Goal: Task Accomplishment & Management: Complete application form

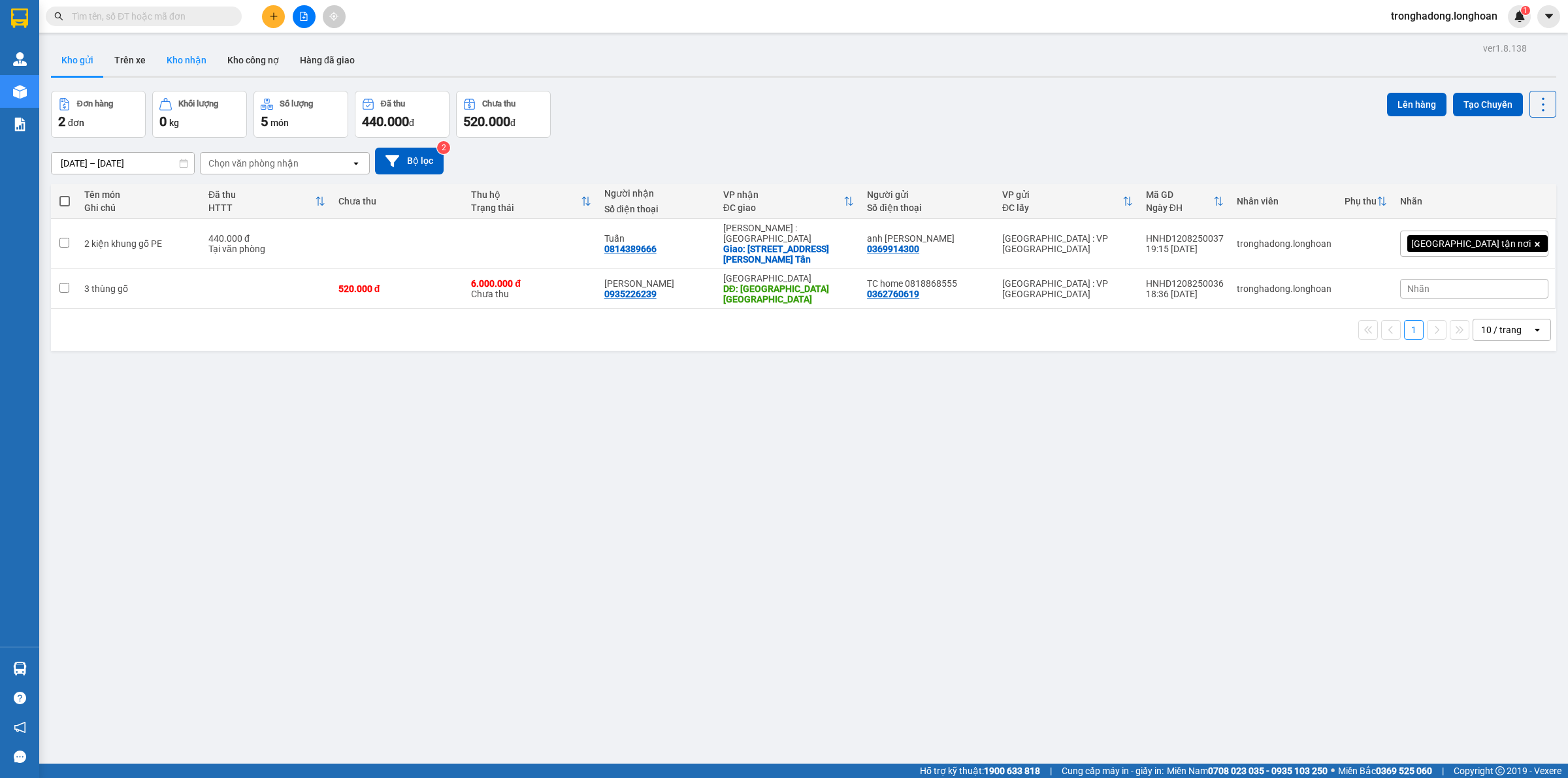
click at [206, 60] on button "Kho nhận" at bounding box center [186, 60] width 61 height 31
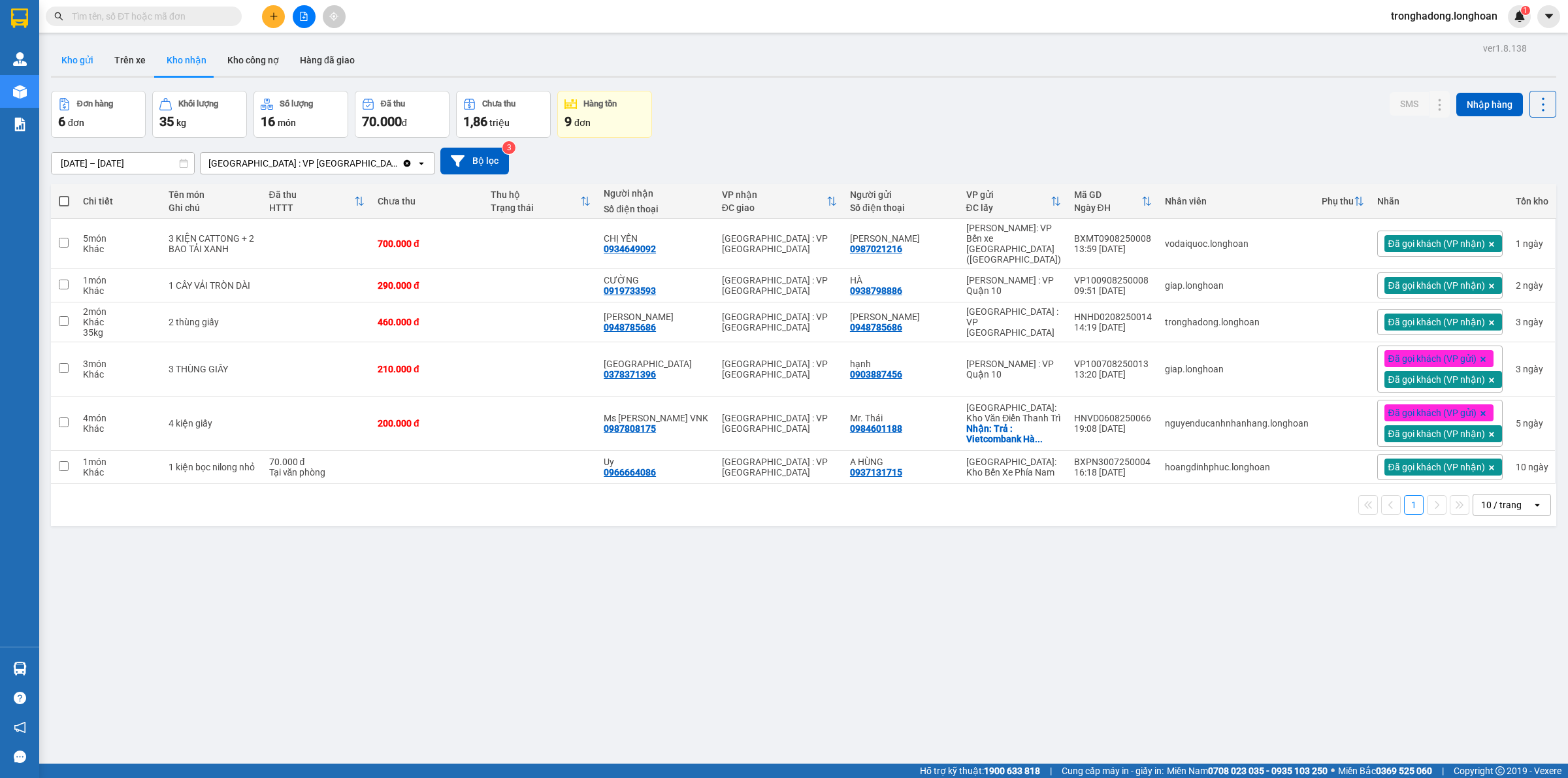
click at [82, 55] on button "Kho gửi" at bounding box center [78, 60] width 53 height 31
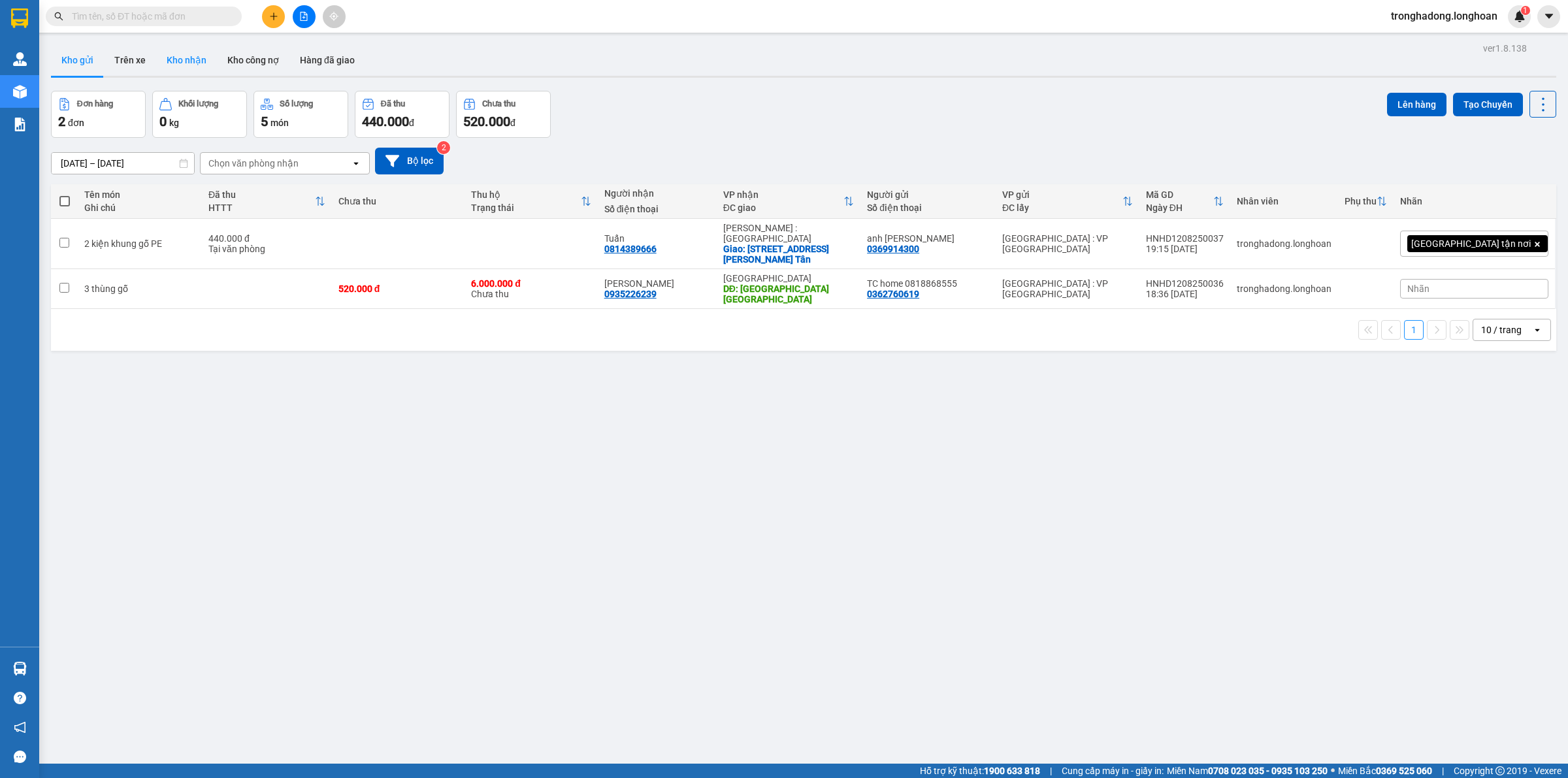
click at [182, 59] on button "Kho nhận" at bounding box center [186, 60] width 61 height 31
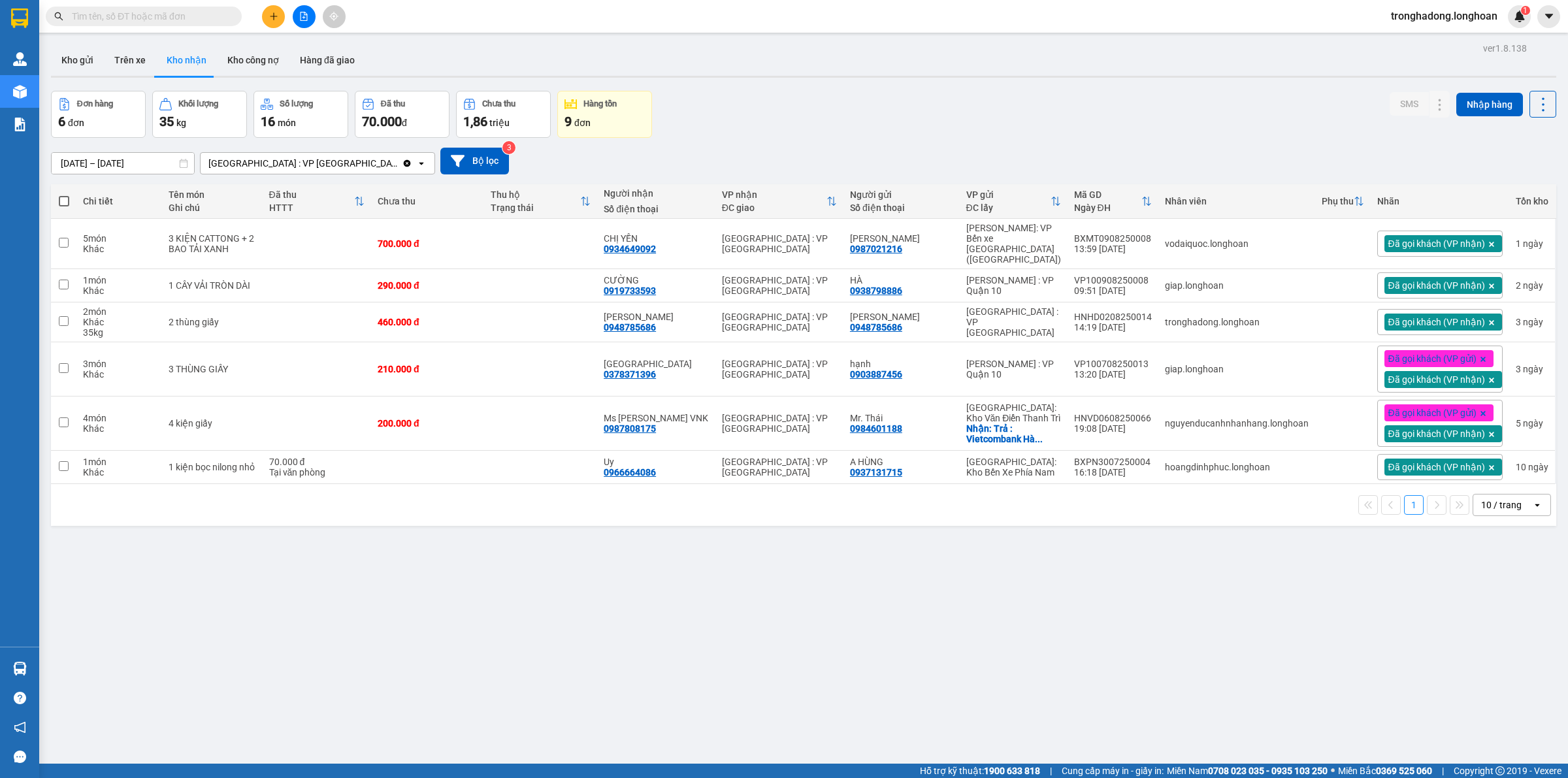
click at [222, 15] on input "text" at bounding box center [149, 16] width 154 height 14
paste input "hnhd1208250036"
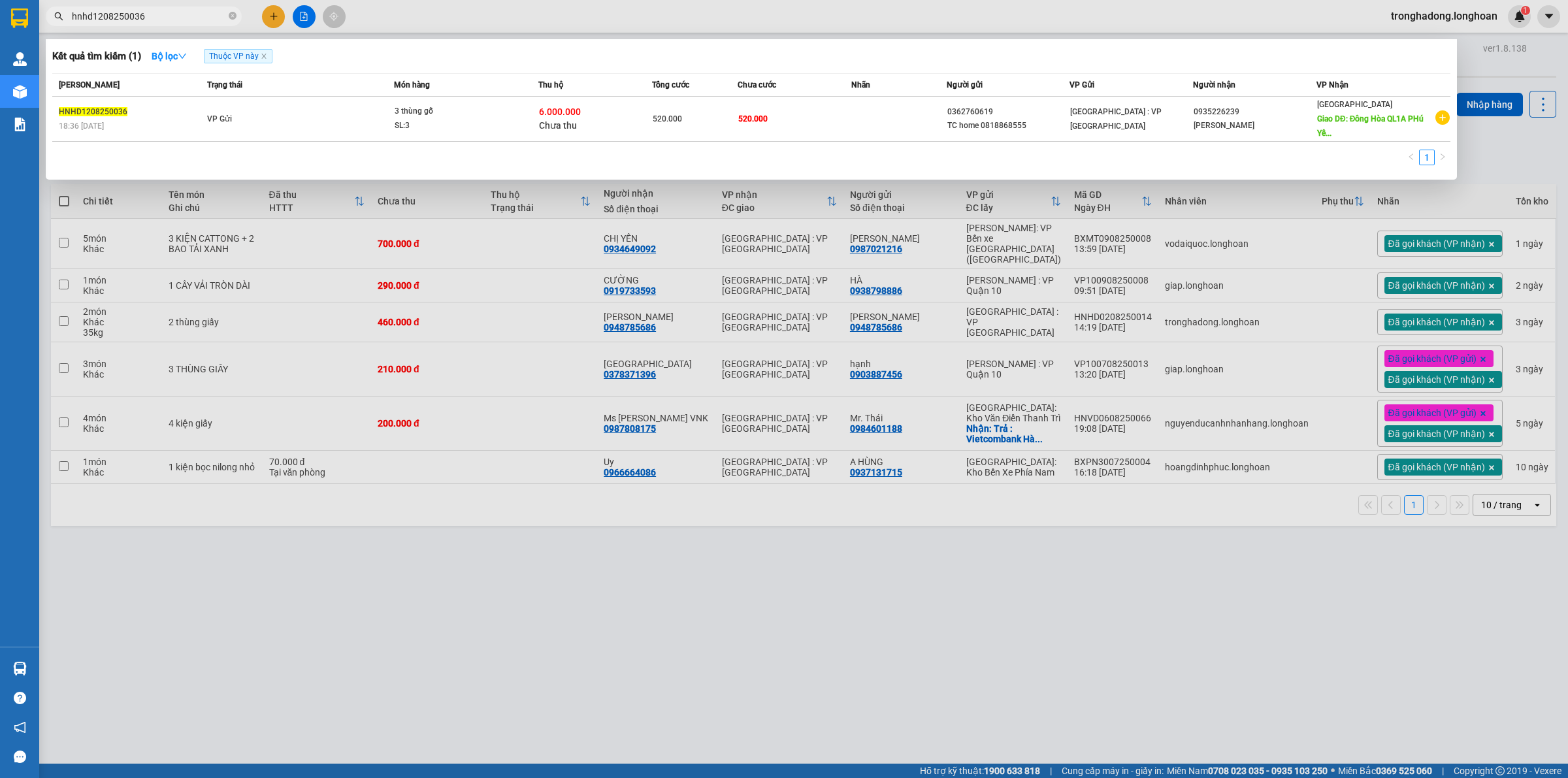
type input "hnhd1208250036"
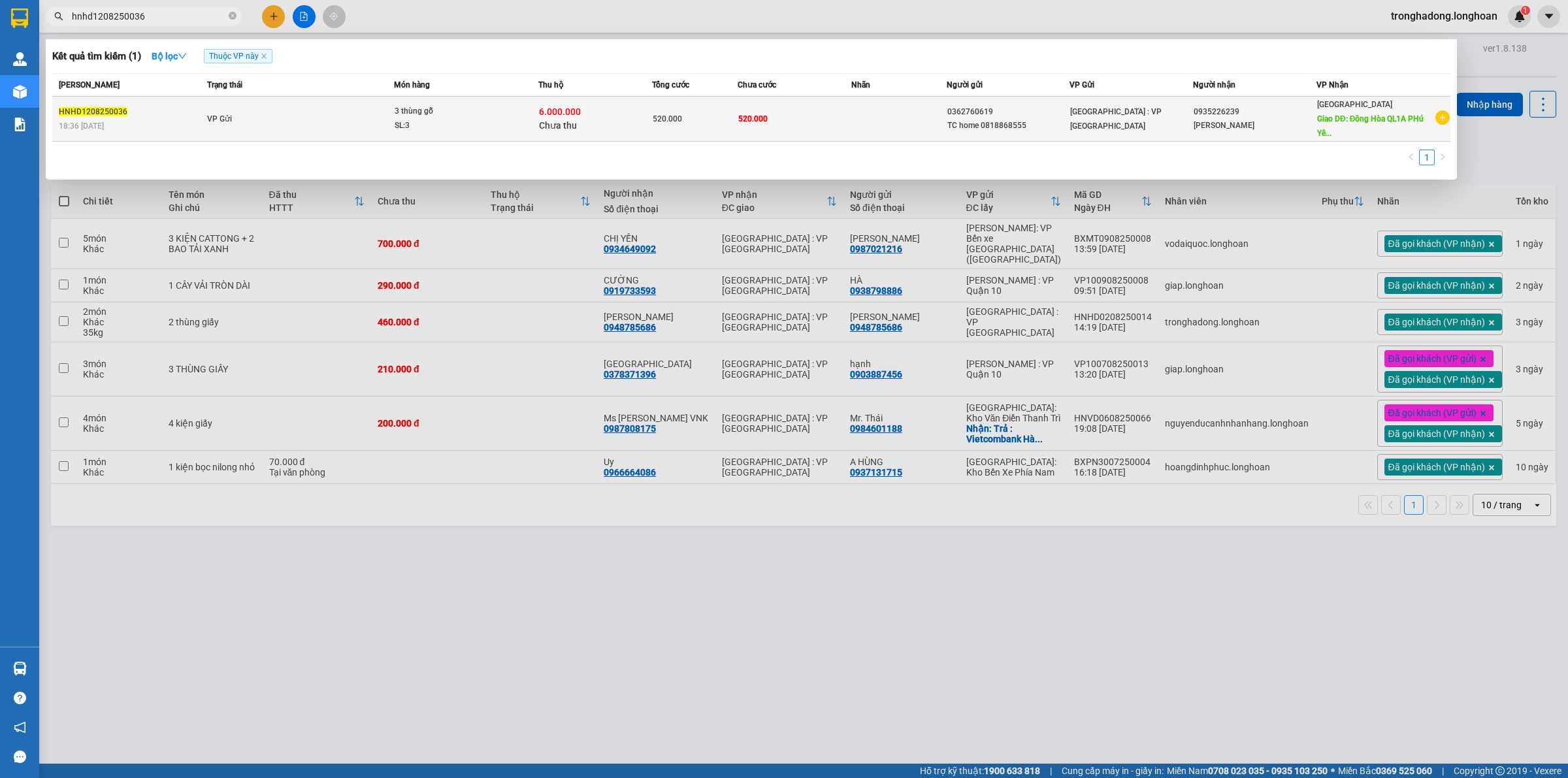
click at [746, 123] on td "520.000" at bounding box center [794, 119] width 114 height 45
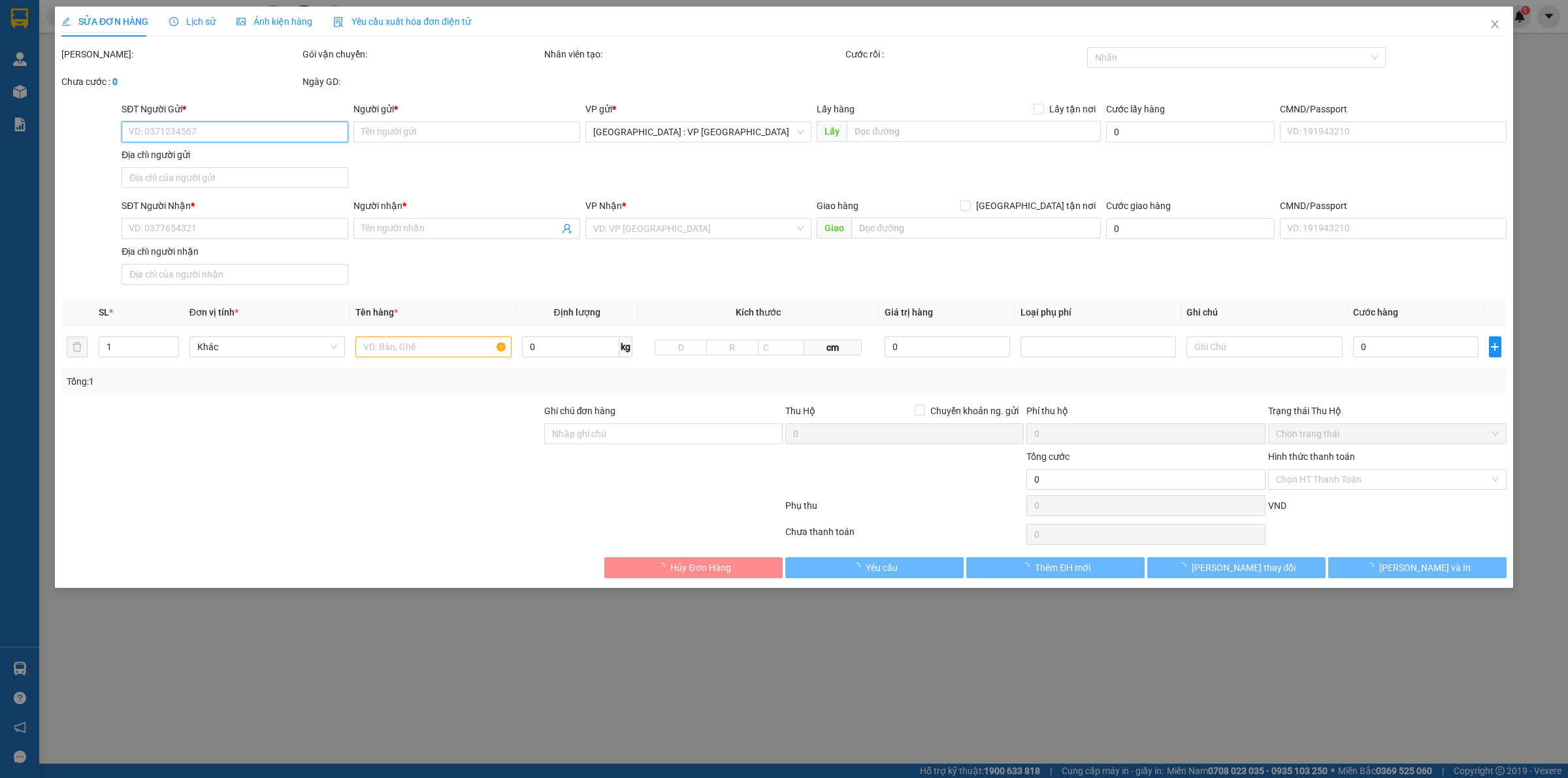
type input "0362760619"
type input "TC home 0818868555"
type input "0935226239"
type input "[PERSON_NAME]"
type input "Đông Hòa QL1A [GEOGRAPHIC_DATA]"
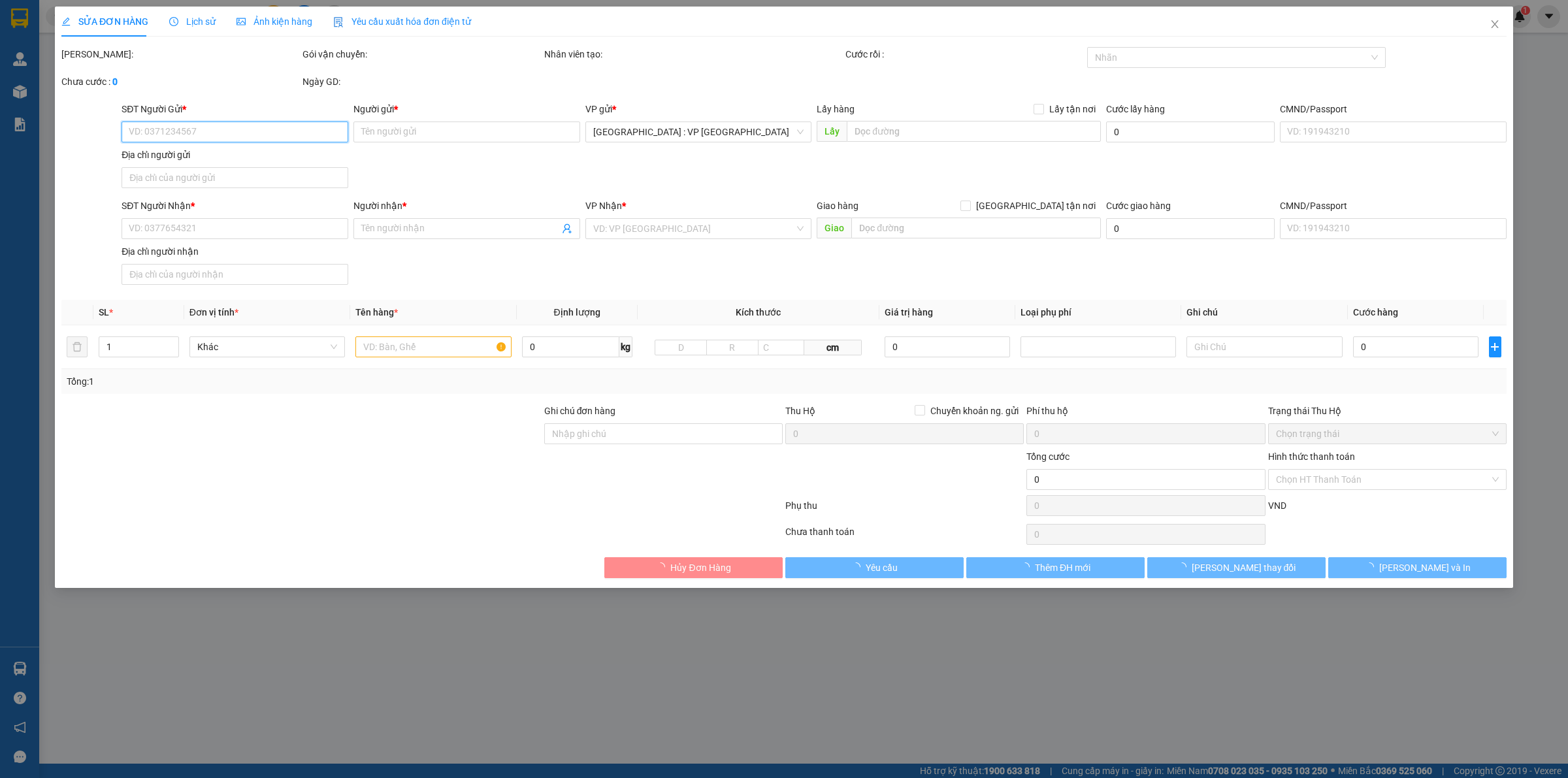
type input "520.000"
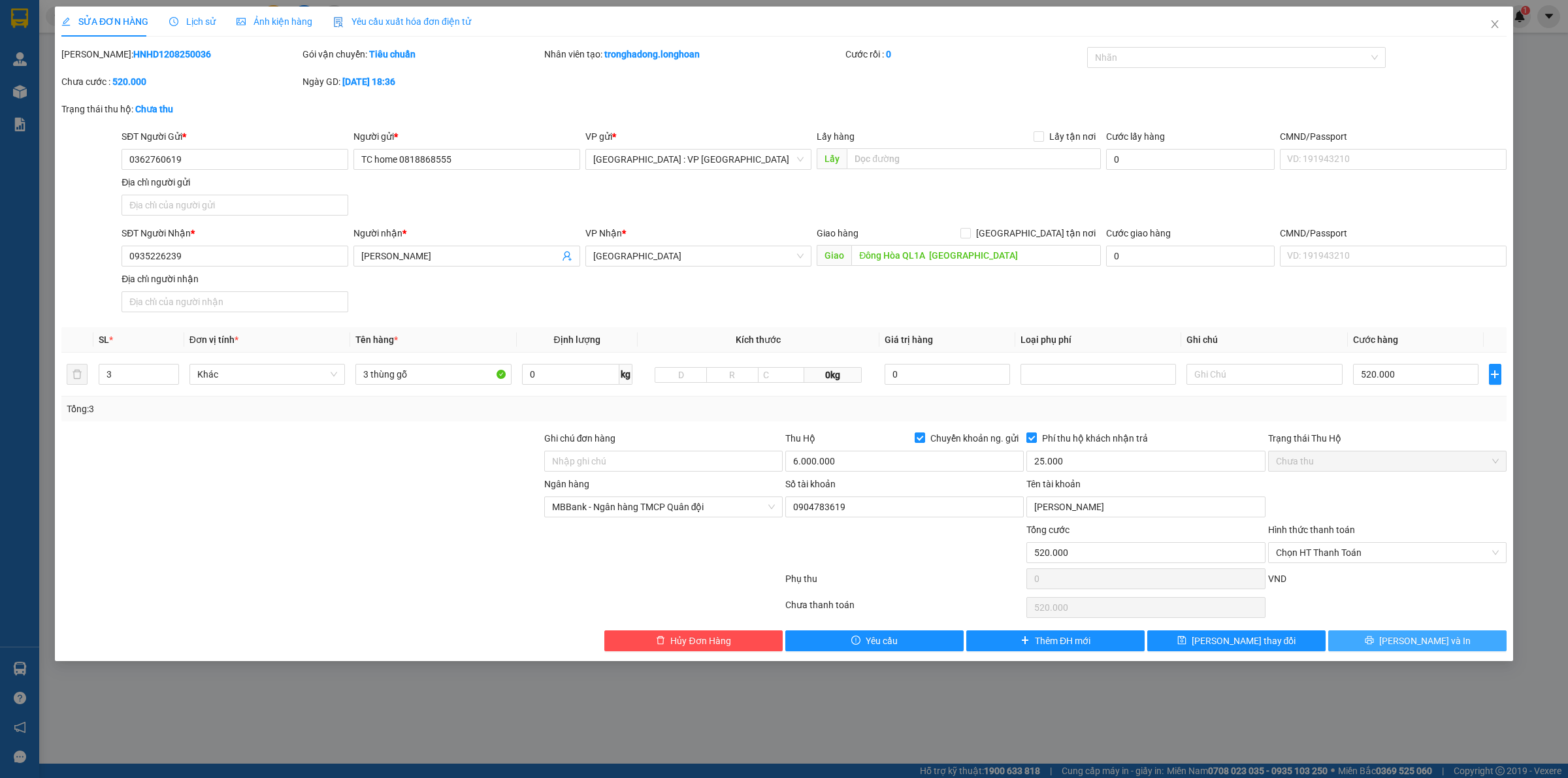
click at [1402, 649] on button "[PERSON_NAME] và In" at bounding box center [1417, 641] width 178 height 21
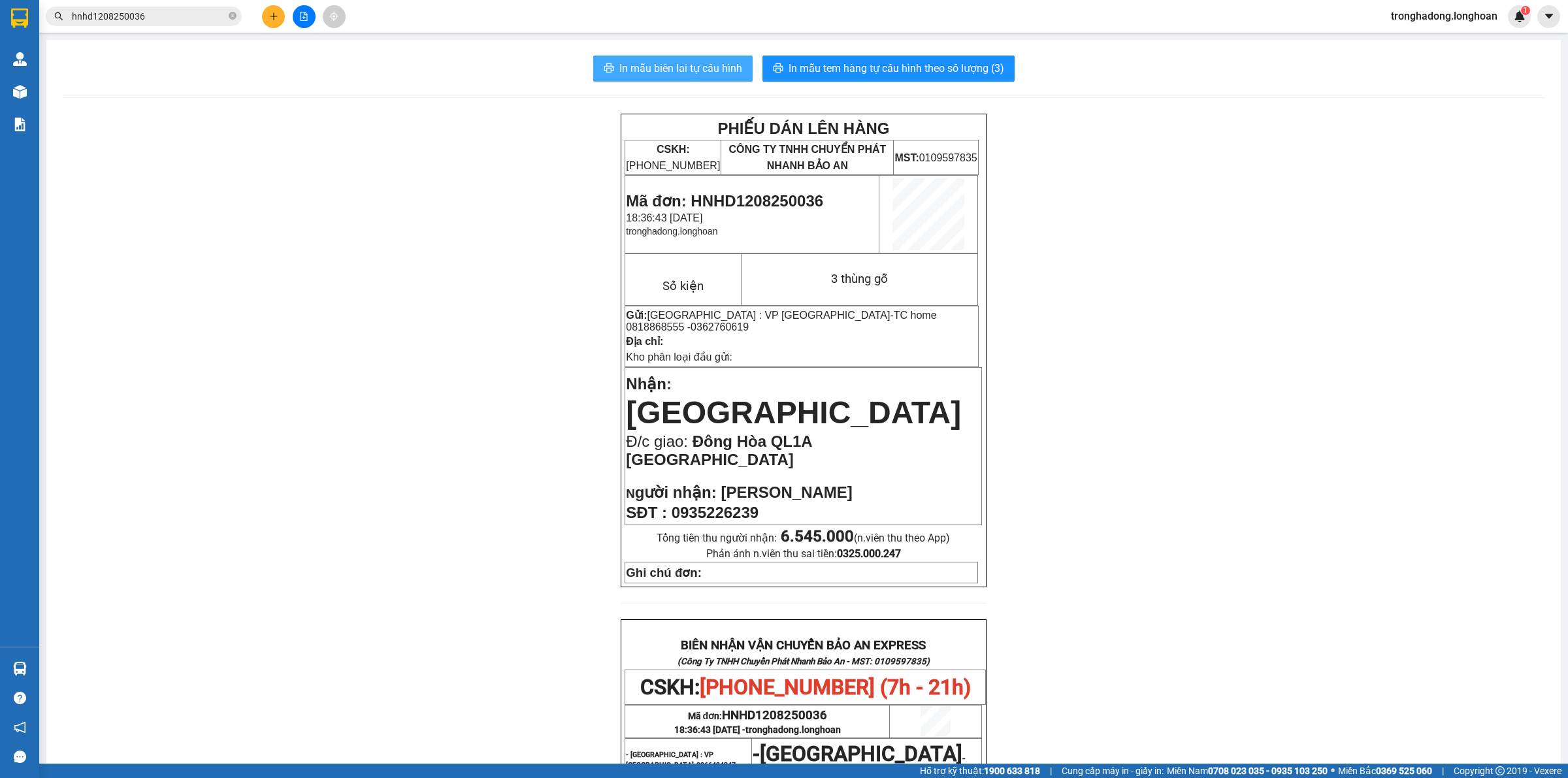
click at [693, 63] on span "In mẫu biên lai tự cấu hình" at bounding box center [681, 68] width 123 height 16
click at [273, 12] on icon "plus" at bounding box center [273, 16] width 9 height 9
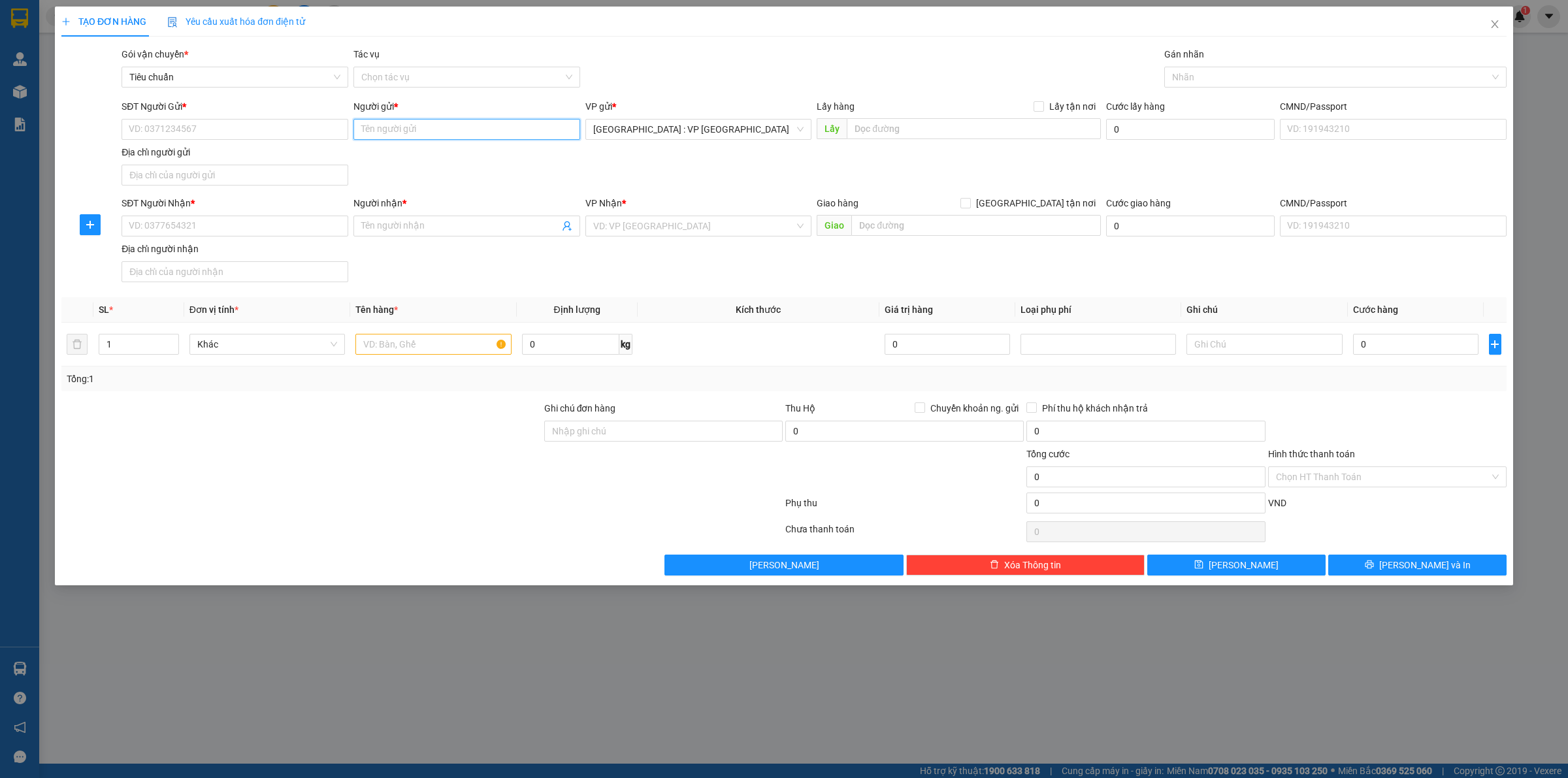
click at [423, 128] on input "Người gửi *" at bounding box center [466, 129] width 227 height 21
type input "tc home"
click at [426, 154] on div "TC home 0818868555 - 0362760619" at bounding box center [467, 156] width 211 height 14
type input "0362760619"
type input "TC home 0818868555"
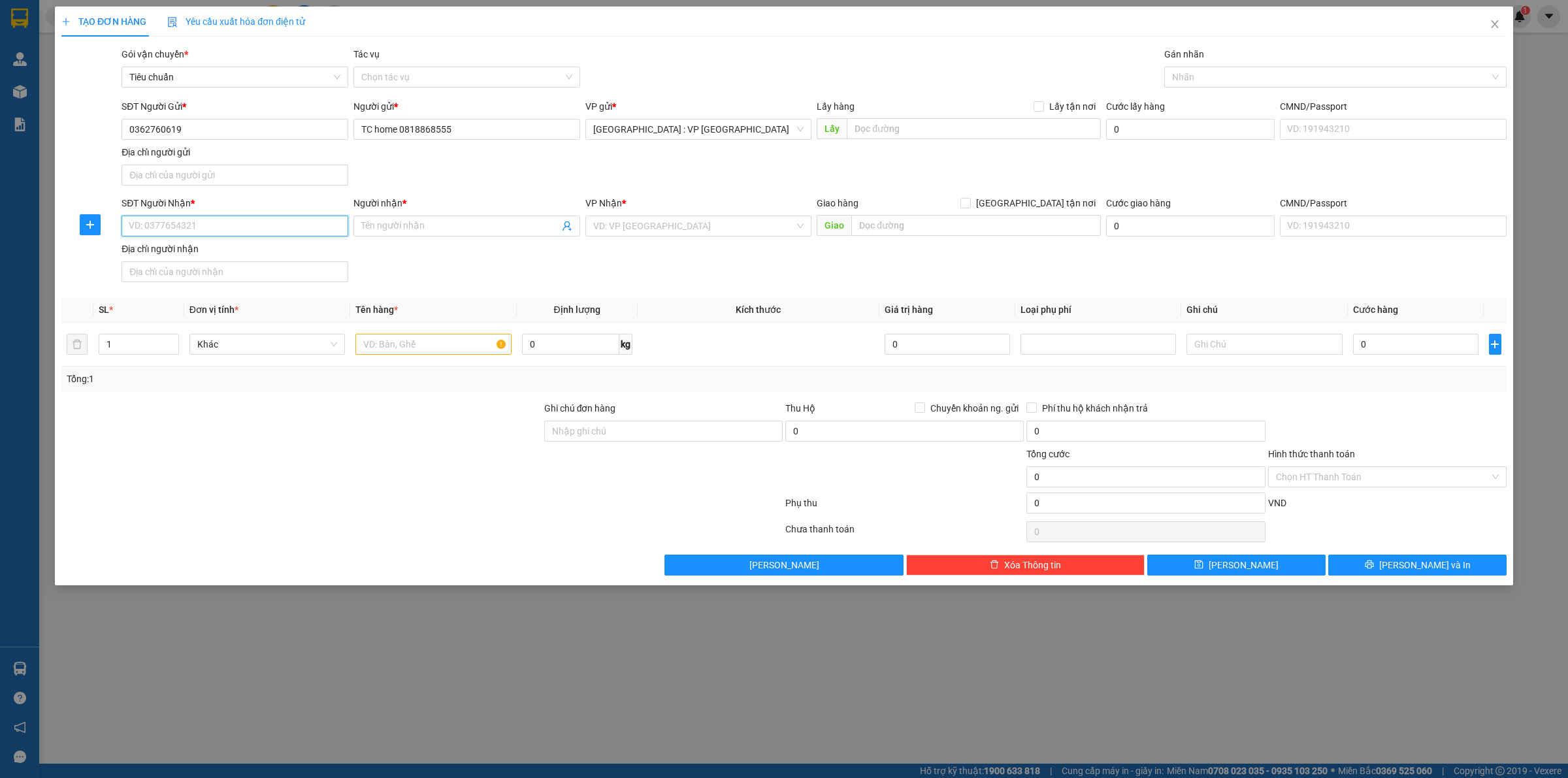
click at [180, 229] on input "SĐT Người Nhận *" at bounding box center [234, 226] width 227 height 21
type input "0855850002"
click at [432, 220] on input "Người nhận *" at bounding box center [460, 225] width 198 height 14
type input "Chị hồ Khả Di"
click at [927, 221] on input "text" at bounding box center [976, 225] width 250 height 21
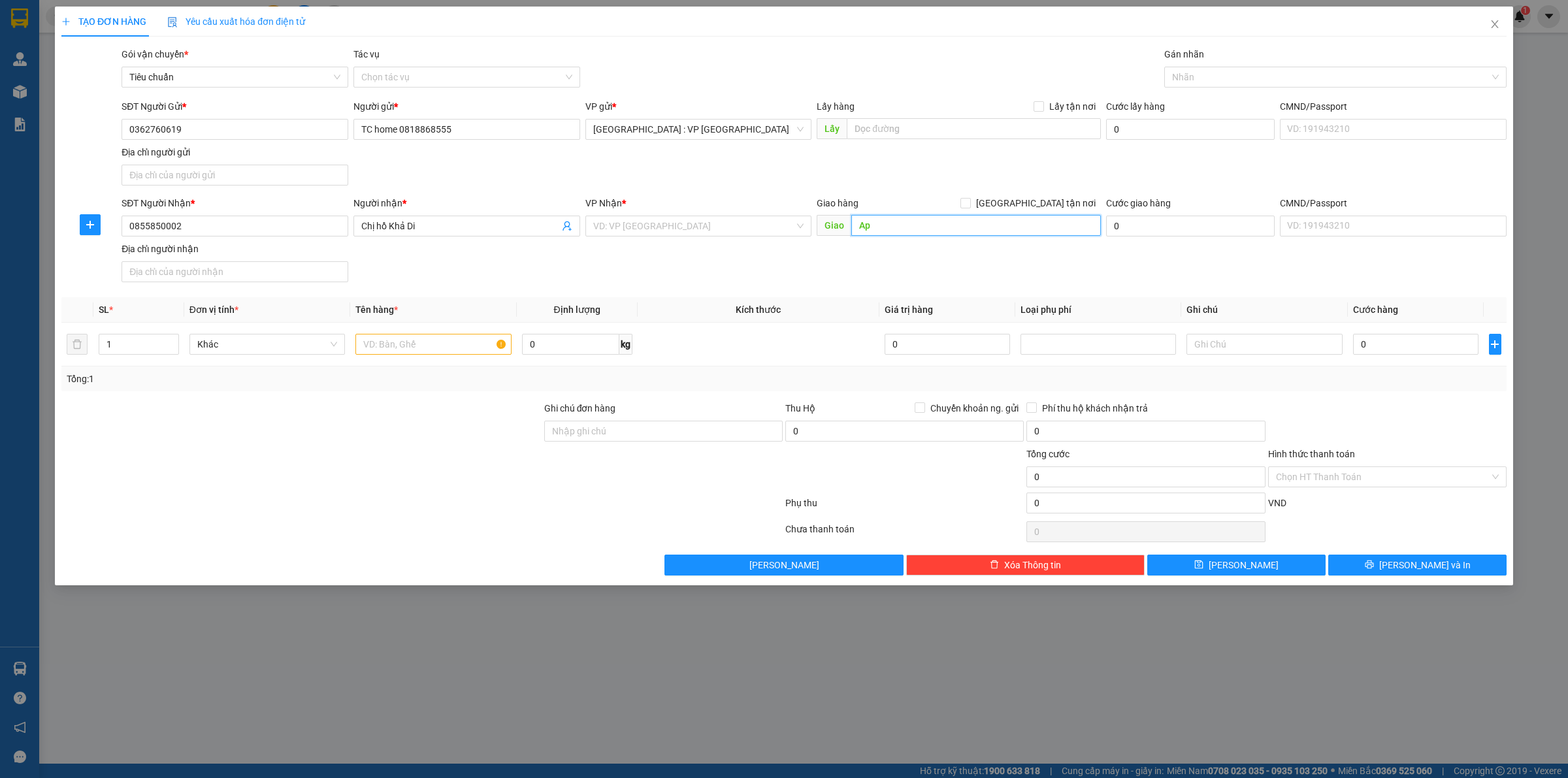
type input "A"
type input "Â"
type input "Ấp Suối Lớn, Xã Duong To, Phú Quốc Kiên Giang"
click at [722, 217] on input "search" at bounding box center [694, 226] width 202 height 20
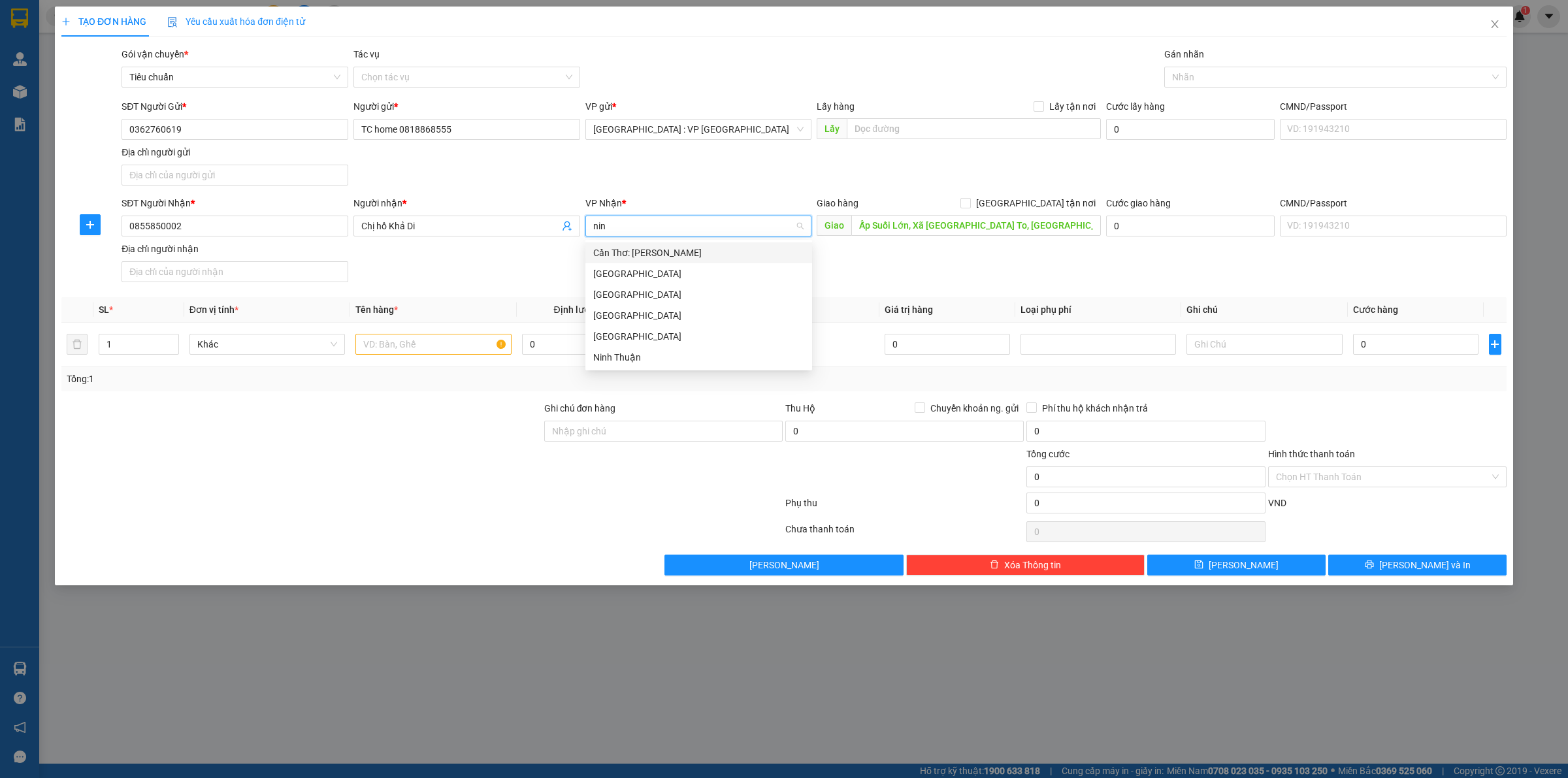
type input "ninh"
click at [695, 256] on div "Cần Thơ: [PERSON_NAME]" at bounding box center [699, 253] width 211 height 14
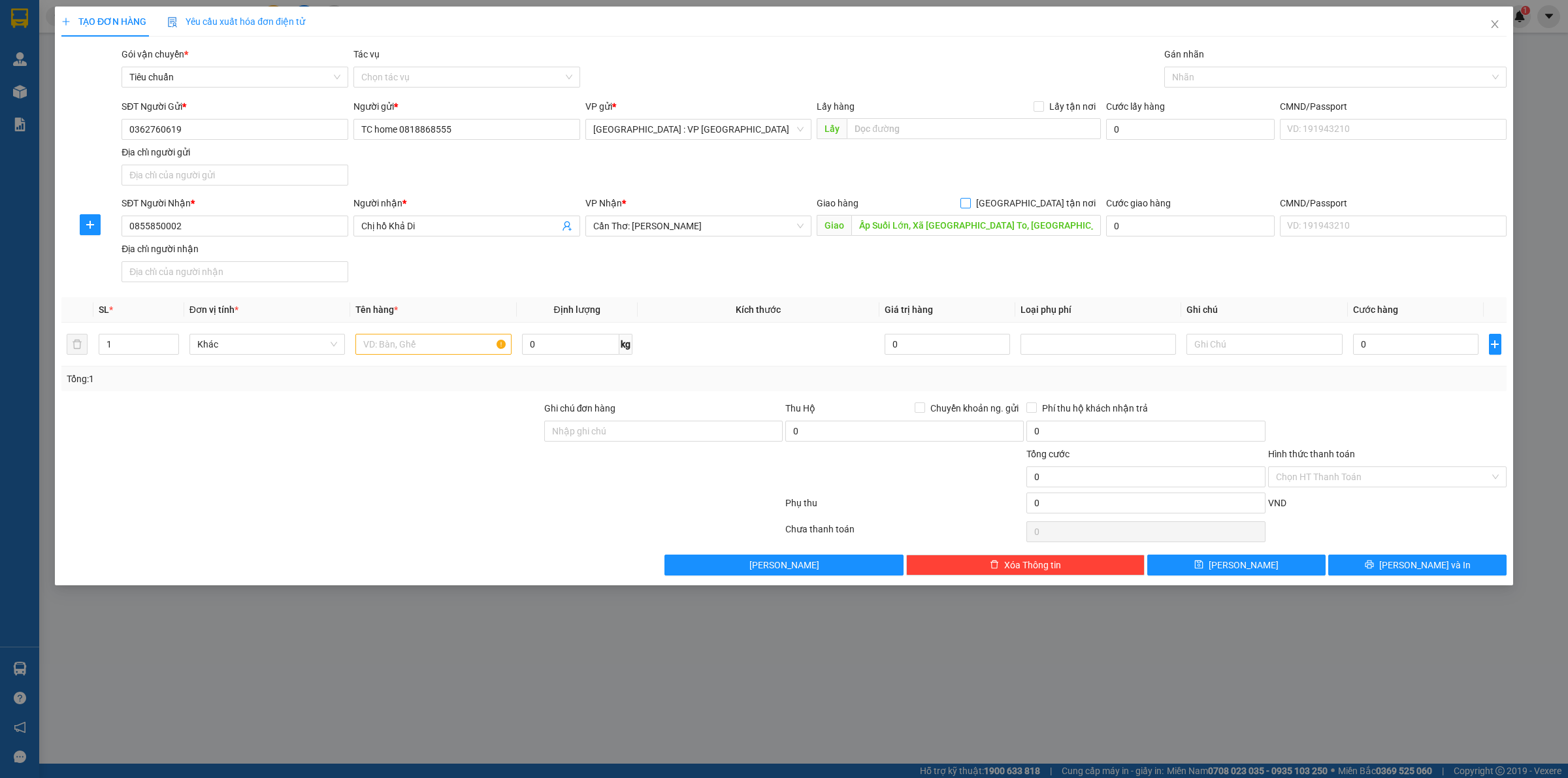
click at [969, 206] on input "[GEOGRAPHIC_DATA] tận nơi" at bounding box center [965, 202] width 9 height 9
checkbox input "true"
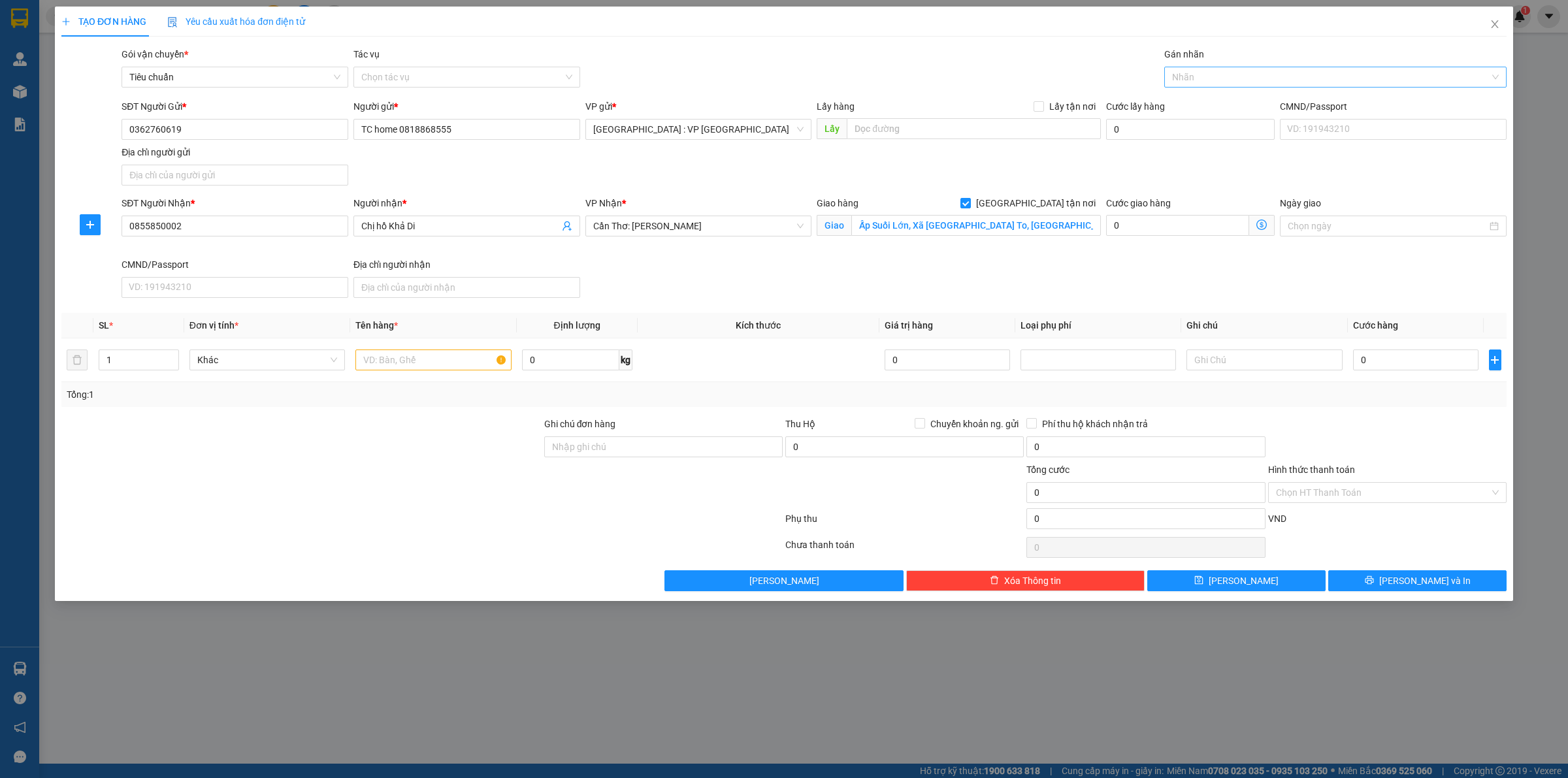
click at [1197, 76] on div at bounding box center [1329, 77] width 323 height 16
type input "giao"
click at [1207, 103] on div "[GEOGRAPHIC_DATA] tận nơi" at bounding box center [1336, 103] width 327 height 14
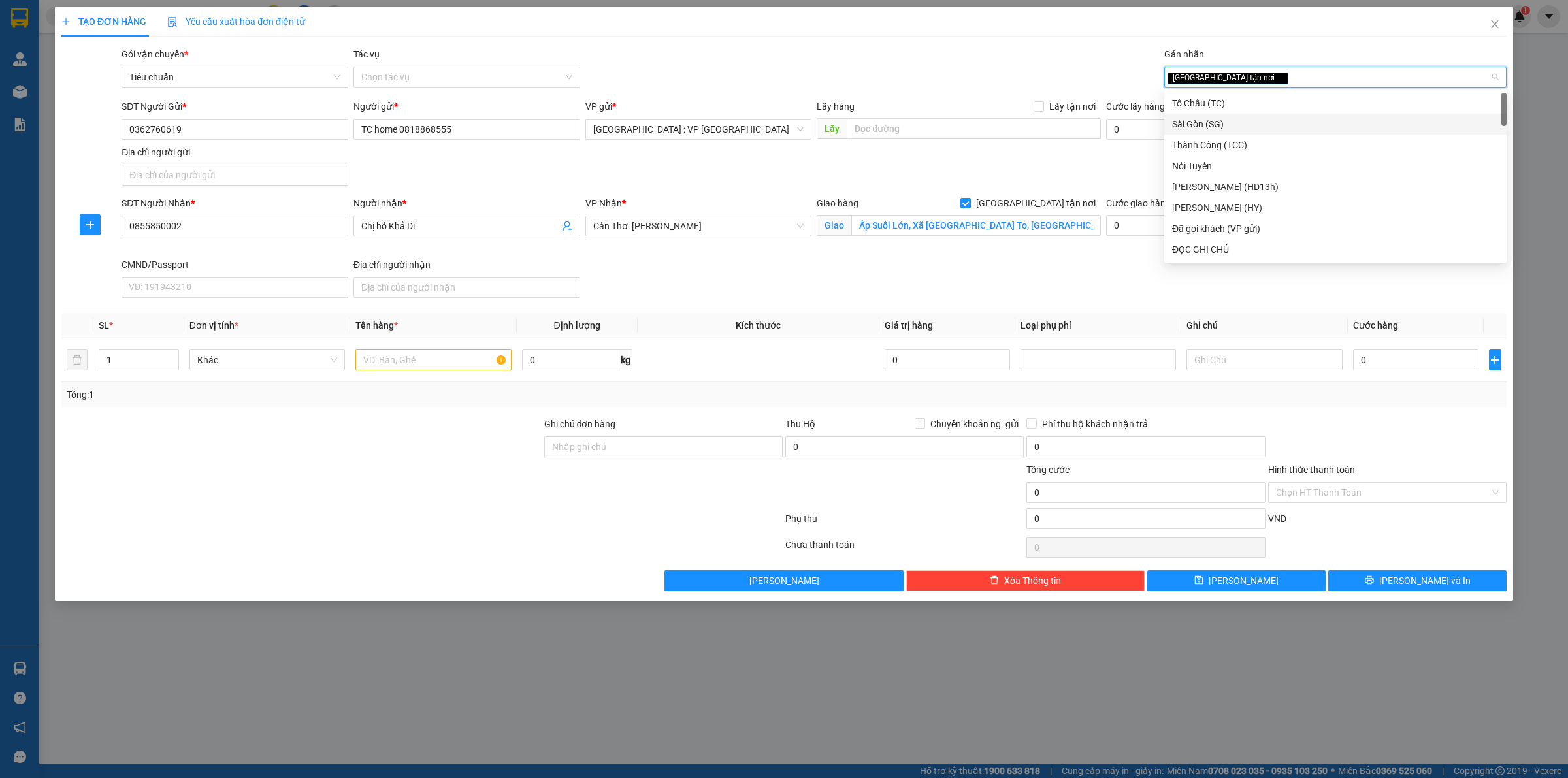
click at [978, 174] on div "SĐT Người Gửi * 0362760619 Người gửi * TC home 0818868555 VP gửi * Hà Nội : VP …" at bounding box center [814, 145] width 1391 height 92
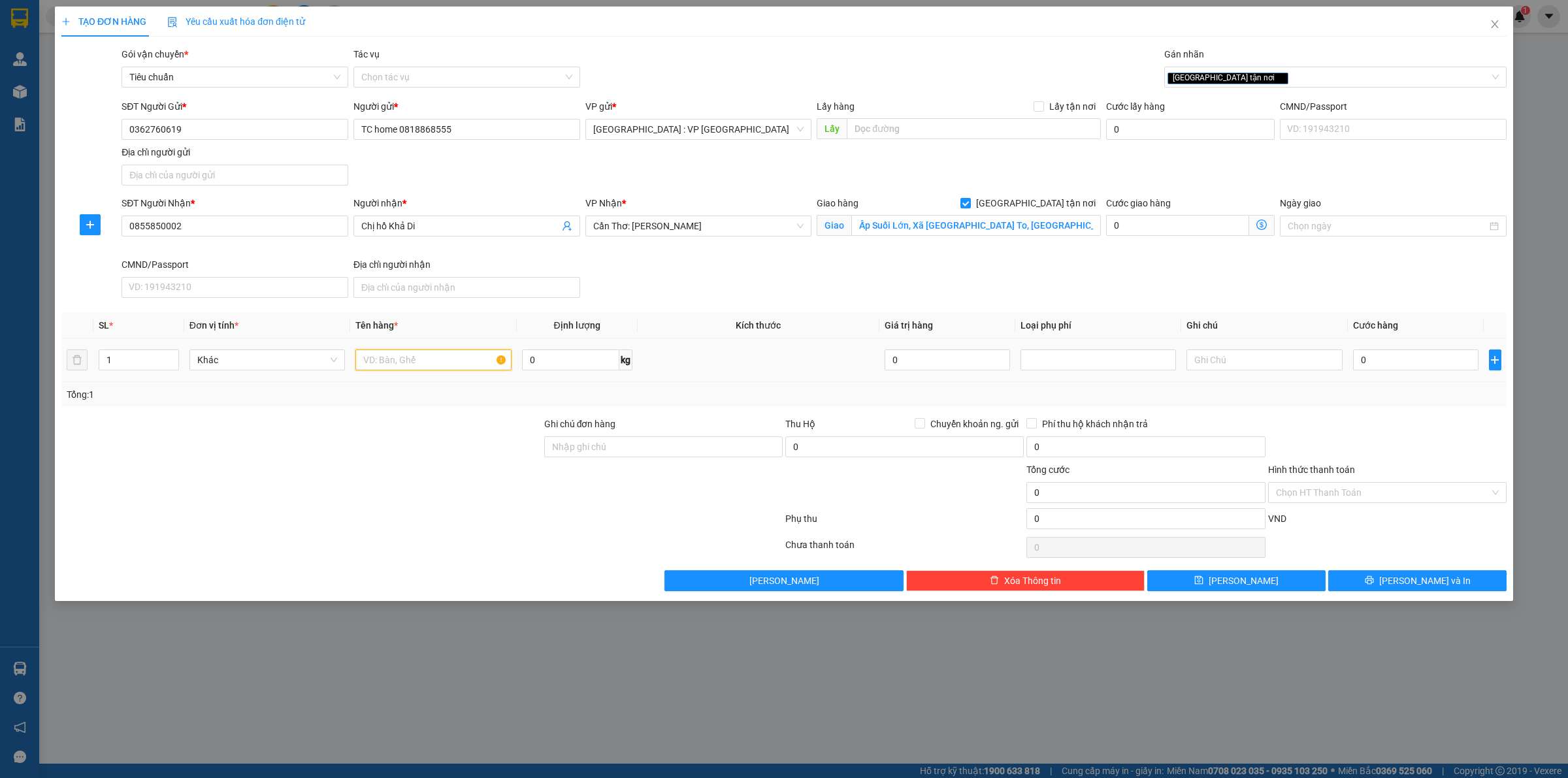
click at [402, 364] on input "text" at bounding box center [433, 360] width 155 height 21
type input "1 kiện thùng gỗ"
click at [551, 356] on input "0" at bounding box center [571, 360] width 98 height 21
click at [1408, 364] on input "0" at bounding box center [1416, 360] width 126 height 21
type input "6"
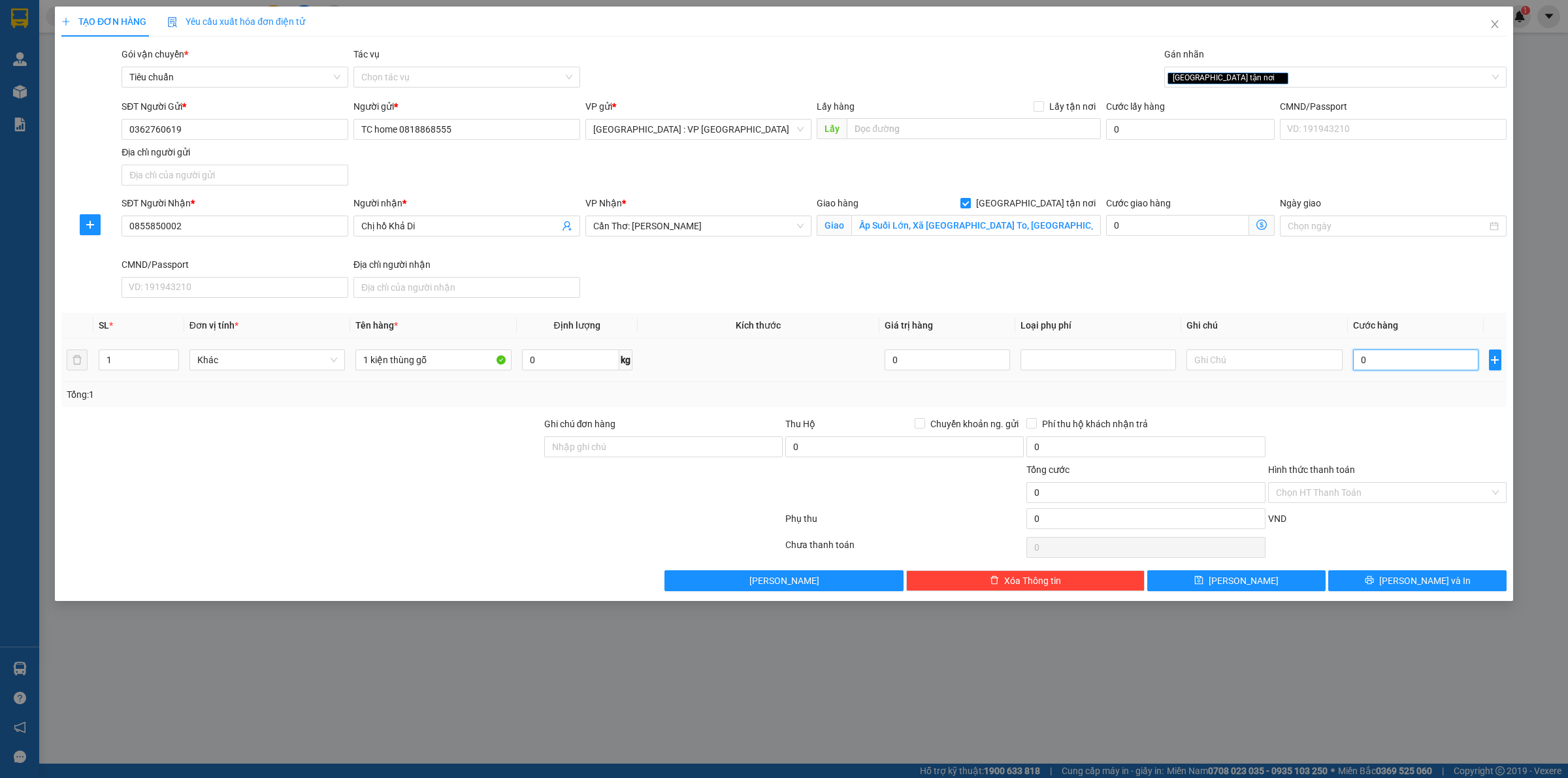
type input "6"
type input "60"
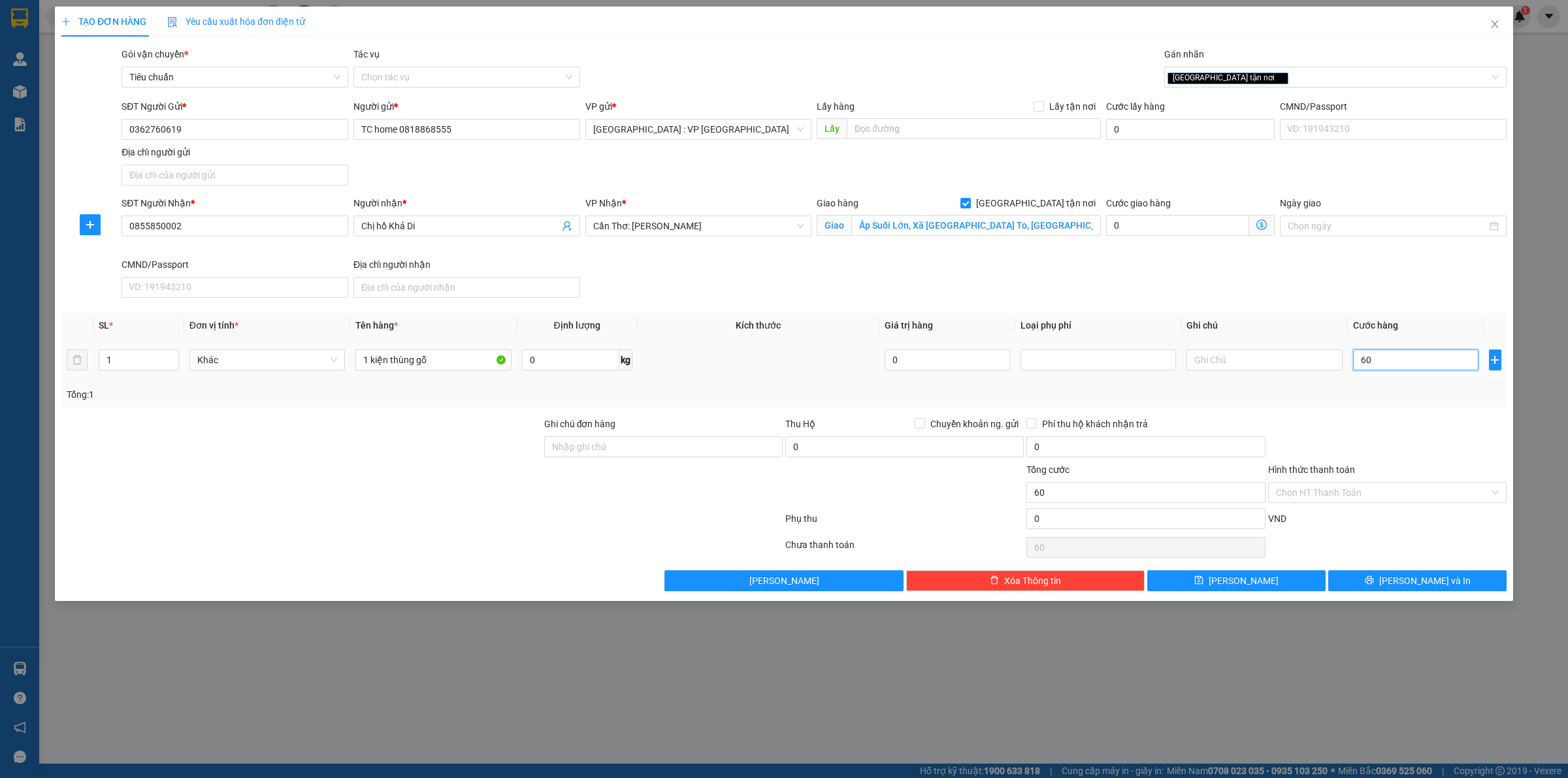
type input "600"
type input "6.000"
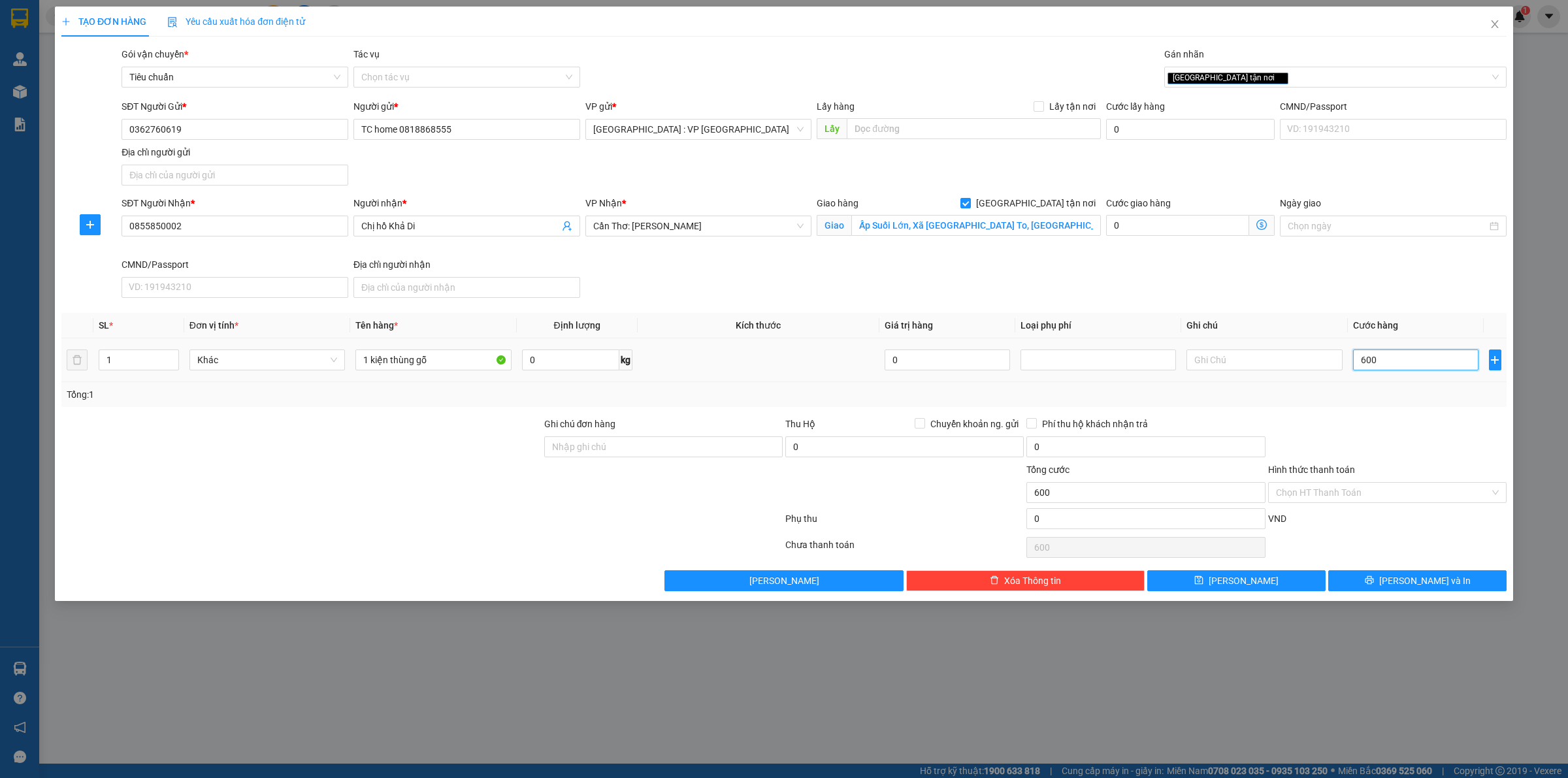
type input "6.000"
type input "600"
type input "60"
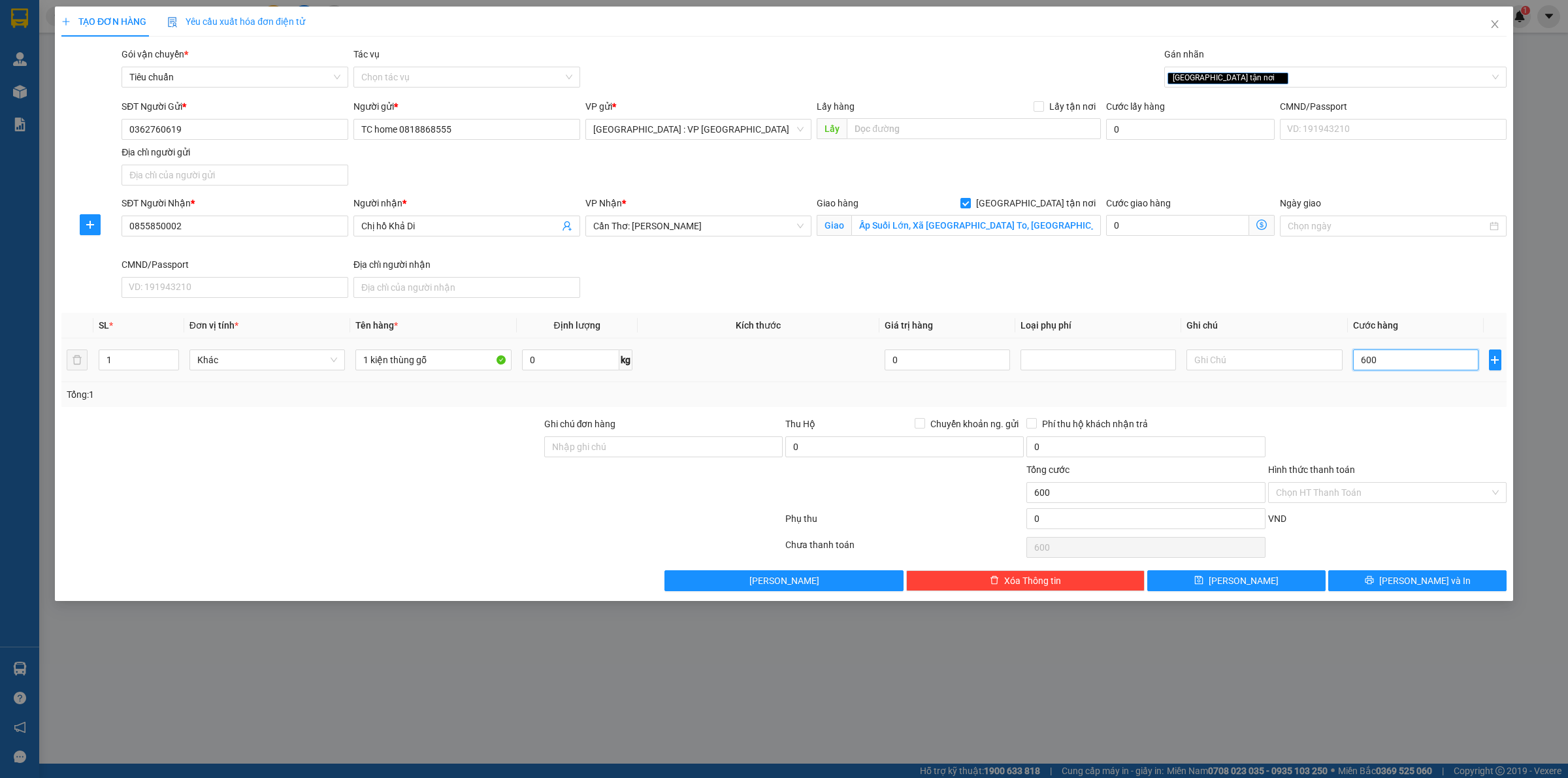
type input "60"
type input "6"
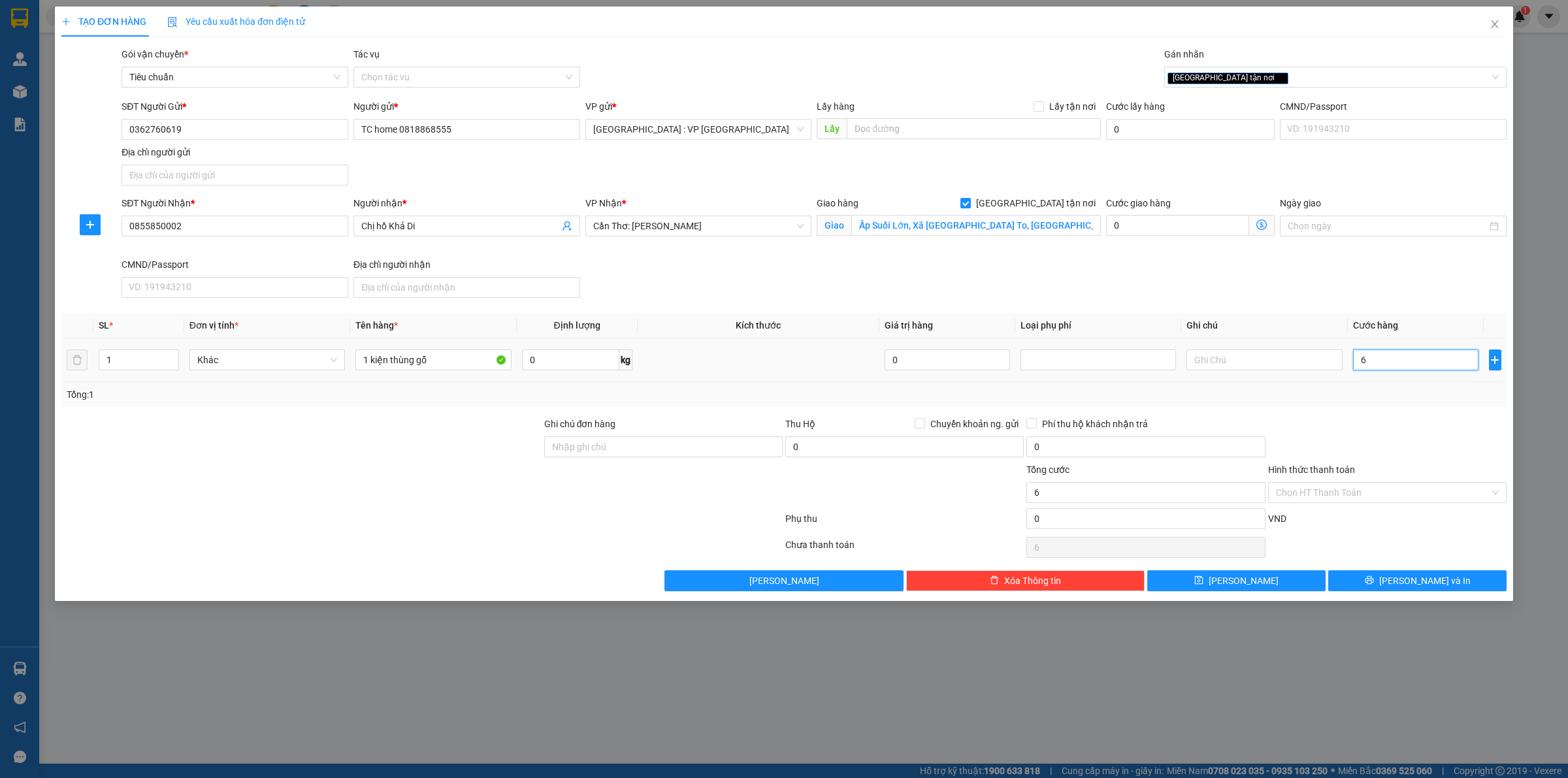
type input "0"
type input "05"
type input "5"
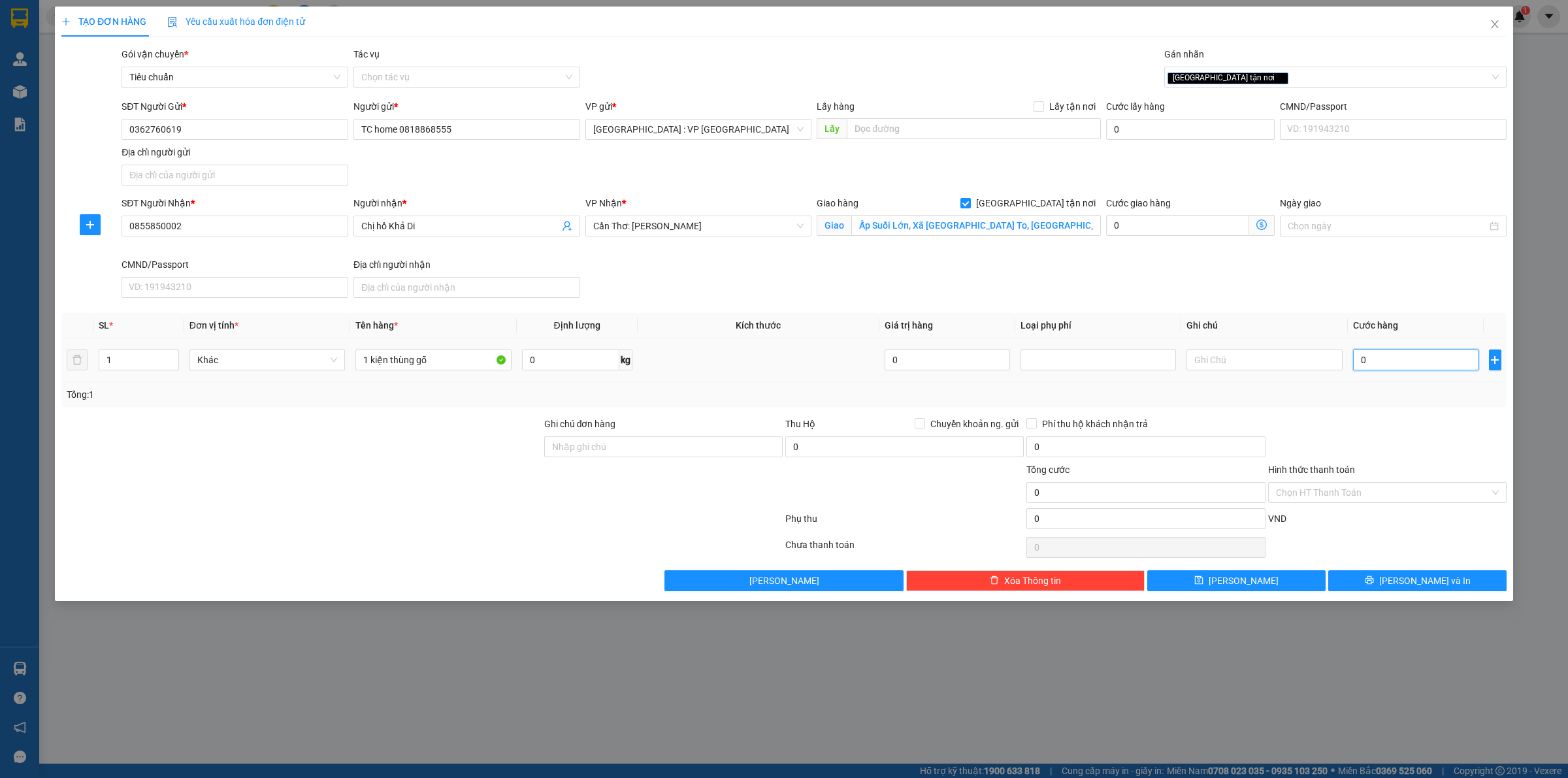
type input "5"
type input "055"
type input "55"
type input "0.555"
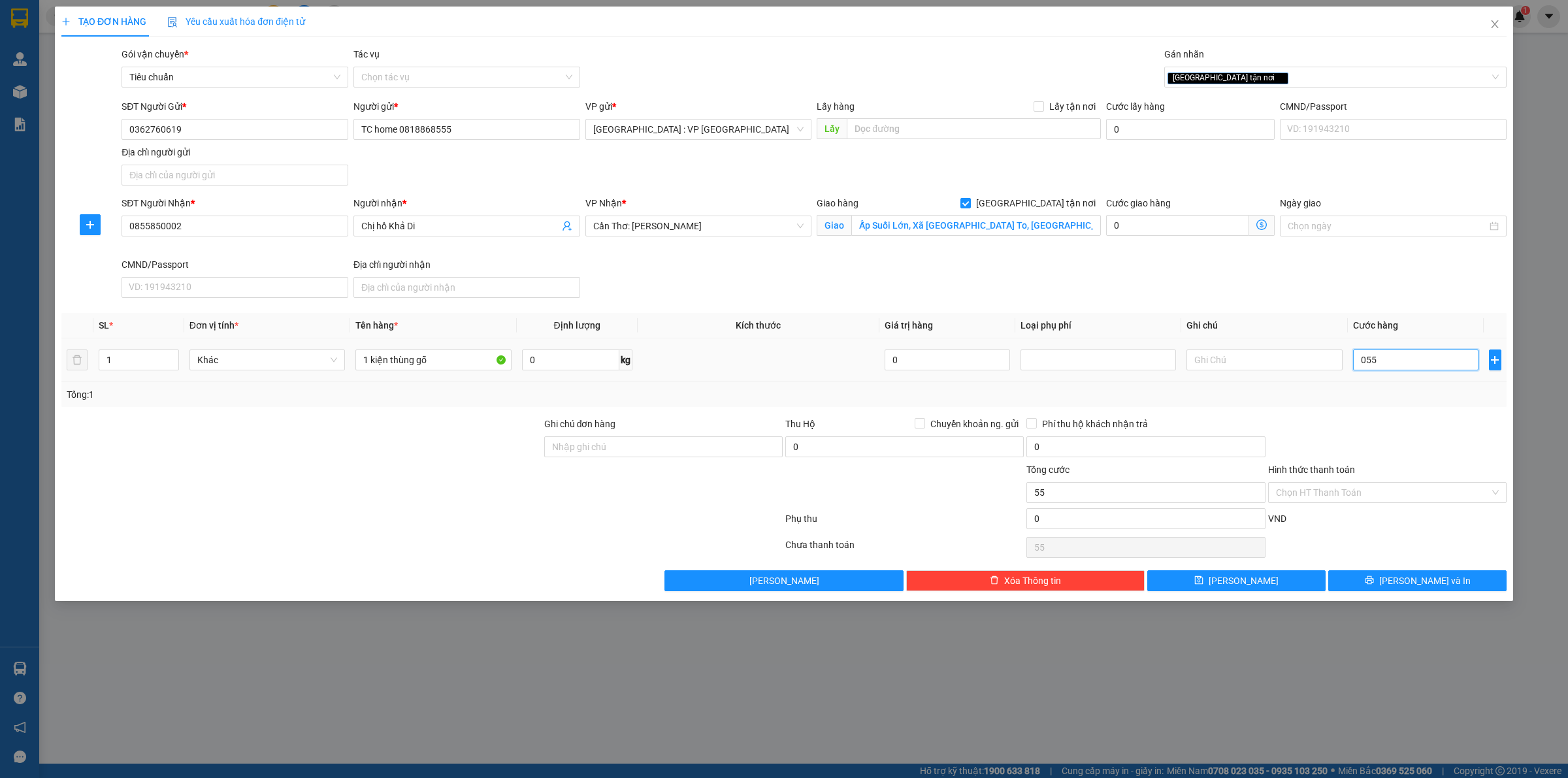
type input "555"
type input "055"
type input "55"
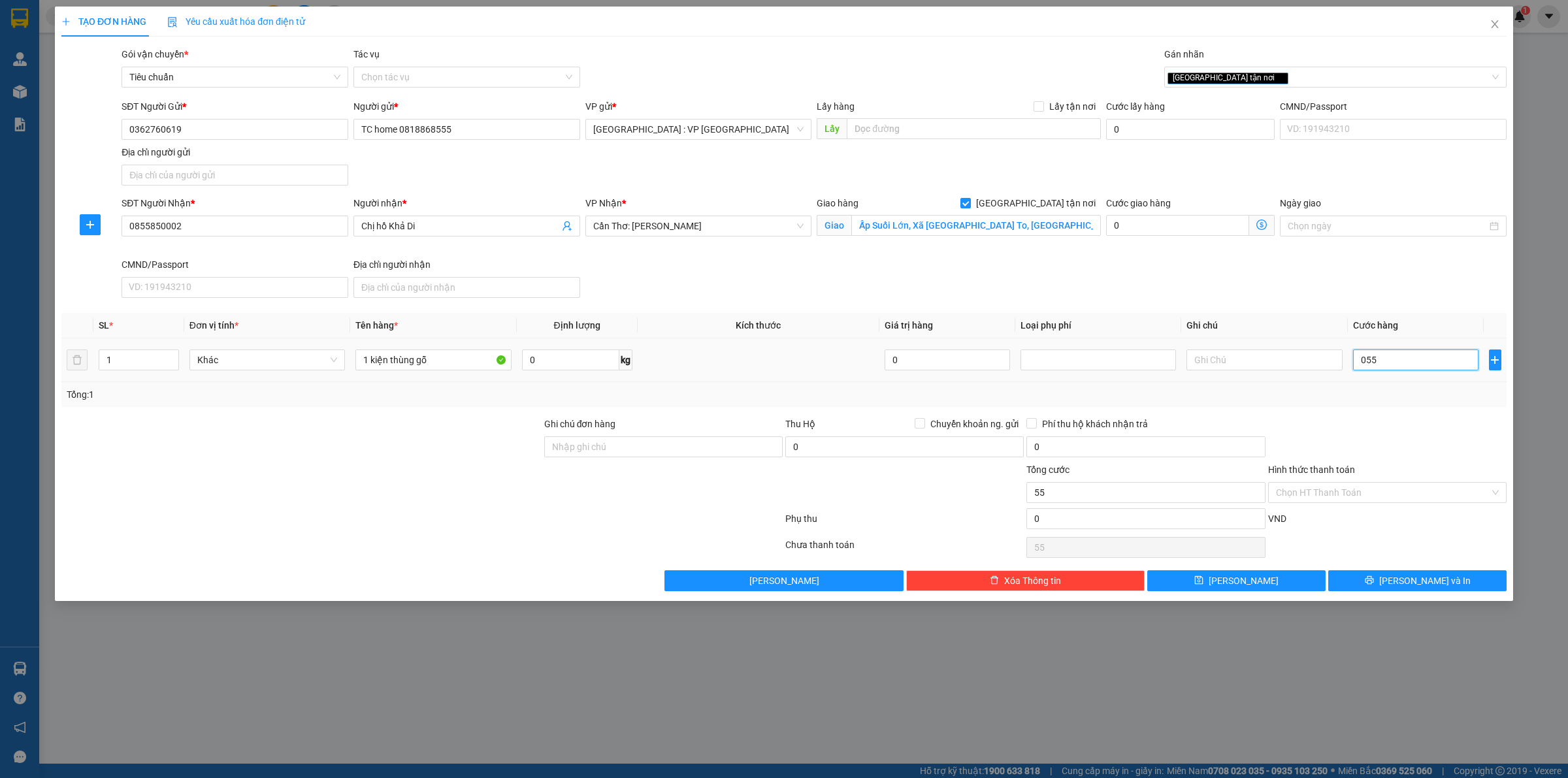
type input "0.550"
type input "550"
type input "05.500"
type input "5.500"
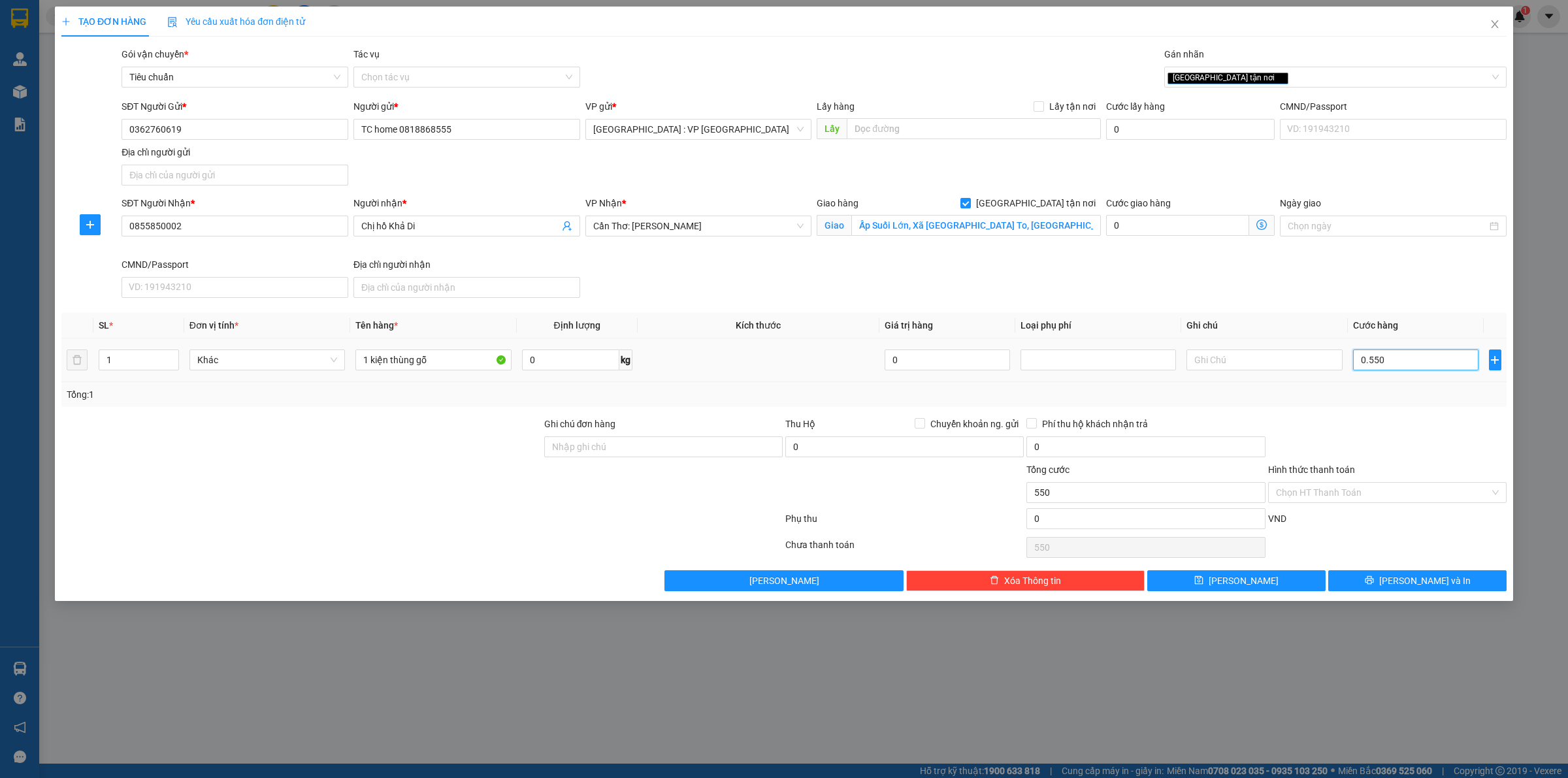
type input "5.500"
type input "055.000"
type input "55.000"
type input "0.550.000"
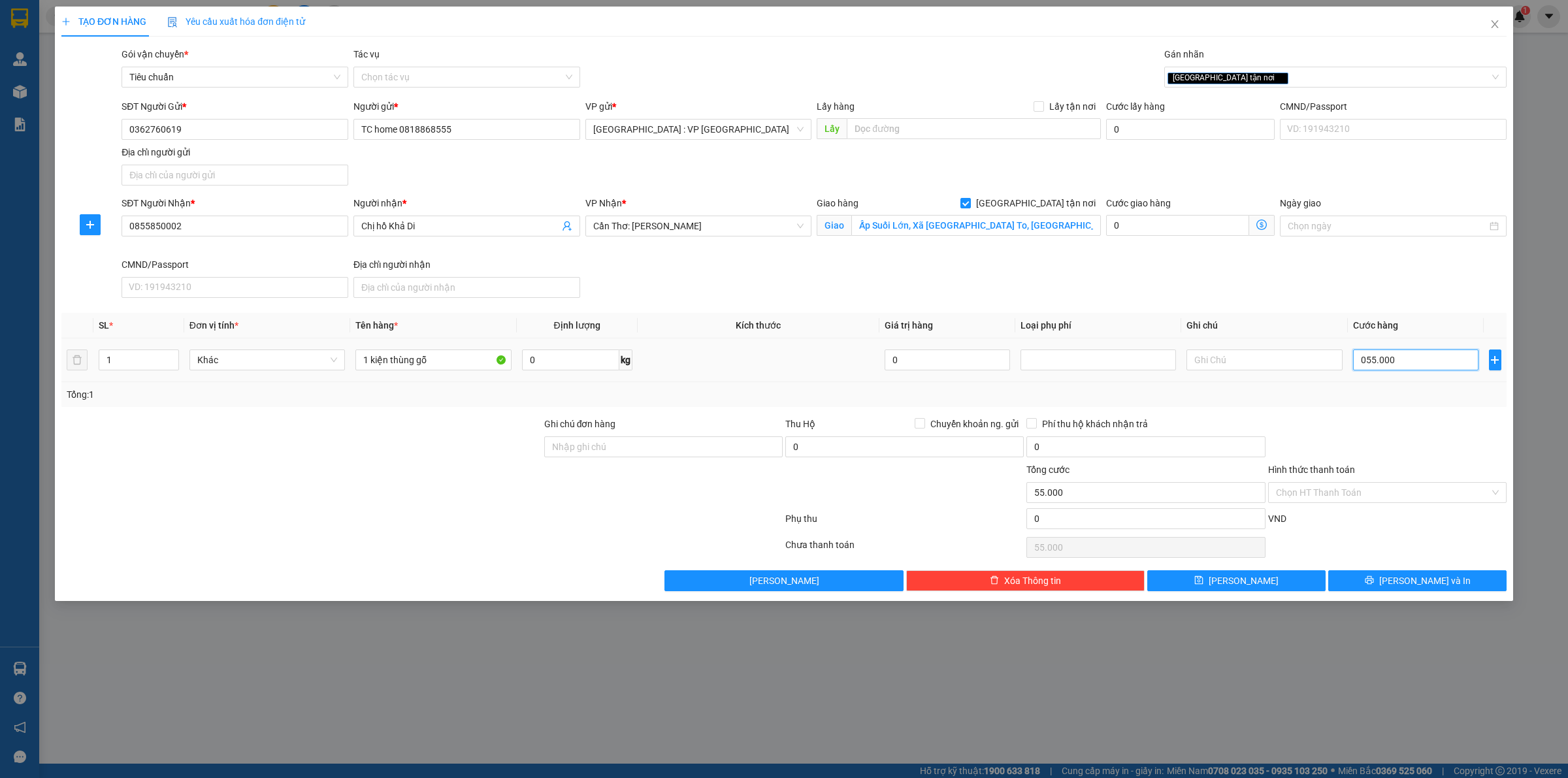
type input "550.000"
click at [1369, 442] on div at bounding box center [1388, 440] width 241 height 46
click at [857, 449] on input "0" at bounding box center [904, 447] width 239 height 21
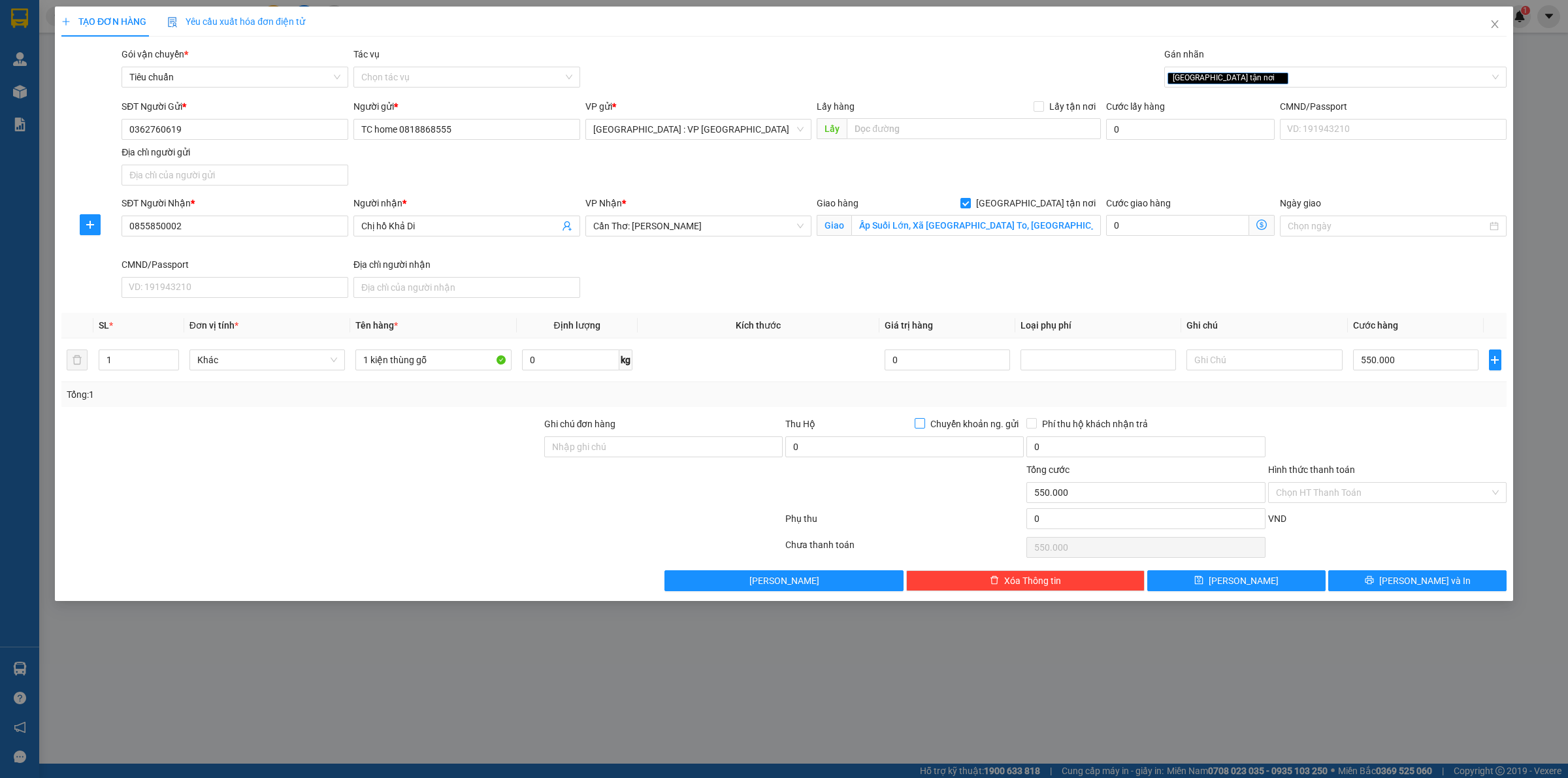
click at [921, 422] on input "Chuyển khoản ng. gửi" at bounding box center [919, 423] width 9 height 9
checkbox input "true"
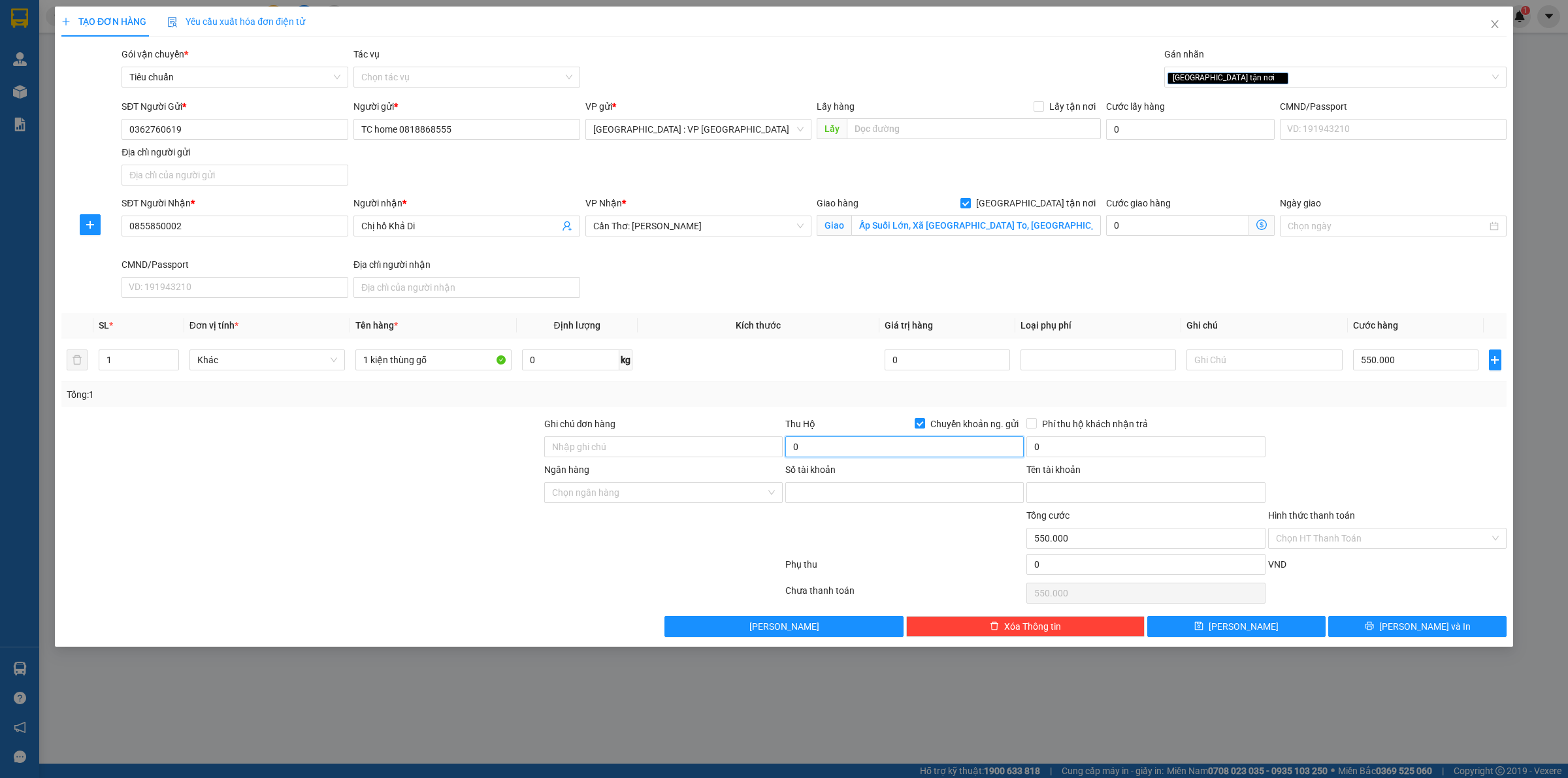
click at [876, 451] on input "0" at bounding box center [904, 447] width 239 height 21
type input "2.300.000"
click at [1064, 443] on input "0" at bounding box center [1145, 447] width 239 height 21
type input "20.000"
click at [840, 491] on input "Số tài khoản" at bounding box center [904, 493] width 239 height 21
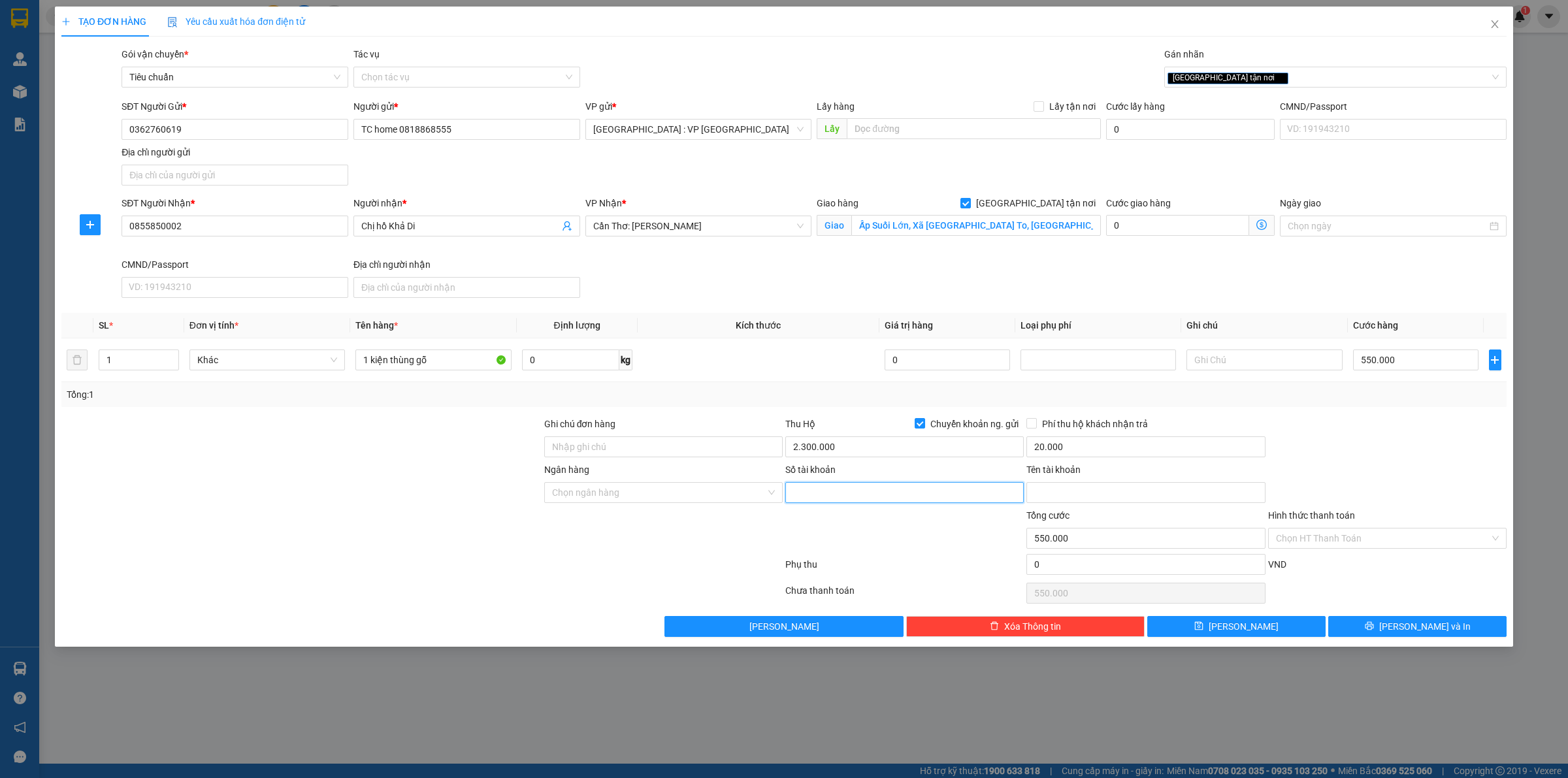
type input "0904783619"
click at [662, 492] on input "Ngân hàng" at bounding box center [658, 493] width 214 height 20
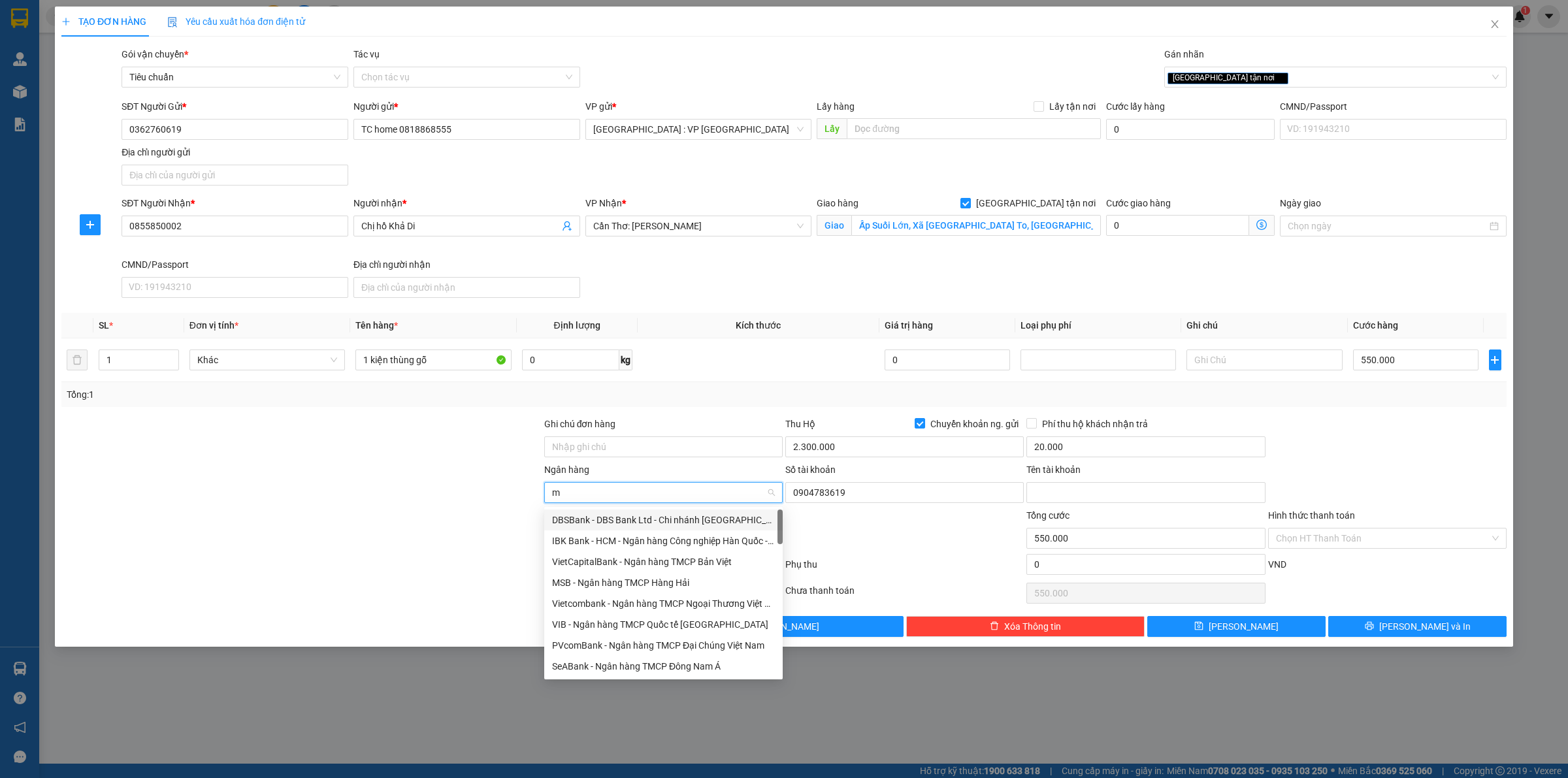
type input "mb"
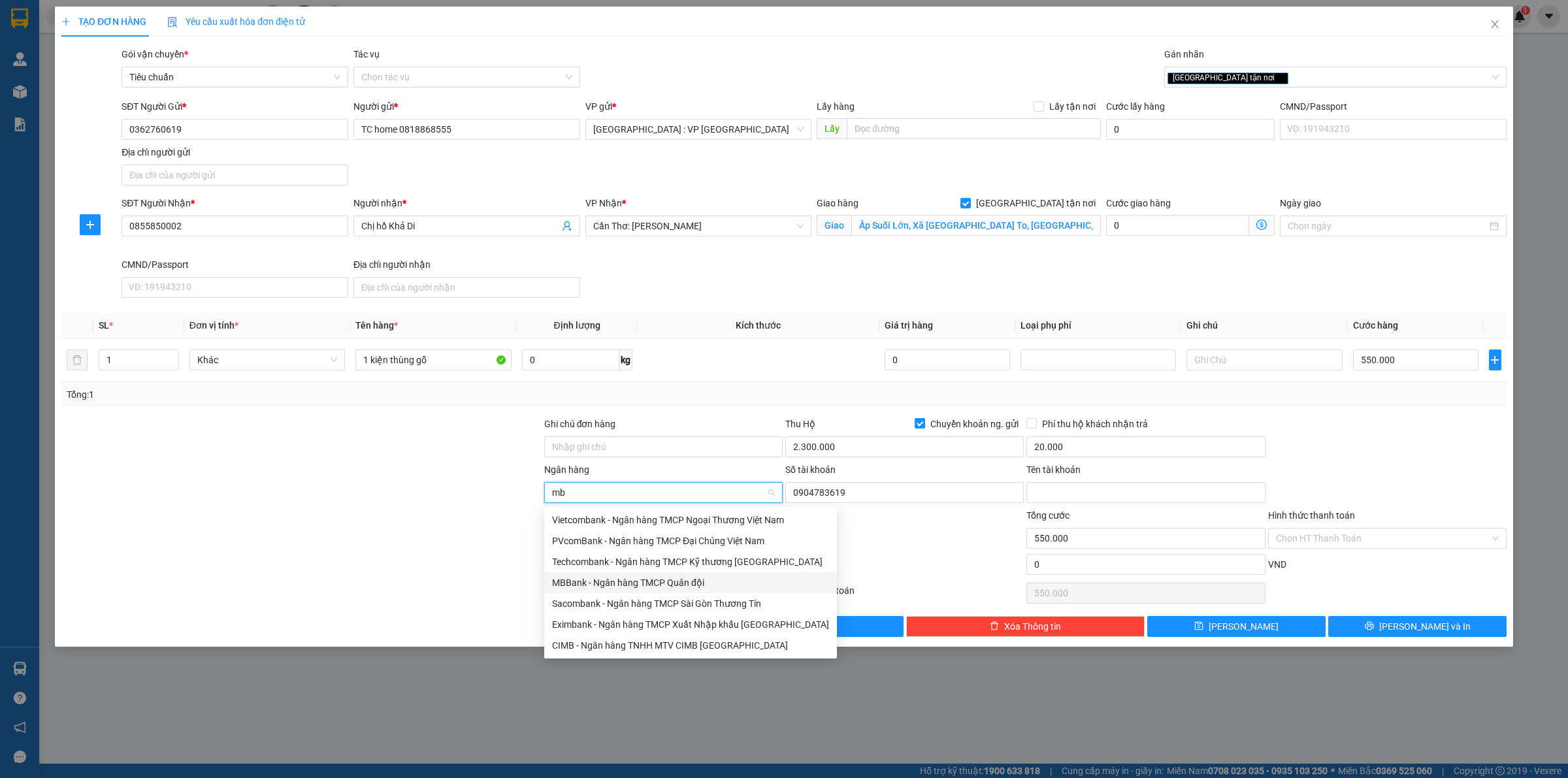
click at [599, 584] on div "MBBank - Ngân hàng TMCP Quân đội" at bounding box center [690, 582] width 277 height 14
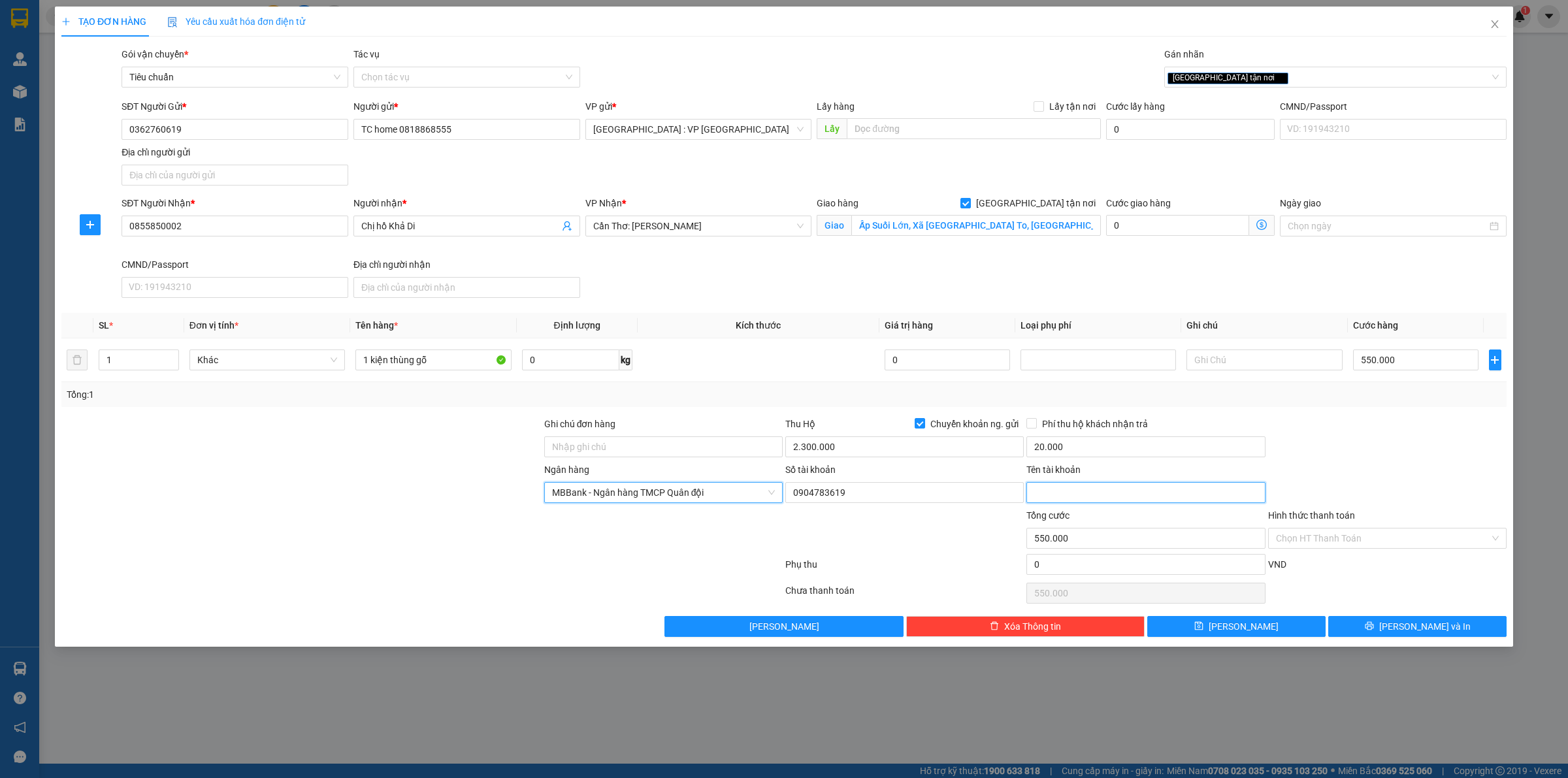
click at [1089, 494] on input "Tên tài khoản" at bounding box center [1145, 493] width 239 height 21
type input "Hoàng Thị Kim Chi"
click at [1031, 423] on input "Phí thu hộ khách nhận trả" at bounding box center [1031, 423] width 9 height 9
checkbox input "true"
click at [1363, 624] on button "[PERSON_NAME] và In" at bounding box center [1417, 627] width 178 height 21
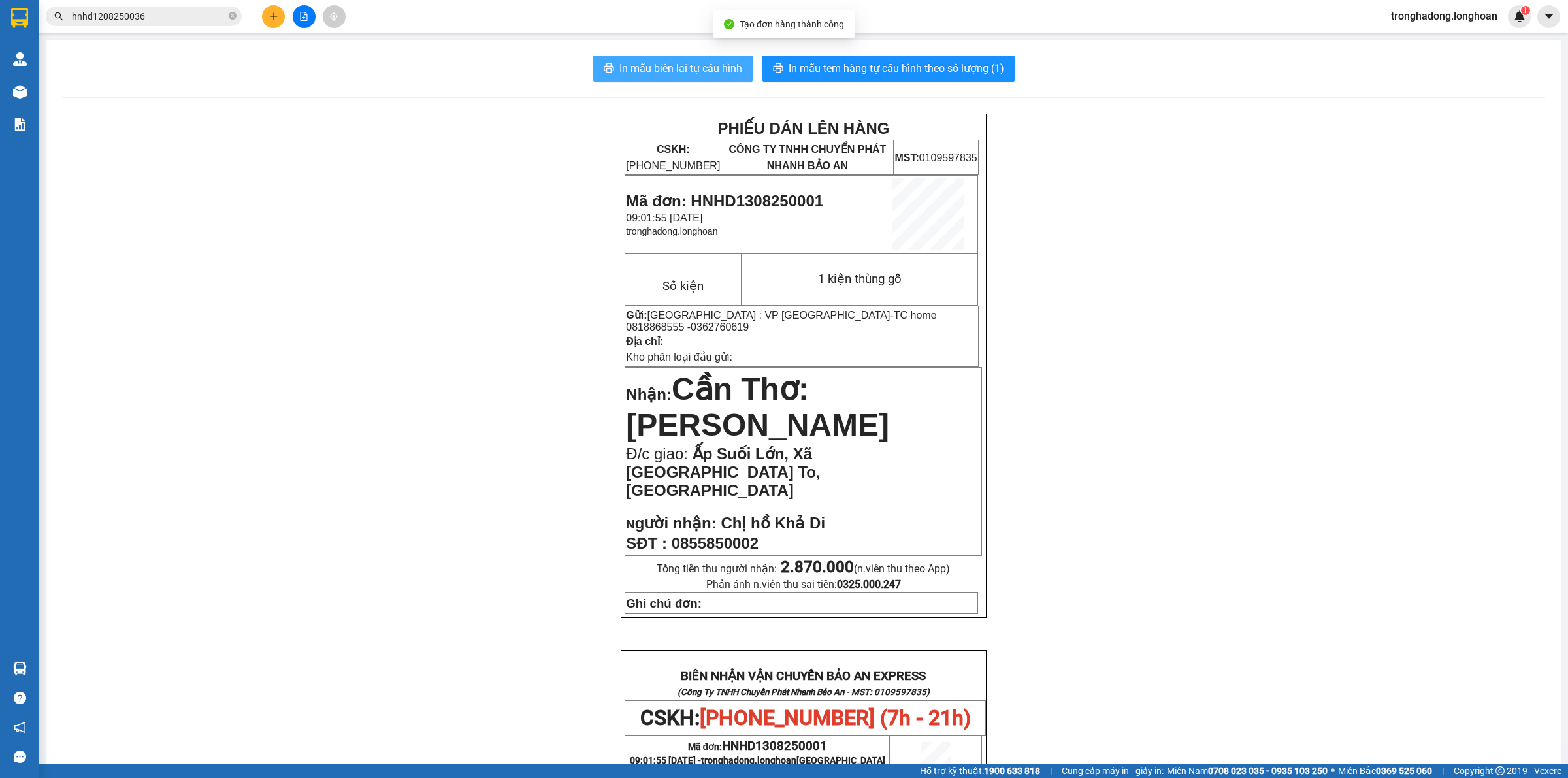
click at [686, 63] on span "In mẫu biên lai tự cấu hình" at bounding box center [681, 68] width 123 height 16
click at [925, 67] on span "In mẫu tem hàng tự cấu hình theo số lượng (1)" at bounding box center [896, 68] width 216 height 16
click at [273, 12] on icon "plus" at bounding box center [273, 16] width 9 height 9
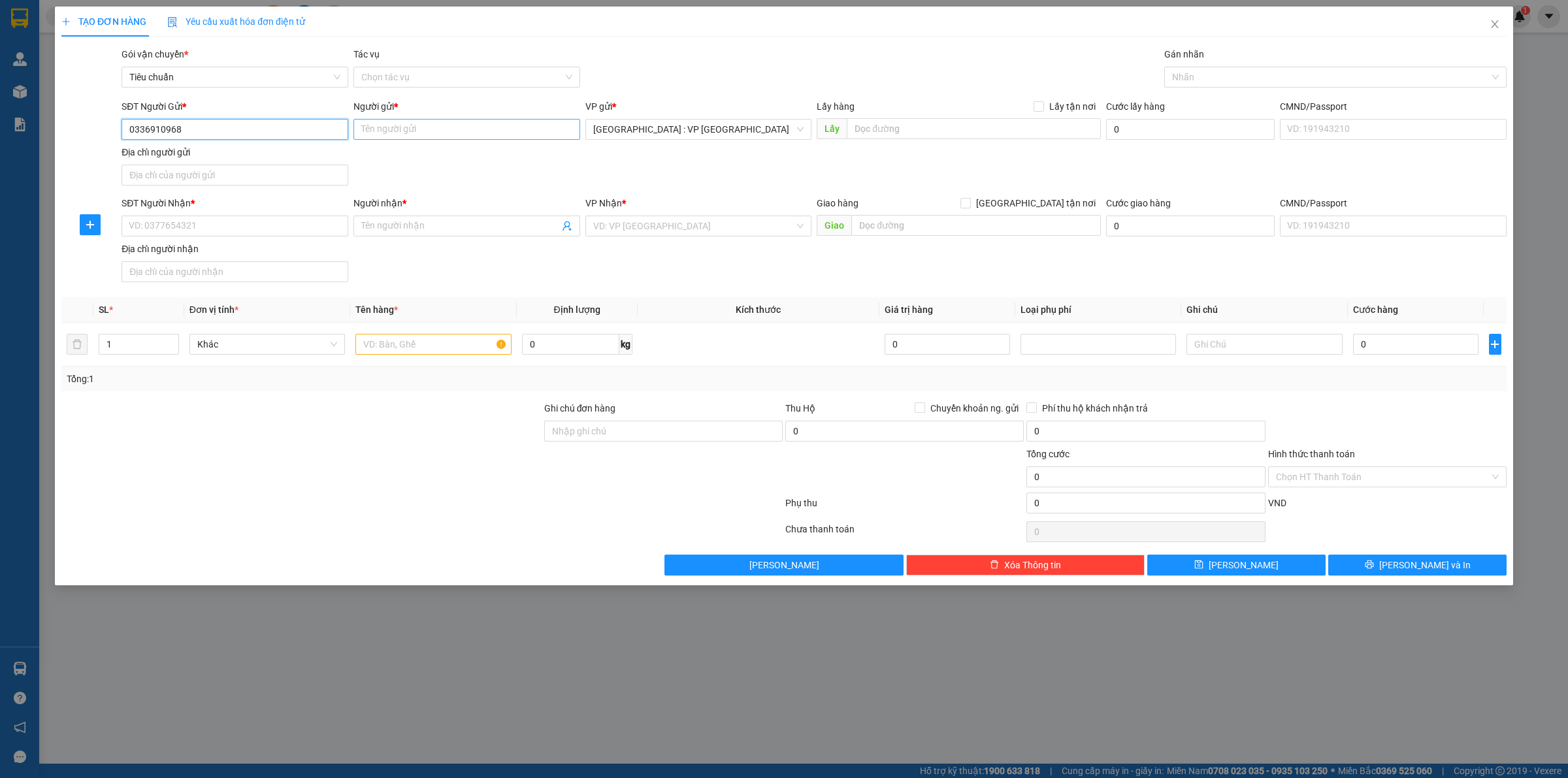
type input "0336910968"
click at [487, 128] on input "Người gửi *" at bounding box center [466, 129] width 227 height 21
type input "Công ty CP Thiết bị công nghệ máy VN"
click at [393, 170] on div "SĐT Người Gửi * 0336910968 Người gửi * Công ty CP Thiết bị công nghệ máy VN VP …" at bounding box center [814, 145] width 1391 height 92
click at [255, 229] on input "SĐT Người Nhận *" at bounding box center [234, 226] width 227 height 21
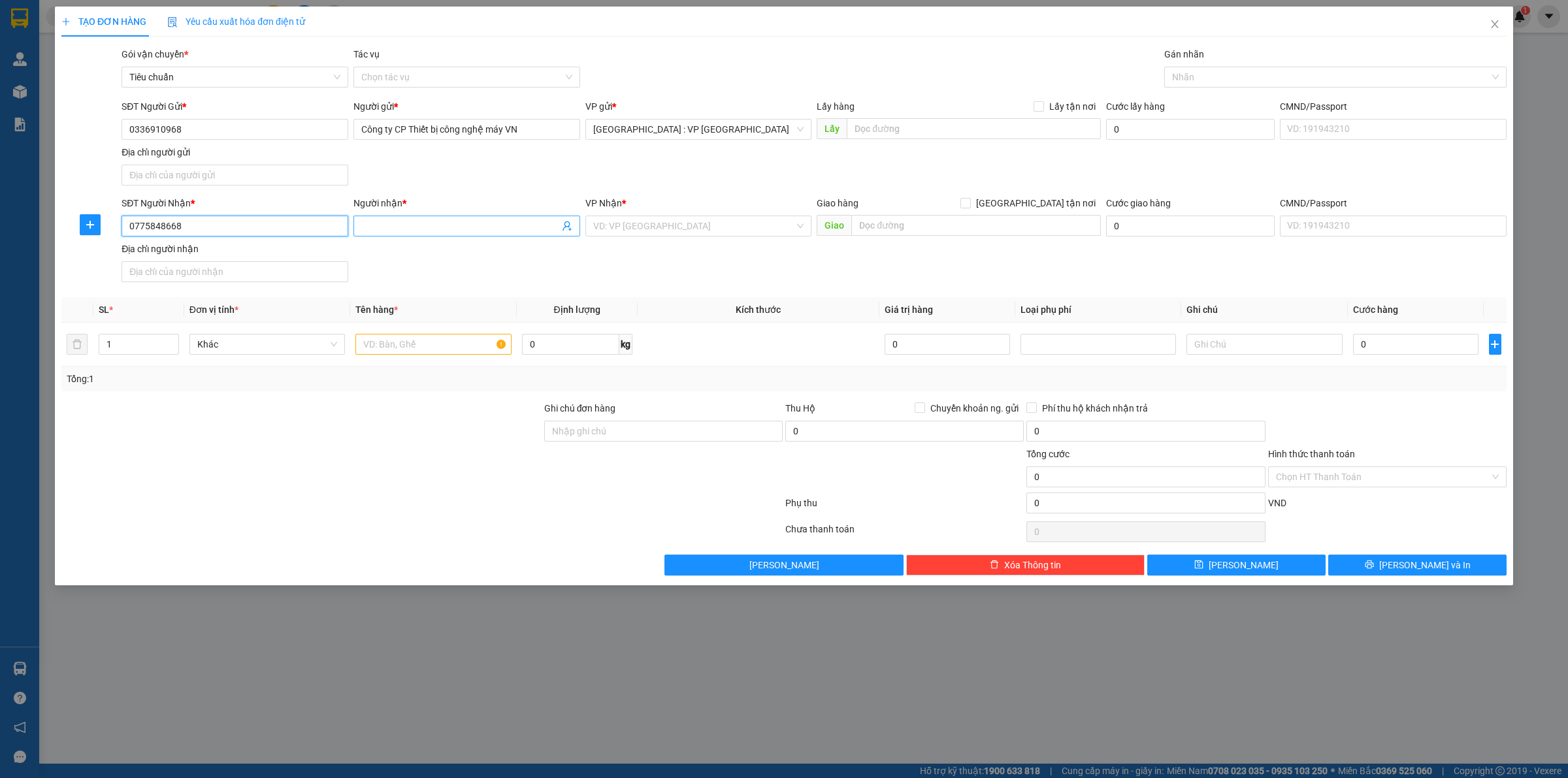
type input "0775848668"
click at [436, 225] on input "Người nhận *" at bounding box center [460, 225] width 198 height 14
drag, startPoint x: 445, startPoint y: 231, endPoint x: 444, endPoint y: 268, distance: 37.0
click at [446, 231] on input "VP Công ty cổ phân fMissa" at bounding box center [460, 225] width 198 height 14
type input "VP Công ty cổ phần Missa"
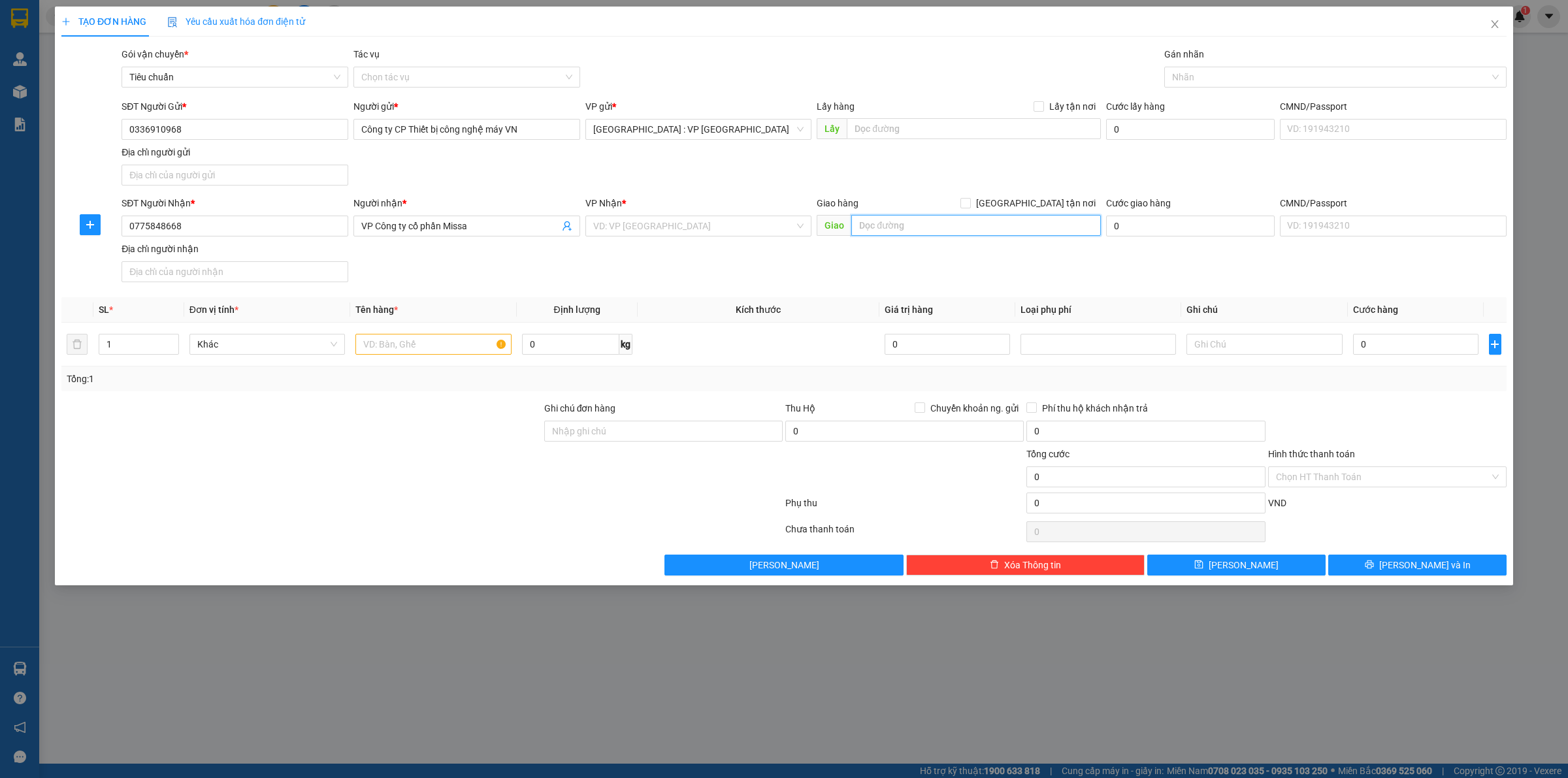
click at [935, 224] on input "text" at bounding box center [976, 225] width 250 height 21
type input "Toà nhà MISA Số 9/19, Đường Nguyễn Văn Cừ, P.Cái Khế, TP Cần Thơ"
click at [500, 224] on input "VP Công ty cổ phần Missa" at bounding box center [460, 225] width 198 height 14
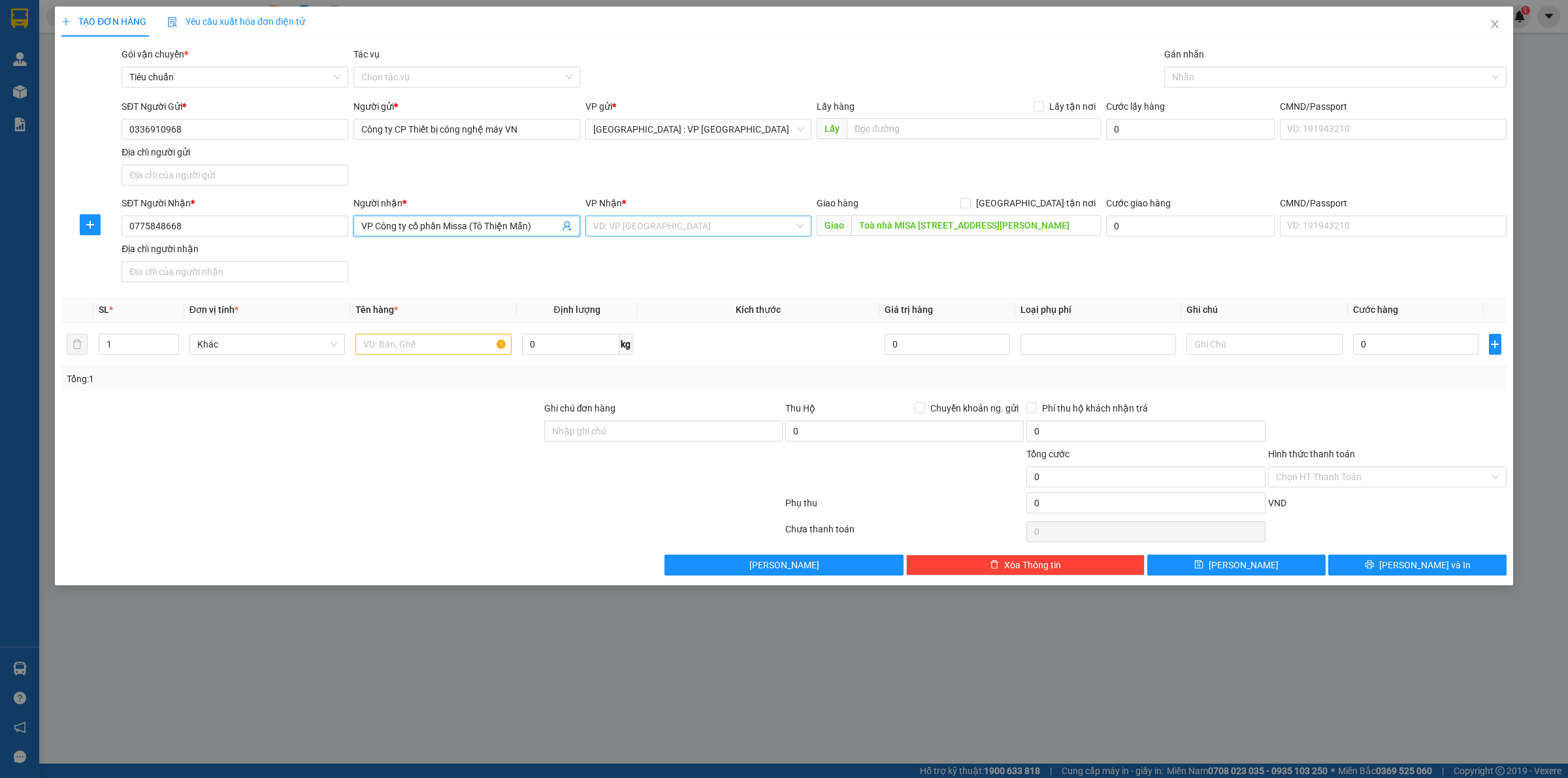
type input "VP Công ty cổ phần Missa (Tô Thiện Mẫn)"
click at [745, 231] on input "search" at bounding box center [694, 226] width 202 height 20
type input "ninh"
click at [680, 248] on div "Cần Thơ: [PERSON_NAME]" at bounding box center [699, 253] width 211 height 14
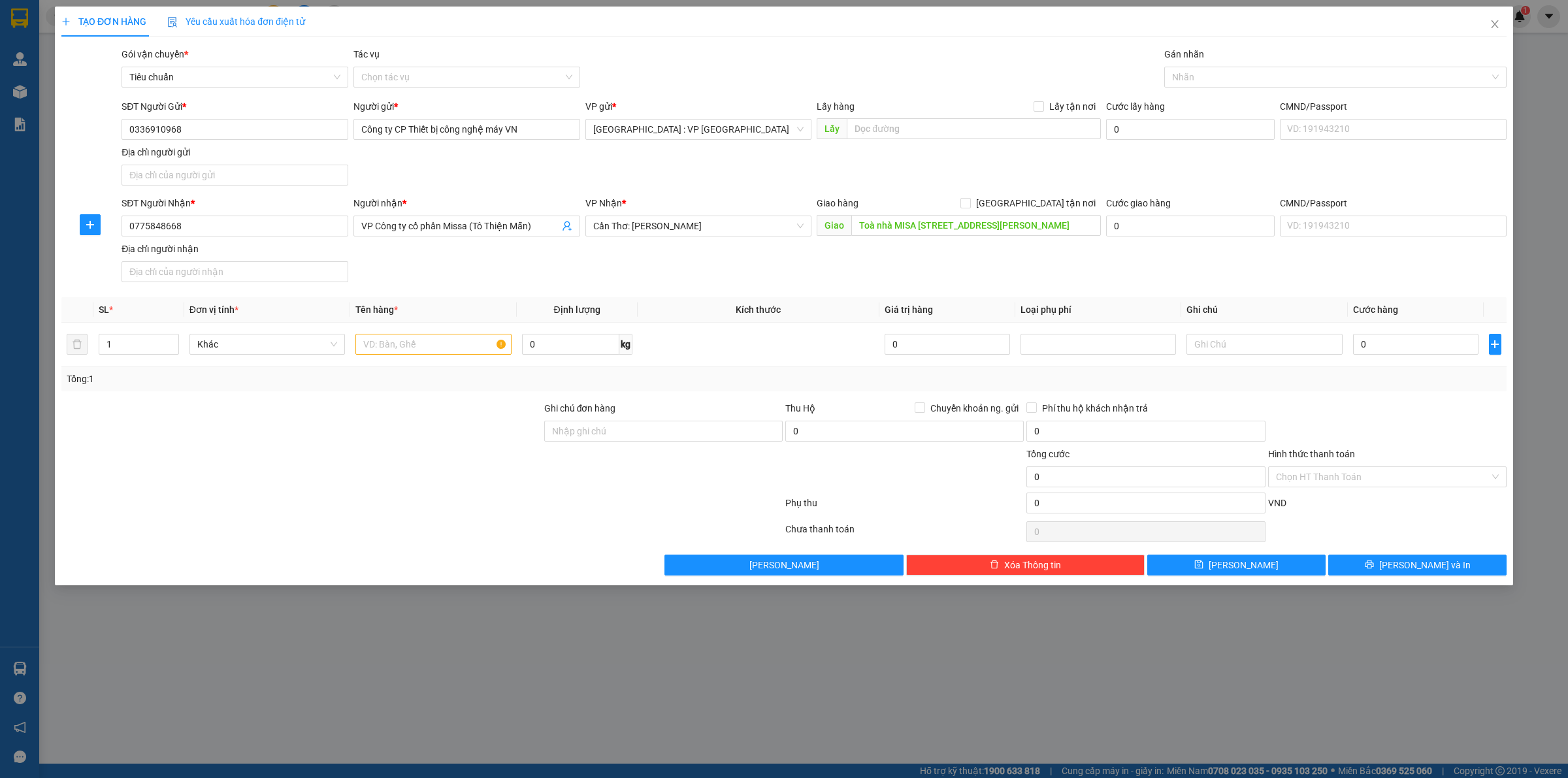
drag, startPoint x: 933, startPoint y: 250, endPoint x: 949, endPoint y: 284, distance: 37.6
click at [936, 255] on div "SĐT Người Nhận * 0775848668 Người nhận * VP Công ty cổ phần Missa (Tô Thiện Mẫn…" at bounding box center [814, 242] width 1391 height 92
click at [144, 347] on input "1" at bounding box center [138, 344] width 79 height 20
type input "5"
click at [386, 338] on input "text" at bounding box center [433, 344] width 155 height 21
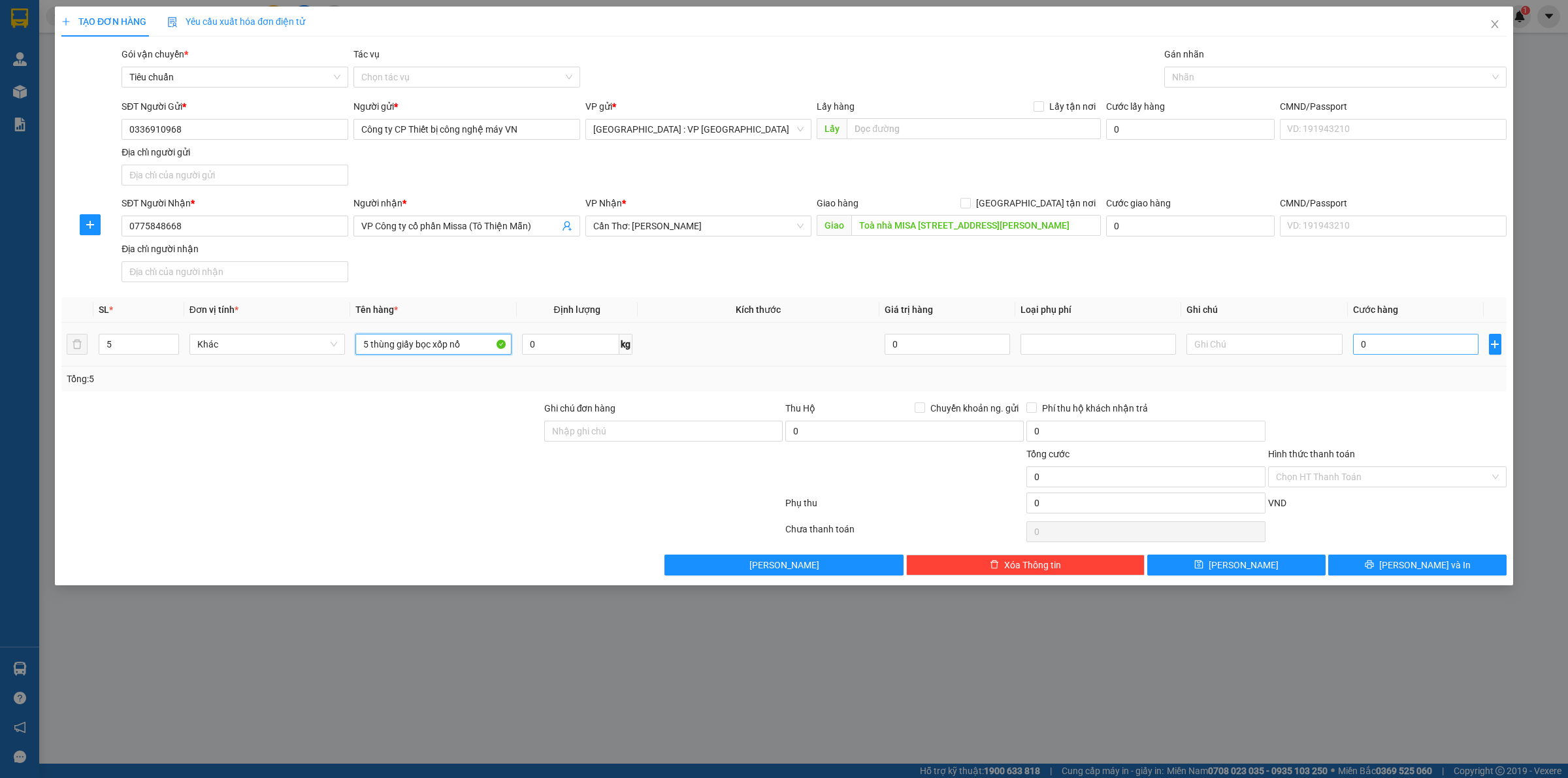
type input "5 thùng giấy bọc xốp nổ"
click at [1390, 341] on input "0" at bounding box center [1416, 344] width 126 height 21
type input "1"
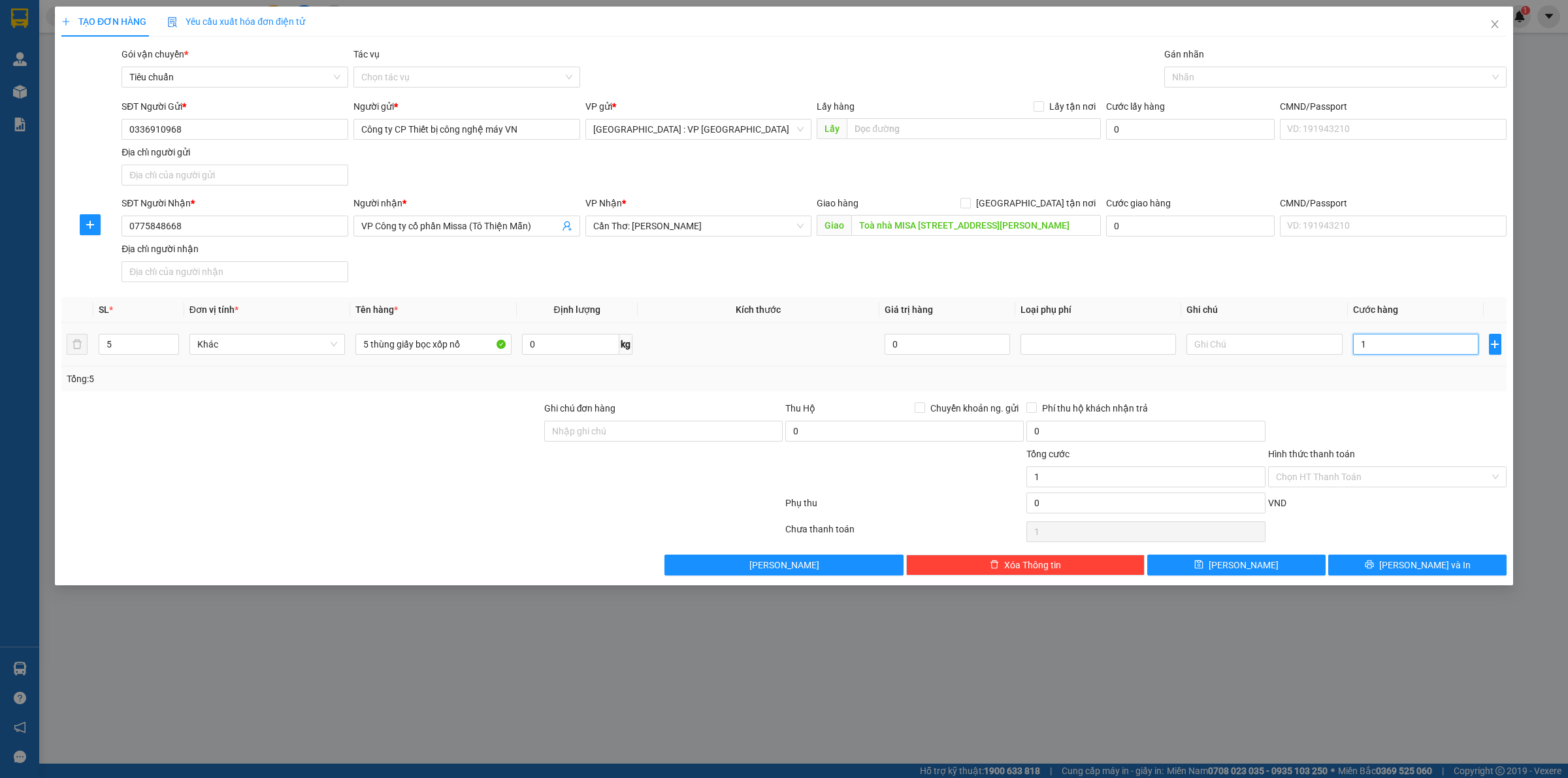
type input "17"
type input "173"
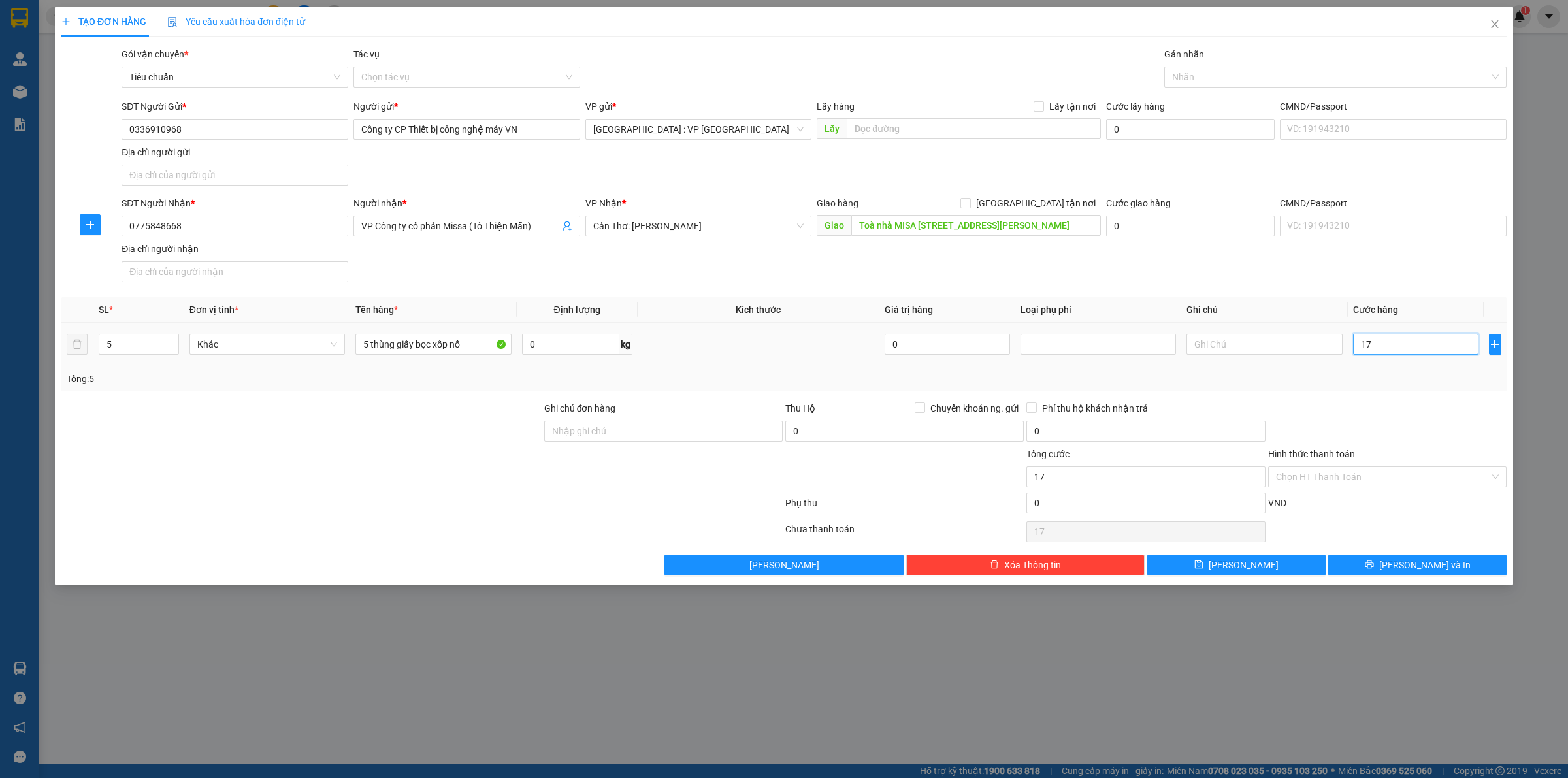
type input "173"
type input "1.730"
type input "17.300"
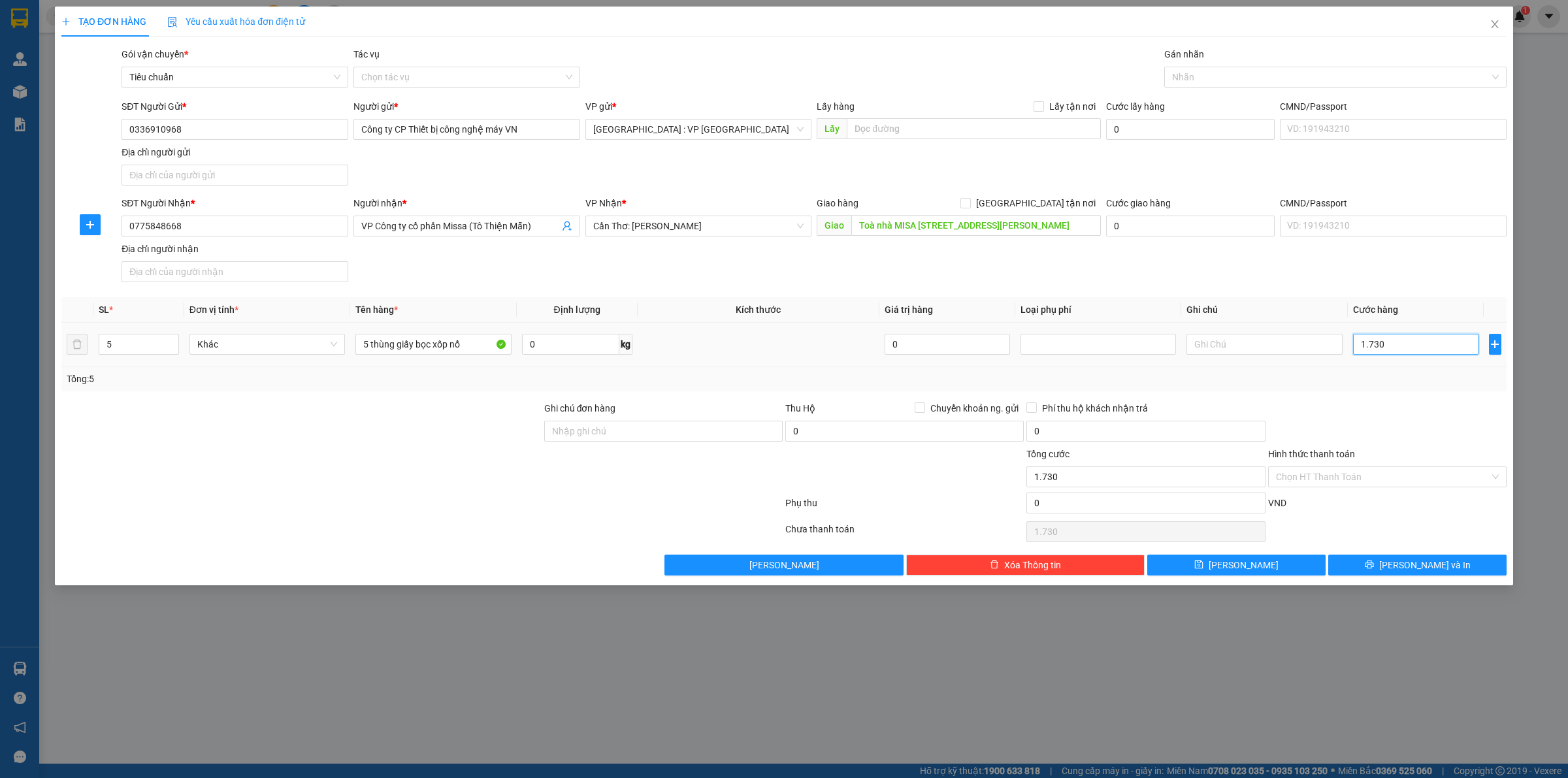
type input "17.300"
type input "173.000"
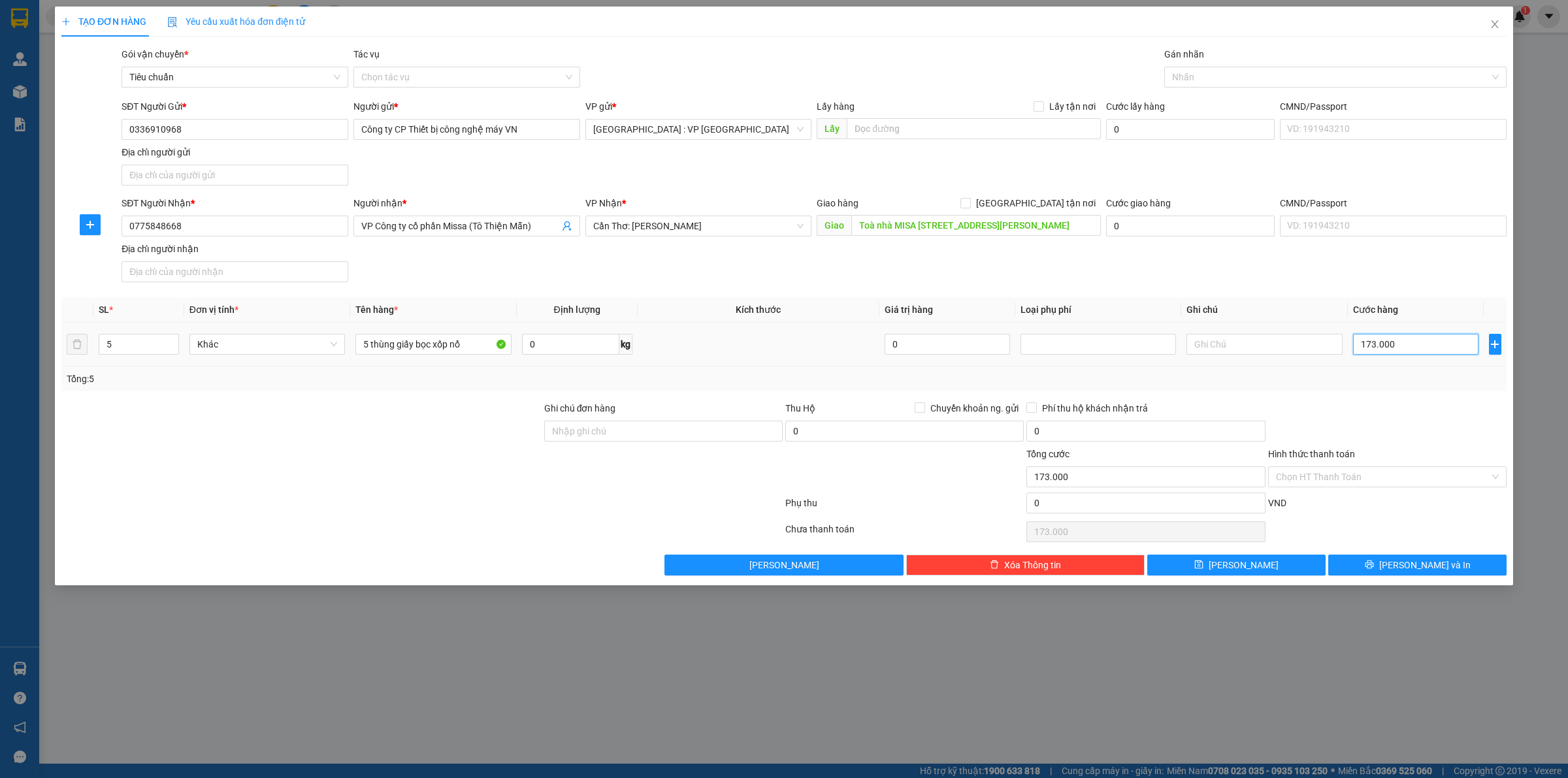
type input "1.730.000"
drag, startPoint x: 1037, startPoint y: 206, endPoint x: 1076, endPoint y: 200, distance: 39.5
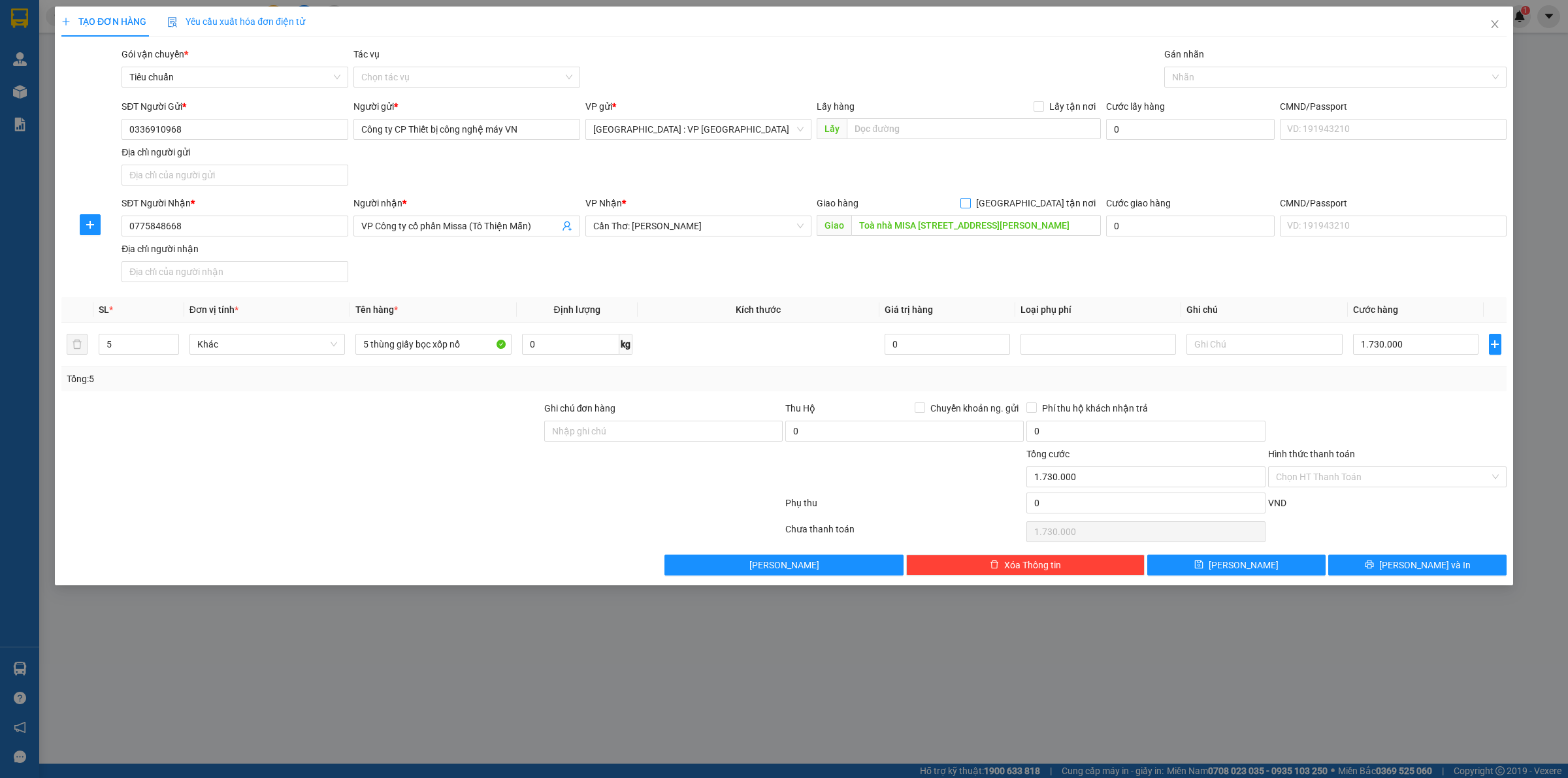
click at [969, 206] on input "[GEOGRAPHIC_DATA] tận nơi" at bounding box center [965, 202] width 9 height 9
checkbox input "true"
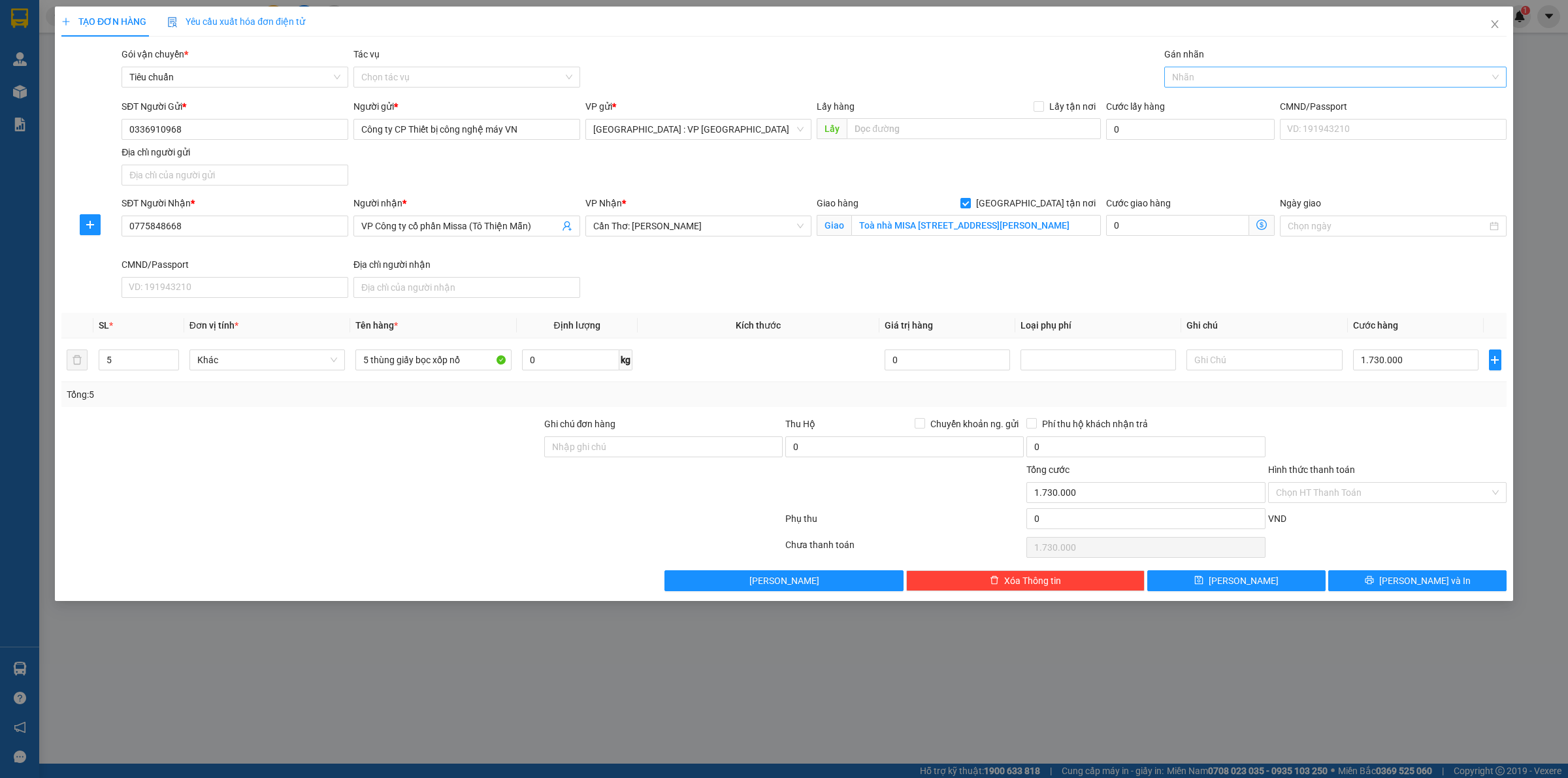
click at [1206, 81] on div at bounding box center [1329, 77] width 323 height 16
type input "giao"
click at [1201, 99] on div "[GEOGRAPHIC_DATA] tận nơi" at bounding box center [1336, 103] width 327 height 14
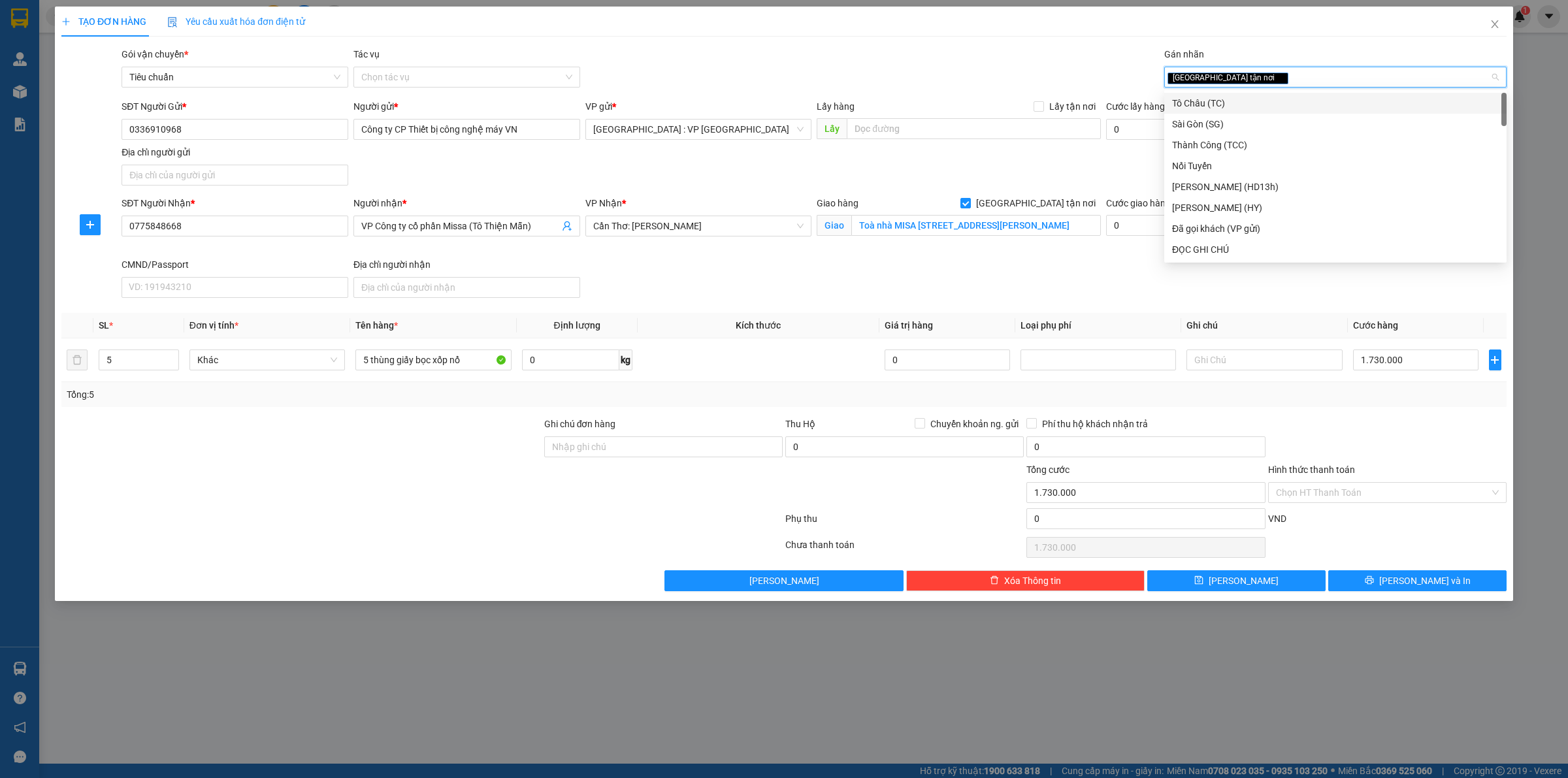
click at [994, 167] on div "SĐT Người Gửi * 0336910968 Người gửi * Công ty CP Thiết bị công nghệ máy VN VP …" at bounding box center [814, 145] width 1391 height 92
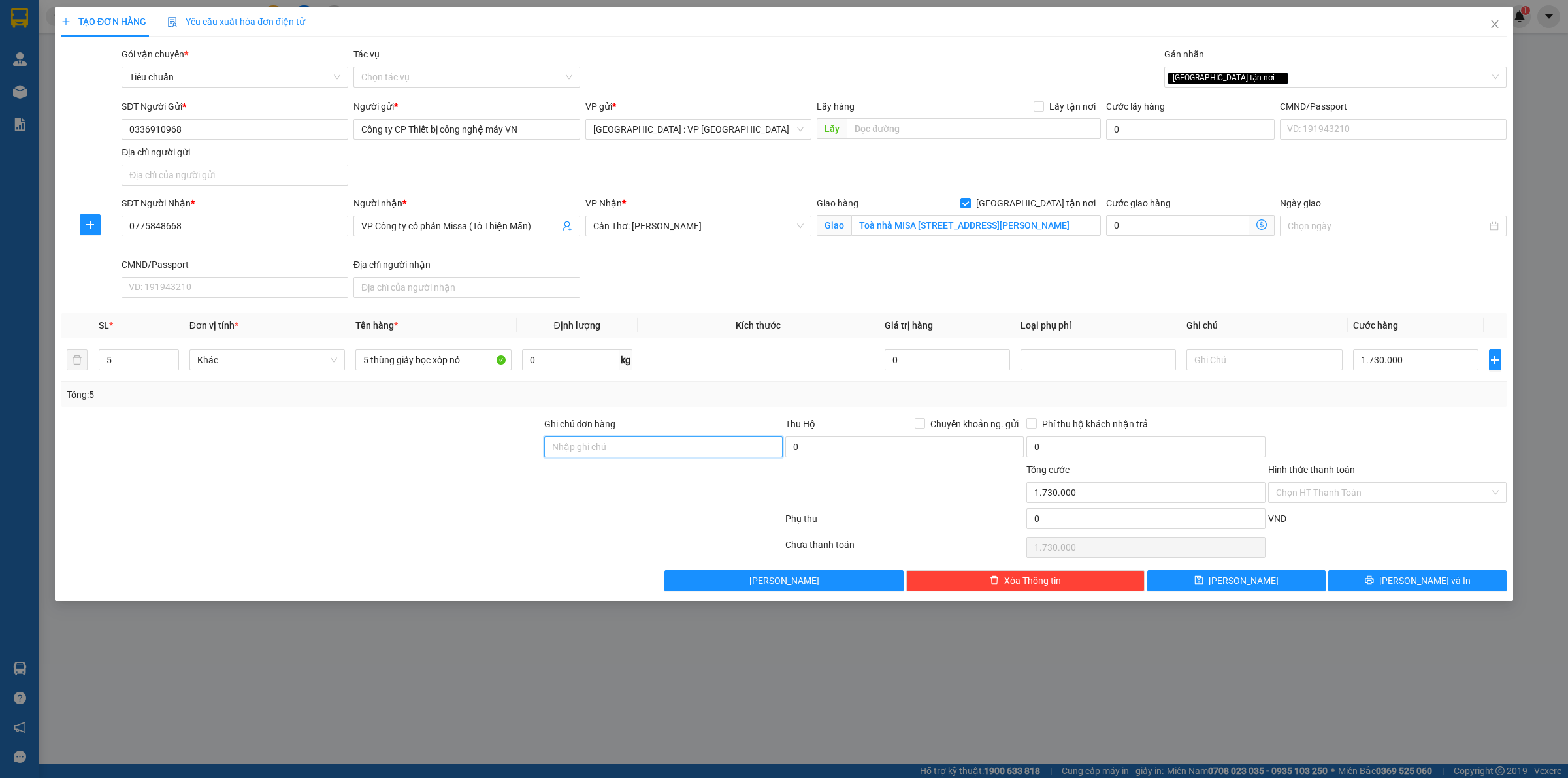
click at [627, 449] on input "Ghi chú đơn hàng" at bounding box center [664, 447] width 239 height 21
type input "h"
click at [1414, 580] on span "[PERSON_NAME] và In" at bounding box center [1425, 580] width 92 height 14
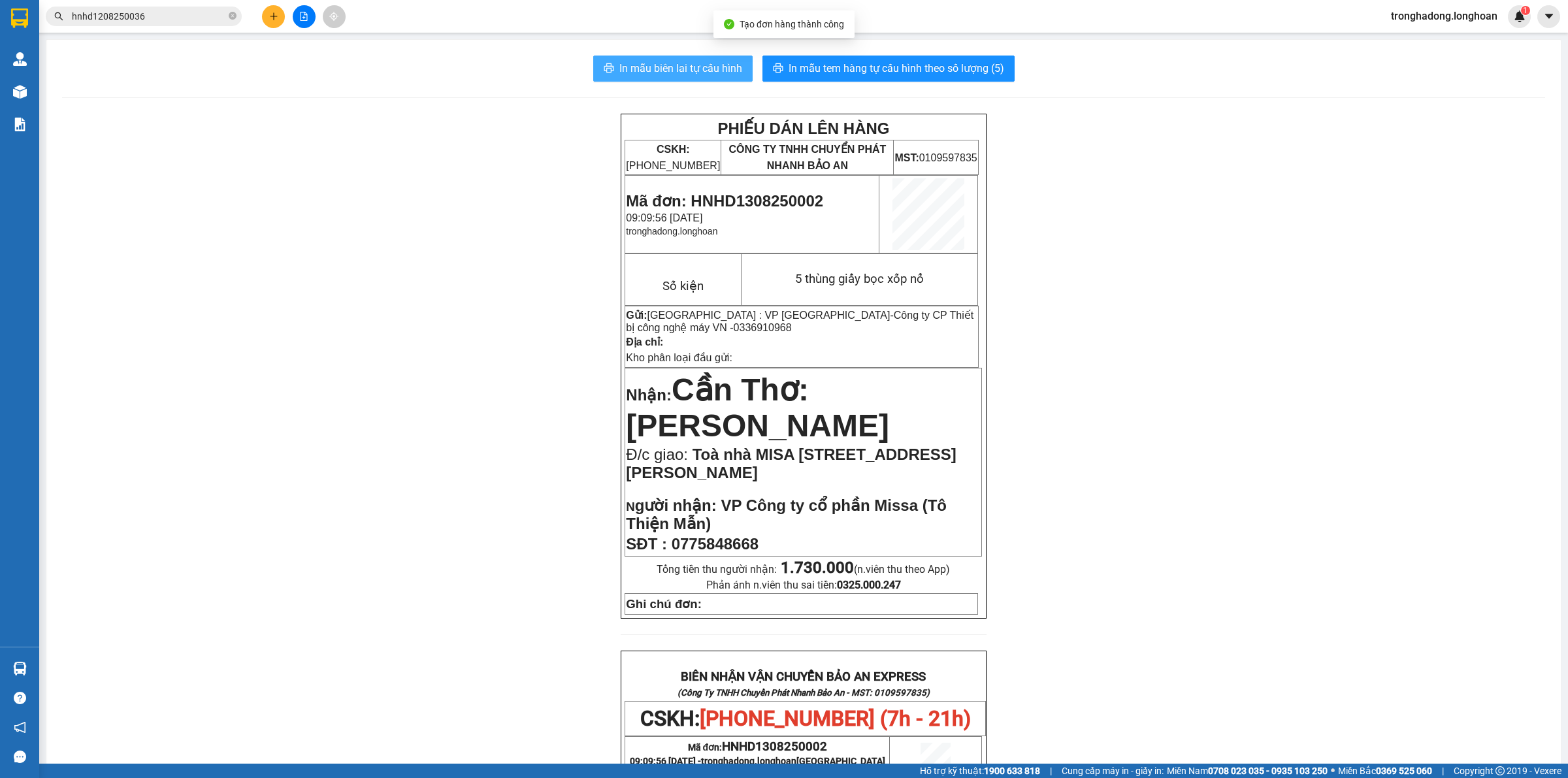
click at [647, 72] on span "In mẫu biên lai tự cấu hình" at bounding box center [681, 68] width 123 height 16
click at [893, 69] on span "In mẫu tem hàng tự cấu hình theo số lượng (5)" at bounding box center [896, 68] width 216 height 16
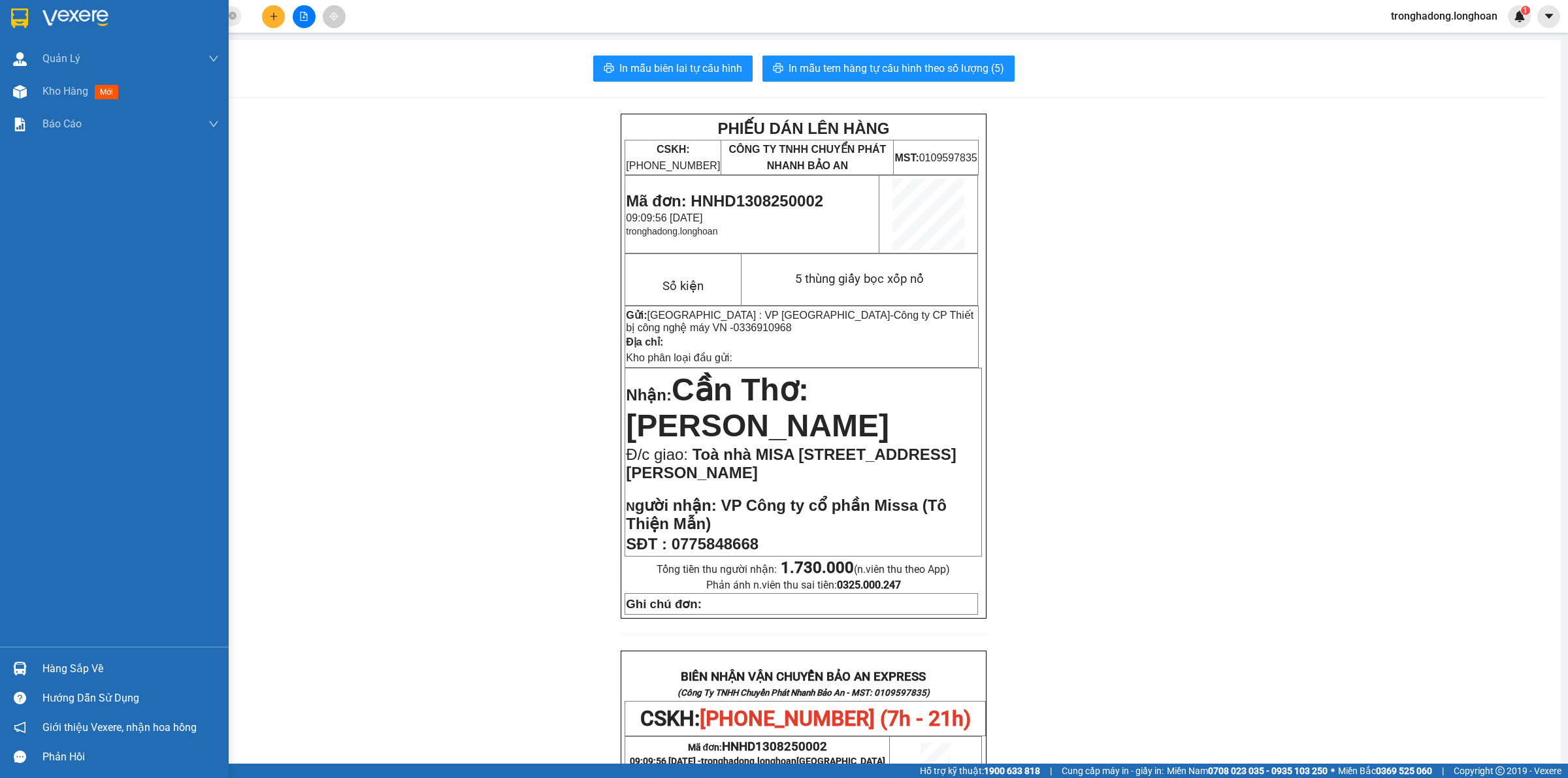
click at [13, 15] on img at bounding box center [19, 18] width 17 height 20
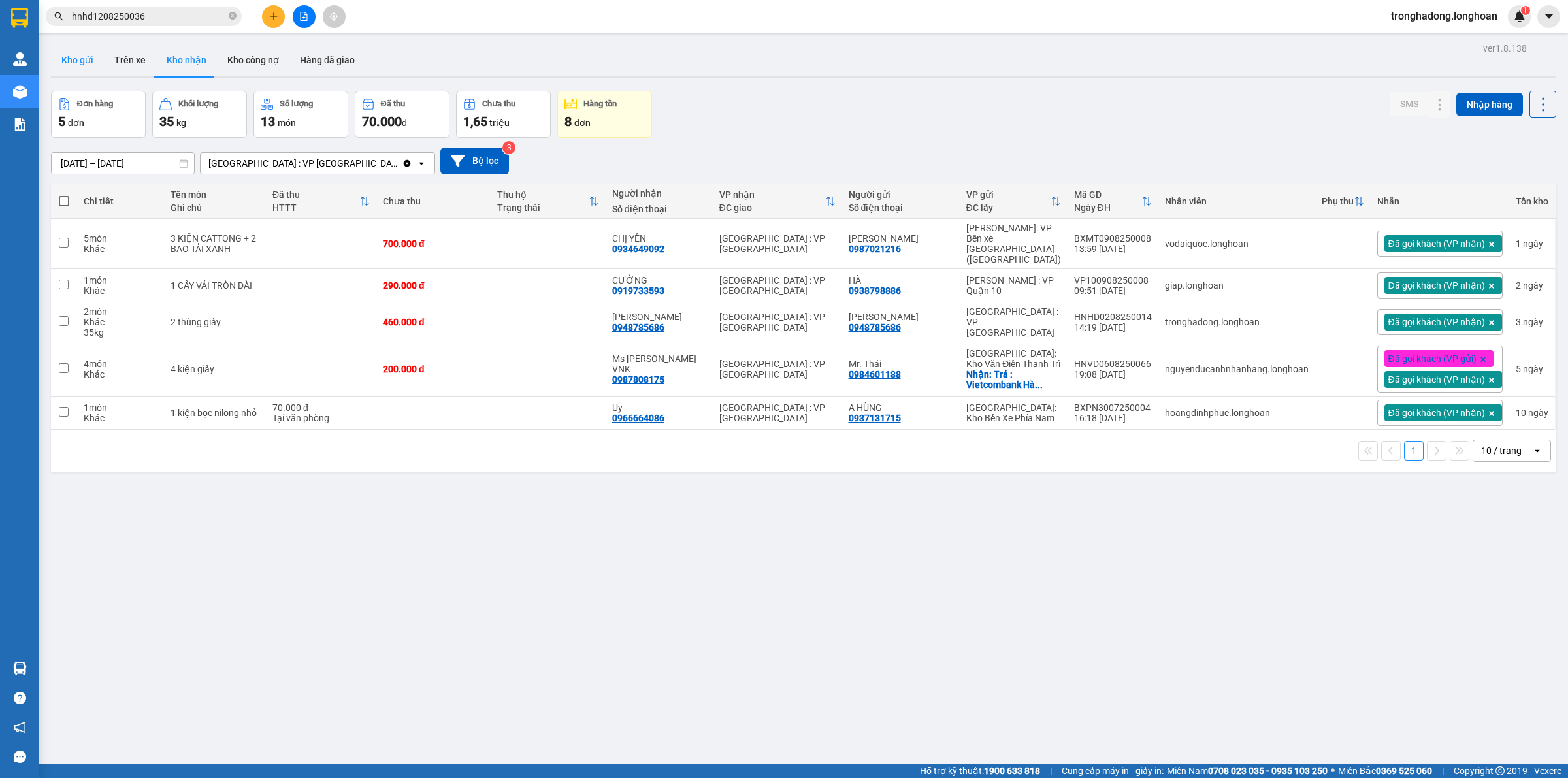
click at [69, 52] on button "Kho gửi" at bounding box center [78, 60] width 53 height 31
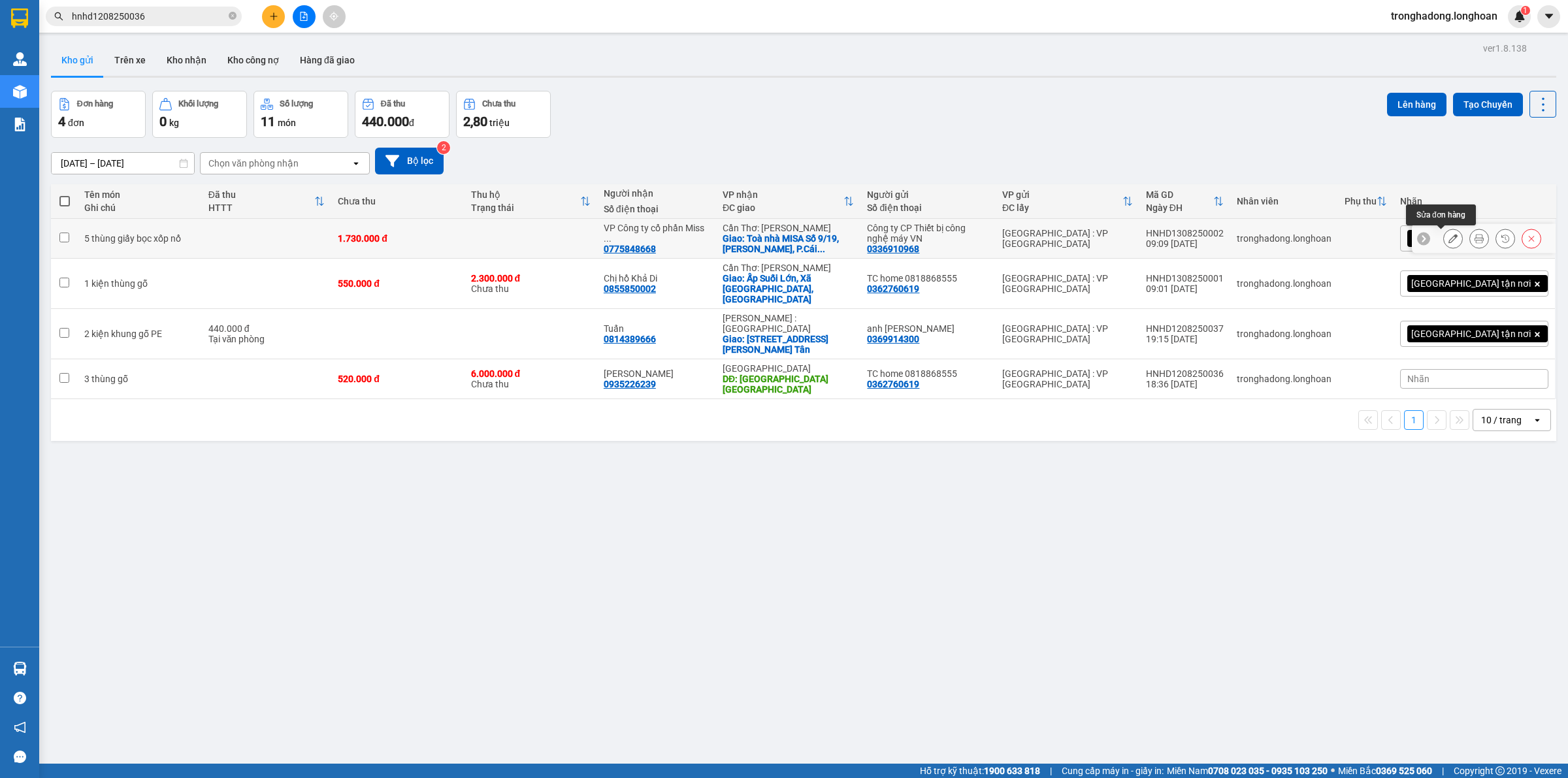
click at [1449, 239] on icon at bounding box center [1453, 239] width 9 height 9
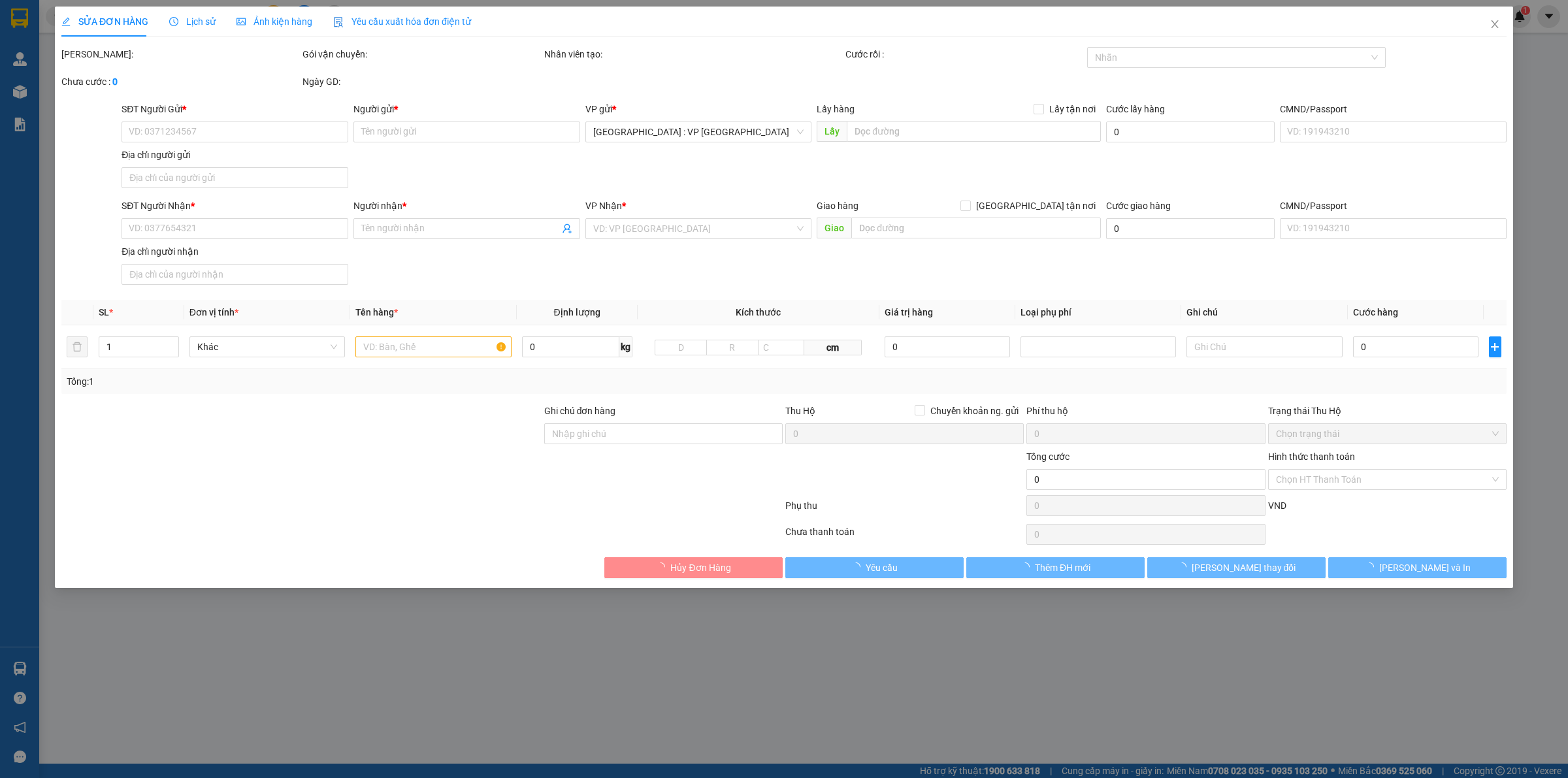
type input "0336910968"
type input "Công ty CP Thiết bị công nghệ máy VN"
type input "0775848668"
type input "VP Công ty cổ phần Missa (Tô Thiện Mẫn)"
checkbox input "true"
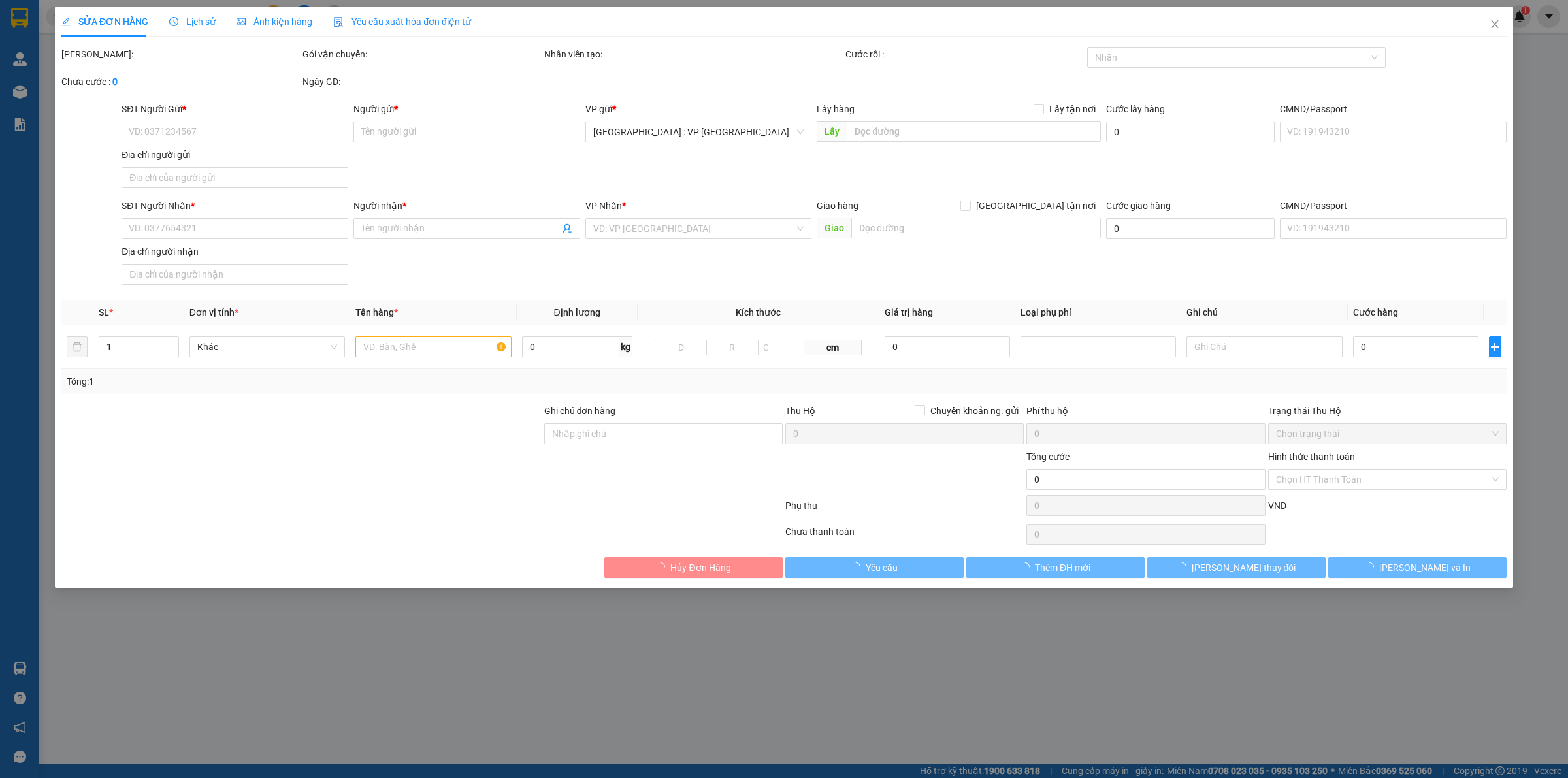
type input "Toà nhà MISA Số 9/19, Đường Nguyễn Văn Cừ, P.Cái Khế, TP Cần Thơ"
type input "1.730.000"
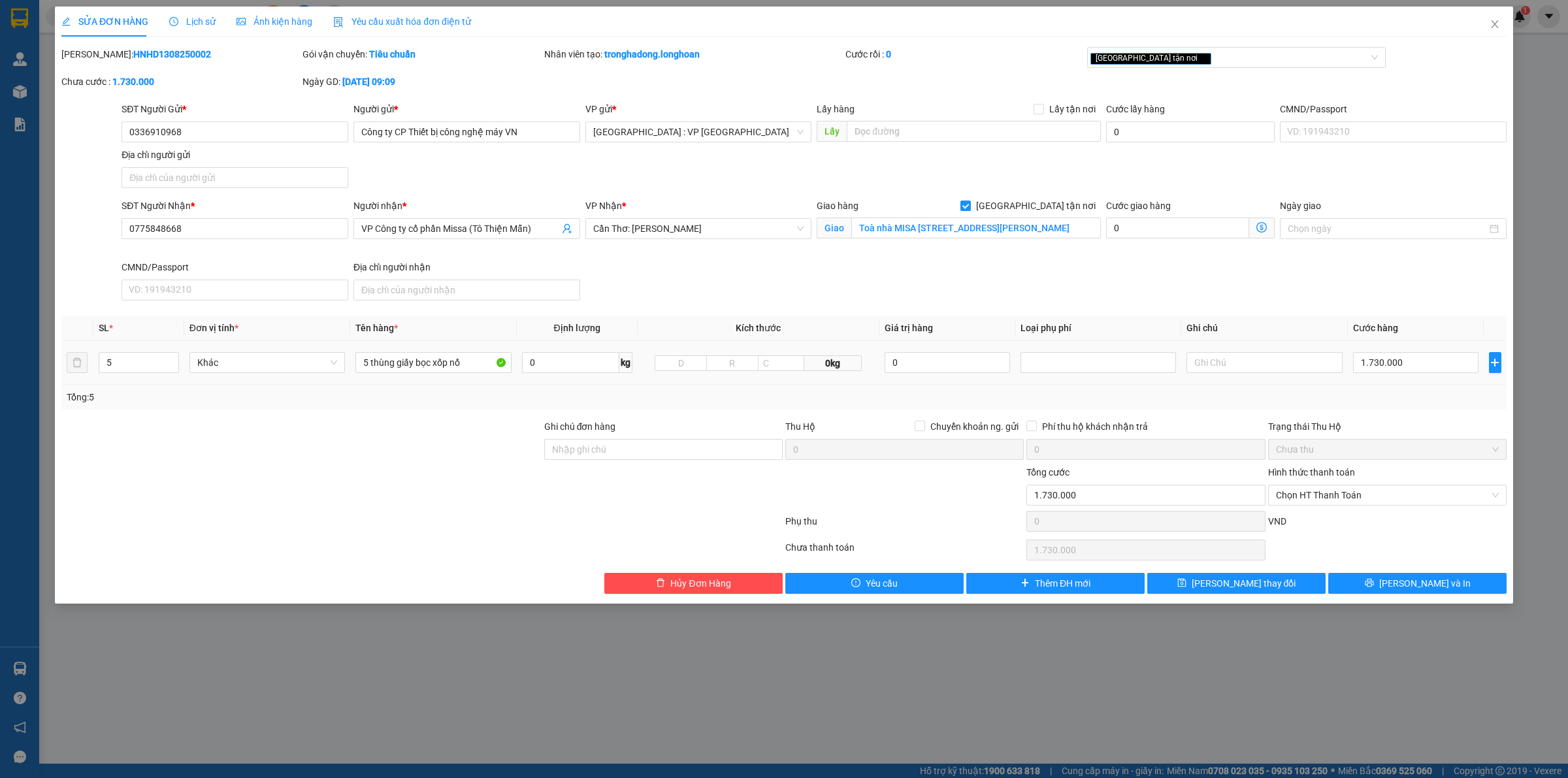
drag, startPoint x: 180, startPoint y: 47, endPoint x: 95, endPoint y: 59, distance: 85.8
click at [95, 59] on div "Mã ĐH: HNHD1308250002" at bounding box center [180, 54] width 239 height 14
copy b "HNHD1308250002"
drag, startPoint x: 1491, startPoint y: 21, endPoint x: 511, endPoint y: 11, distance: 980.1
click at [1491, 21] on icon "close" at bounding box center [1495, 24] width 10 height 10
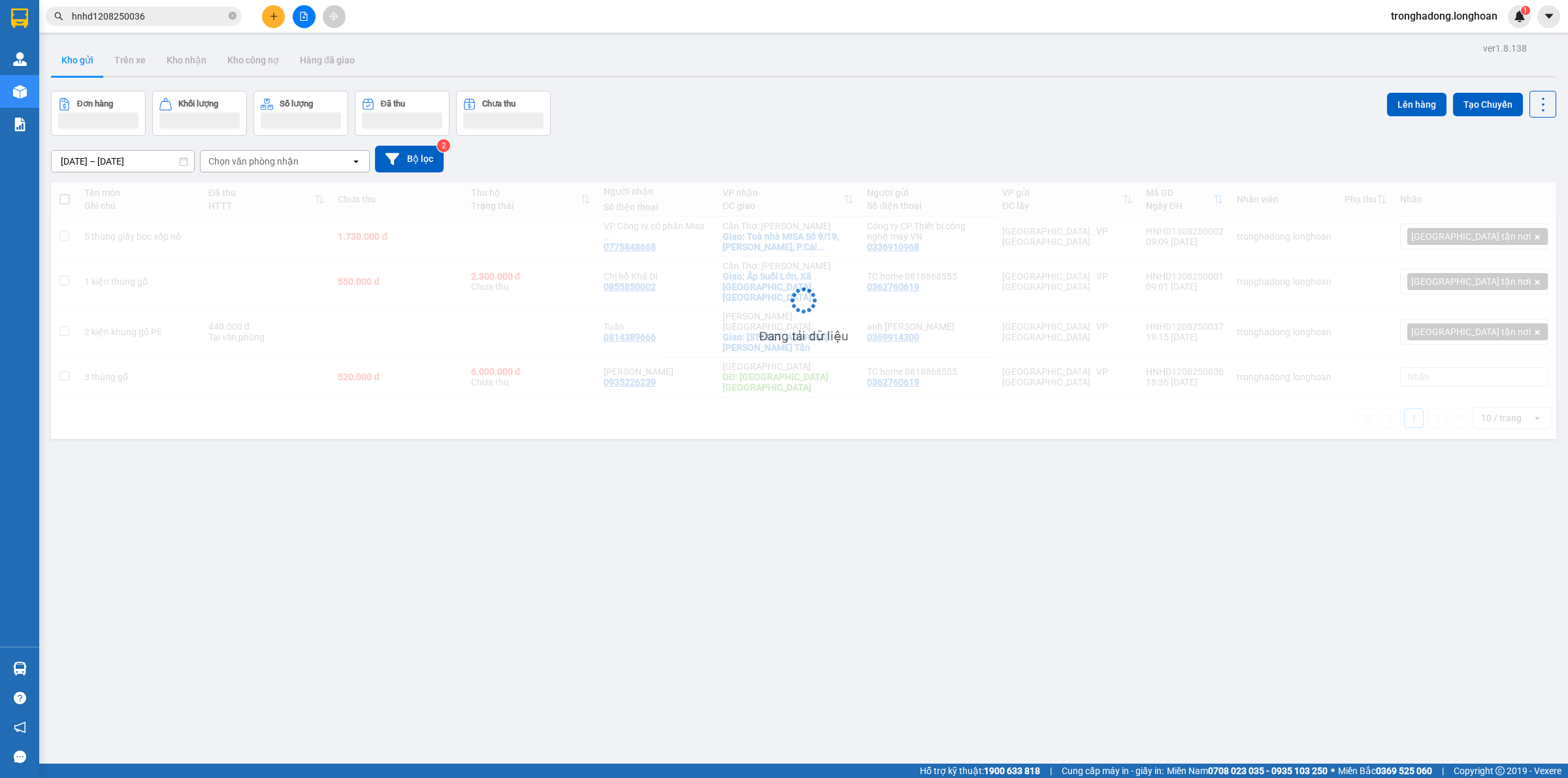
click at [265, 20] on button at bounding box center [273, 16] width 23 height 23
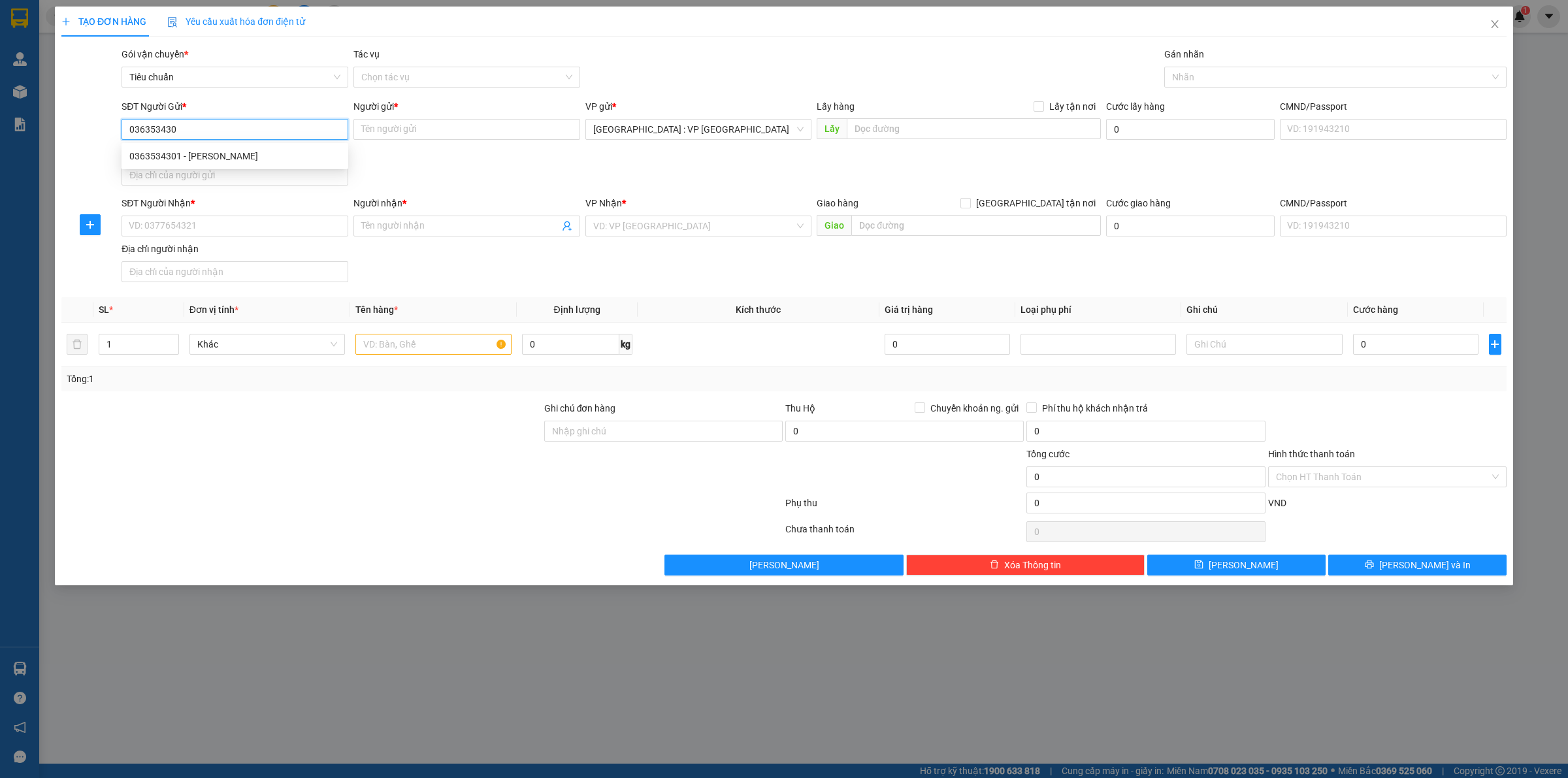
type input "0363534301"
click at [288, 155] on div "0363534301 - anh Quang" at bounding box center [235, 156] width 211 height 14
type input "anh Quang"
type input "0363534301"
click at [274, 222] on input "SĐT Người Nhận *" at bounding box center [234, 226] width 227 height 21
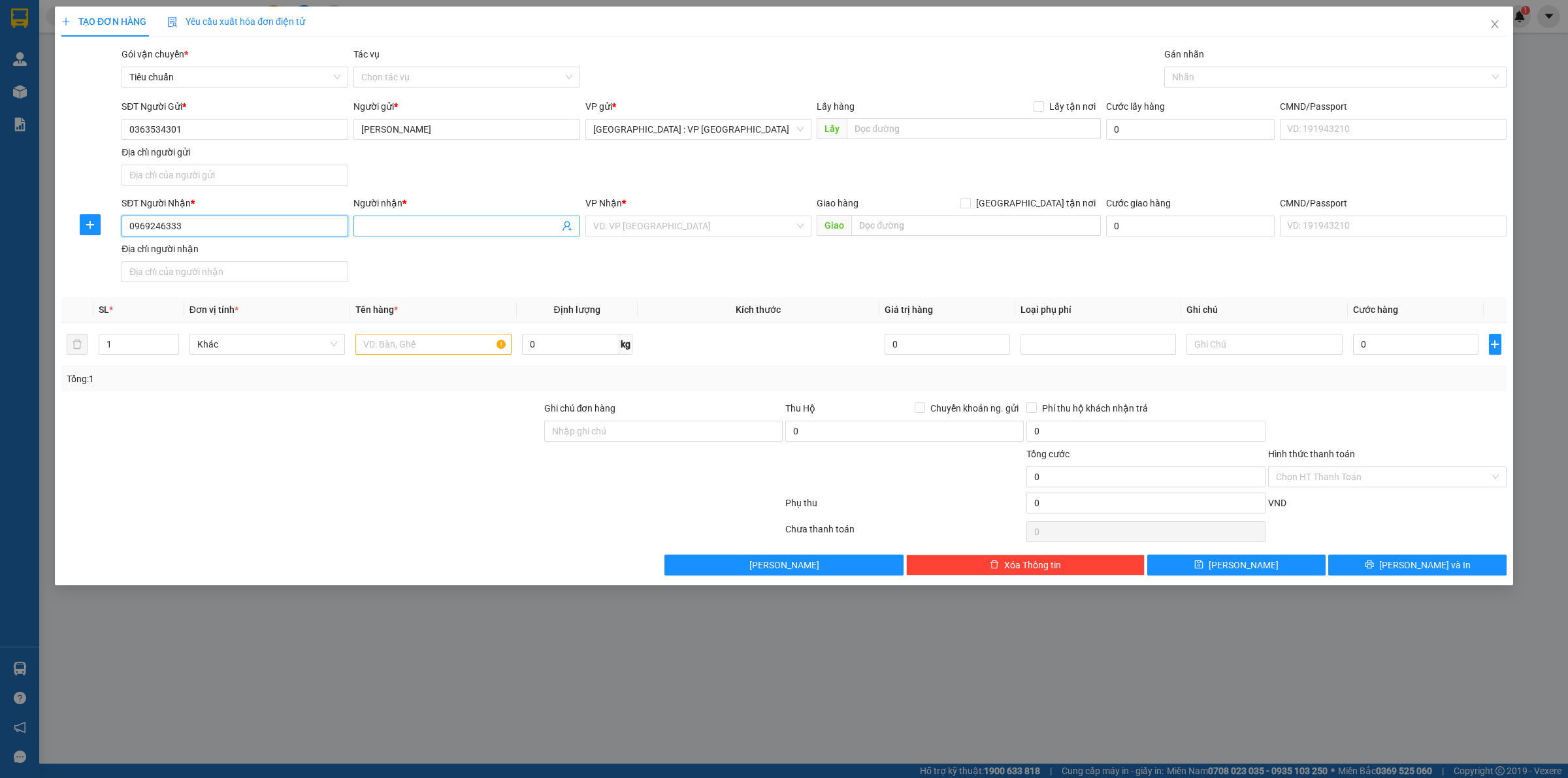
type input "0969246333"
click at [457, 233] on input "Người nhận *" at bounding box center [460, 225] width 198 height 14
type input "Nguyễn Văn Liêm"
click at [905, 227] on input "text" at bounding box center [976, 225] width 250 height 21
click at [1056, 225] on input "khách sạn Thắng Lợi 2, TP Băc Giang" at bounding box center [976, 225] width 250 height 21
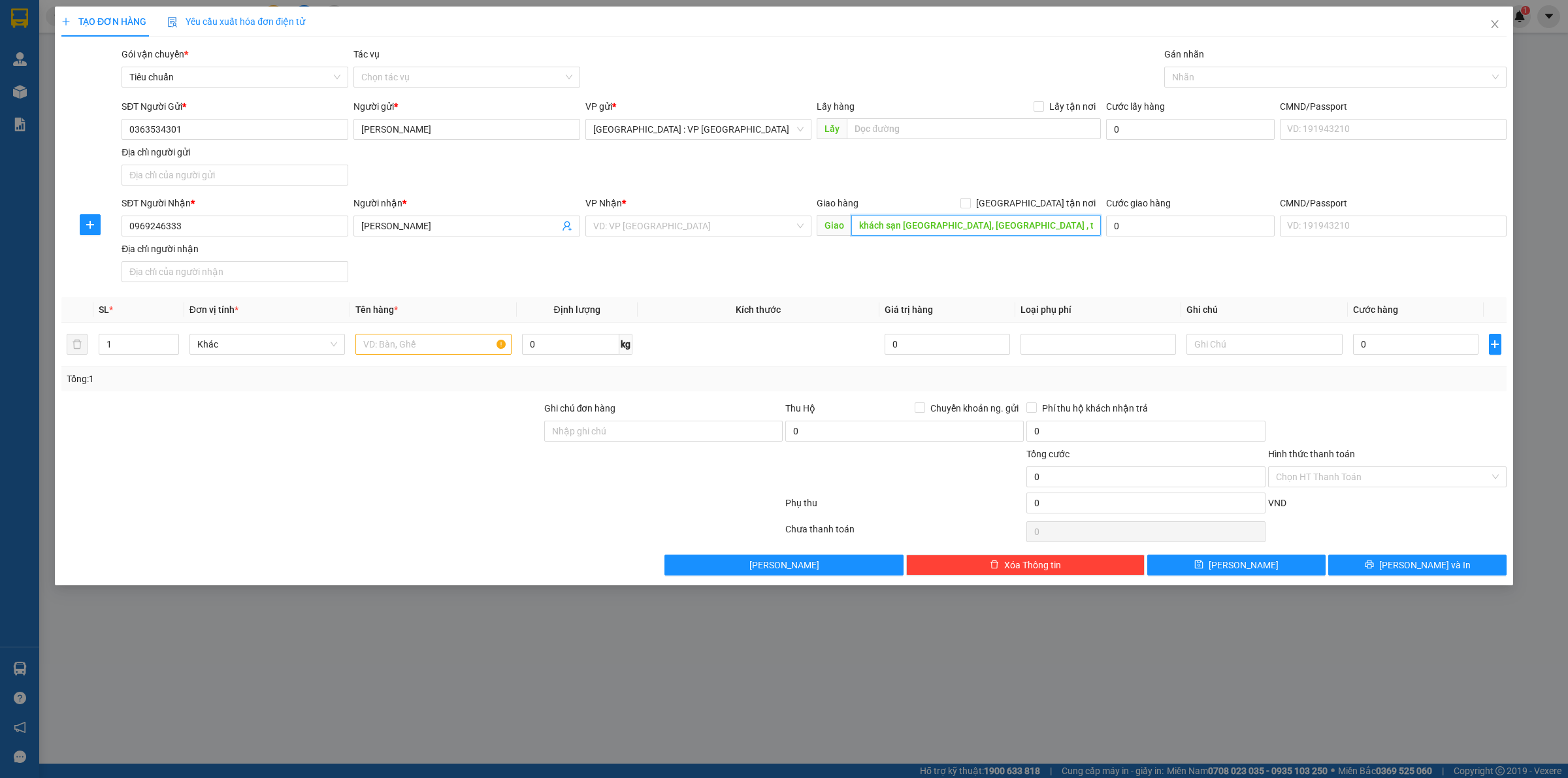
type input "khách sạn Thắng Lợi 2, TP Băc Giang , tỉnh bắc Giang"
click at [709, 225] on input "search" at bounding box center [694, 226] width 202 height 20
type input "văn điển"
click at [689, 275] on div "Hà Nội: Kho Văn Điển Thanh Trì" at bounding box center [699, 273] width 211 height 14
click at [969, 201] on input "[GEOGRAPHIC_DATA] tận nơi" at bounding box center [965, 202] width 9 height 9
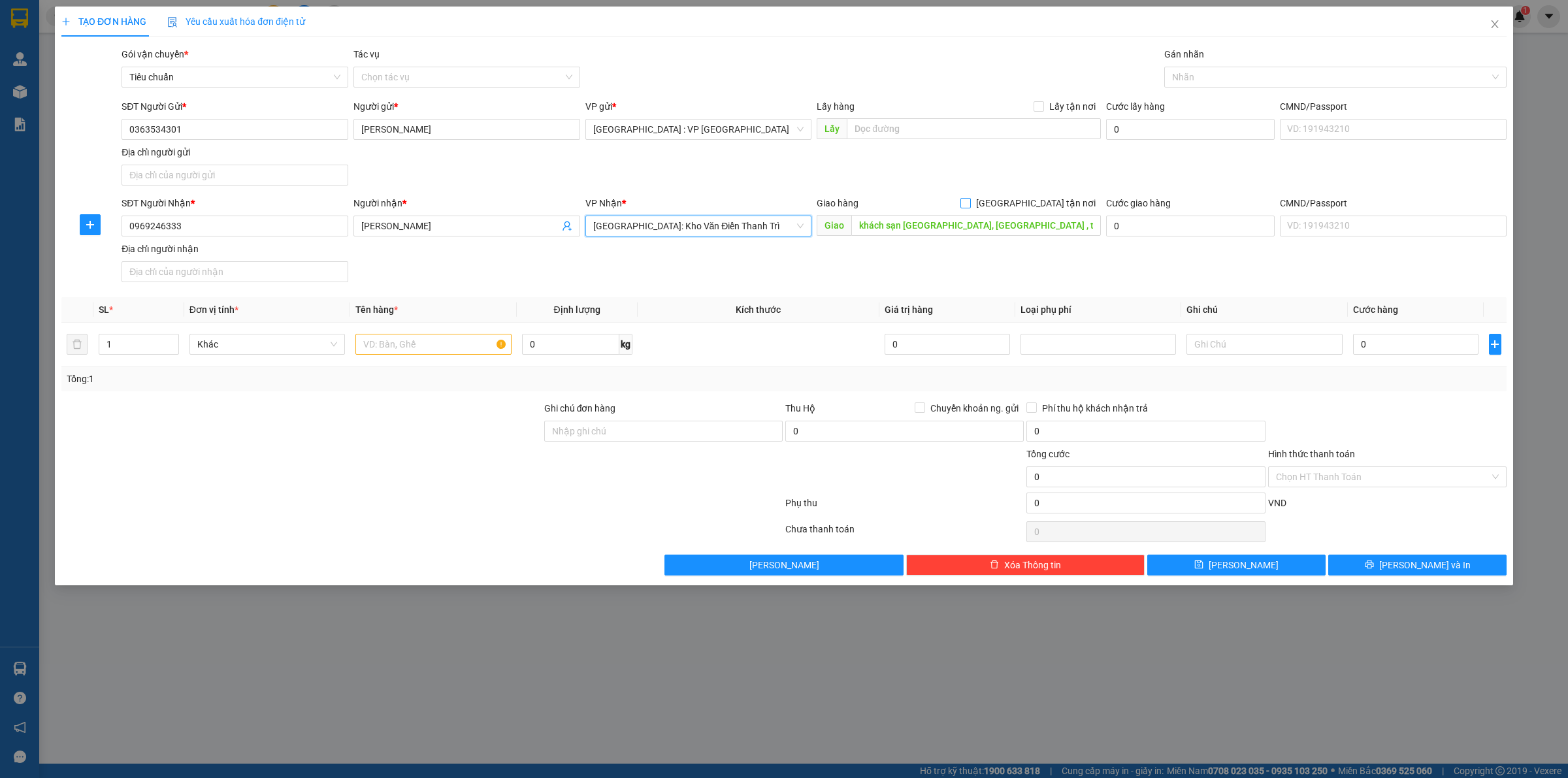
checkbox input "true"
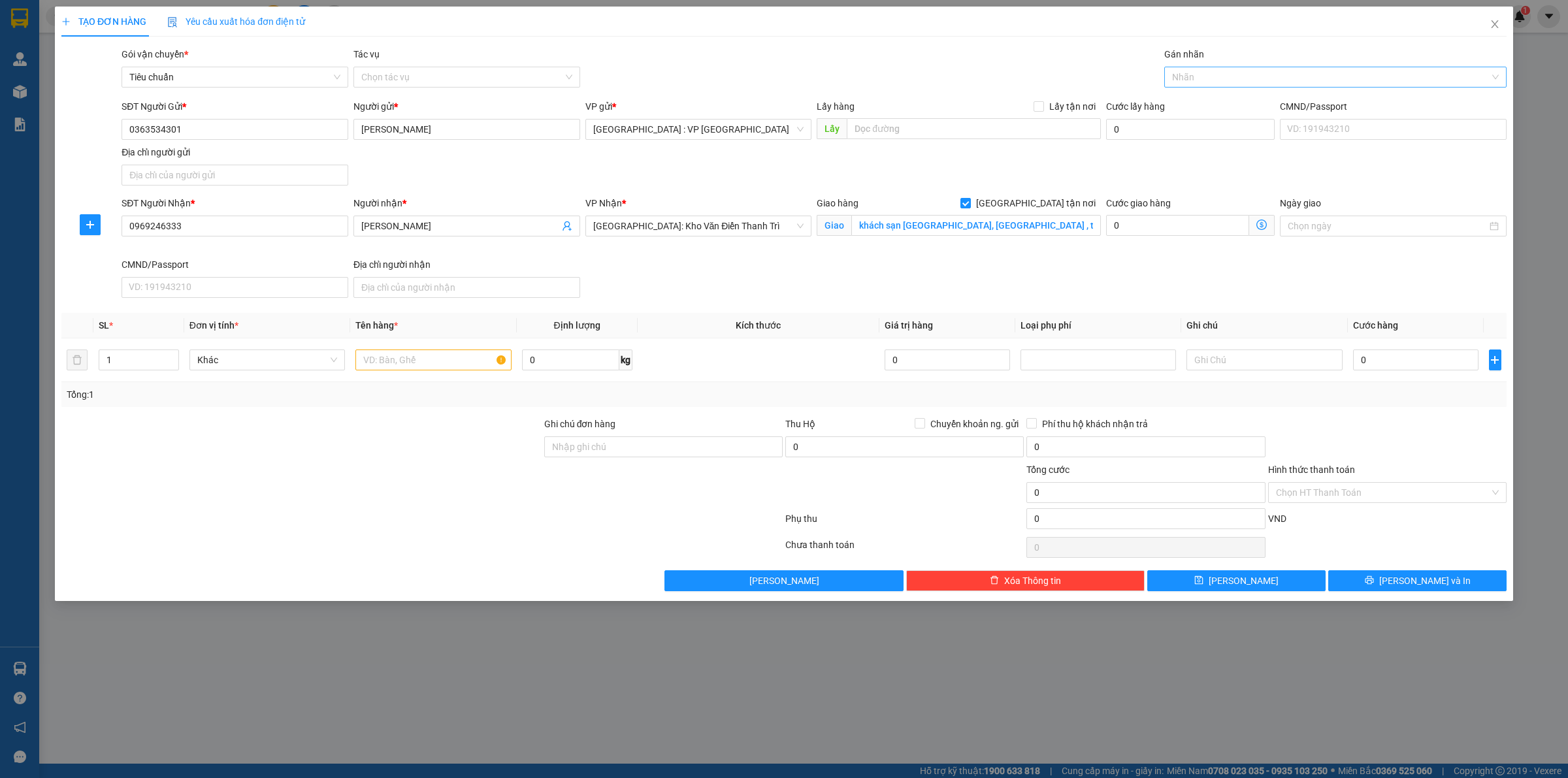
click at [1188, 76] on div at bounding box center [1329, 77] width 323 height 16
type input "giao"
click at [1184, 99] on div "[GEOGRAPHIC_DATA] tận nơi" at bounding box center [1336, 103] width 327 height 14
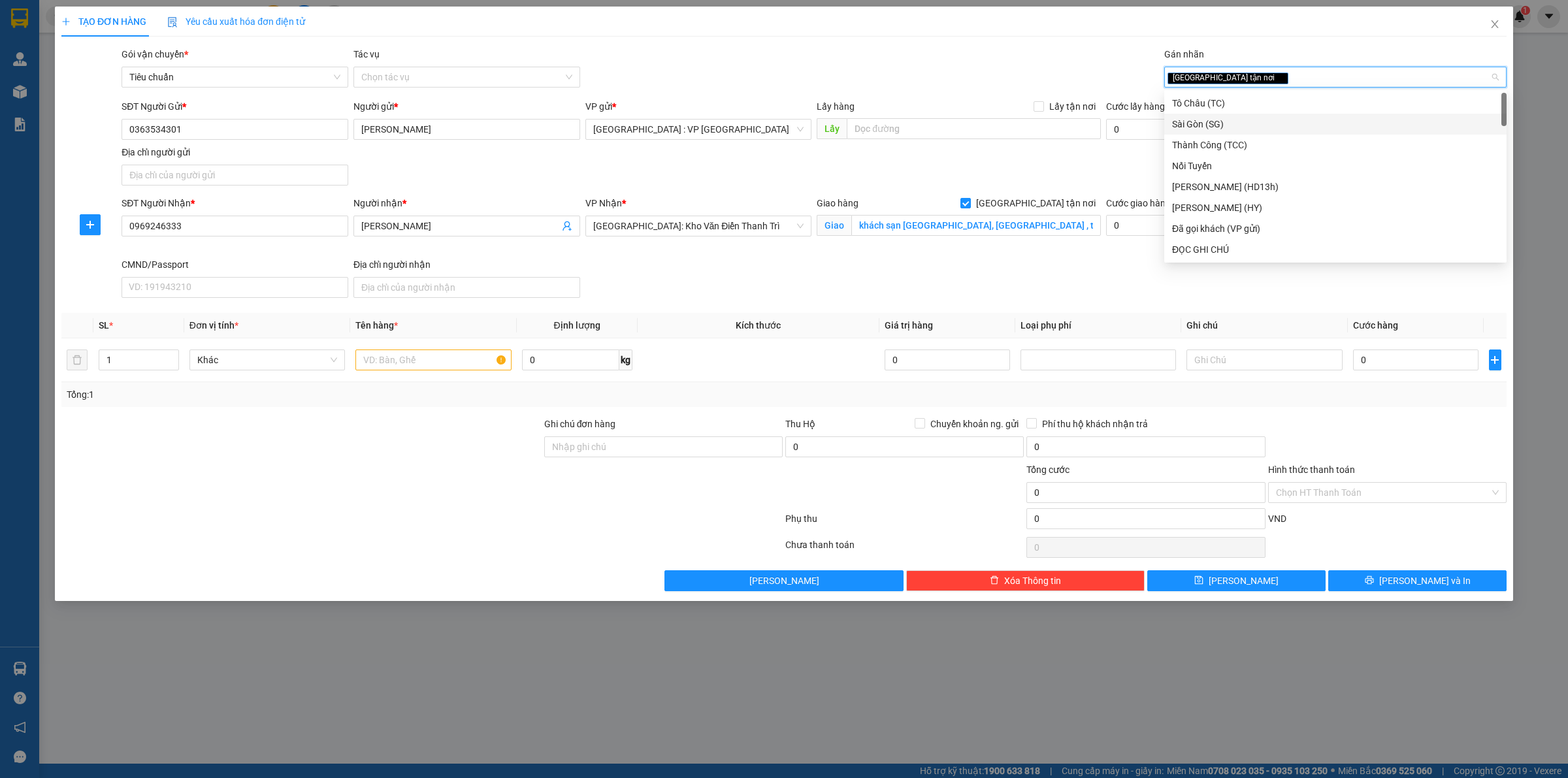
click at [1063, 174] on div "SĐT Người Gửi * 0363534301 Người gửi * anh Quang VP gửi * Hà Nội : VP Hà Đông L…" at bounding box center [814, 145] width 1391 height 92
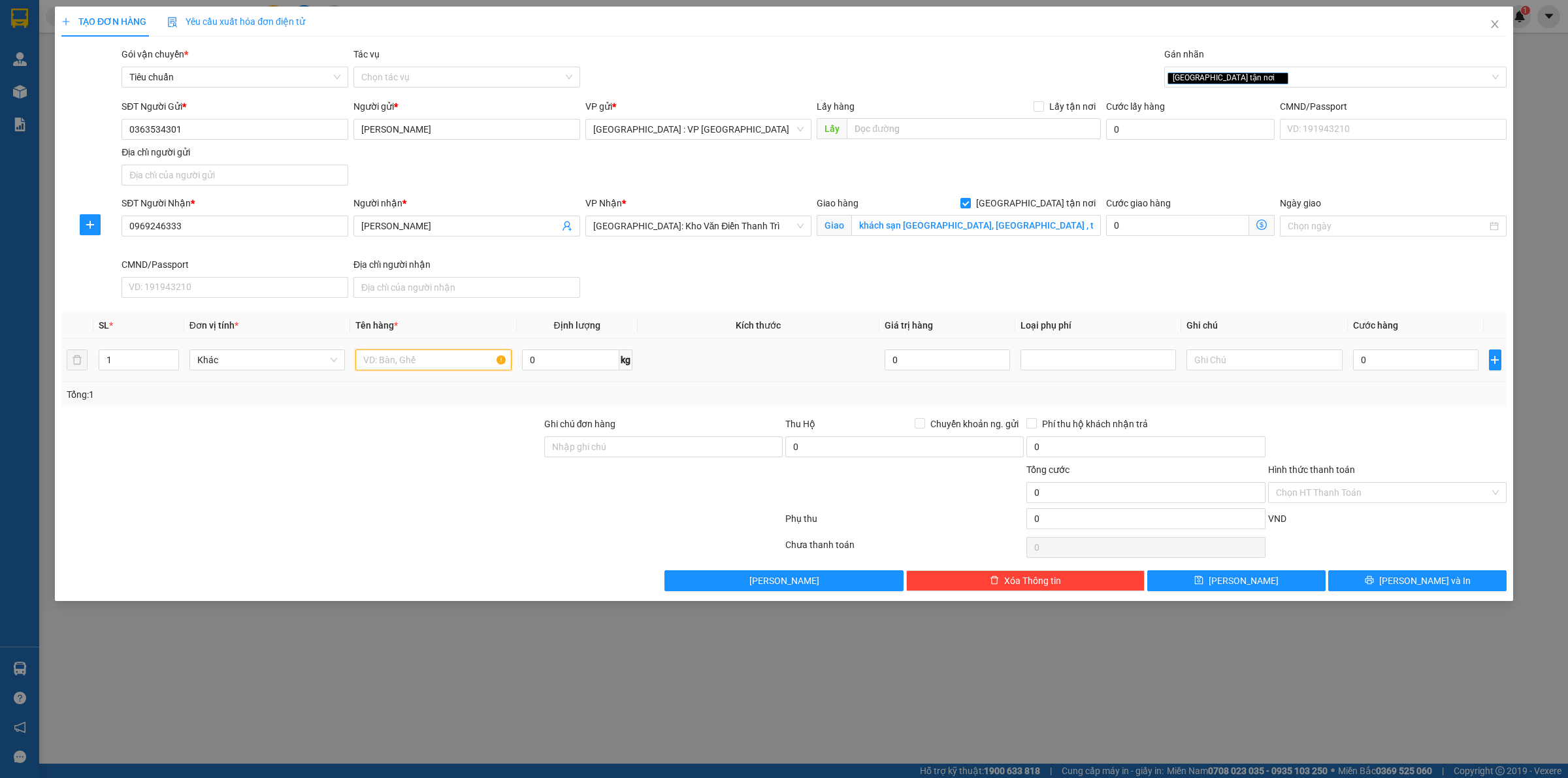
click at [423, 358] on input "text" at bounding box center [433, 360] width 155 height 21
type input "1 thùng giấy"
click at [1374, 364] on input "0" at bounding box center [1416, 360] width 126 height 21
type input "1"
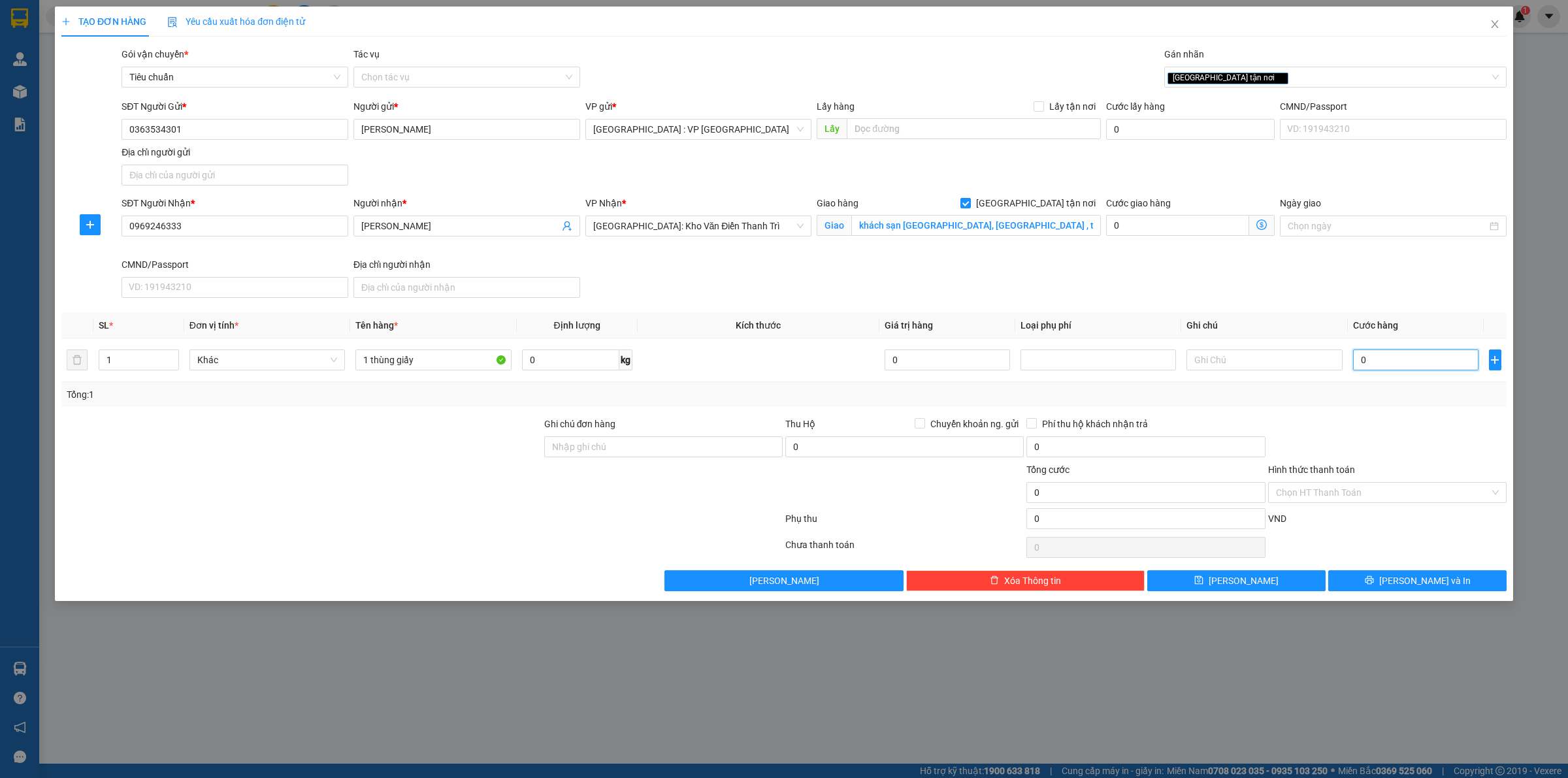
type input "1"
type input "13"
type input "130"
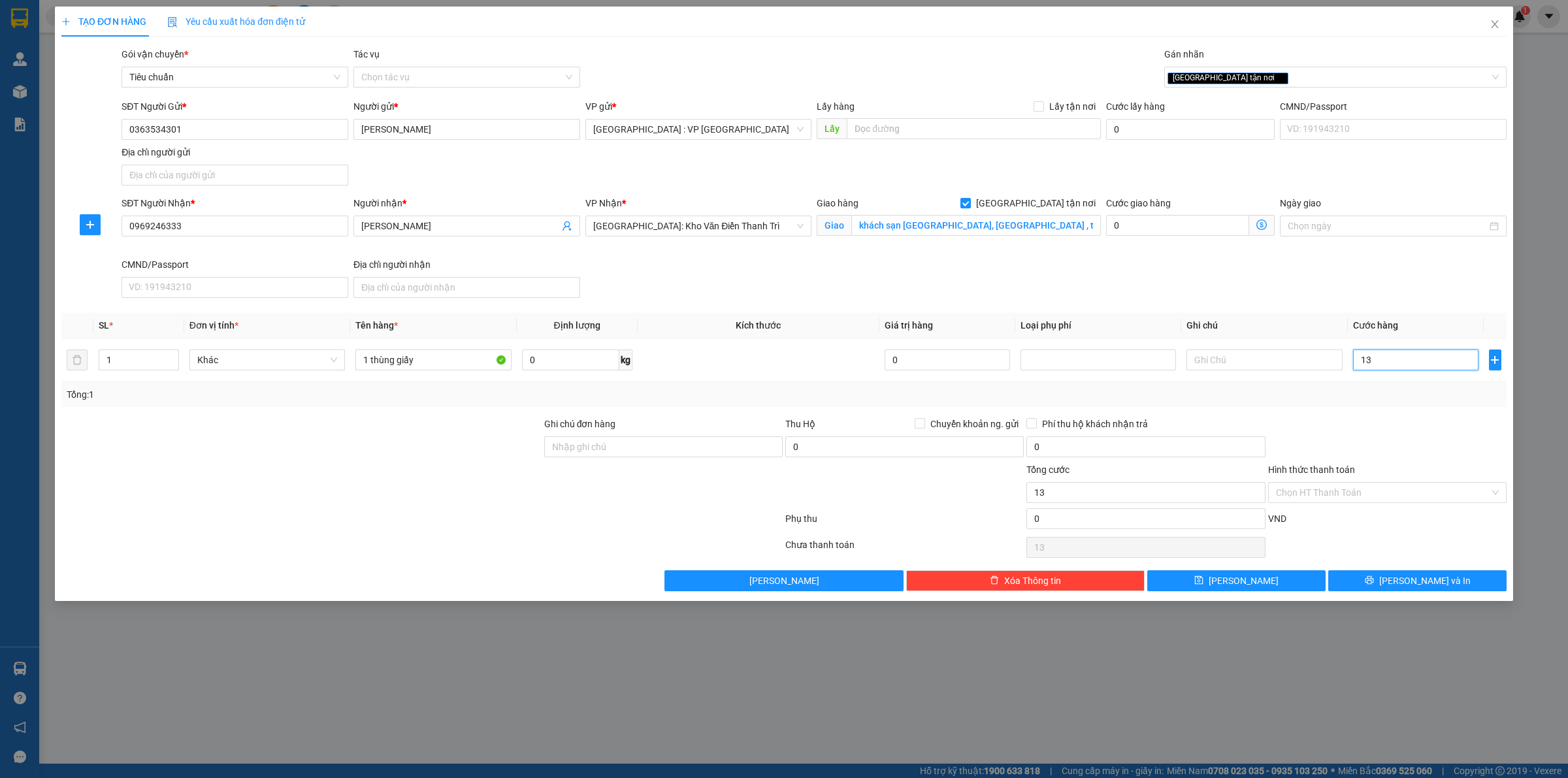
type input "130"
type input "1.300"
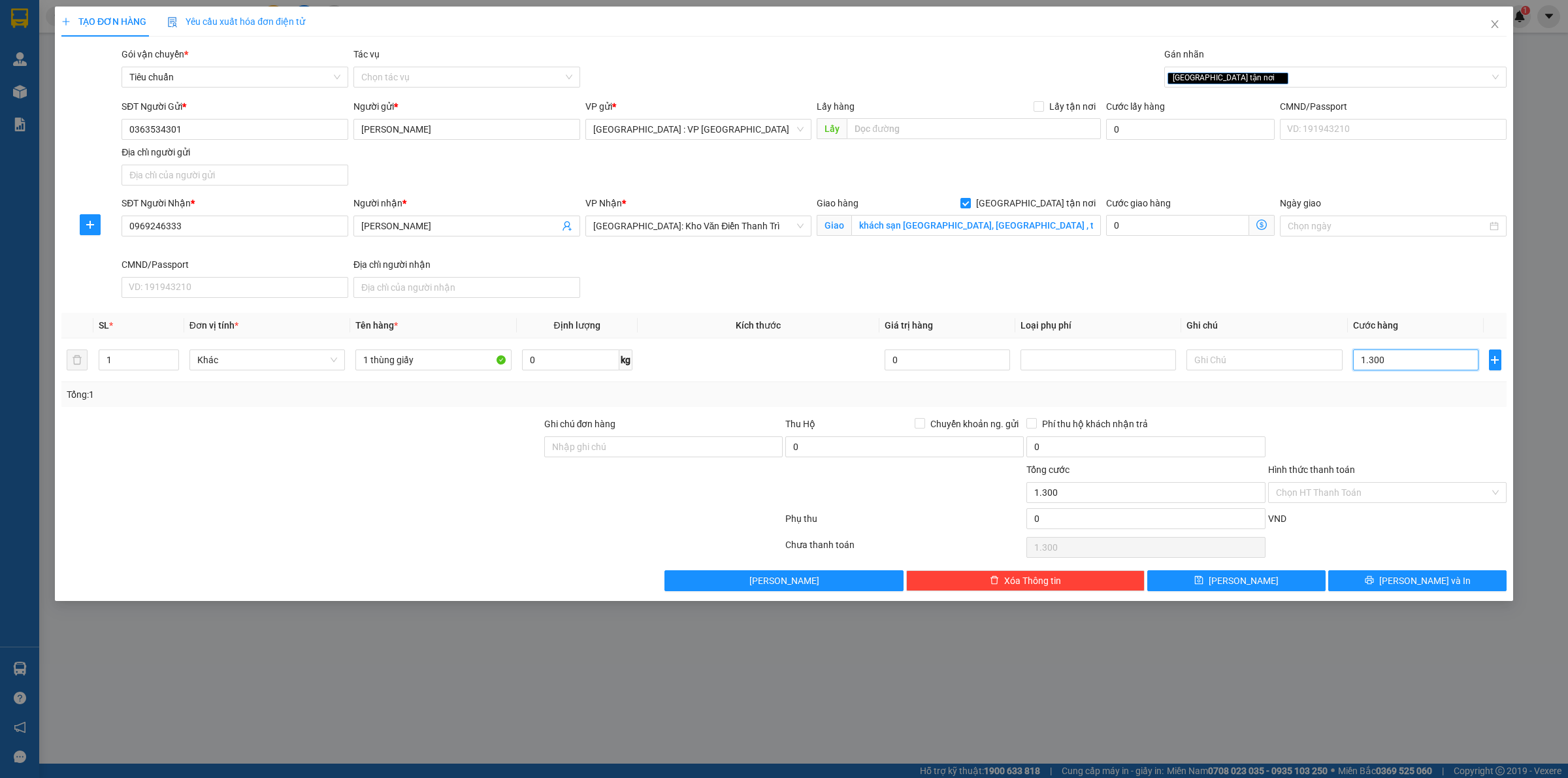
type input "13.000"
type input "130.000"
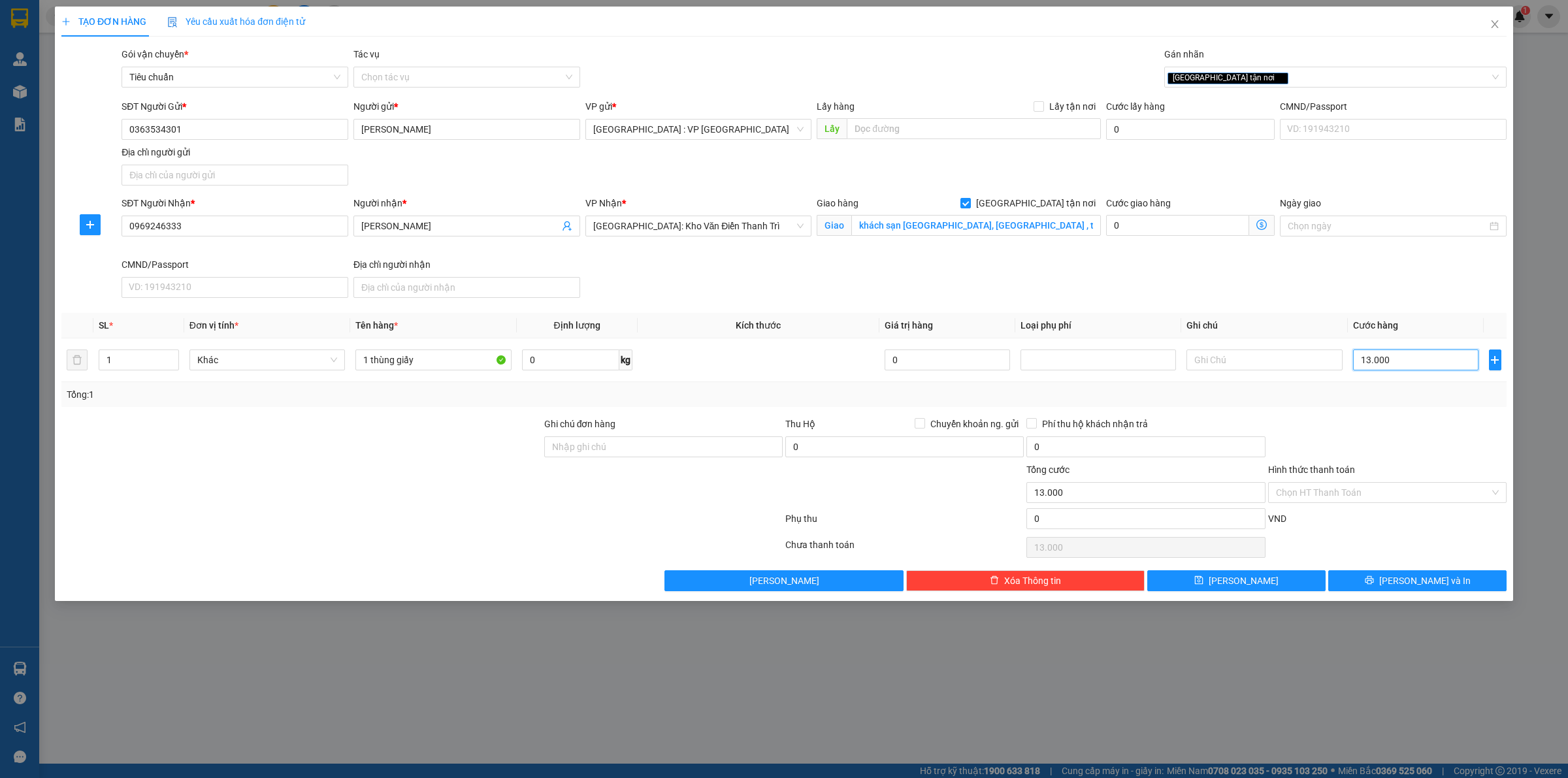
type input "130.000"
click at [678, 446] on input "Ghi chú đơn hàng" at bounding box center [664, 447] width 239 height 21
type input "L"
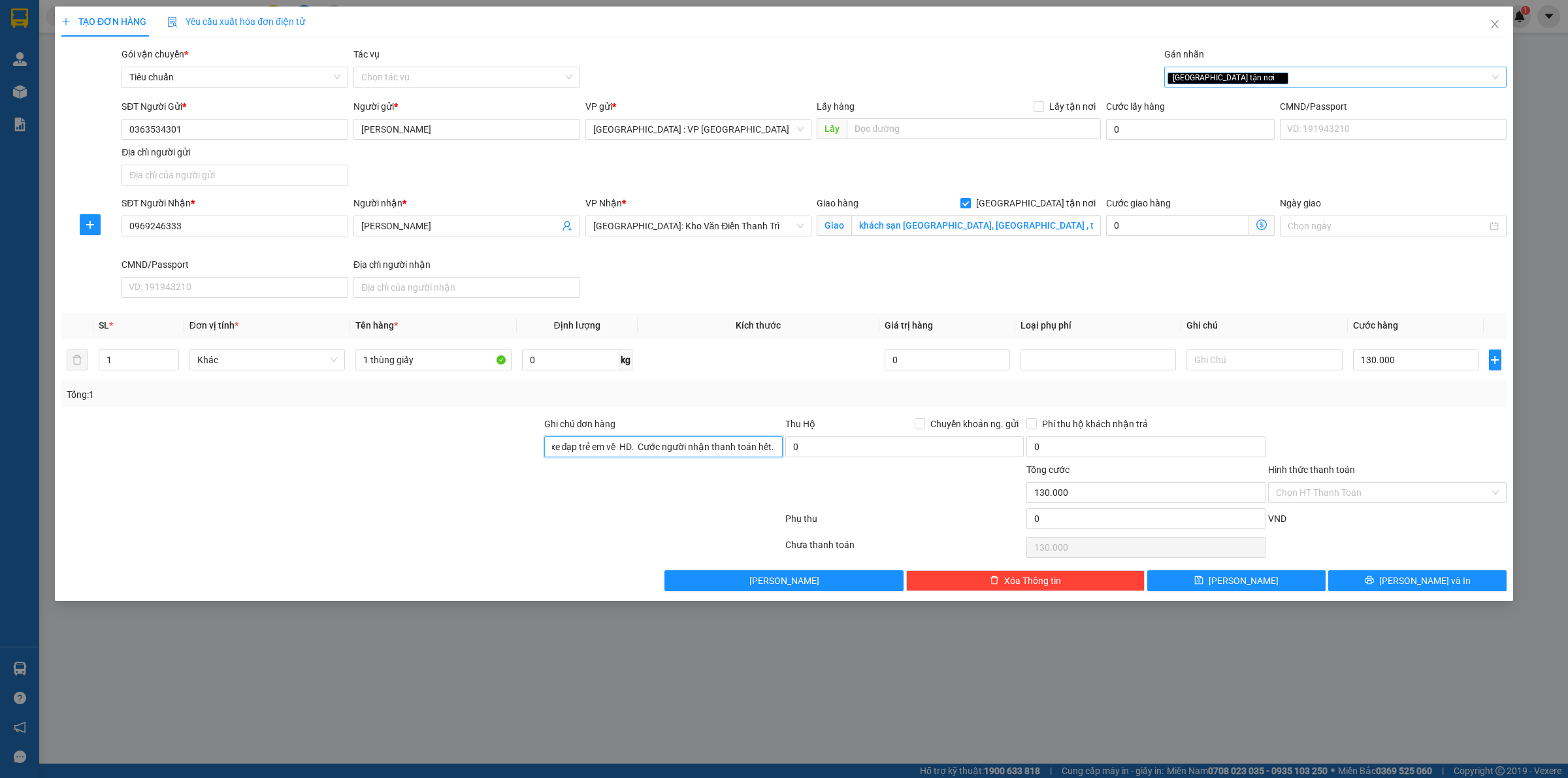
click at [1280, 72] on div "[GEOGRAPHIC_DATA] tận nơi" at bounding box center [1329, 77] width 323 height 16
type input "Giao hàng xong lấy một xe đạp trẻ em về HD. Cước người nhận thanh toán hết."
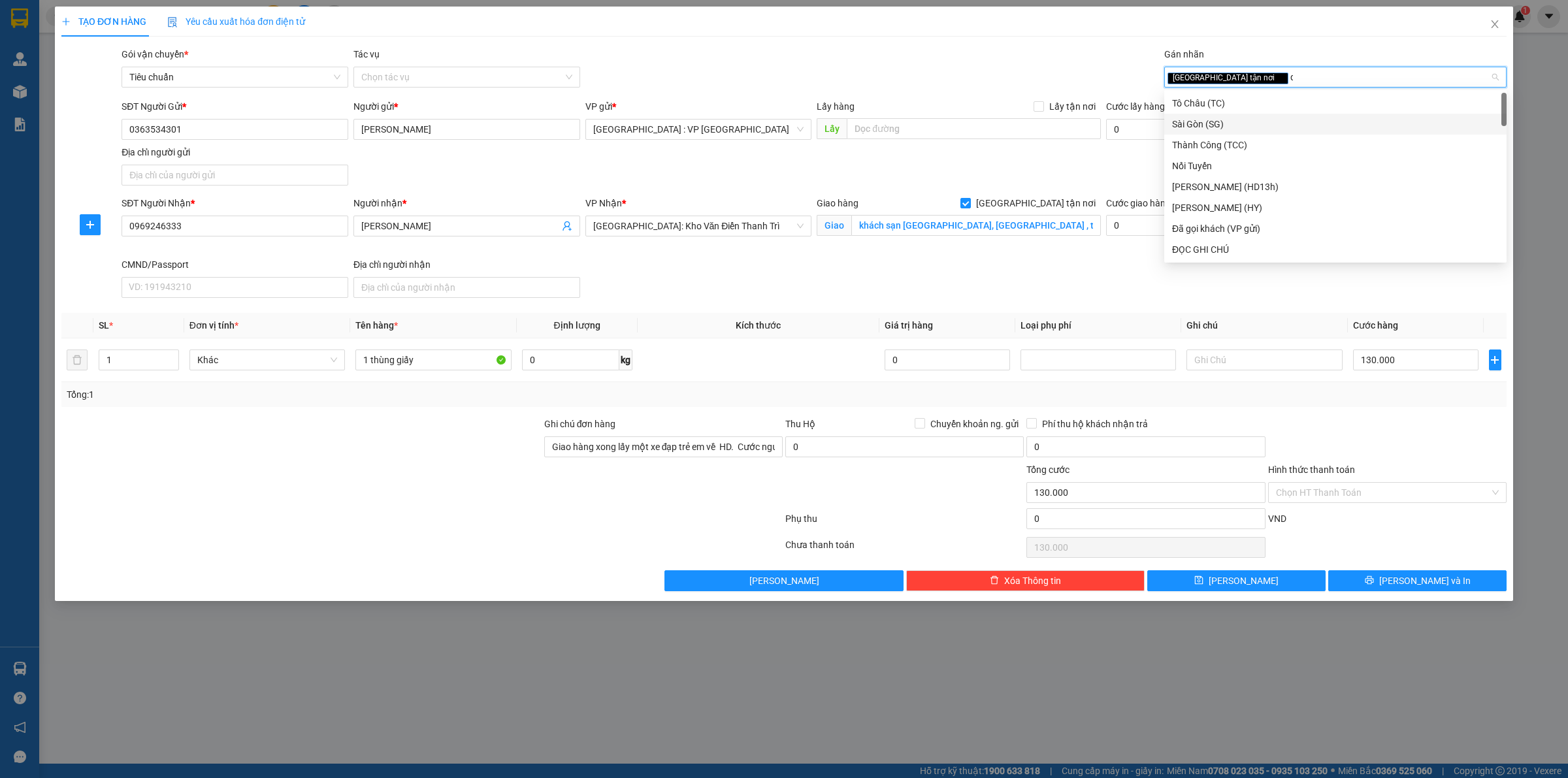
type input "d"
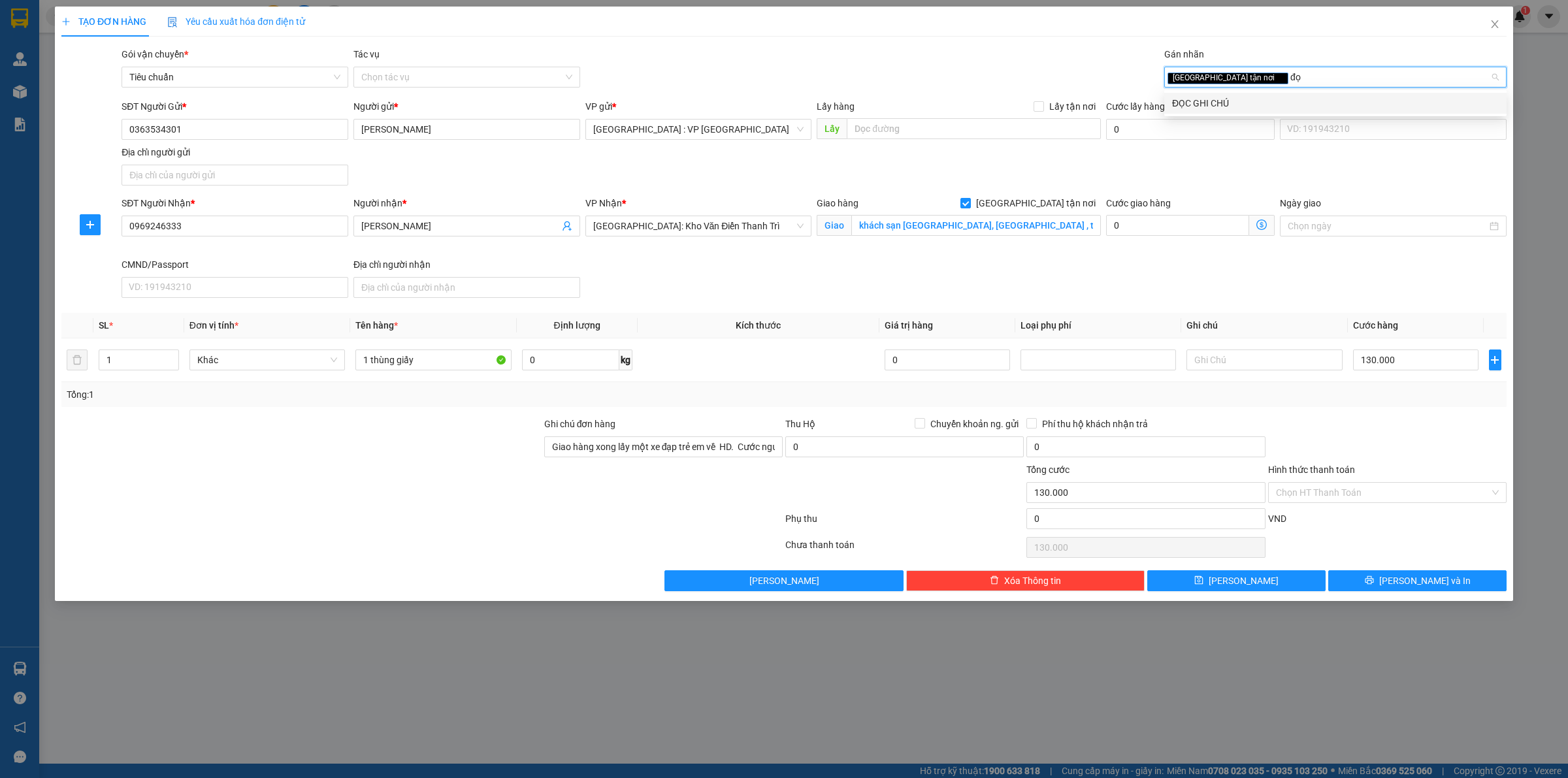
type input "đọc"
click at [1238, 102] on div "ĐỌC GHI CHÚ" at bounding box center [1336, 103] width 327 height 14
click at [1116, 174] on div "SĐT Người Gửi * 0363534301 Người gửi * anh Quang VP gửi * Hà Nội : VP Hà Đông L…" at bounding box center [814, 145] width 1391 height 92
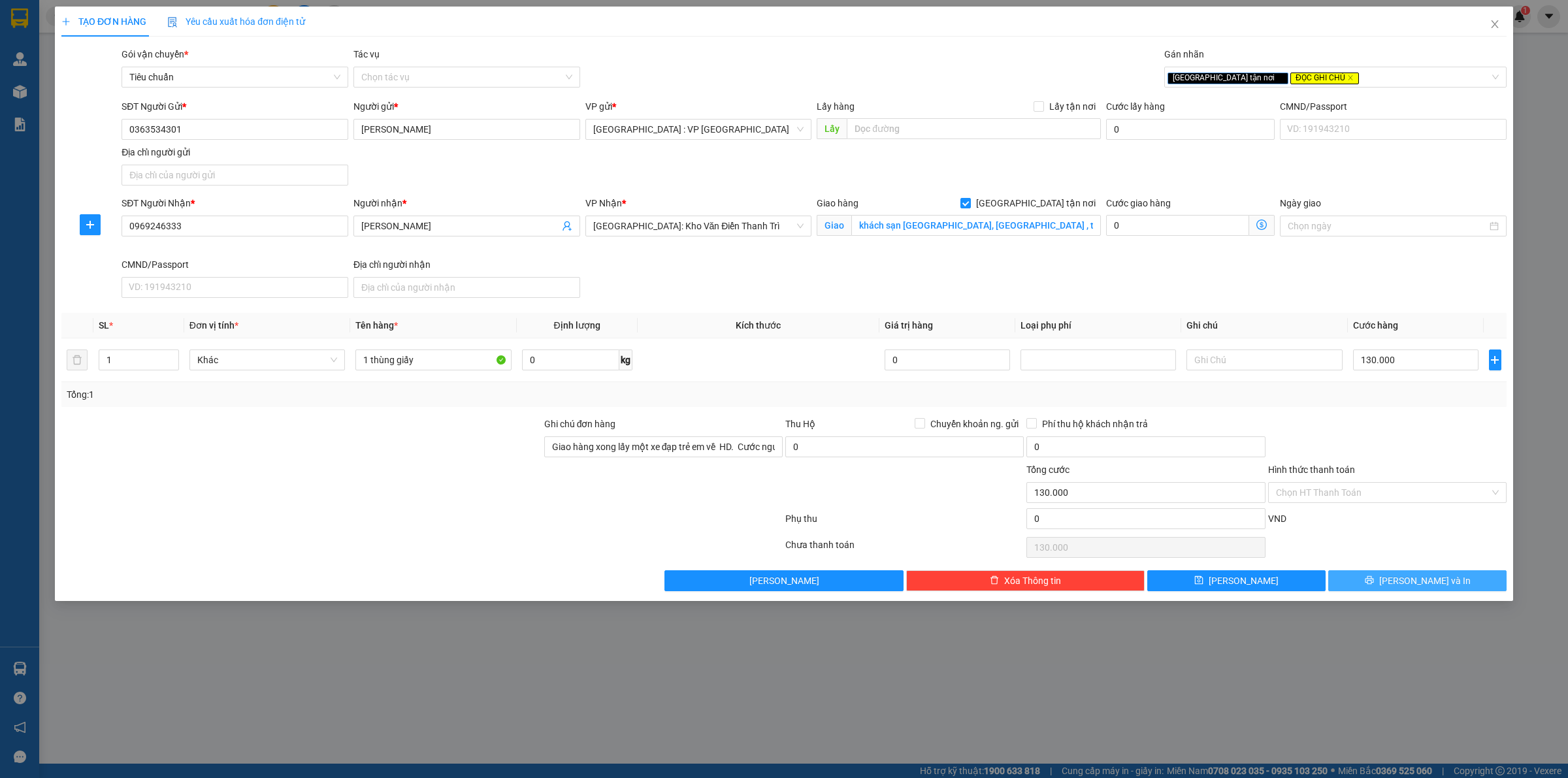
click at [1465, 583] on button "[PERSON_NAME] và In" at bounding box center [1417, 581] width 178 height 21
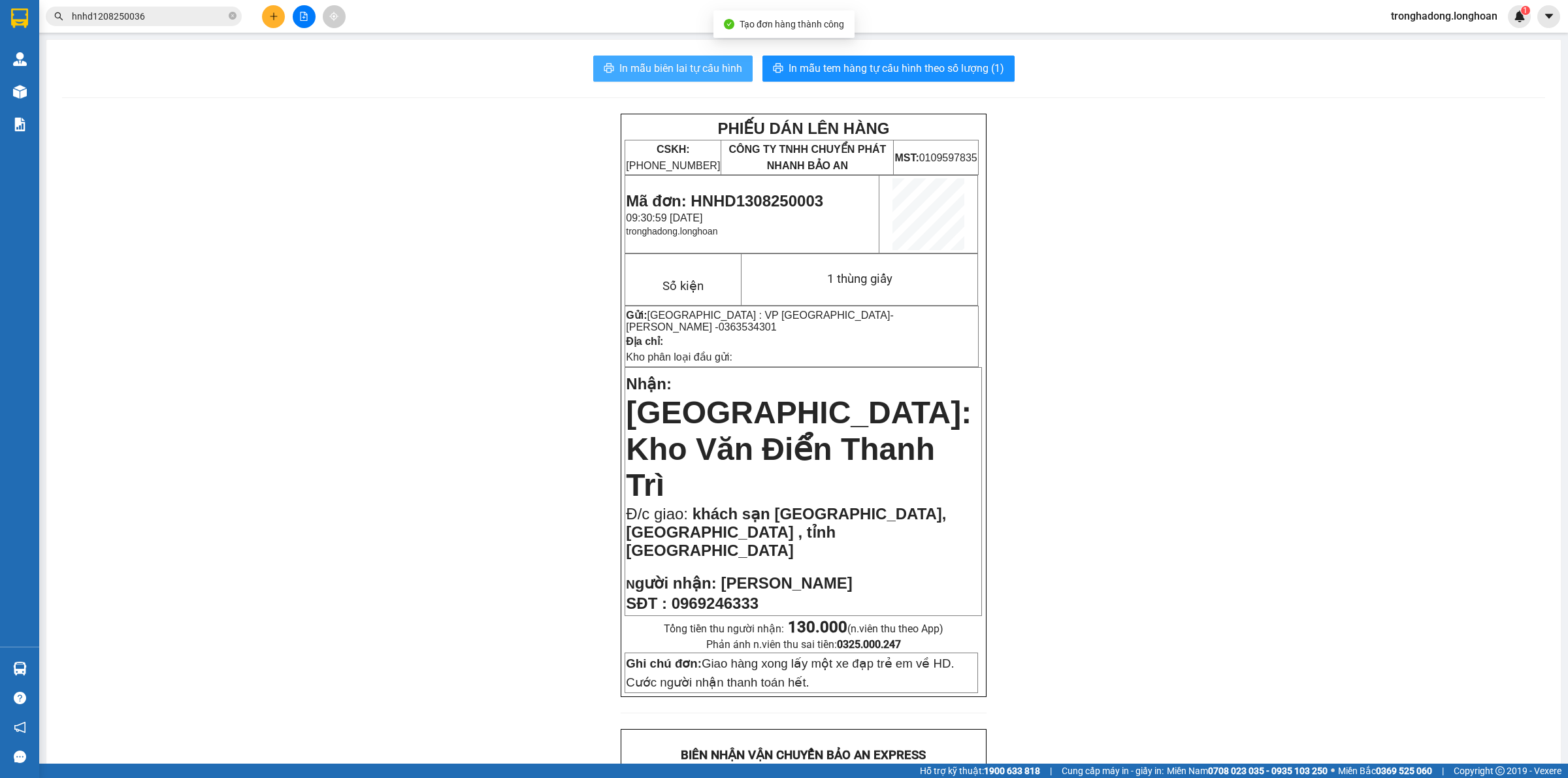
click at [689, 65] on span "In mẫu biên lai tự cấu hình" at bounding box center [681, 68] width 123 height 16
click at [908, 72] on span "In mẫu tem hàng tự cấu hình theo số lượng (1)" at bounding box center [896, 68] width 216 height 16
click at [265, 12] on button at bounding box center [273, 16] width 23 height 23
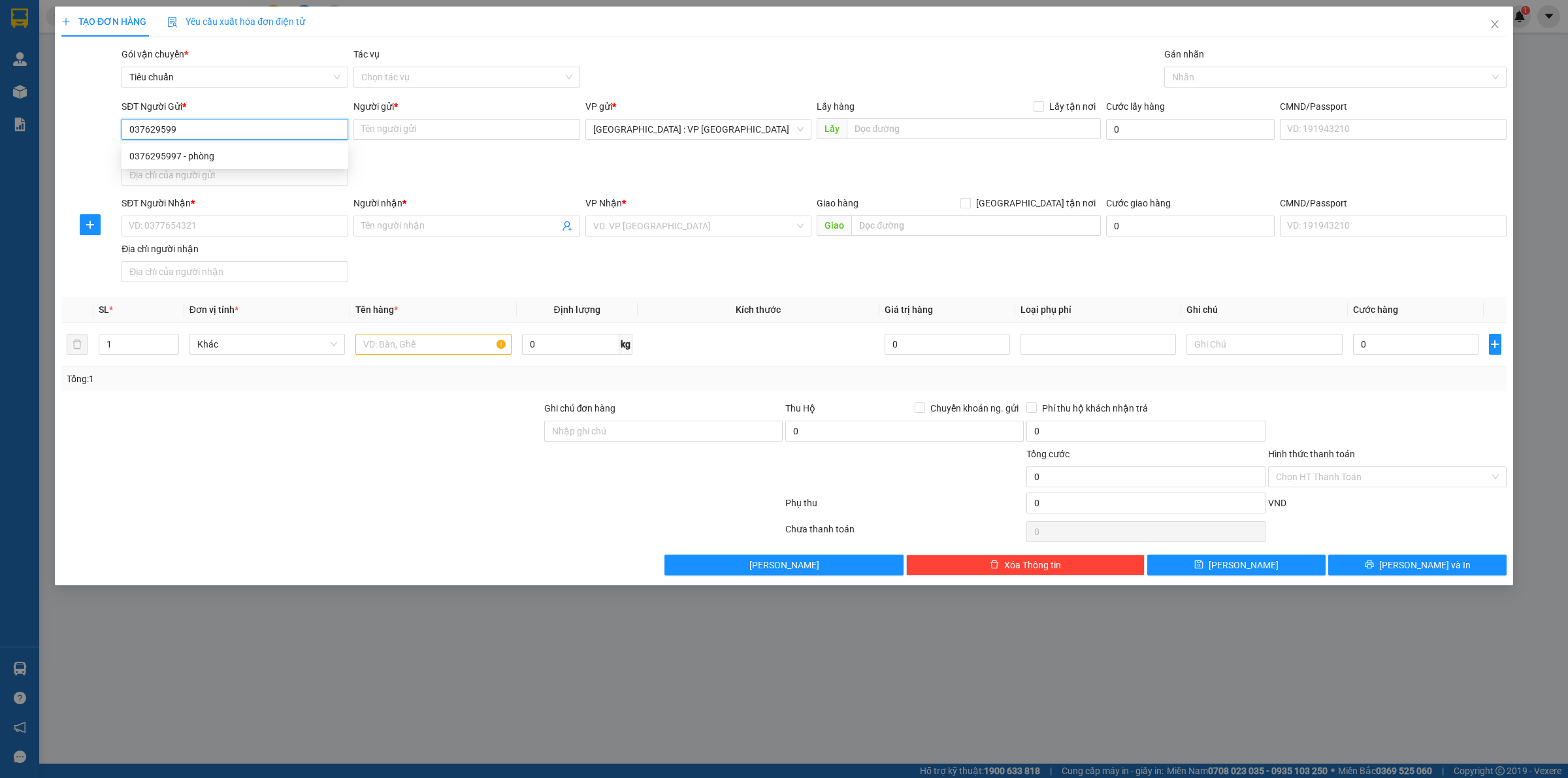
type input "0376295997"
click at [273, 157] on div "0376295997 - phòng" at bounding box center [235, 156] width 211 height 14
type input "phòng"
type input "0376295997"
click at [200, 231] on input "SĐT Người Nhận *" at bounding box center [234, 226] width 227 height 21
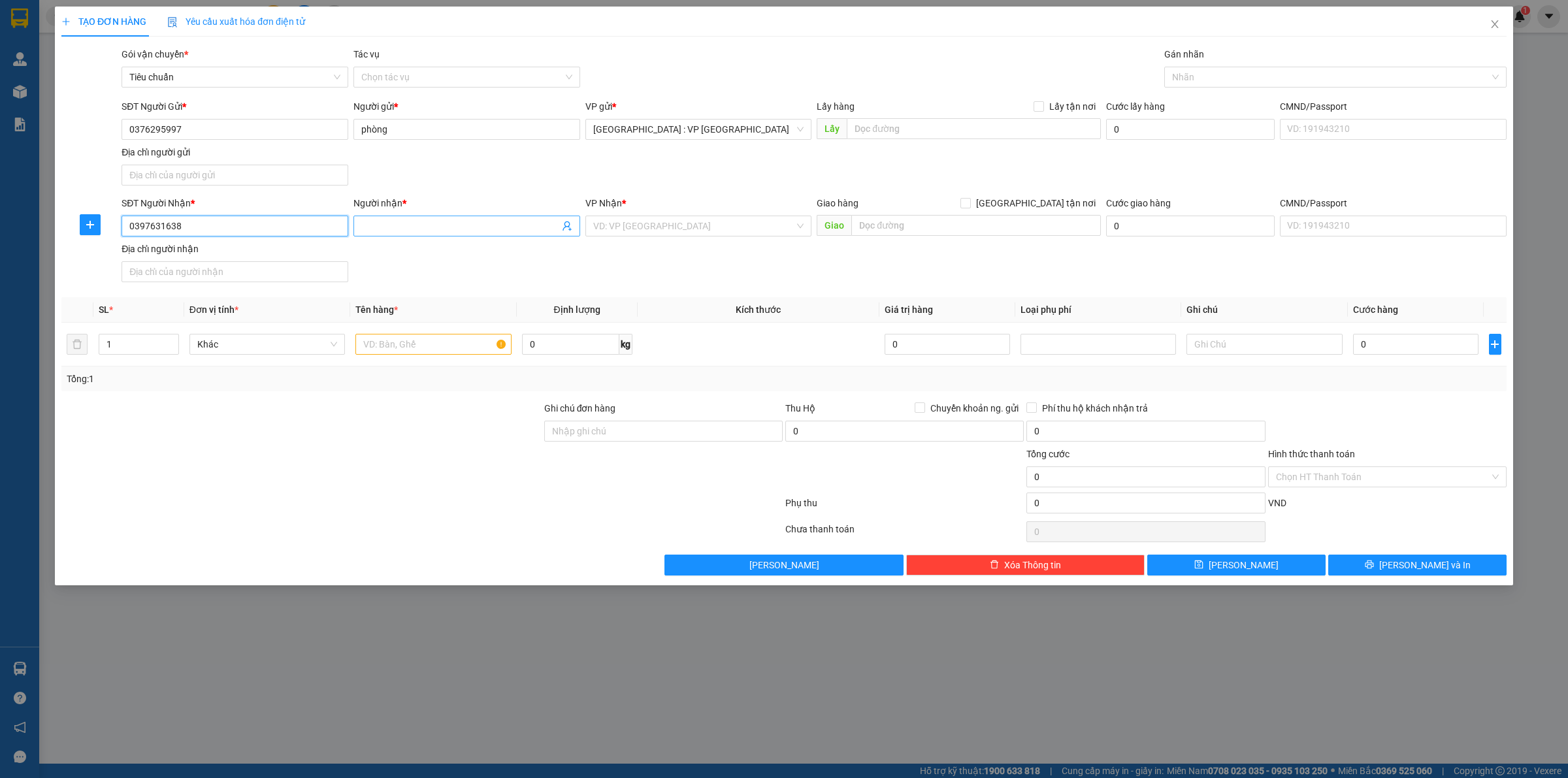
type input "0397631638"
click at [394, 231] on input "Người nhận *" at bounding box center [460, 225] width 198 height 14
type input "D"
type input "Đ"
type input "Daisan House"
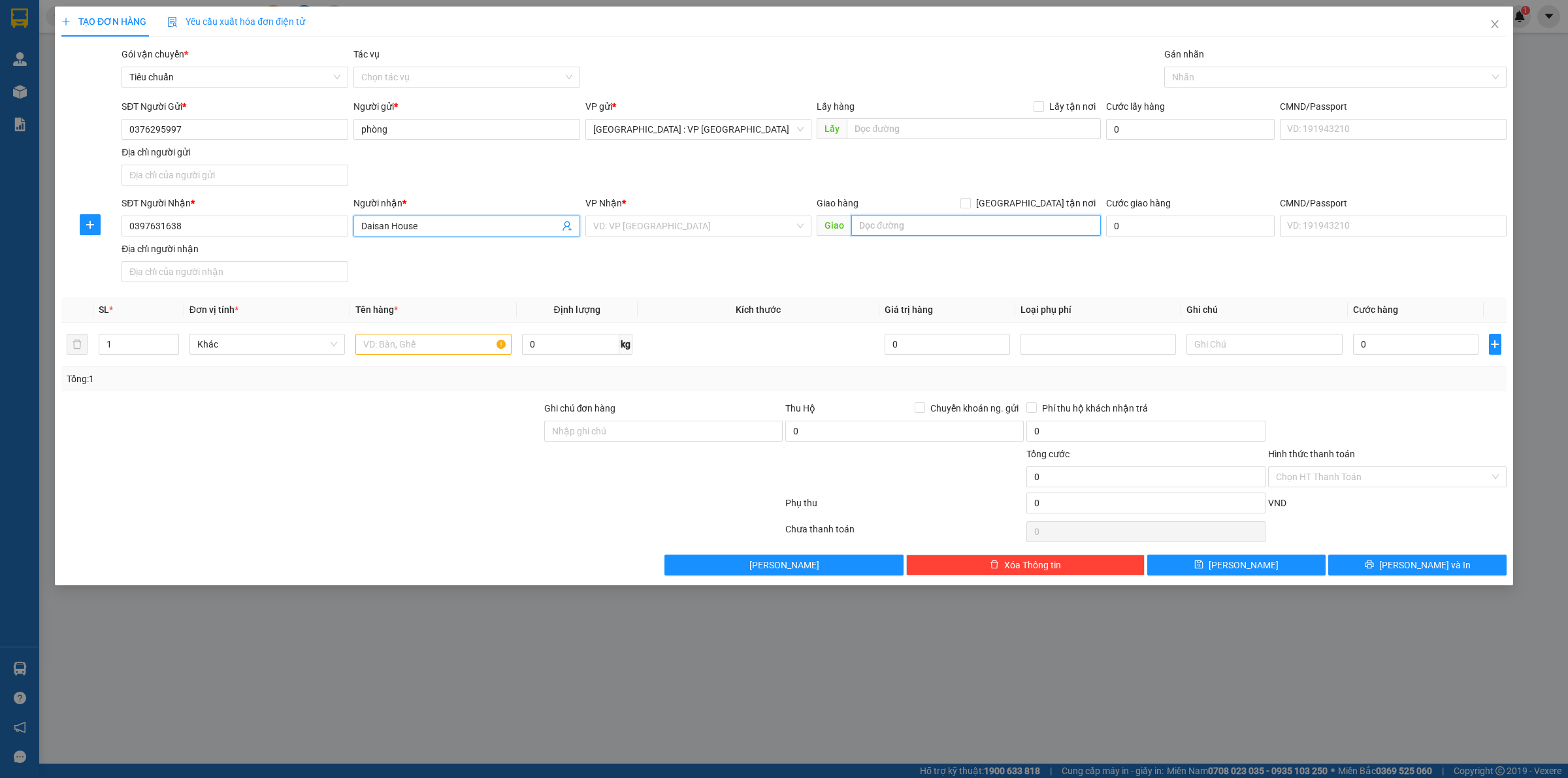
click at [884, 225] on input "text" at bounding box center [976, 225] width 250 height 21
type input "Số 4 ngách 33 ngõ 369, Đằng hải, Hải An, HP"
click at [630, 236] on input "search" at bounding box center [694, 226] width 202 height 20
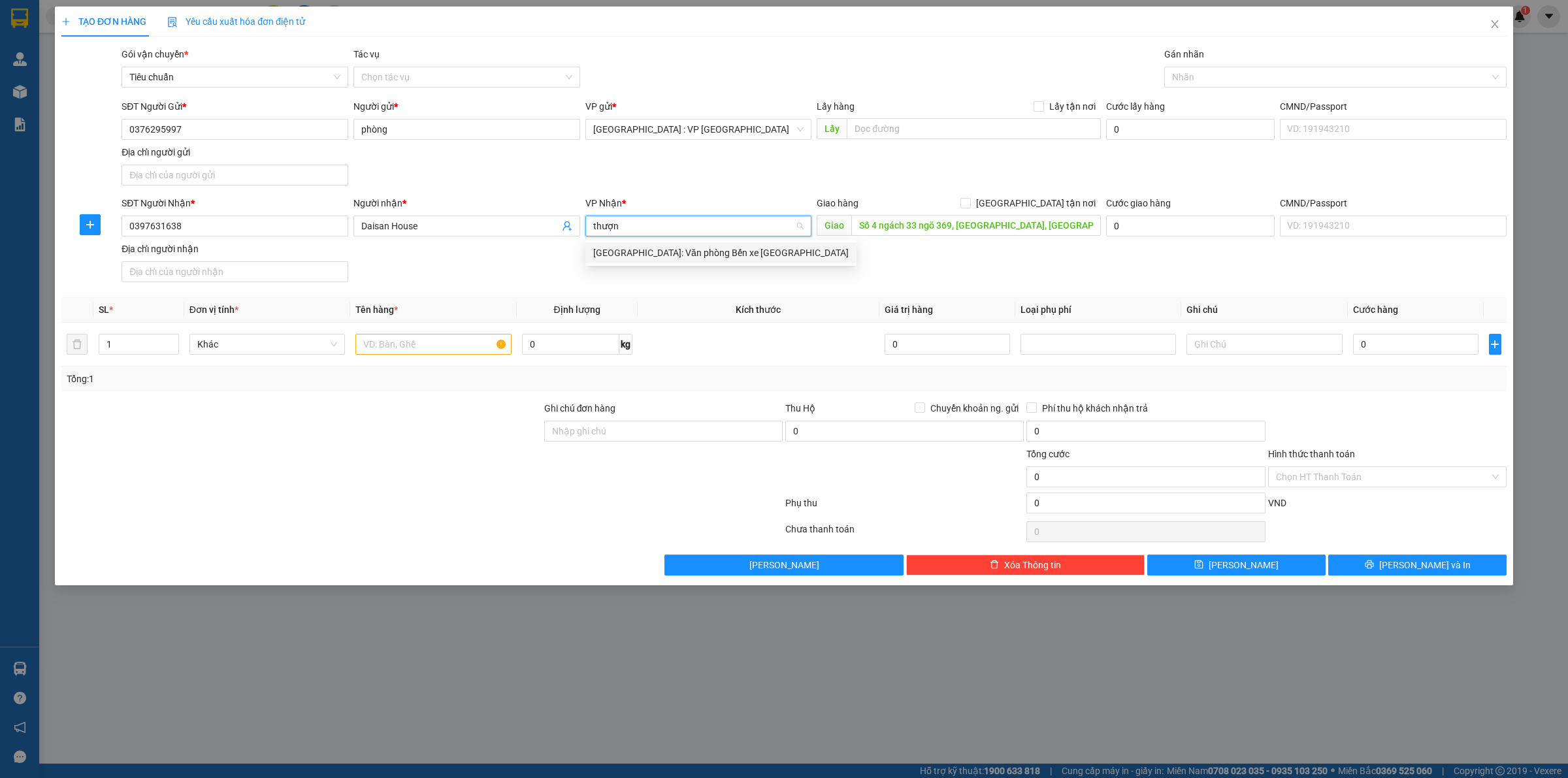
type input "thượng"
click at [654, 251] on div "Hải Phòng: Văn phòng Bến xe Thượng Lý" at bounding box center [721, 253] width 256 height 14
drag, startPoint x: 1033, startPoint y: 201, endPoint x: 1122, endPoint y: 177, distance: 92.2
click at [969, 201] on input "[GEOGRAPHIC_DATA] tận nơi" at bounding box center [965, 202] width 9 height 9
checkbox input "true"
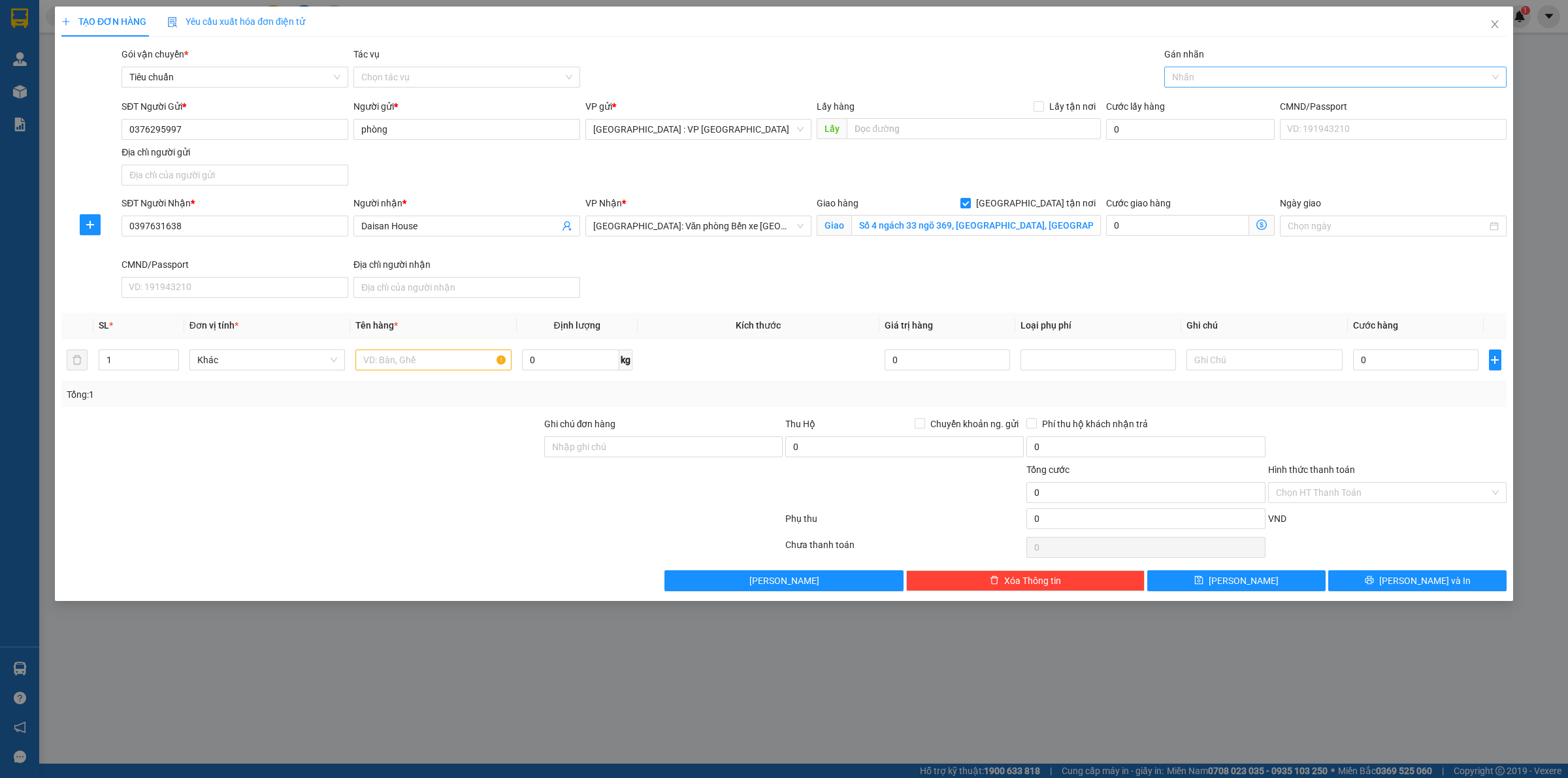
click at [1197, 72] on div at bounding box center [1329, 77] width 323 height 16
type input "giao"
click at [1213, 93] on div "[GEOGRAPHIC_DATA] tận nơi" at bounding box center [1335, 103] width 342 height 21
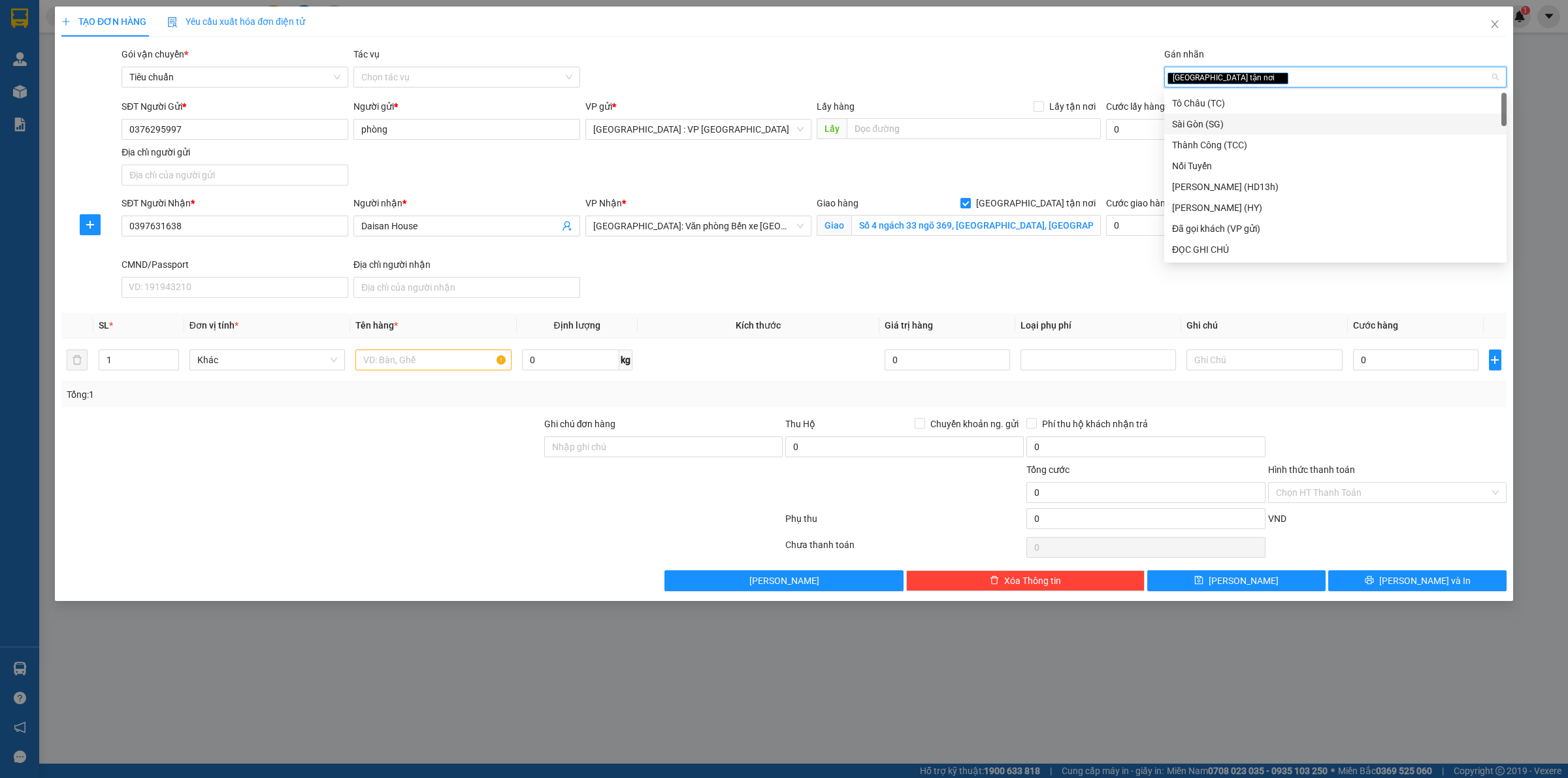
click at [1028, 160] on div "SĐT Người Gửi * 0376295997 Người gửi * phòng VP gửi * Hà Nội : VP Hà Đông Lấy h…" at bounding box center [814, 145] width 1391 height 92
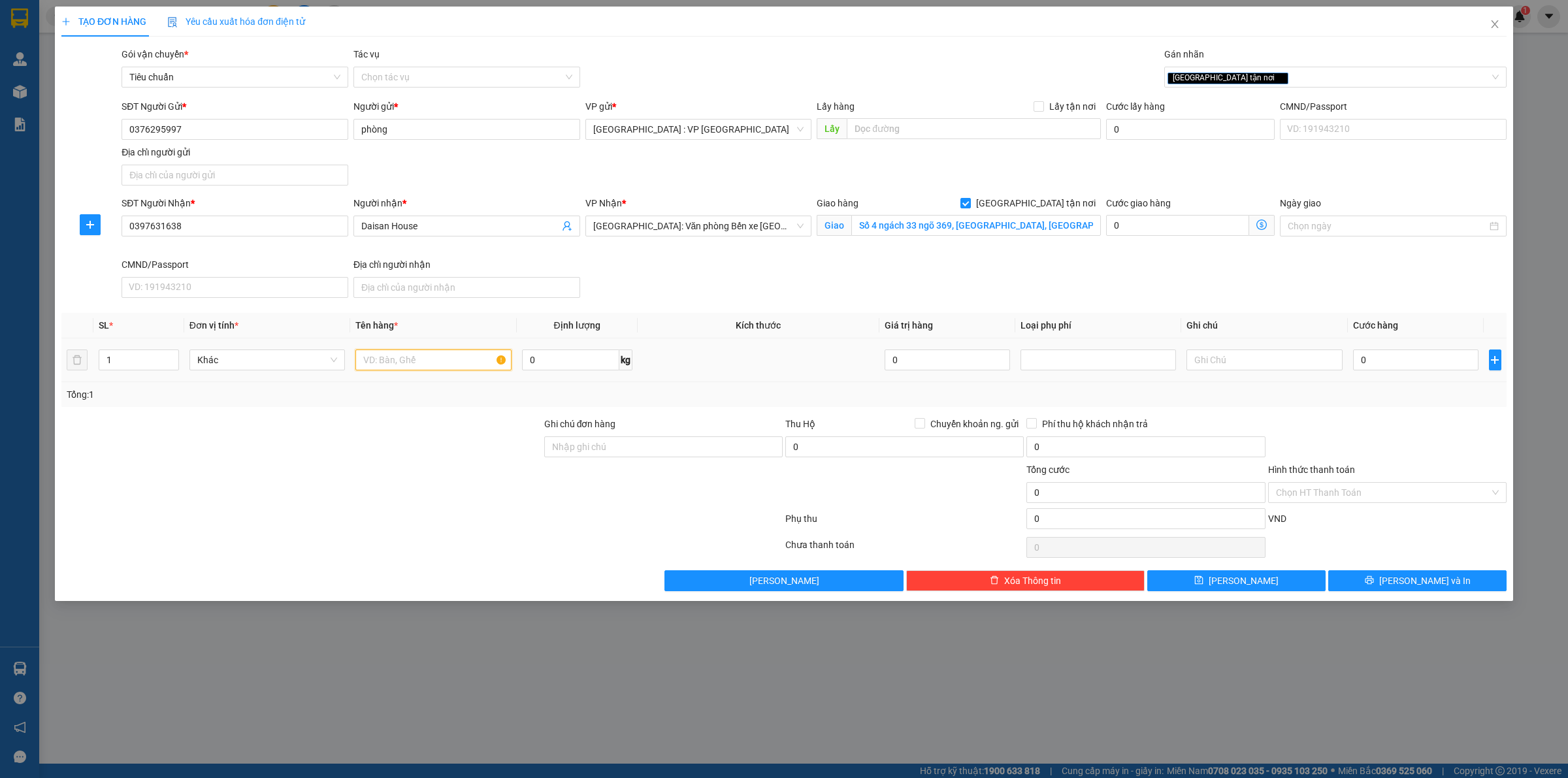
click at [418, 361] on input "text" at bounding box center [433, 360] width 155 height 21
drag, startPoint x: 112, startPoint y: 353, endPoint x: 117, endPoint y: 364, distance: 12.1
click at [112, 356] on input "1" at bounding box center [138, 360] width 79 height 20
type input "2"
type input "3"
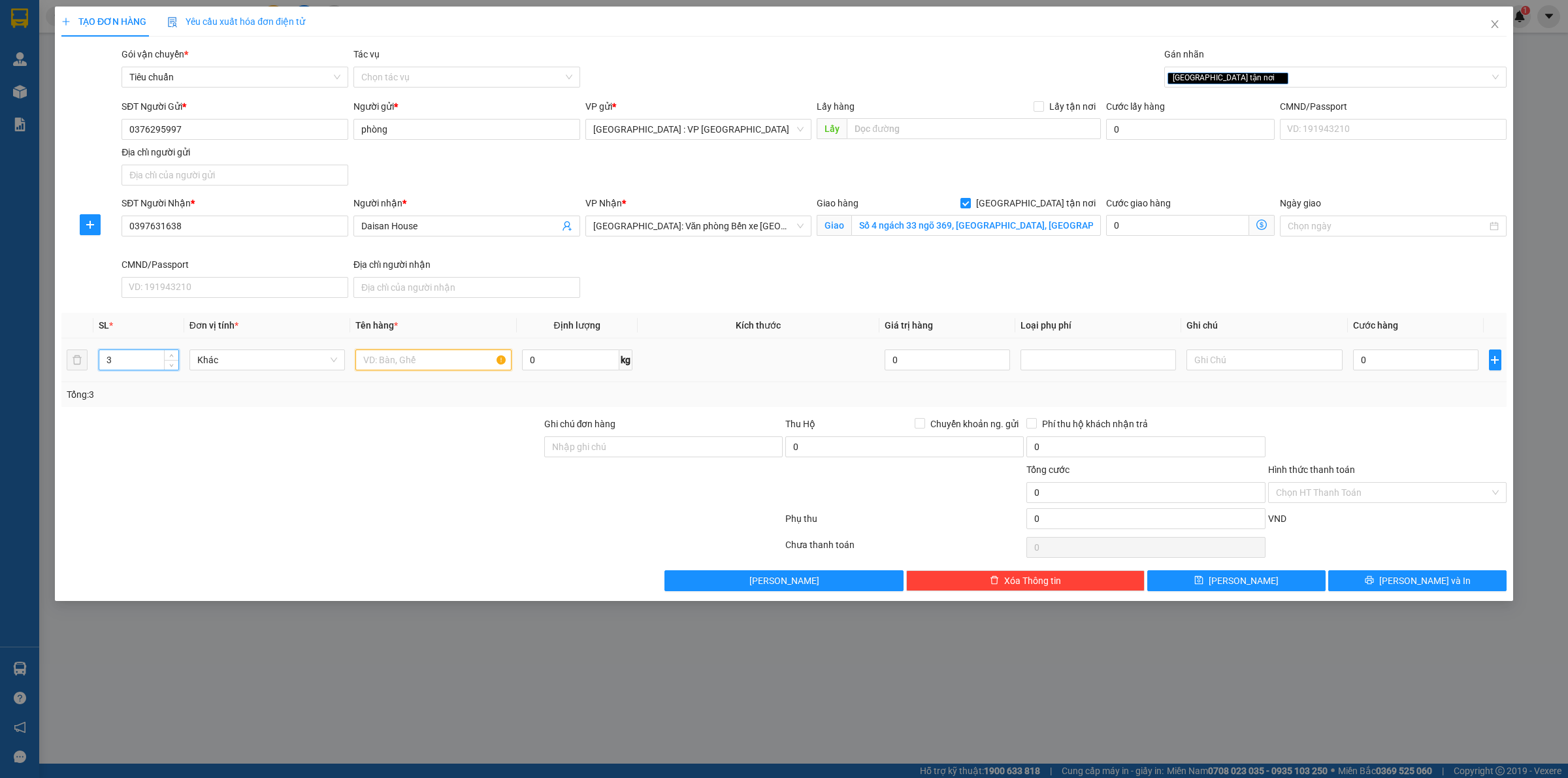
click at [409, 360] on input "text" at bounding box center [433, 360] width 155 height 21
type input "3 thùng giấy"
click at [585, 366] on input "0" at bounding box center [571, 360] width 98 height 21
type input "41"
click at [1384, 356] on input "0" at bounding box center [1416, 360] width 126 height 21
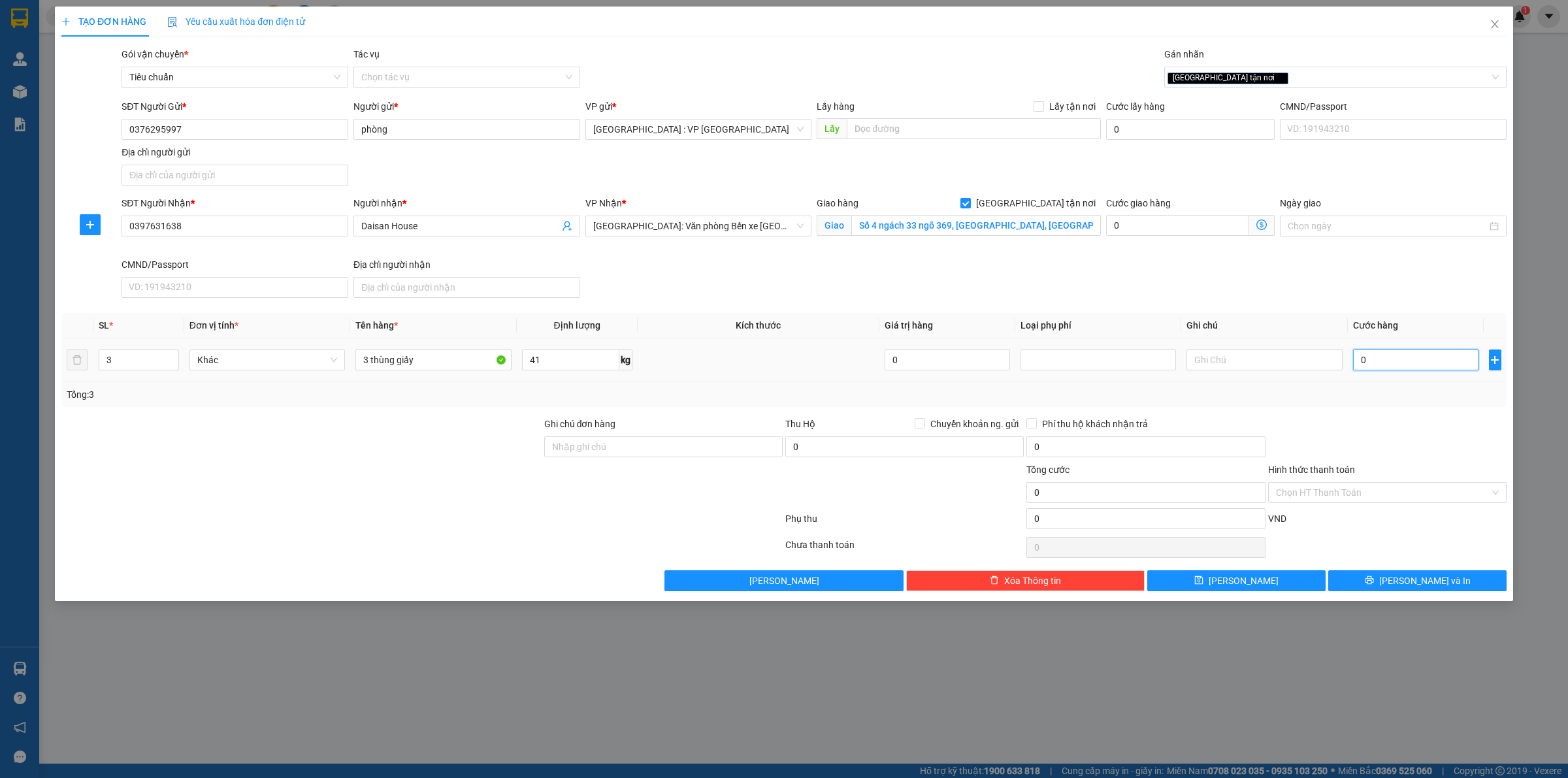
type input "1"
type input "12"
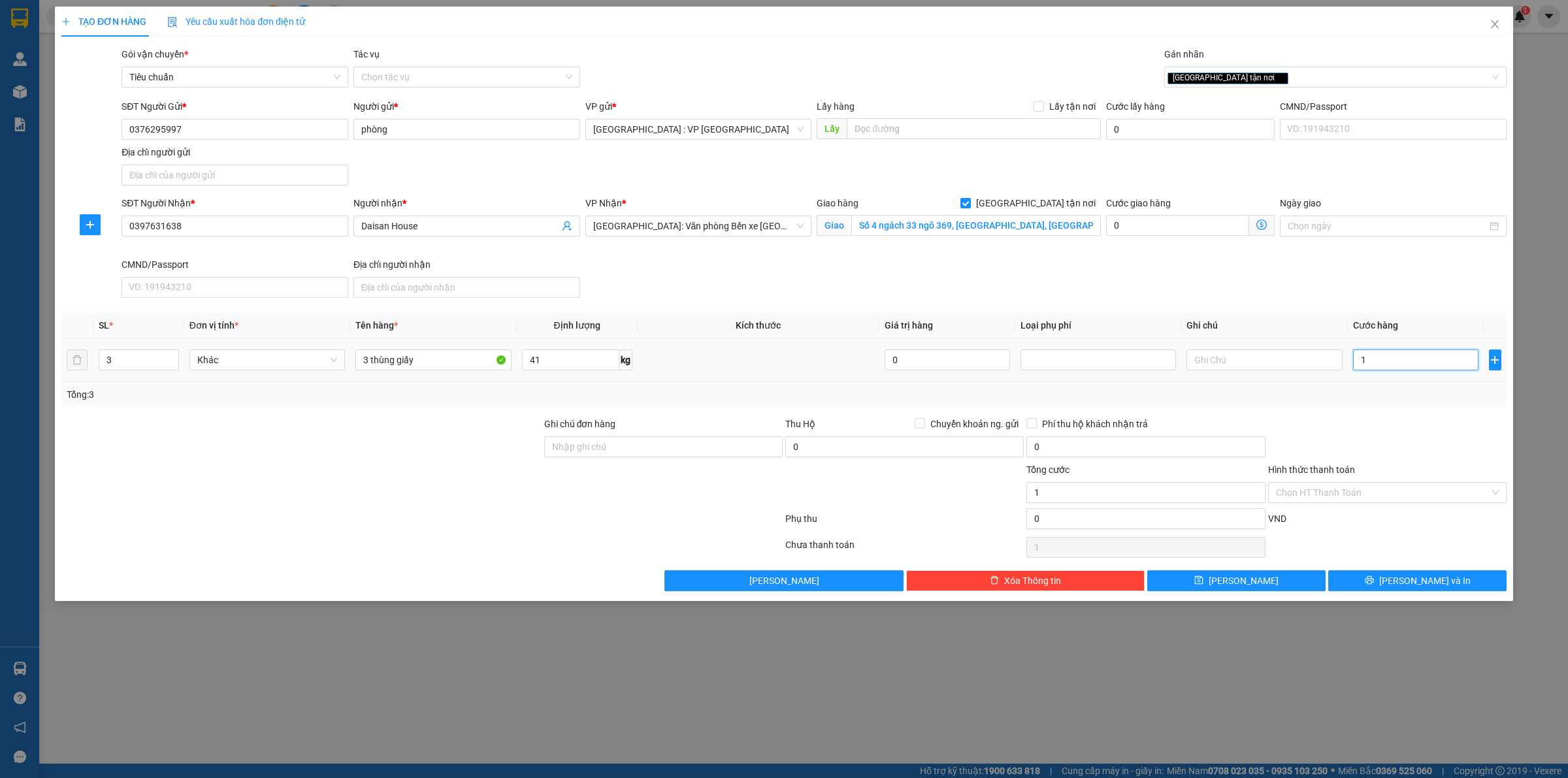
type input "12"
type input "120"
type input "1.200"
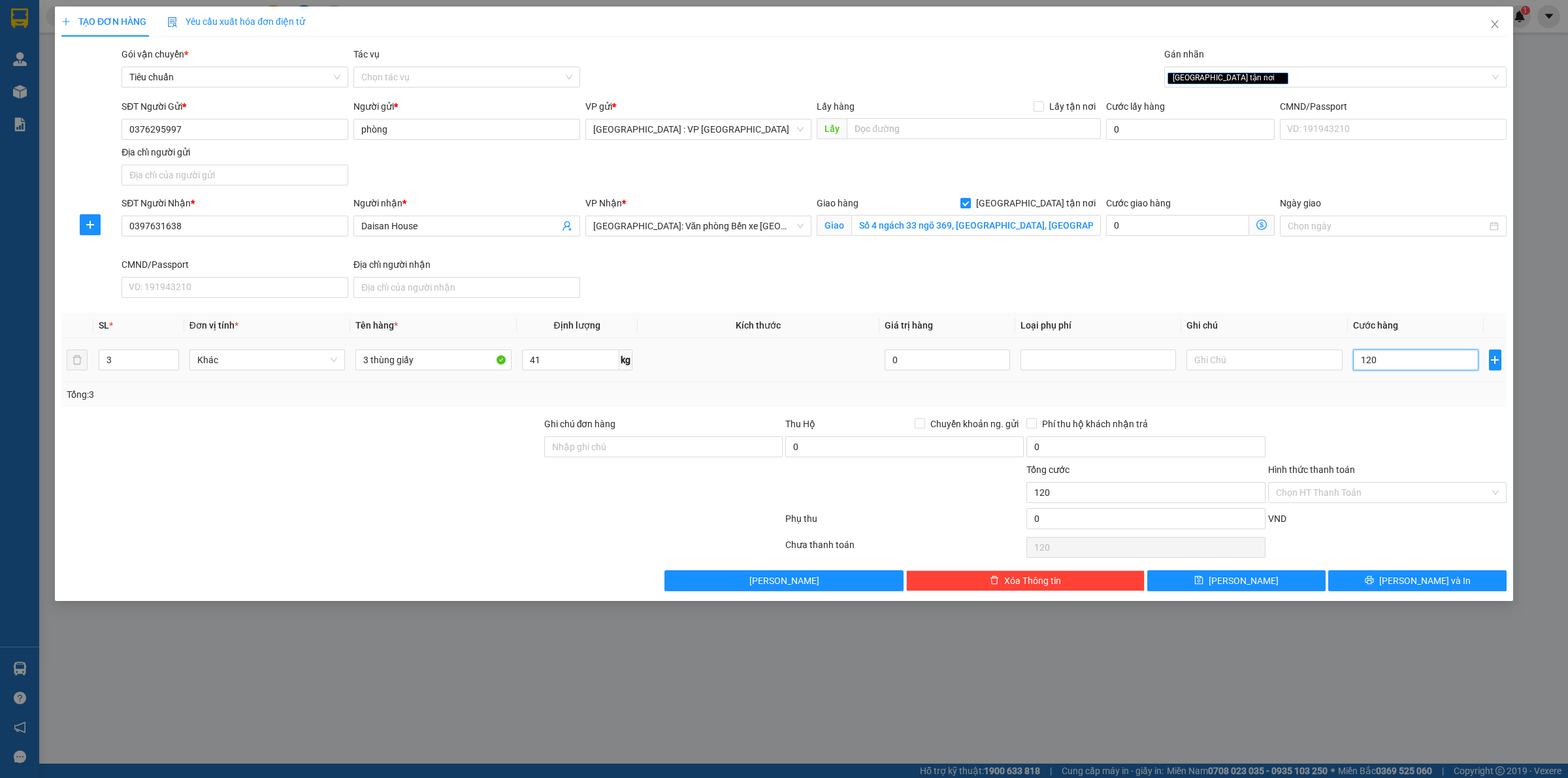
type input "1.200"
type input "12.000"
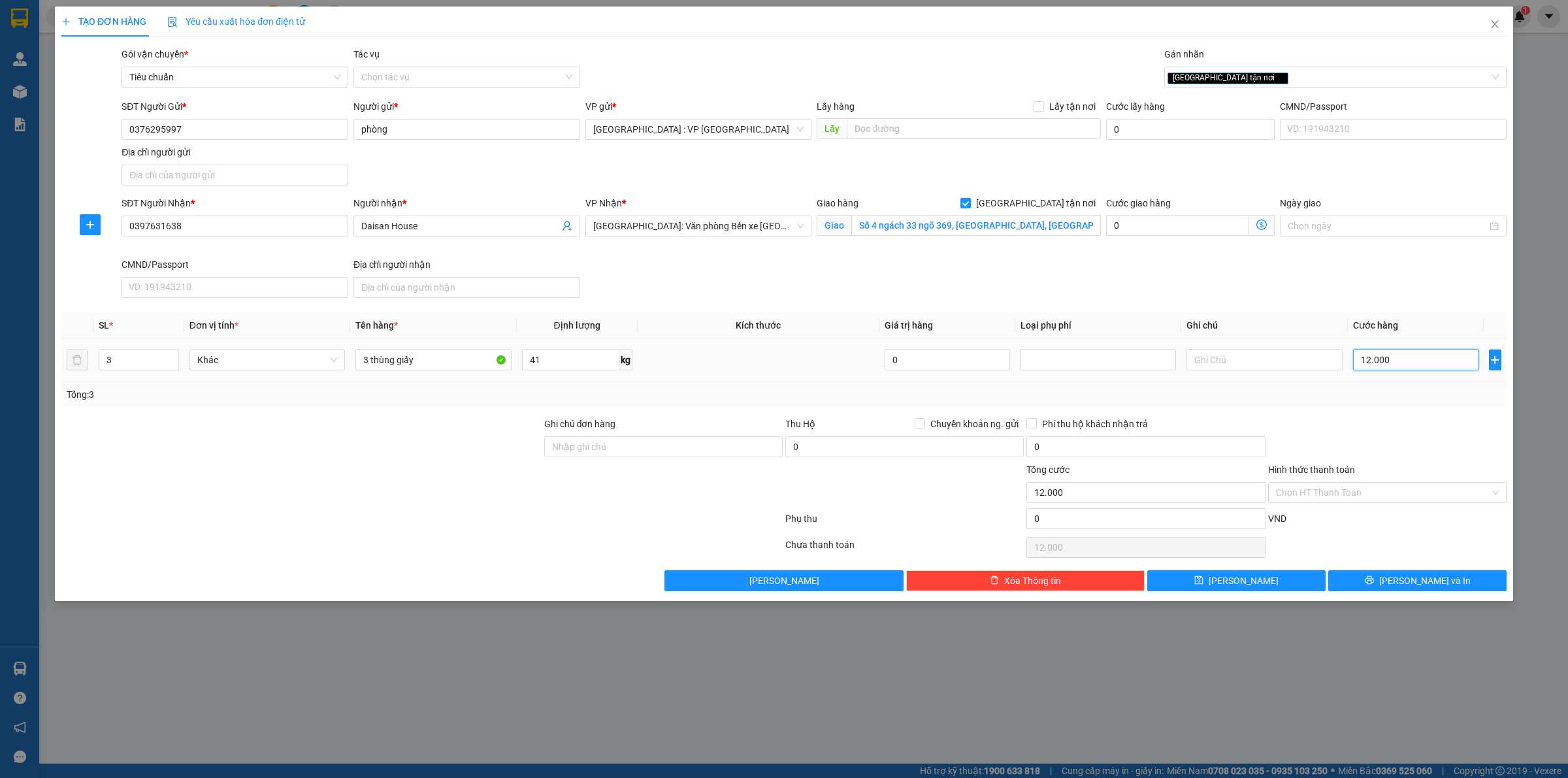
type input "120.000"
click at [947, 273] on div "SĐT Người Nhận * 0397631638 Người nhận * Daisan House VP Nhận * Hải Phòng: Văn …" at bounding box center [814, 249] width 1391 height 107
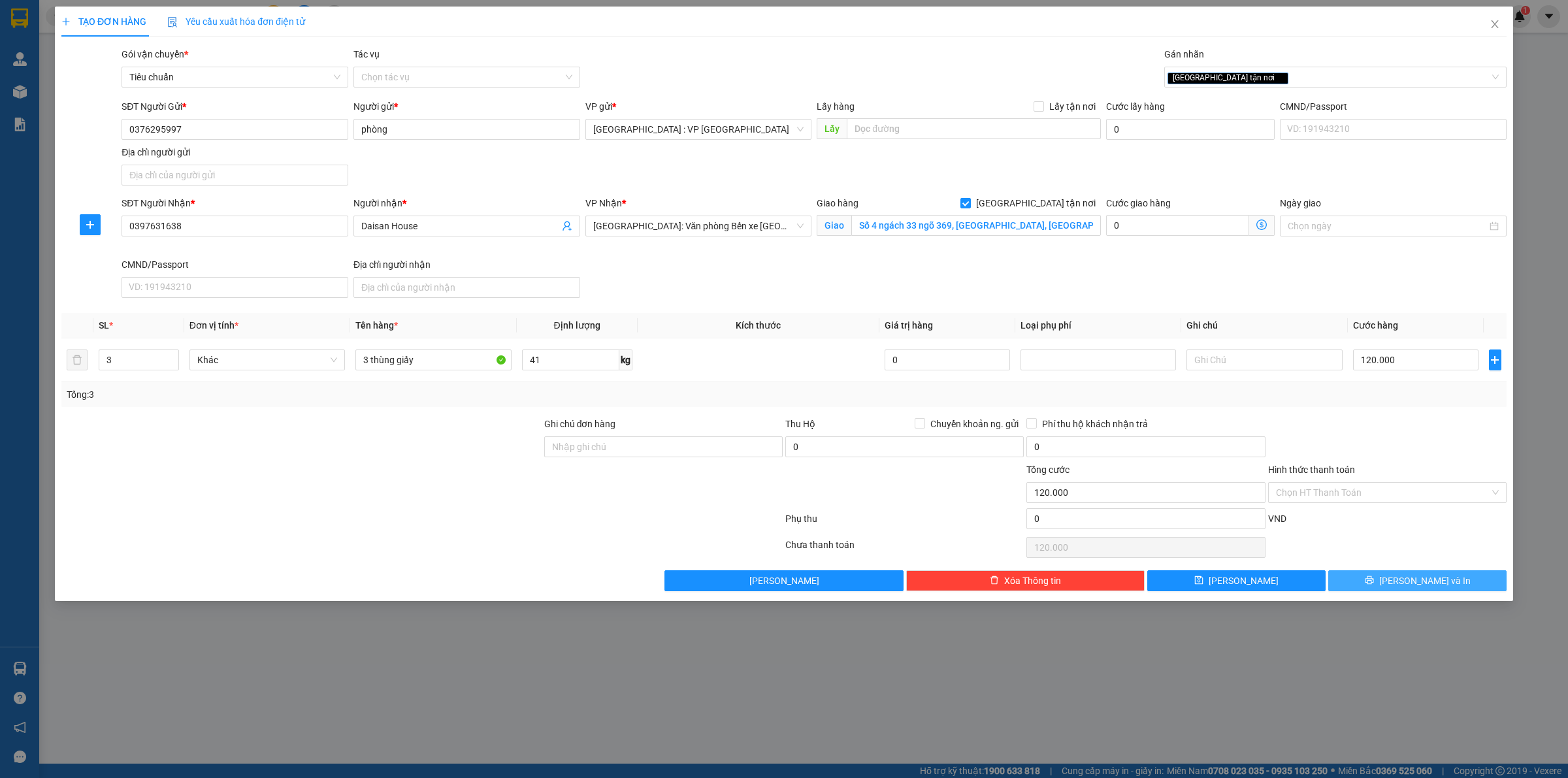
click at [1439, 583] on span "[PERSON_NAME] và In" at bounding box center [1425, 580] width 92 height 14
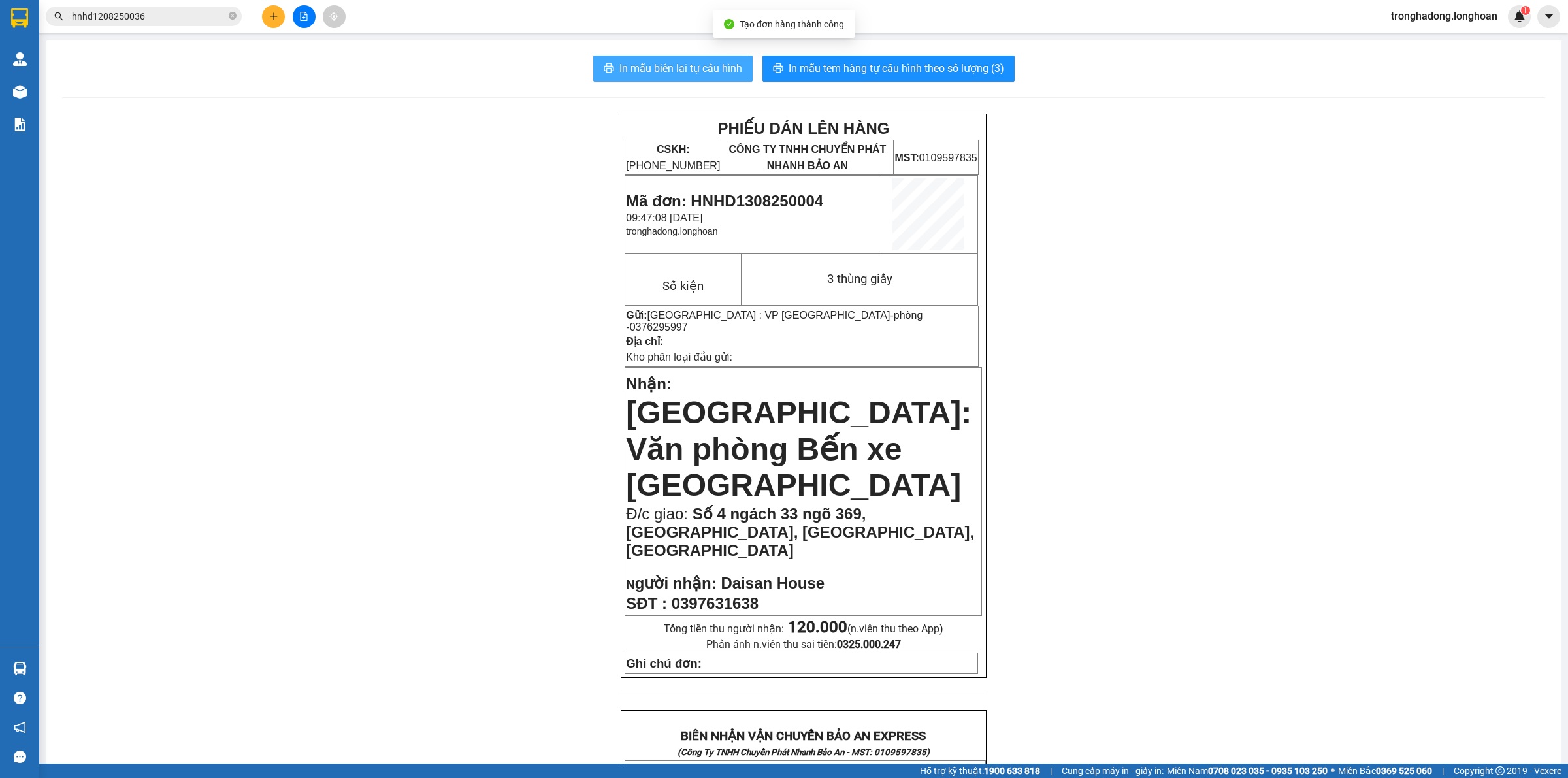
click at [708, 70] on span "In mẫu biên lai tự cấu hình" at bounding box center [681, 68] width 123 height 16
click at [942, 65] on span "In mẫu tem hàng tự cấu hình theo số lượng (3)" at bounding box center [896, 68] width 216 height 16
click at [267, 23] on button at bounding box center [273, 16] width 23 height 23
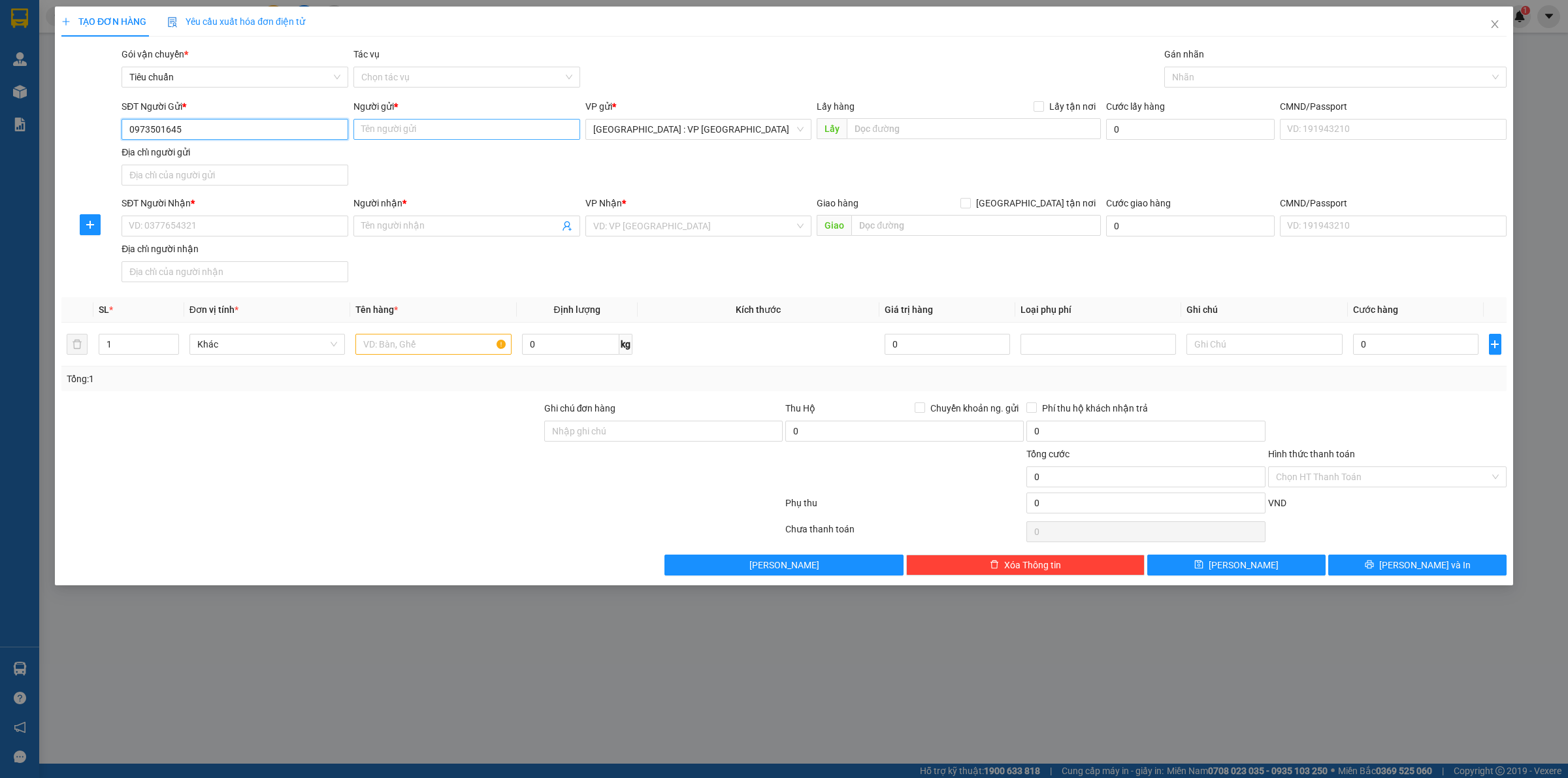
type input "0973501645"
click at [438, 134] on input "Người gửi *" at bounding box center [466, 129] width 227 height 21
type input "D"
type input "[PERSON_NAME]"
click at [275, 229] on input "SĐT Người Nhận *" at bounding box center [234, 226] width 227 height 21
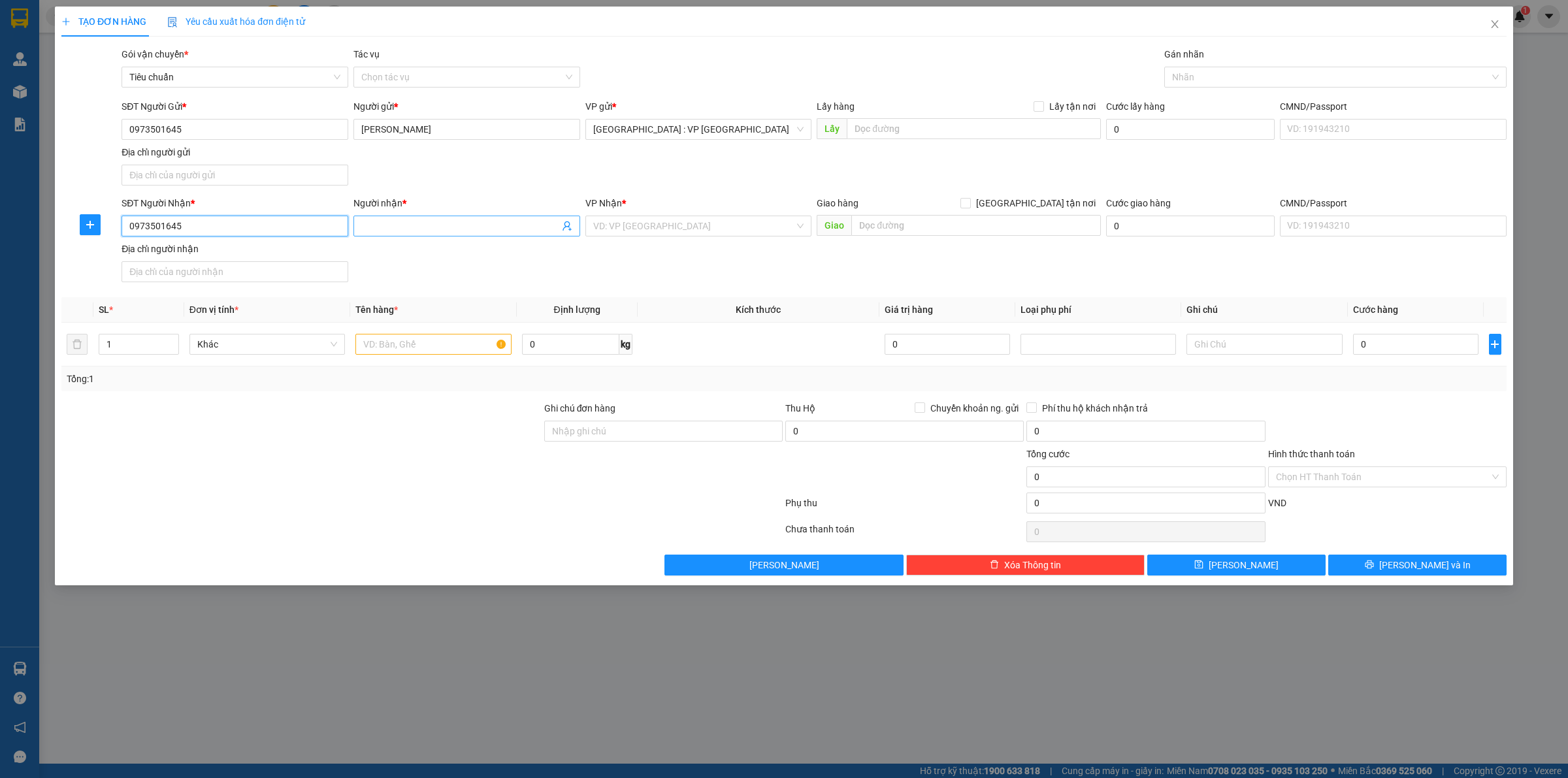
type input "0973501645"
click at [426, 223] on input "Người nhận *" at bounding box center [460, 225] width 198 height 14
click at [641, 225] on input "search" at bounding box center [694, 226] width 202 height 20
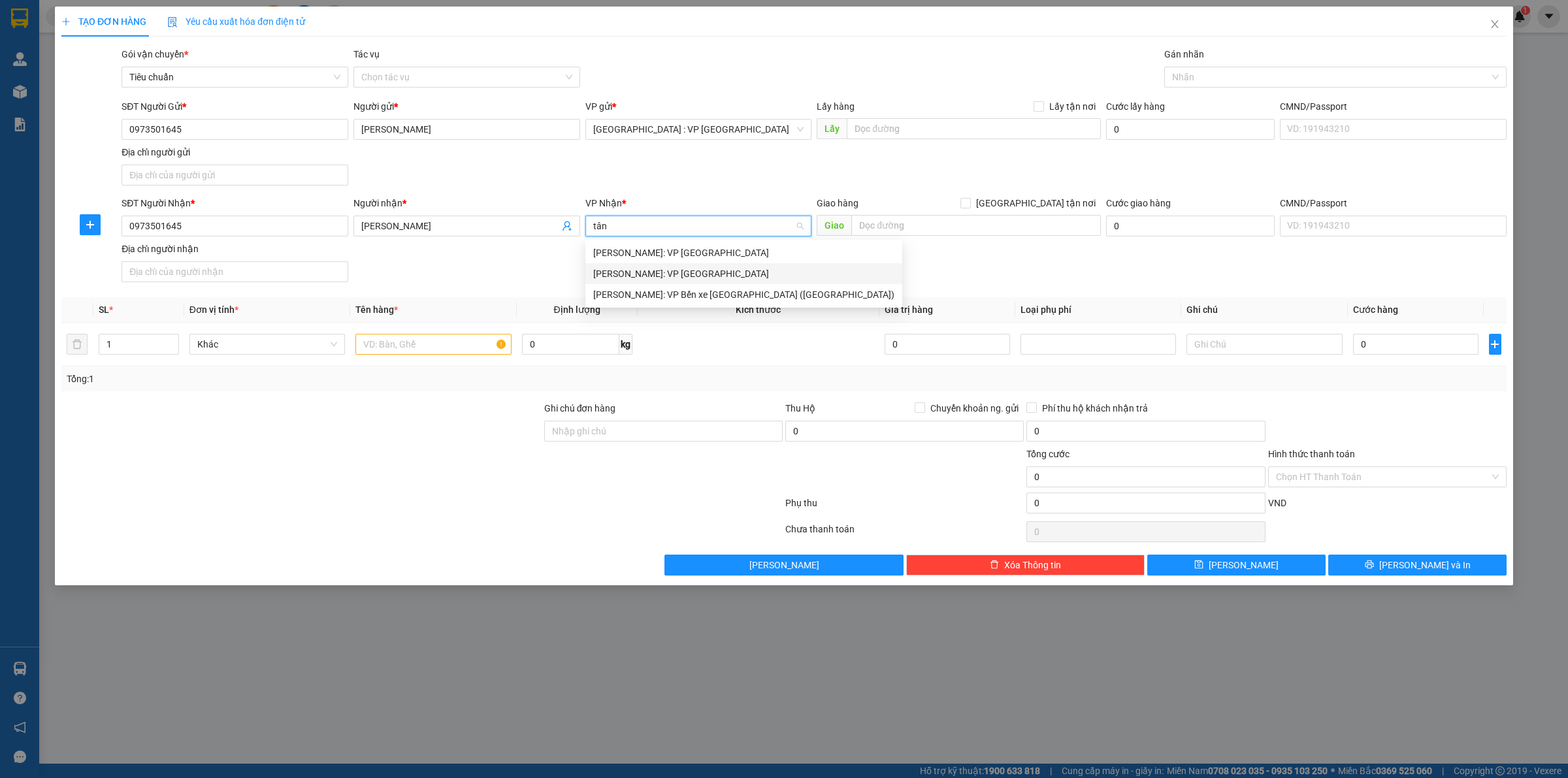
click at [746, 269] on div "[PERSON_NAME]: VP [GEOGRAPHIC_DATA]" at bounding box center [744, 273] width 301 height 14
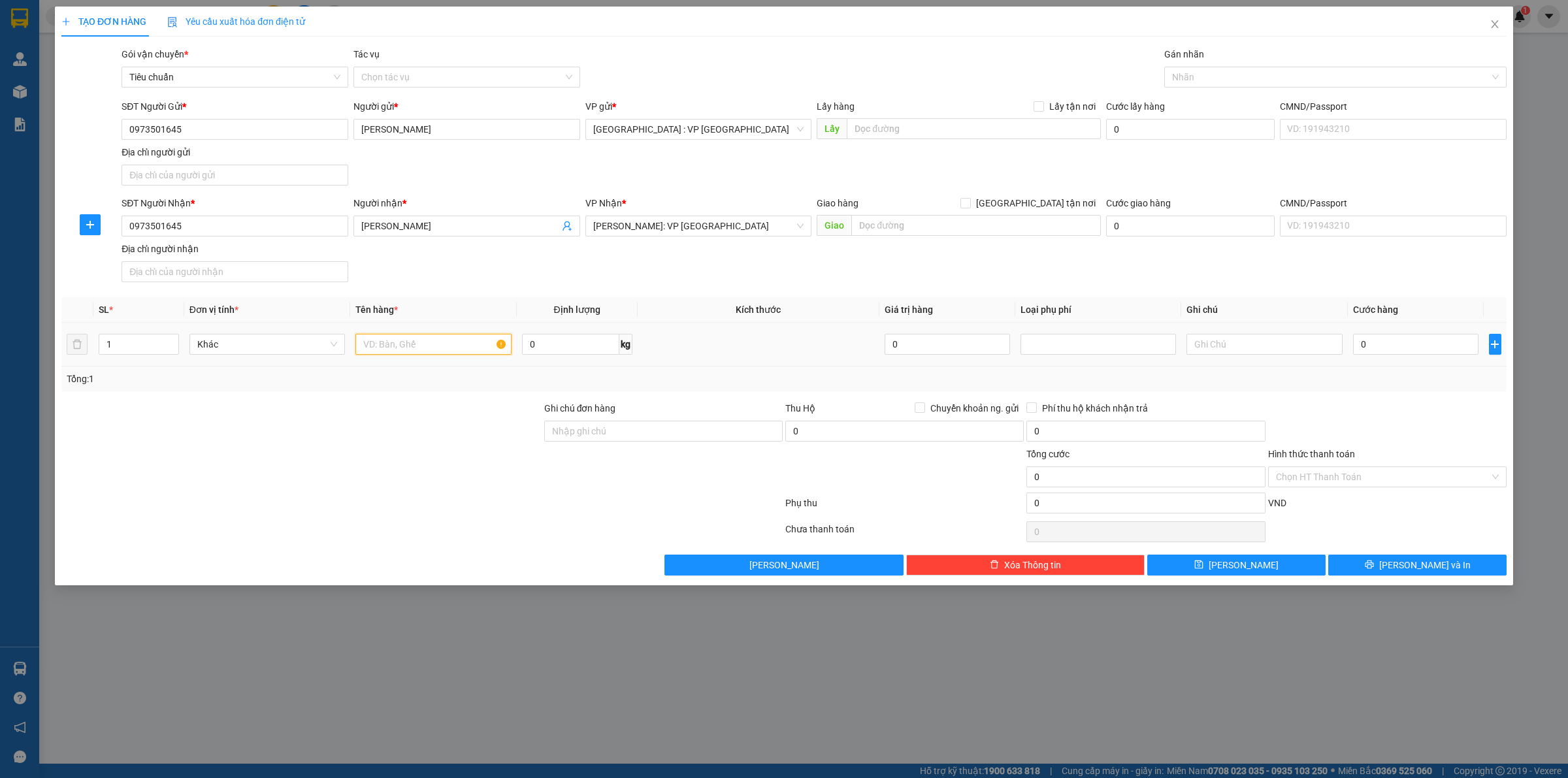
click at [384, 343] on input "text" at bounding box center [433, 344] width 155 height 21
click at [1412, 341] on input "0" at bounding box center [1416, 344] width 126 height 21
click at [446, 347] on input "1 xe máy tay côn" at bounding box center [433, 344] width 155 height 21
click at [1408, 350] on input "0" at bounding box center [1416, 344] width 126 height 21
click at [1448, 565] on button "[PERSON_NAME] và In" at bounding box center [1417, 565] width 178 height 21
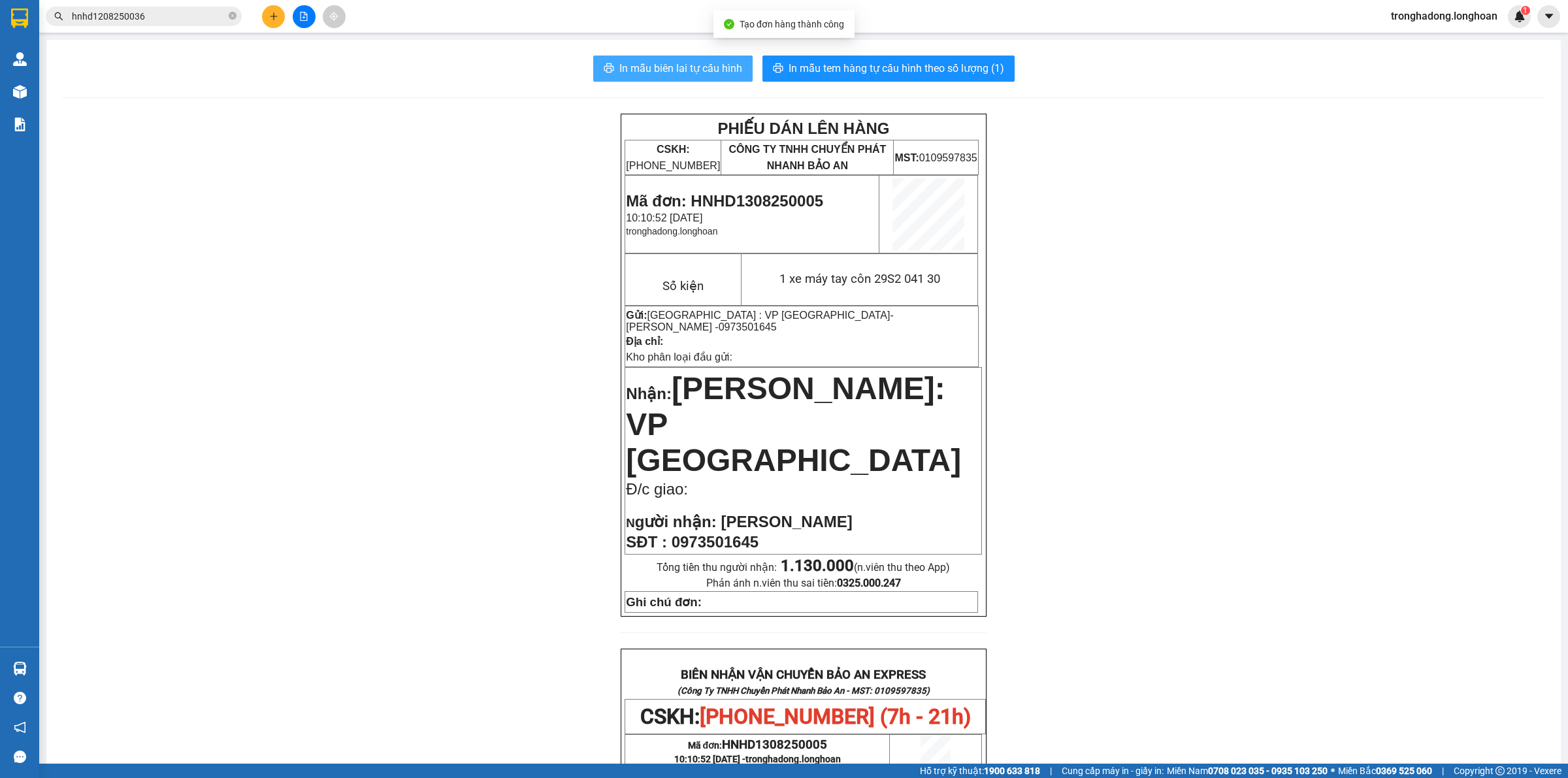
click at [638, 60] on span "In mẫu biên lai tự cấu hình" at bounding box center [681, 68] width 123 height 16
click at [924, 69] on span "In mẫu tem hàng tự cấu hình theo số lượng (1)" at bounding box center [896, 68] width 216 height 16
click at [231, 13] on icon "close-circle" at bounding box center [233, 16] width 8 height 8
click at [216, 11] on input "text" at bounding box center [149, 16] width 154 height 14
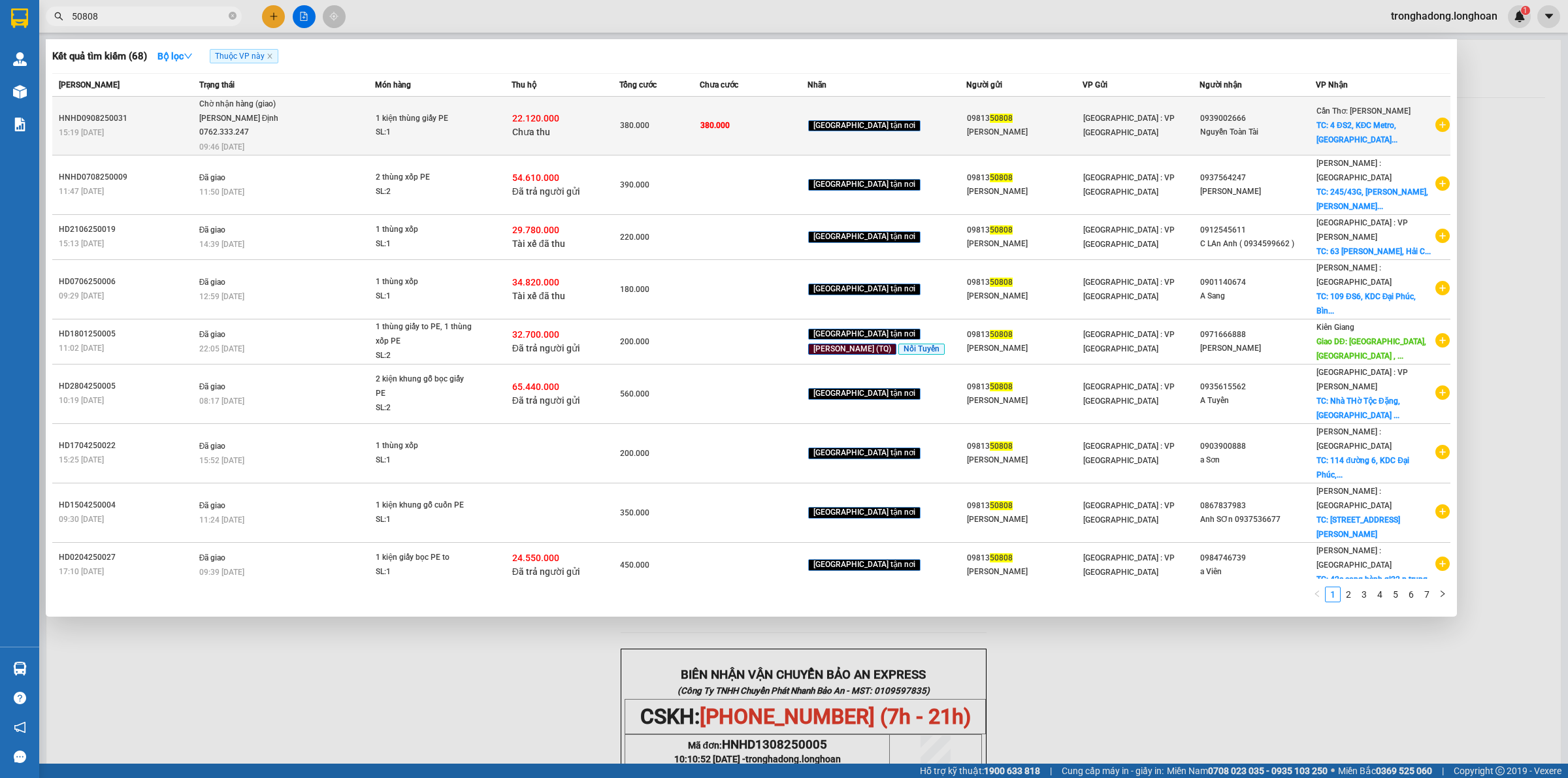
click at [375, 118] on span "Chờ nhận hàng (giao) Nguyễn Bình Định 0762.333.247 09:46 - 13/08" at bounding box center [287, 124] width 176 height 54
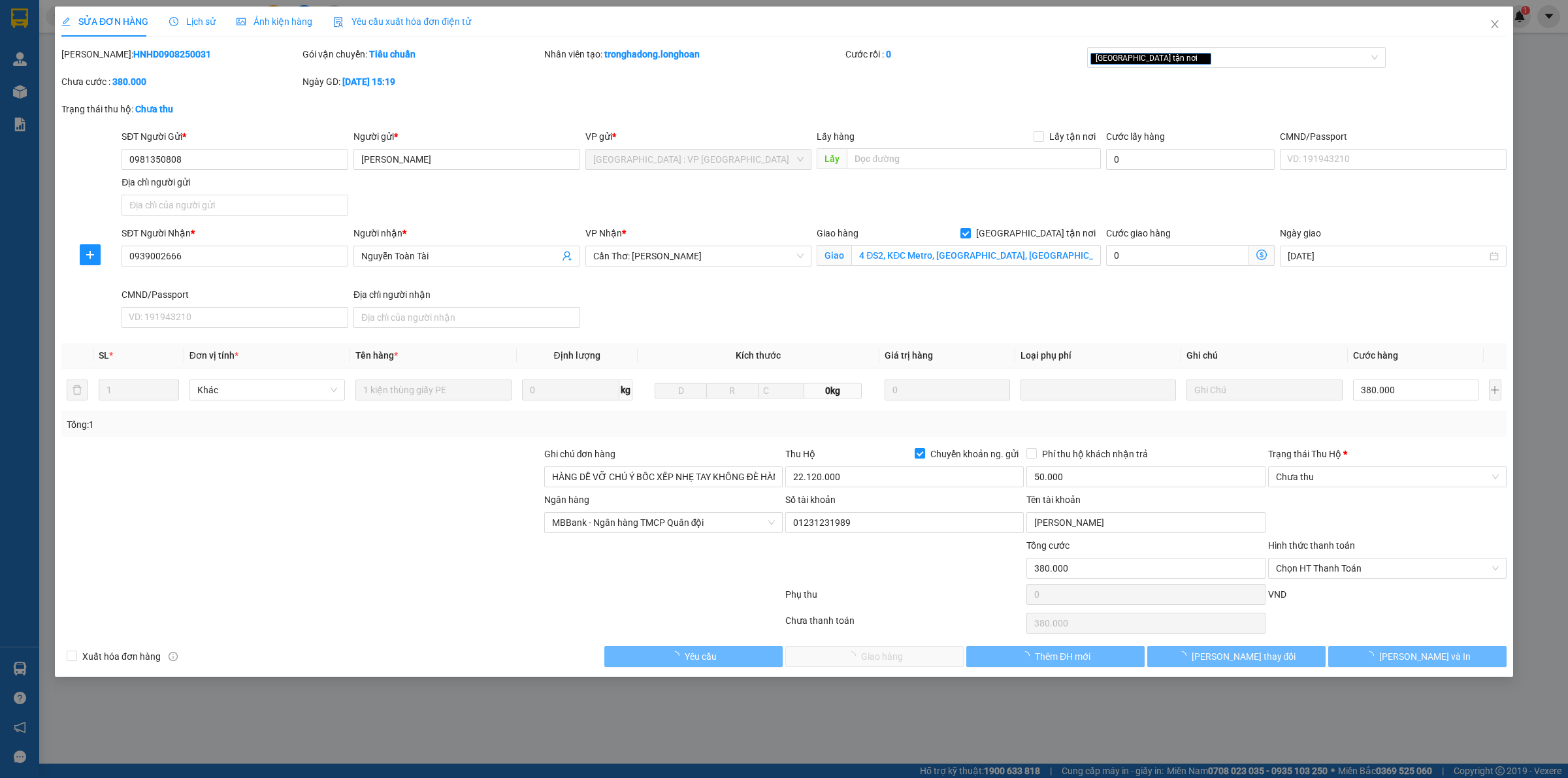
click at [197, 16] on span "Lịch sử" at bounding box center [192, 21] width 47 height 10
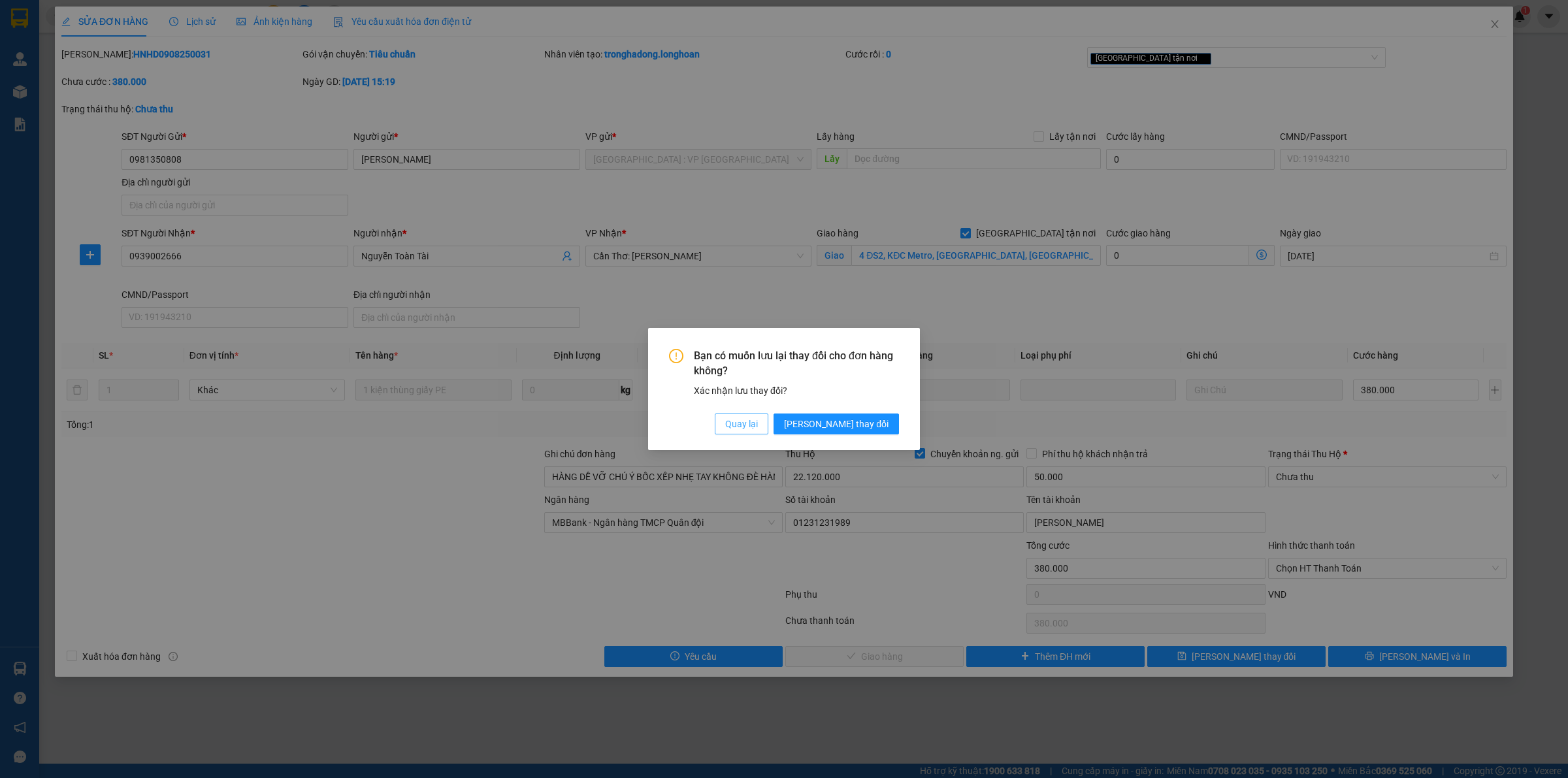
click at [758, 422] on span "Quay lại" at bounding box center [742, 423] width 33 height 14
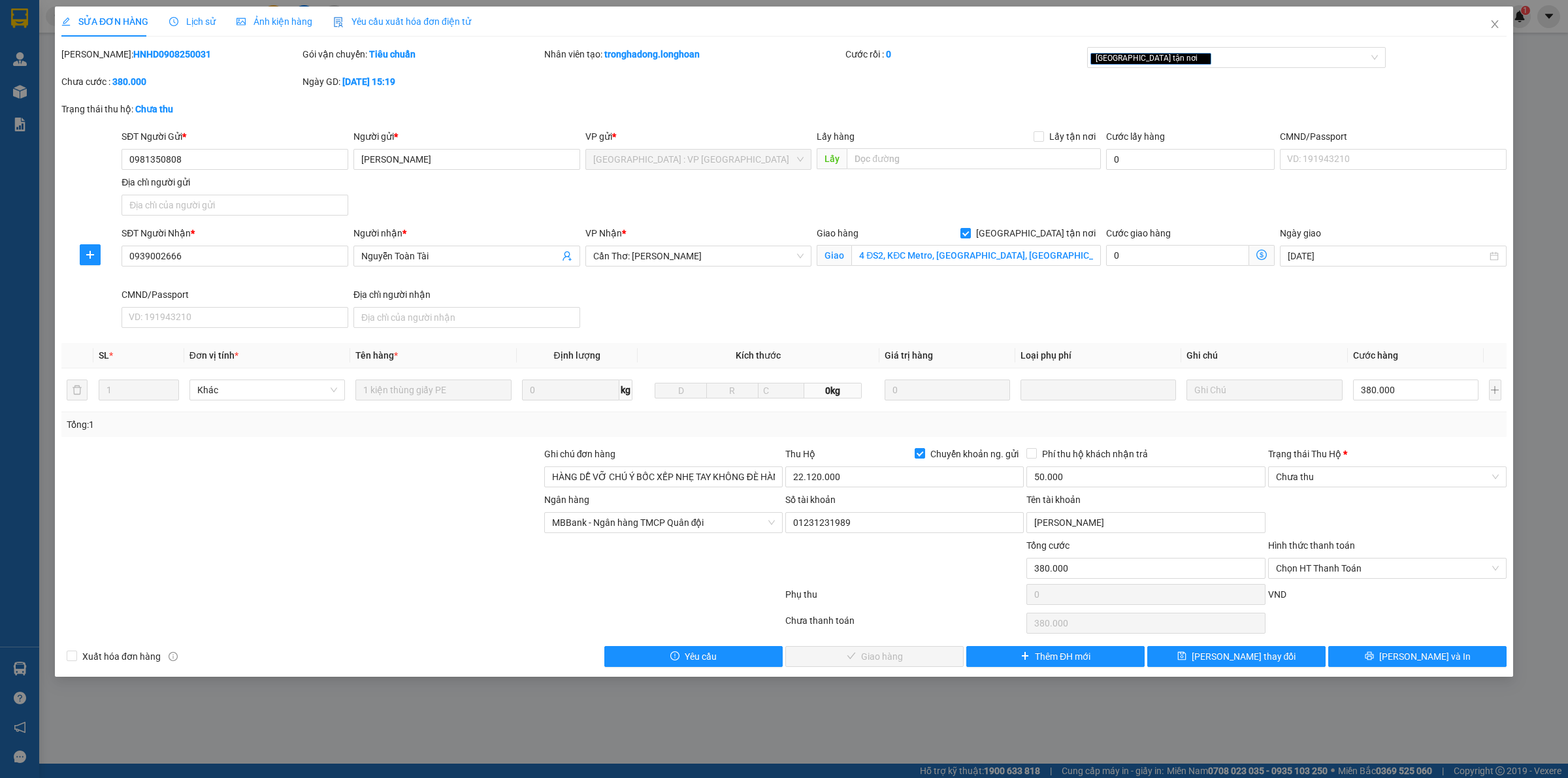
click at [188, 20] on span "Lịch sử" at bounding box center [192, 21] width 47 height 10
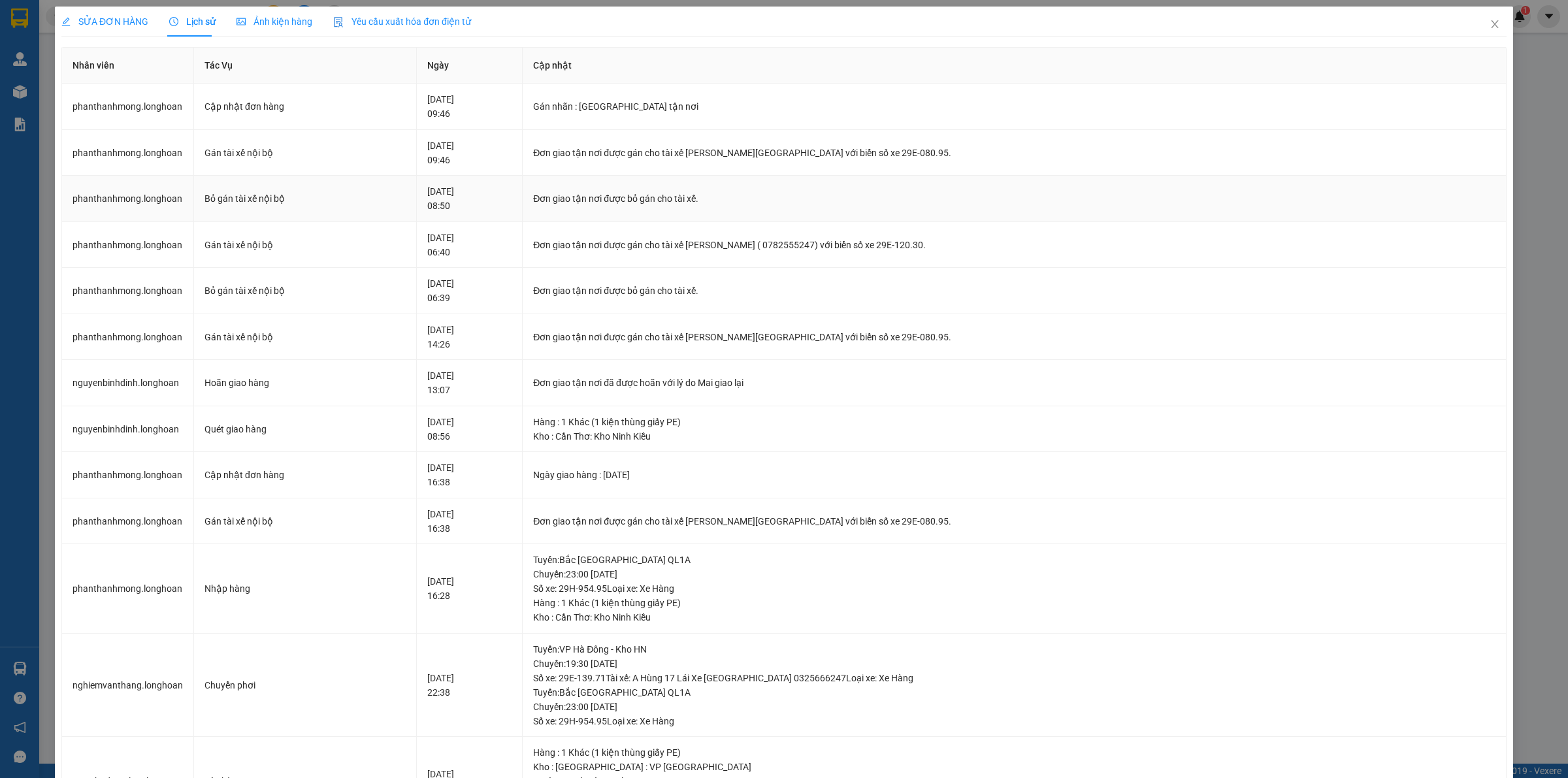
click at [805, 196] on div "Đơn giao tận nơi được bỏ gán cho tài xế." at bounding box center [1015, 198] width 963 height 14
drag, startPoint x: 488, startPoint y: 144, endPoint x: 815, endPoint y: 140, distance: 327.0
click at [754, 149] on tr "phanthanhmong.longhoan Gán tài xế nội bộ 13-08-2025 09:46 Đơn giao tận nơi được…" at bounding box center [784, 153] width 1445 height 47
click at [817, 140] on td "Đơn giao tận nơi được gán cho tài xế Nguyễn Bình Định 0762.333.247 với biển số …" at bounding box center [1015, 153] width 984 height 47
click at [817, 150] on div "Đơn giao tận nơi được gán cho tài xế Nguyễn Bình Định 0762.333.247 với biển số …" at bounding box center [1015, 152] width 963 height 14
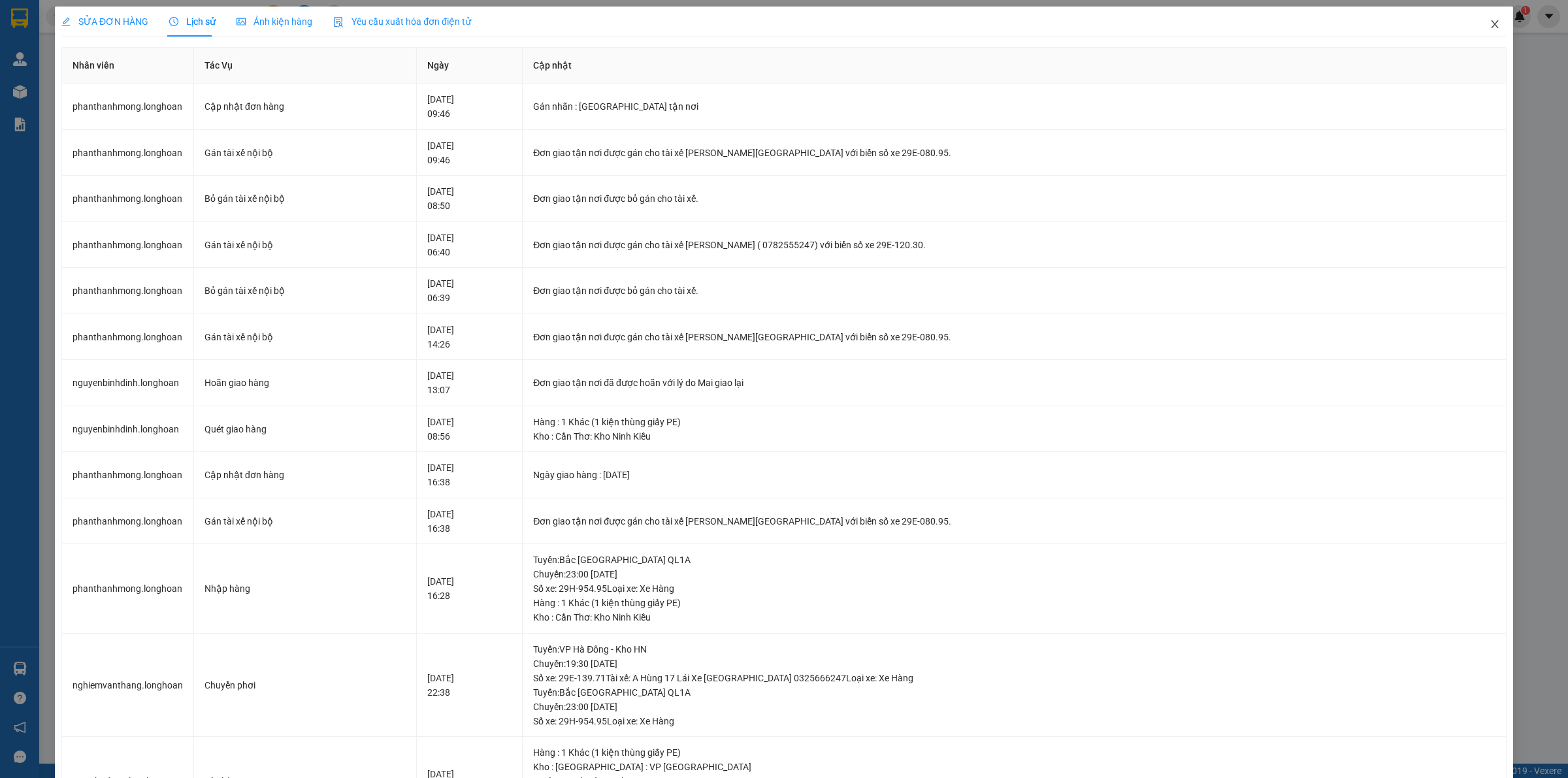
click at [1491, 26] on icon "close" at bounding box center [1495, 24] width 7 height 8
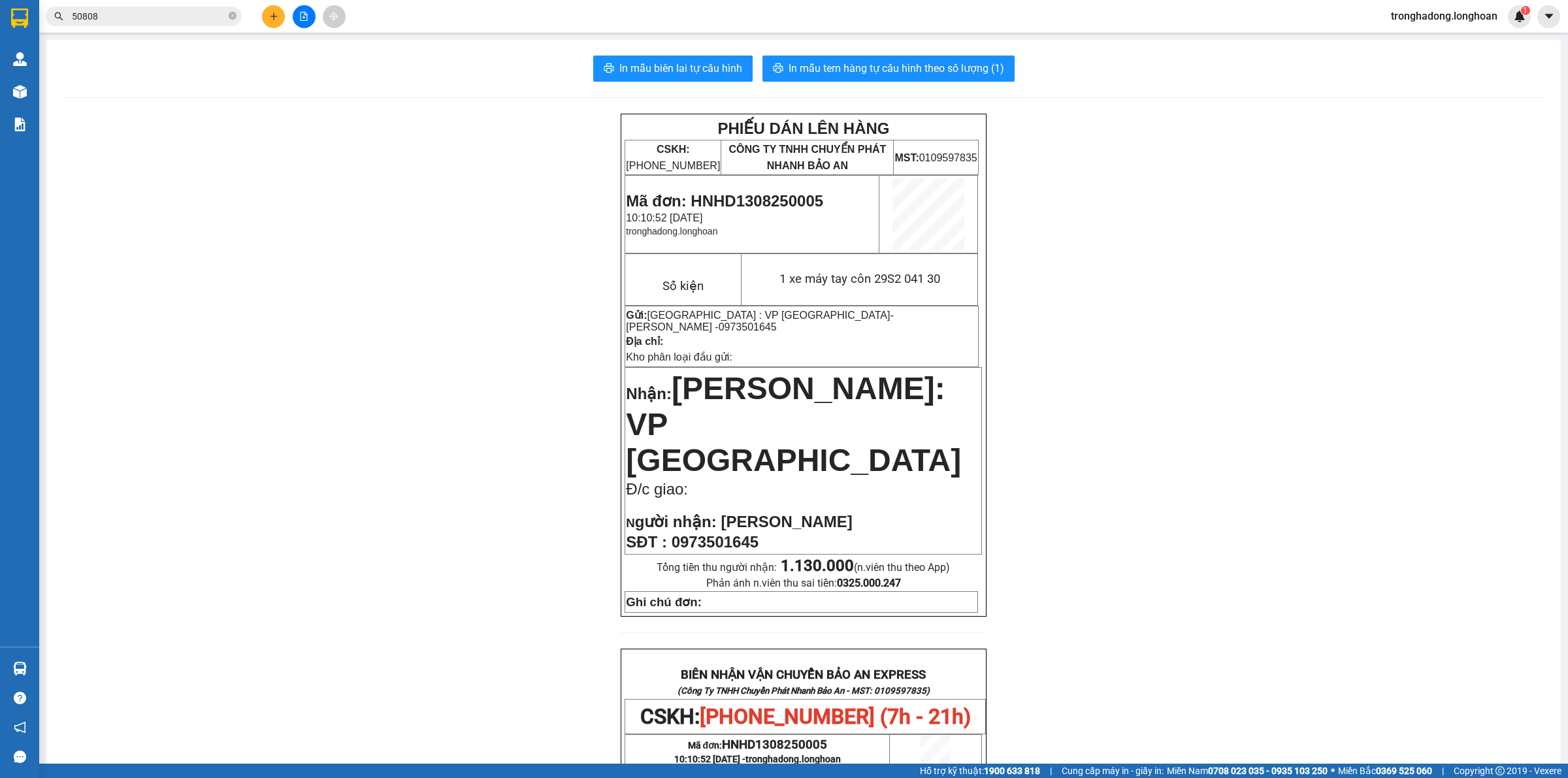
click at [273, 15] on icon "plus" at bounding box center [273, 16] width 9 height 9
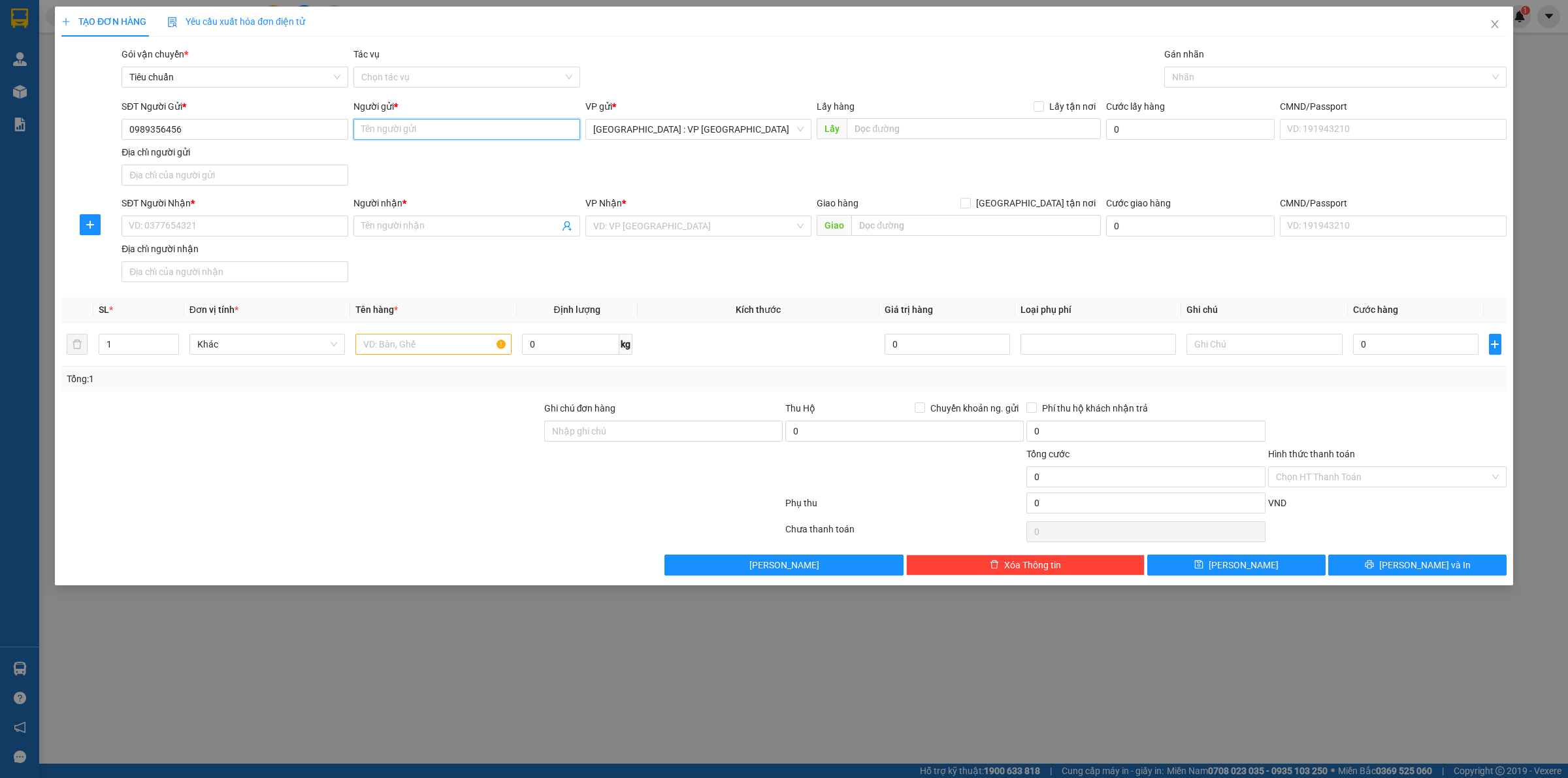
click at [432, 131] on input "Người gửi *" at bounding box center [466, 129] width 227 height 21
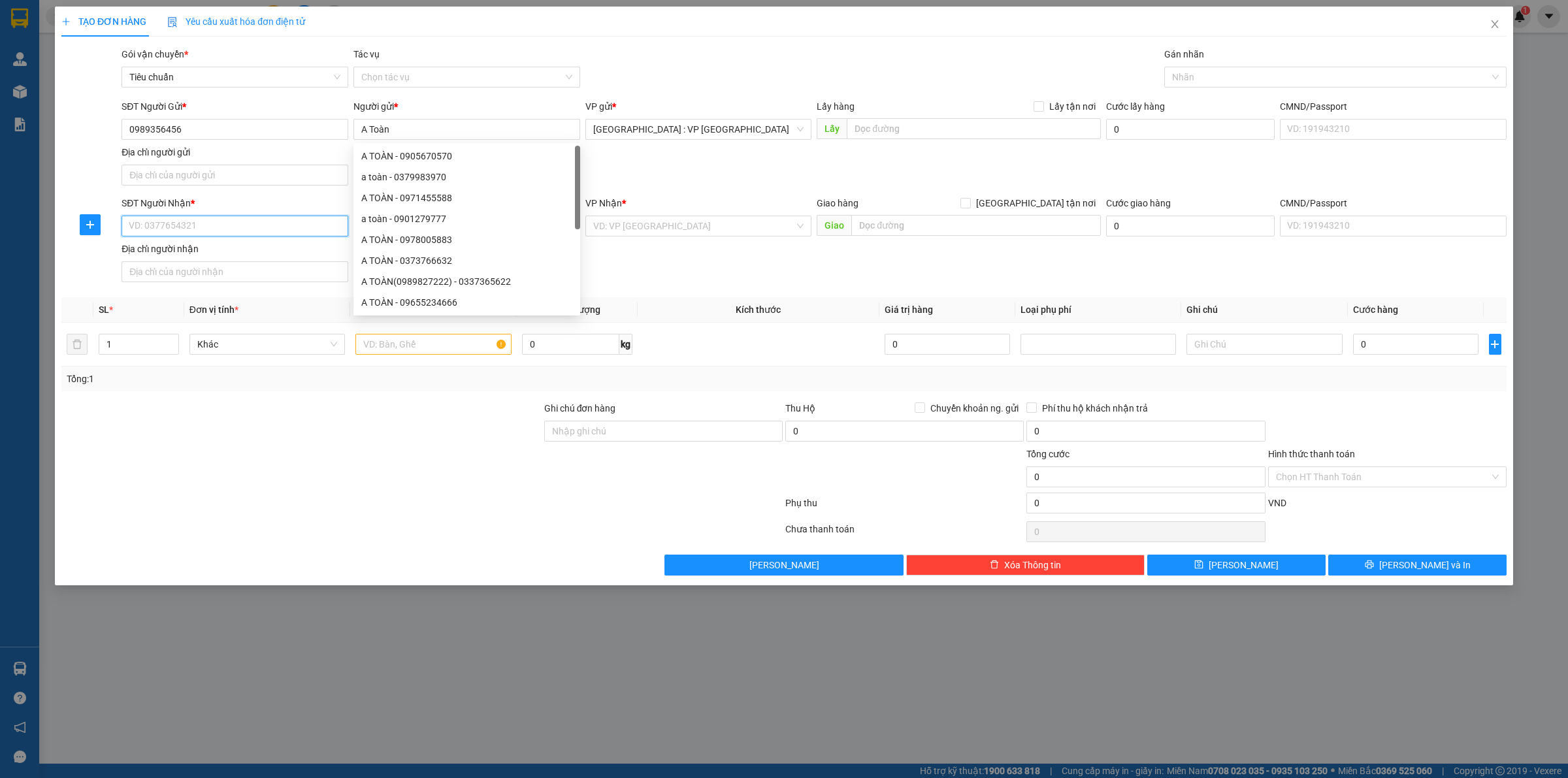
click at [304, 233] on input "SĐT Người Nhận *" at bounding box center [234, 226] width 227 height 21
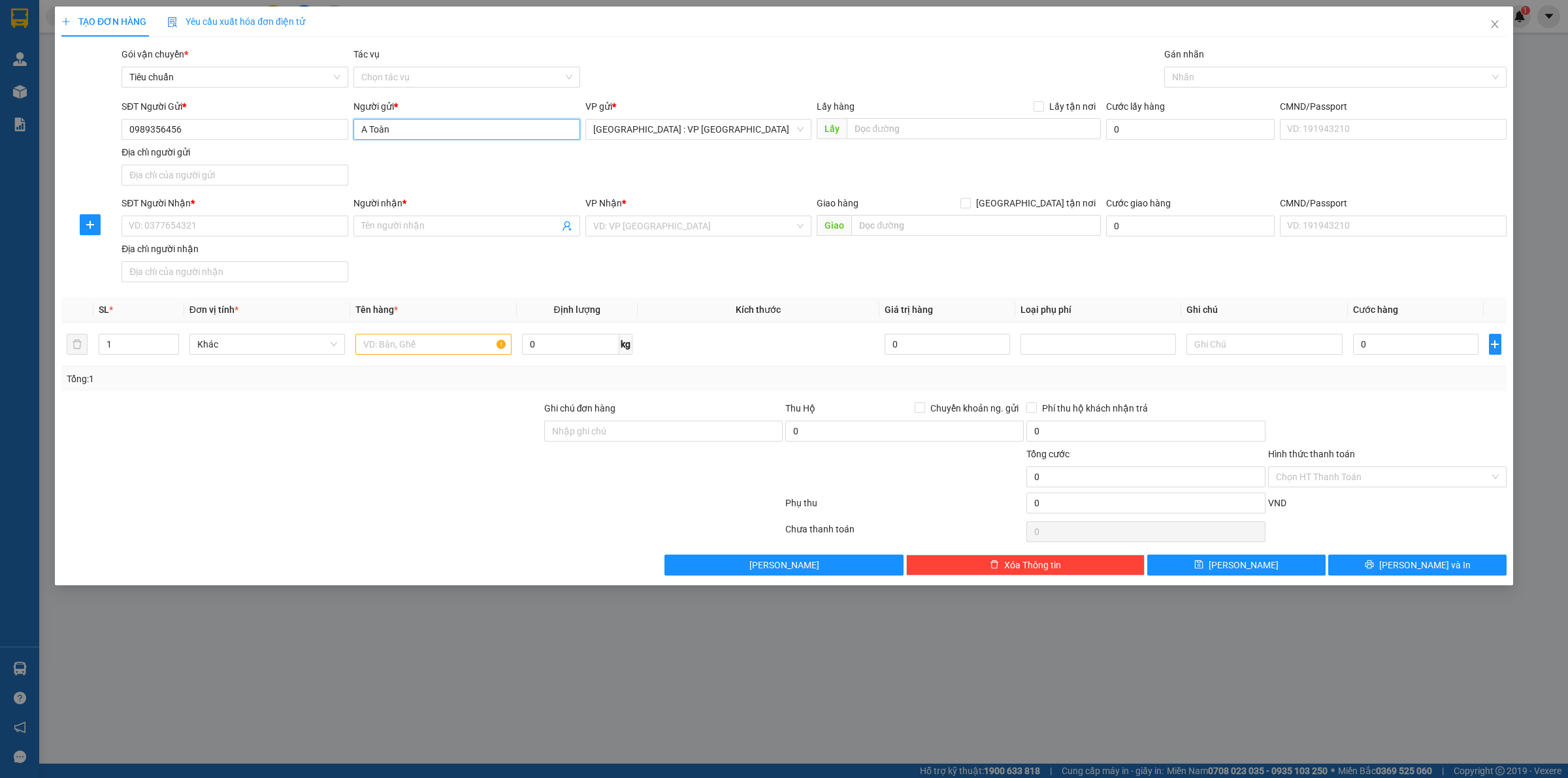
click at [449, 133] on input "A Toàn" at bounding box center [466, 129] width 227 height 21
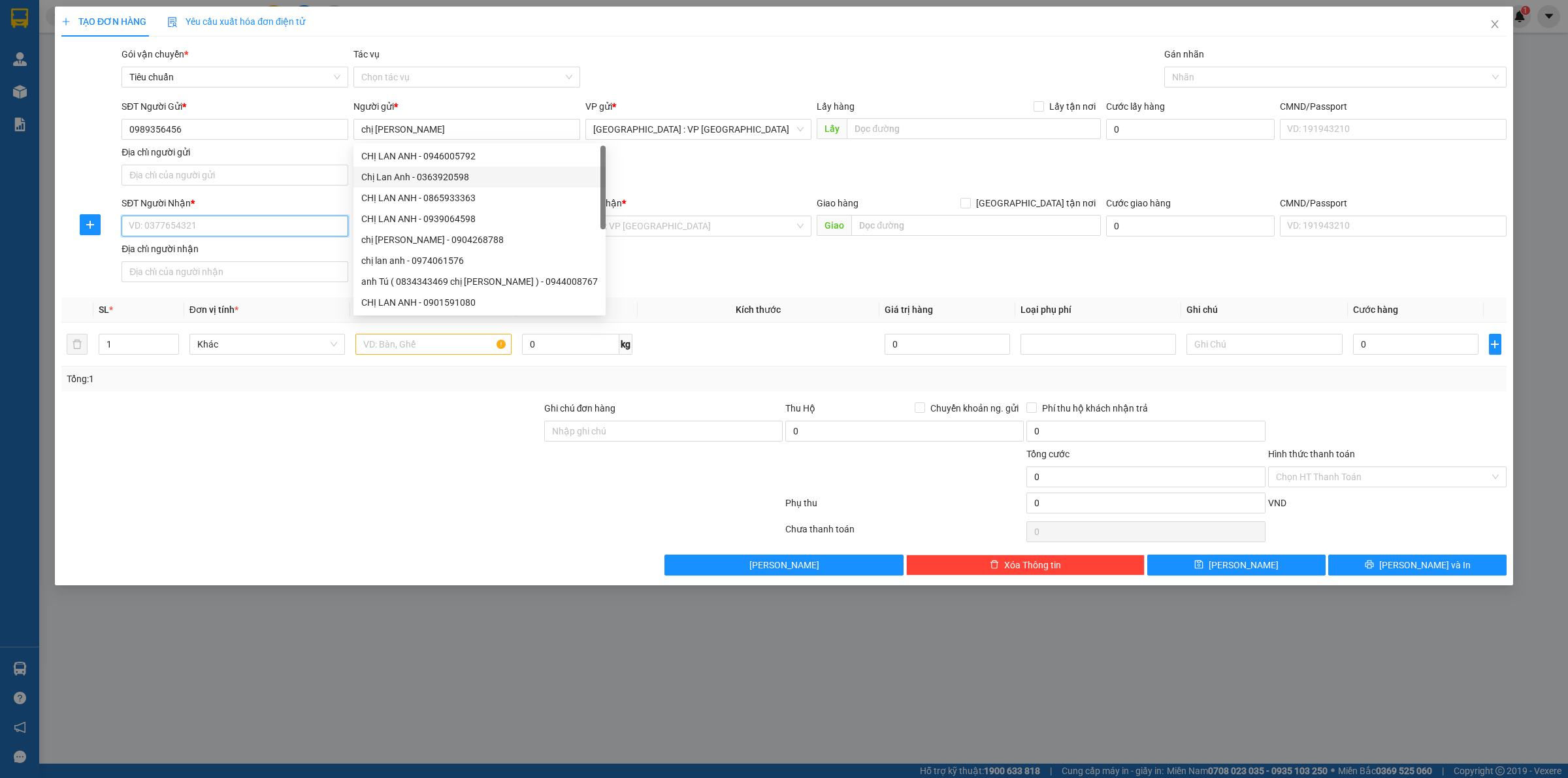
click at [152, 225] on input "SĐT Người Nhận *" at bounding box center [234, 226] width 227 height 21
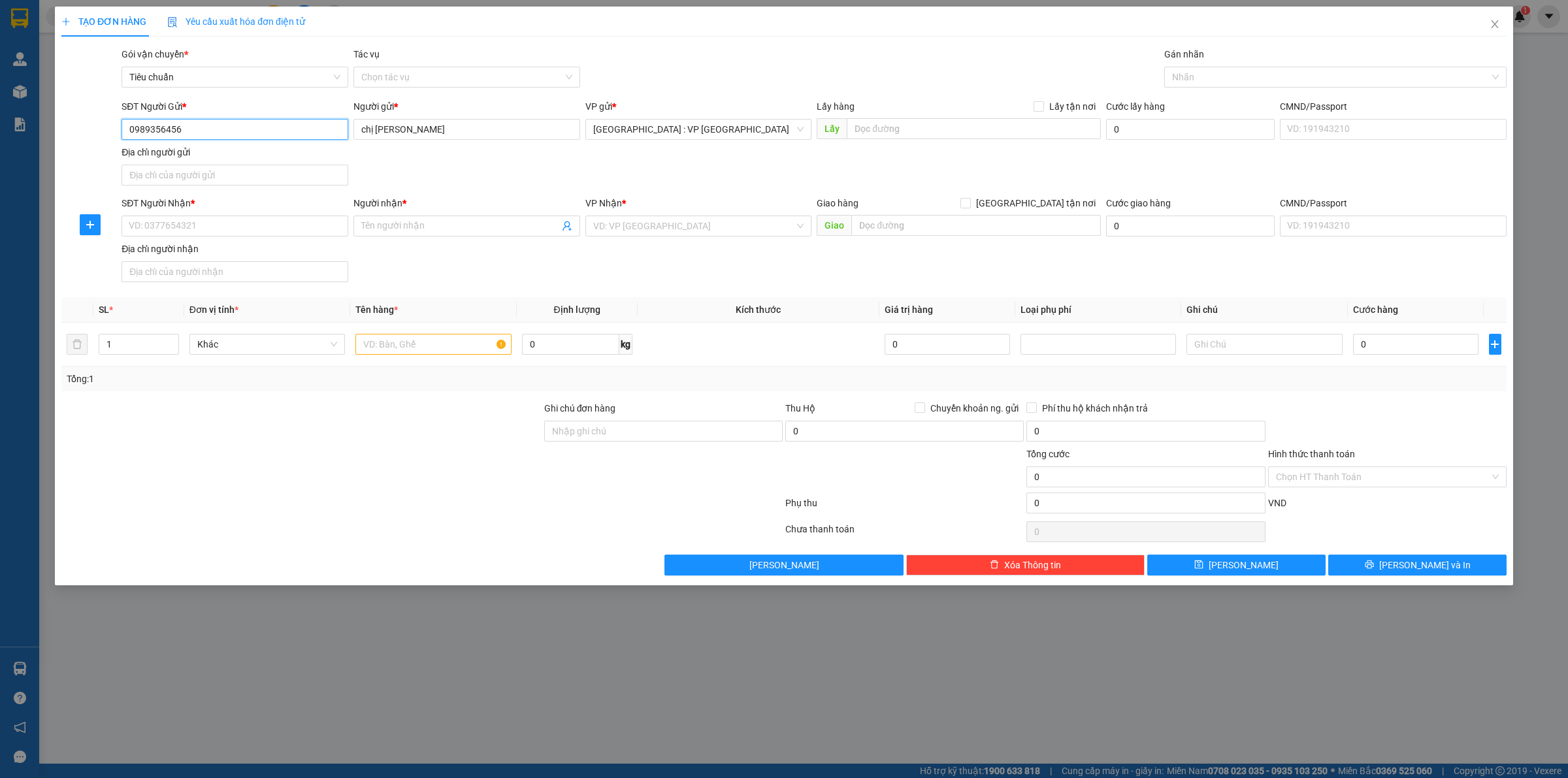
click at [251, 129] on input "0989356456" at bounding box center [234, 129] width 227 height 21
click at [259, 233] on input "SĐT Người Nhận *" at bounding box center [234, 226] width 227 height 21
click at [402, 232] on input "Người nhận *" at bounding box center [460, 225] width 198 height 14
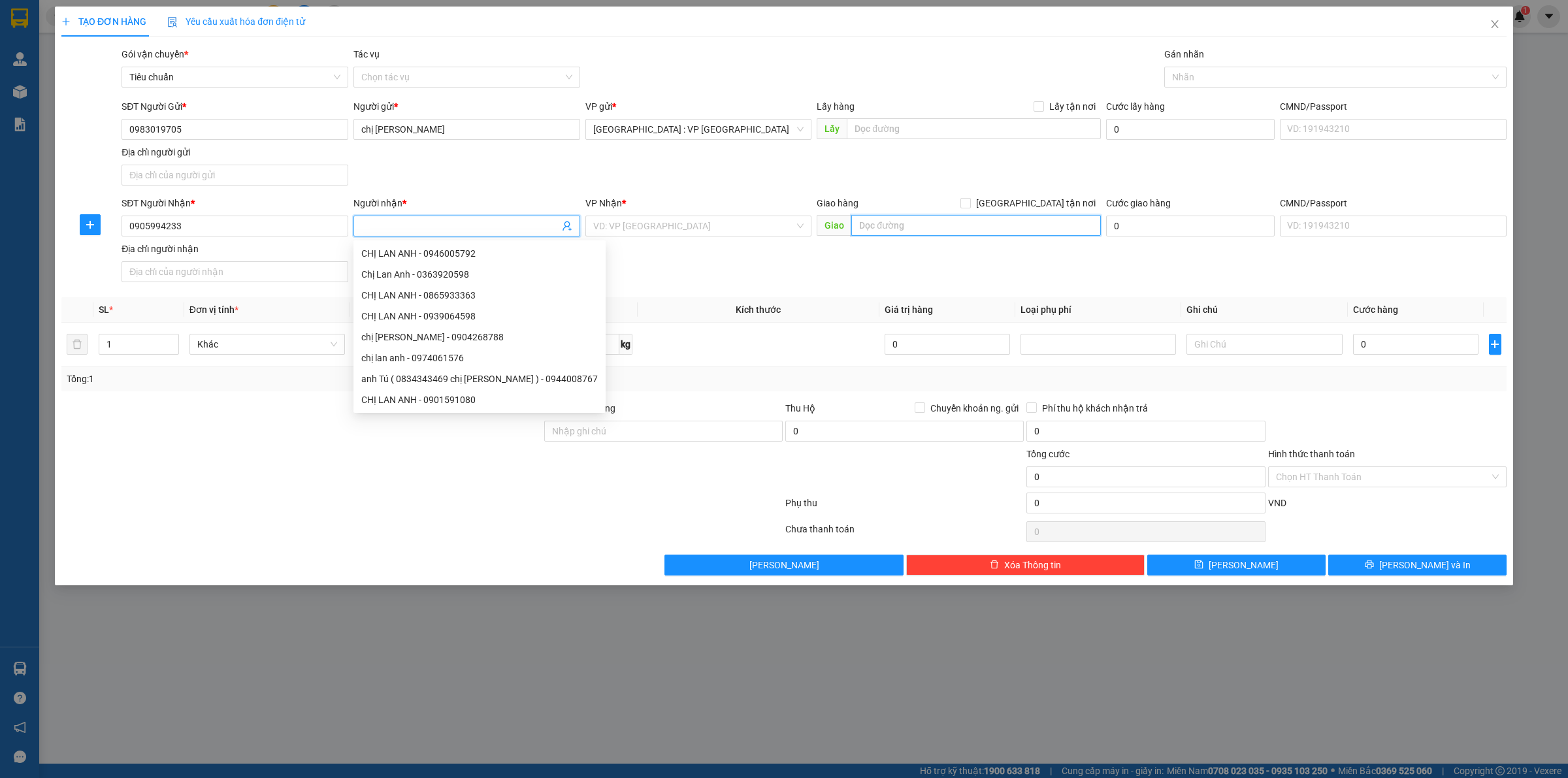
click at [890, 219] on input "text" at bounding box center [976, 225] width 250 height 21
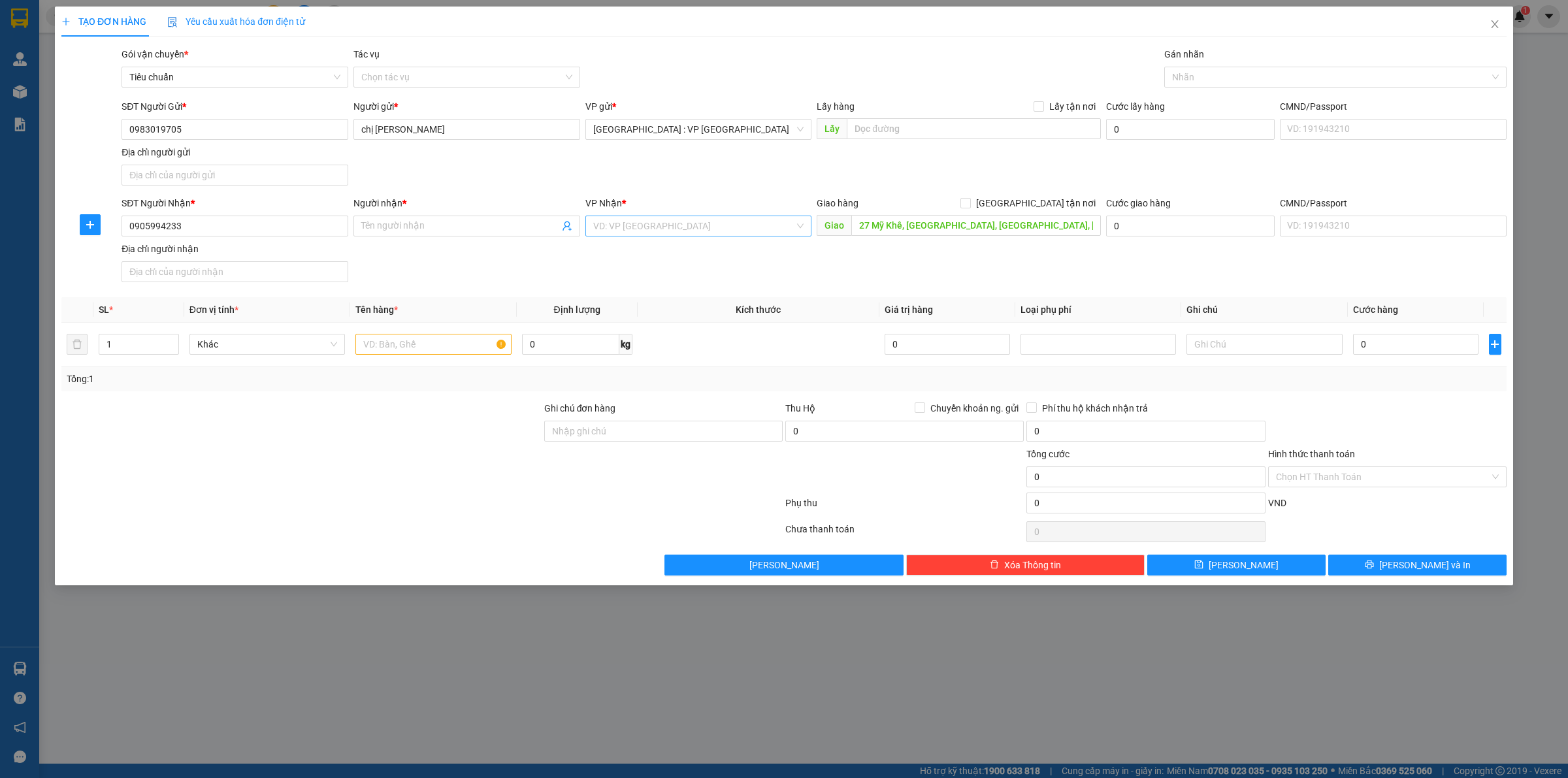
click at [694, 216] on input "search" at bounding box center [694, 226] width 202 height 20
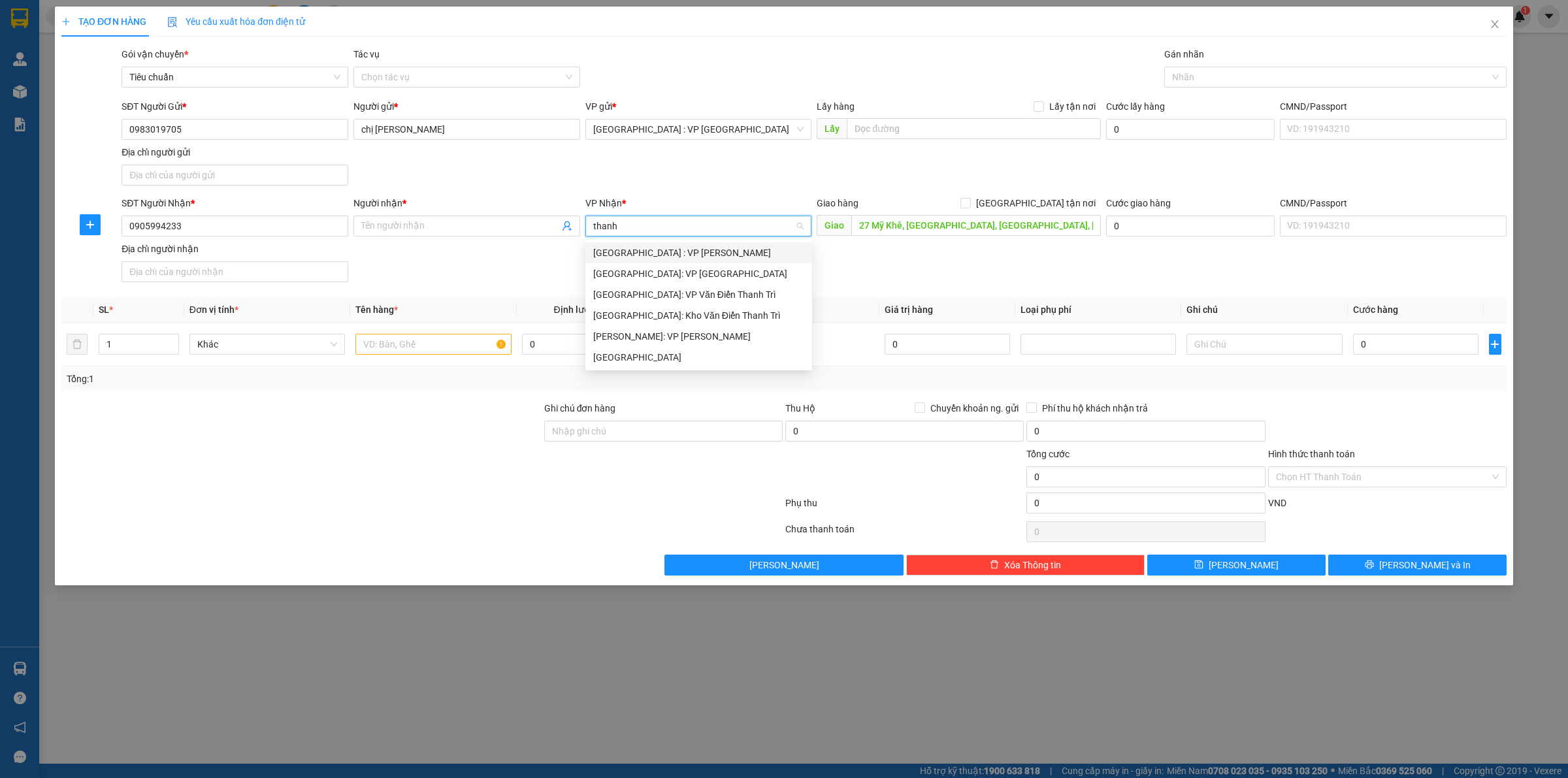
click at [678, 256] on div "[GEOGRAPHIC_DATA] : VP [PERSON_NAME]" at bounding box center [699, 253] width 211 height 14
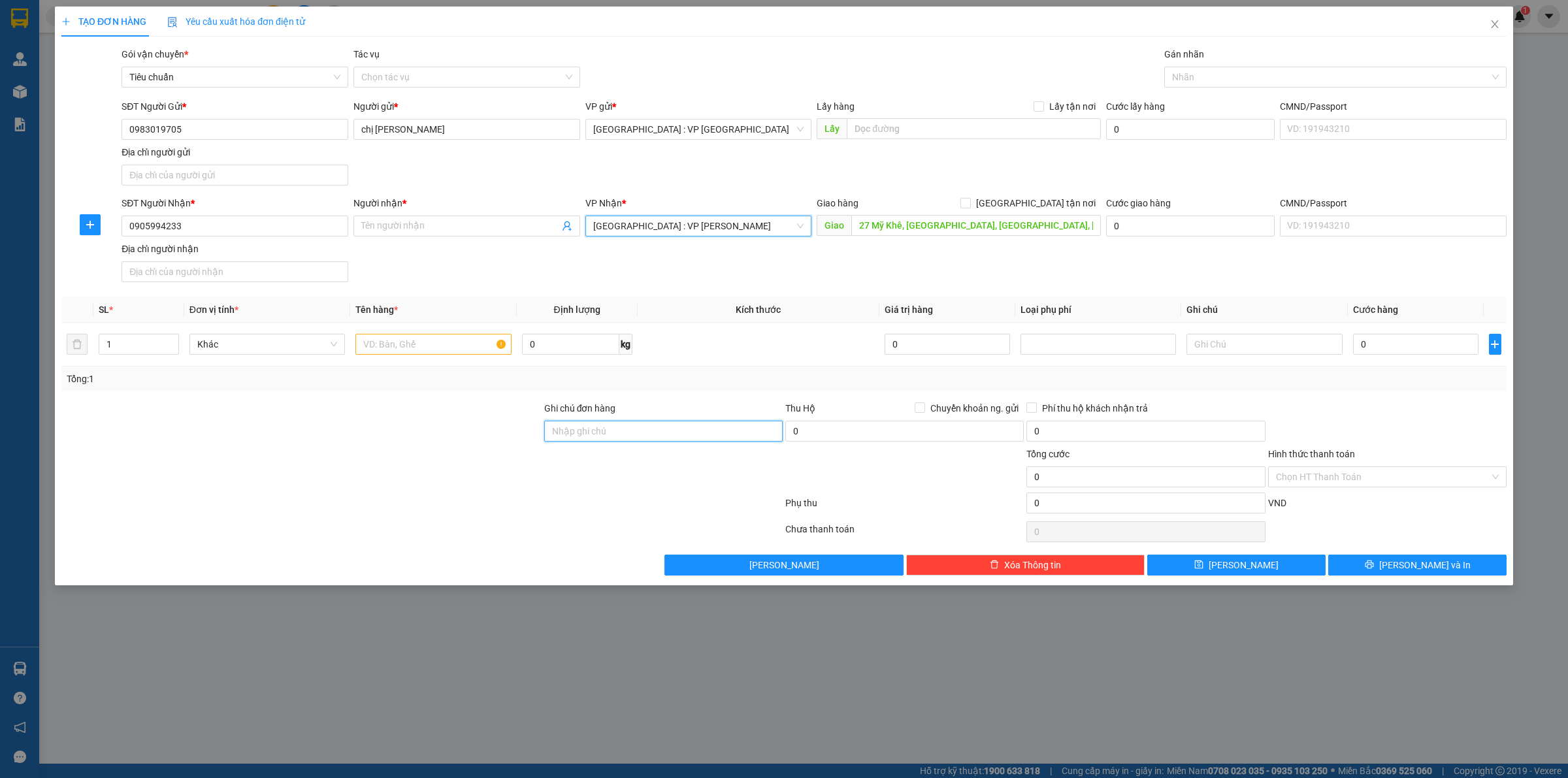
click at [599, 432] on input "Ghi chú đơn hàng" at bounding box center [664, 431] width 239 height 21
click at [737, 392] on div "Tổng: 1" at bounding box center [784, 379] width 1445 height 25
click at [1275, 65] on div "Gán nhãn" at bounding box center [1335, 57] width 342 height 20
click at [1269, 73] on div at bounding box center [1329, 77] width 323 height 16
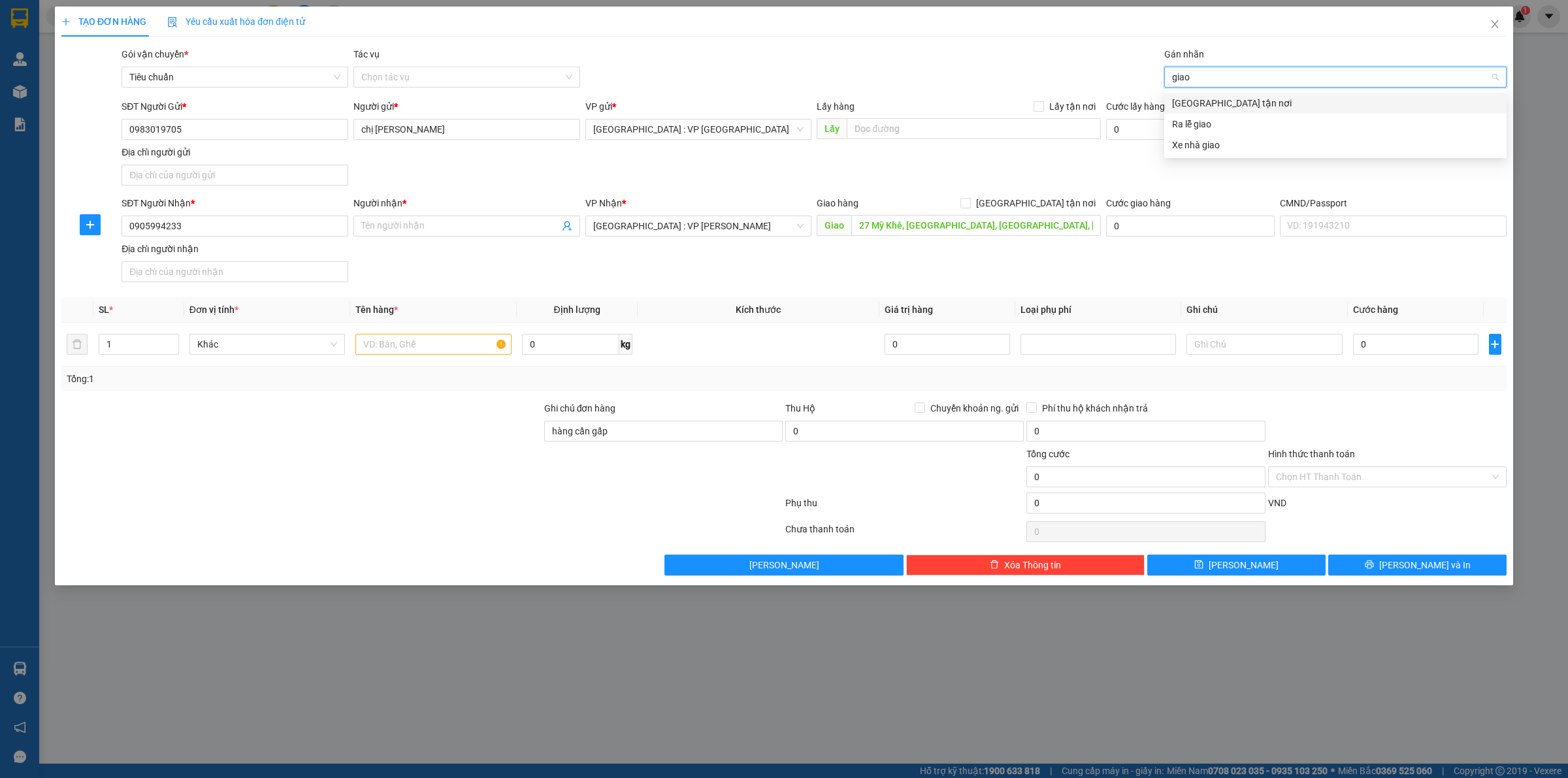
click at [1235, 96] on div "[GEOGRAPHIC_DATA] tận nơi" at bounding box center [1336, 103] width 327 height 14
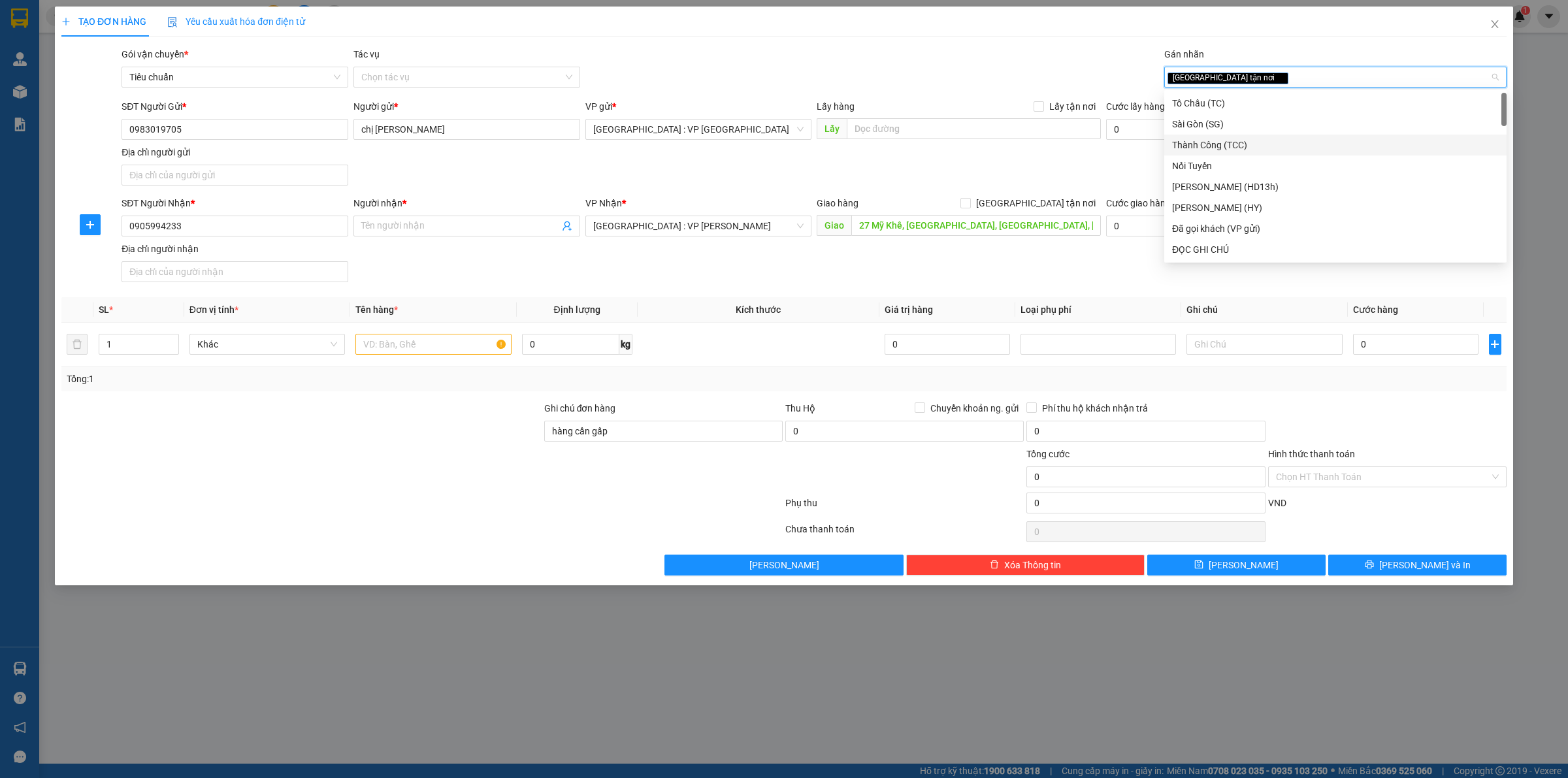
click at [1137, 170] on div "SĐT Người Gửi * 0983019705 Người gửi * chị Lan Anh VP gửi * Hà Nội : VP Hà Đông…" at bounding box center [814, 145] width 1391 height 92
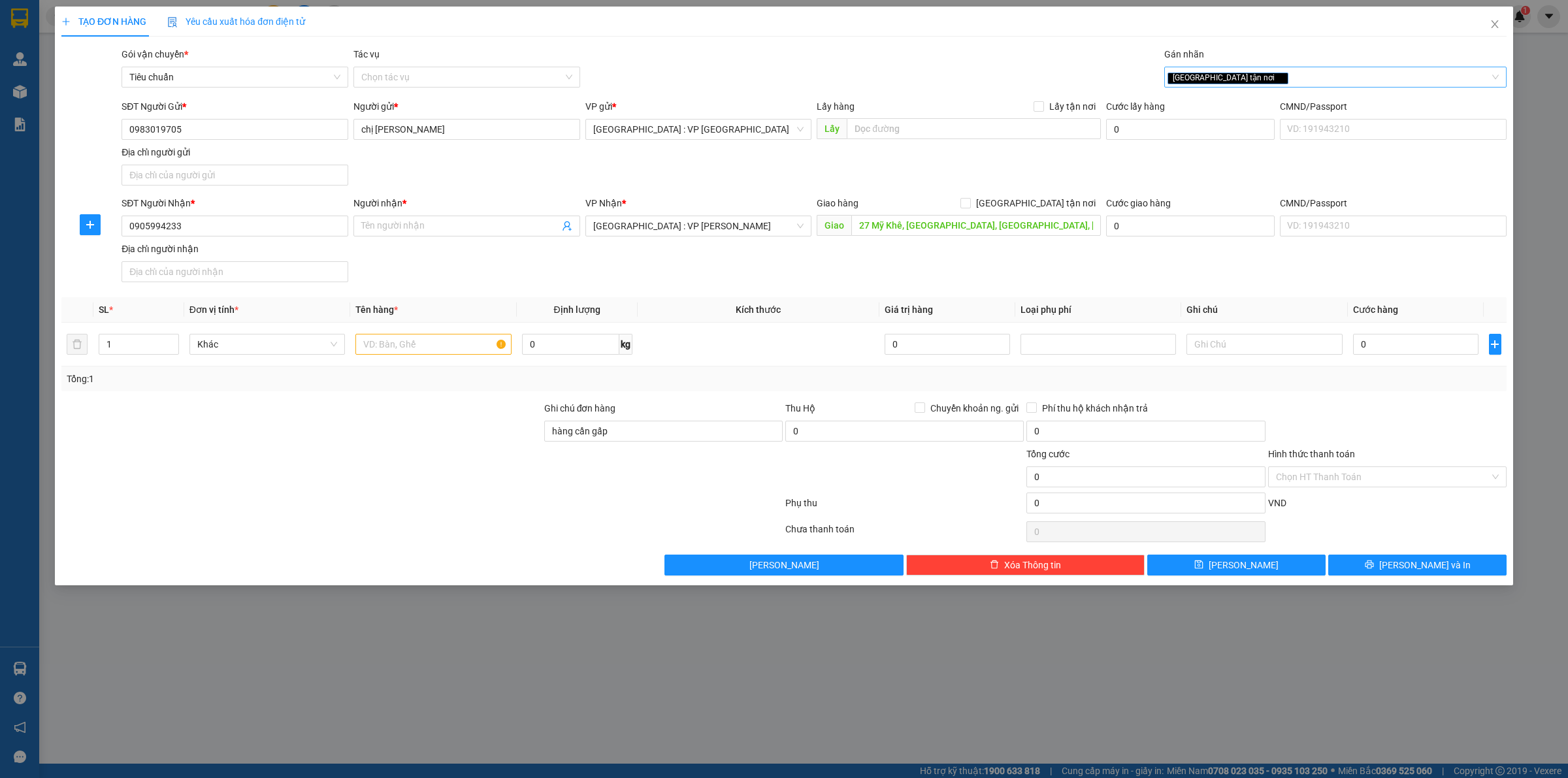
click at [1284, 79] on div "[GEOGRAPHIC_DATA] tận nơi" at bounding box center [1329, 77] width 323 height 16
click at [1252, 106] on div "ĐỌC GHI CHÚ" at bounding box center [1336, 103] width 327 height 14
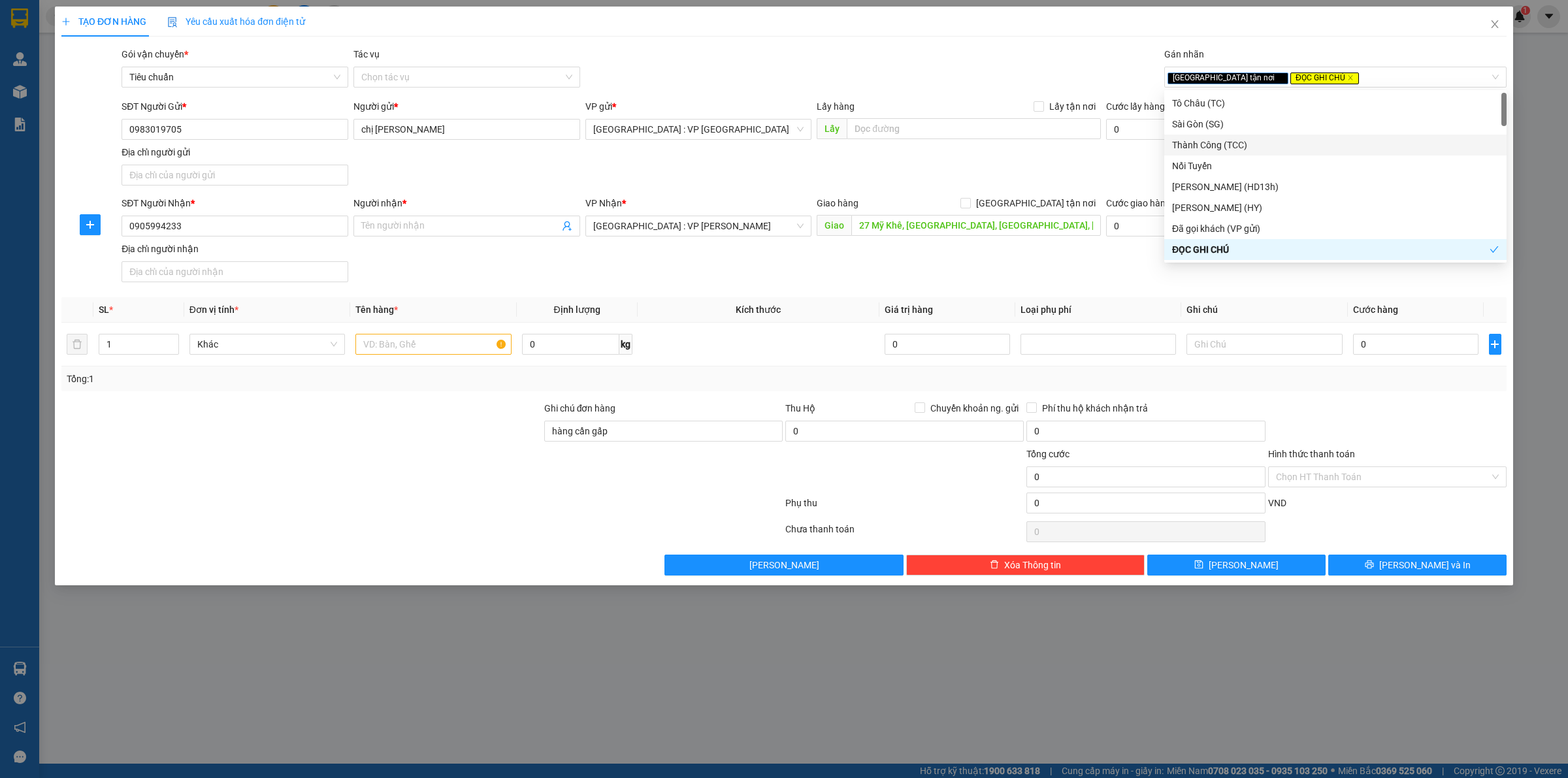
click at [967, 276] on div "SĐT Người Nhận * 0905994233 Người nhận * Tên người nhận VP Nhận * Đà Nẵng : VP …" at bounding box center [814, 242] width 1391 height 92
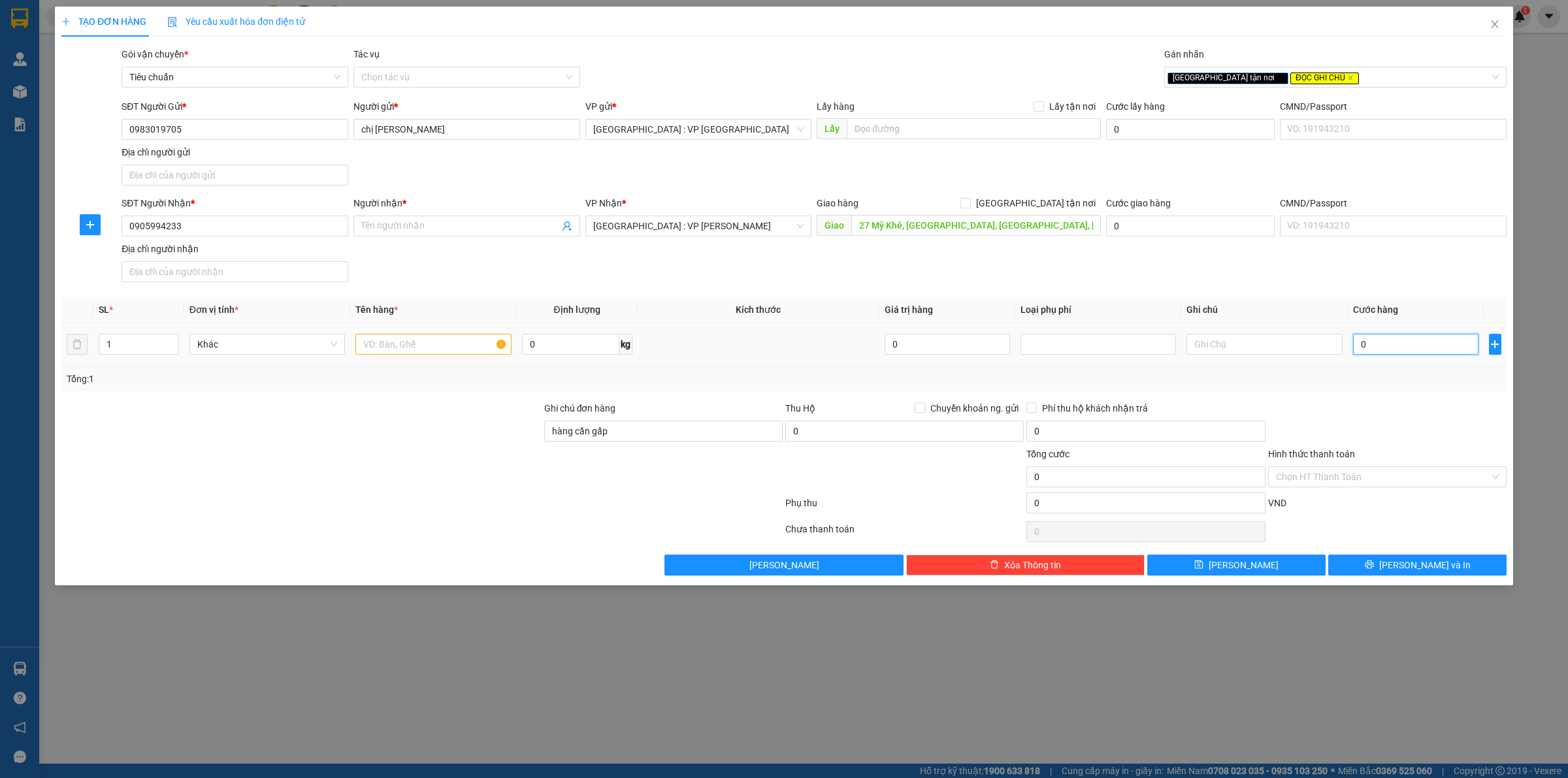
click at [1411, 342] on input "0" at bounding box center [1416, 344] width 126 height 21
click at [969, 202] on input "[GEOGRAPHIC_DATA] tận nơi" at bounding box center [965, 202] width 9 height 9
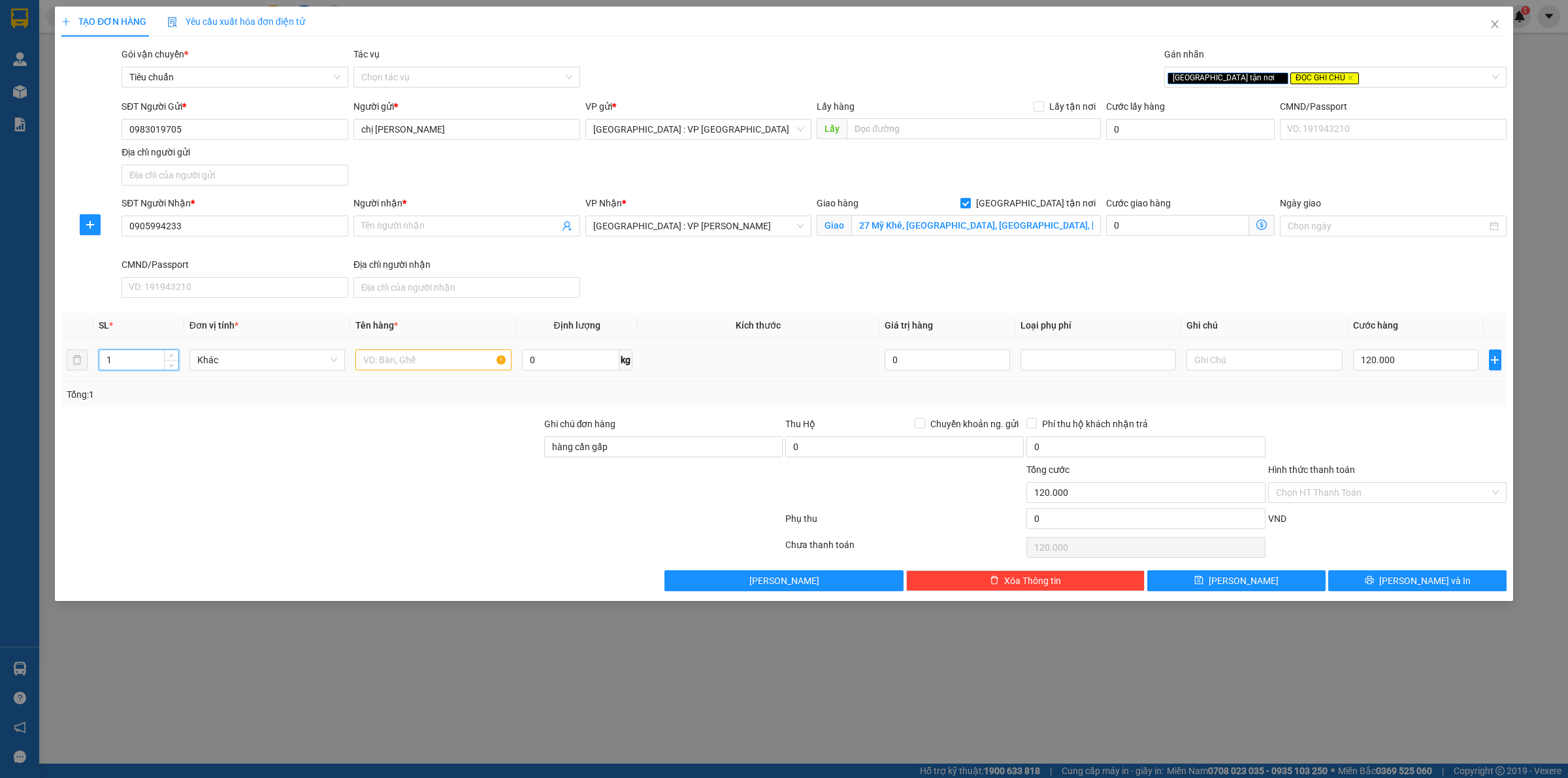
click at [144, 361] on input "1" at bounding box center [138, 360] width 79 height 20
click at [389, 353] on input "text" at bounding box center [433, 360] width 155 height 21
click at [579, 367] on input "0" at bounding box center [571, 360] width 98 height 21
click at [471, 217] on span at bounding box center [466, 226] width 227 height 21
click at [522, 171] on div "SĐT Người Gửi * 0983019705 Người gửi * chị Lan Anh VP gửi * Hà Nội : VP Hà Đông…" at bounding box center [814, 145] width 1391 height 92
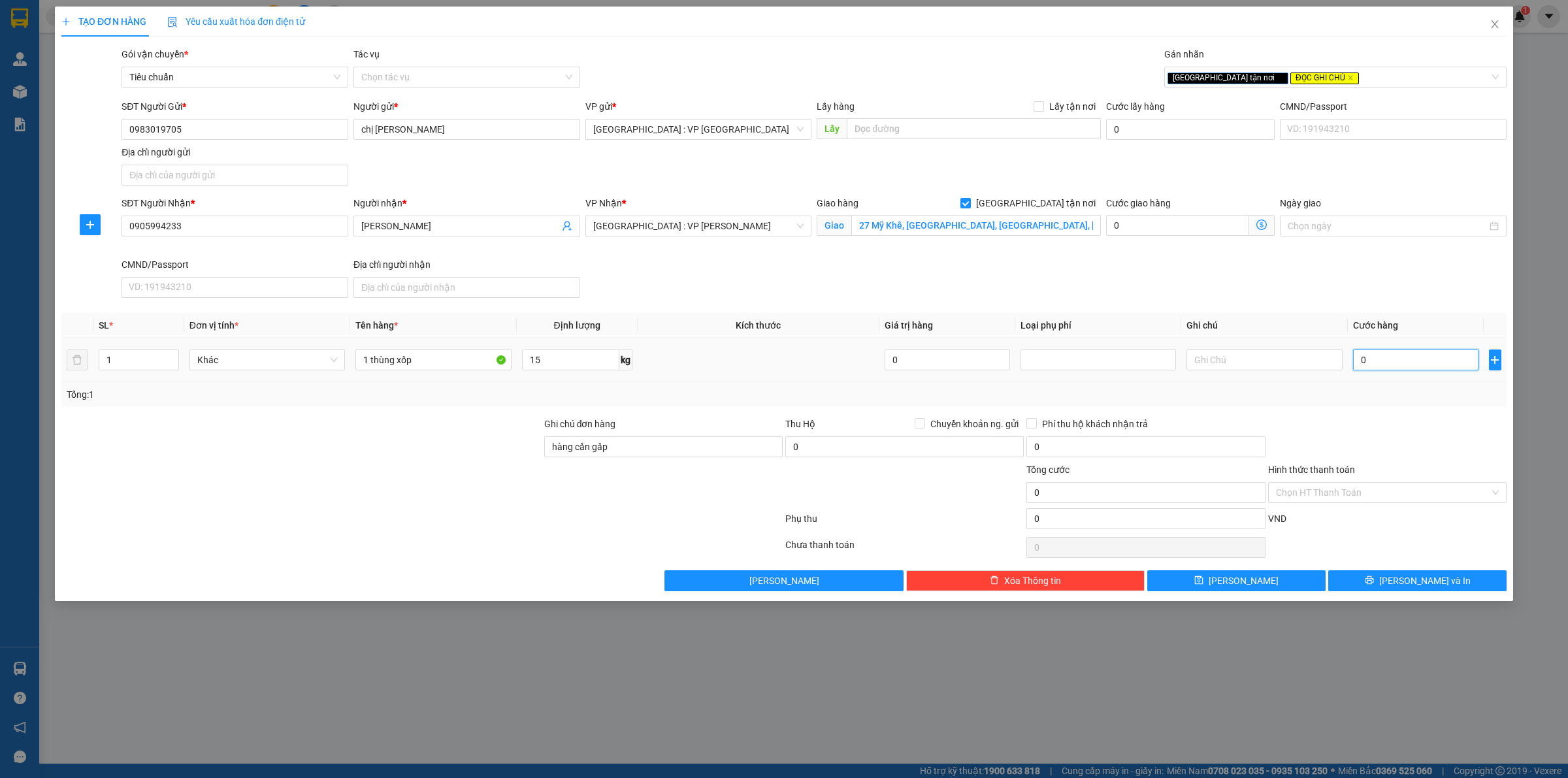
click at [1415, 363] on input "0" at bounding box center [1416, 360] width 126 height 21
click at [1411, 584] on span "[PERSON_NAME] và In" at bounding box center [1425, 580] width 92 height 14
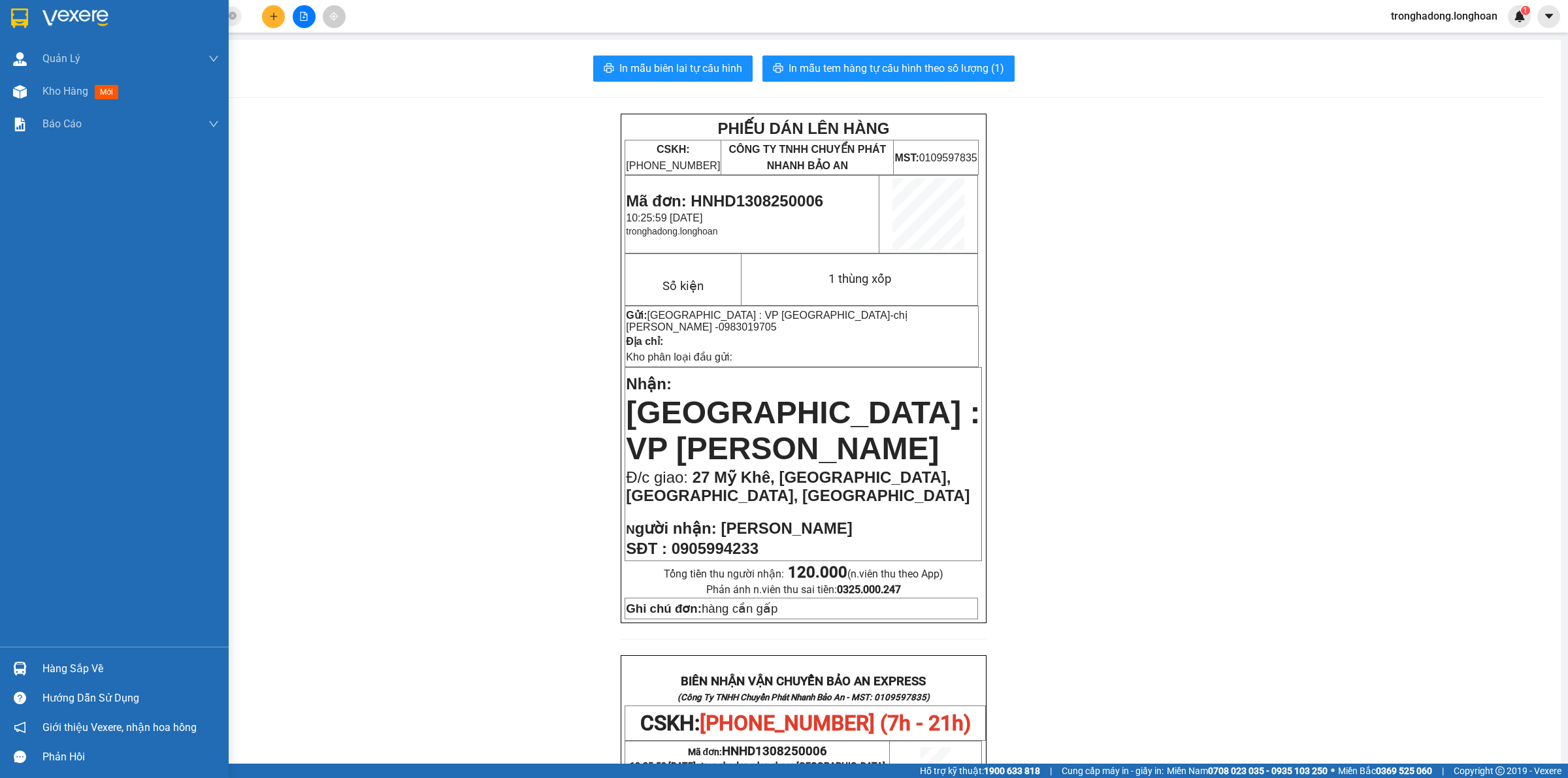
click at [18, 10] on img at bounding box center [19, 18] width 17 height 20
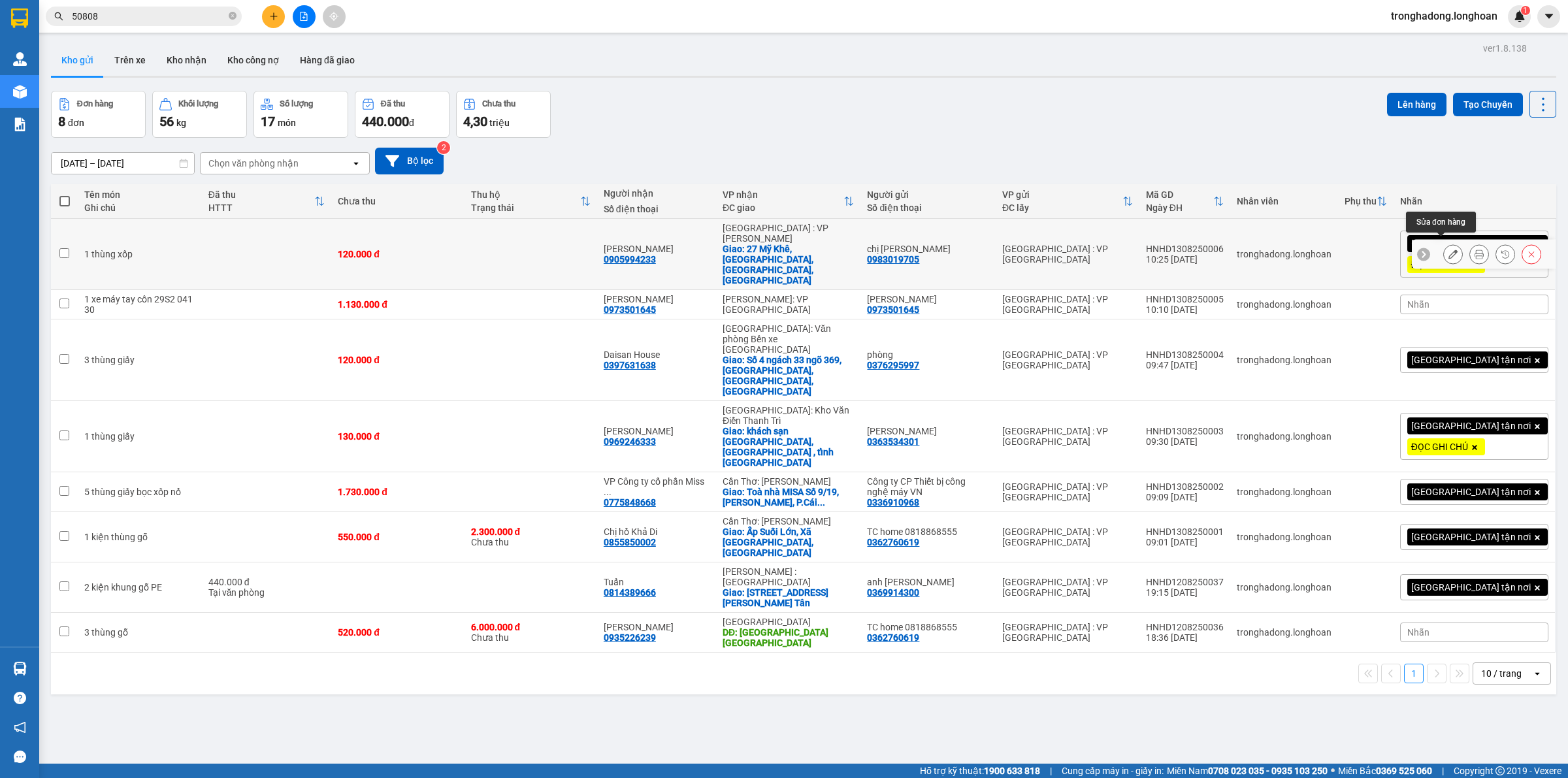
click at [1444, 243] on button at bounding box center [1453, 254] width 18 height 23
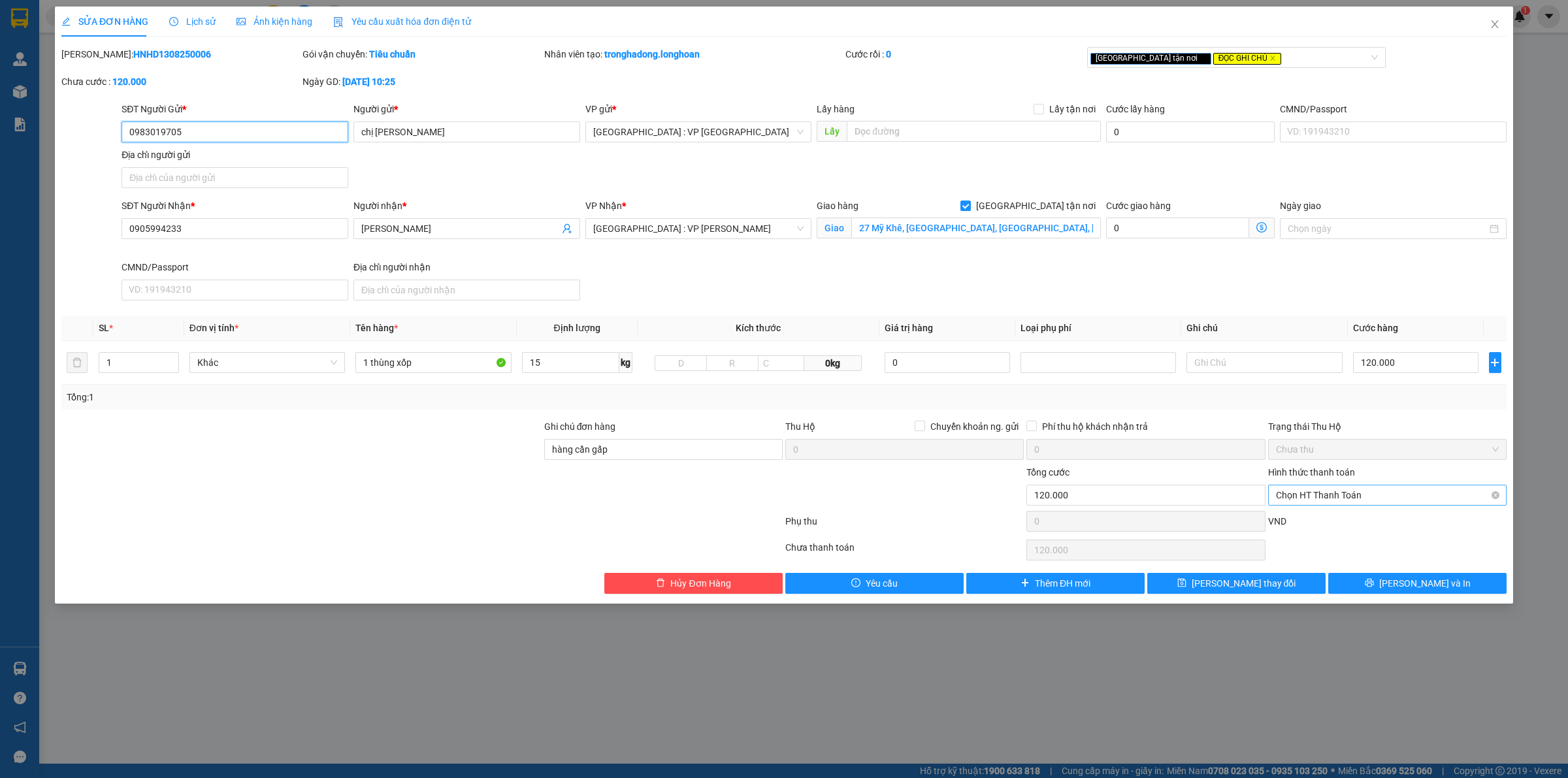
click at [1321, 497] on span "Chọn HT Thanh Toán" at bounding box center [1388, 495] width 223 height 20
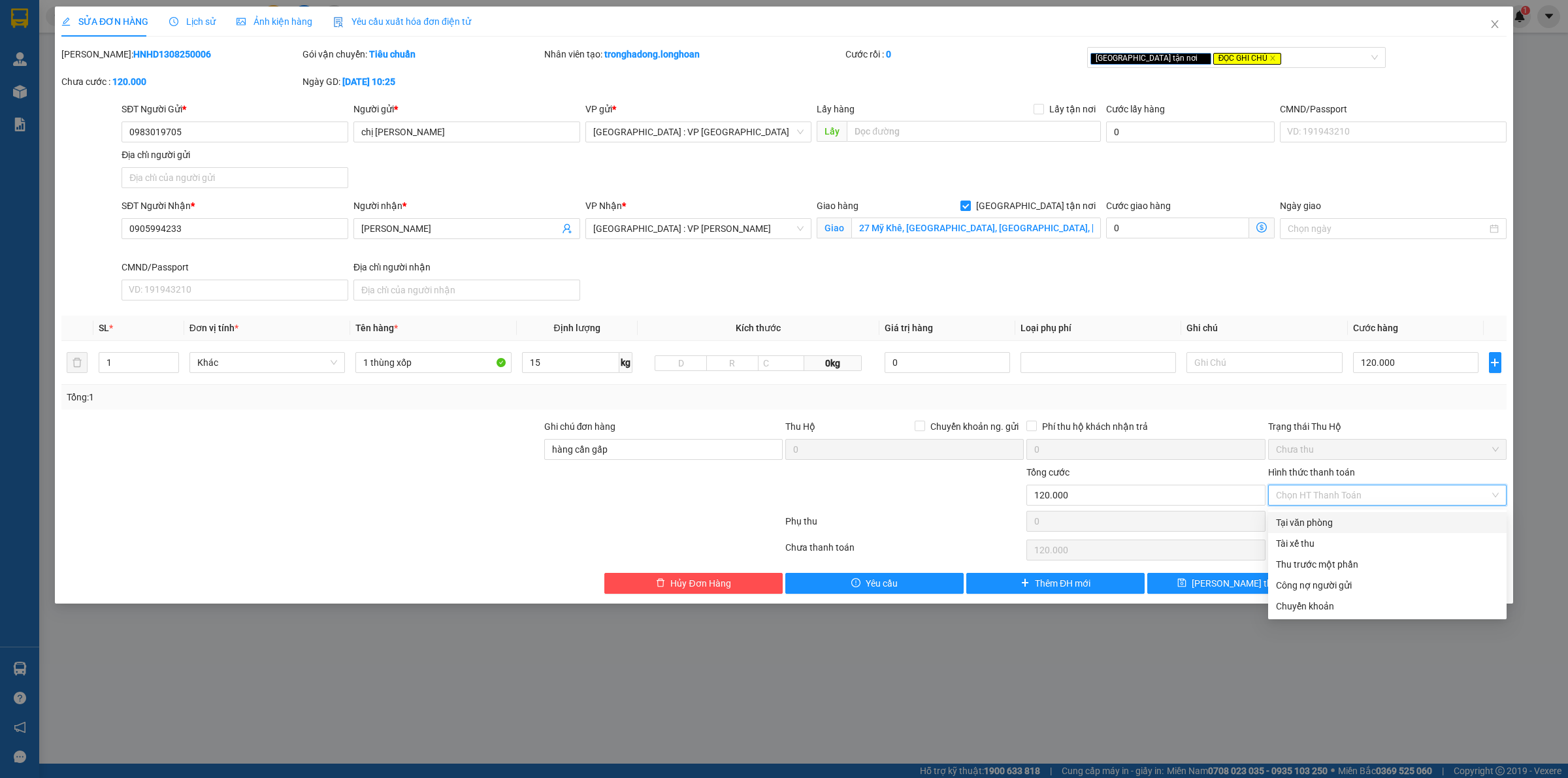
click at [1325, 523] on div "Tại văn phòng" at bounding box center [1388, 522] width 223 height 14
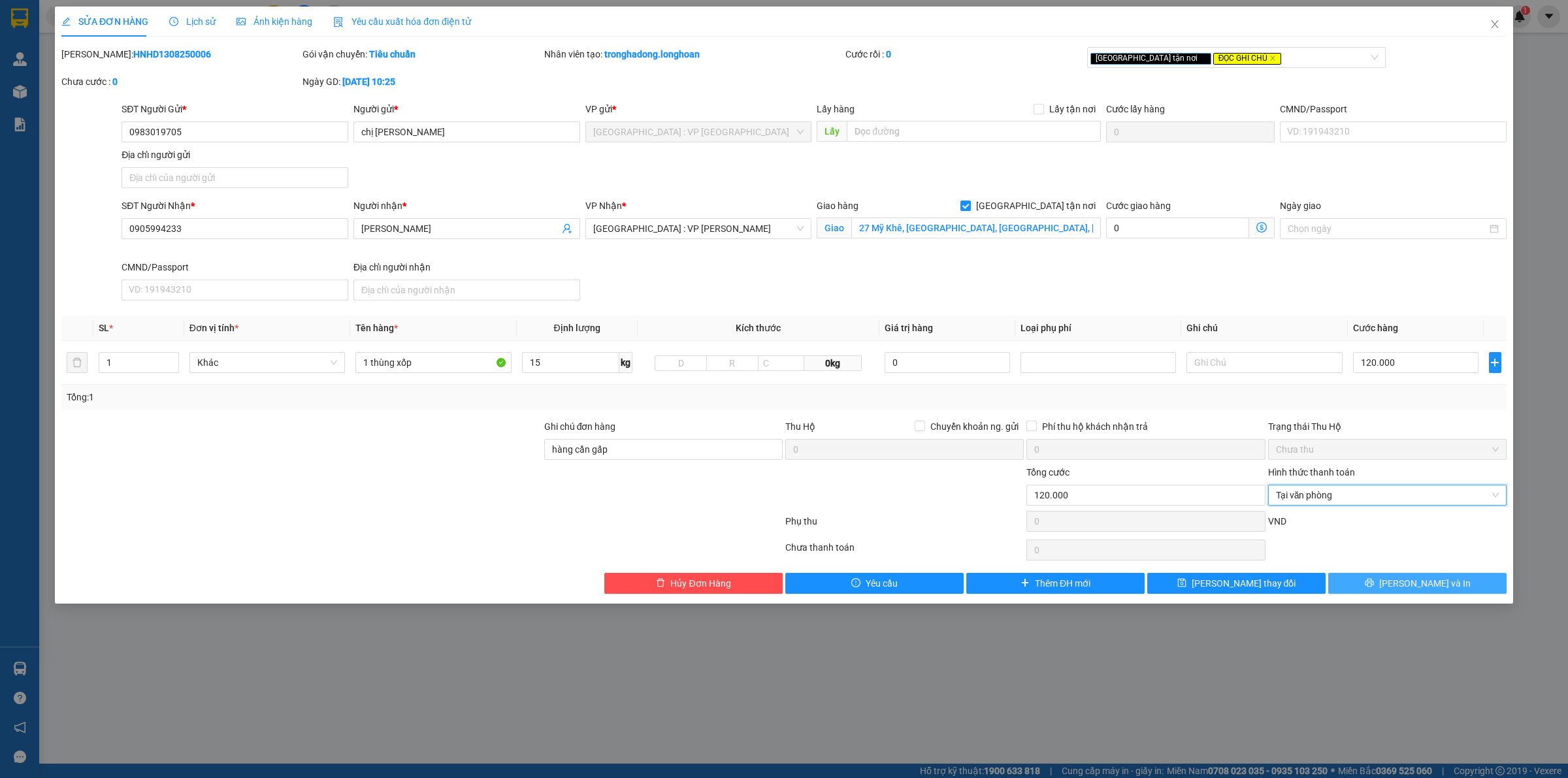
click at [1409, 587] on span "[PERSON_NAME] và In" at bounding box center [1425, 583] width 92 height 14
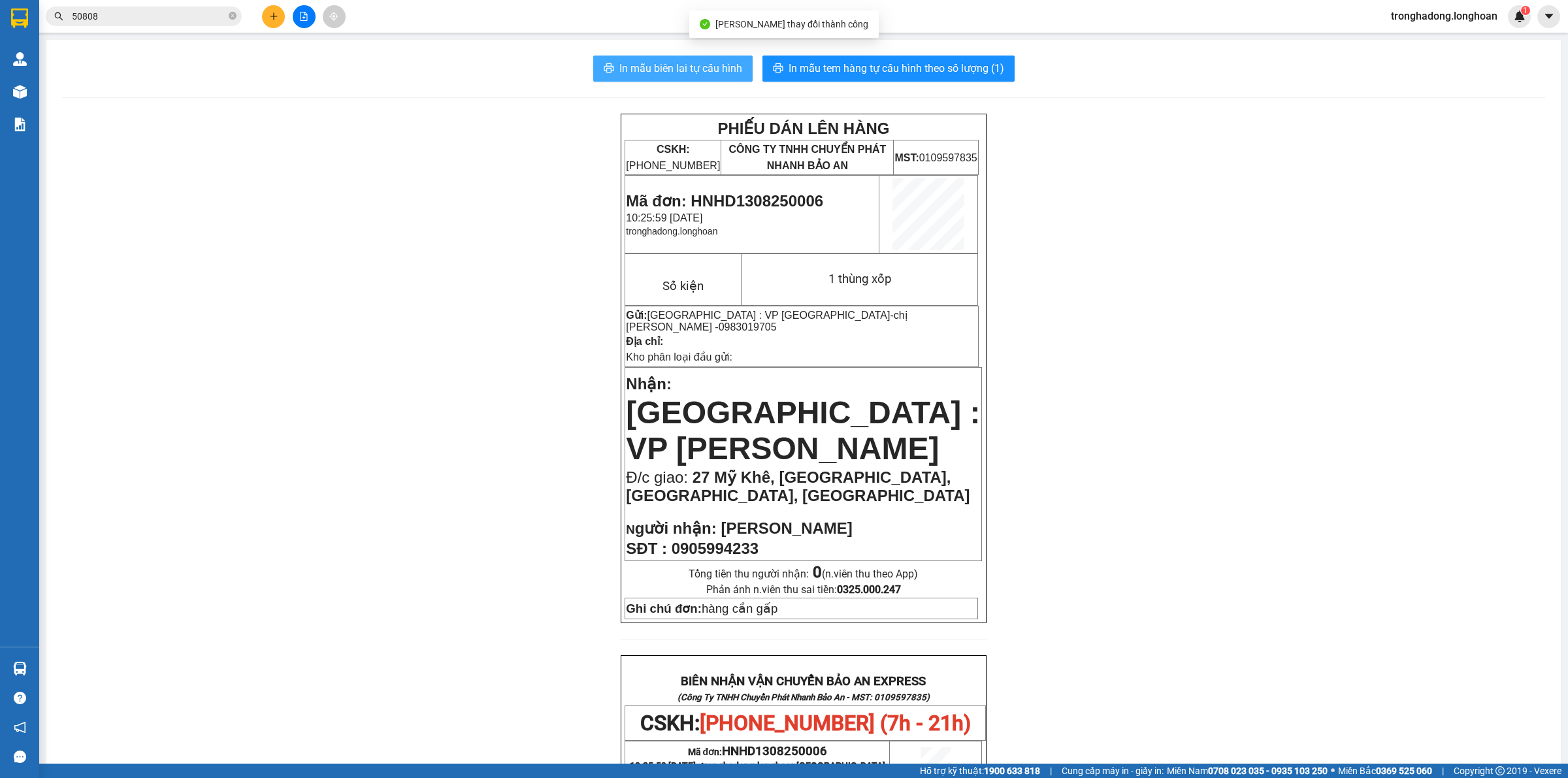
click at [697, 64] on span "In mẫu biên lai tự cấu hình" at bounding box center [681, 68] width 123 height 16
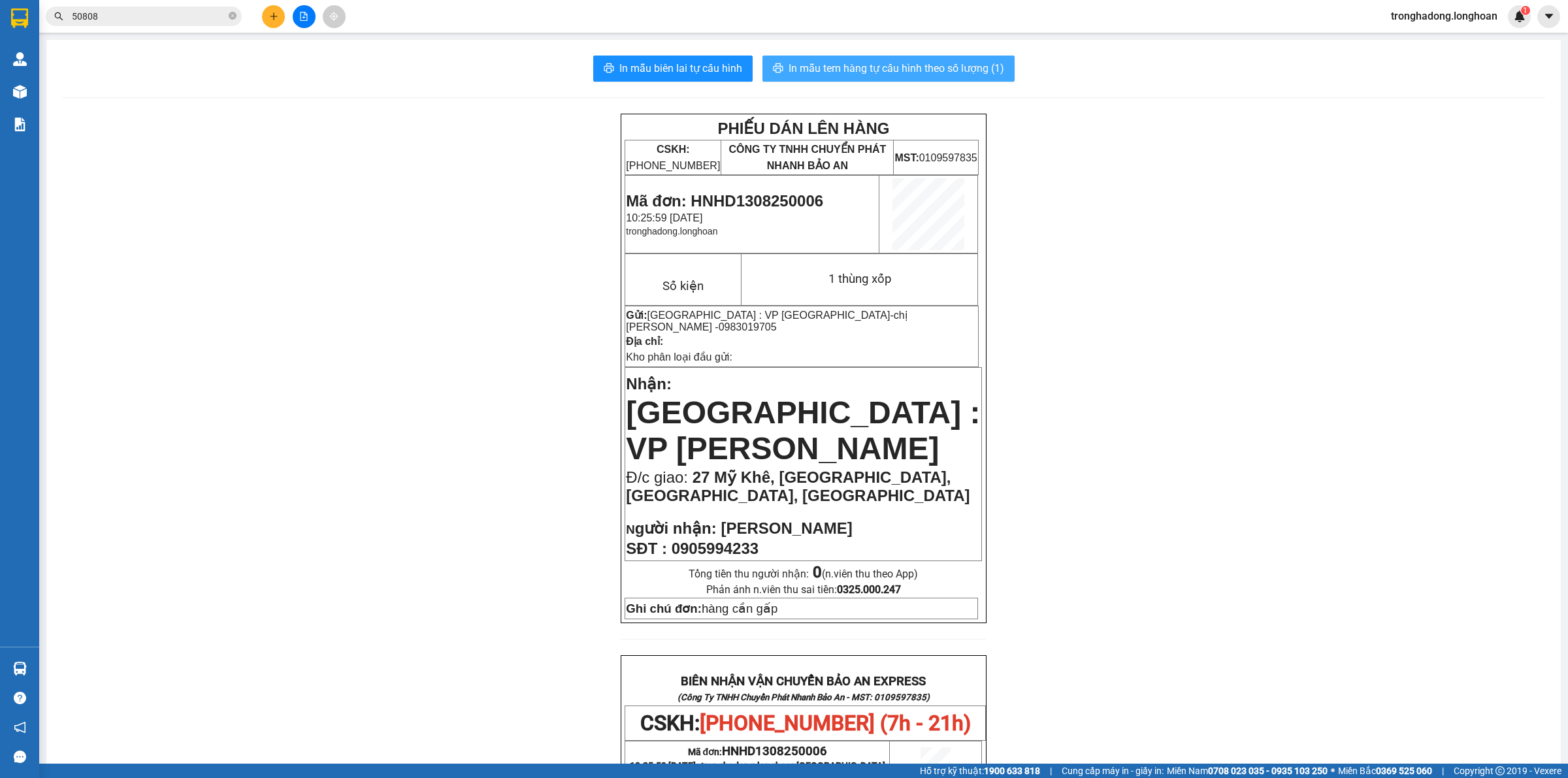
click at [916, 66] on span "In mẫu tem hàng tự cấu hình theo số lượng (1)" at bounding box center [896, 68] width 216 height 16
click at [269, 15] on icon "plus" at bounding box center [273, 16] width 9 height 9
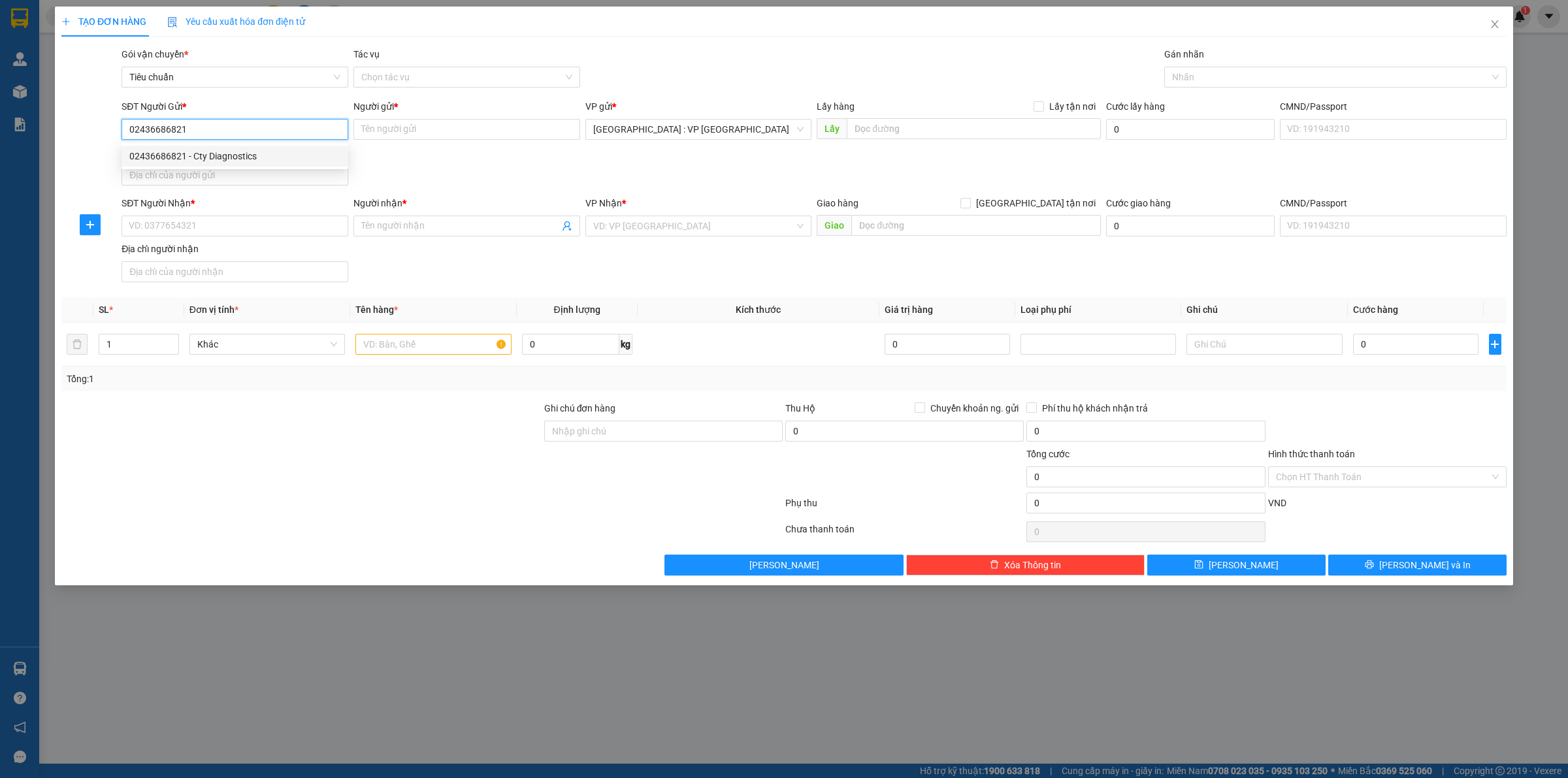
click at [256, 155] on div "02436686821 - Cty Diagnostics" at bounding box center [235, 156] width 211 height 14
click at [246, 232] on input "SĐT Người Nhận *" at bounding box center [234, 226] width 227 height 21
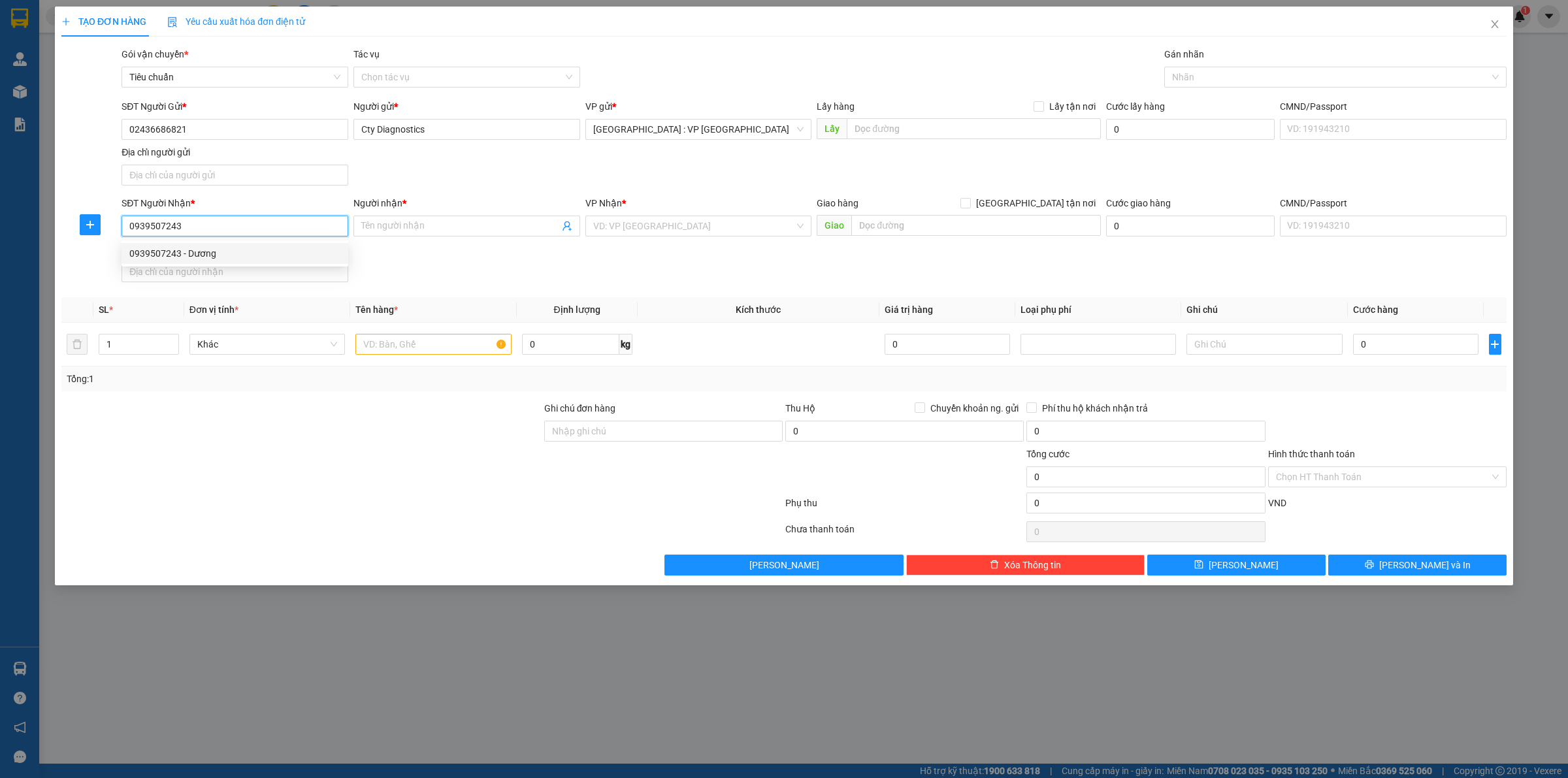
click at [244, 260] on div "0939507243 - Dương" at bounding box center [235, 253] width 211 height 14
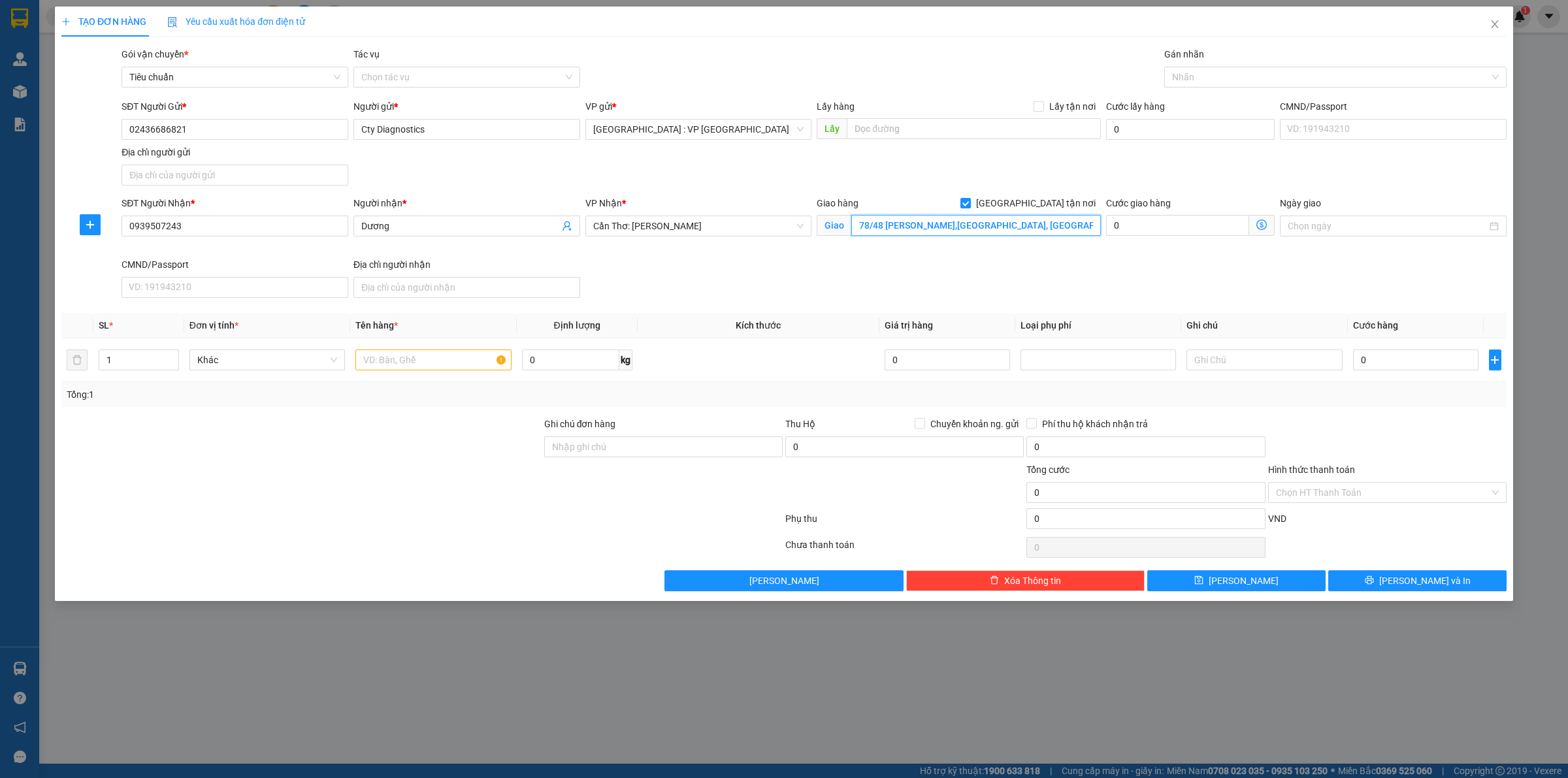
click at [940, 229] on input "78/48 Lê Xuân Anh,Ninh kiều, Cần Thơ" at bounding box center [976, 225] width 250 height 21
drag, startPoint x: 940, startPoint y: 229, endPoint x: 862, endPoint y: 233, distance: 78.1
click at [862, 233] on input "78/48 Lê Xuân Anh,Ninh kiều, Cần Thơ" at bounding box center [976, 225] width 250 height 21
click at [1190, 76] on div at bounding box center [1329, 77] width 323 height 16
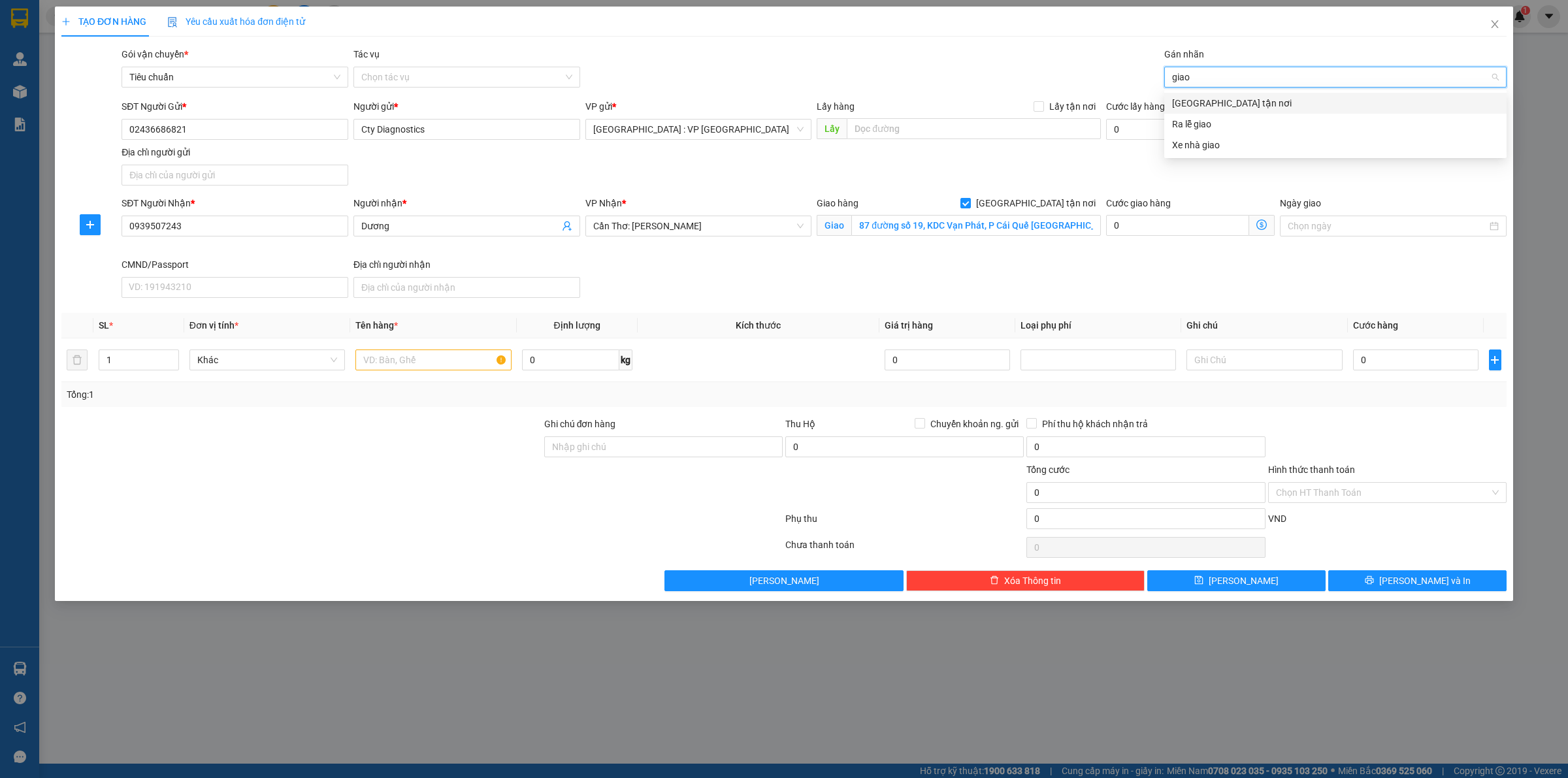
click at [1190, 106] on div "[GEOGRAPHIC_DATA] tận nơi" at bounding box center [1336, 103] width 327 height 14
click at [1037, 168] on div "SĐT Người Gửi * 02436686821 Người gửi * Cty Diagnostics VP gửi * Hà Nội : VP Hà…" at bounding box center [814, 145] width 1391 height 92
click at [406, 358] on input "text" at bounding box center [433, 360] width 155 height 21
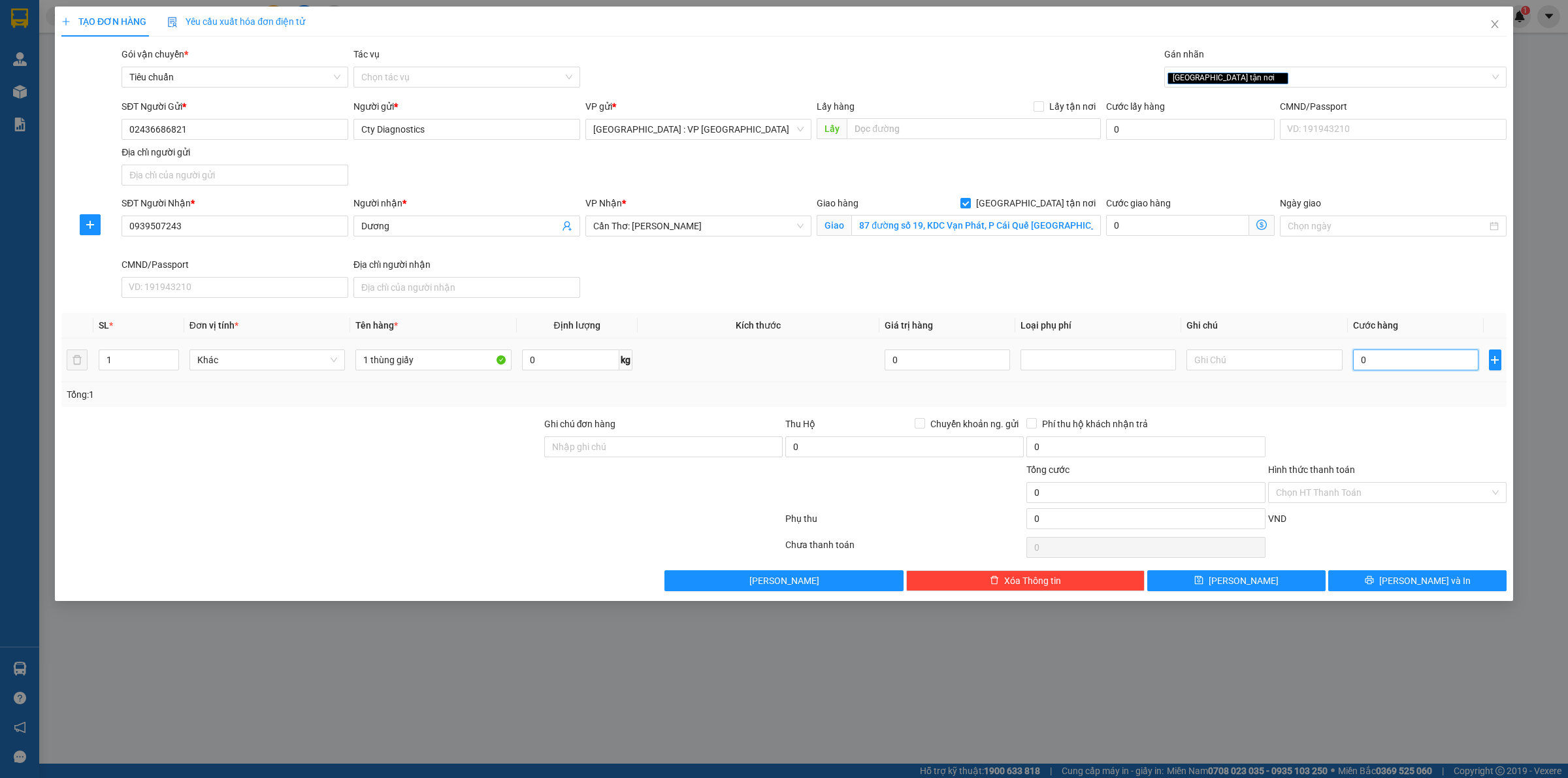
click at [1394, 359] on input "0" at bounding box center [1416, 360] width 126 height 21
click at [1374, 582] on icon "printer" at bounding box center [1369, 580] width 9 height 9
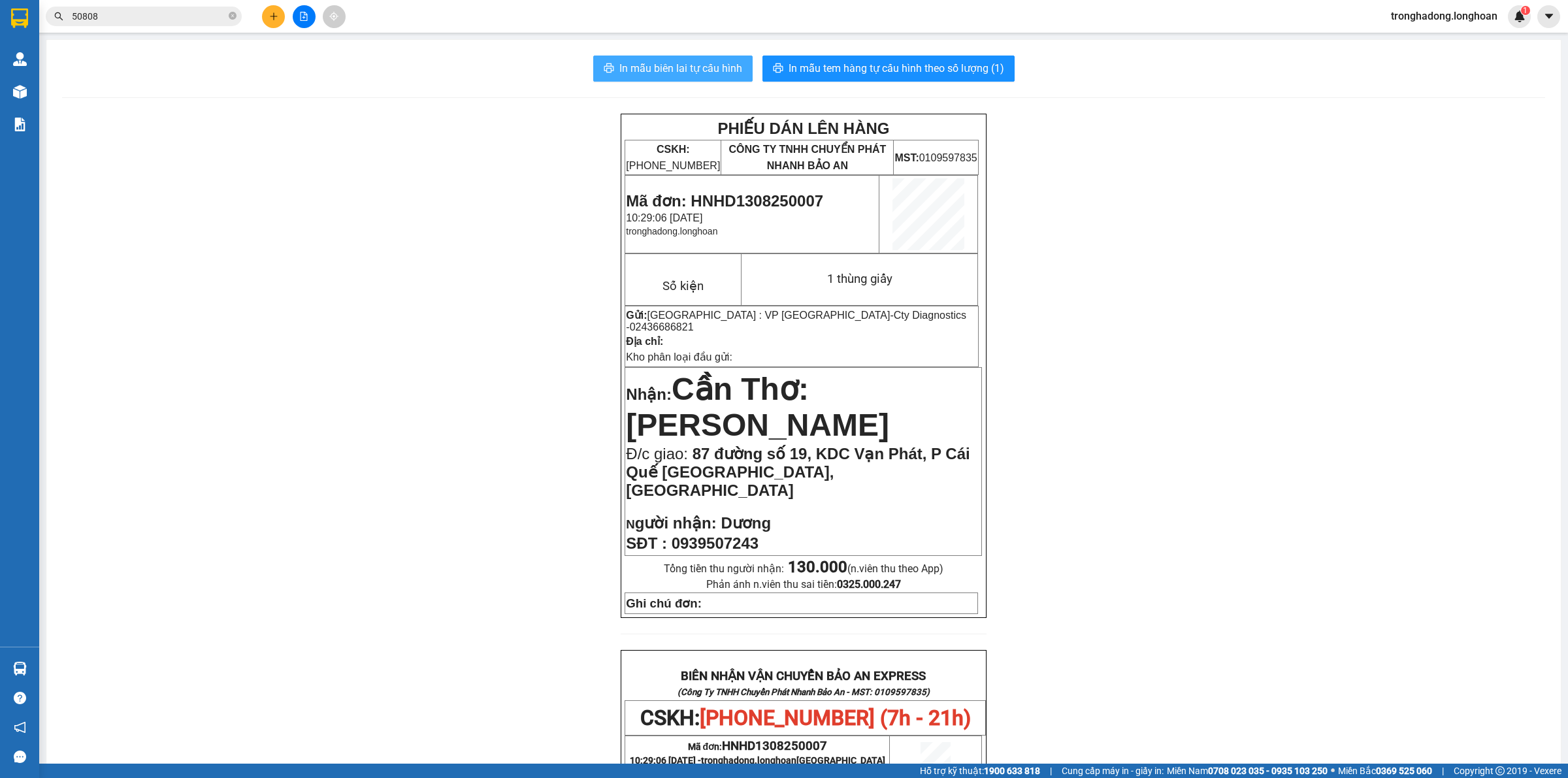
click at [726, 69] on span "In mẫu biên lai tự cấu hình" at bounding box center [681, 68] width 123 height 16
click at [930, 72] on span "In mẫu tem hàng tự cấu hình theo số lượng (1)" at bounding box center [896, 68] width 216 height 16
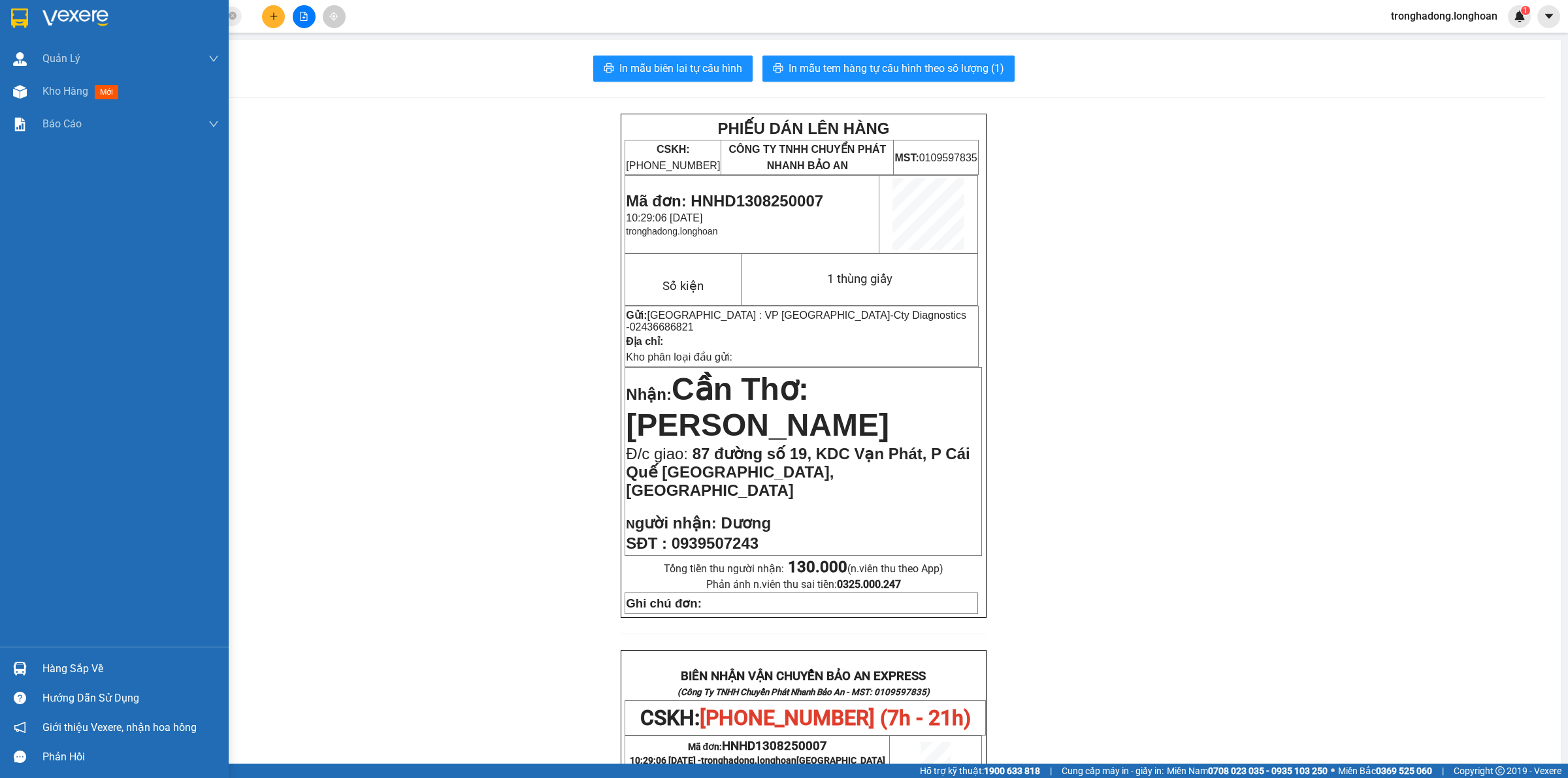
click at [33, 14] on div at bounding box center [115, 21] width 229 height 42
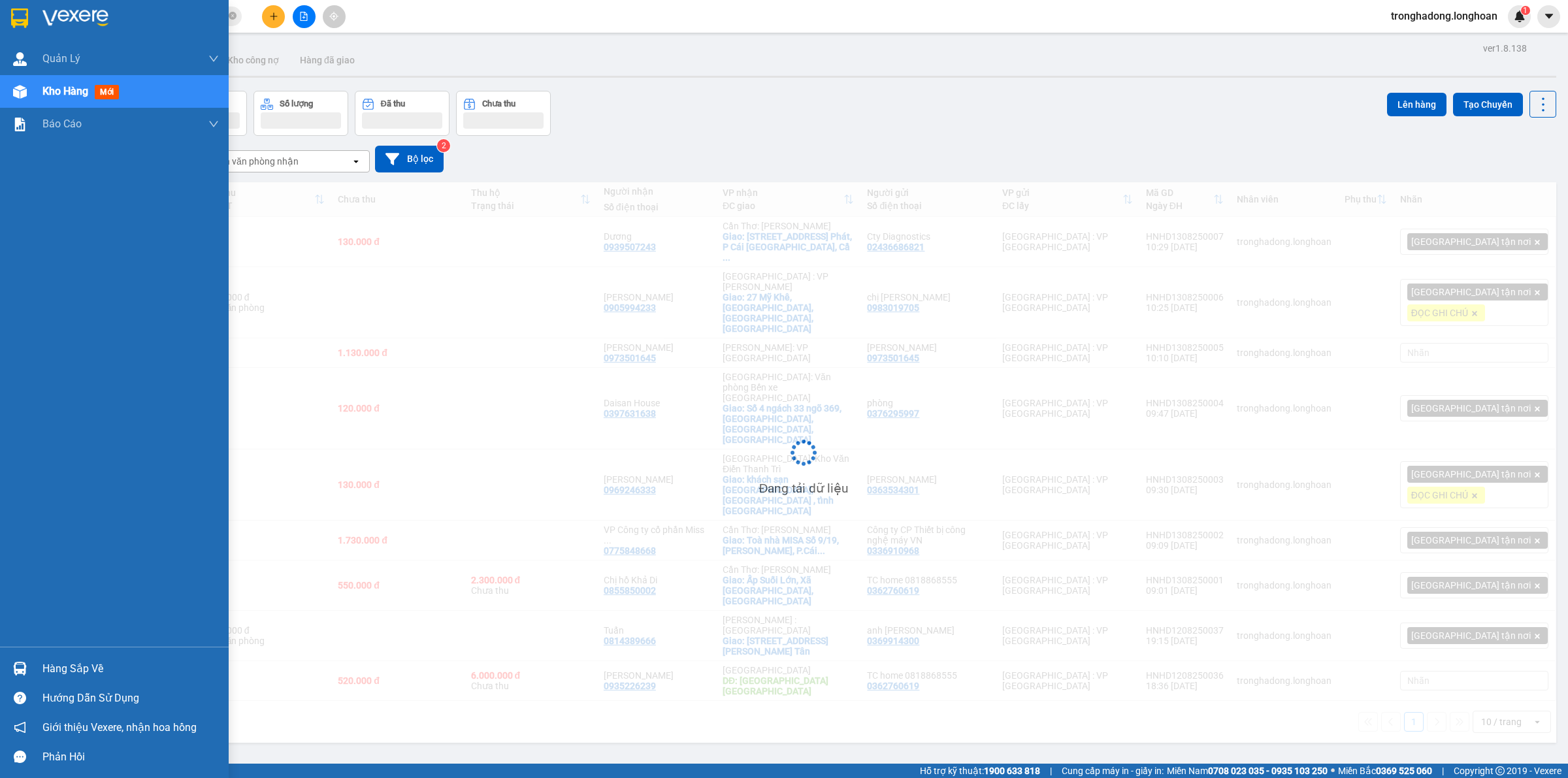
click at [20, 14] on img at bounding box center [19, 18] width 17 height 20
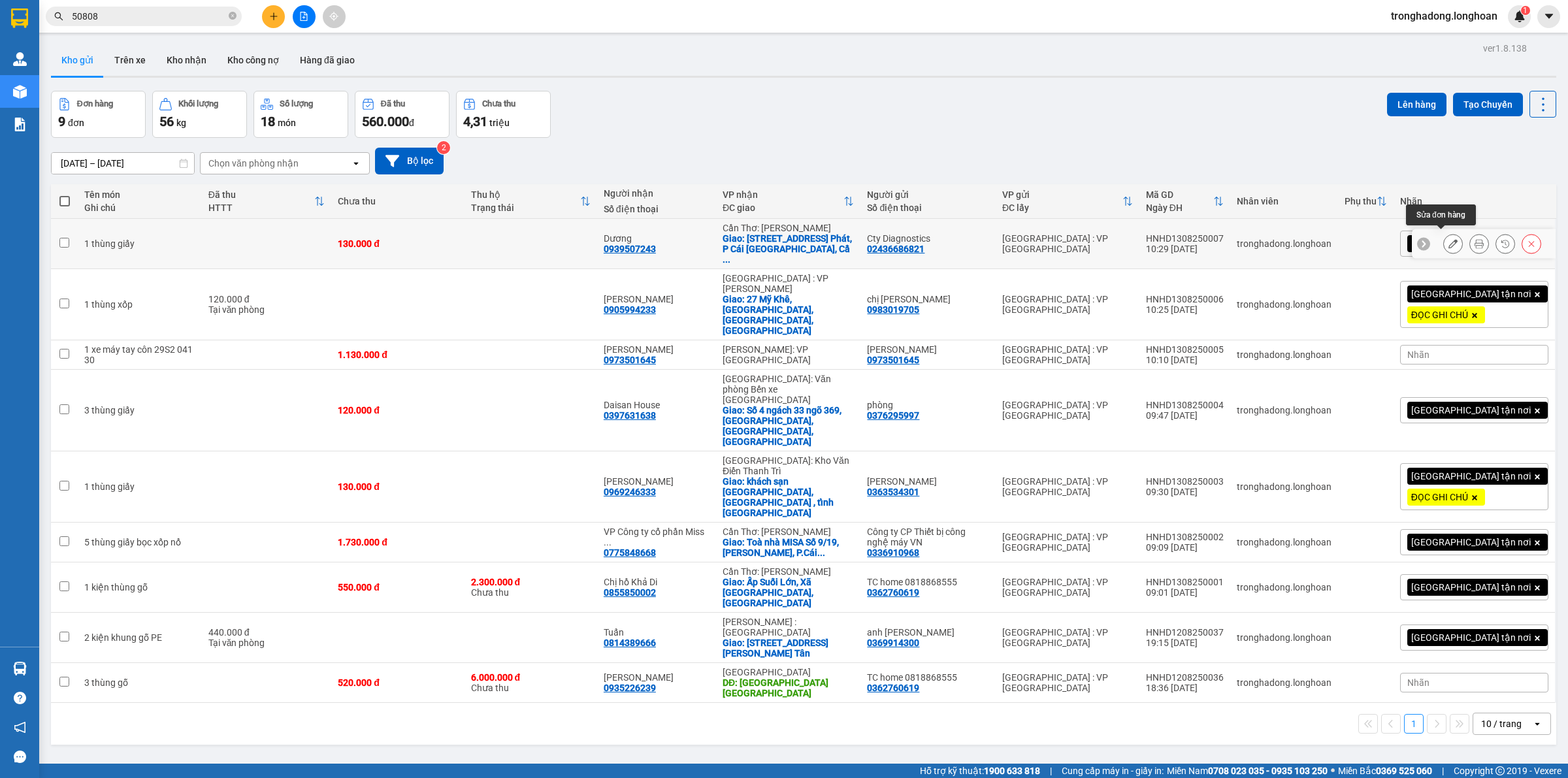
click at [1449, 240] on icon at bounding box center [1453, 244] width 9 height 9
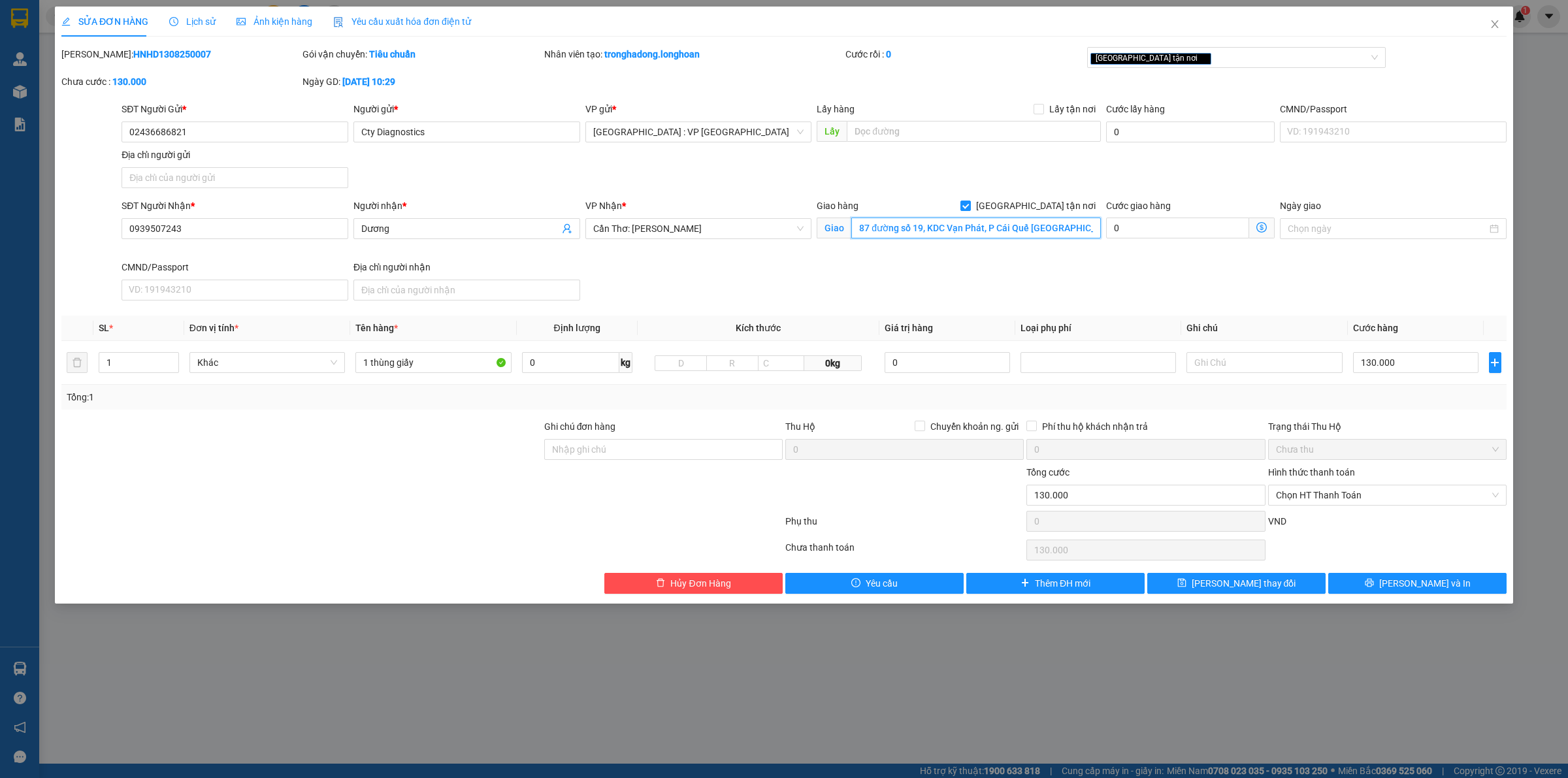
click at [1030, 228] on input "87 đường số 19, KDC Vạn Phát, P Cái Quế Ninh kiều, Cần Thơ" at bounding box center [976, 228] width 250 height 21
click at [1488, 589] on button "[PERSON_NAME] và In" at bounding box center [1417, 584] width 178 height 21
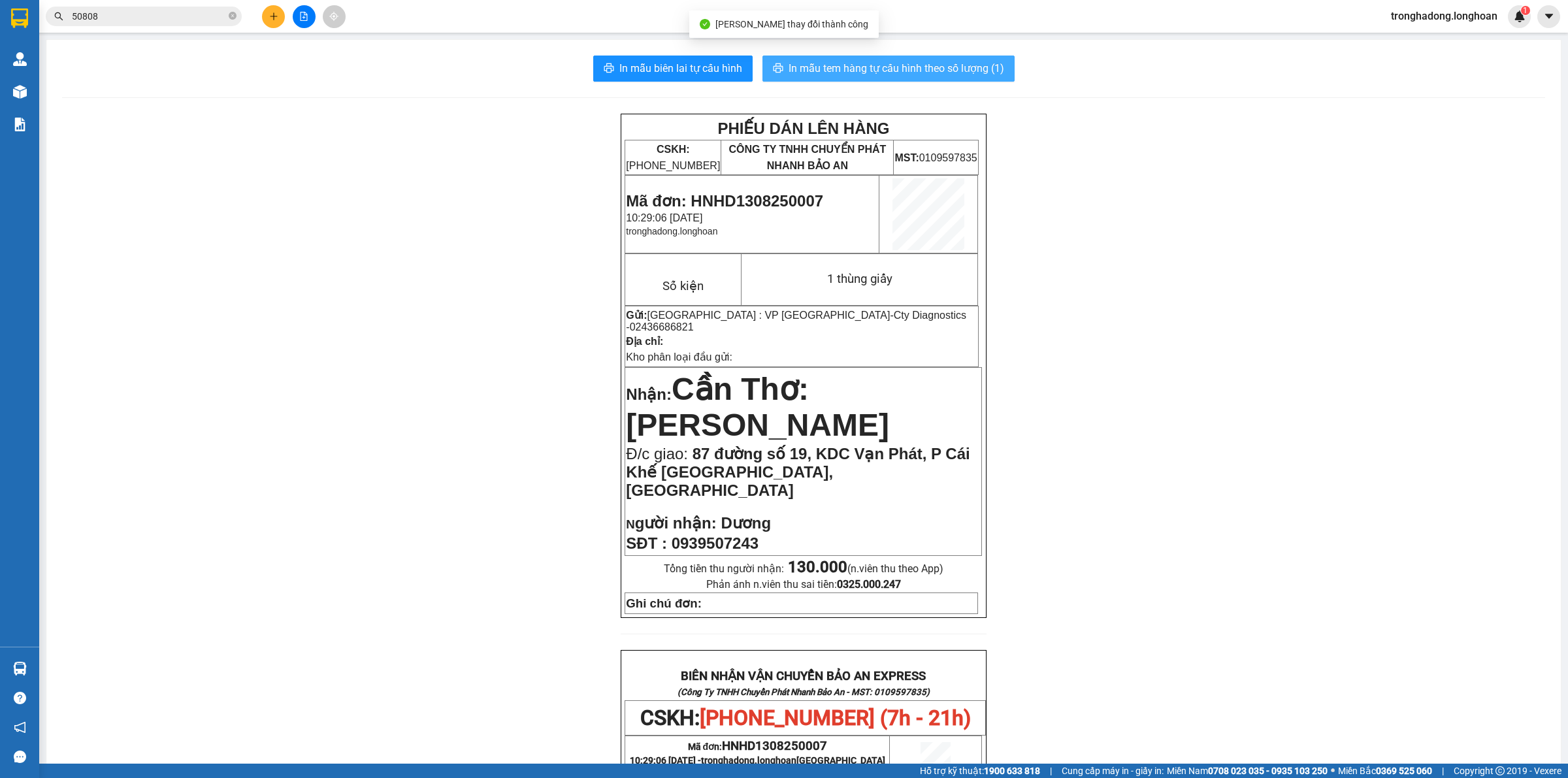
click at [848, 66] on span "In mẫu tem hàng tự cấu hình theo số lượng (1)" at bounding box center [896, 68] width 216 height 16
click at [181, 20] on input "50808" at bounding box center [149, 16] width 154 height 14
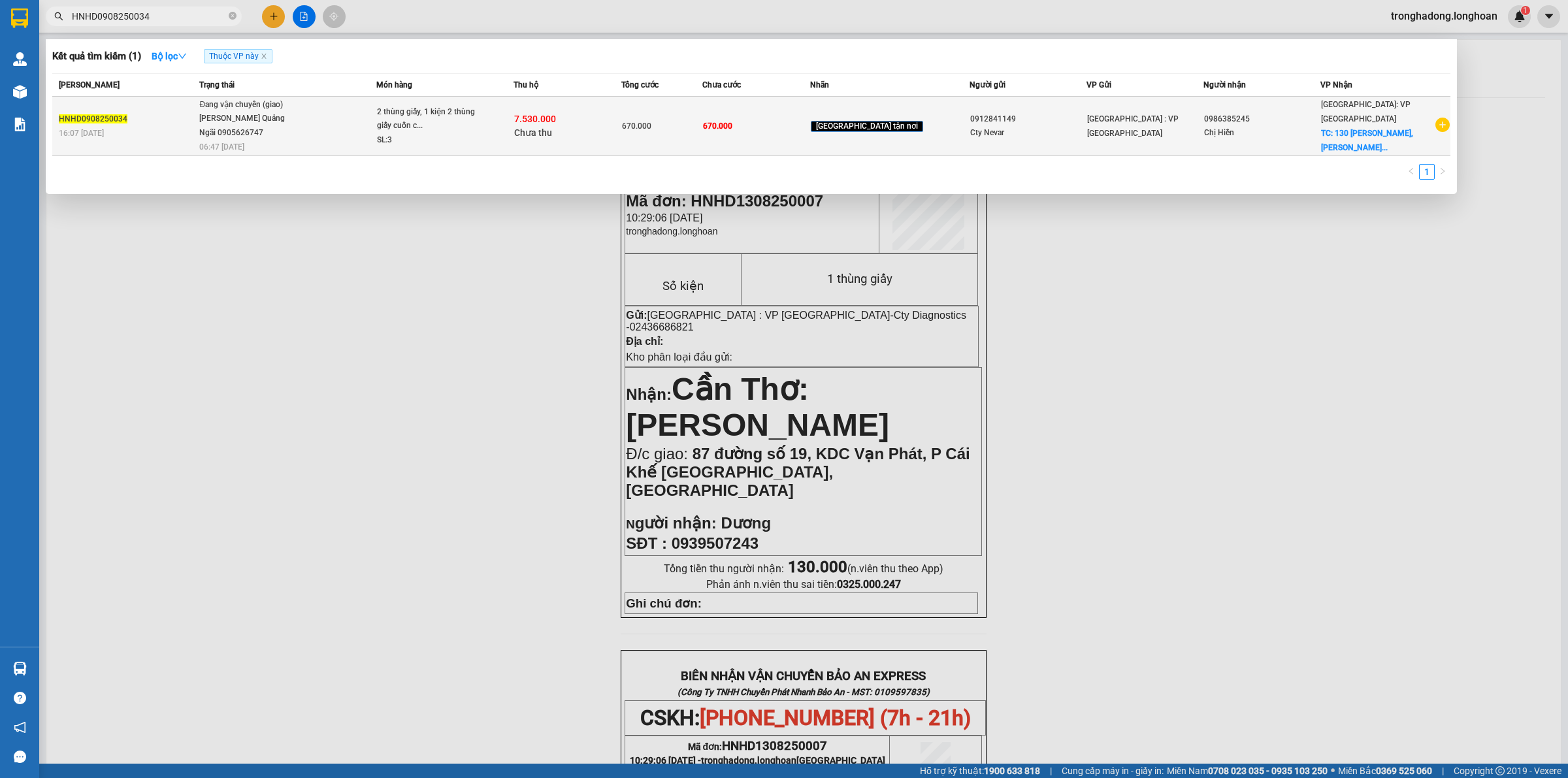
click at [811, 124] on td "670.000" at bounding box center [757, 126] width 108 height 59
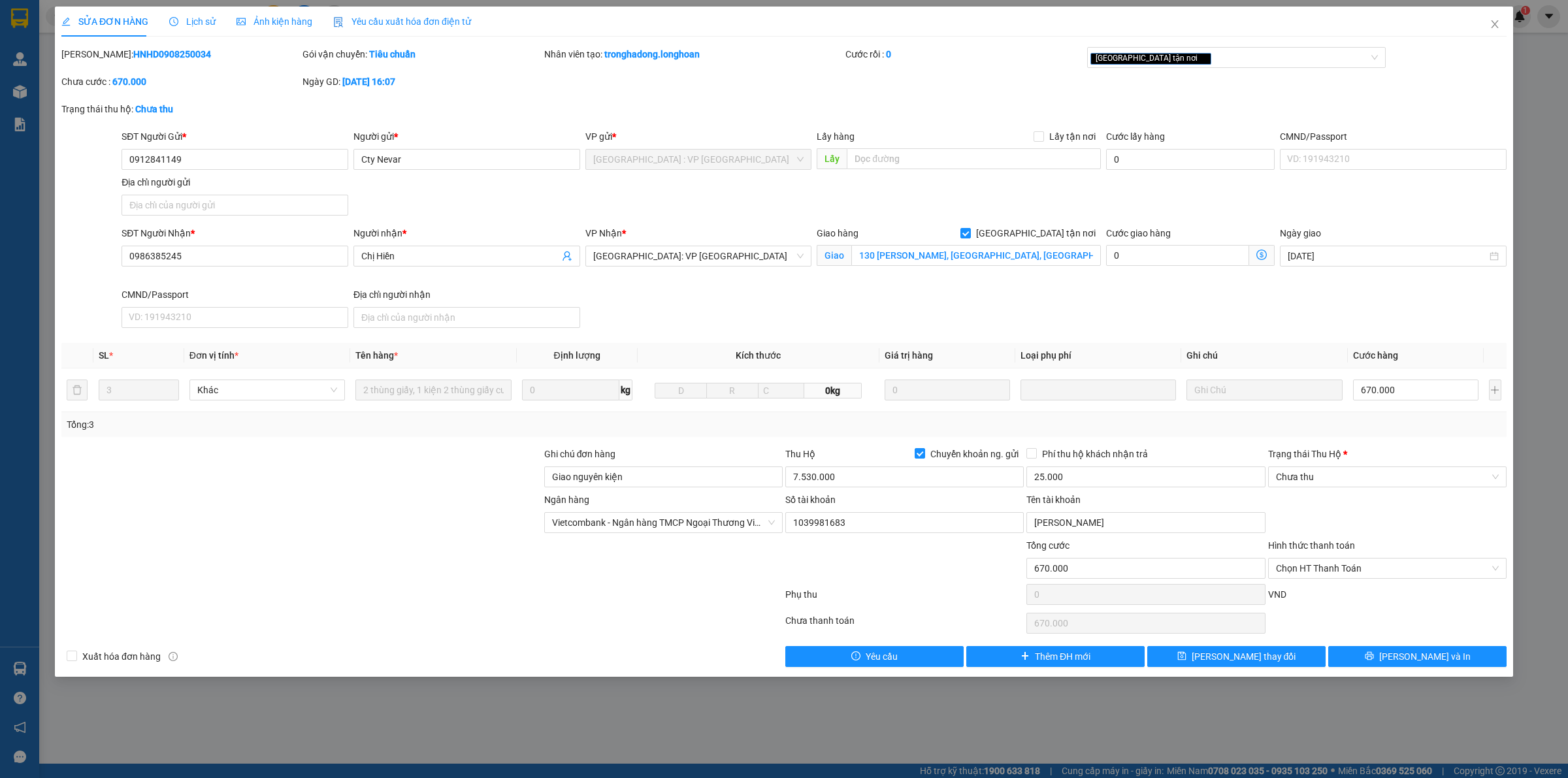
drag, startPoint x: 152, startPoint y: 54, endPoint x: 92, endPoint y: 65, distance: 61.0
click at [92, 65] on div "Mã ĐH: HNHD0908250034" at bounding box center [180, 61] width 241 height 27
click at [894, 476] on input "7.530.000" at bounding box center [904, 477] width 239 height 21
click at [1404, 665] on button "[PERSON_NAME] và In" at bounding box center [1417, 657] width 178 height 21
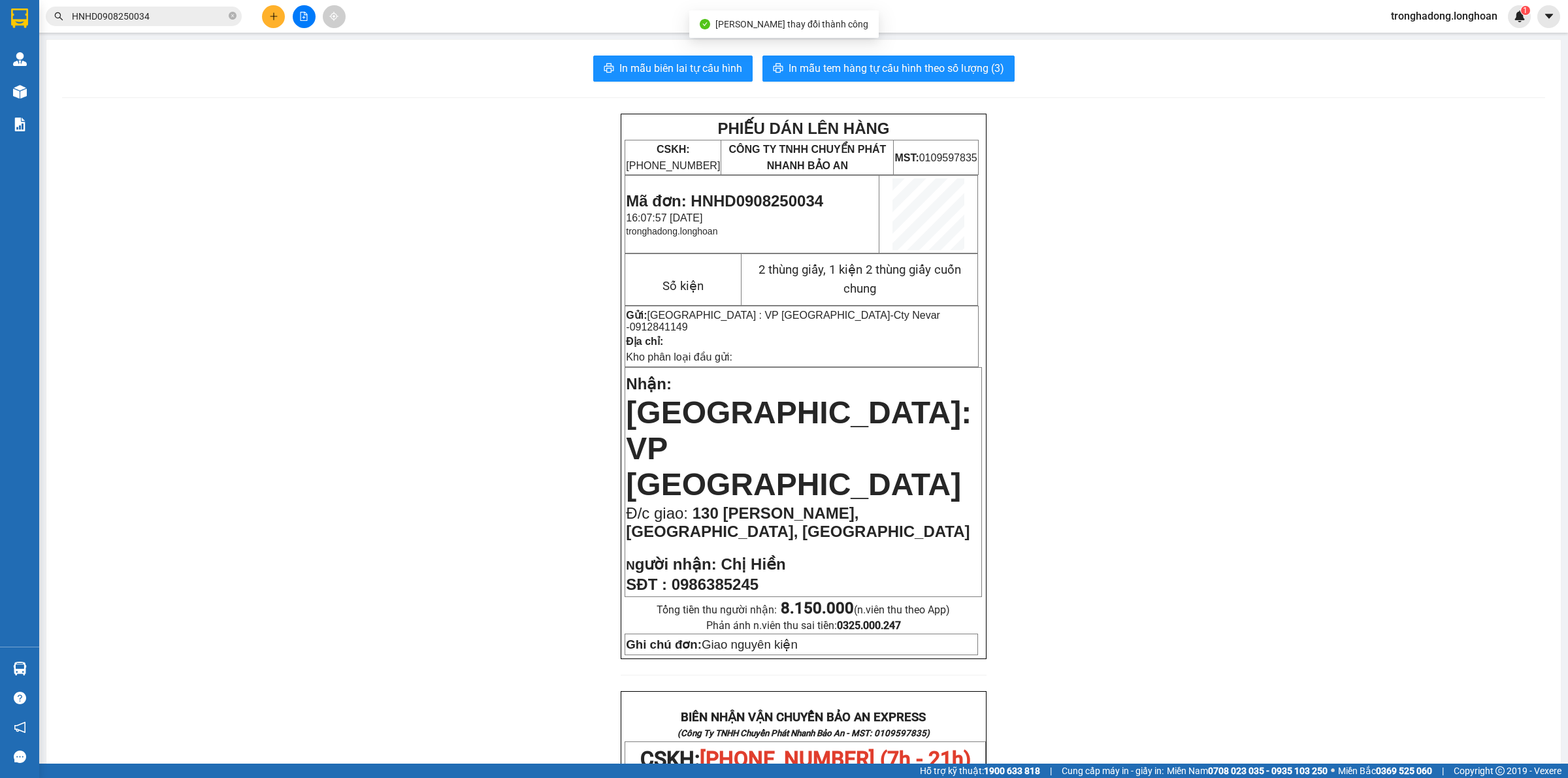
drag, startPoint x: 779, startPoint y: 561, endPoint x: 994, endPoint y: 562, distance: 215.0
click at [1121, 425] on div "PHIẾU DÁN LÊN HÀNG CSKH: 1900.06.88.33 CÔNG TY TNHH CHUYỂN PHÁT NHANH BẢO AN MS…" at bounding box center [803, 760] width 1483 height 1293
click at [272, 20] on icon "plus" at bounding box center [273, 16] width 9 height 9
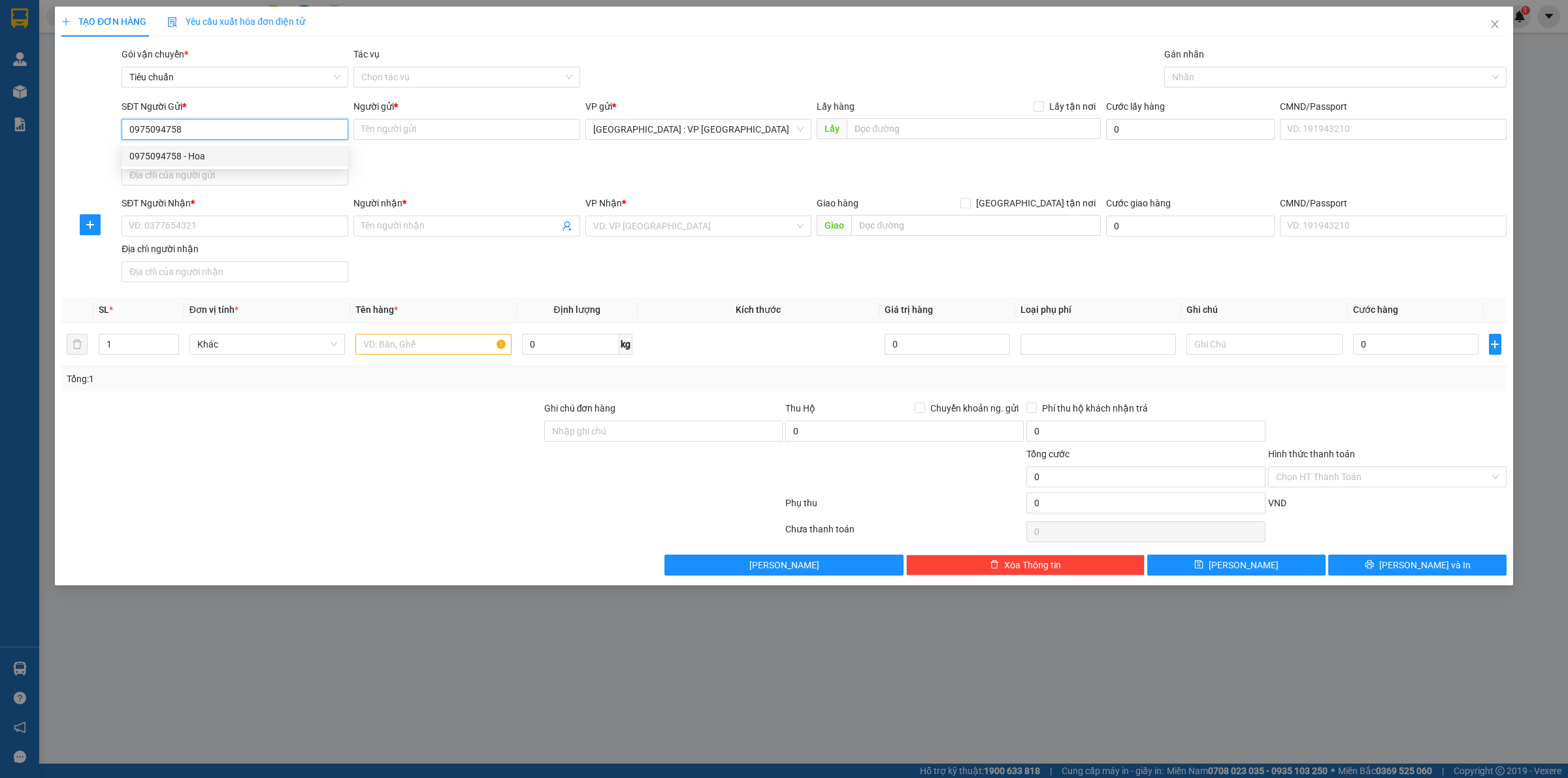
click at [265, 154] on div "0975094758 - Hoa" at bounding box center [235, 156] width 211 height 14
click at [194, 233] on input "SĐT Người Nhận *" at bounding box center [234, 226] width 227 height 21
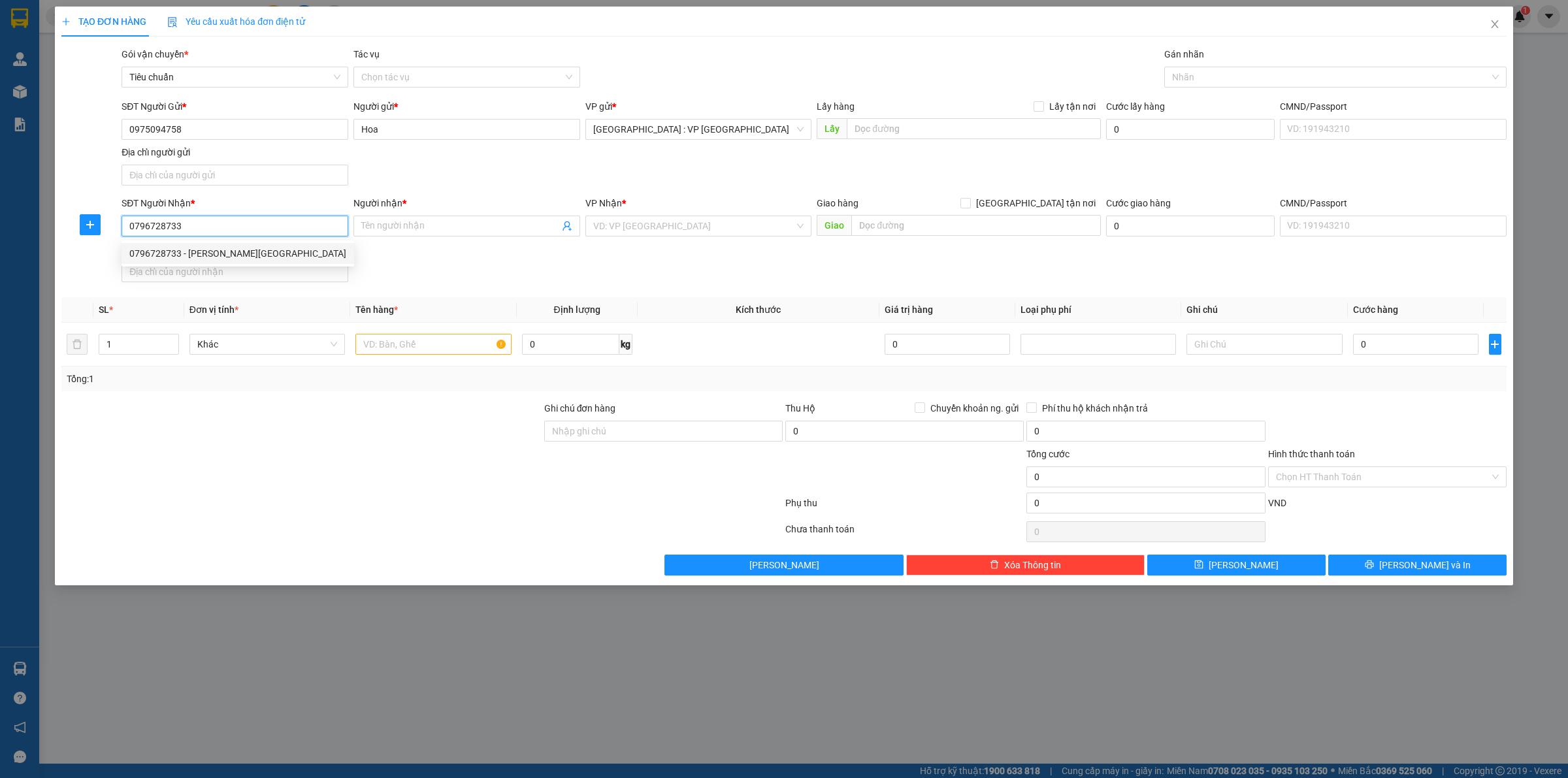
click at [259, 259] on div "0796728733 - Anh Huy" at bounding box center [238, 253] width 217 height 14
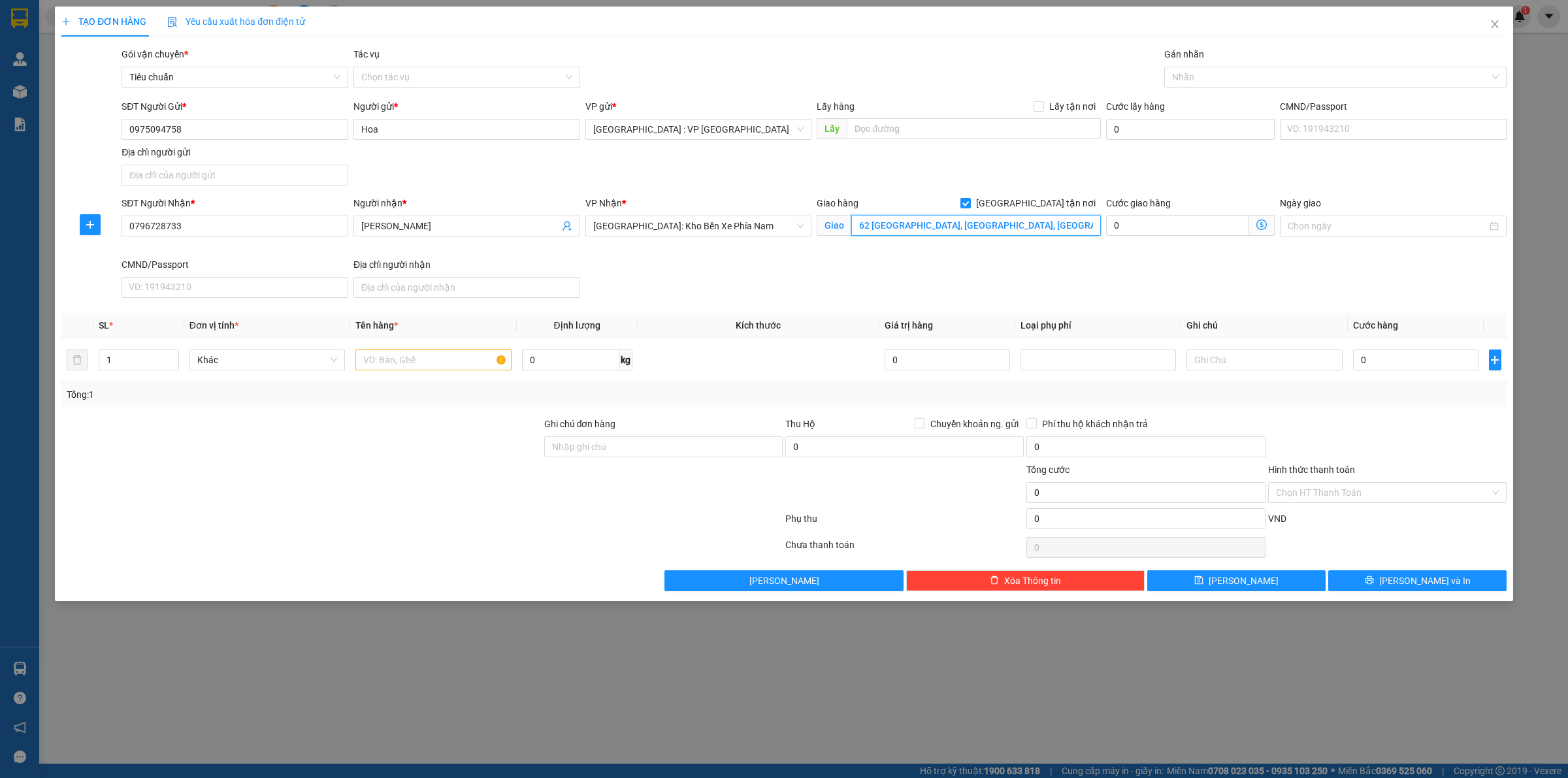
click at [974, 227] on input "62 Phong Châu, Phước Hải, Nha Trang" at bounding box center [976, 225] width 250 height 21
click at [1211, 70] on div at bounding box center [1329, 77] width 323 height 16
click at [1229, 105] on div "[GEOGRAPHIC_DATA] tận nơi" at bounding box center [1336, 103] width 327 height 14
click at [941, 165] on div "SĐT Người Gửi * 0975094758 Người gửi * Hoa VP gửi * Hà Nội : VP Hà Đông Lấy hàn…" at bounding box center [814, 145] width 1391 height 92
click at [143, 366] on input "1" at bounding box center [138, 360] width 79 height 20
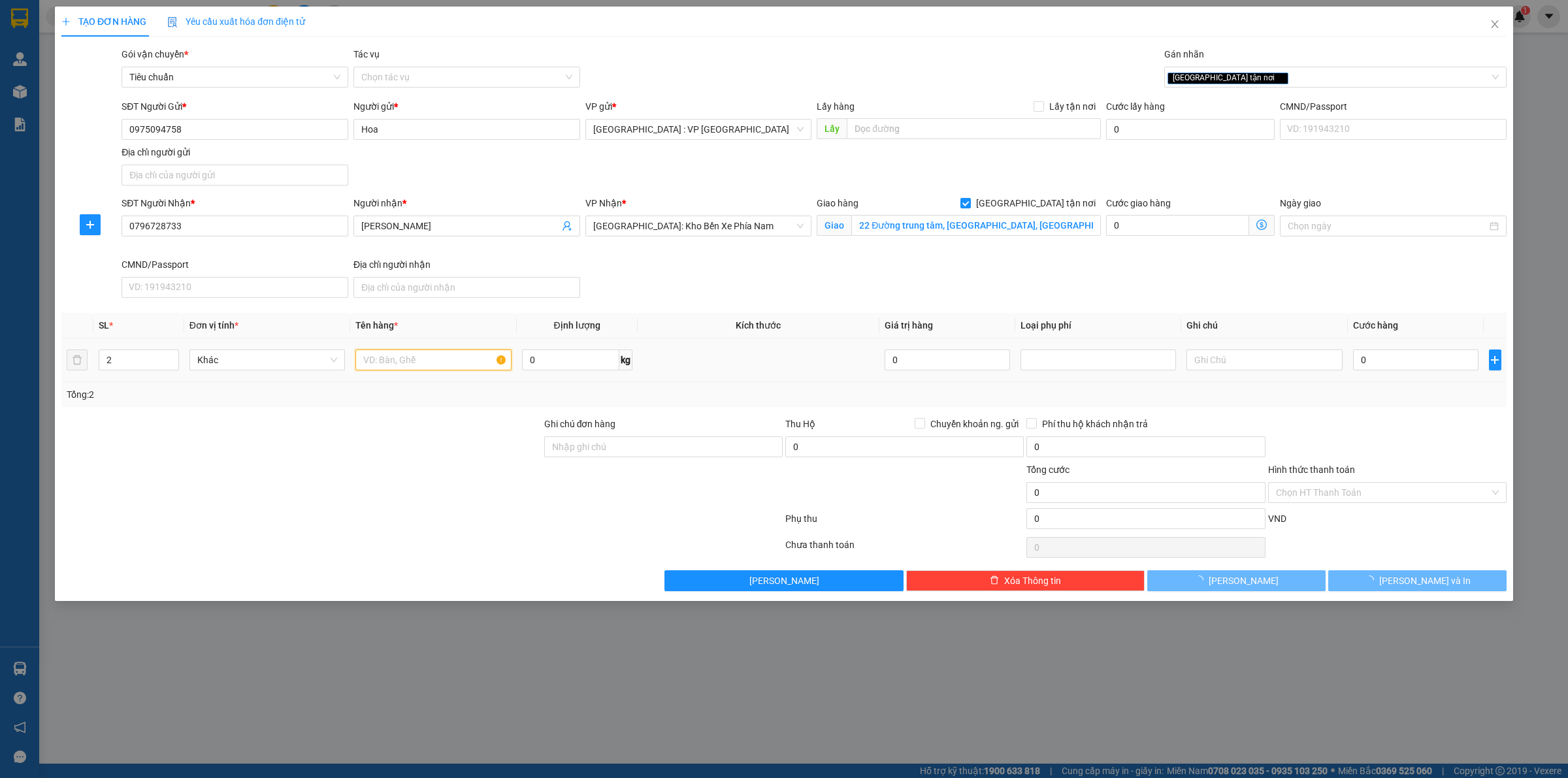
click at [373, 360] on input "text" at bounding box center [433, 360] width 155 height 21
click at [1402, 364] on input "0" at bounding box center [1416, 360] width 126 height 21
click at [924, 449] on input "0" at bounding box center [904, 447] width 239 height 21
click at [923, 426] on input "Chuyển khoản ng. gửi" at bounding box center [919, 423] width 9 height 9
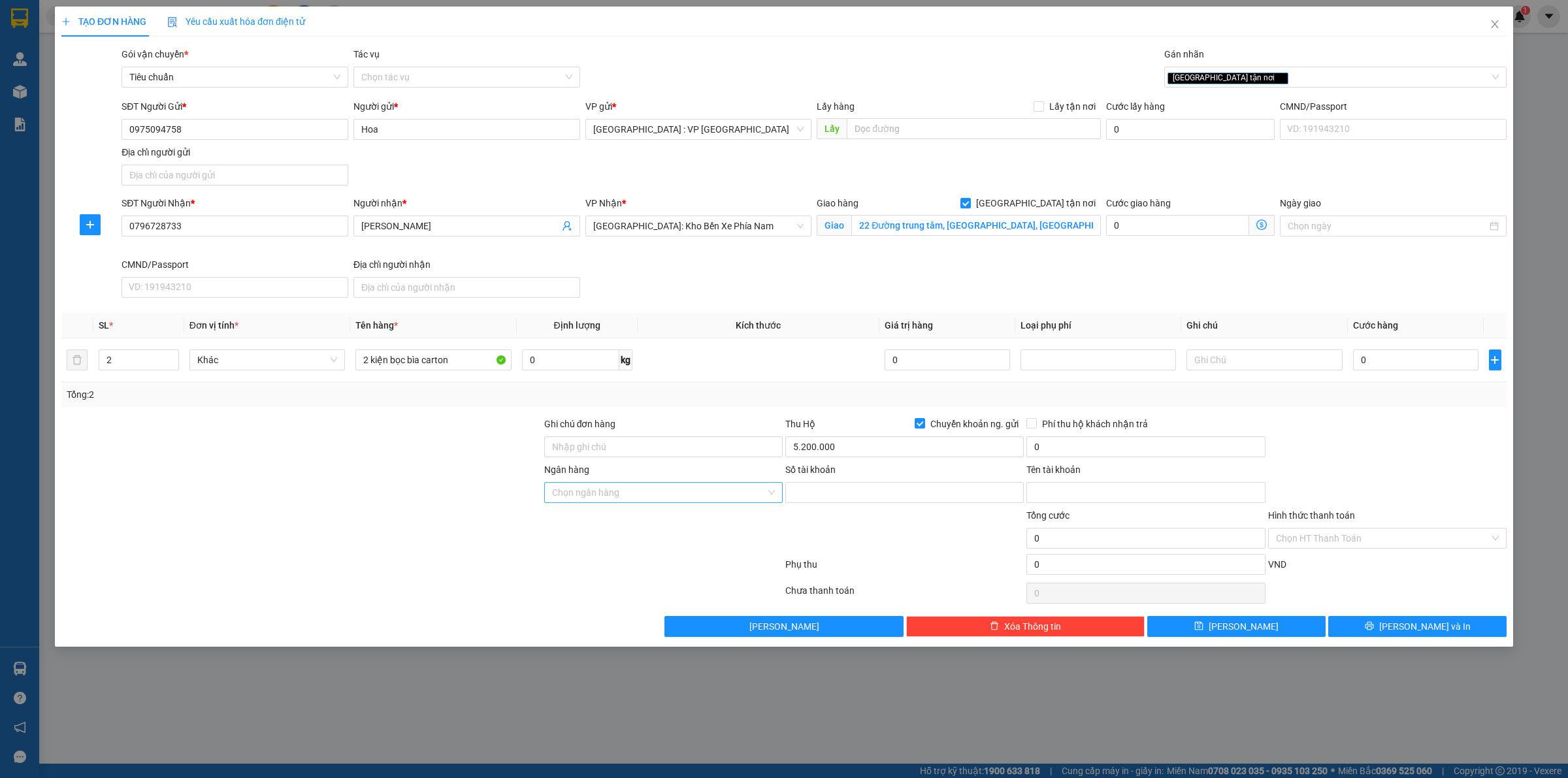
click at [667, 491] on input "Ngân hàng" at bounding box center [658, 493] width 214 height 20
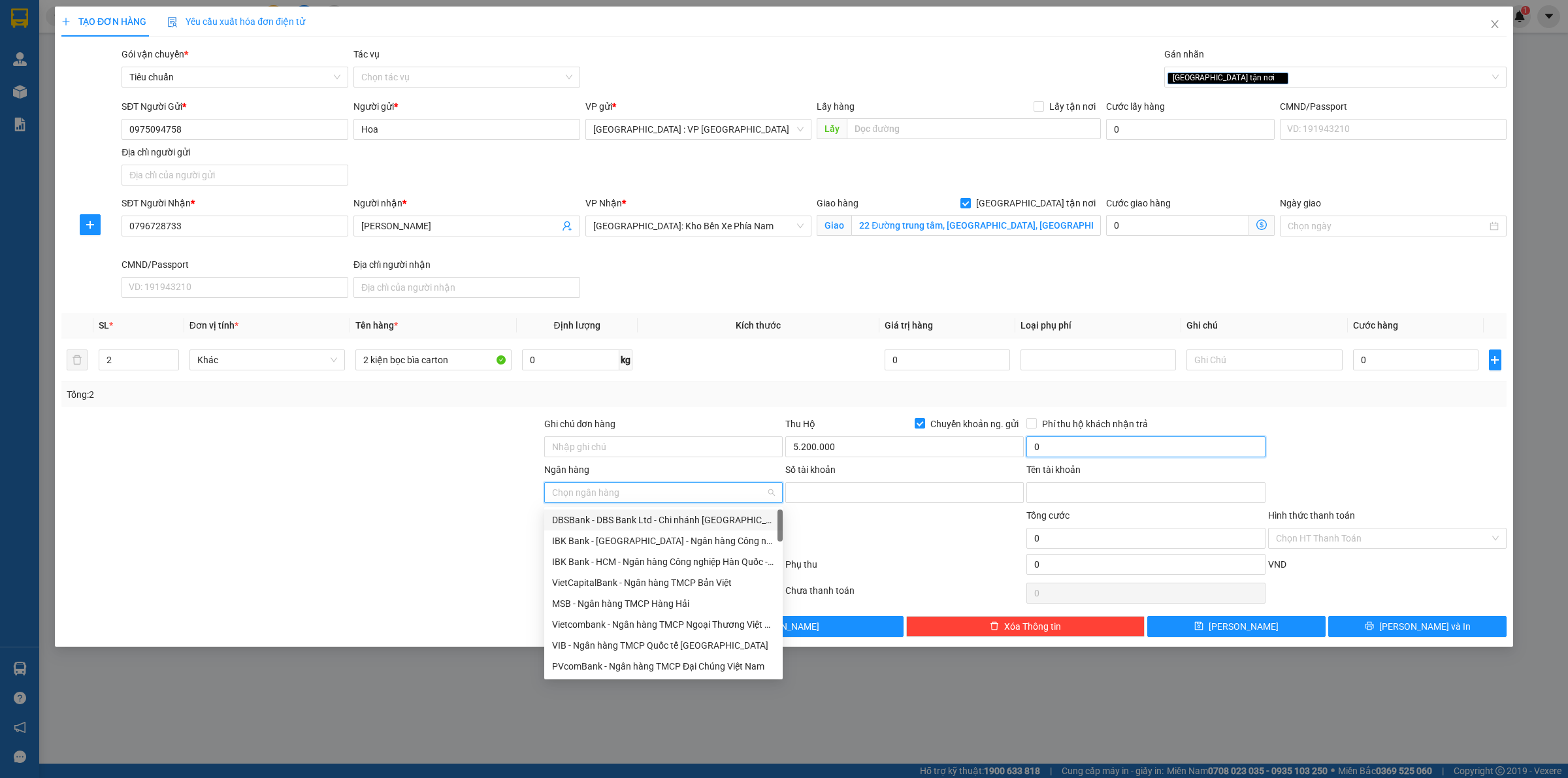
click at [1103, 448] on input "0" at bounding box center [1145, 447] width 239 height 21
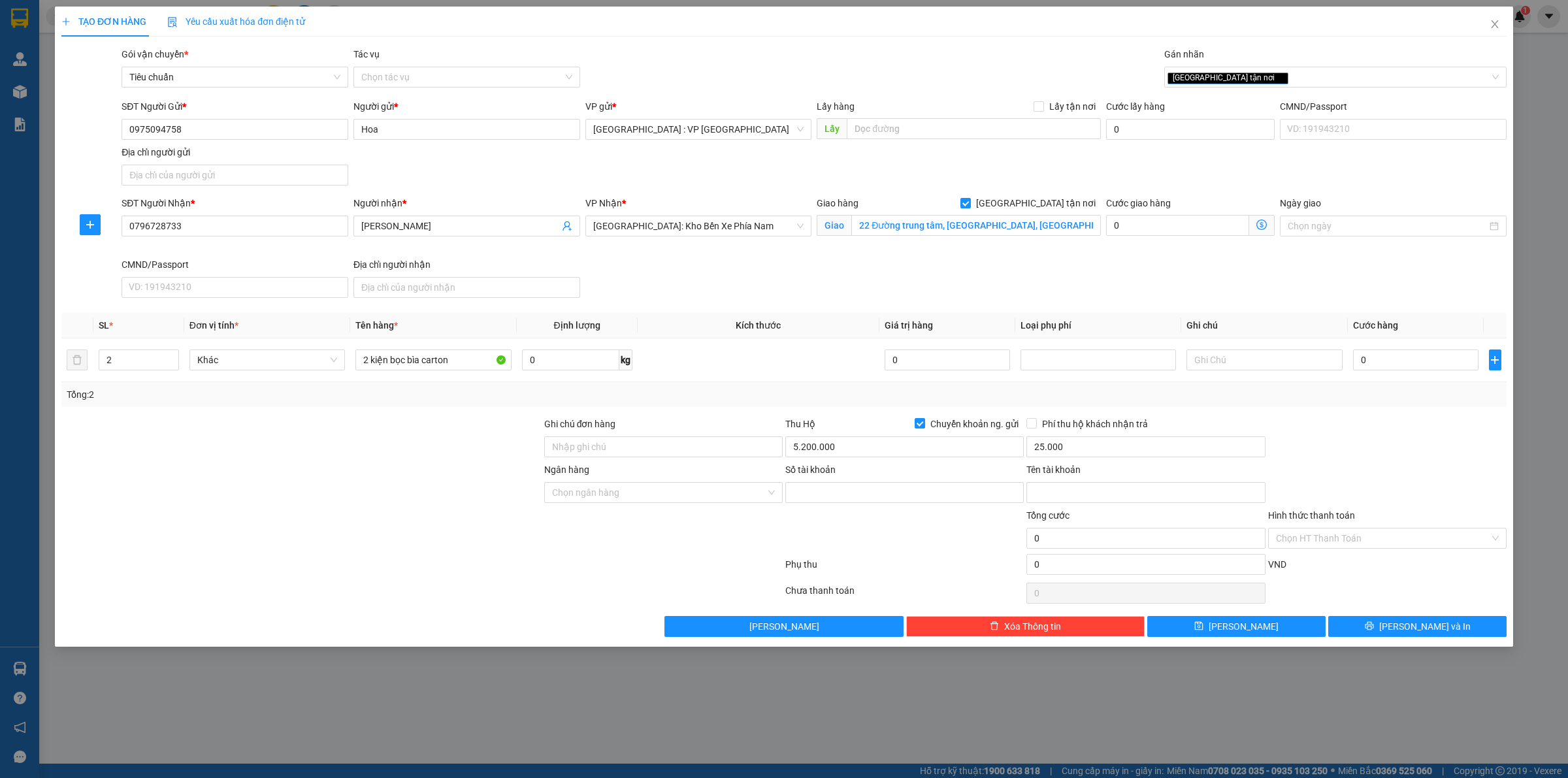
click at [714, 536] on div at bounding box center [664, 531] width 241 height 46
click at [632, 488] on input "Ngân hàng" at bounding box center [658, 493] width 214 height 20
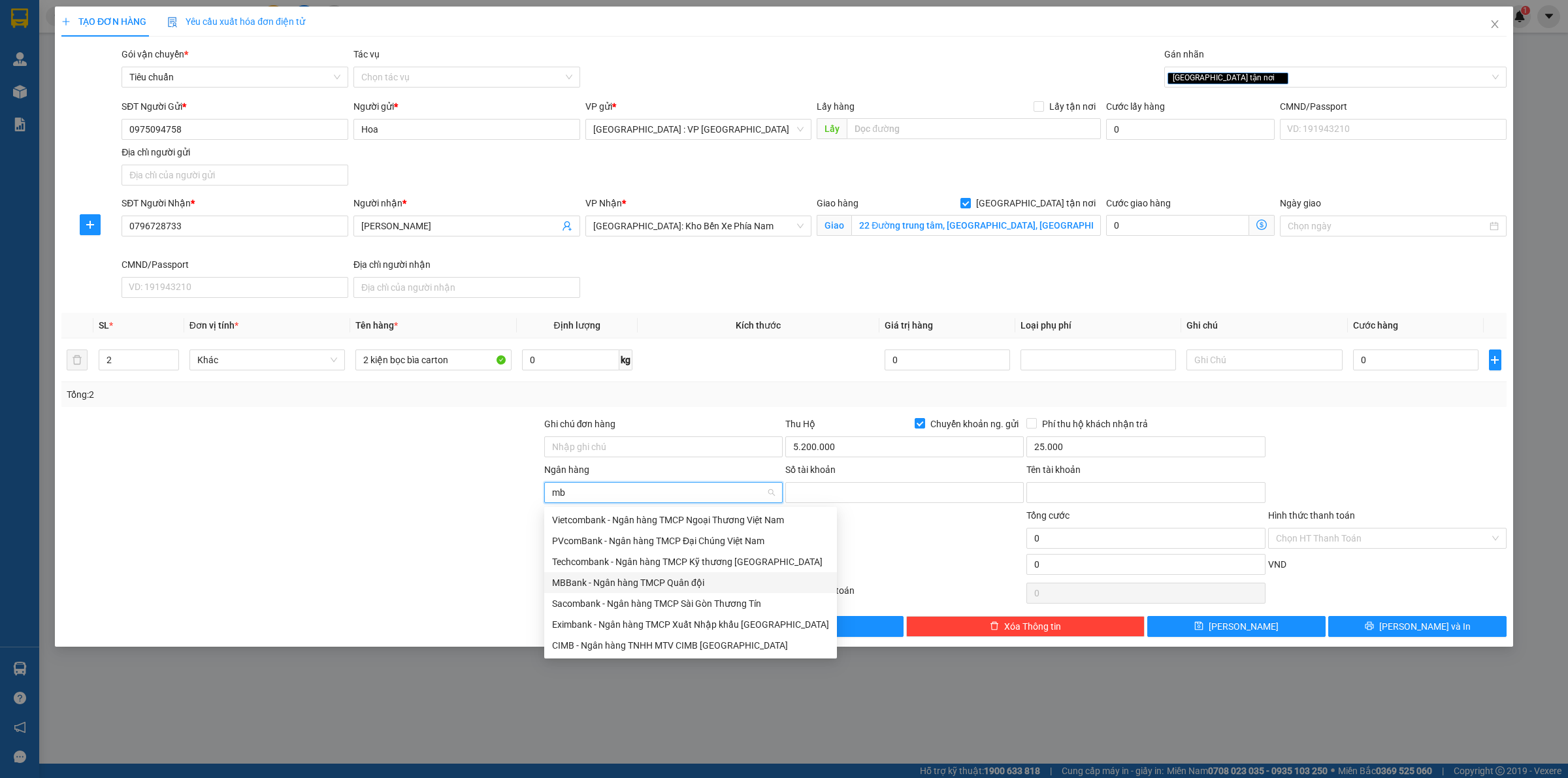
drag, startPoint x: 590, startPoint y: 587, endPoint x: 598, endPoint y: 587, distance: 8.0
click at [592, 586] on div "MBBank - Ngân hàng TMCP Quân đội" at bounding box center [690, 582] width 277 height 14
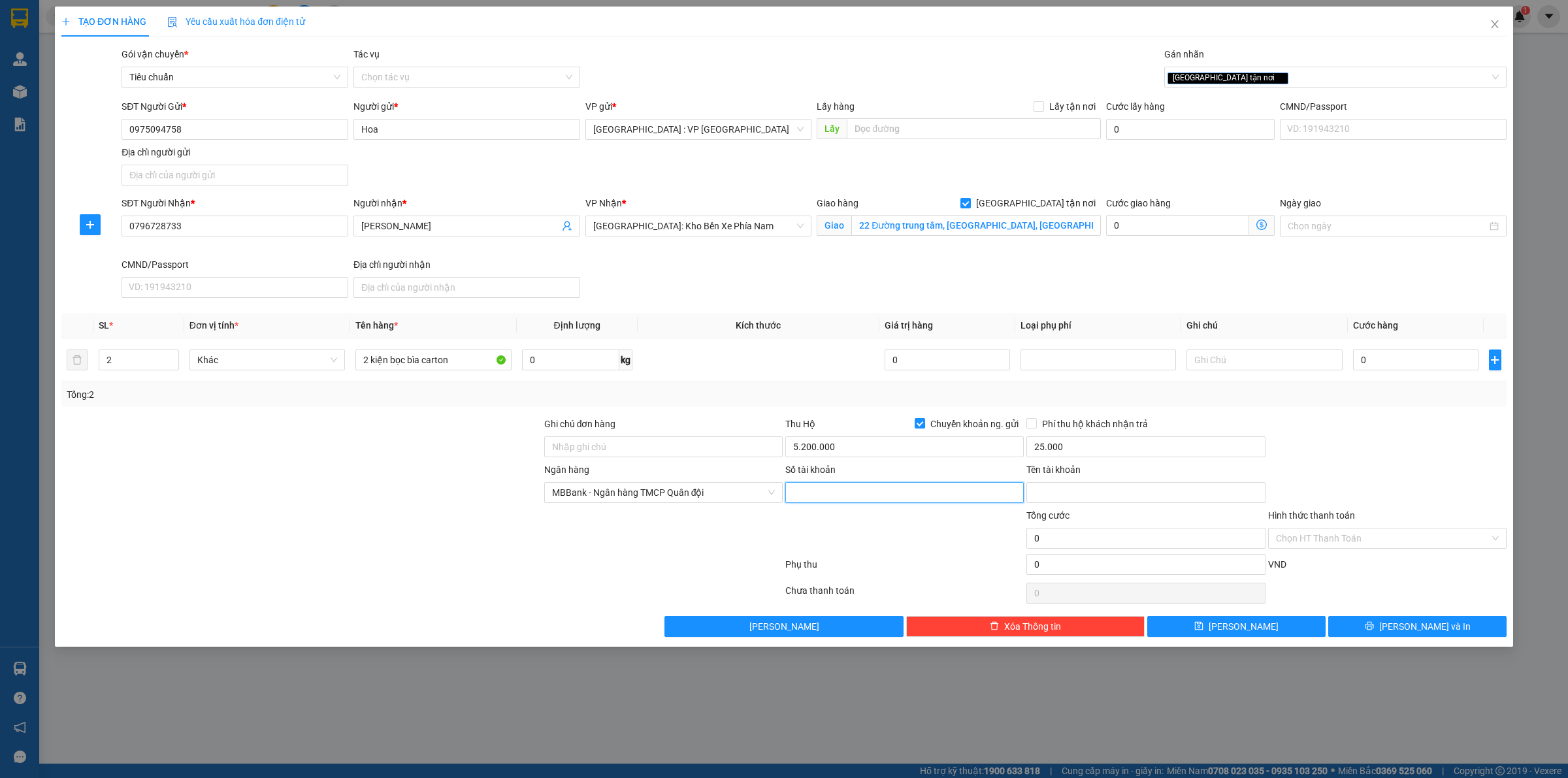
click at [874, 497] on input "Số tài khoản" at bounding box center [904, 493] width 239 height 21
click at [883, 531] on div at bounding box center [904, 531] width 241 height 46
click at [1056, 494] on input "Tên tài khoản" at bounding box center [1145, 493] width 239 height 21
click at [977, 540] on div at bounding box center [904, 531] width 241 height 46
click at [1387, 360] on input "0" at bounding box center [1416, 360] width 126 height 21
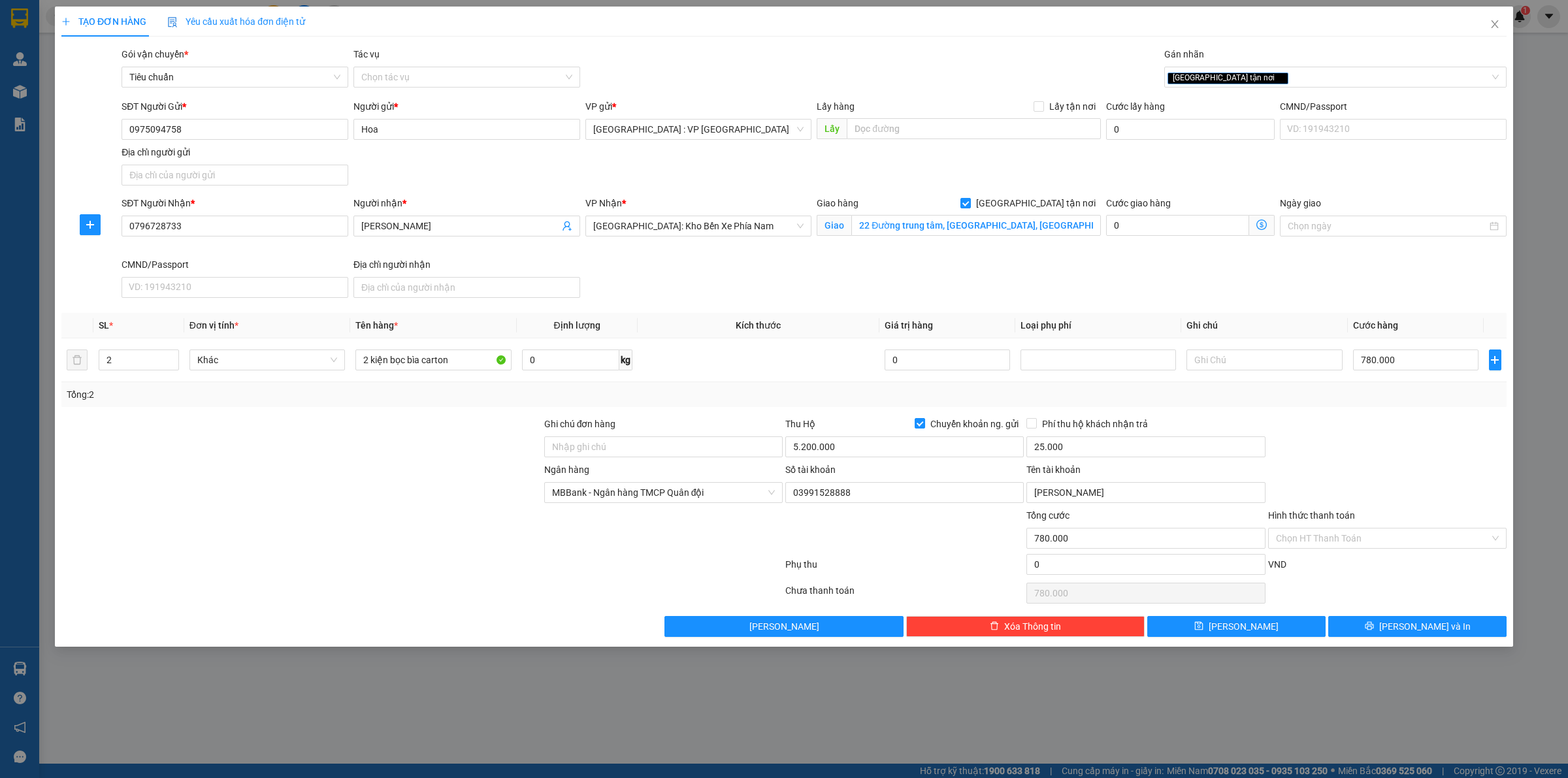
click at [1320, 428] on div at bounding box center [1388, 440] width 241 height 46
click at [1415, 630] on span "[PERSON_NAME] và In" at bounding box center [1425, 626] width 92 height 14
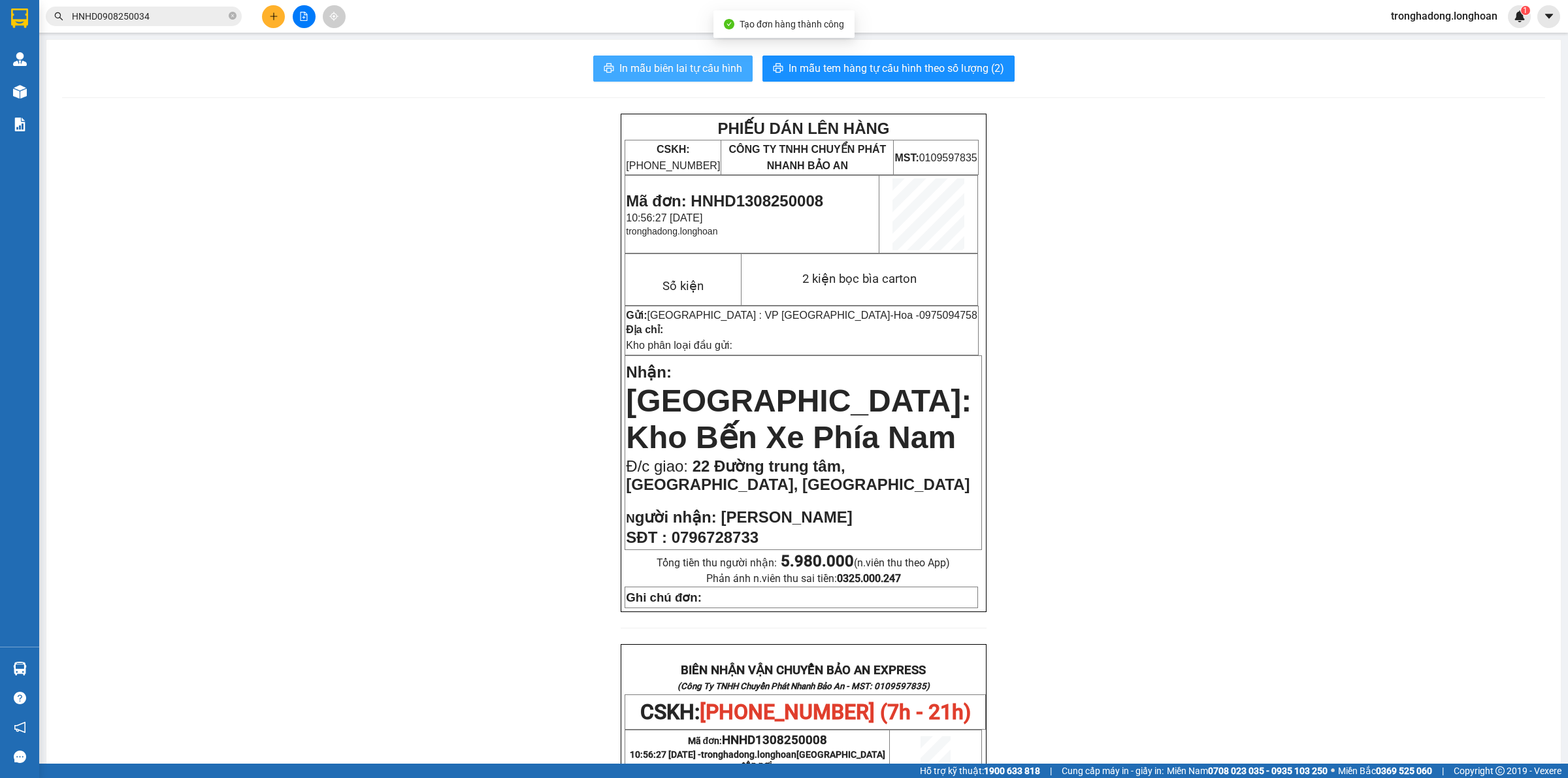
click at [635, 63] on span "In mẫu biên lai tự cấu hình" at bounding box center [681, 68] width 123 height 16
click at [933, 67] on span "In mẫu tem hàng tự cấu hình theo số lượng (2)" at bounding box center [896, 68] width 216 height 16
click at [273, 20] on icon "plus" at bounding box center [273, 16] width 1 height 7
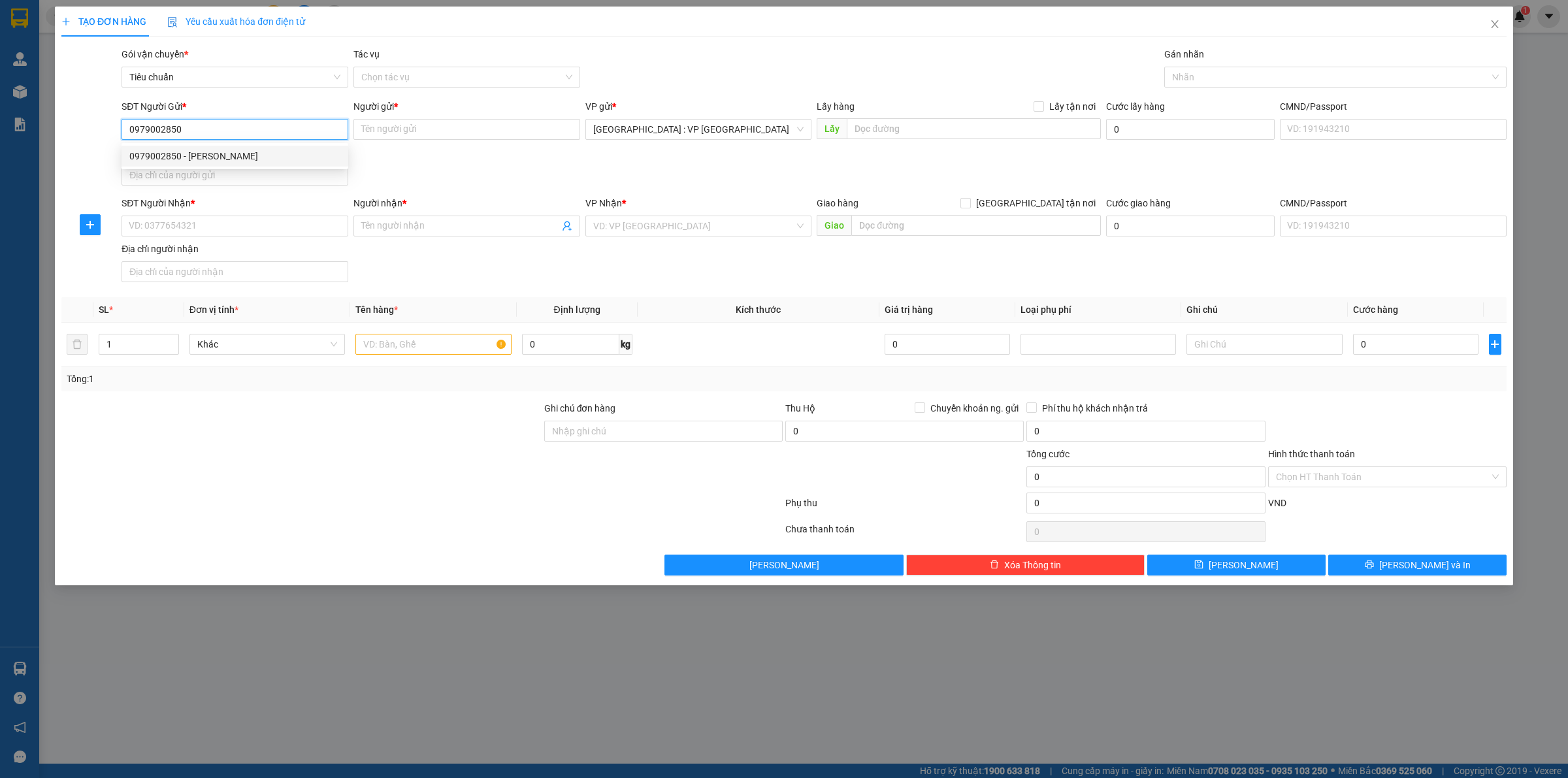
click at [247, 151] on div "0979002850 - Vũ Văn Lượng" at bounding box center [235, 156] width 211 height 14
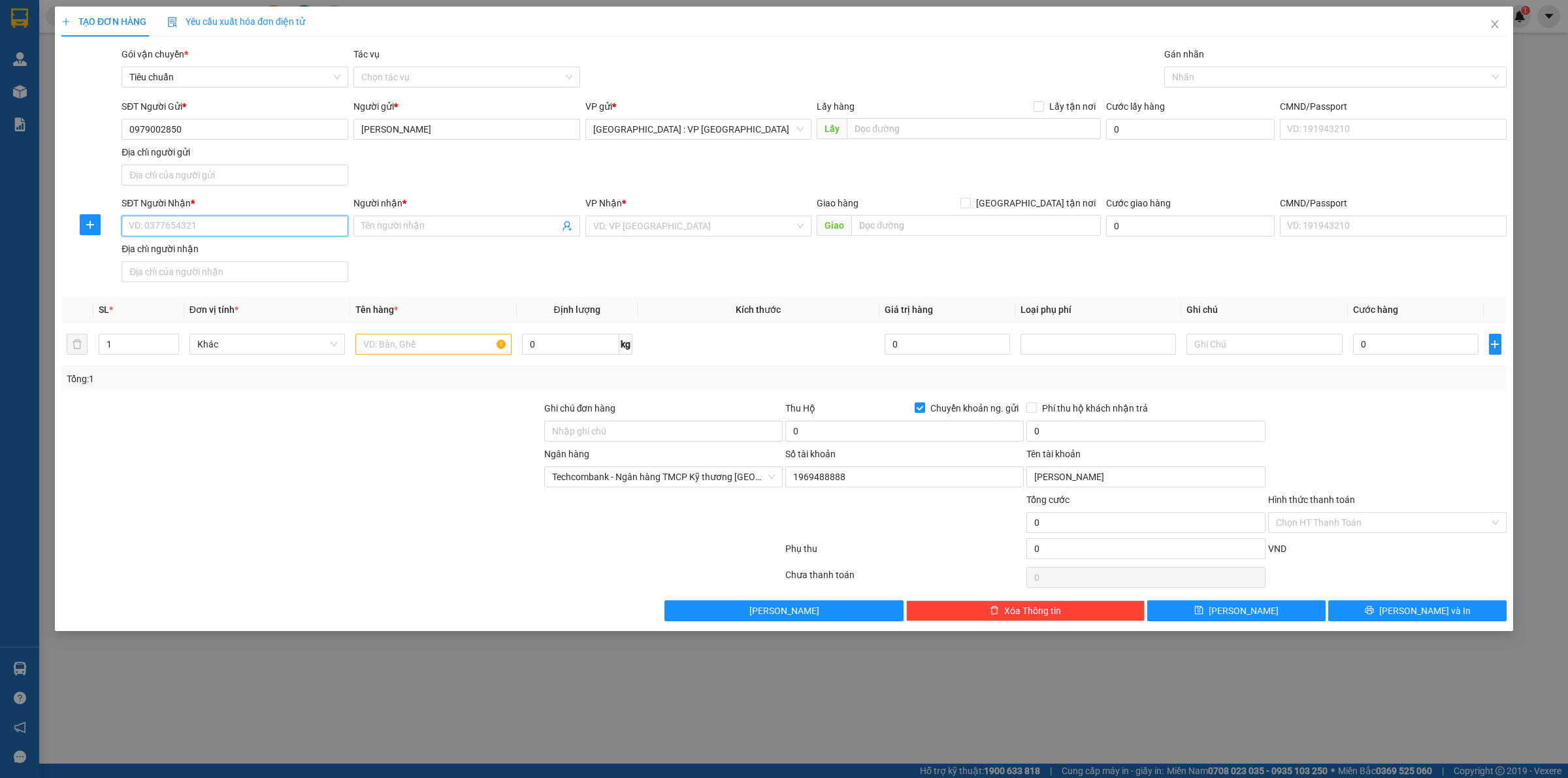
click at [255, 223] on input "SĐT Người Nhận *" at bounding box center [234, 226] width 227 height 21
click at [255, 248] on div "0989675795 - A Thảo" at bounding box center [235, 253] width 211 height 14
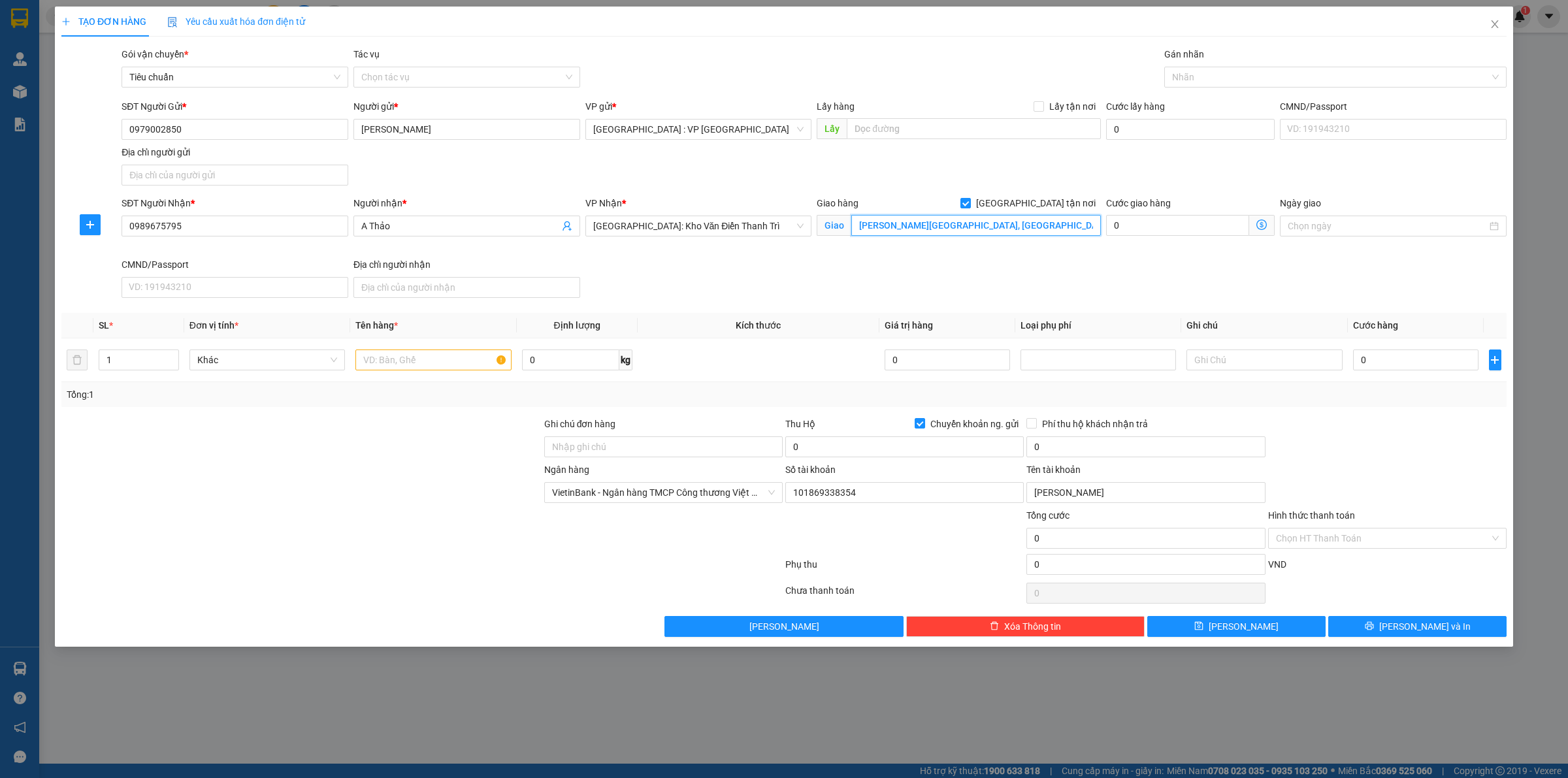
drag, startPoint x: 1080, startPoint y: 224, endPoint x: 1086, endPoint y: 236, distance: 13.4
click at [1080, 224] on input "Thôn Vạn Xuân Nam, Thuỵ Xuân, Thái Thuỵ, Thái Bình" at bounding box center [976, 225] width 250 height 21
click at [1203, 72] on div at bounding box center [1329, 77] width 323 height 16
click at [1204, 100] on div "[GEOGRAPHIC_DATA] tận nơi" at bounding box center [1336, 103] width 327 height 14
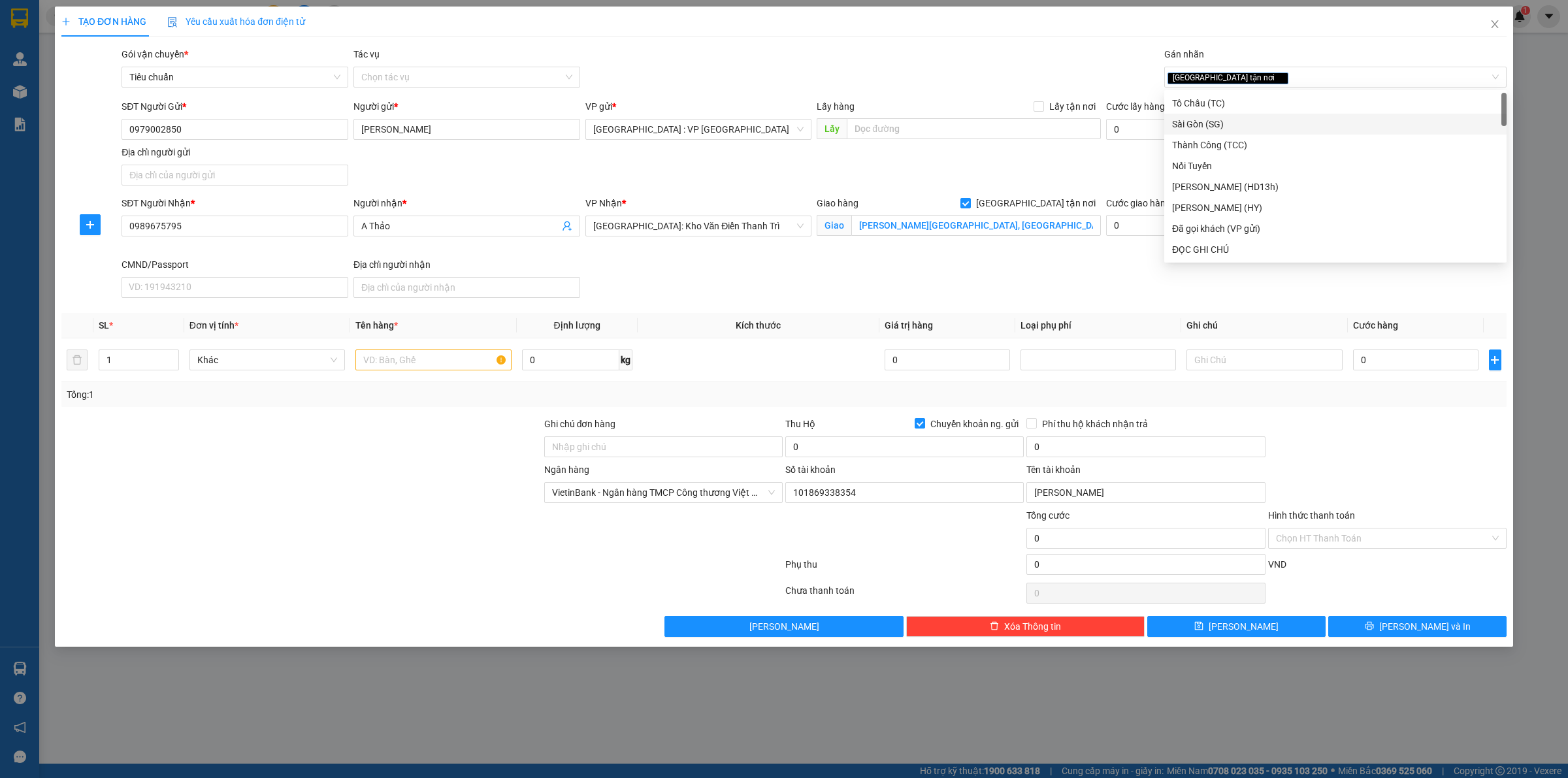
click at [1063, 151] on div "SĐT Người Gửi * 0979002850 Người gửi * Vũ Văn Lượng VP gửi * Hà Nội : VP Hà Đôn…" at bounding box center [814, 145] width 1391 height 92
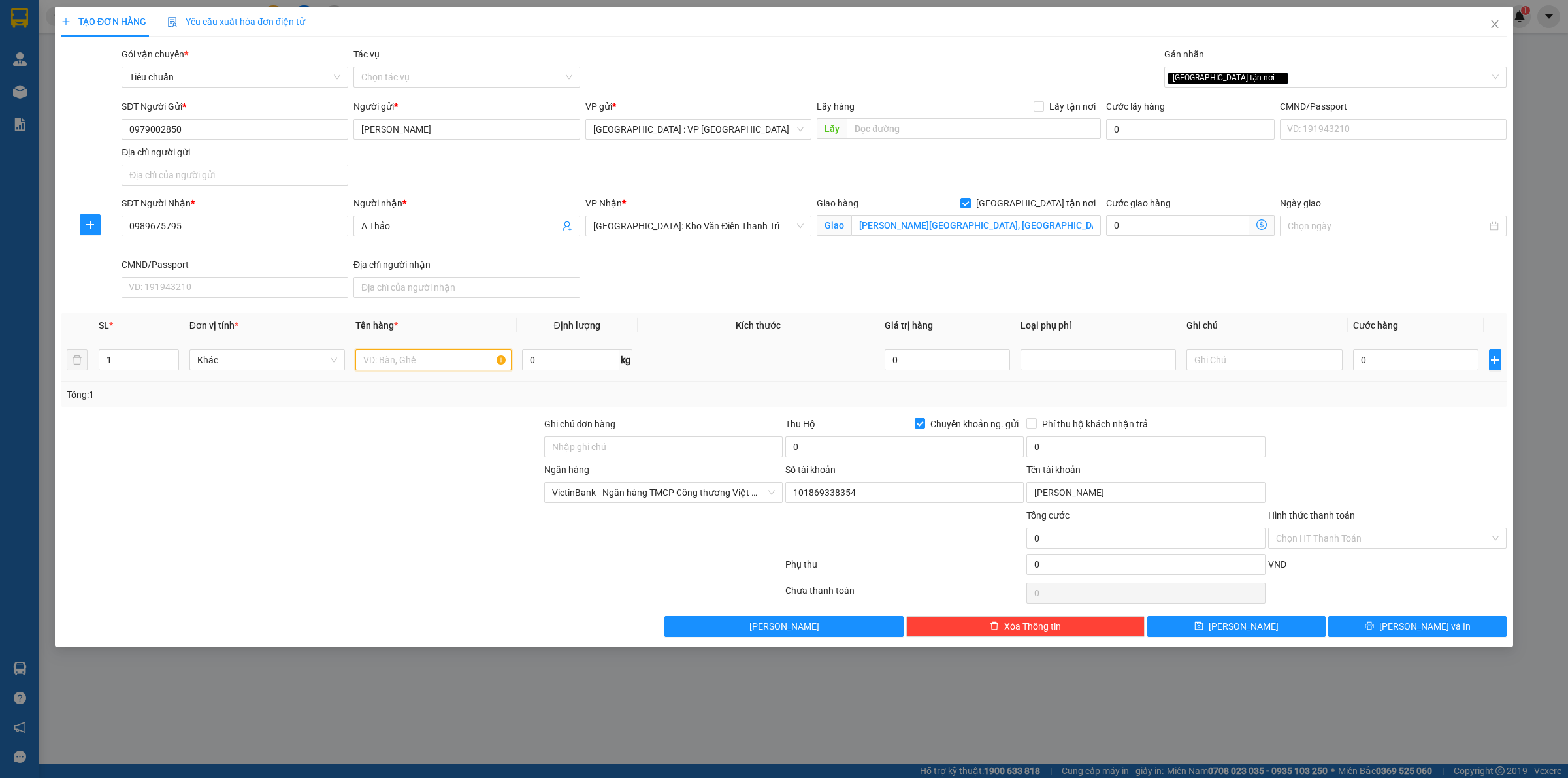
click at [412, 366] on input "text" at bounding box center [433, 360] width 155 height 21
click at [1380, 360] on input "0" at bounding box center [1416, 360] width 126 height 21
click at [904, 449] on input "0" at bounding box center [904, 447] width 239 height 21
click at [913, 579] on div "Phụ thu" at bounding box center [904, 568] width 241 height 23
click at [1116, 446] on input "0" at bounding box center [1145, 447] width 239 height 21
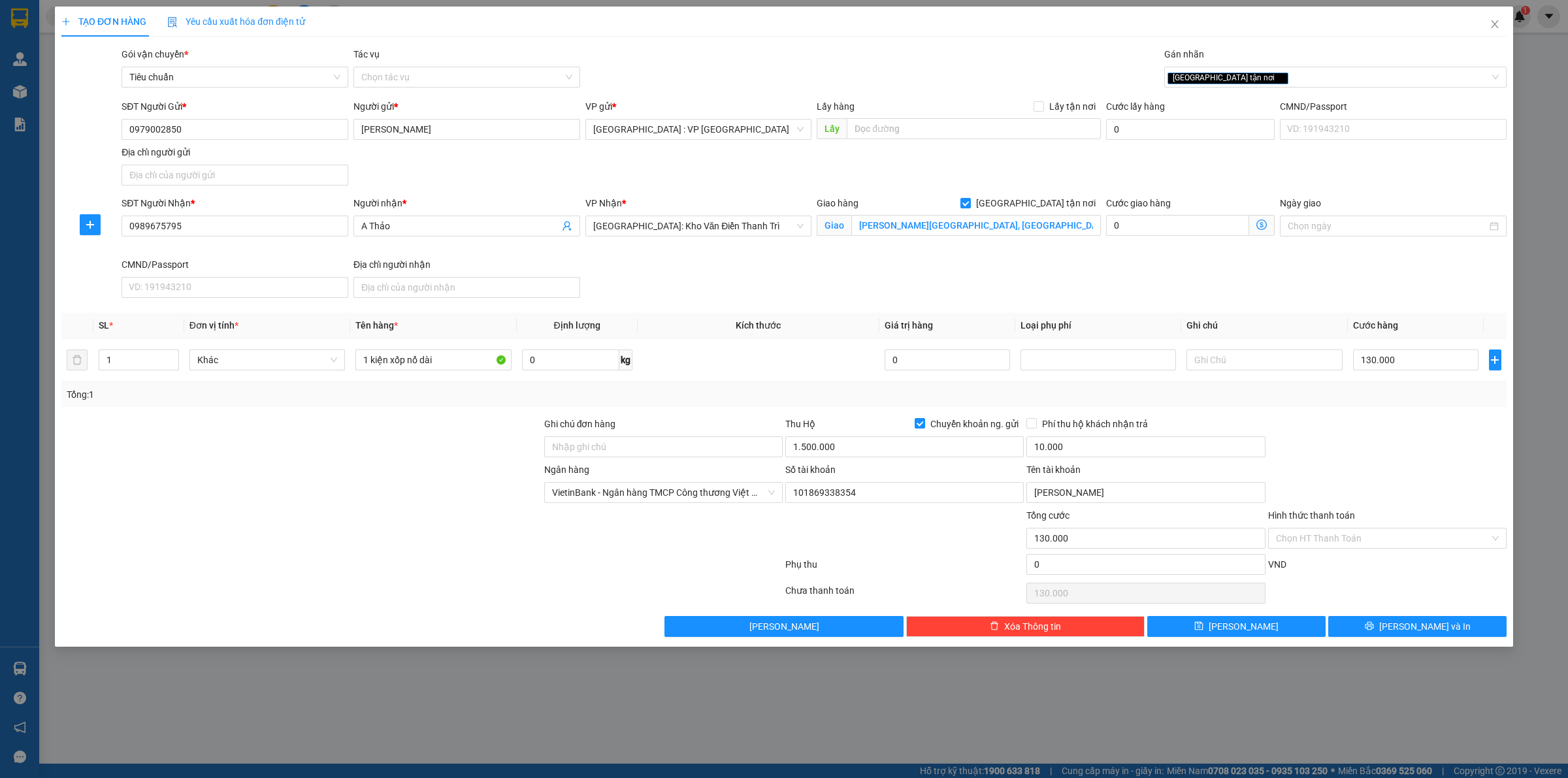
click at [1353, 451] on div at bounding box center [1388, 440] width 241 height 46
click at [657, 494] on span "VietinBank - Ngân hàng TMCP Công thương Việt Nam" at bounding box center [664, 493] width 223 height 20
click at [655, 518] on div "Techcombank - Ngân hàng TMCP Kỹ thương Việt Nam" at bounding box center [687, 519] width 270 height 14
click at [905, 485] on input "101869338354" at bounding box center [904, 493] width 239 height 21
click at [1131, 495] on input "Vũ Thị THuý" at bounding box center [1145, 493] width 239 height 21
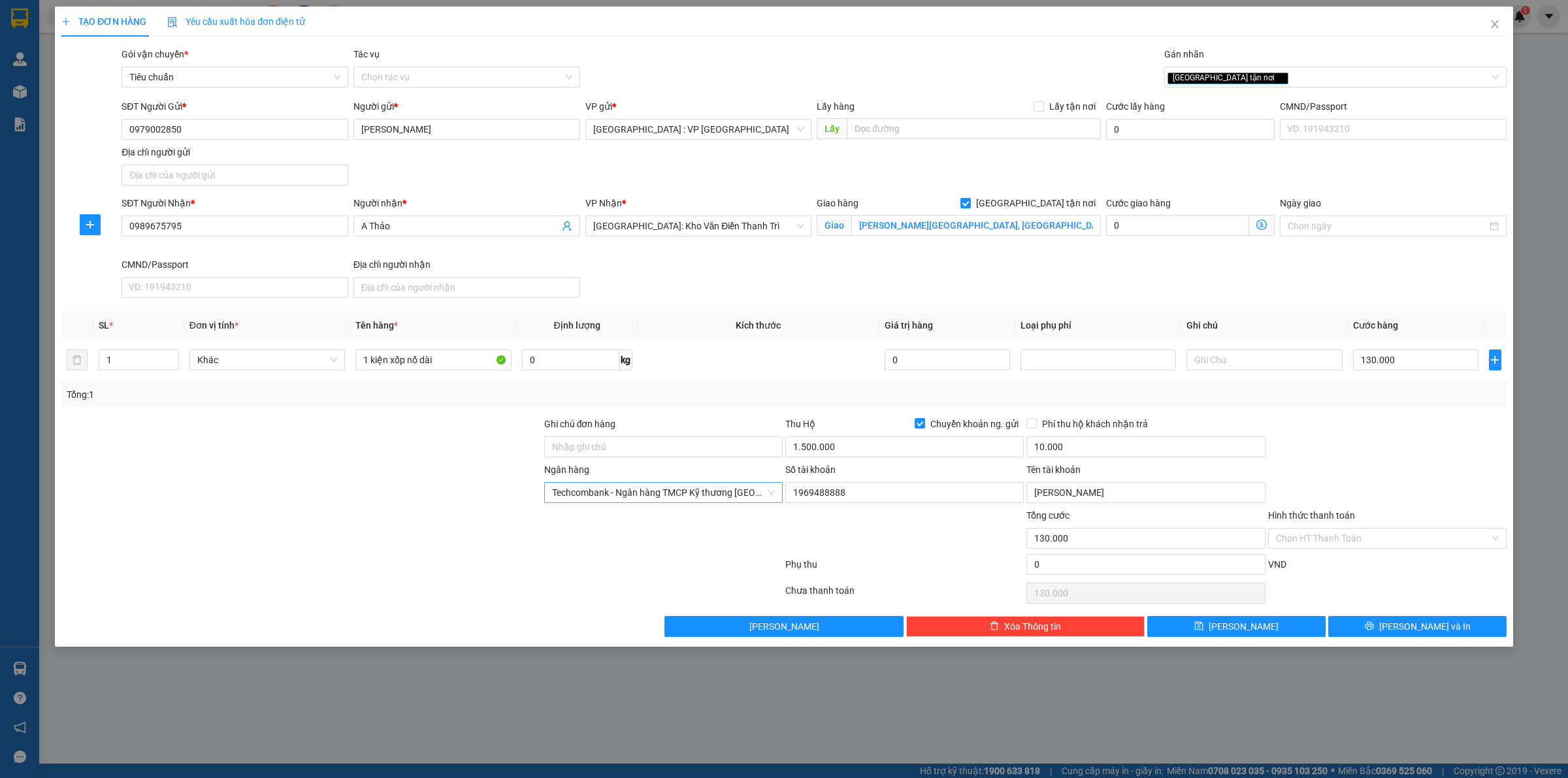
click at [1448, 457] on div at bounding box center [1388, 440] width 241 height 46
click at [1391, 635] on button "[PERSON_NAME] và In" at bounding box center [1417, 627] width 178 height 21
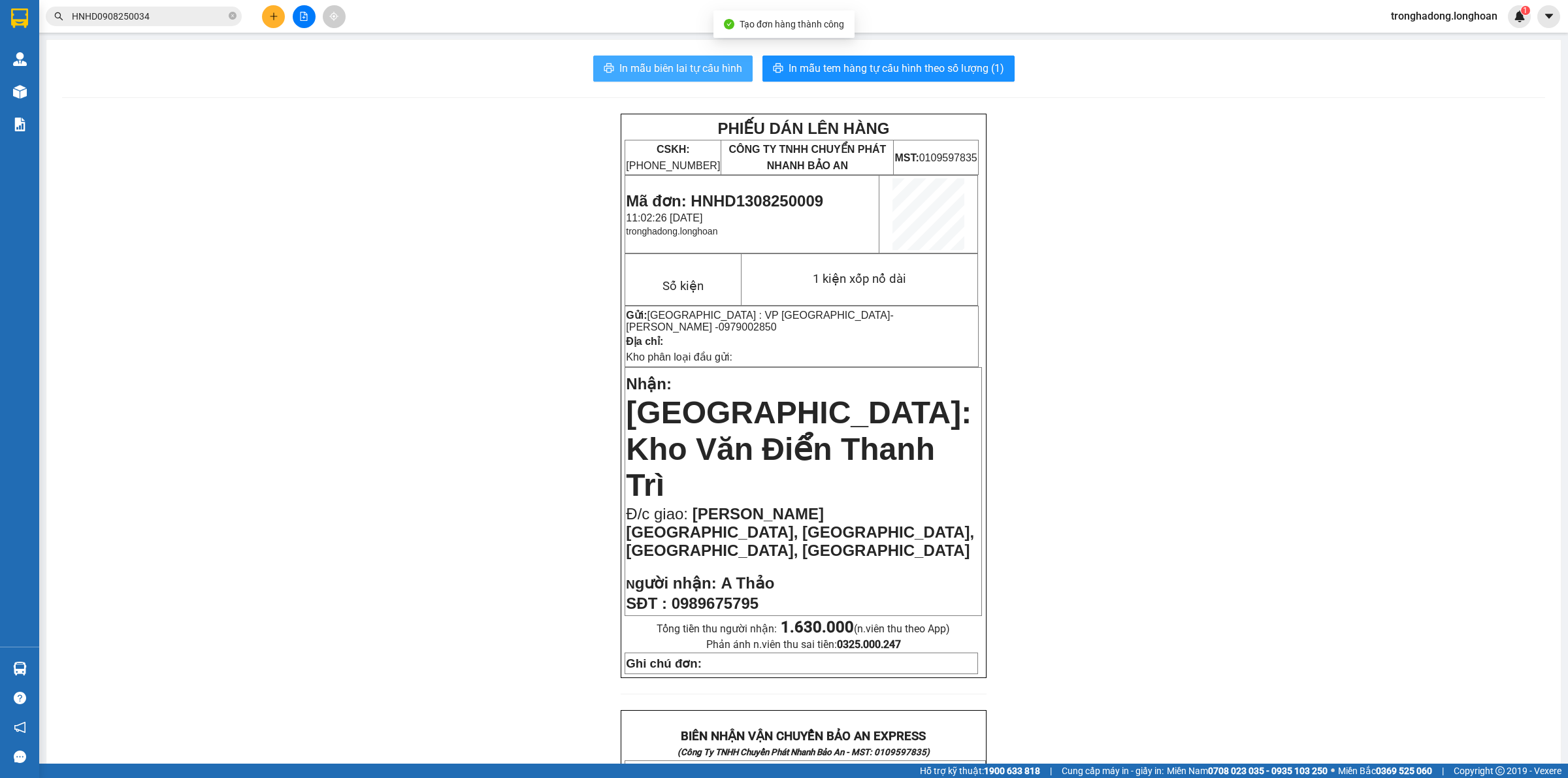
click at [628, 63] on span "In mẫu biên lai tự cấu hình" at bounding box center [681, 68] width 123 height 16
click at [930, 64] on span "In mẫu tem hàng tự cấu hình theo số lượng (1)" at bounding box center [896, 68] width 216 height 16
click at [265, 21] on button at bounding box center [273, 16] width 23 height 23
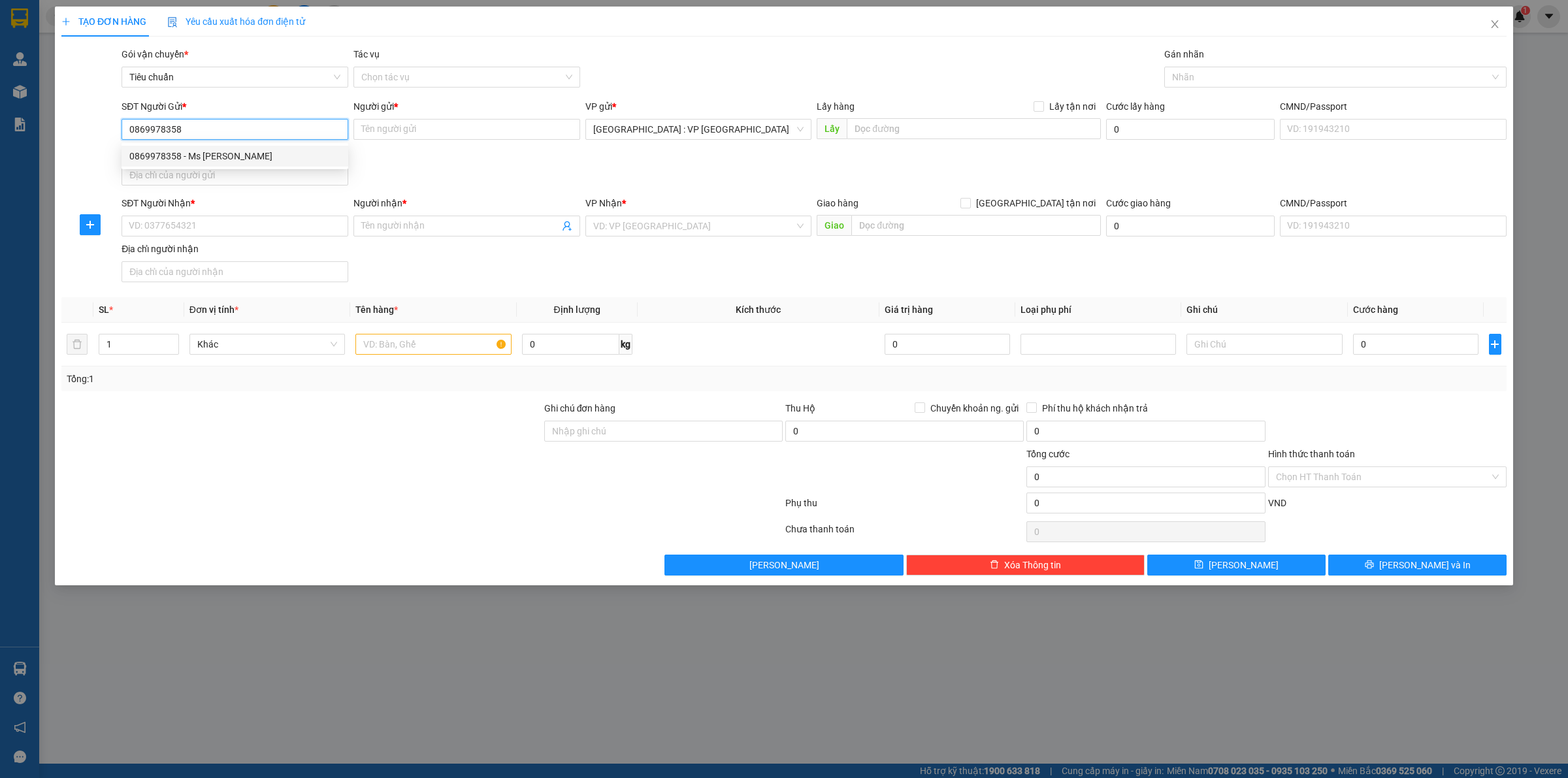
click at [239, 155] on div "0869978358 - Ms Ly" at bounding box center [235, 156] width 211 height 14
click at [161, 217] on input "SĐT Người Nhận *" at bounding box center [234, 226] width 227 height 21
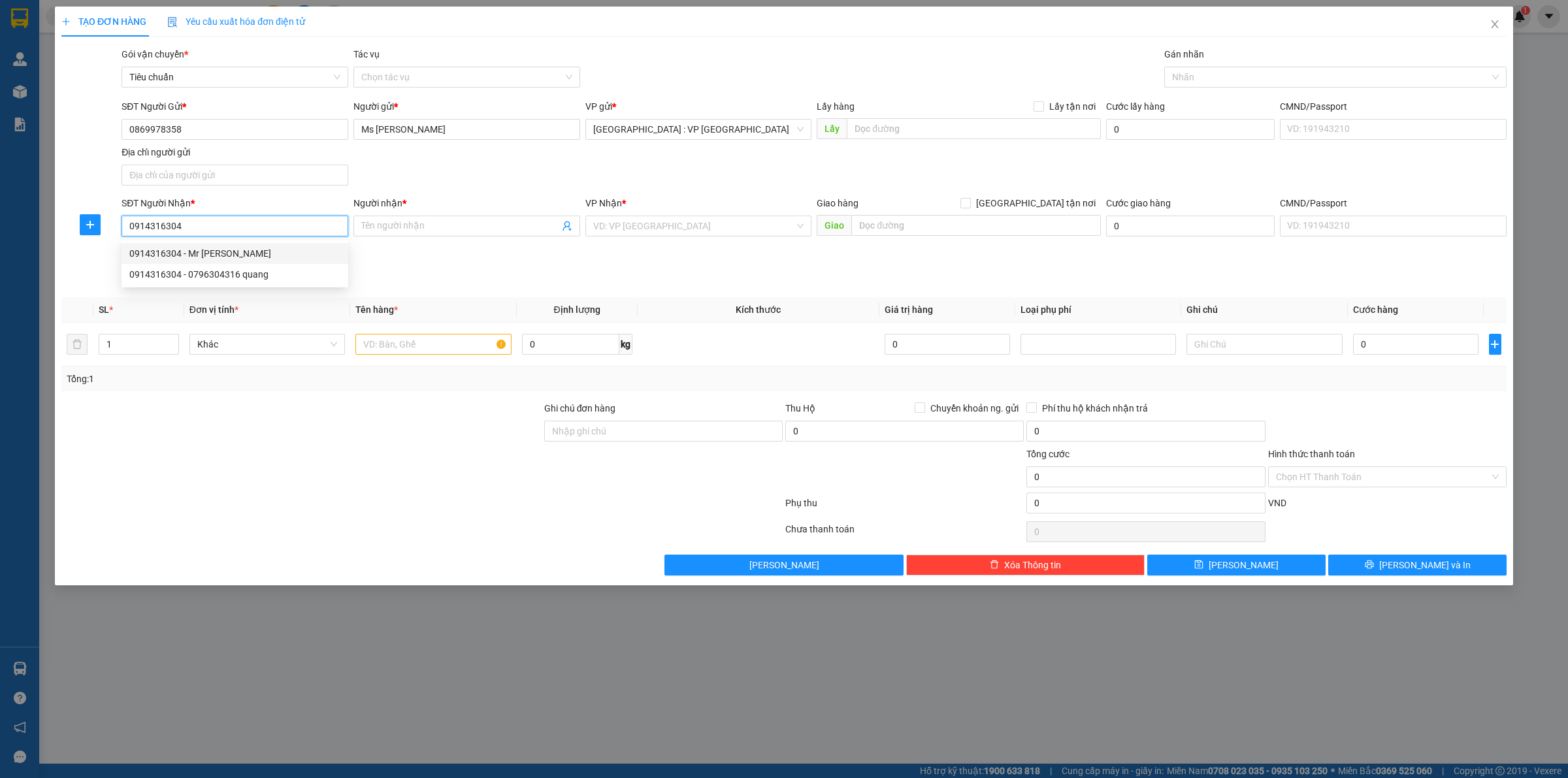
click at [263, 246] on div "0914316304 - Mr Quang" at bounding box center [235, 253] width 211 height 14
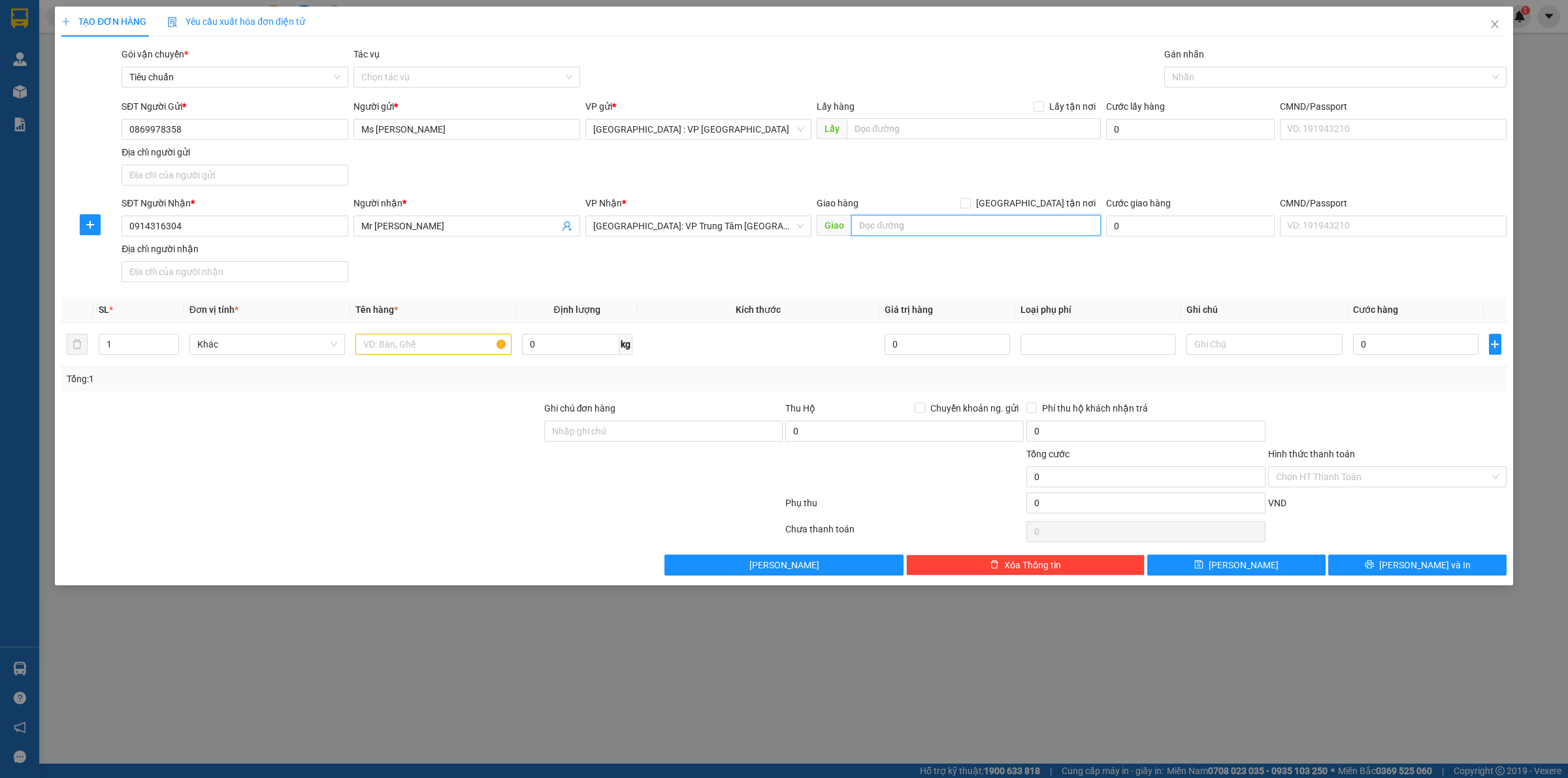
click at [896, 223] on input "text" at bounding box center [976, 225] width 250 height 21
drag, startPoint x: 1037, startPoint y: 200, endPoint x: 1103, endPoint y: 171, distance: 72.1
click at [969, 199] on input "[GEOGRAPHIC_DATA] tận nơi" at bounding box center [965, 202] width 9 height 9
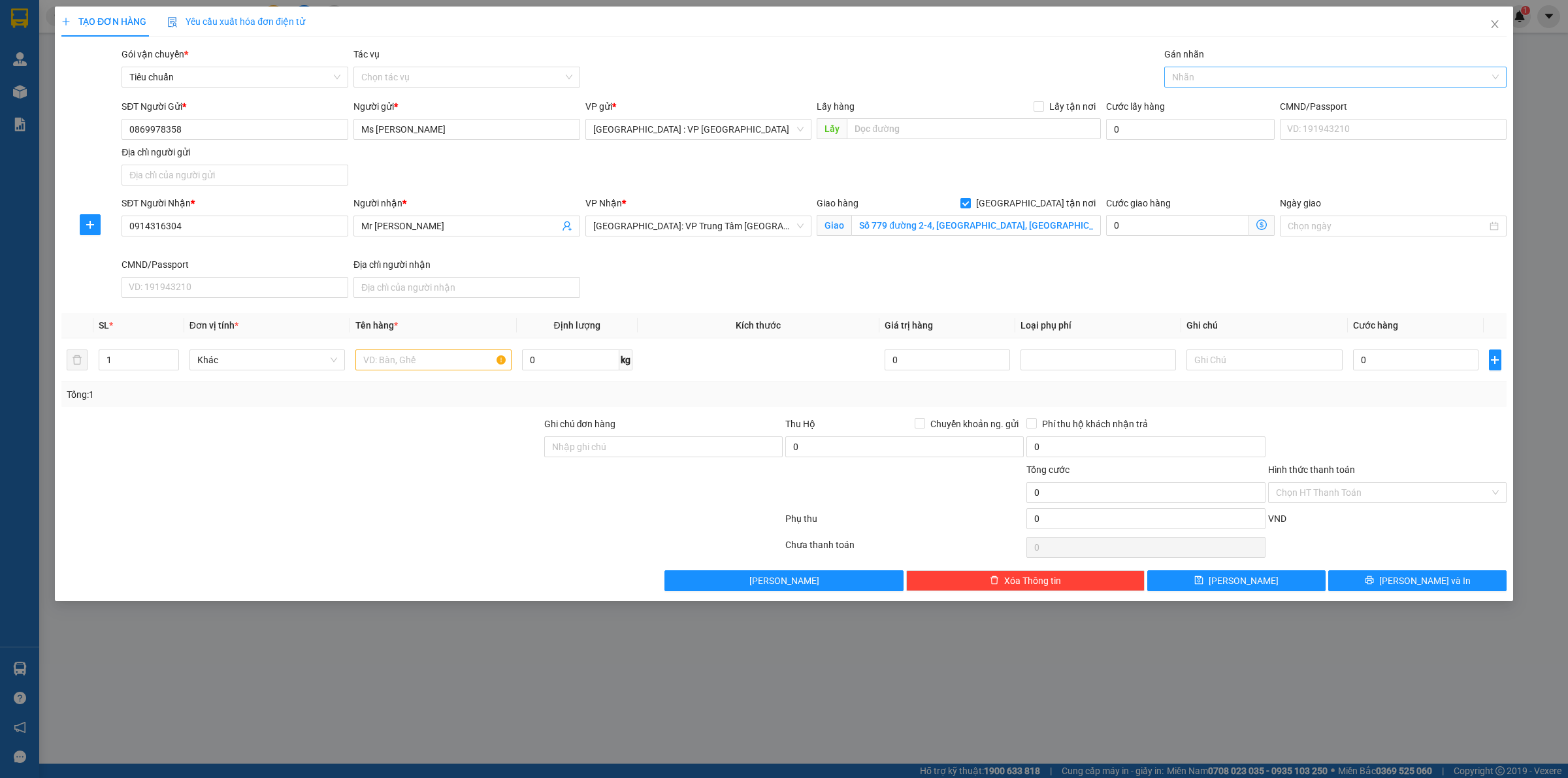
click at [1188, 75] on div at bounding box center [1329, 77] width 323 height 16
click at [1190, 102] on div "[GEOGRAPHIC_DATA] tận nơi" at bounding box center [1336, 103] width 327 height 14
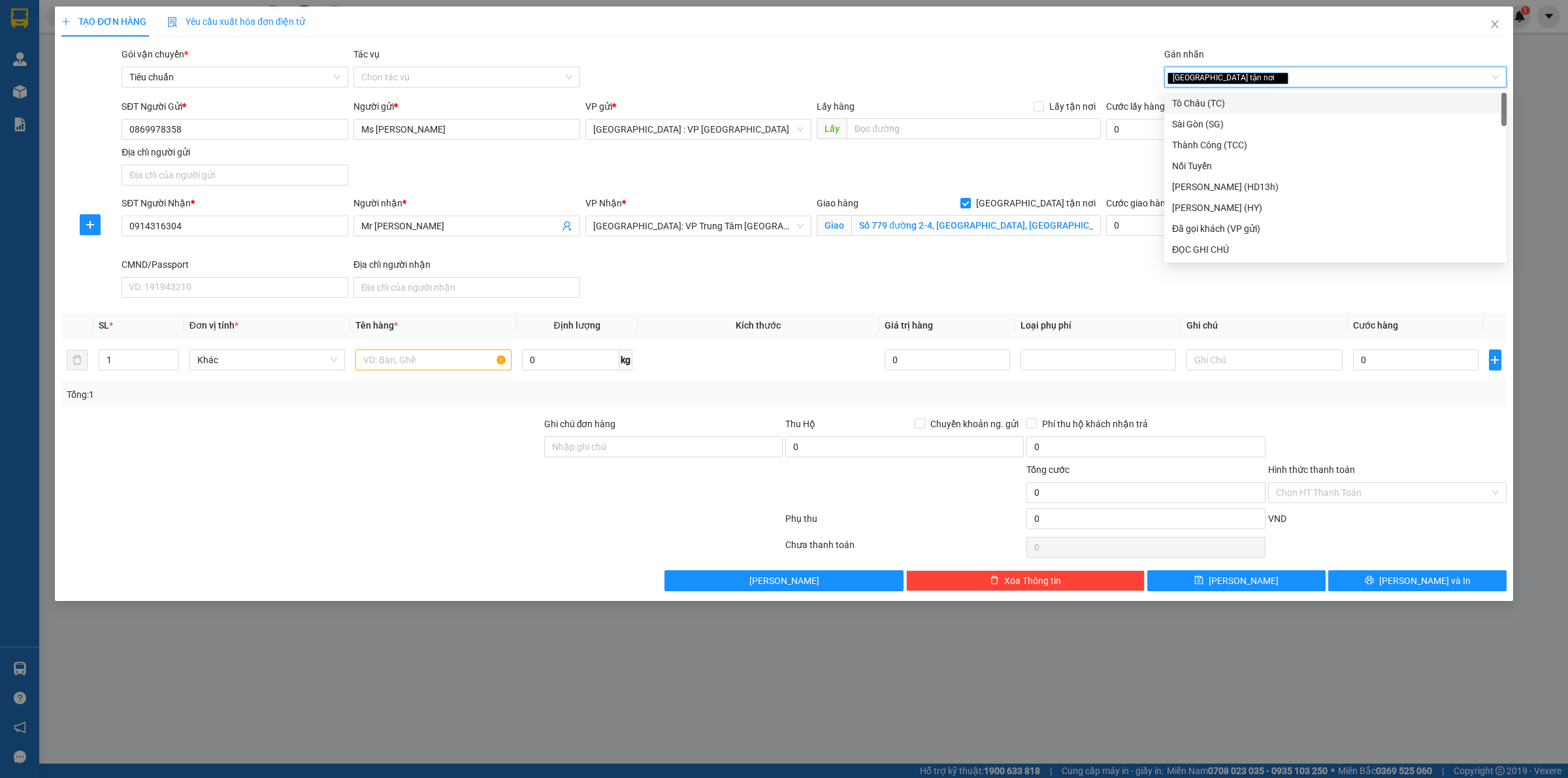
drag, startPoint x: 970, startPoint y: 158, endPoint x: 975, endPoint y: 170, distance: 13.0
click at [971, 158] on div "SĐT Người Gửi * 0869978358 Người gửi * Ms Ly VP gửi * Hà Nội : VP Hà Đông Lấy h…" at bounding box center [814, 145] width 1391 height 92
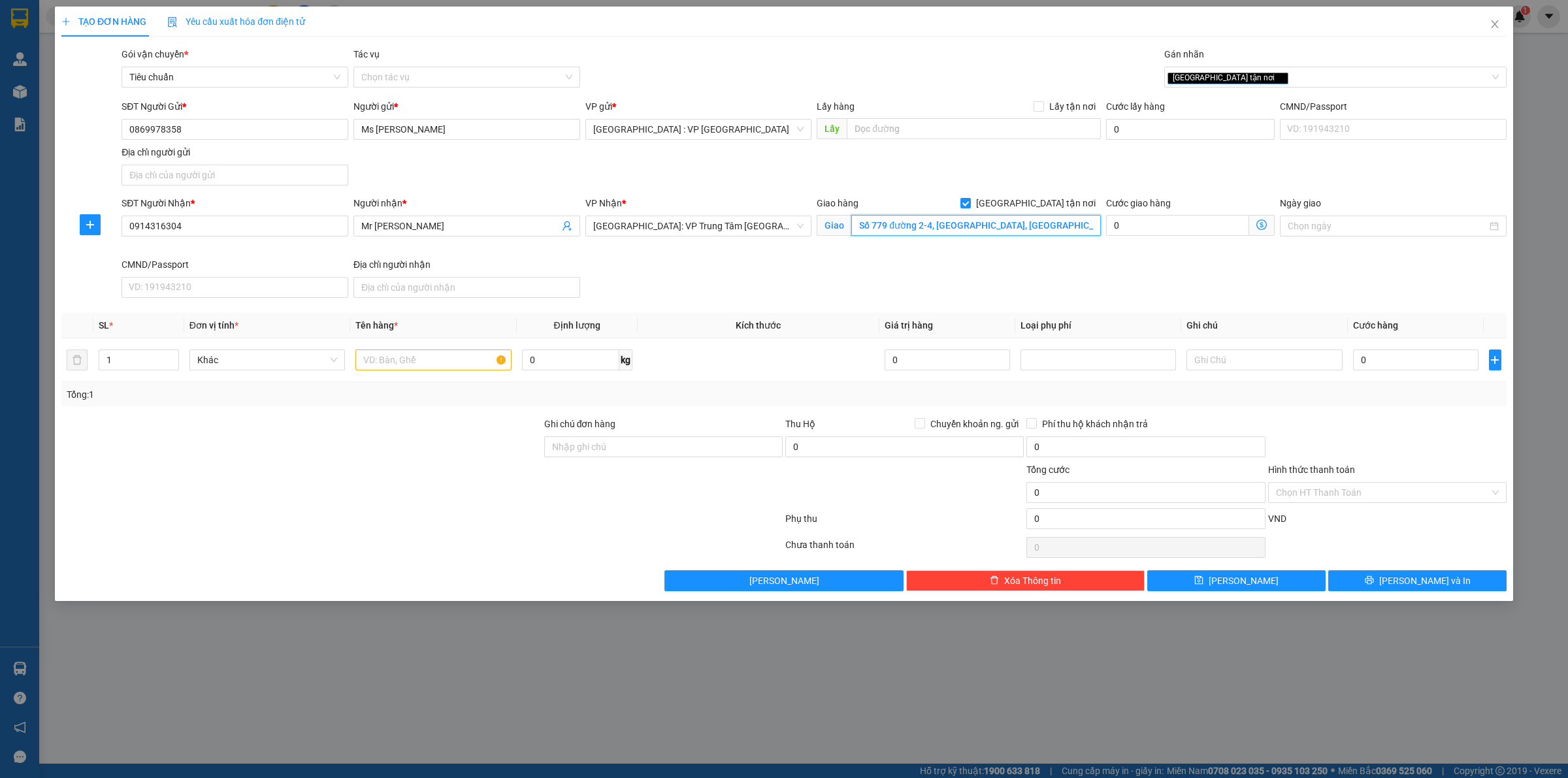
click at [1017, 219] on input "Số 779 đường 2-4, Phường Vĩnh Phước, TP Nha Trang, Khánh Hoà" at bounding box center [976, 225] width 250 height 21
click at [1026, 226] on input "Số 779 đường 2-4, Phường Vĩnh Phước, TP Nha Trang, Khánh Hoà" at bounding box center [976, 225] width 250 height 21
click at [391, 361] on input "text" at bounding box center [433, 360] width 155 height 21
click at [1060, 229] on input "Số 779 đường 2-4, Phường Vĩnh Phước, TP Nha Trang, Khánh Hoà" at bounding box center [976, 225] width 250 height 21
click at [1055, 222] on input "Số 779 đường 2-4, Phường Vĩnh Phước, TP Nha Trang, Khánh Hoà" at bounding box center [976, 225] width 250 height 21
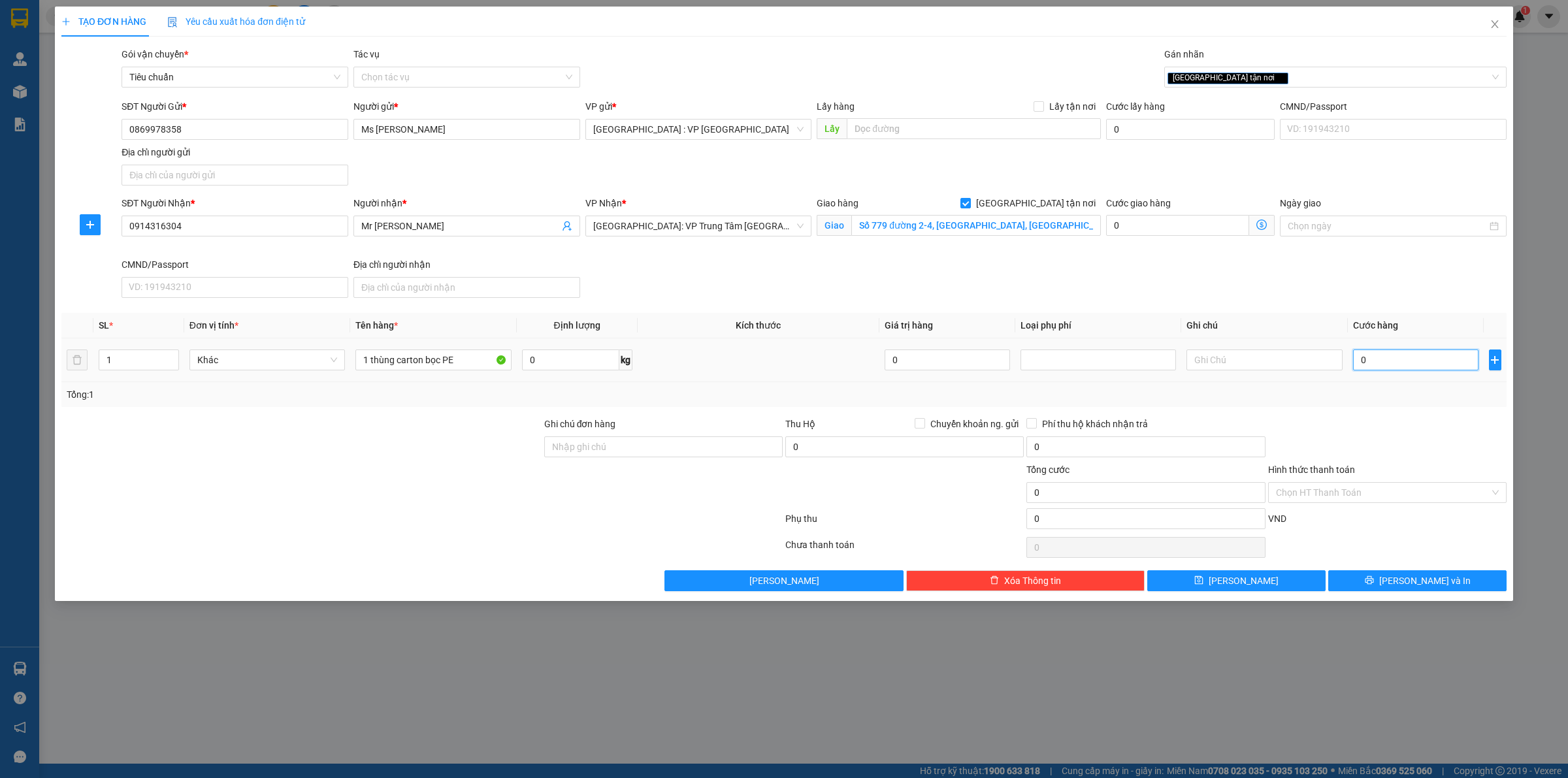
click at [1400, 367] on input "0" at bounding box center [1416, 360] width 126 height 21
click at [681, 514] on div at bounding box center [422, 521] width 724 height 26
click at [232, 132] on input "0869978358" at bounding box center [234, 129] width 227 height 21
click at [1448, 586] on button "[PERSON_NAME] và In" at bounding box center [1417, 581] width 178 height 21
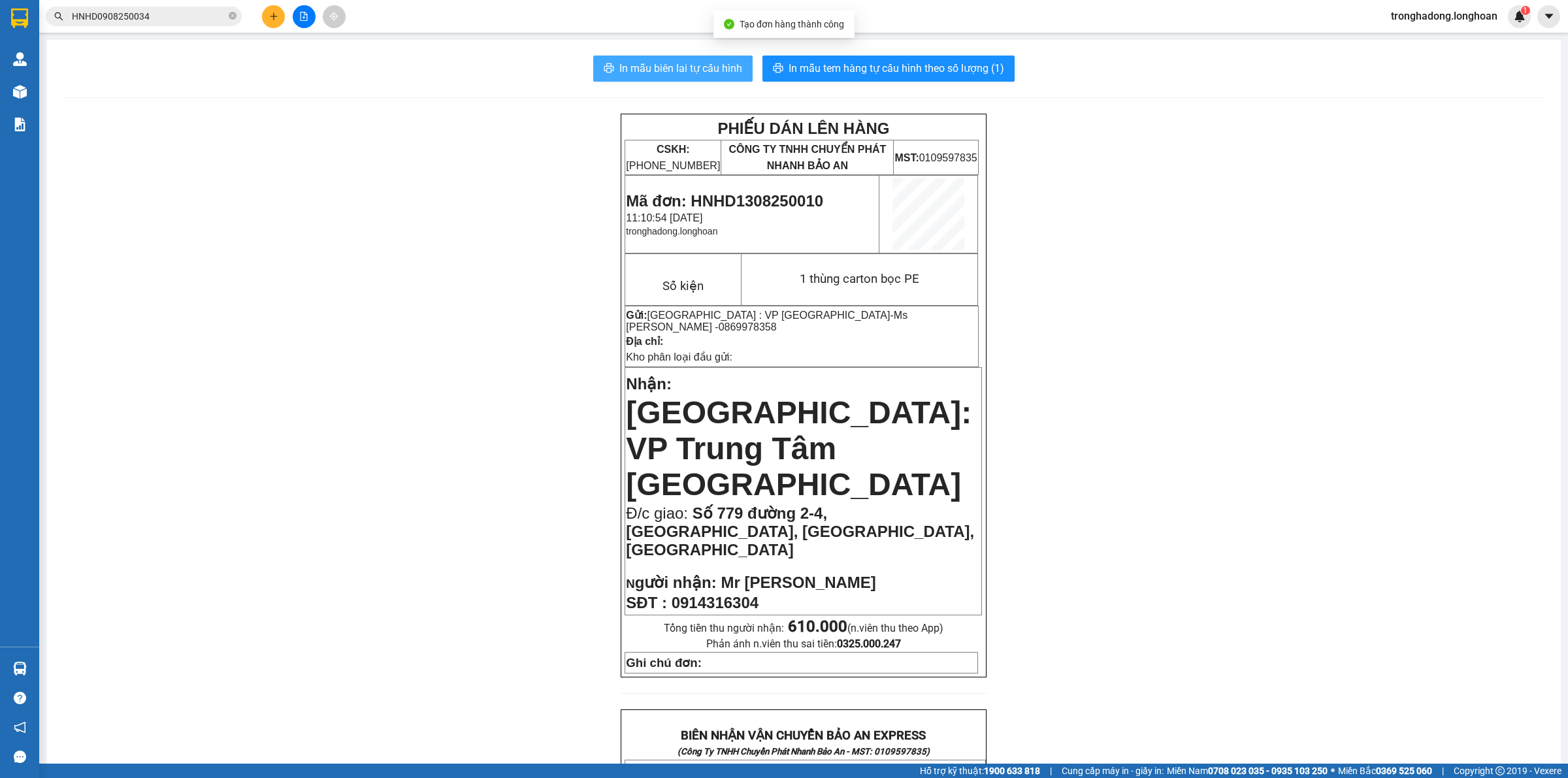
click at [646, 71] on span "In mẫu biên lai tự cấu hình" at bounding box center [681, 68] width 123 height 16
click at [866, 64] on span "In mẫu tem hàng tự cấu hình theo số lượng (1)" at bounding box center [896, 68] width 216 height 16
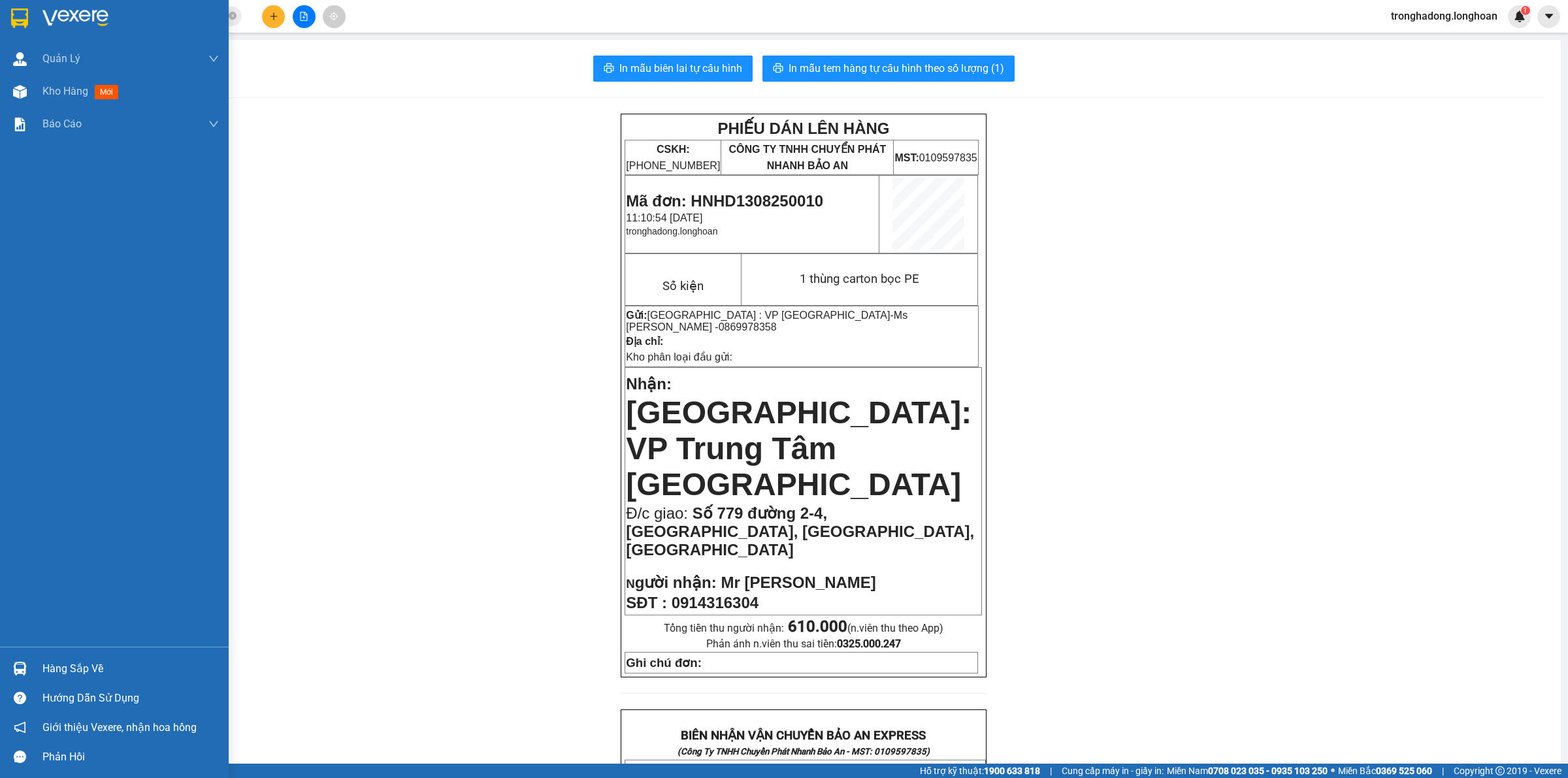
click at [14, 15] on img at bounding box center [19, 18] width 17 height 20
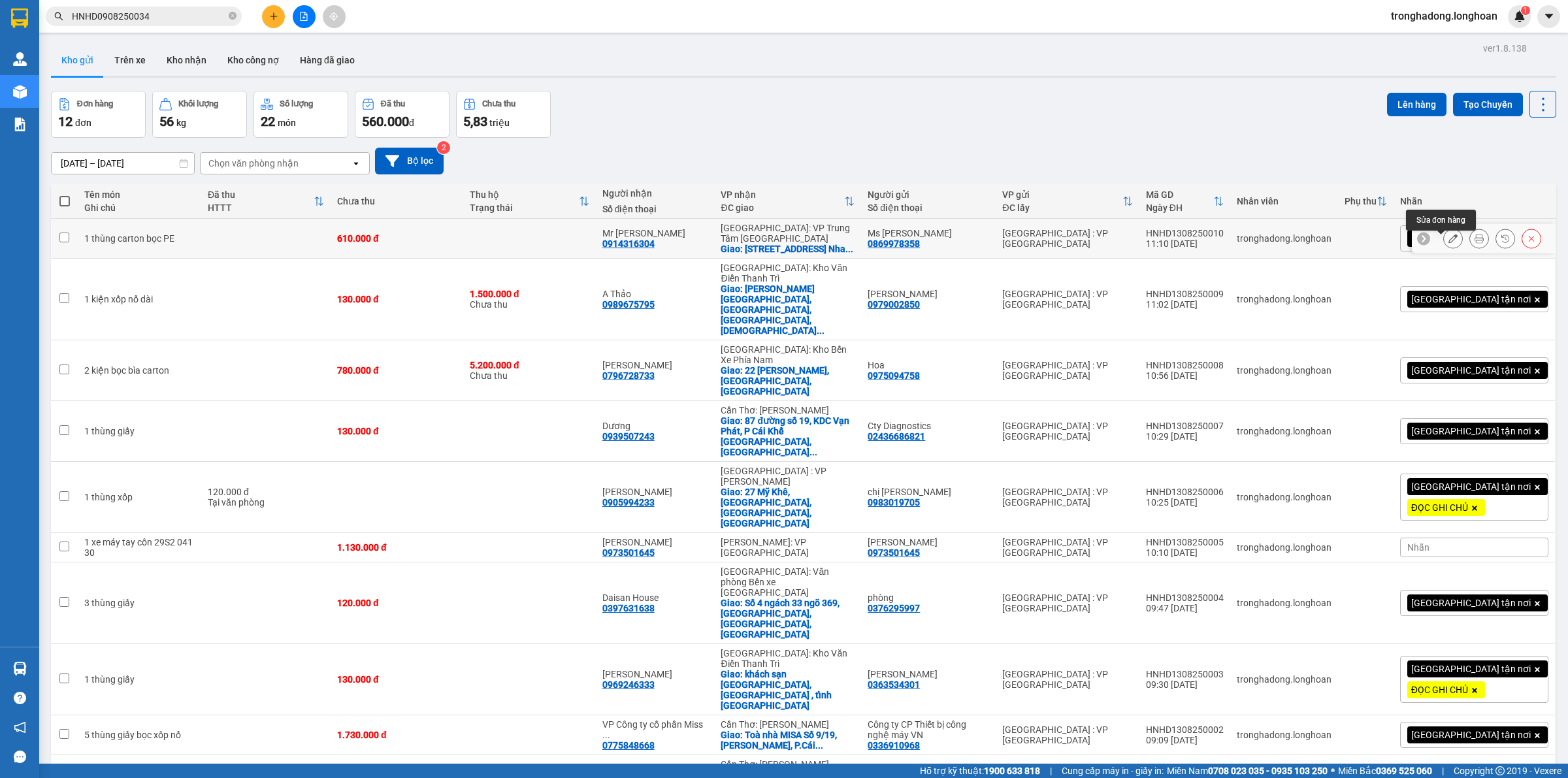
click at [1449, 243] on icon at bounding box center [1453, 239] width 9 height 9
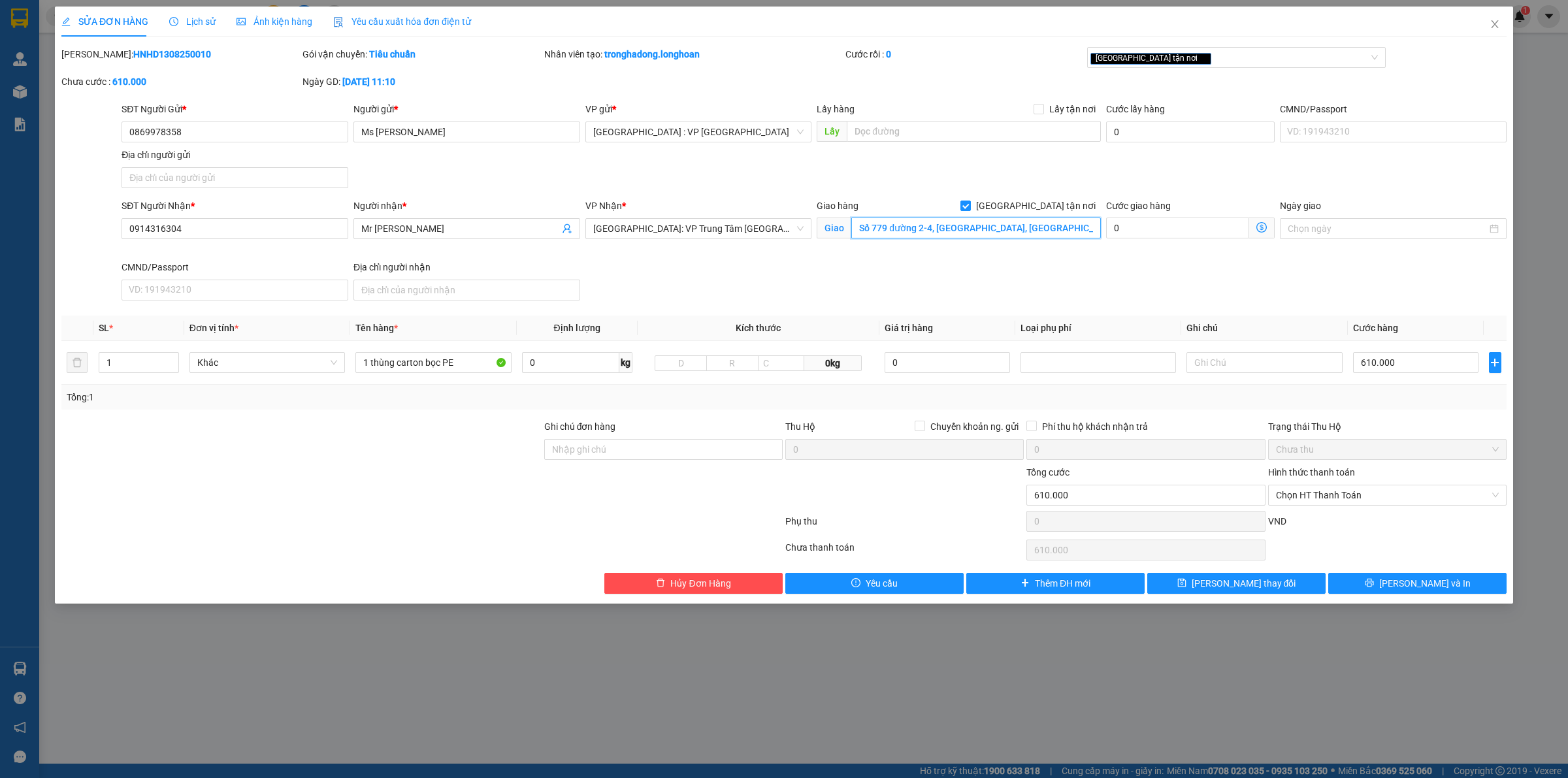
click at [1023, 229] on input "Số 779 đường 2-4, Phường Vĩnh Phước, TP Nha Trang, Khánh Hoà" at bounding box center [976, 228] width 250 height 21
click at [969, 203] on input "[GEOGRAPHIC_DATA] tận nơi" at bounding box center [965, 205] width 9 height 9
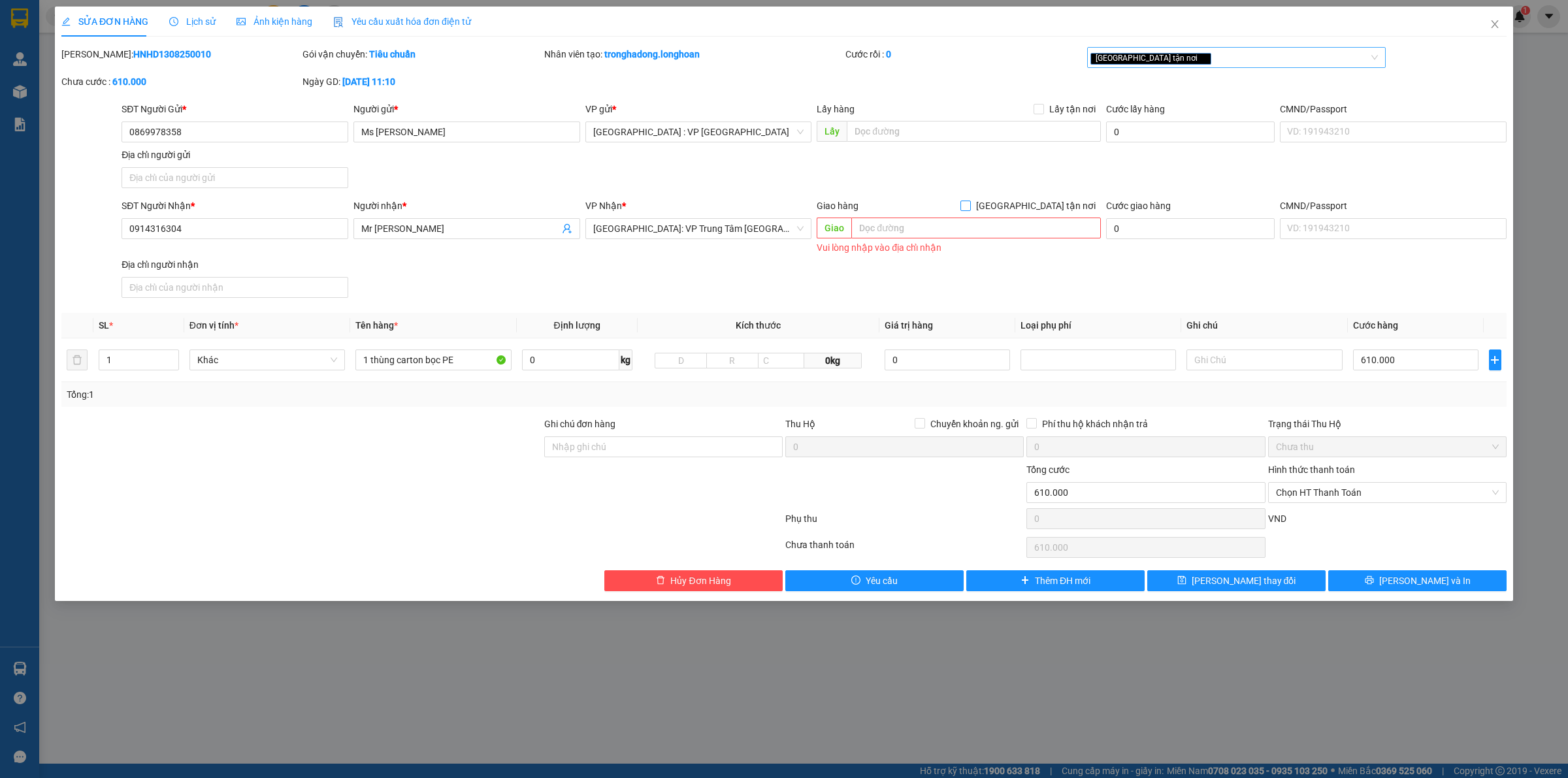
click at [1225, 52] on div "[GEOGRAPHIC_DATA] tận nơi" at bounding box center [1230, 57] width 279 height 16
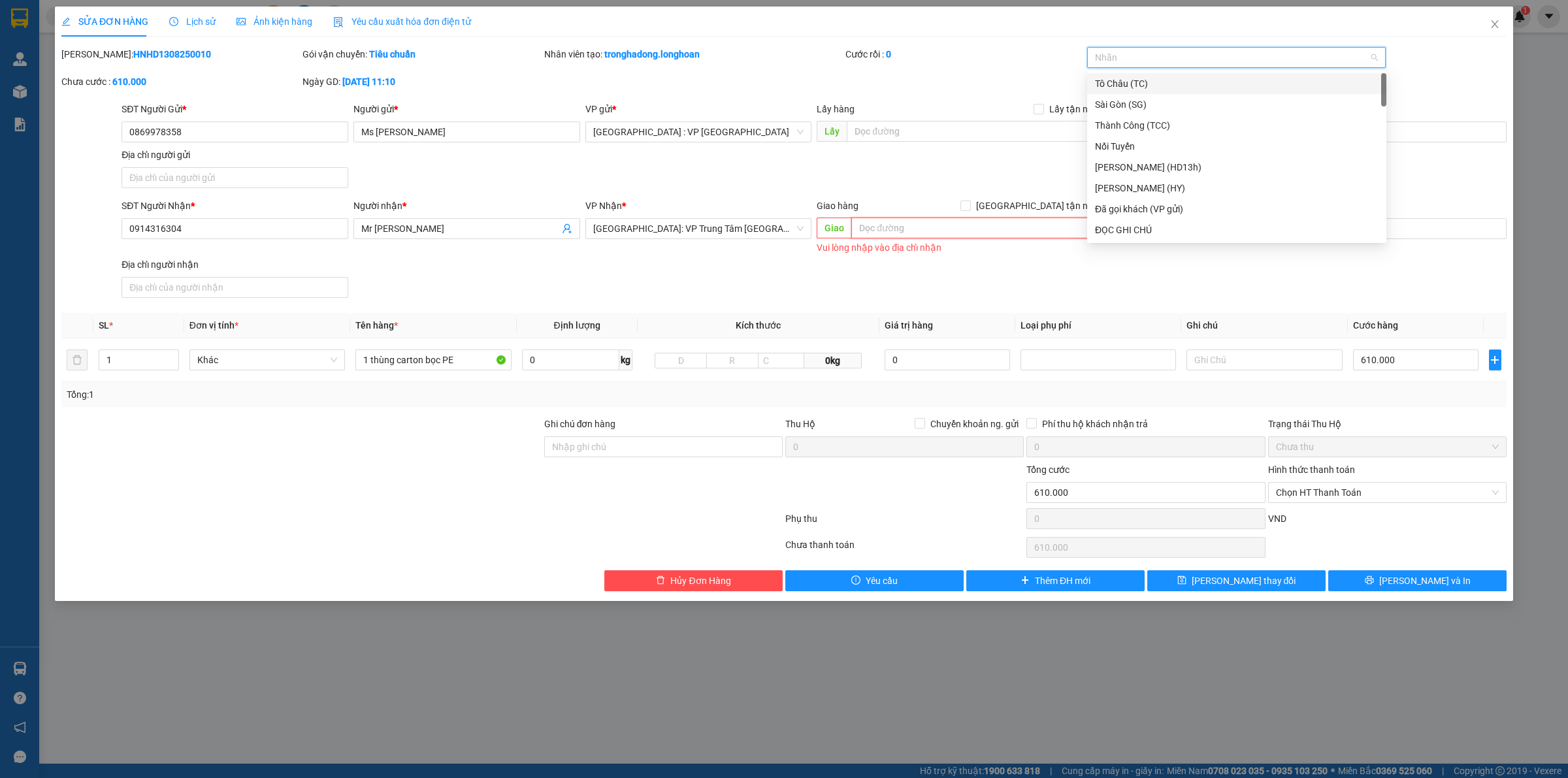
click at [893, 231] on input "text" at bounding box center [976, 228] width 250 height 21
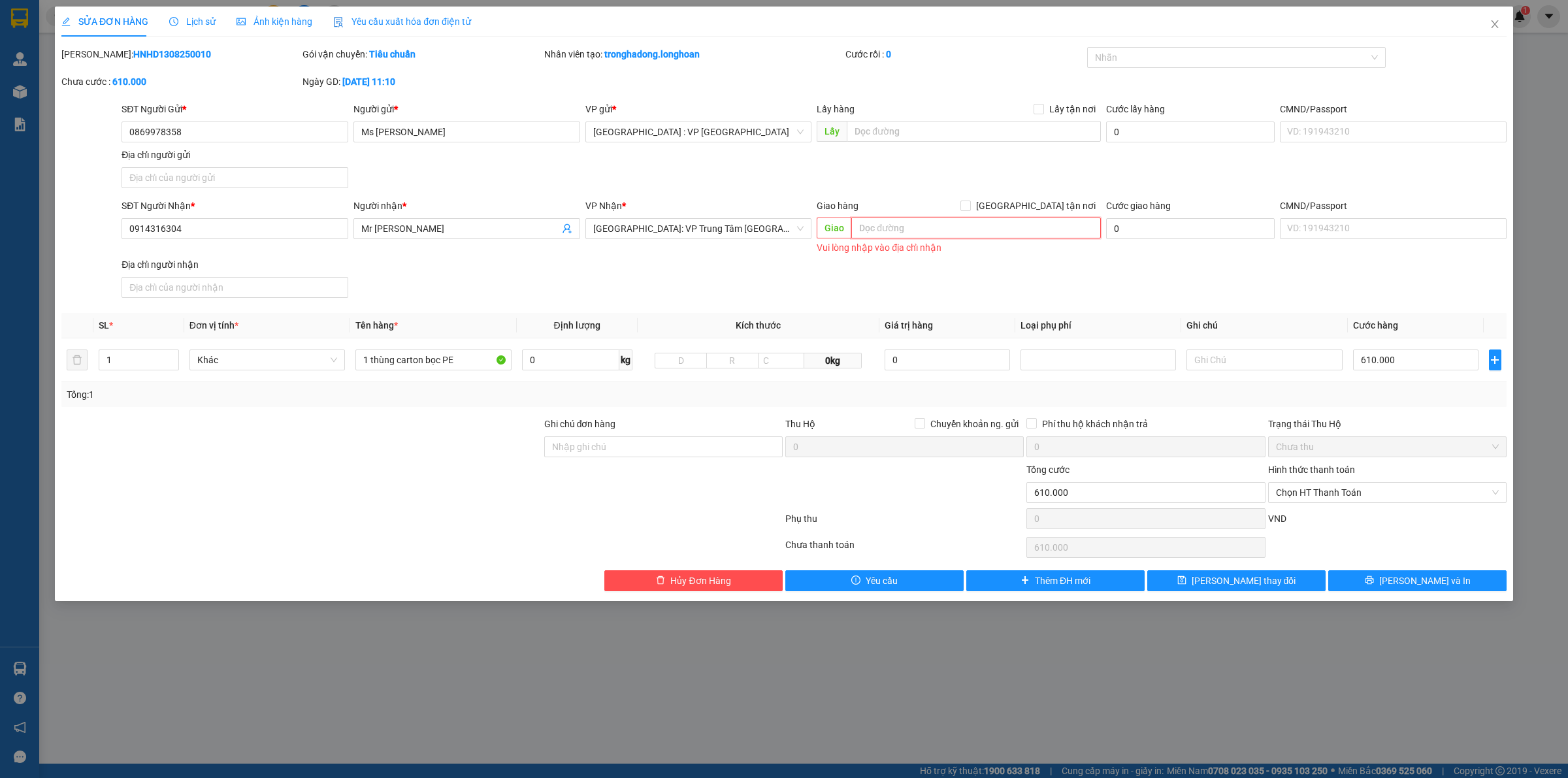
paste input "Văn phòng Bảo An TP Nha Trang 1: VP Trung Tâm TP Nha Trang: 18 Thủy Xưởng, Phươ…"
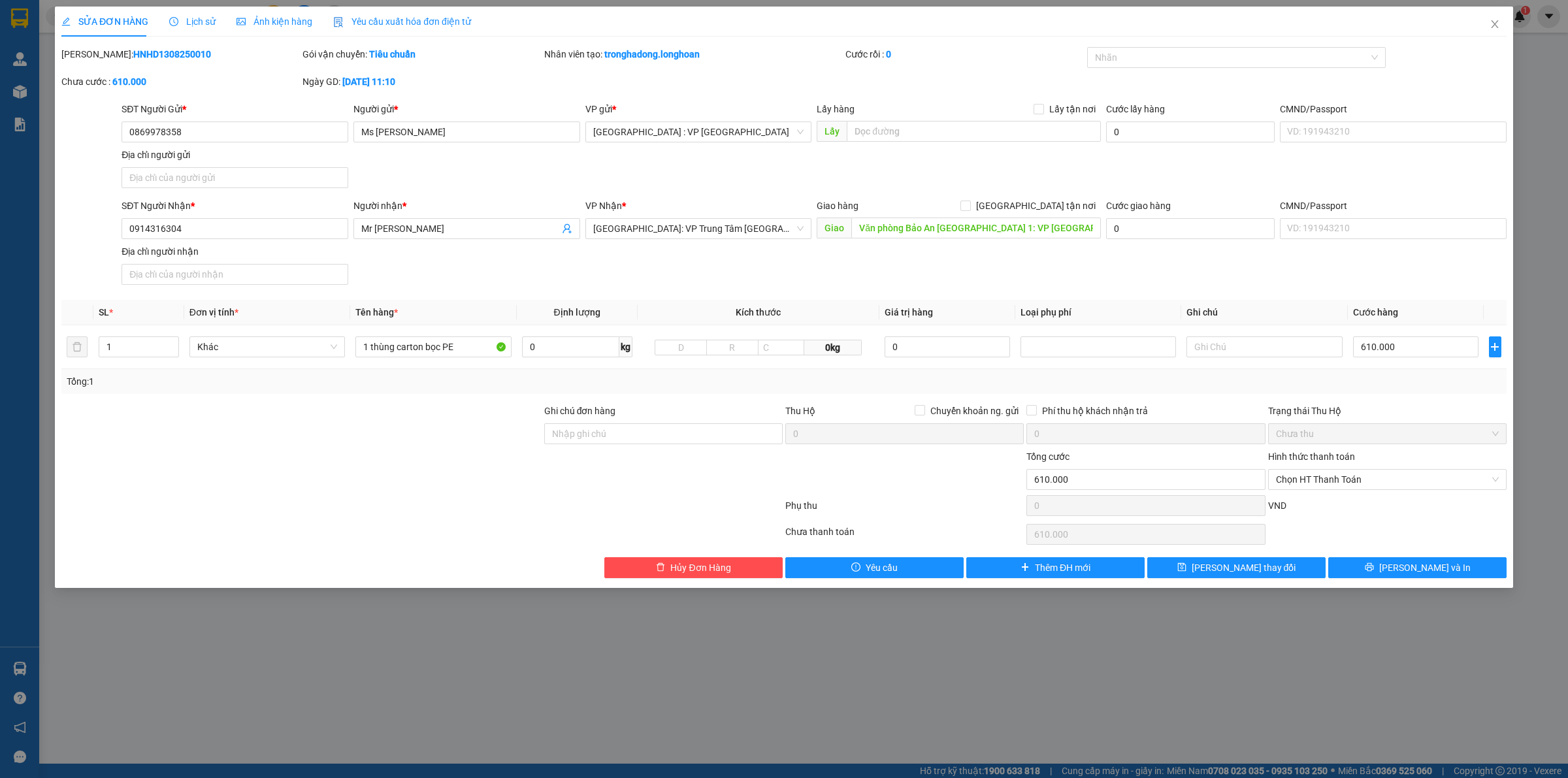
click at [846, 279] on div "SĐT Người Nhận * 0914316304 Người nhận * Mr Quang VP Nhận * Khánh Hòa: VP Trung…" at bounding box center [814, 245] width 1391 height 92
click at [1421, 344] on input "610.000" at bounding box center [1416, 347] width 126 height 21
click at [1376, 572] on button "[PERSON_NAME] và In" at bounding box center [1417, 567] width 178 height 21
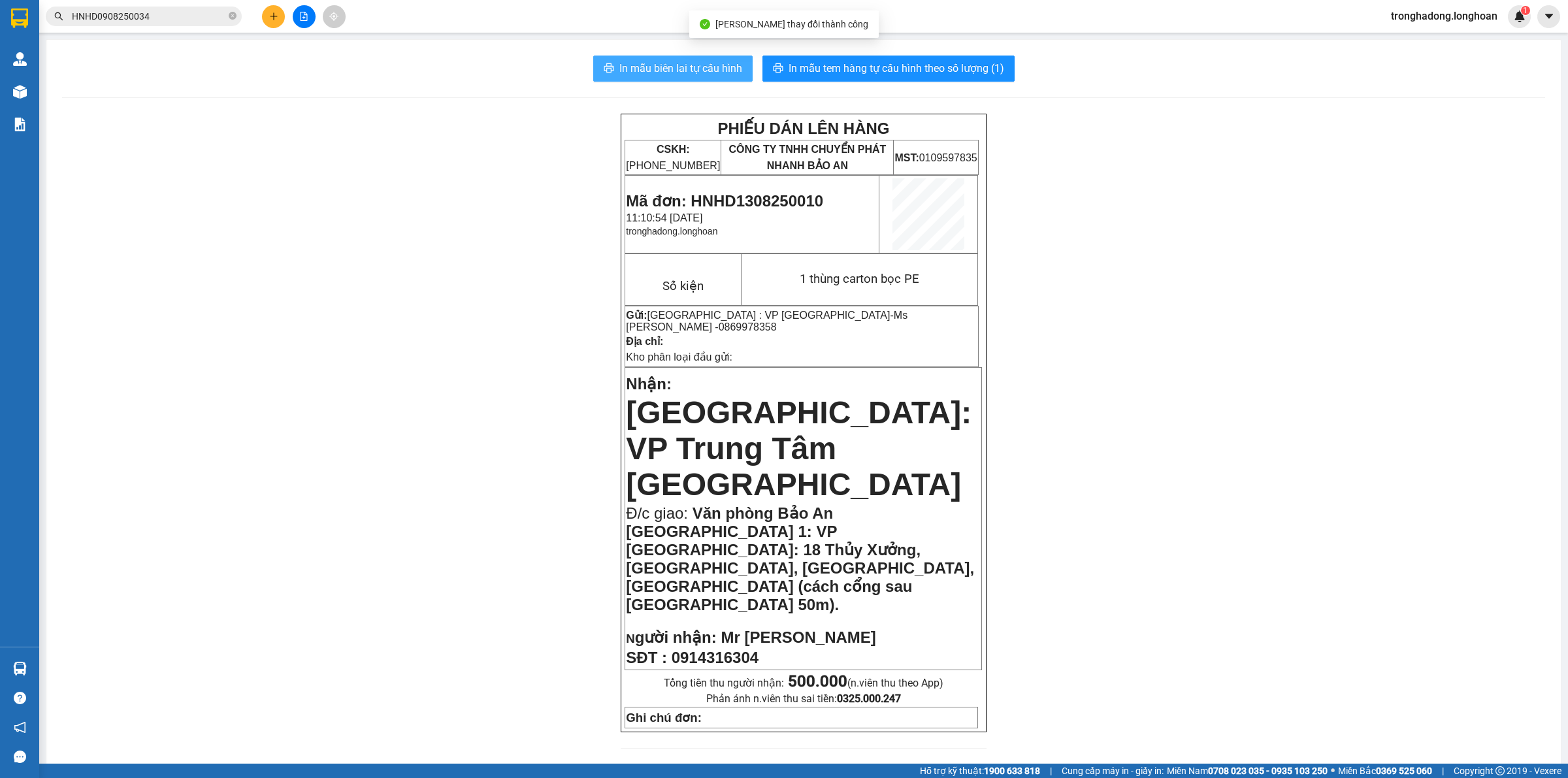
click at [661, 69] on span "In mẫu biên lai tự cấu hình" at bounding box center [681, 68] width 123 height 16
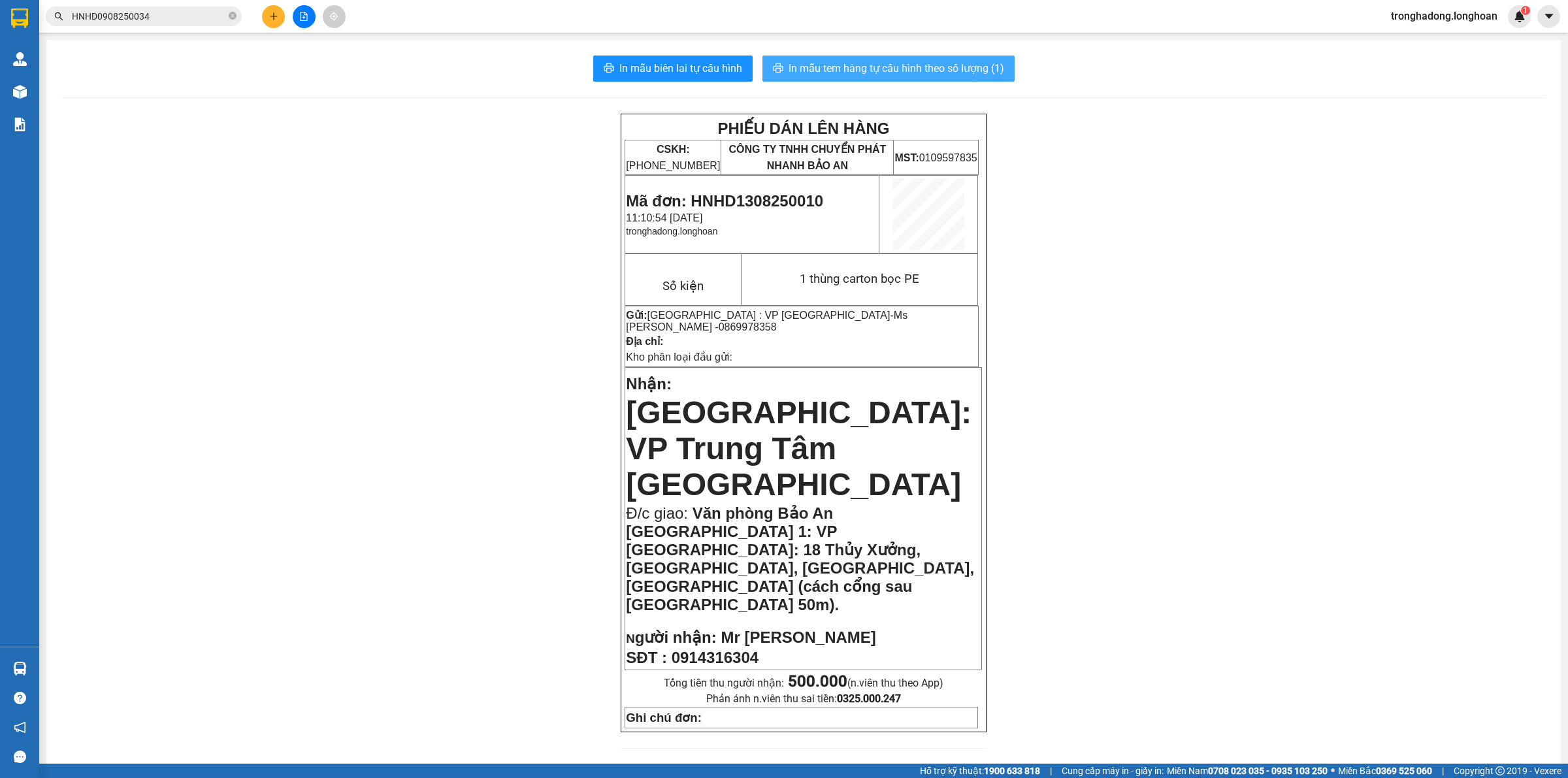
click at [913, 66] on span "In mẫu tem hàng tự cấu hình theo số lượng (1)" at bounding box center [896, 68] width 216 height 16
click at [274, 17] on icon "plus" at bounding box center [273, 16] width 9 height 9
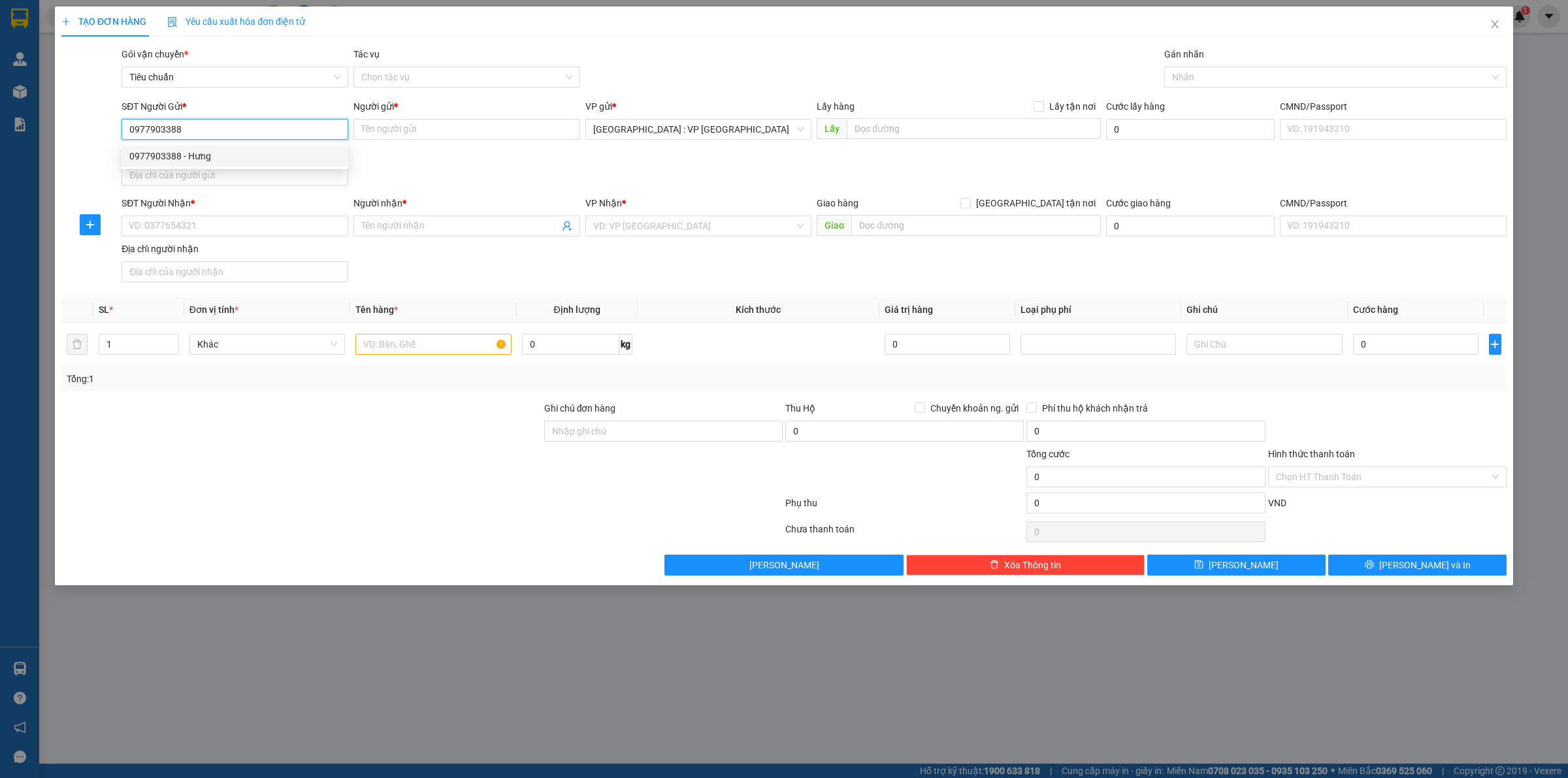
click at [253, 150] on div "0977903388 - Hưng" at bounding box center [235, 156] width 211 height 14
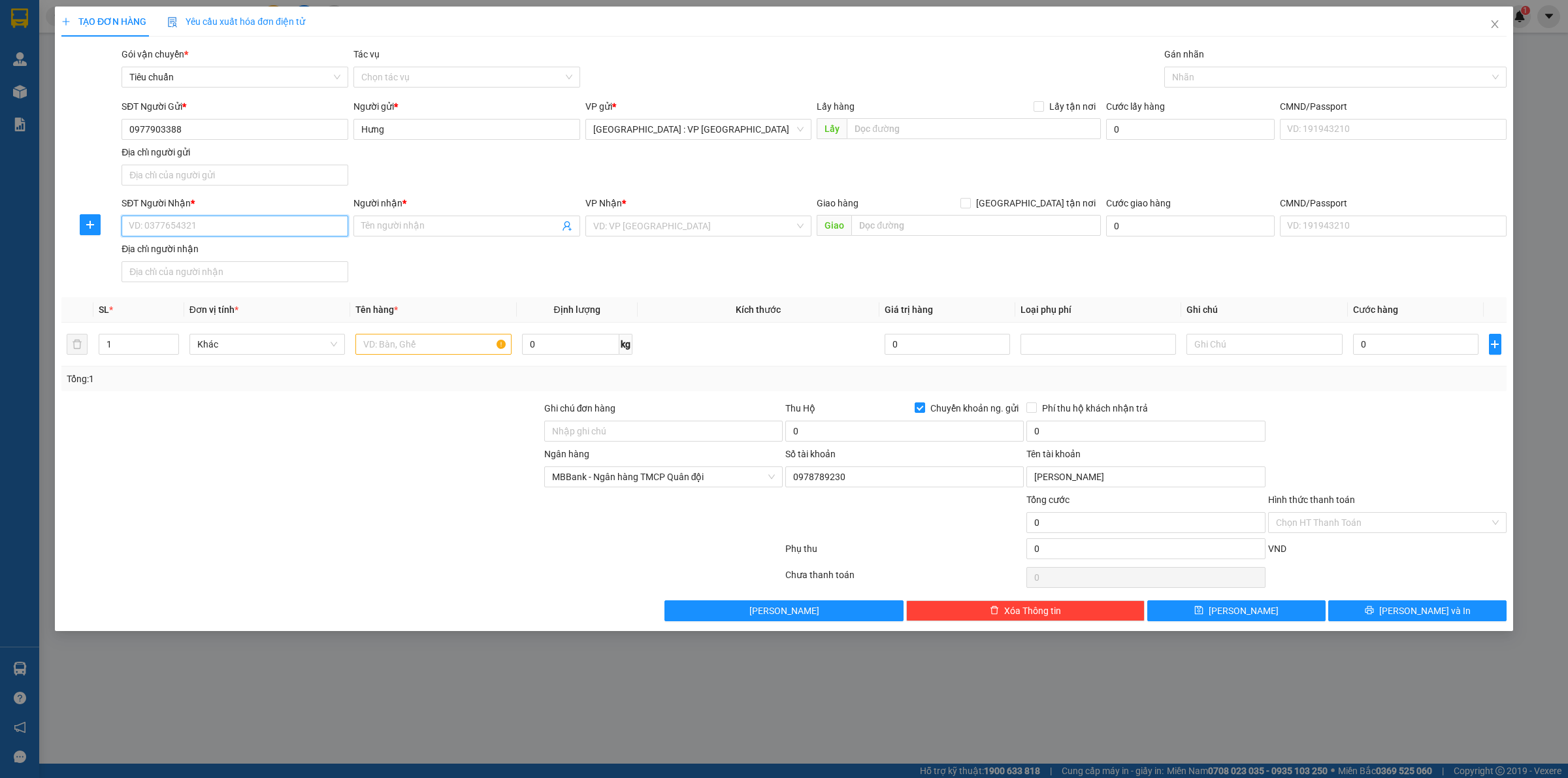
click at [267, 224] on input "SĐT Người Nhận *" at bounding box center [234, 226] width 227 height 21
click at [382, 219] on span at bounding box center [466, 226] width 227 height 21
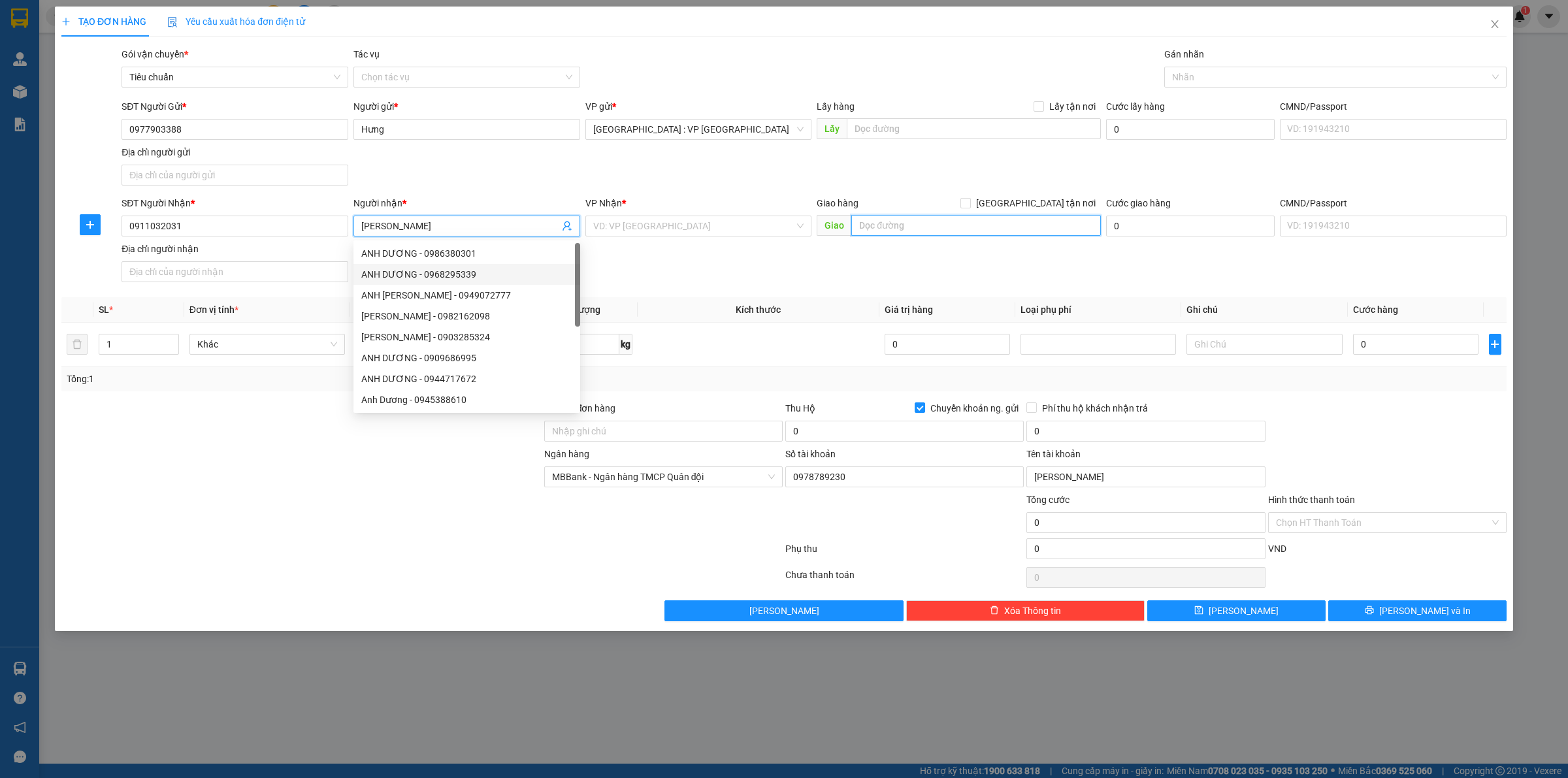
click at [917, 223] on input "text" at bounding box center [976, 225] width 250 height 21
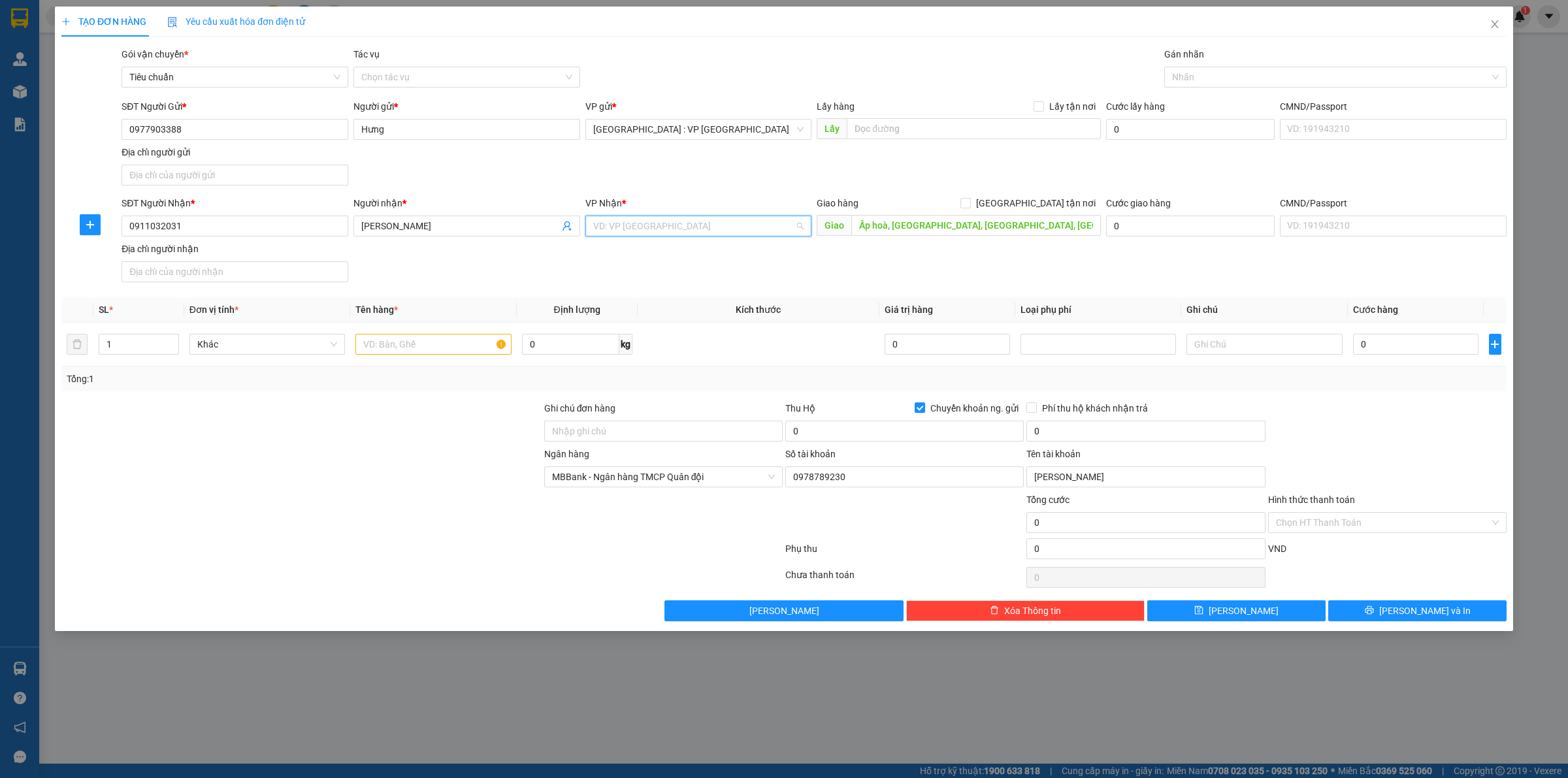
click at [699, 217] on input "search" at bounding box center [694, 226] width 202 height 20
click at [692, 259] on div "[PERSON_NAME] : [GEOGRAPHIC_DATA]" at bounding box center [699, 253] width 211 height 14
click at [969, 207] on input "[GEOGRAPHIC_DATA] tận nơi" at bounding box center [965, 202] width 9 height 9
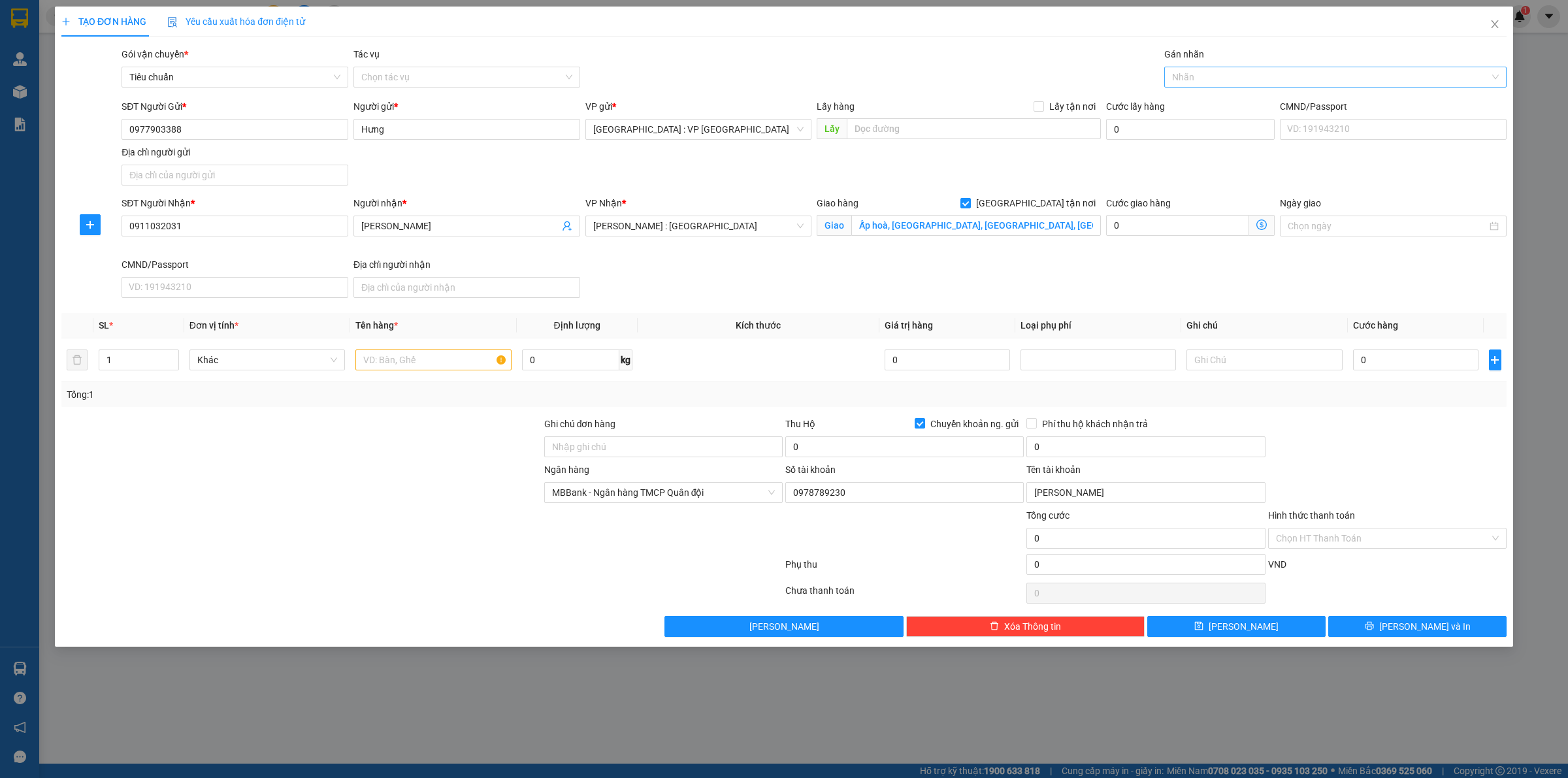
click at [1252, 75] on div at bounding box center [1329, 77] width 323 height 16
click at [1239, 102] on div "[GEOGRAPHIC_DATA] tận nơi" at bounding box center [1336, 103] width 327 height 14
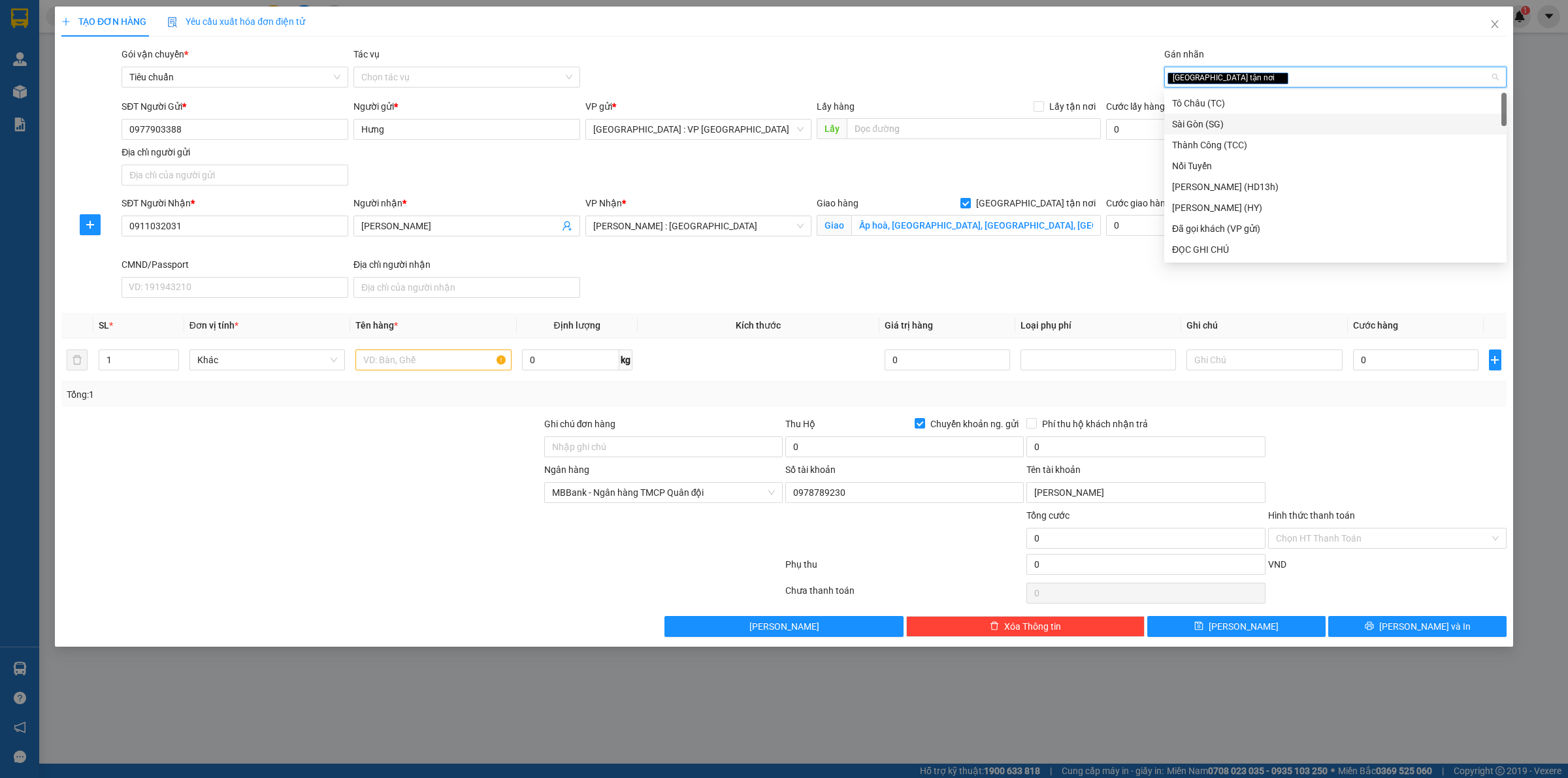
click at [1036, 164] on div "SĐT Người Gửi * 0977903388 Người gửi * Hưng VP gửi * Hà Nội : VP Hà Đông Lấy hà…" at bounding box center [814, 145] width 1391 height 92
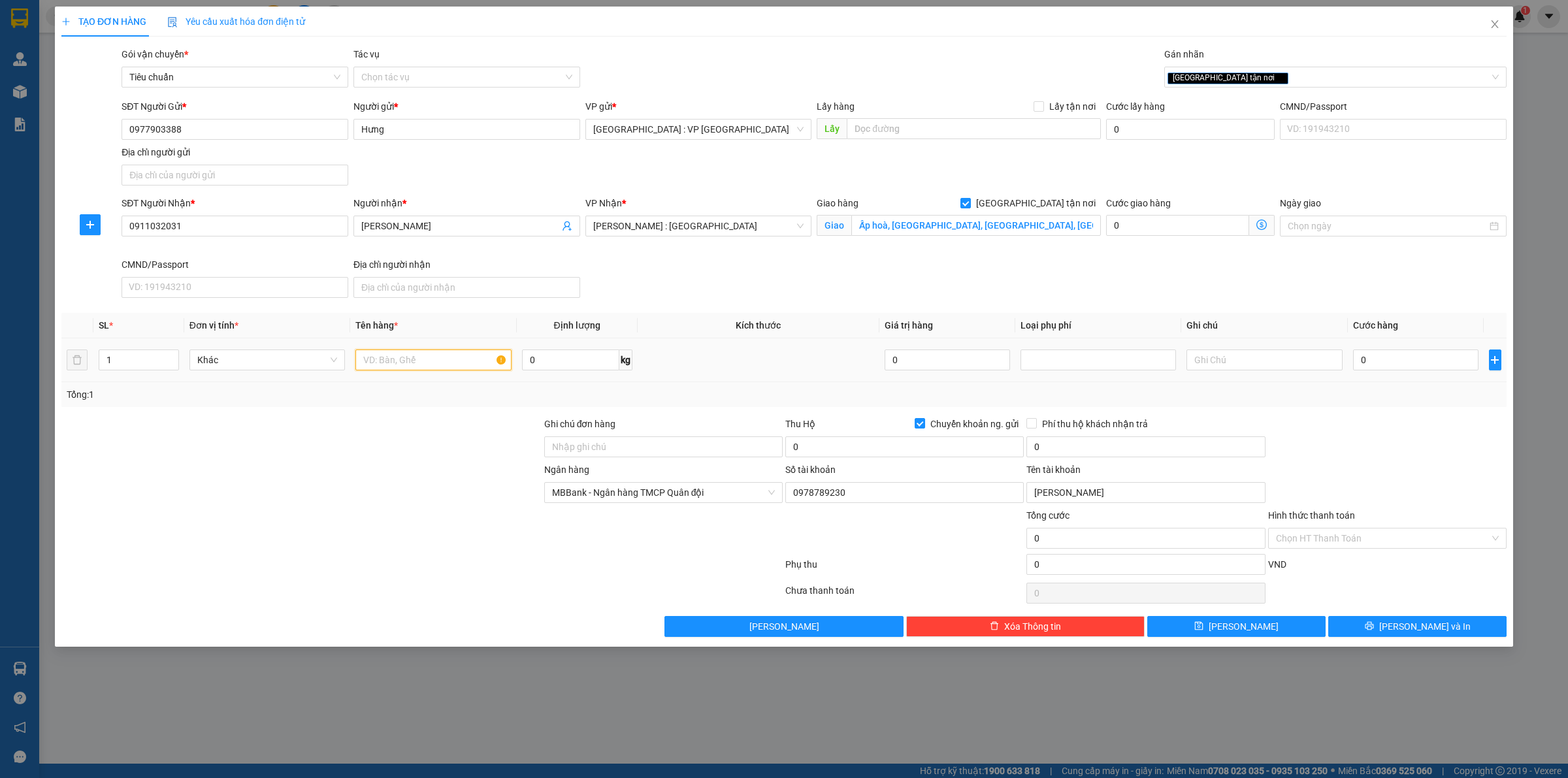
click at [446, 366] on input "text" at bounding box center [433, 360] width 155 height 21
click at [543, 358] on input "0" at bounding box center [571, 360] width 98 height 21
click at [1430, 364] on input "0" at bounding box center [1416, 360] width 126 height 21
click at [900, 452] on input "0" at bounding box center [904, 447] width 239 height 21
click at [1077, 449] on input "0" at bounding box center [1145, 447] width 239 height 21
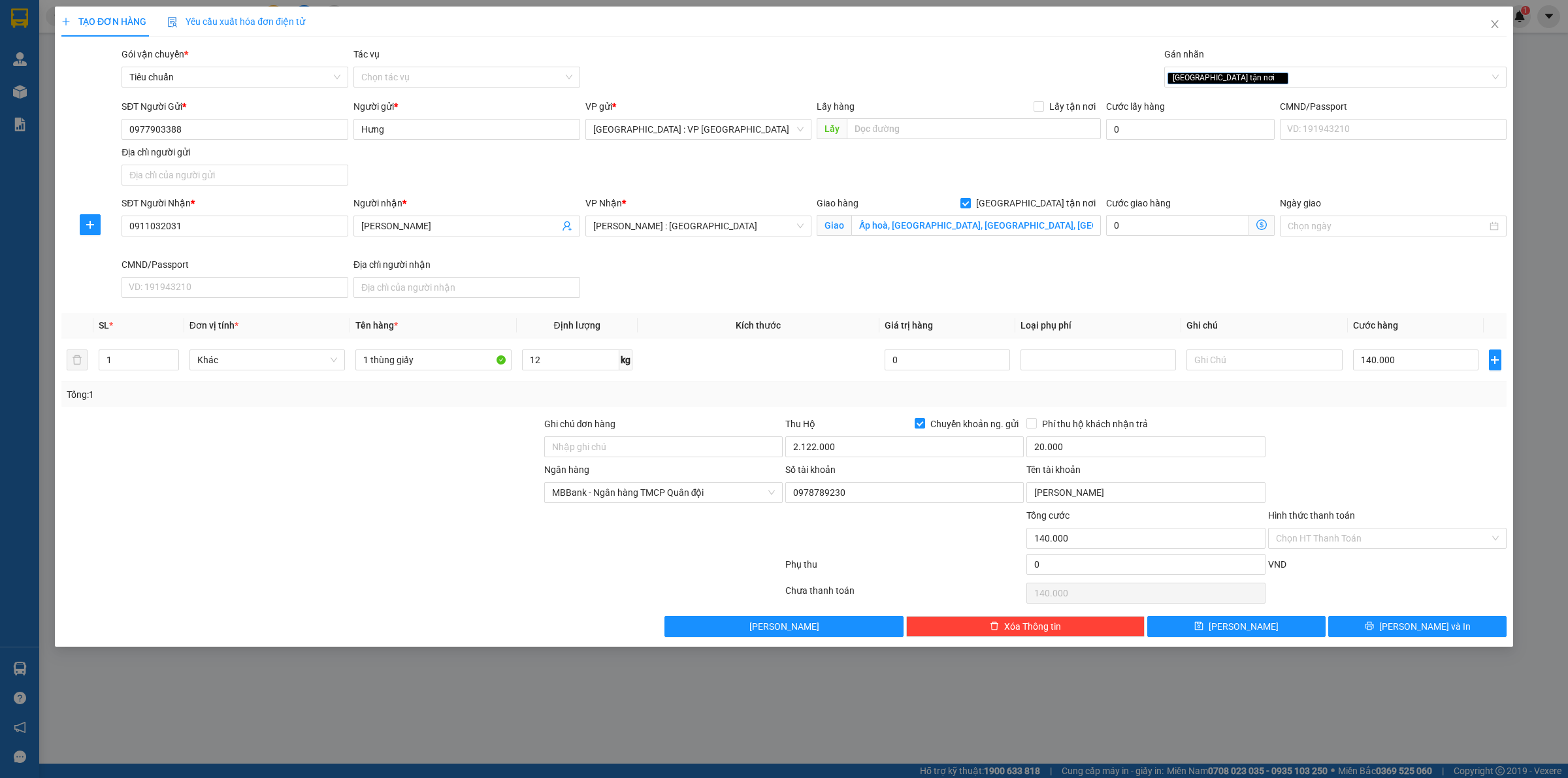
click at [1385, 479] on div "Ngân hàng MBBank - Ngân hàng TMCP Quân đội Số tài khoản 0978789230 Tên tài khoả…" at bounding box center [784, 485] width 1448 height 46
click at [652, 445] on input "Ghi chú đơn hàng" at bounding box center [664, 447] width 239 height 21
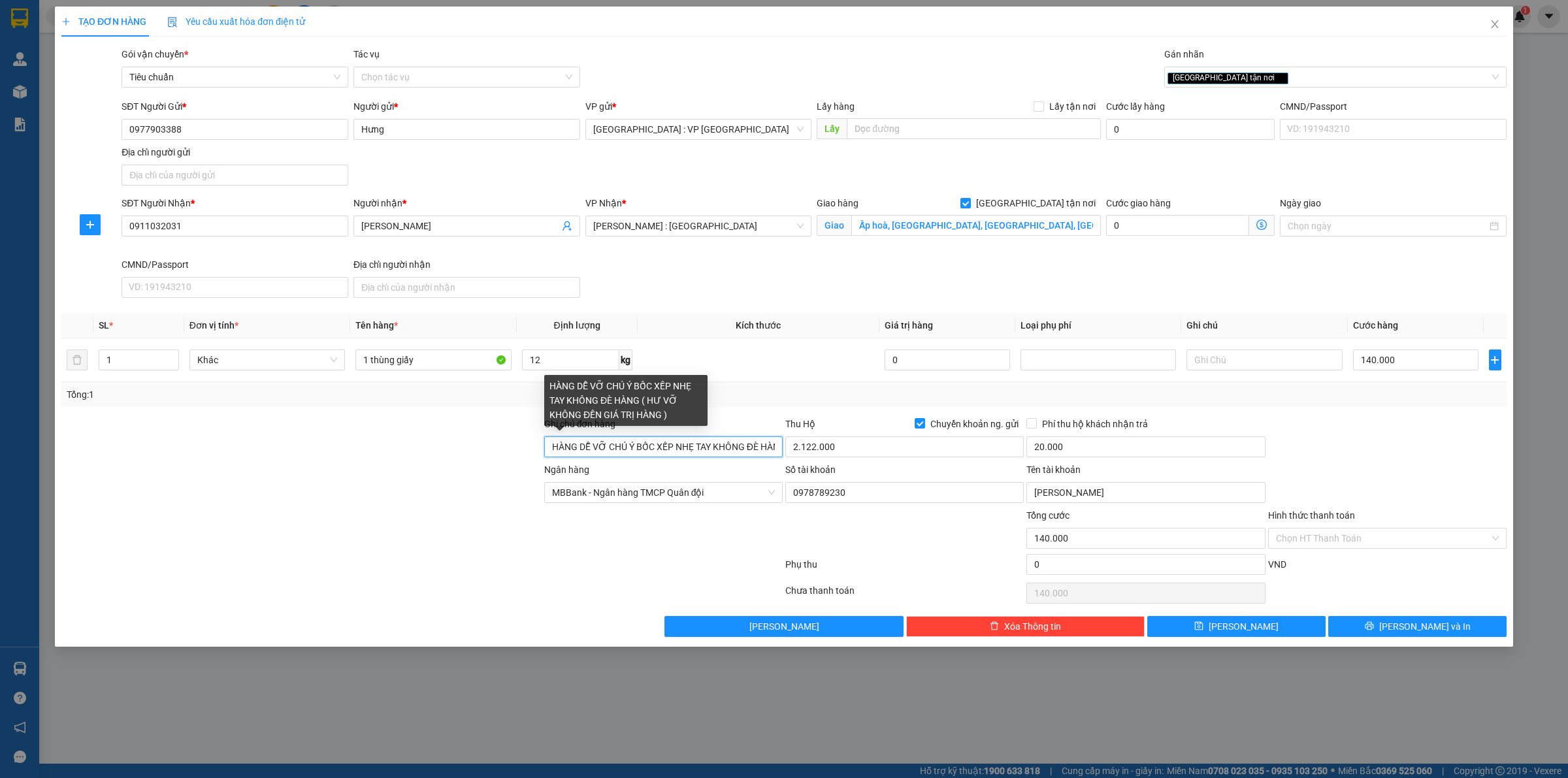
click at [710, 443] on input "HÀNG DỄ VỠ CHÚ Ý BỐC XẾP NHẸ TAY KHÔNG ĐÈ HÀNG ( HƯ VỠ KHÔNG ĐỀN GIÁ TRỊ HÀNG )" at bounding box center [664, 447] width 239 height 21
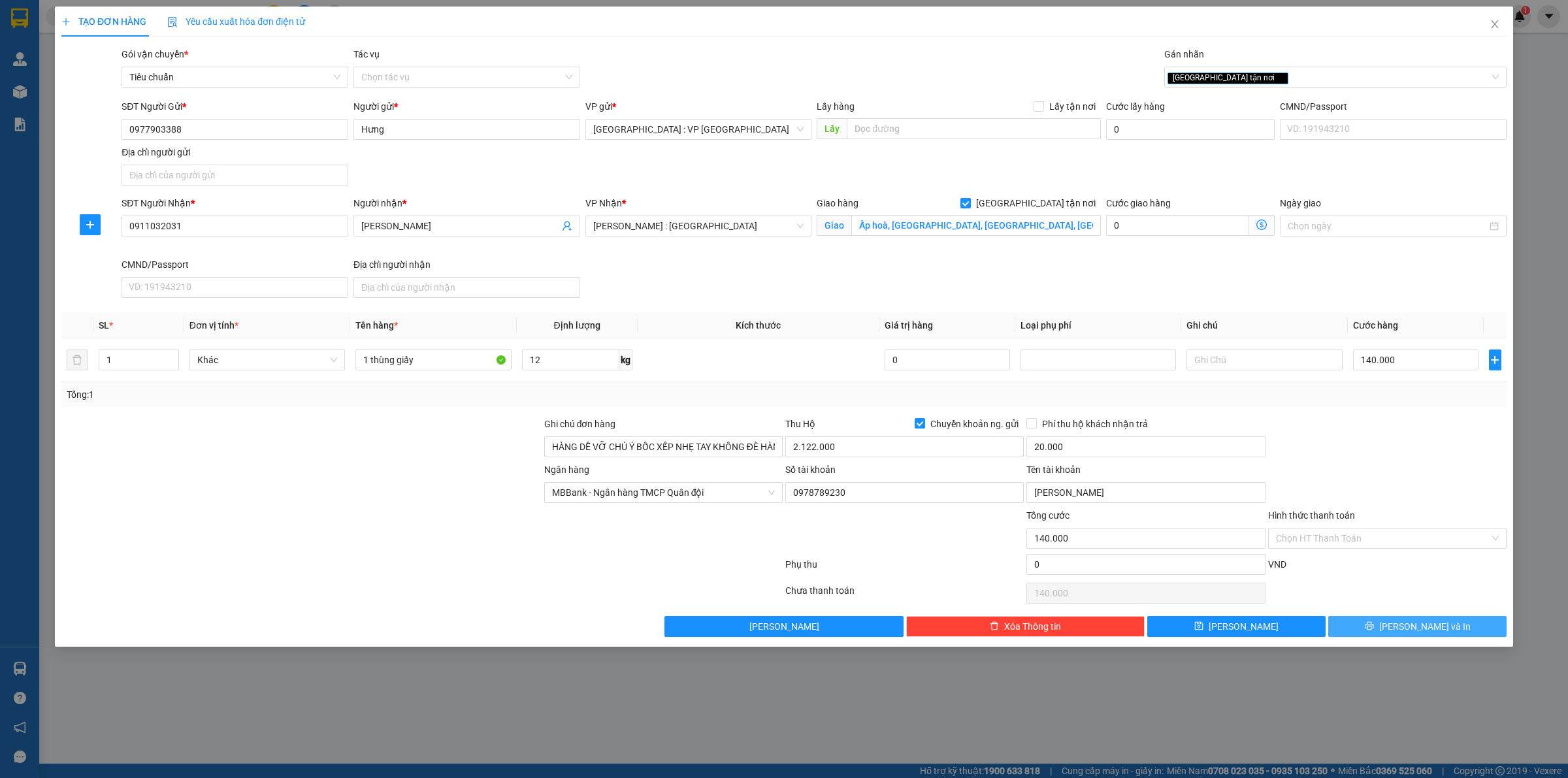
click at [1418, 629] on span "[PERSON_NAME] và In" at bounding box center [1425, 626] width 92 height 14
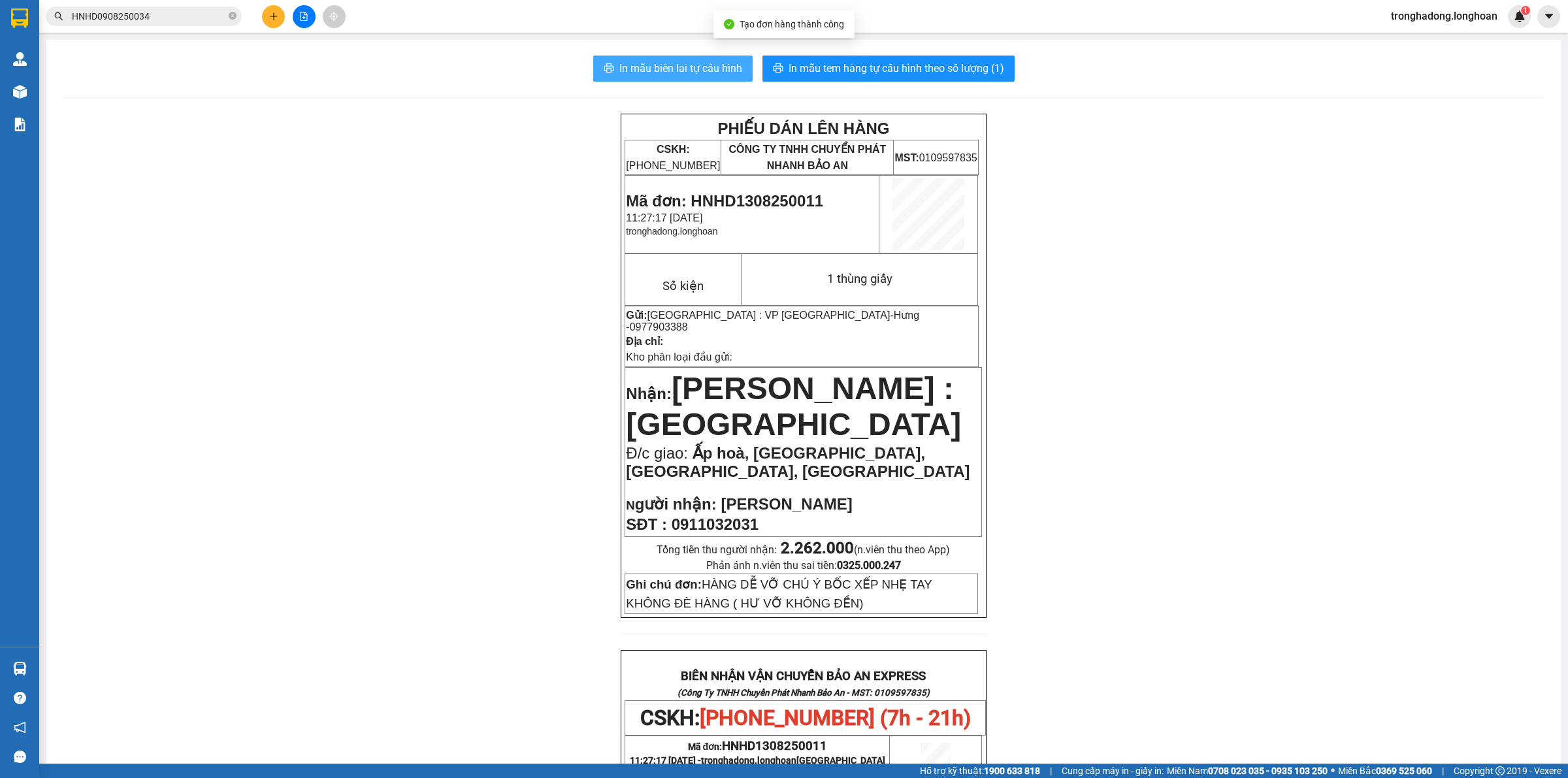
click at [669, 70] on span "In mẫu biên lai tự cấu hình" at bounding box center [681, 68] width 123 height 16
click at [944, 67] on span "In mẫu tem hàng tự cấu hình theo số lượng (1)" at bounding box center [896, 68] width 216 height 16
click at [271, 10] on button at bounding box center [273, 16] width 23 height 23
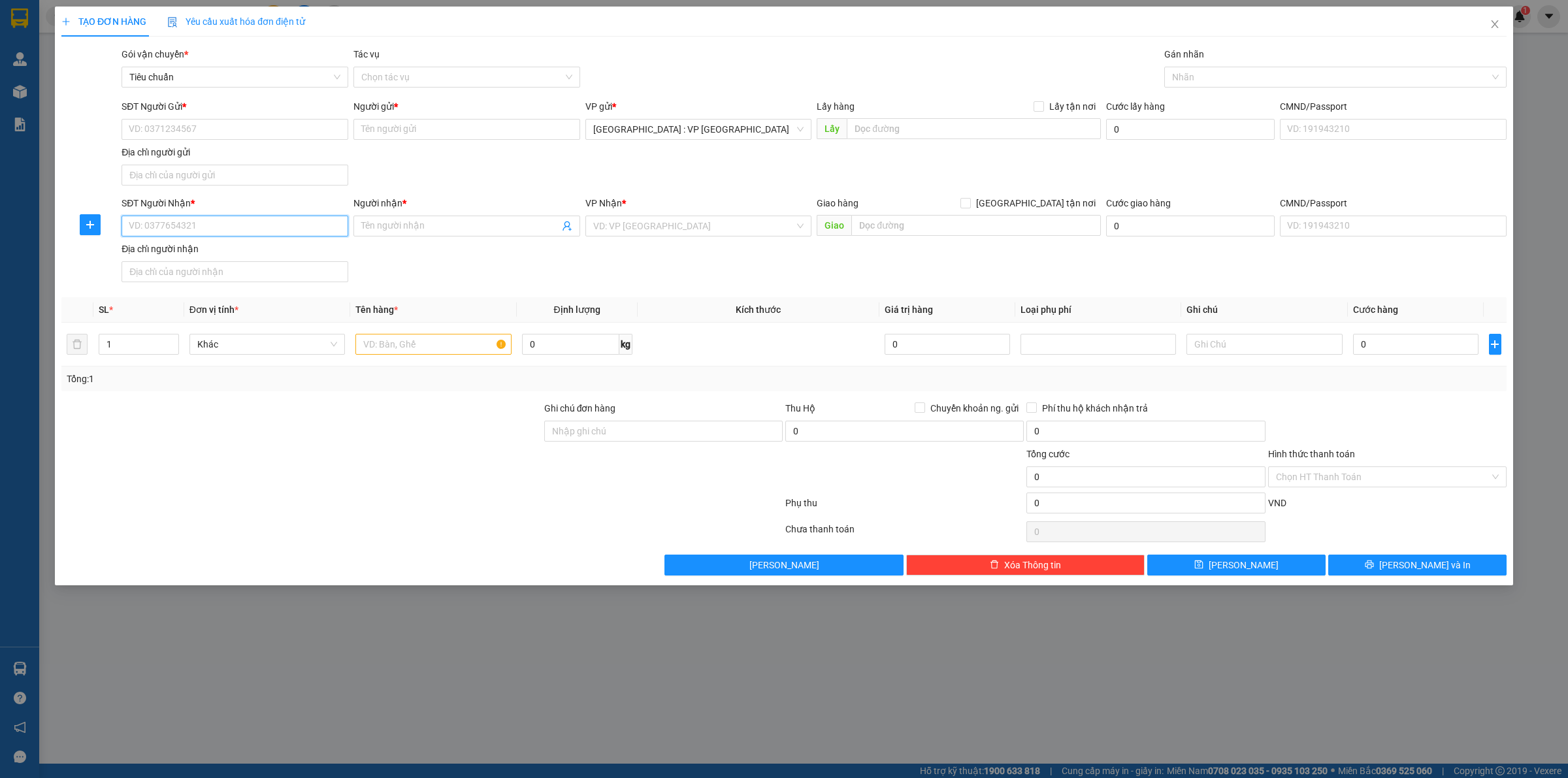
click at [269, 230] on input "SĐT Người Nhận *" at bounding box center [234, 226] width 227 height 21
click at [1494, 27] on icon "close" at bounding box center [1495, 24] width 10 height 10
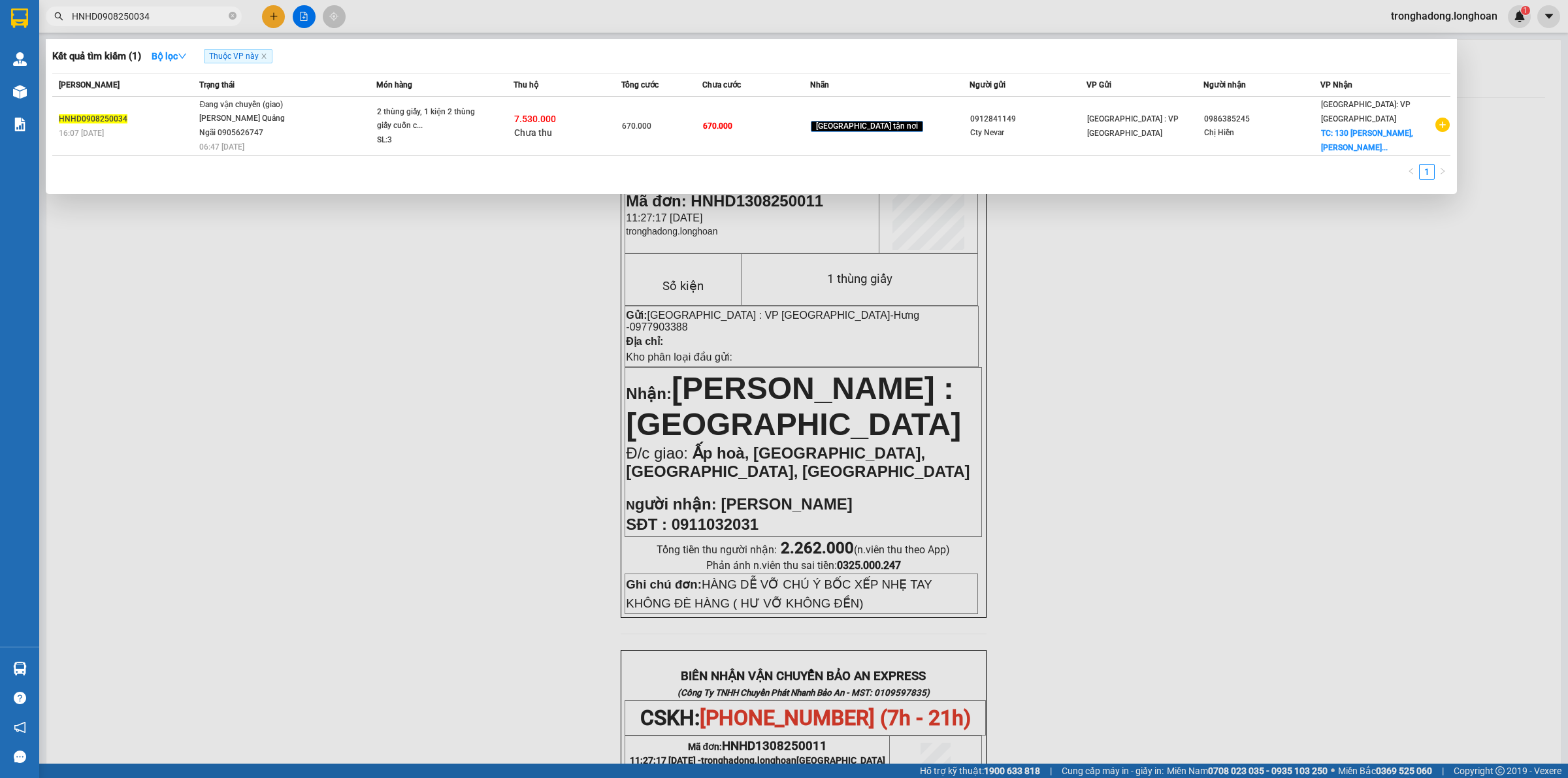
click at [167, 10] on input "HNHD0908250034" at bounding box center [149, 16] width 154 height 14
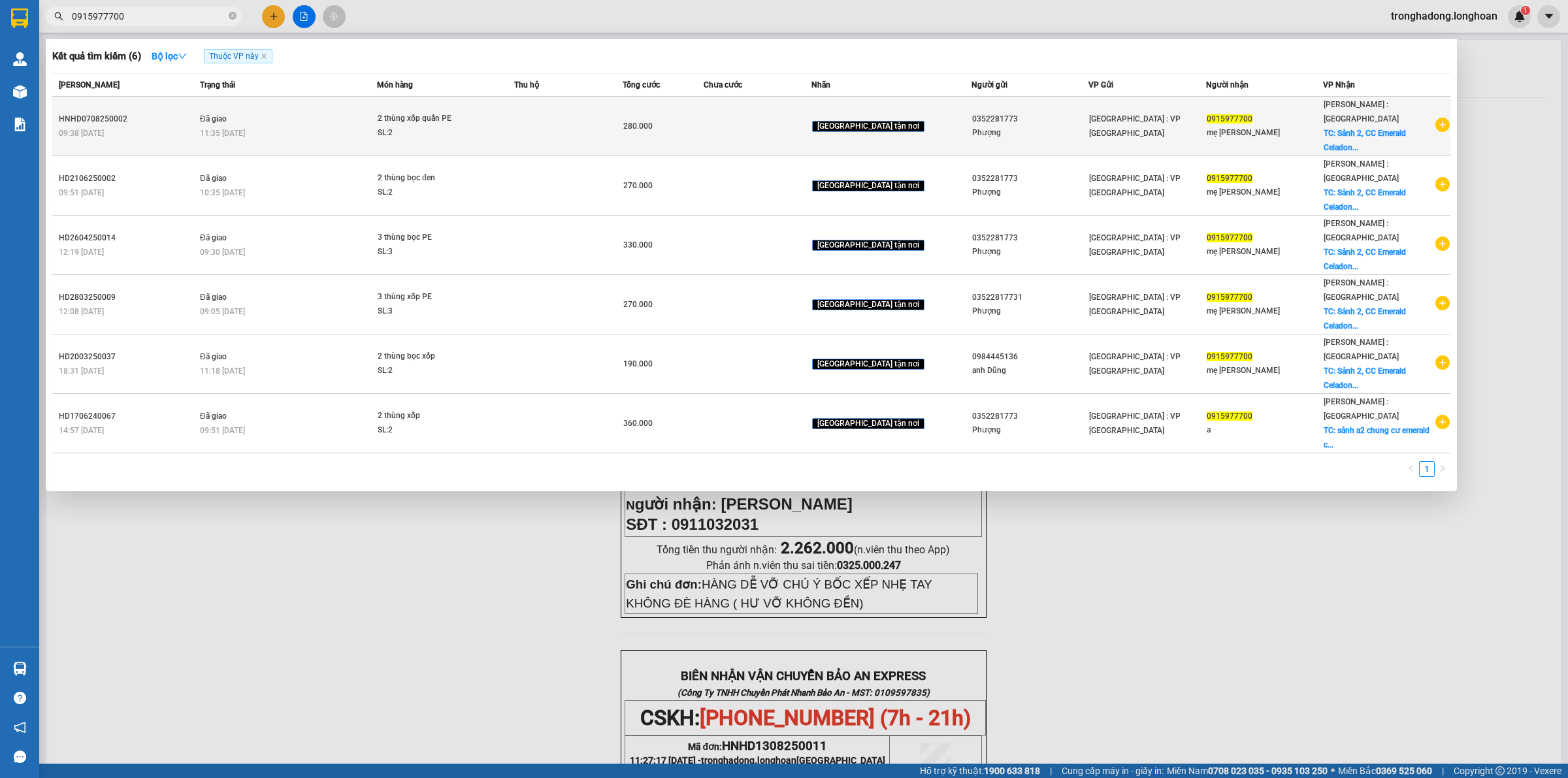
click at [1257, 126] on div "mẹ [PERSON_NAME]" at bounding box center [1264, 133] width 116 height 14
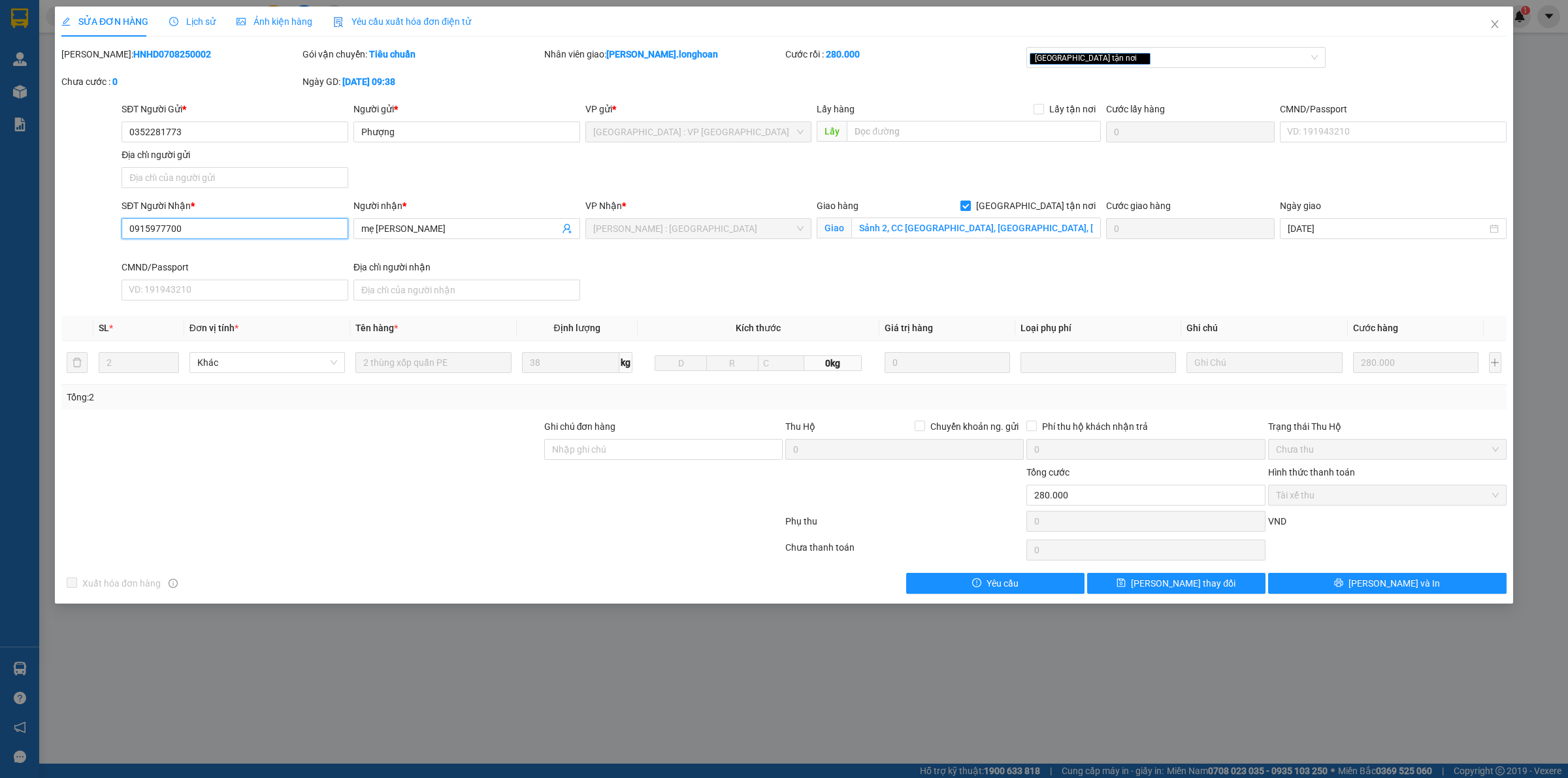
click at [226, 222] on input "0915977700" at bounding box center [234, 228] width 227 height 21
click at [295, 128] on input "0352281773" at bounding box center [234, 132] width 227 height 21
click at [1494, 20] on icon "close" at bounding box center [1495, 24] width 10 height 10
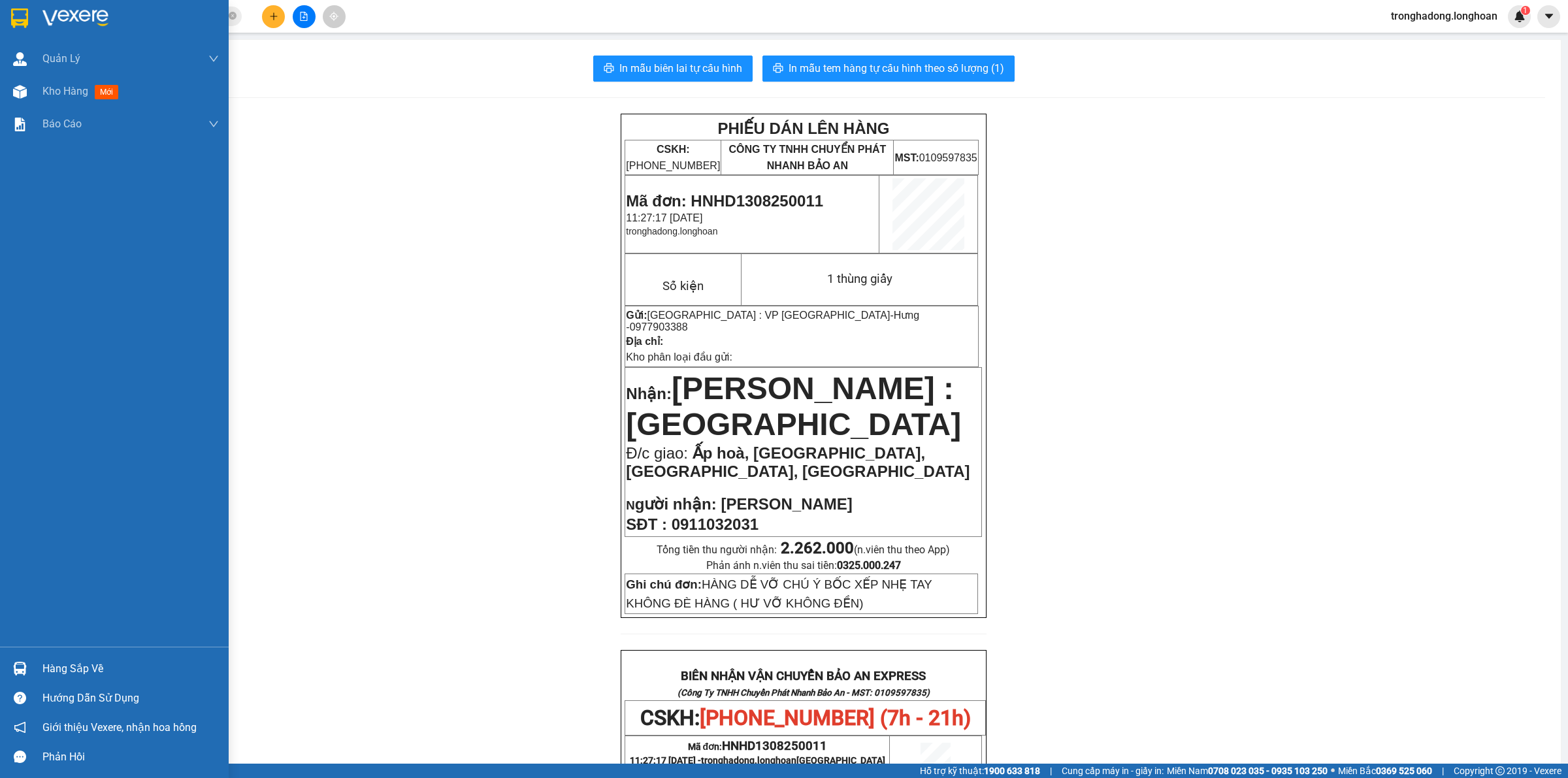
click at [18, 20] on img at bounding box center [19, 18] width 17 height 20
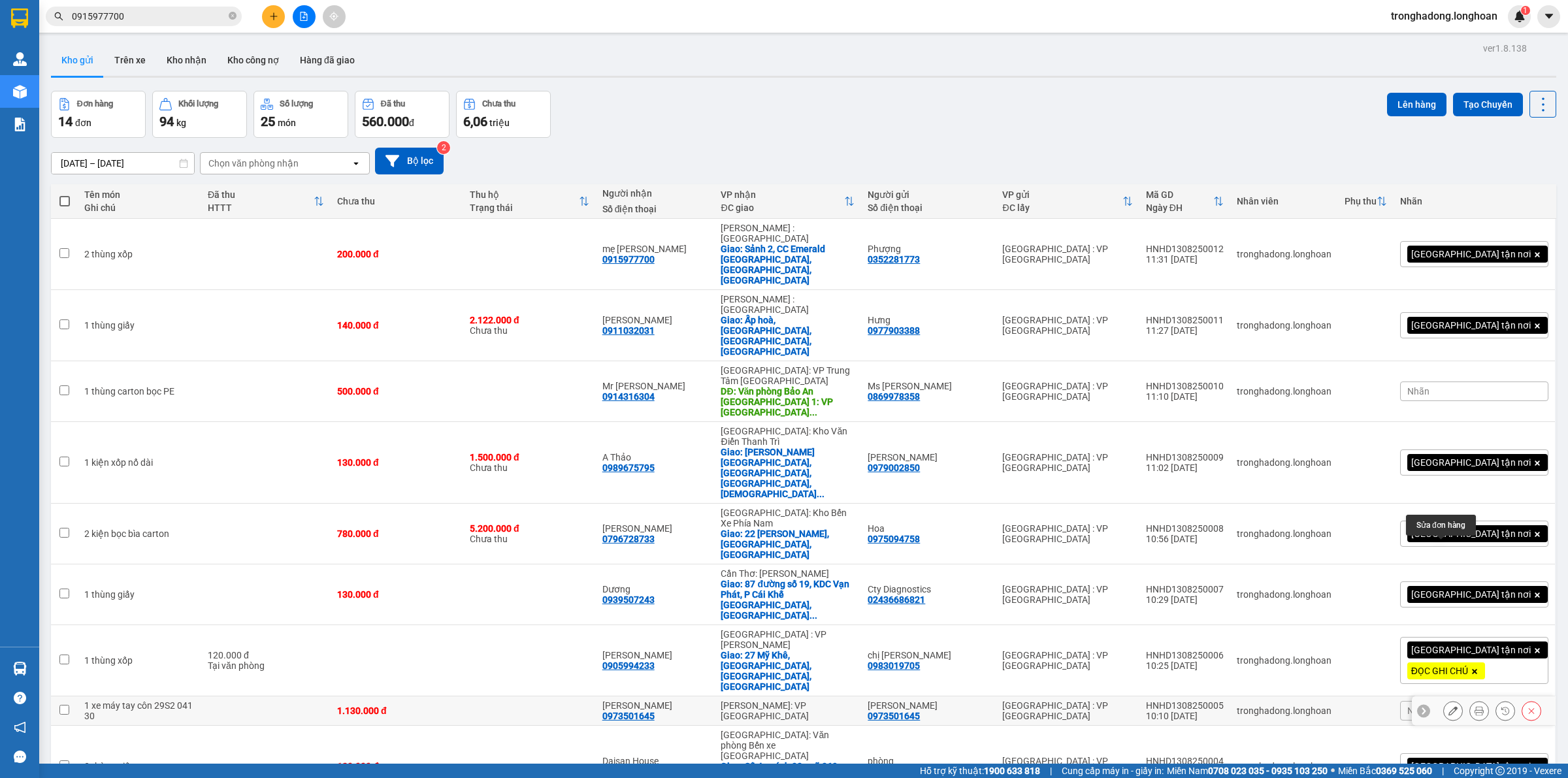
click at [1449, 706] on icon at bounding box center [1453, 711] width 9 height 9
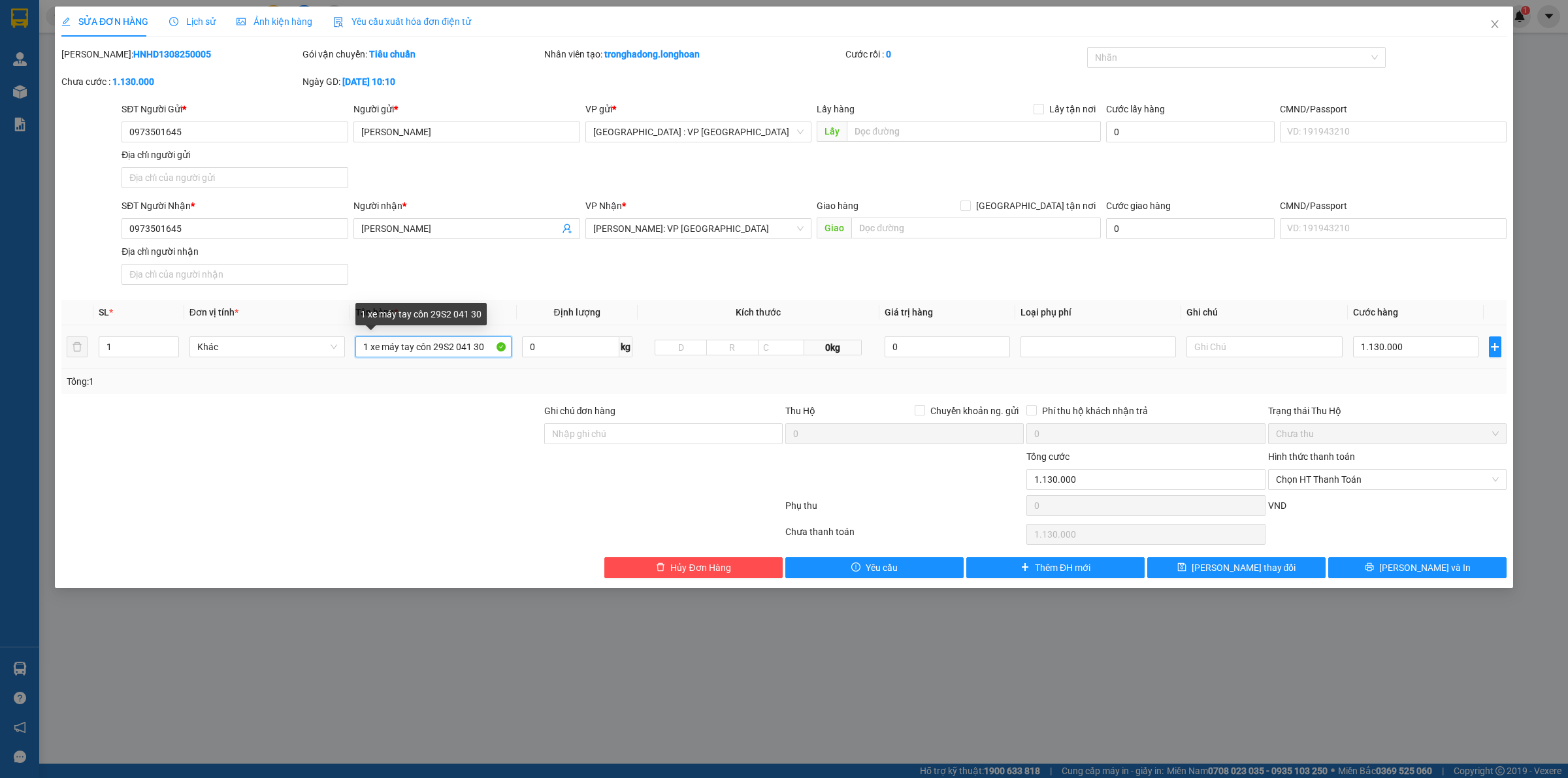
click at [483, 349] on input "1 xe máy tay côn 29S2 041 30" at bounding box center [433, 347] width 155 height 21
click at [127, 347] on input "1" at bounding box center [138, 347] width 79 height 20
drag, startPoint x: 1374, startPoint y: 570, endPoint x: 1366, endPoint y: 576, distance: 10.0
click at [1376, 570] on button "[PERSON_NAME] và In" at bounding box center [1417, 567] width 178 height 21
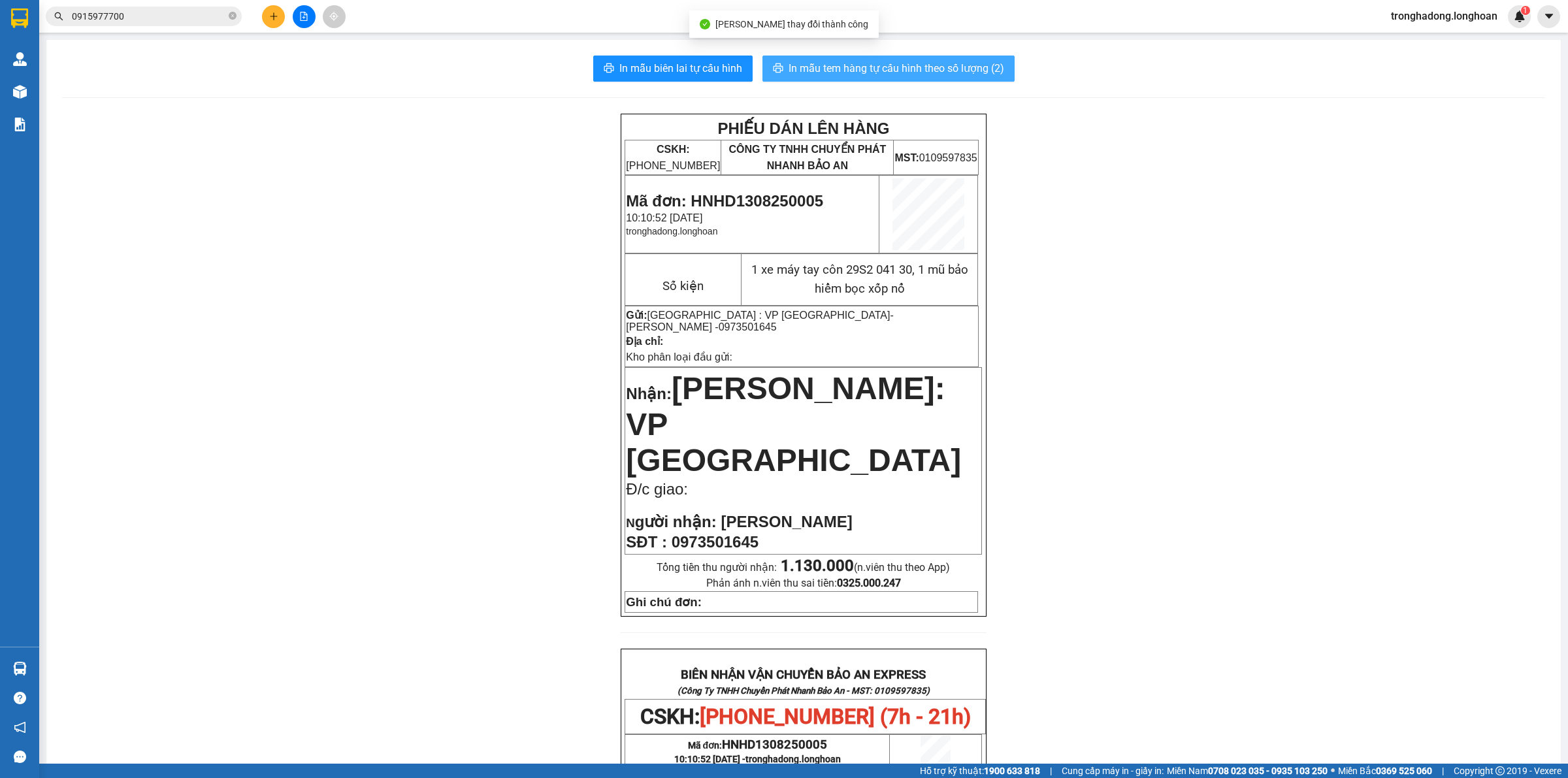
click at [831, 66] on span "In mẫu tem hàng tự cấu hình theo số lượng (2)" at bounding box center [896, 68] width 216 height 16
click at [144, 24] on span "0915977700" at bounding box center [143, 16] width 196 height 20
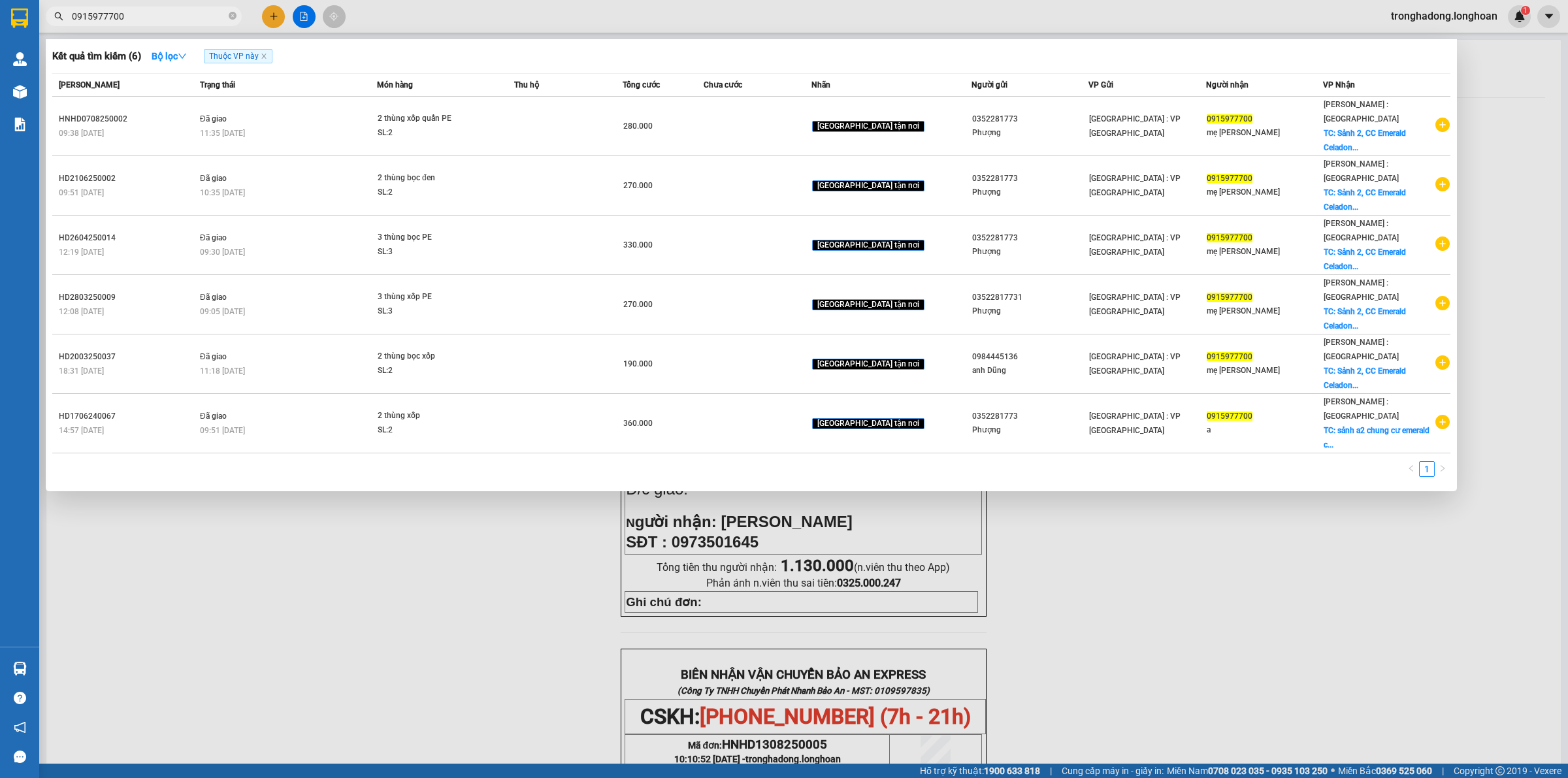
click at [144, 18] on input "0915977700" at bounding box center [149, 16] width 154 height 14
click at [256, 460] on div at bounding box center [784, 389] width 1568 height 778
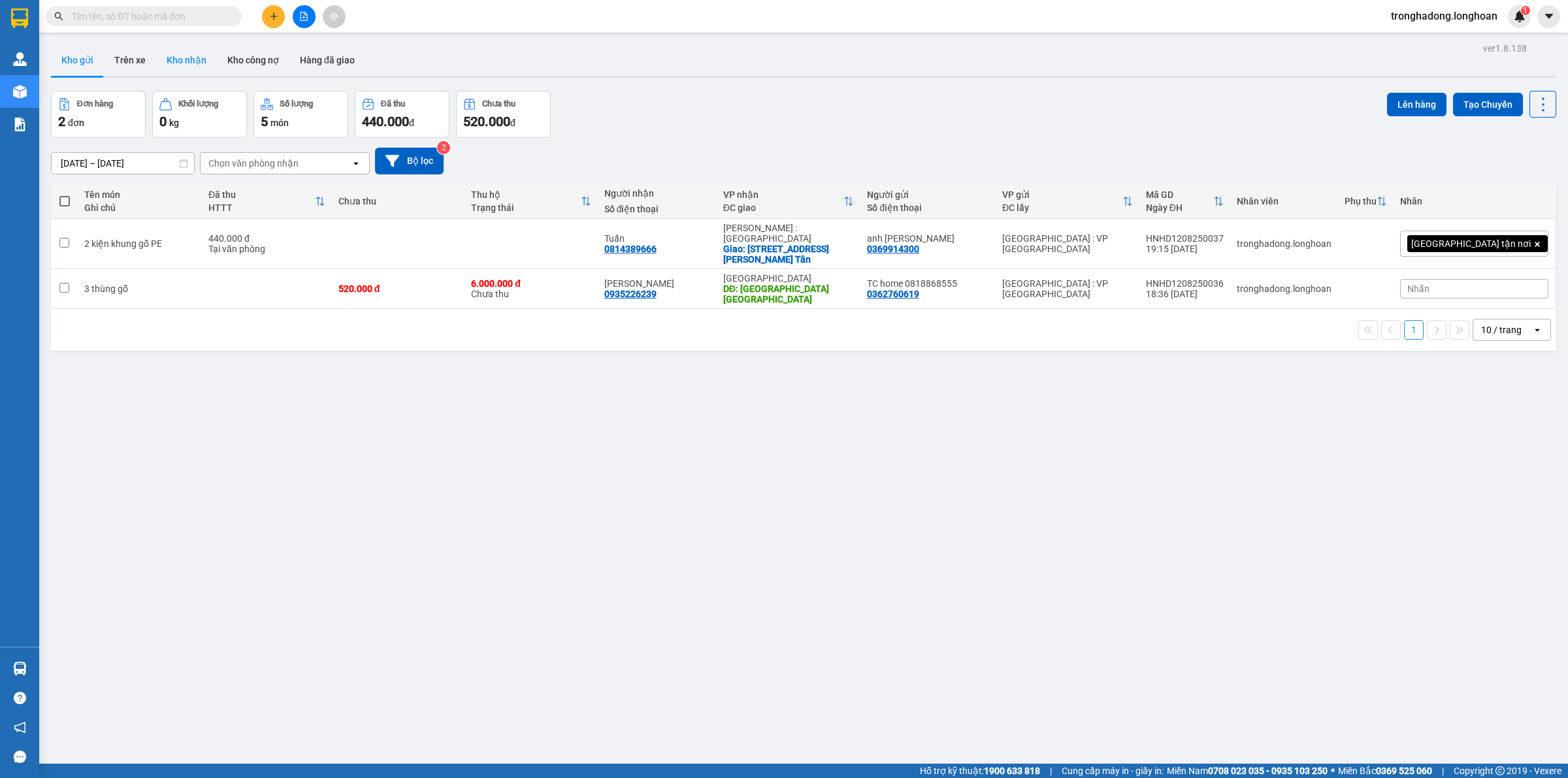
click at [180, 63] on button "Kho nhận" at bounding box center [186, 60] width 61 height 31
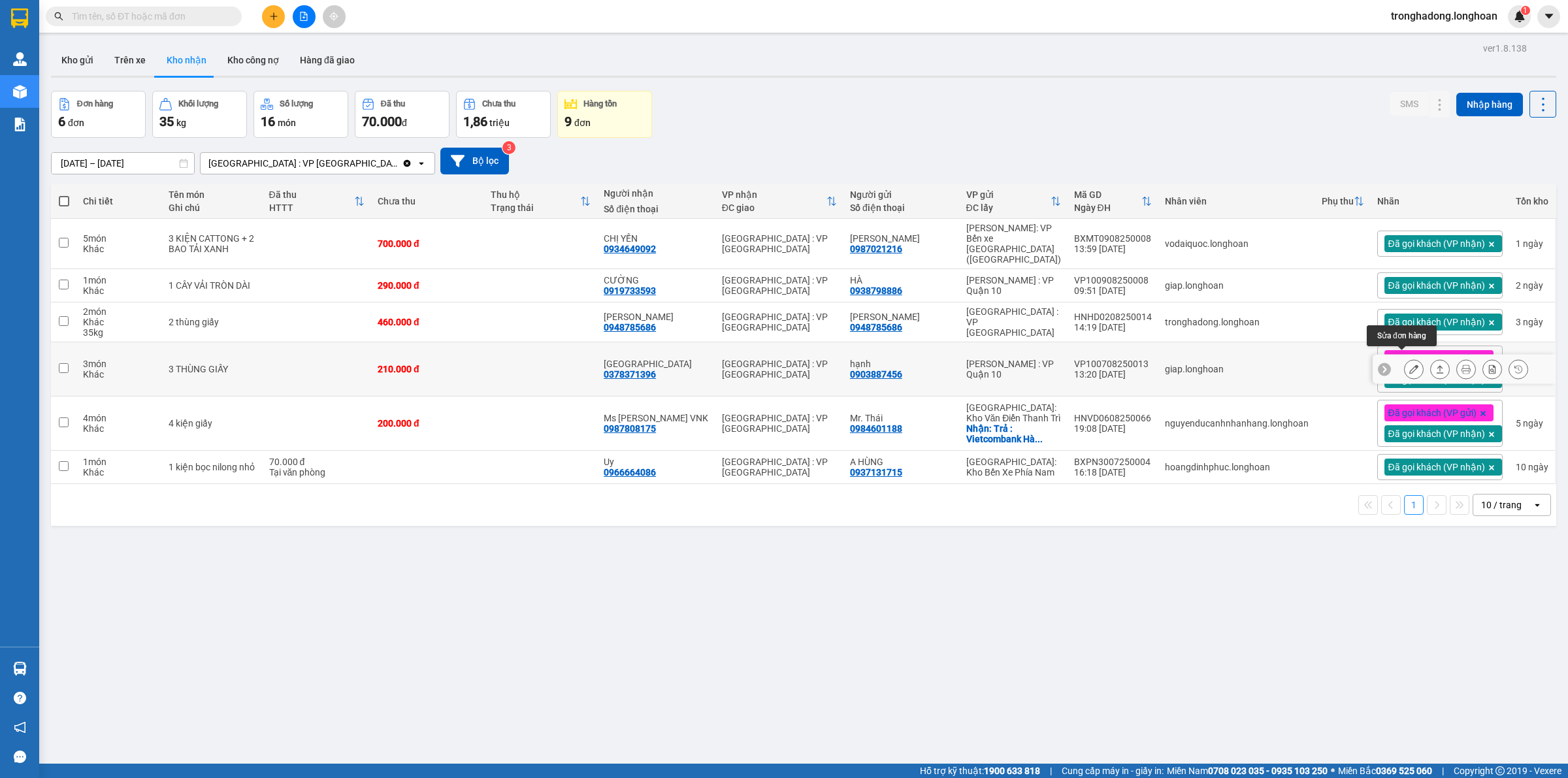
click at [1410, 364] on icon at bounding box center [1414, 369] width 9 height 9
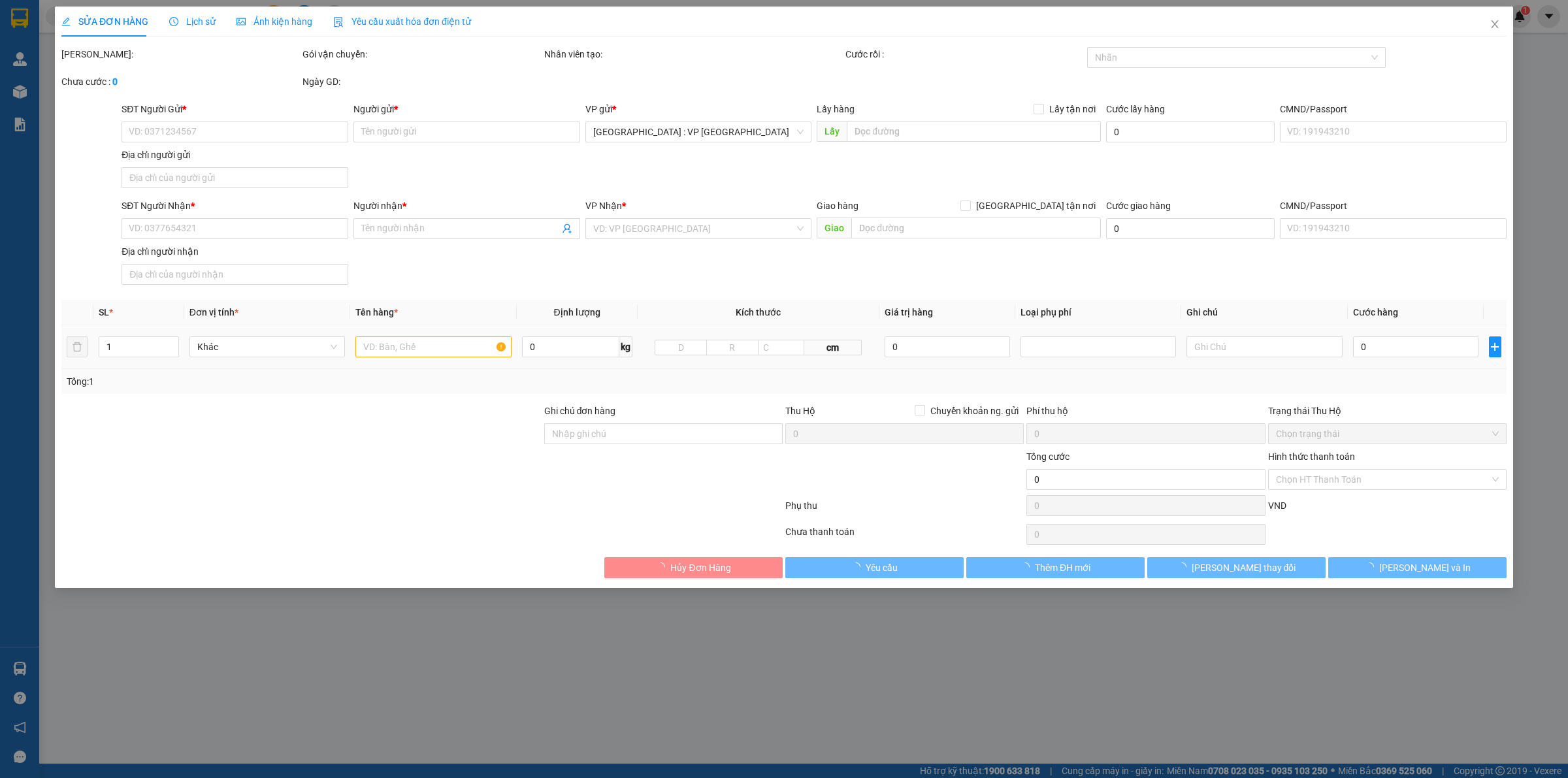
type input "0903887456"
type input "hạnh"
type input "0378371396"
type input "[GEOGRAPHIC_DATA]"
type input "hàng k bao bể vỡ hư hỏng"
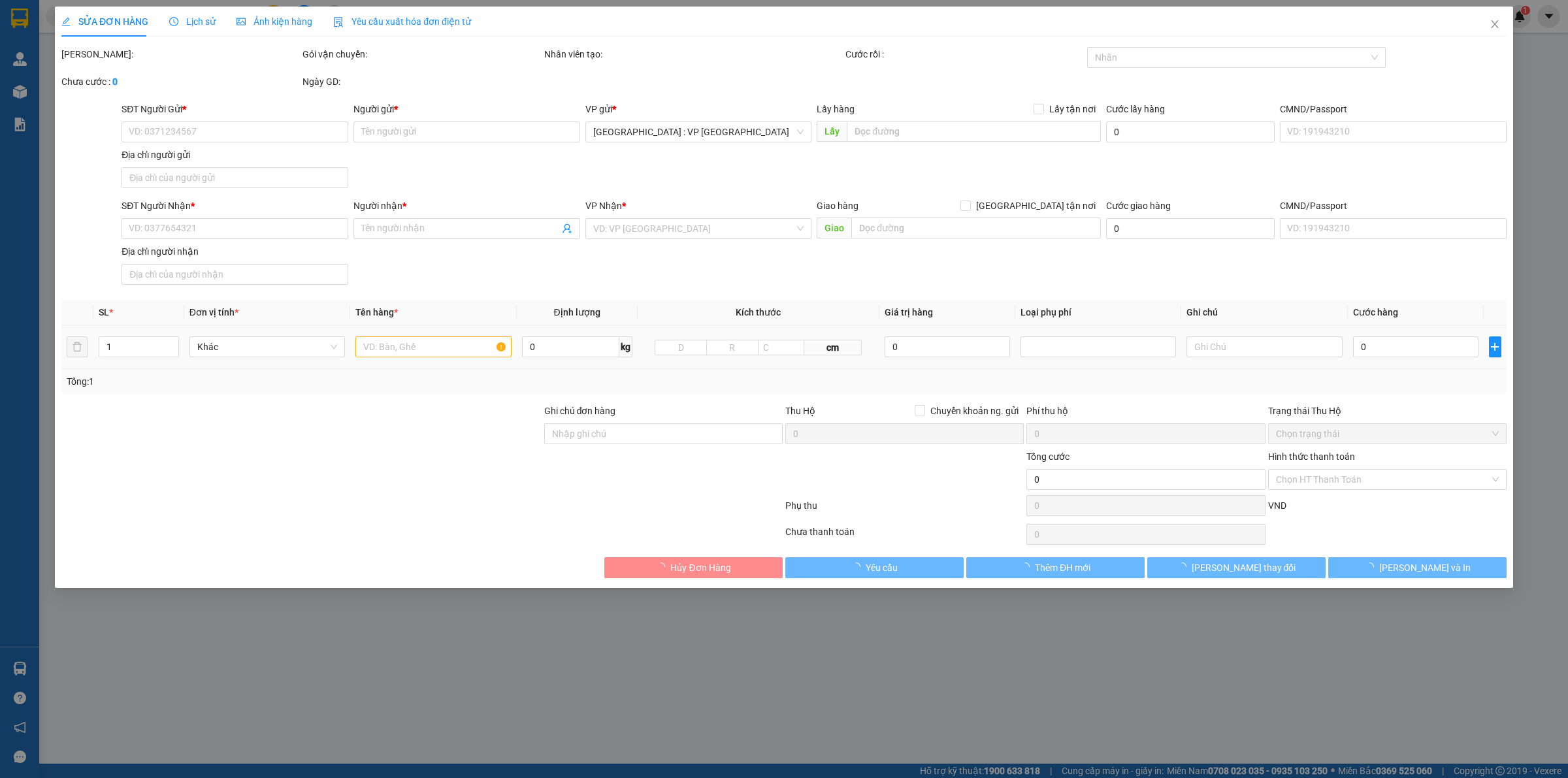
type input "210.000"
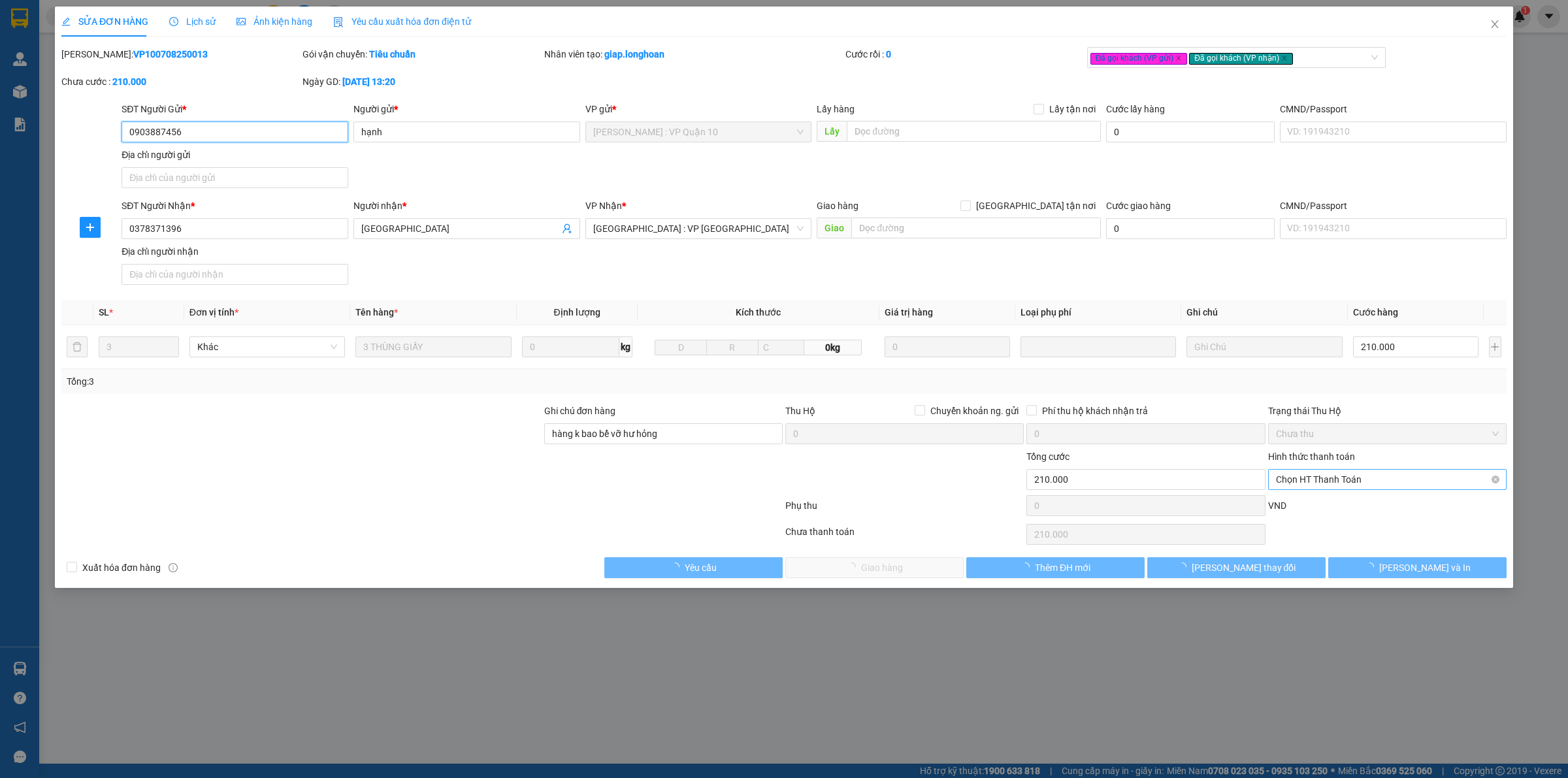
click at [1350, 474] on span "Chọn HT Thanh Toán" at bounding box center [1388, 480] width 223 height 20
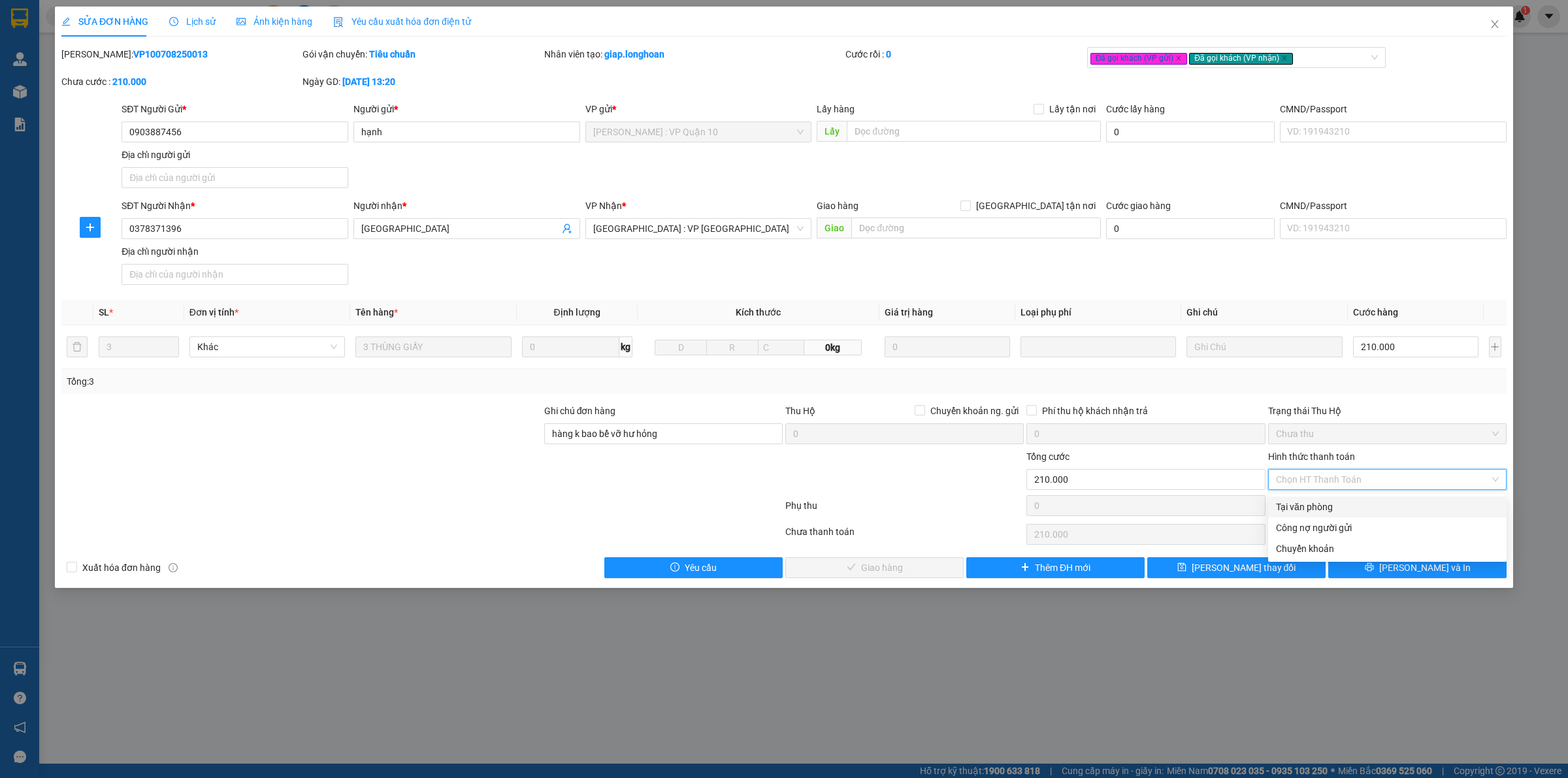
click at [1342, 505] on div "Tại văn phòng" at bounding box center [1388, 507] width 223 height 14
type input "0"
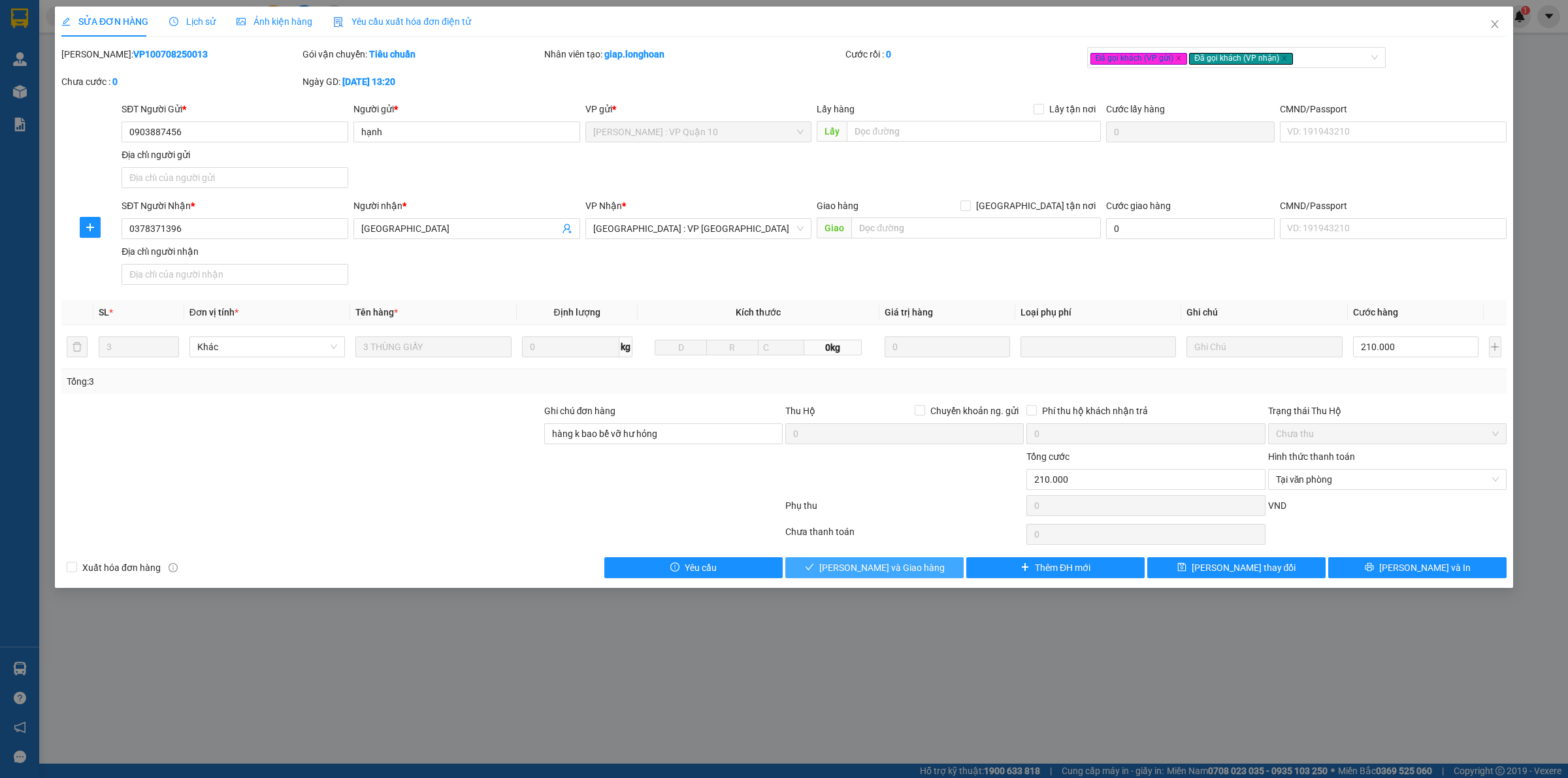
click at [873, 568] on span "[PERSON_NAME] và Giao hàng" at bounding box center [882, 567] width 126 height 14
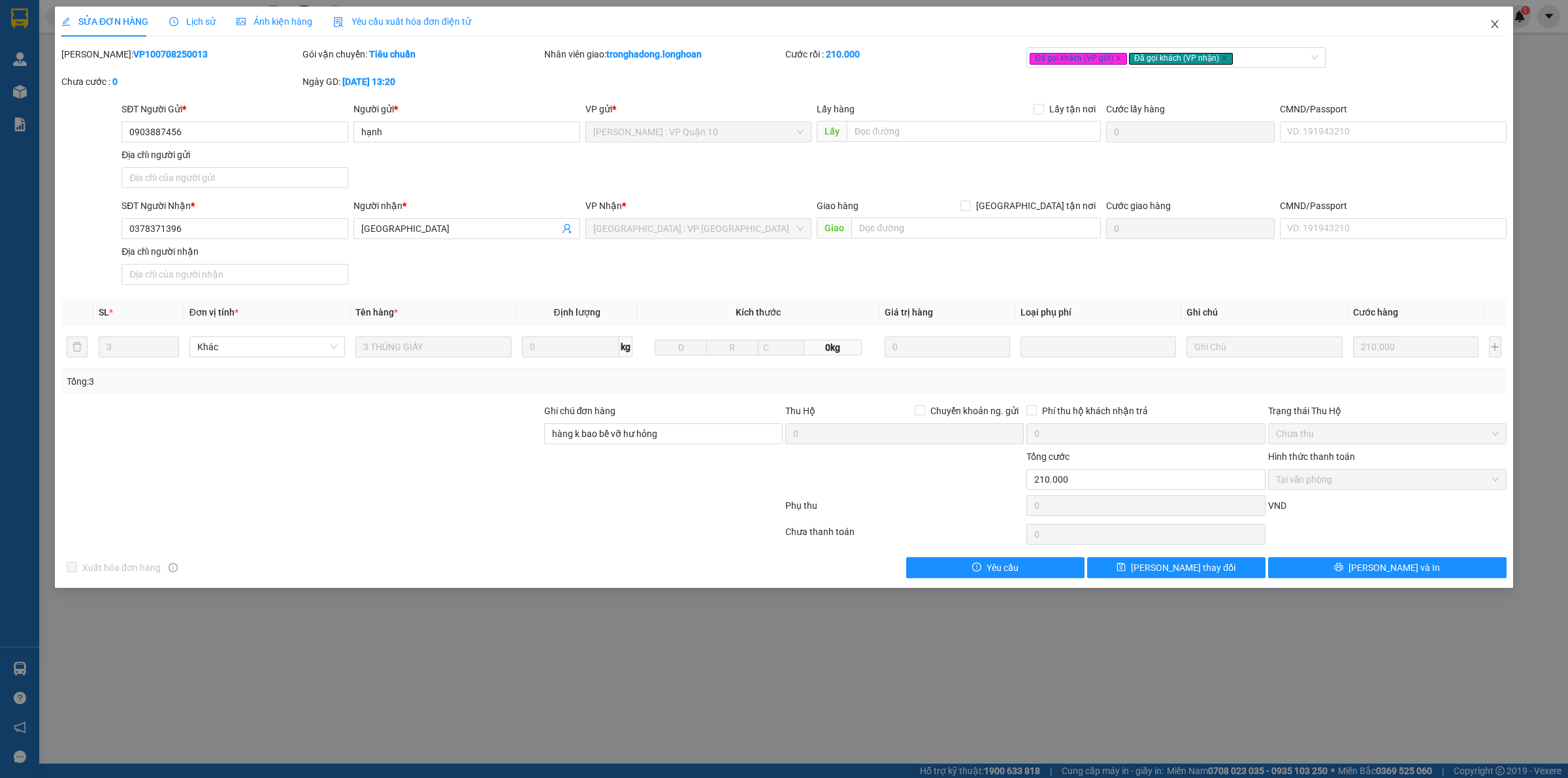
click at [1497, 24] on icon "close" at bounding box center [1495, 24] width 10 height 10
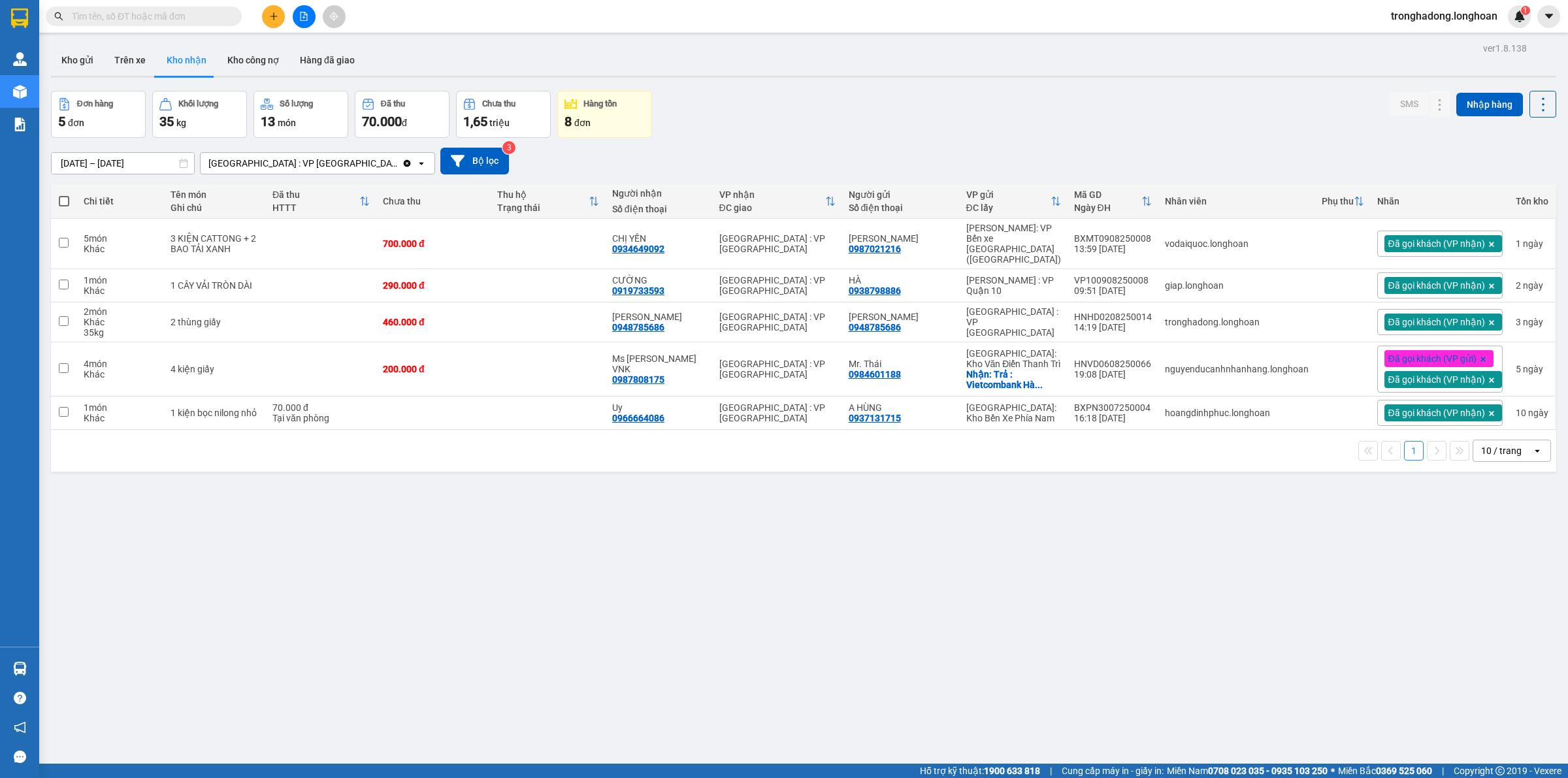
click at [157, 10] on input "text" at bounding box center [149, 16] width 154 height 14
paste input "HNHD090825"
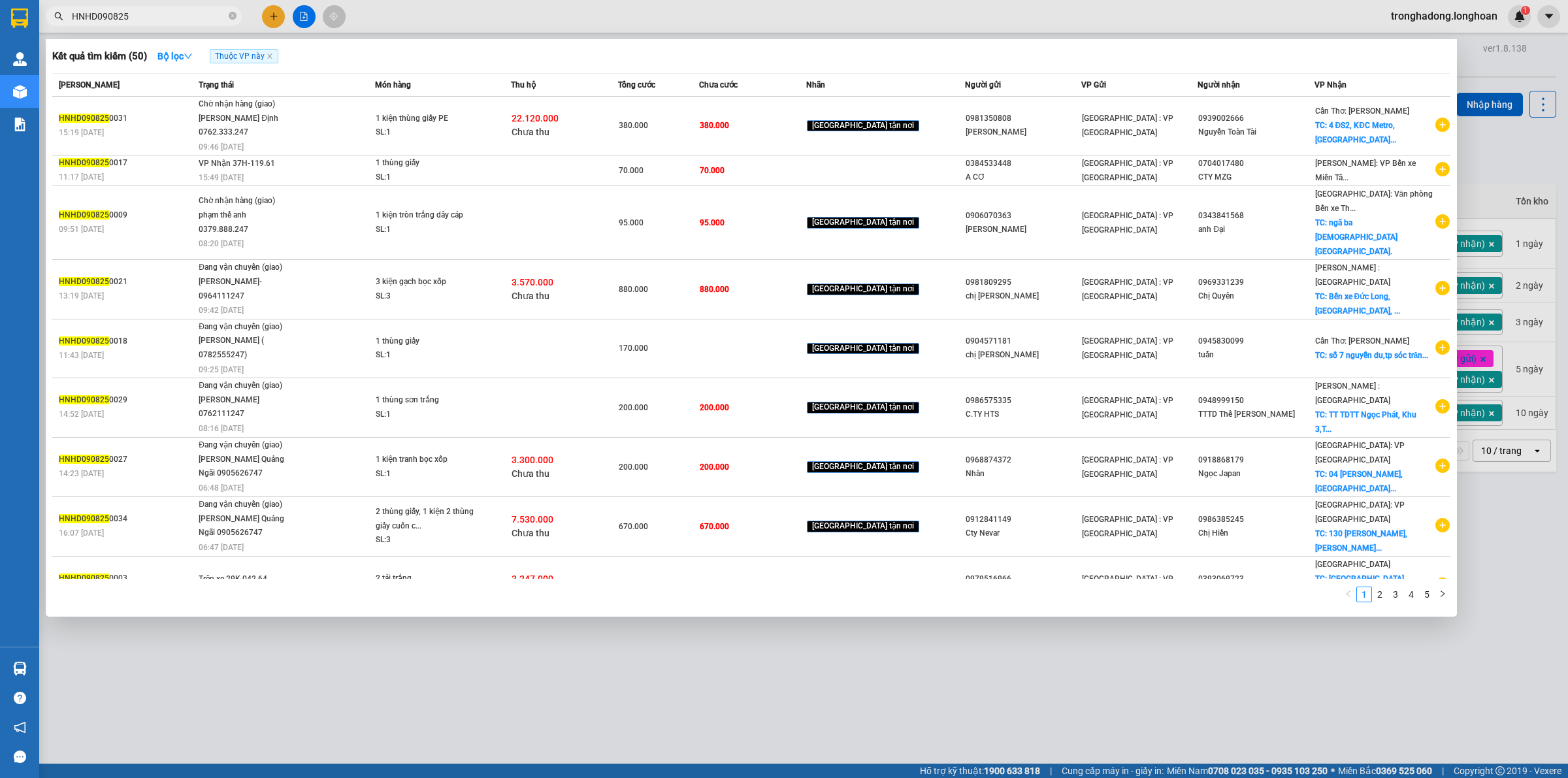
click at [185, 9] on input "HNHD090825" at bounding box center [149, 16] width 154 height 14
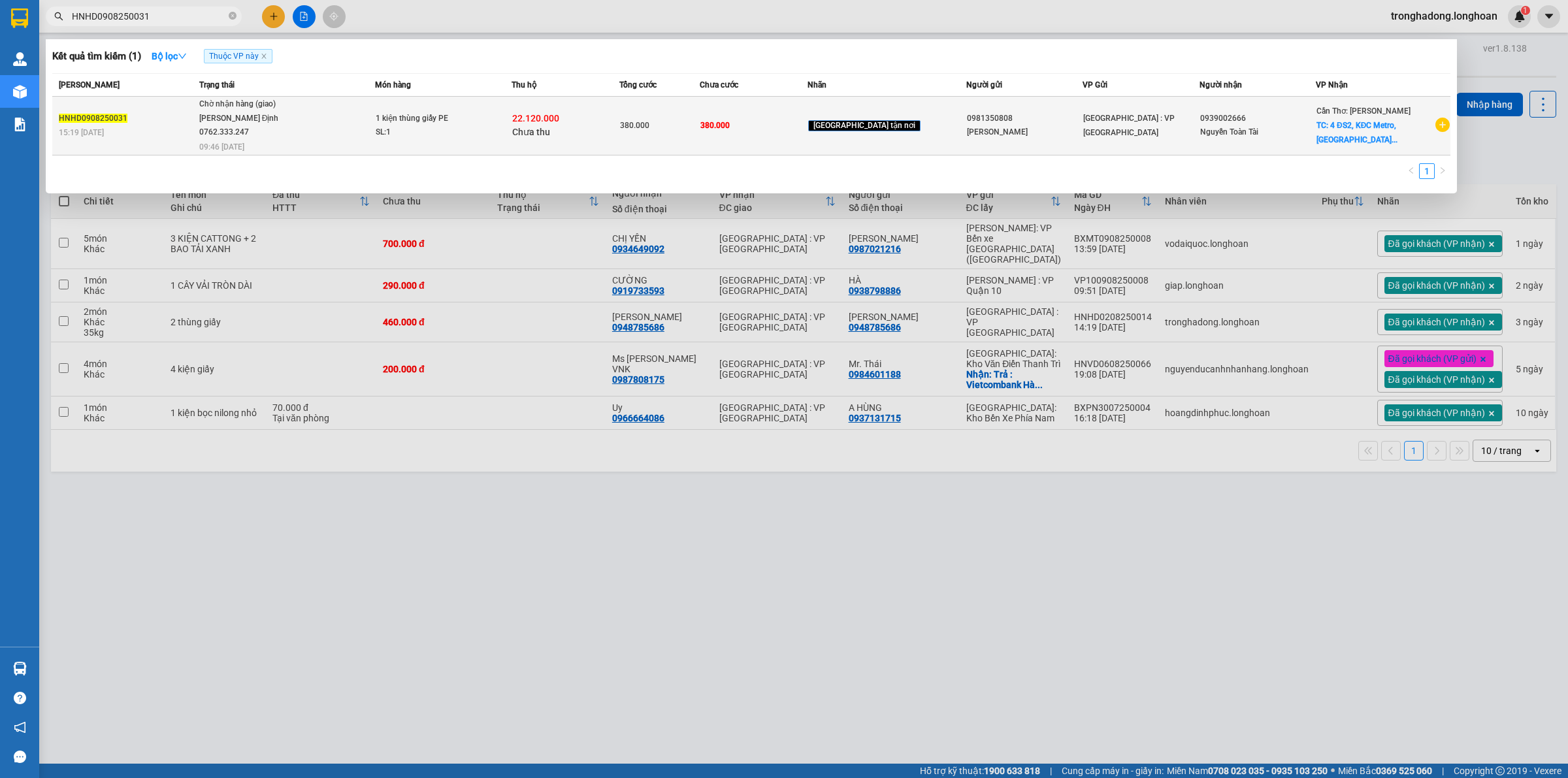
type input "HNHD0908250031"
click at [808, 128] on td "380.000" at bounding box center [754, 126] width 108 height 59
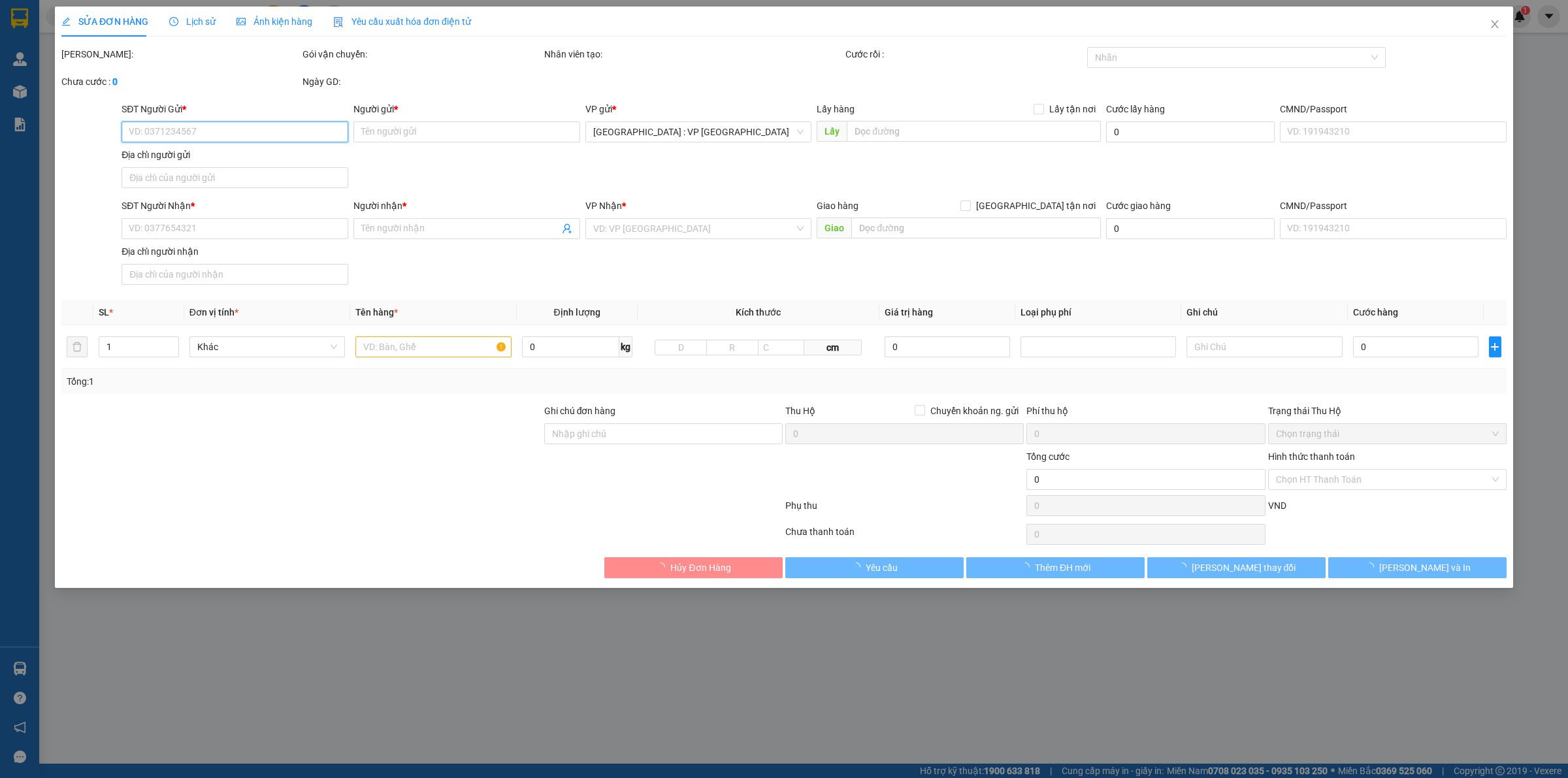
type input "0981350808"
type input "[PERSON_NAME]"
type input "0939002666"
type input "Nguyễn Toàn Tài"
checkbox input "true"
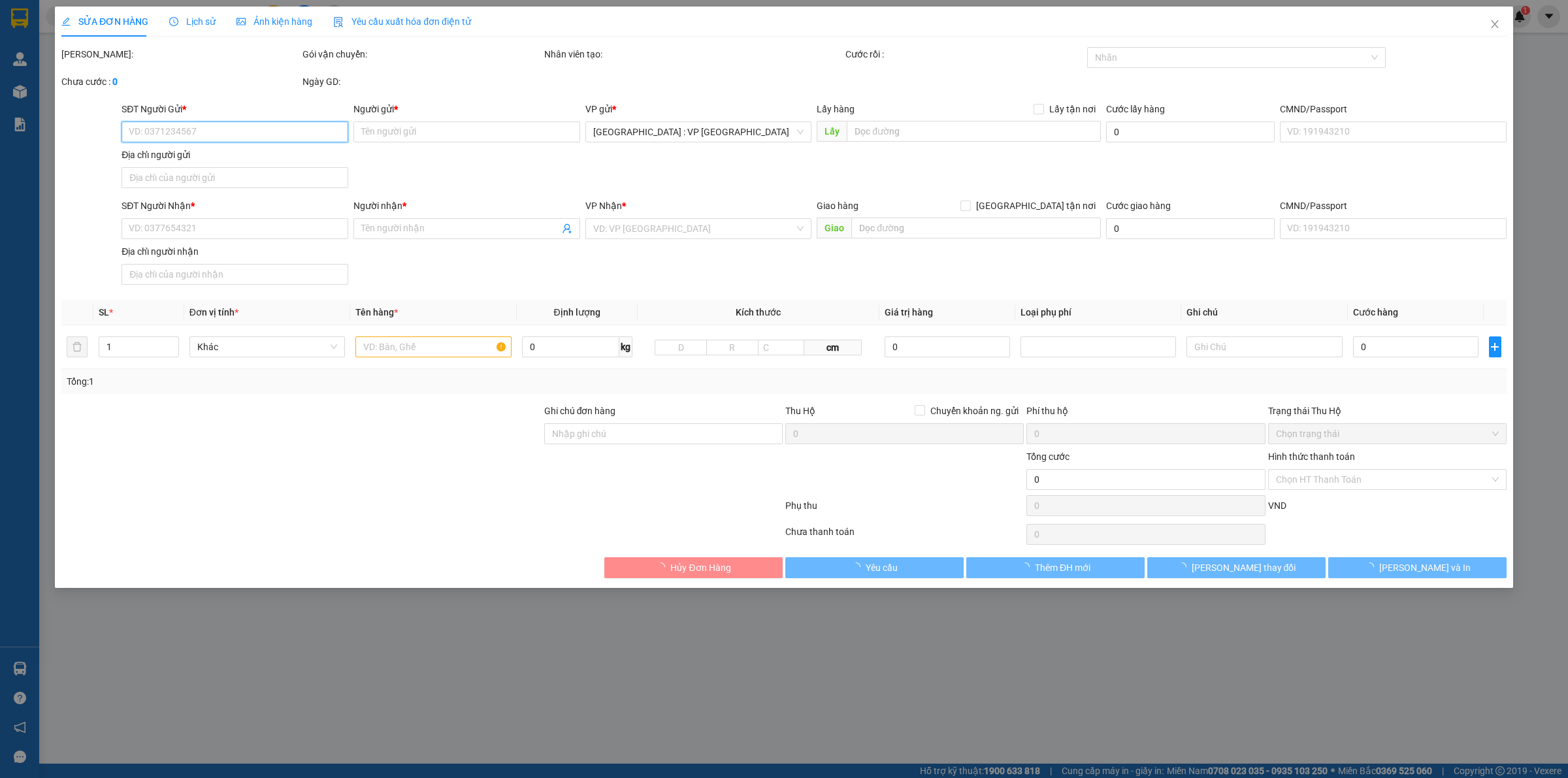
type input "4 ĐS2, KĐC Metro, [GEOGRAPHIC_DATA], [GEOGRAPHIC_DATA], [GEOGRAPHIC_DATA]"
type input "HÀNG DỄ VỠ CHÚ Ý BỐC XẾP NHẸ TAY KHÔNG ĐÈ HÀNG ( HƯ VỠ KHÔNG ĐỀN GIÁ TRỊ HÀNG )"
type input "380.000"
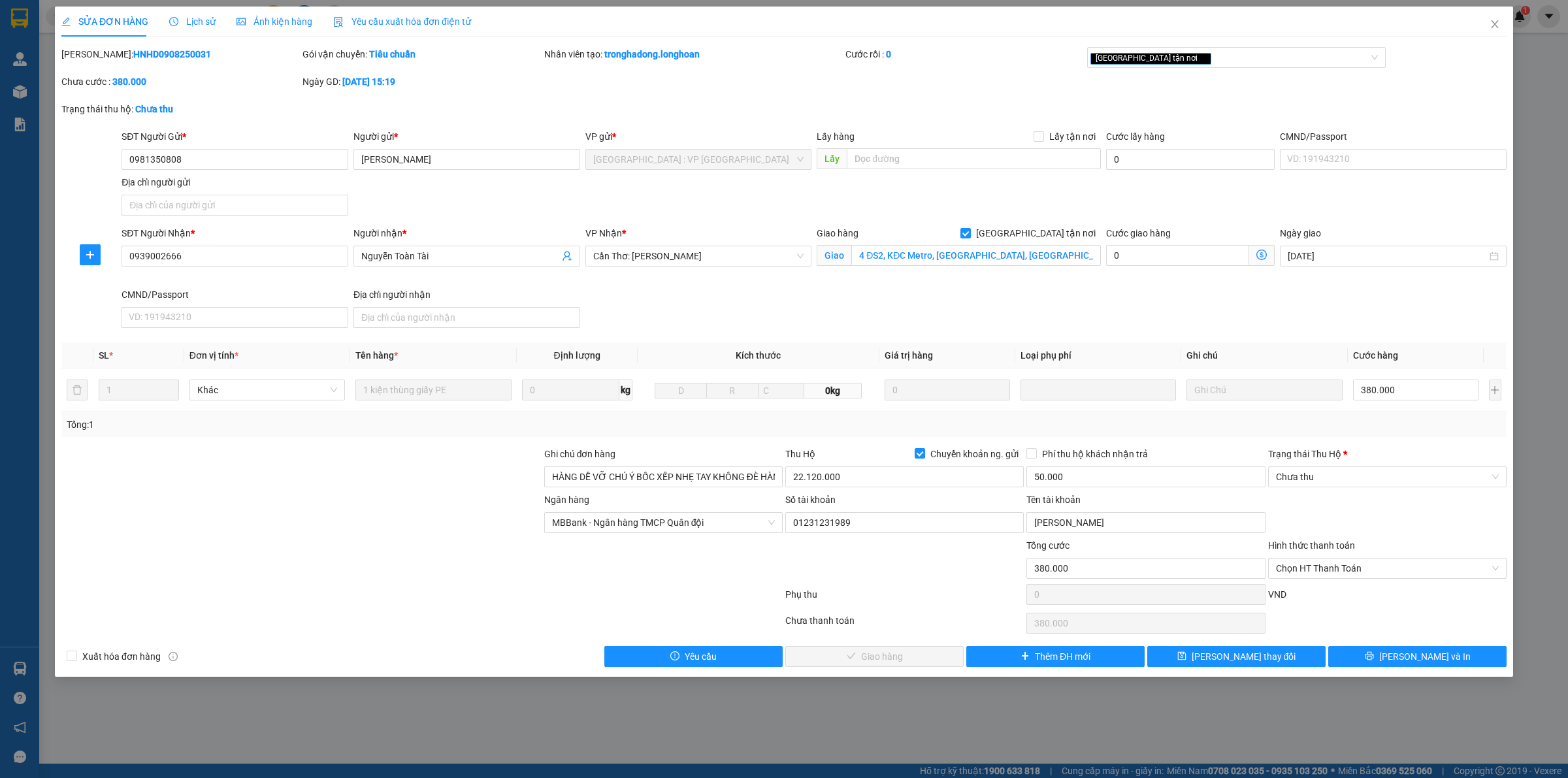
click at [191, 18] on span "Lịch sử" at bounding box center [192, 21] width 47 height 10
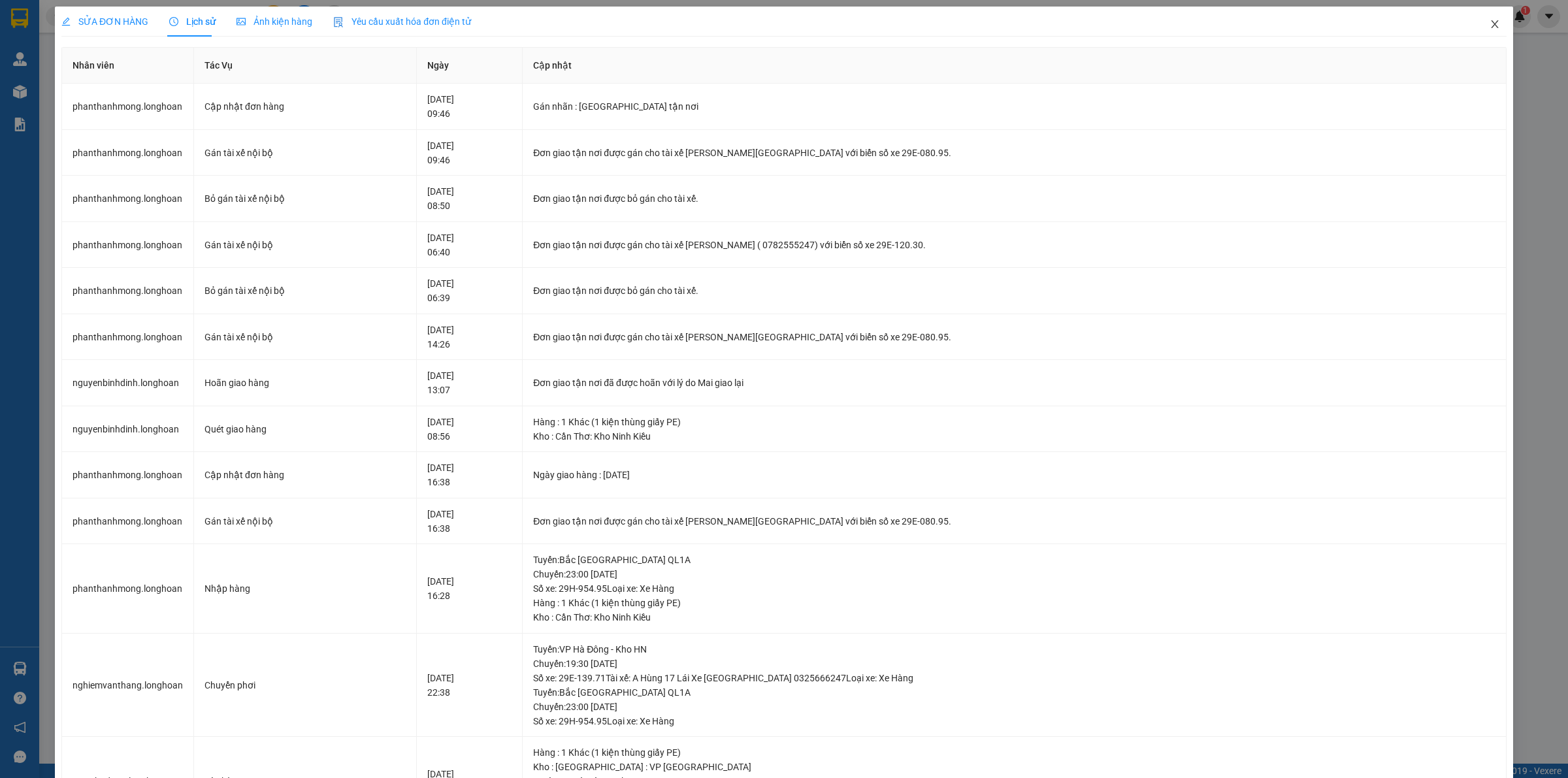
click at [1490, 26] on icon "close" at bounding box center [1495, 24] width 10 height 10
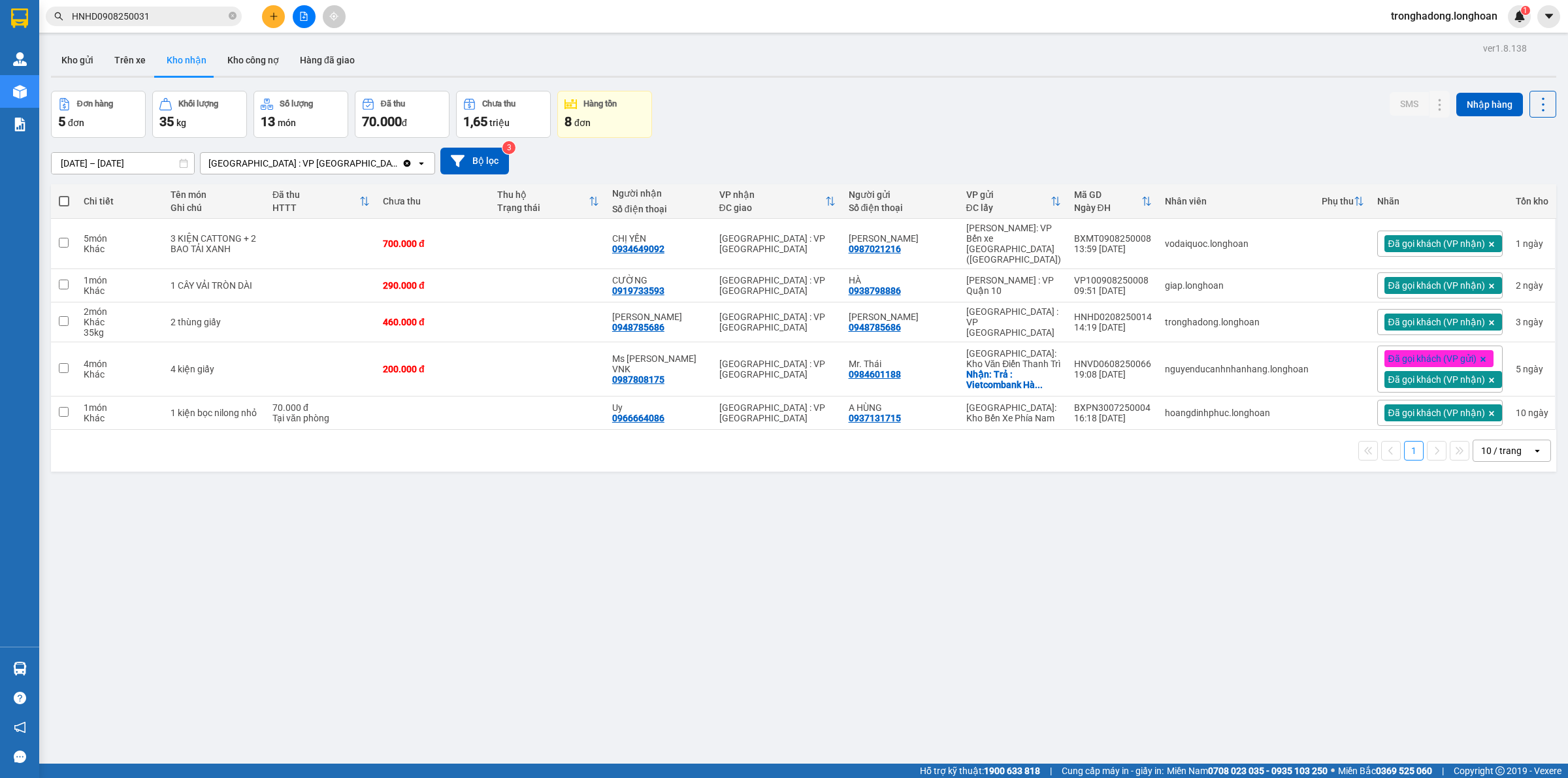
click at [174, 18] on input "HNHD0908250031" at bounding box center [149, 16] width 154 height 14
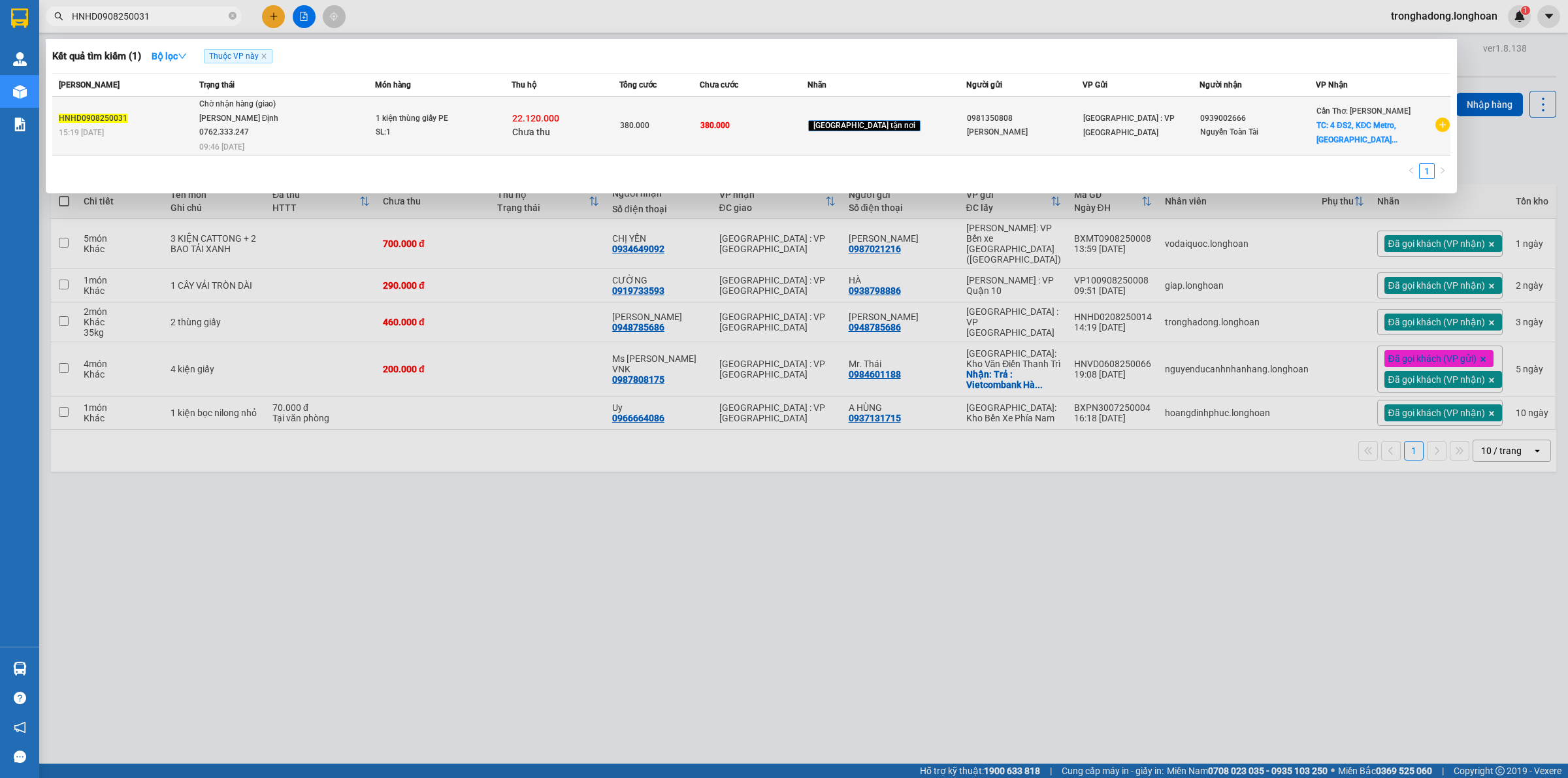
click at [1036, 133] on div "[PERSON_NAME]" at bounding box center [1025, 132] width 115 height 14
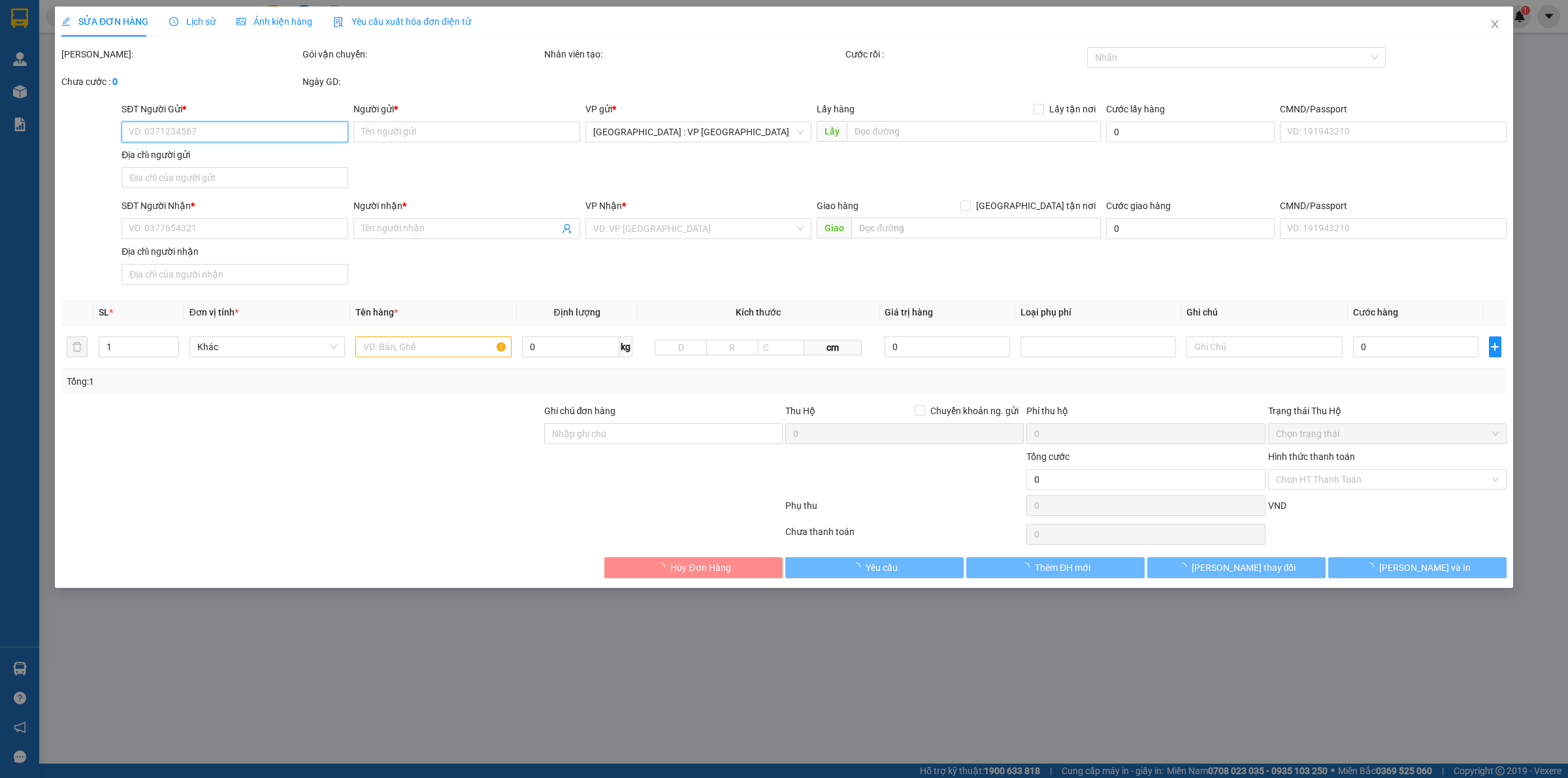
type input "0981350808"
type input "[PERSON_NAME]"
type input "0939002666"
type input "Nguyễn Toàn Tài"
checkbox input "true"
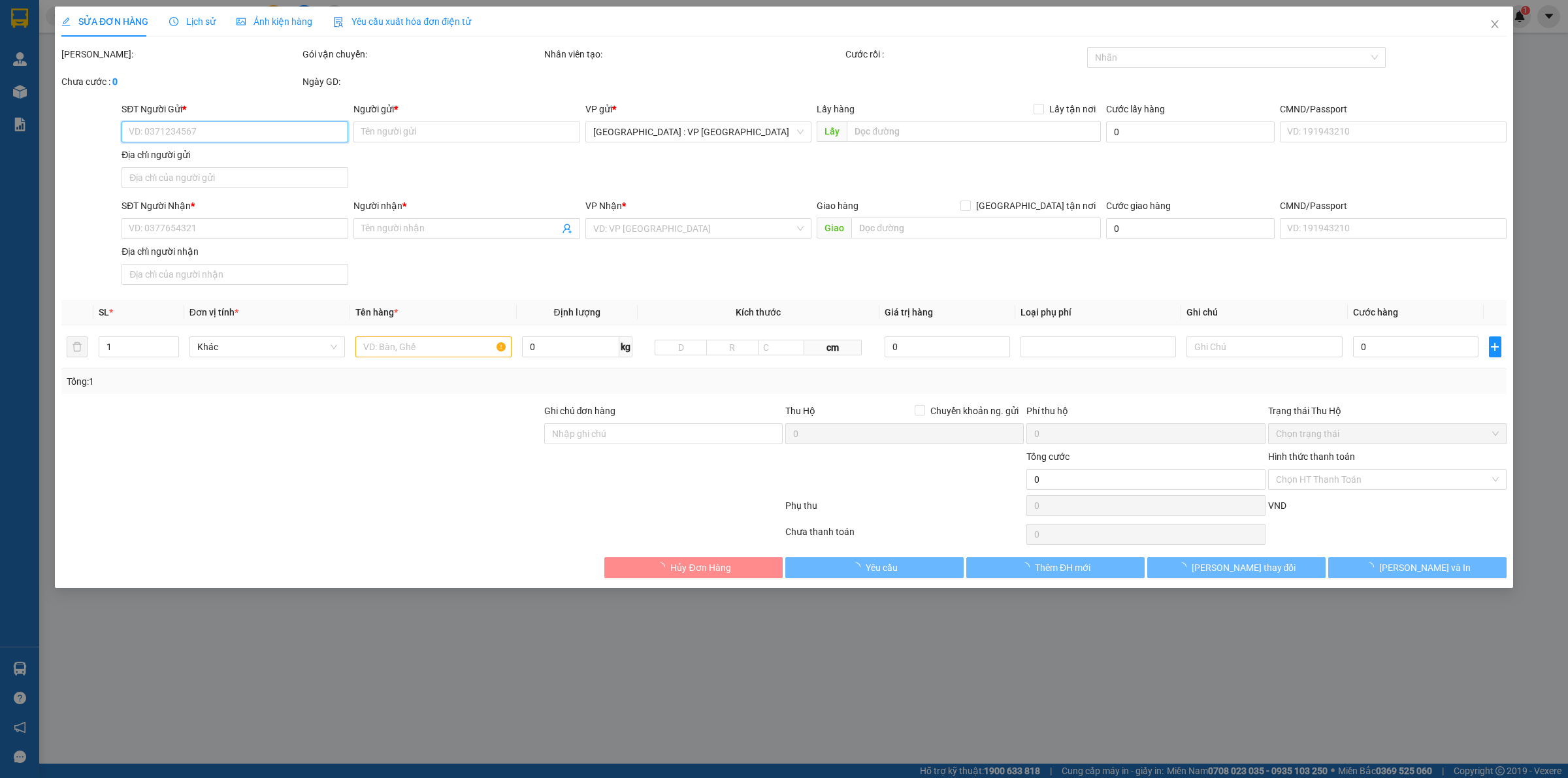
type input "4 ĐS2, KĐC Metro, [GEOGRAPHIC_DATA], [GEOGRAPHIC_DATA], [GEOGRAPHIC_DATA]"
type input "HÀNG DỄ VỠ CHÚ Ý BỐC XẾP NHẸ TAY KHÔNG ĐÈ HÀNG ( HƯ VỠ KHÔNG ĐỀN GIÁ TRỊ HÀNG )"
type input "380.000"
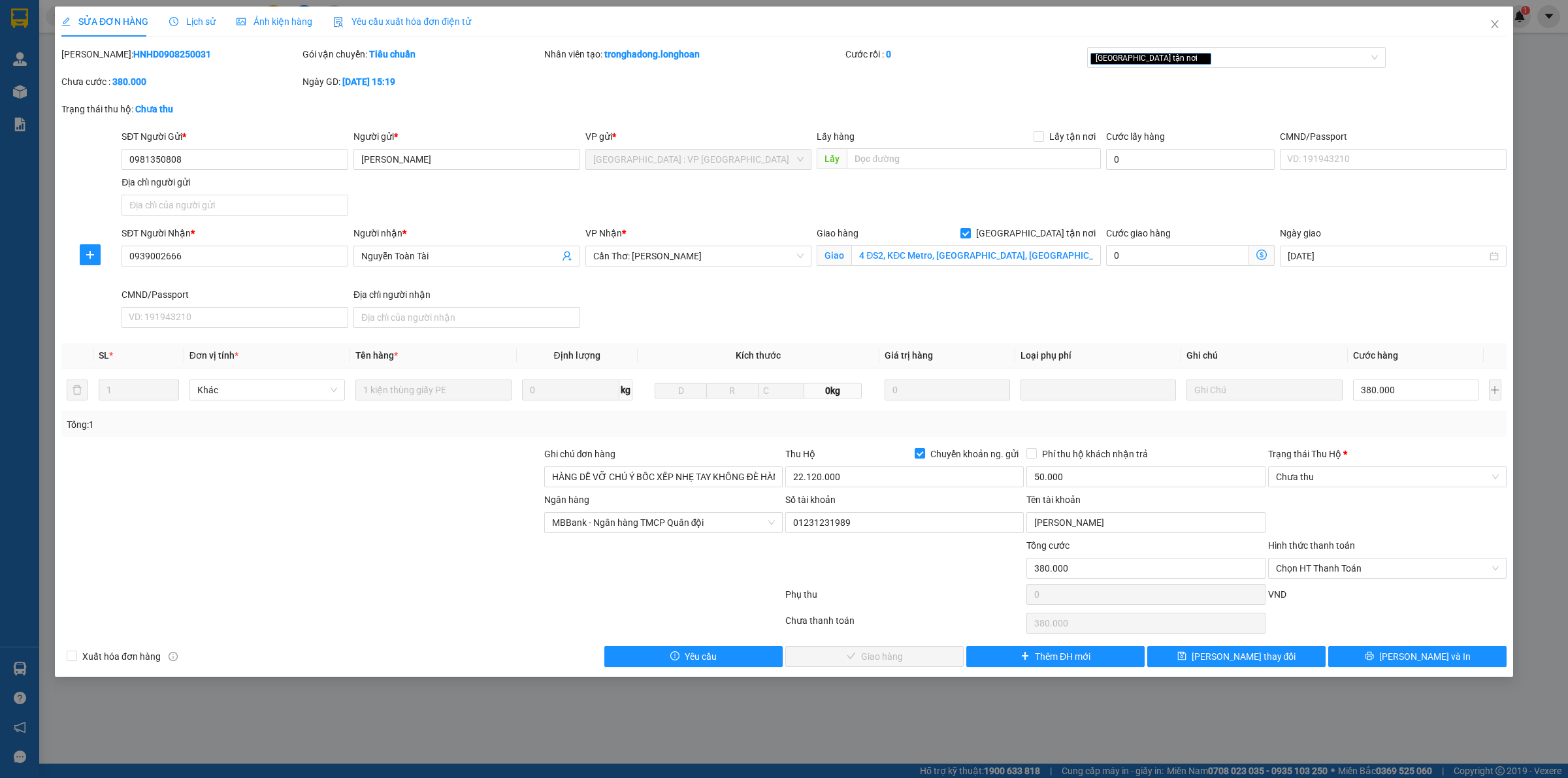
click at [197, 16] on span "Lịch sử" at bounding box center [192, 21] width 47 height 10
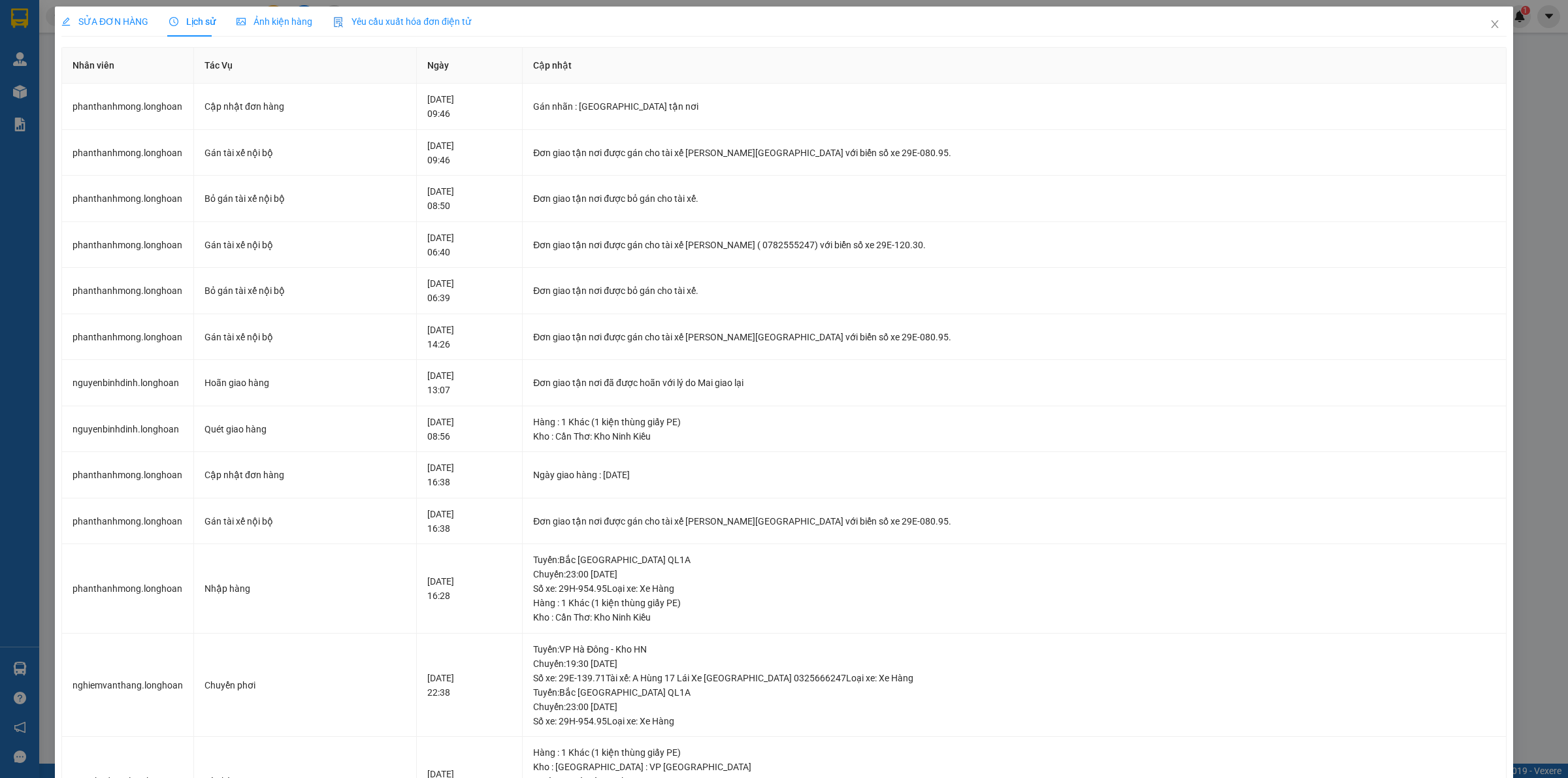
click at [93, 18] on span "SỬA ĐƠN HÀNG" at bounding box center [105, 21] width 87 height 10
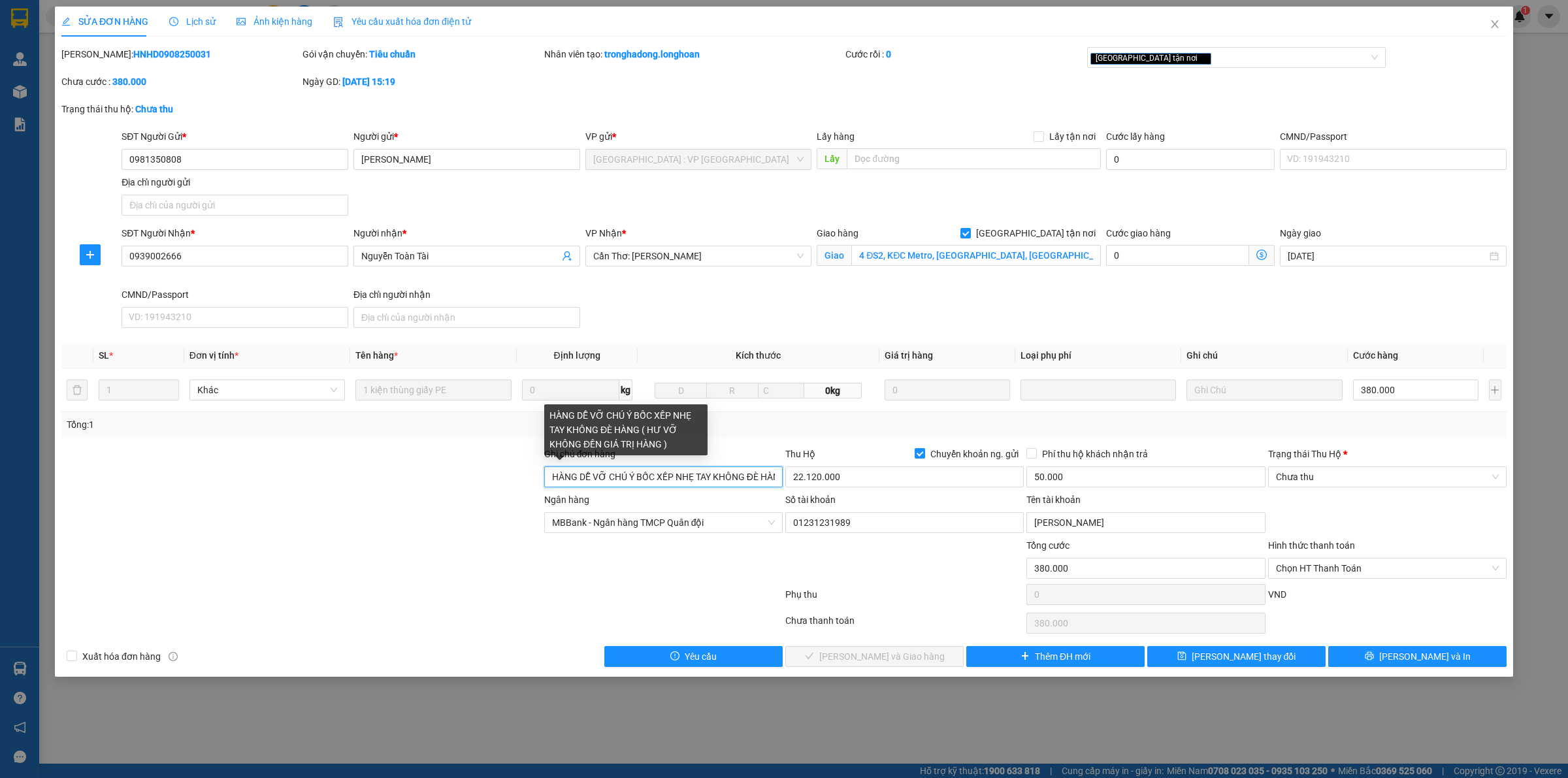
click at [757, 481] on input "HÀNG DỄ VỠ CHÚ Ý BỐC XẾP NHẸ TAY KHÔNG ĐÈ HÀNG ( HƯ VỠ KHÔNG ĐỀN GIÁ TRỊ HÀNG )" at bounding box center [664, 477] width 239 height 21
type input "HÀNG DỄ VỠ CHÚ Ý BỐC XẾP NHẸ TAY KHÔNG ĐÈ HÀNG ( HƯ VỠ KHÔNG ĐỀN GIÁ TRỊ HÀNG )…"
click at [651, 605] on div at bounding box center [422, 597] width 724 height 26
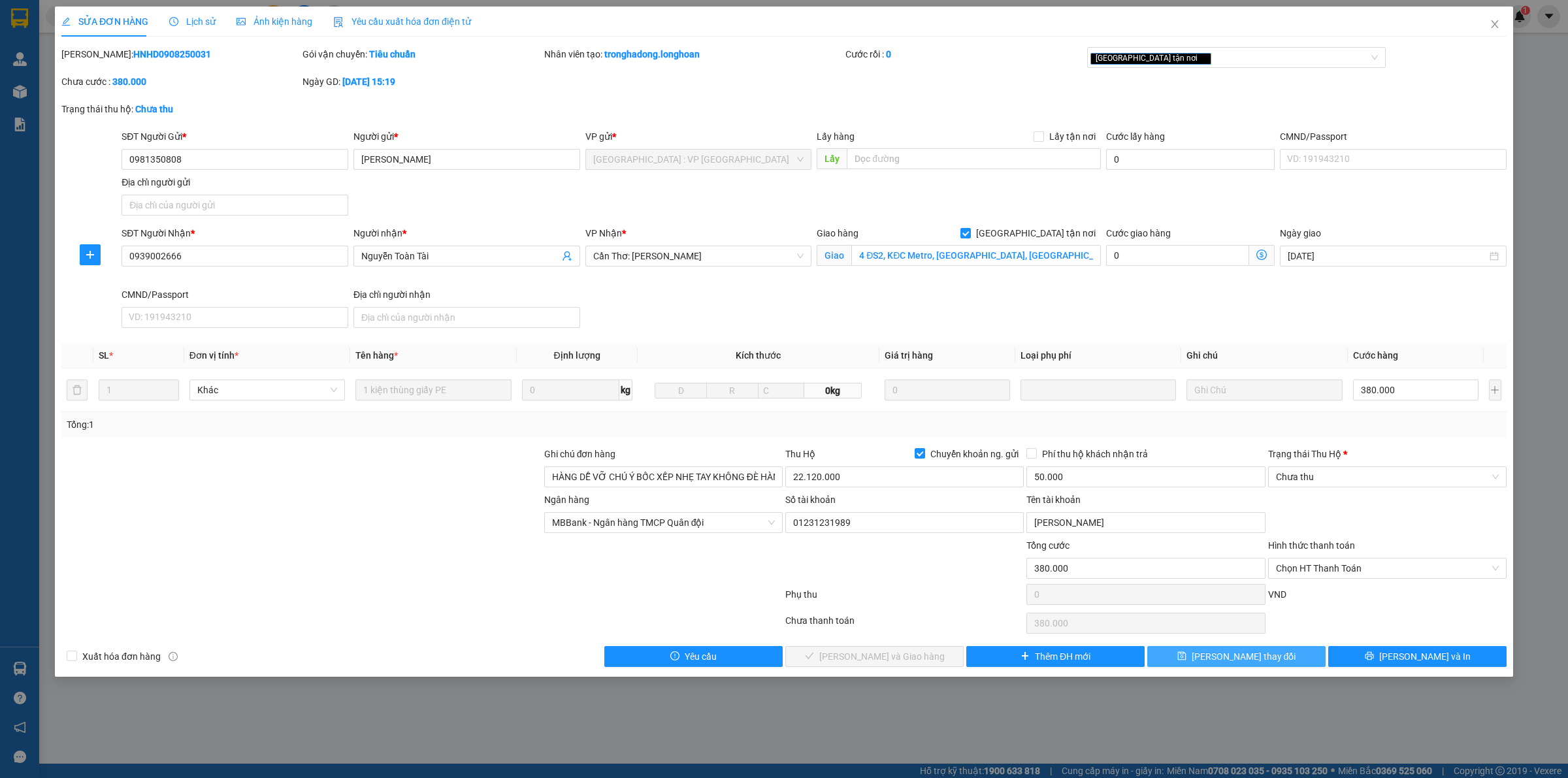
click at [1229, 660] on span "[PERSON_NAME] thay đổi" at bounding box center [1244, 656] width 104 height 14
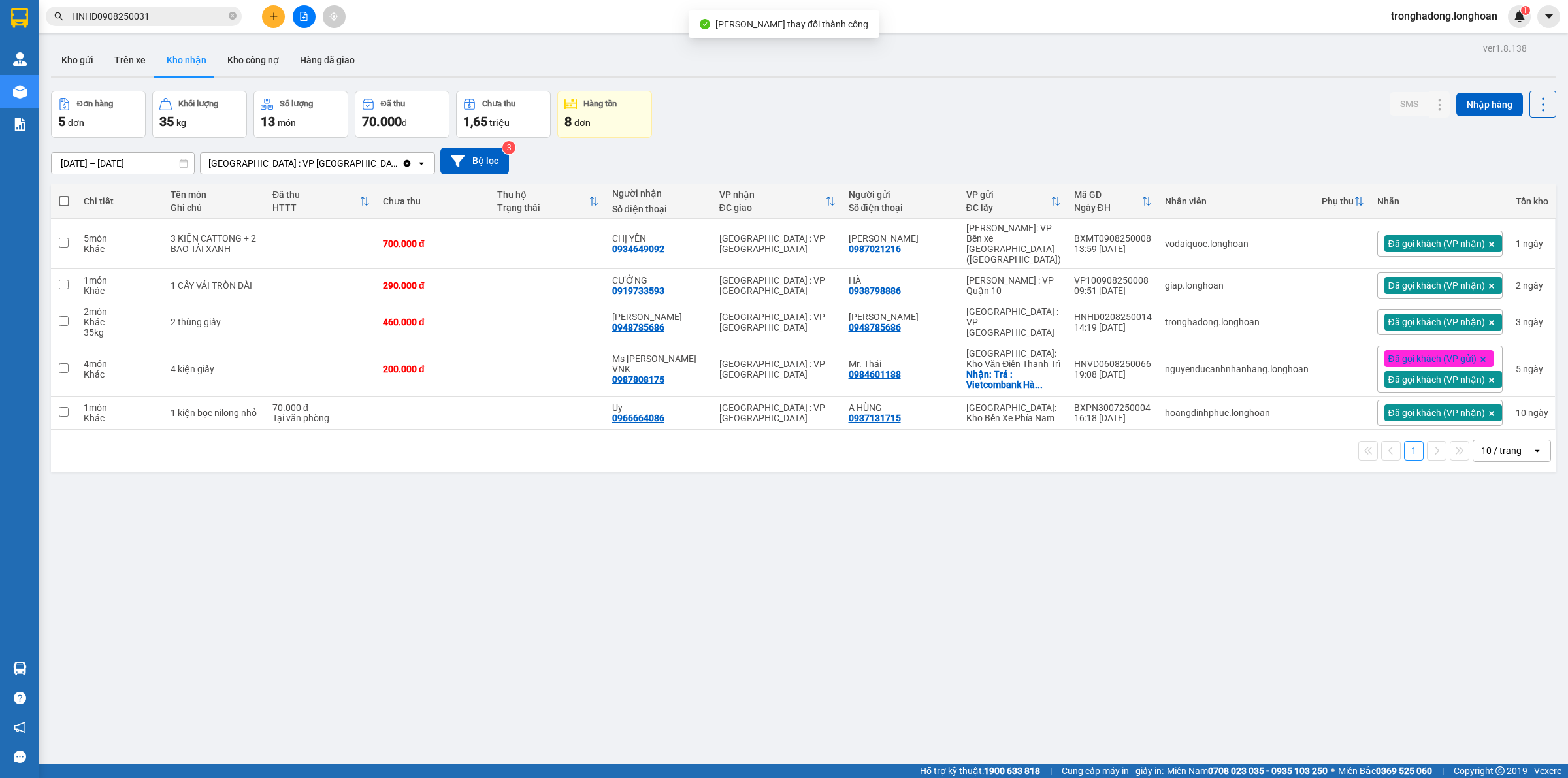
click at [182, 17] on input "HNHD0908250031" at bounding box center [149, 16] width 154 height 14
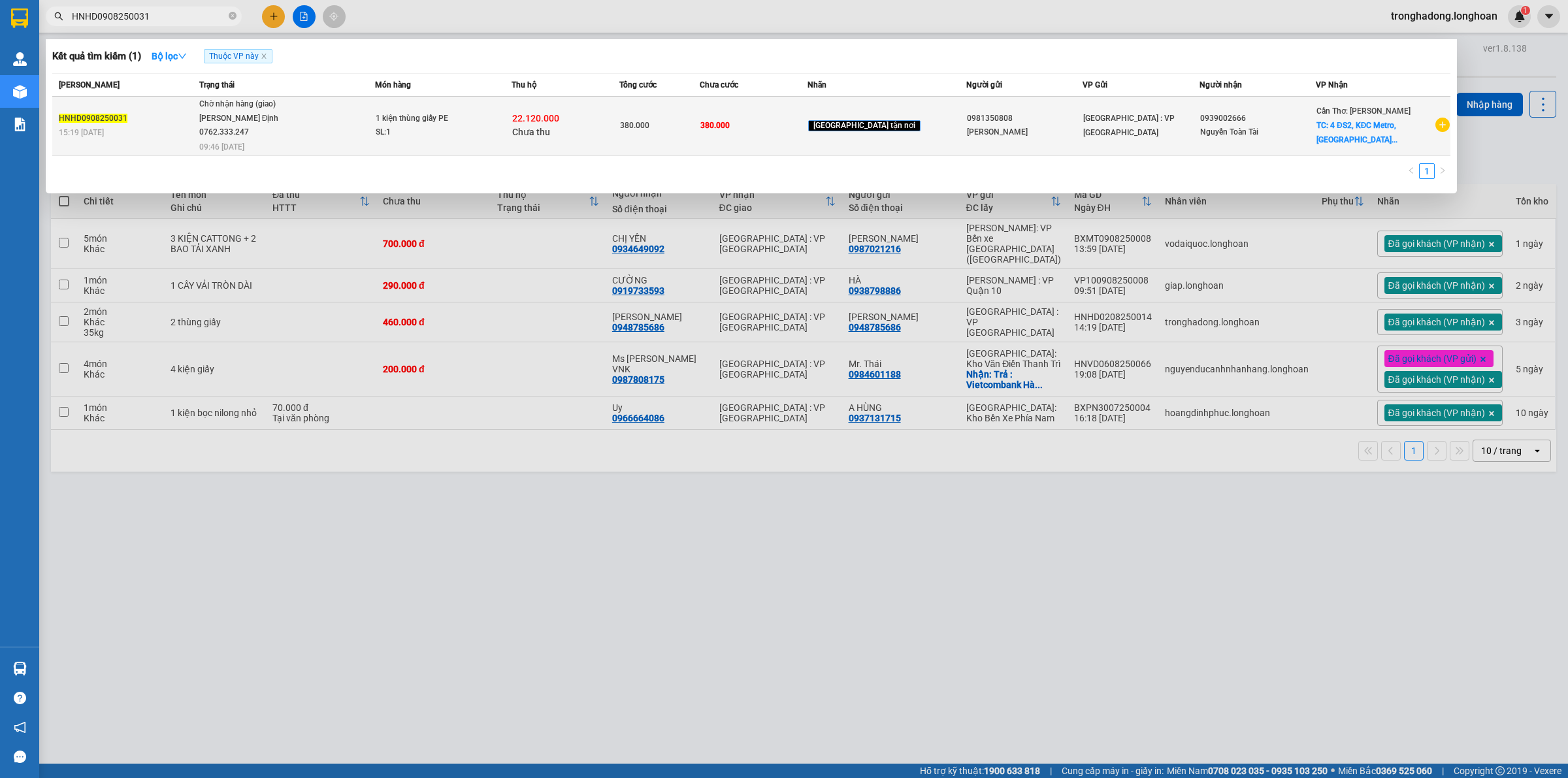
click at [1054, 134] on div "Phạm Hạnh" at bounding box center [1025, 132] width 115 height 14
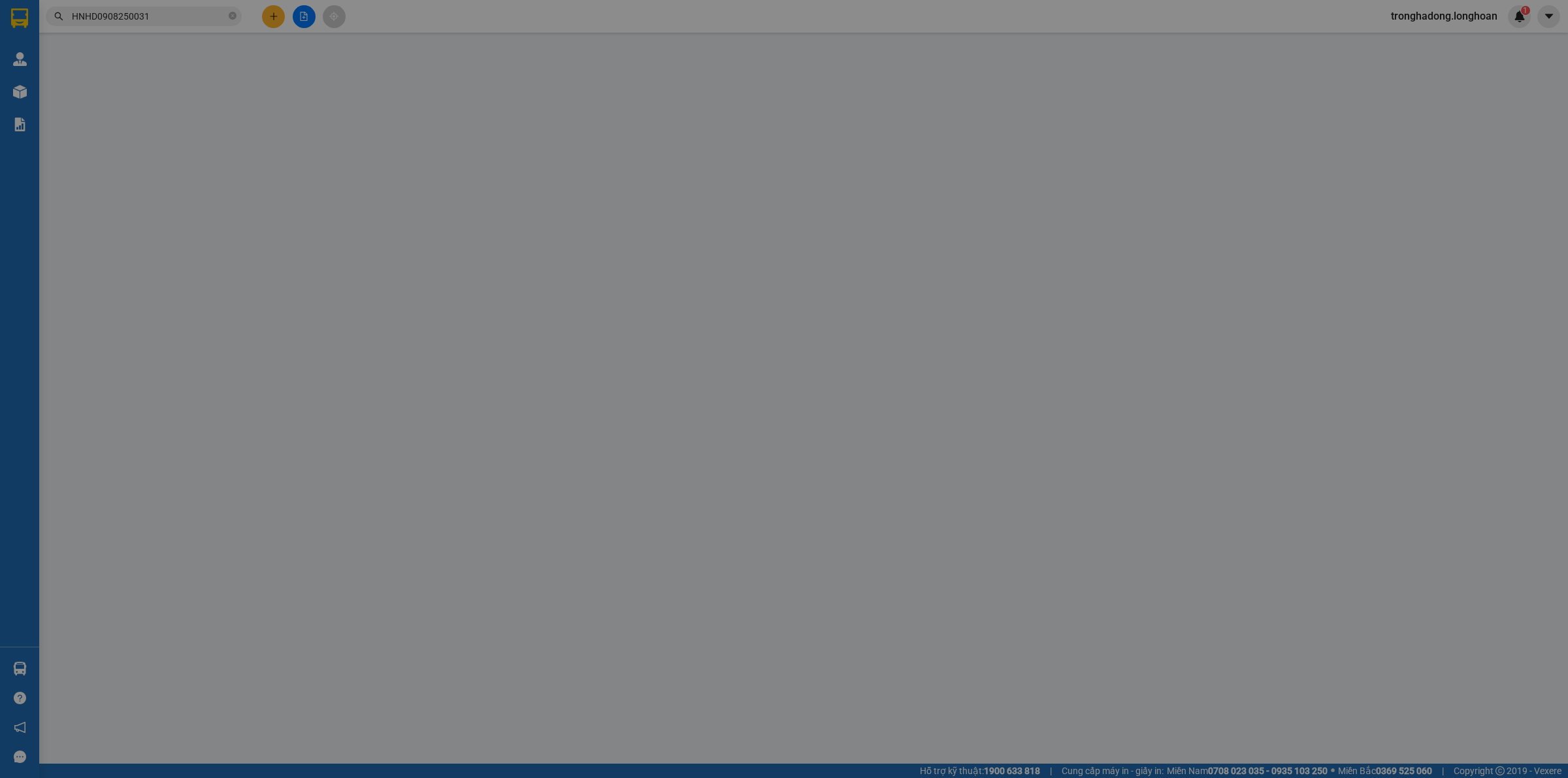
type input "0981350808"
type input "Phạm Hạnh"
type input "0939002666"
type input "Nguyễn Toàn Tài"
checkbox input "true"
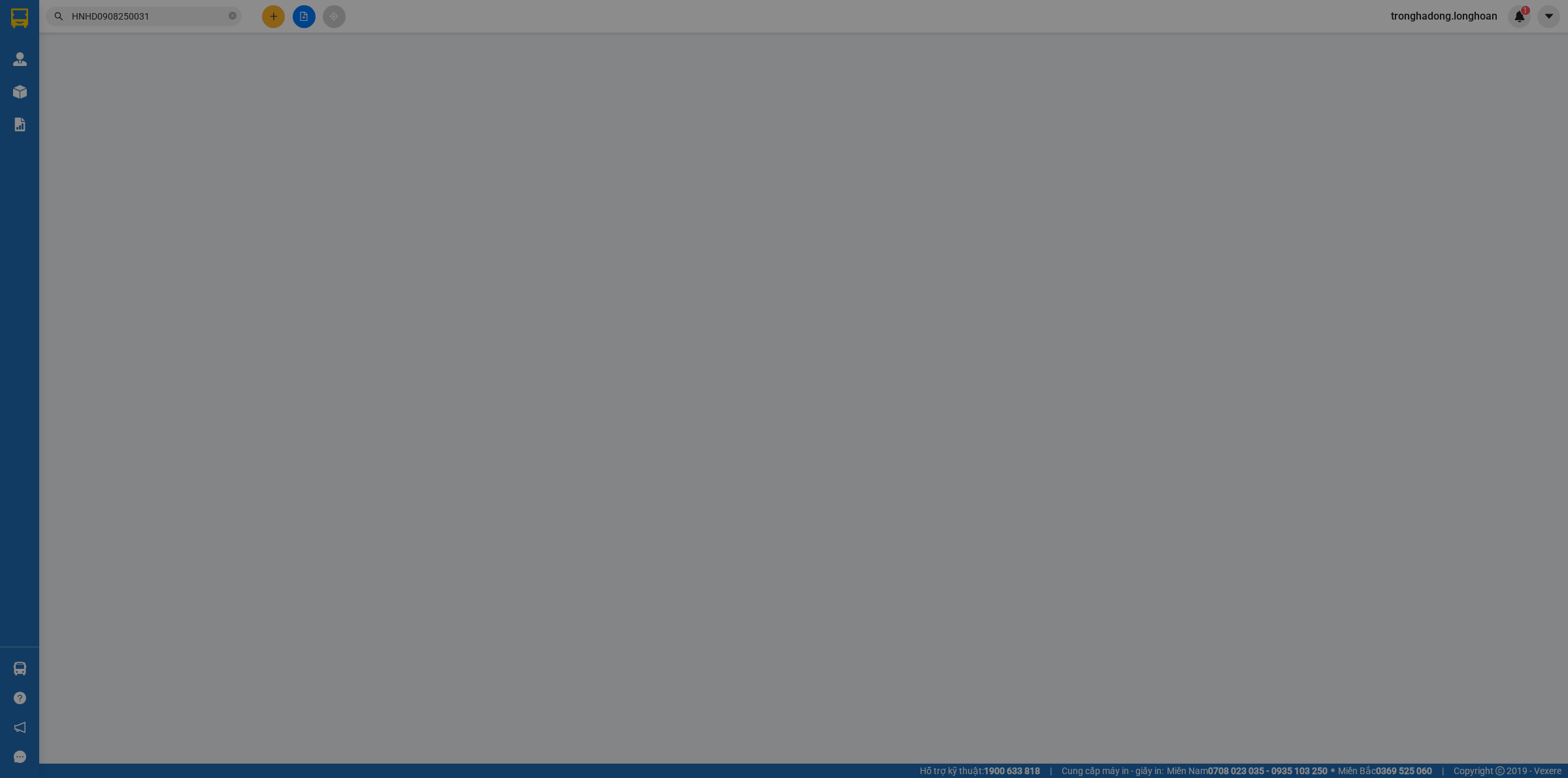
type input "4 ĐS2, KĐC Metro, Hưng Lợi, Ninh Kiều, Cần Thơ"
type input "HÀNG DỄ VỠ CHÚ Ý BỐC XẾP NHẸ TAY KHÔNG ĐÈ HÀNG ( HƯ VỠ KHÔNG ĐỀN GIÁ TRỊ HÀNG )…"
type input "380.000"
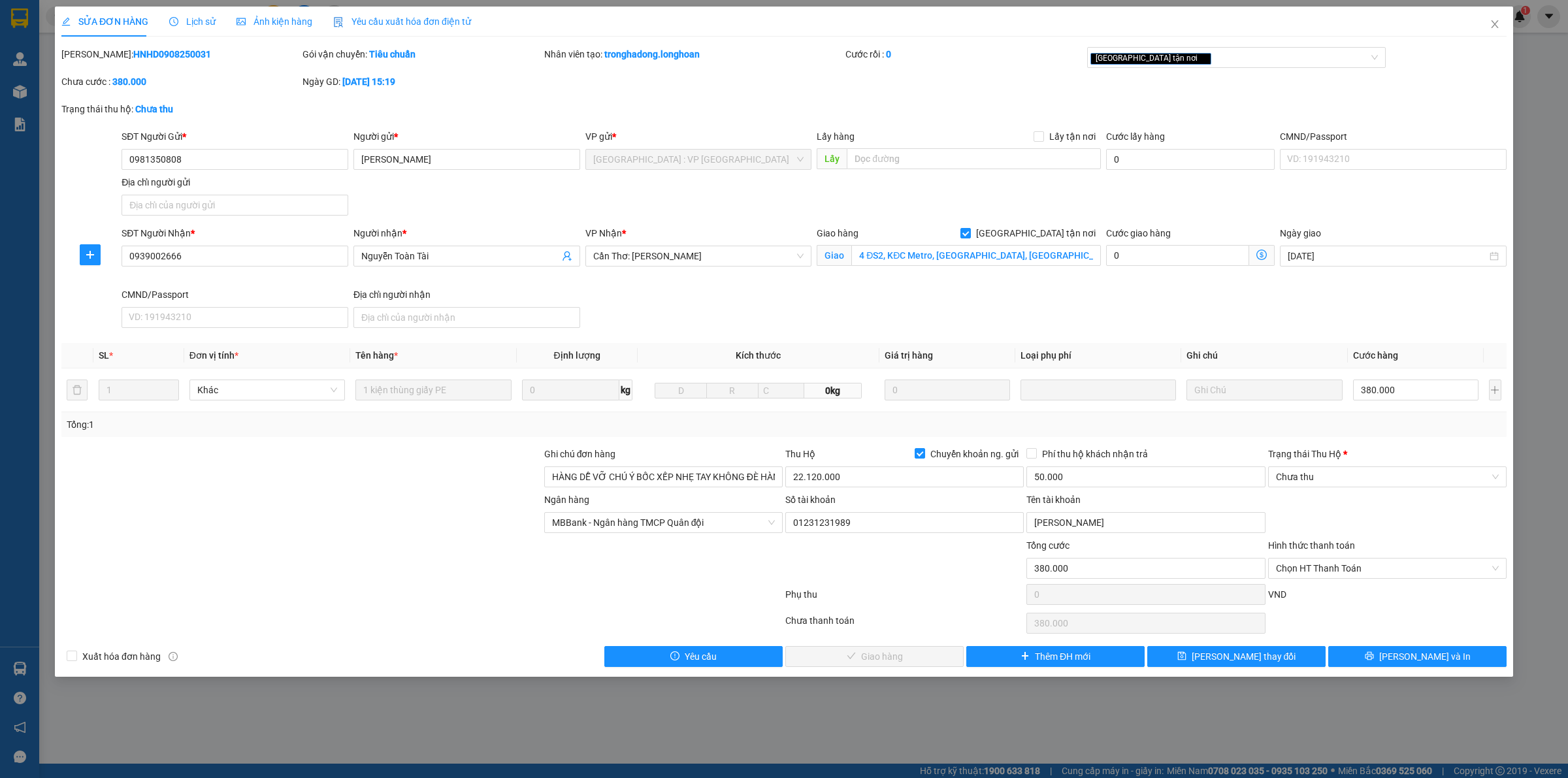
click at [198, 24] on span "Lịch sử" at bounding box center [192, 21] width 47 height 10
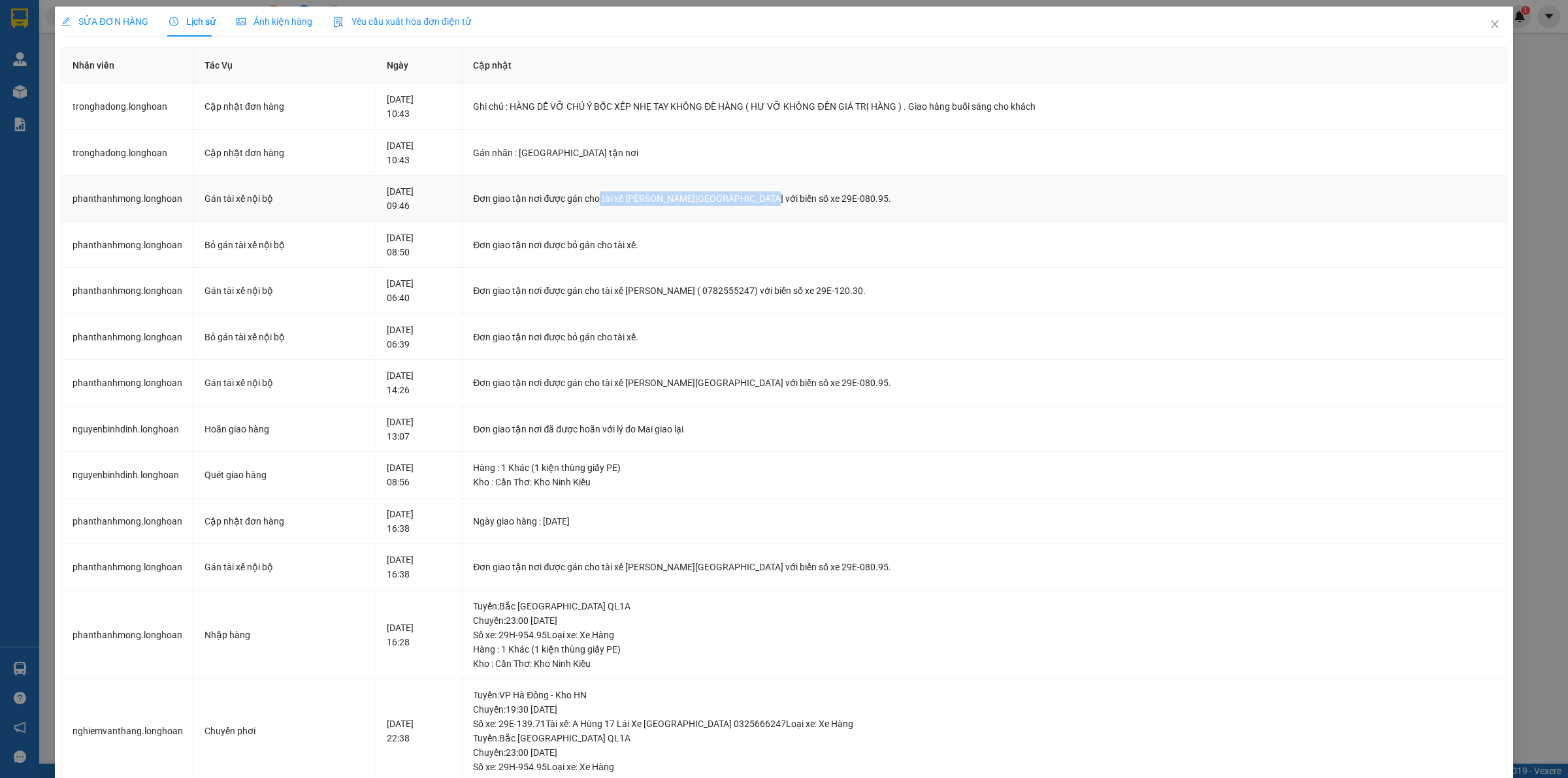
drag, startPoint x: 624, startPoint y: 197, endPoint x: 779, endPoint y: 207, distance: 155.3
click at [779, 207] on td "Đơn giao tận nơi được gán cho tài xế Nguyễn Bình Định 0762.333.247 với biển số …" at bounding box center [984, 199] width 1044 height 47
copy div "tài xế Nguyễn Bình Định 0762.333.247"
click at [1490, 23] on icon "close" at bounding box center [1495, 24] width 10 height 10
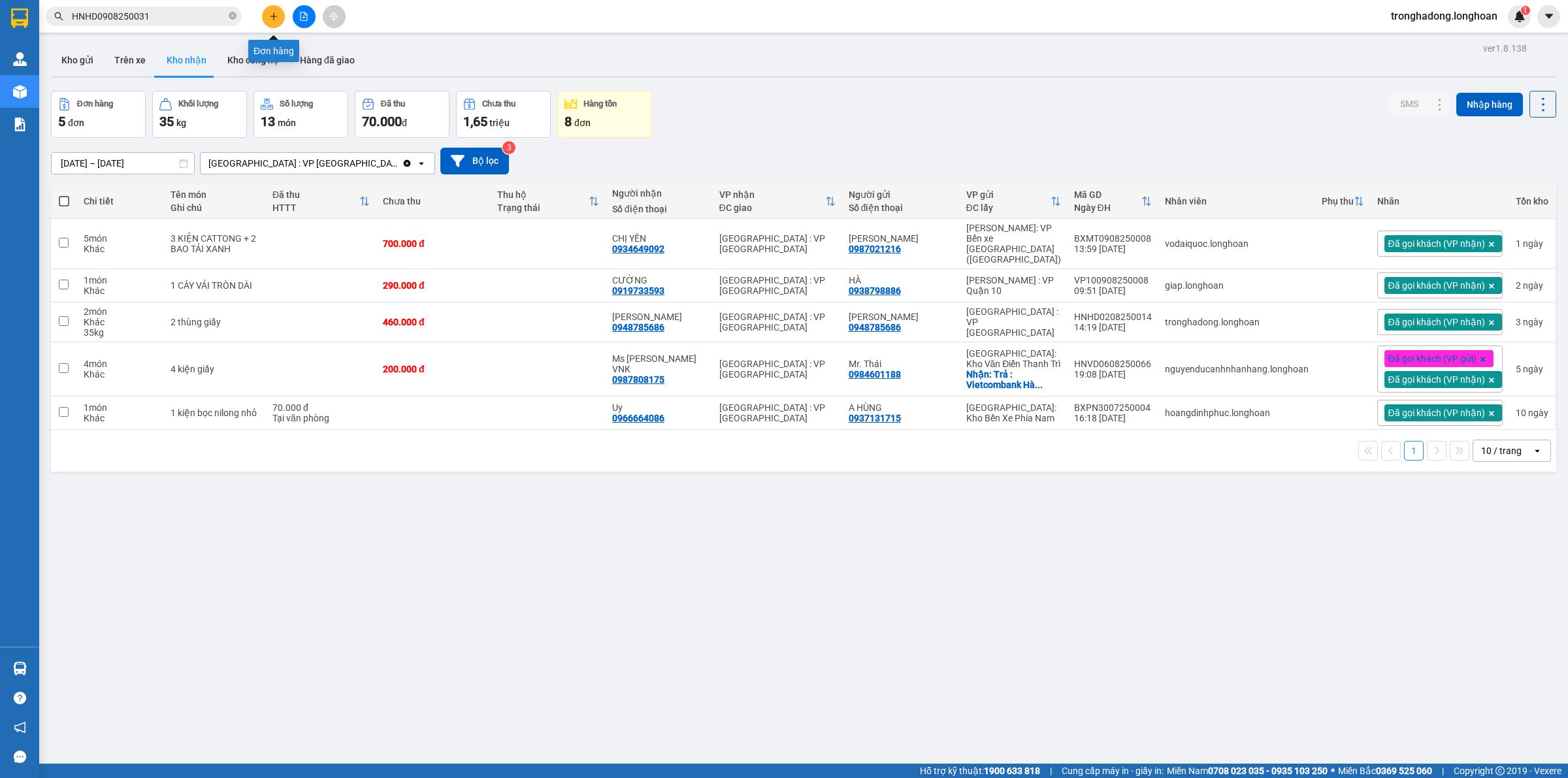
click at [269, 15] on icon "plus" at bounding box center [273, 16] width 9 height 9
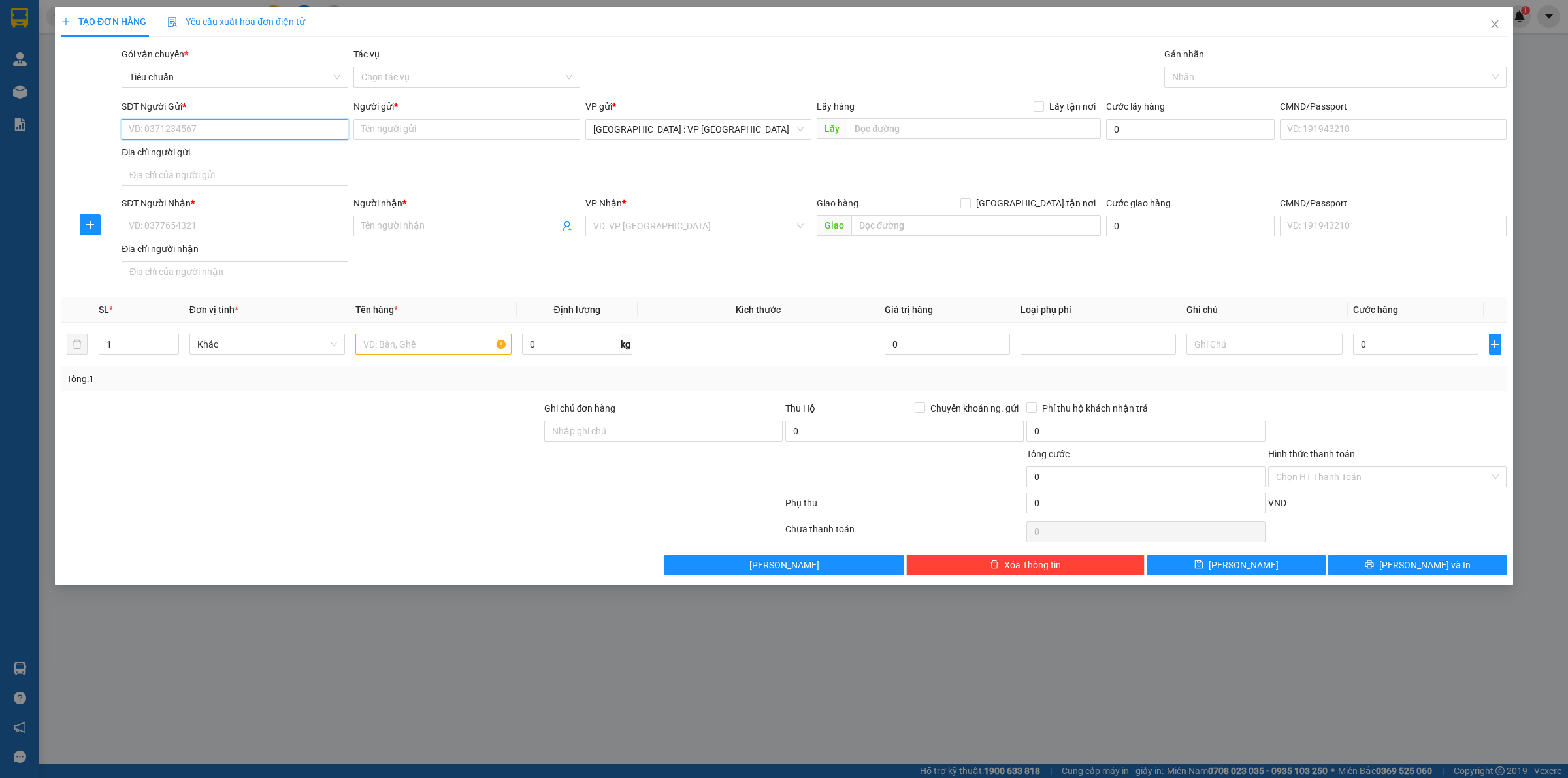
paste input "0352281773"
type input "0352281773"
click at [415, 129] on input "Người gửi *" at bounding box center [466, 129] width 227 height 21
click at [256, 132] on input "0352281773" at bounding box center [234, 129] width 227 height 21
click at [227, 155] on div "0352281773 - Phượng" at bounding box center [235, 156] width 211 height 14
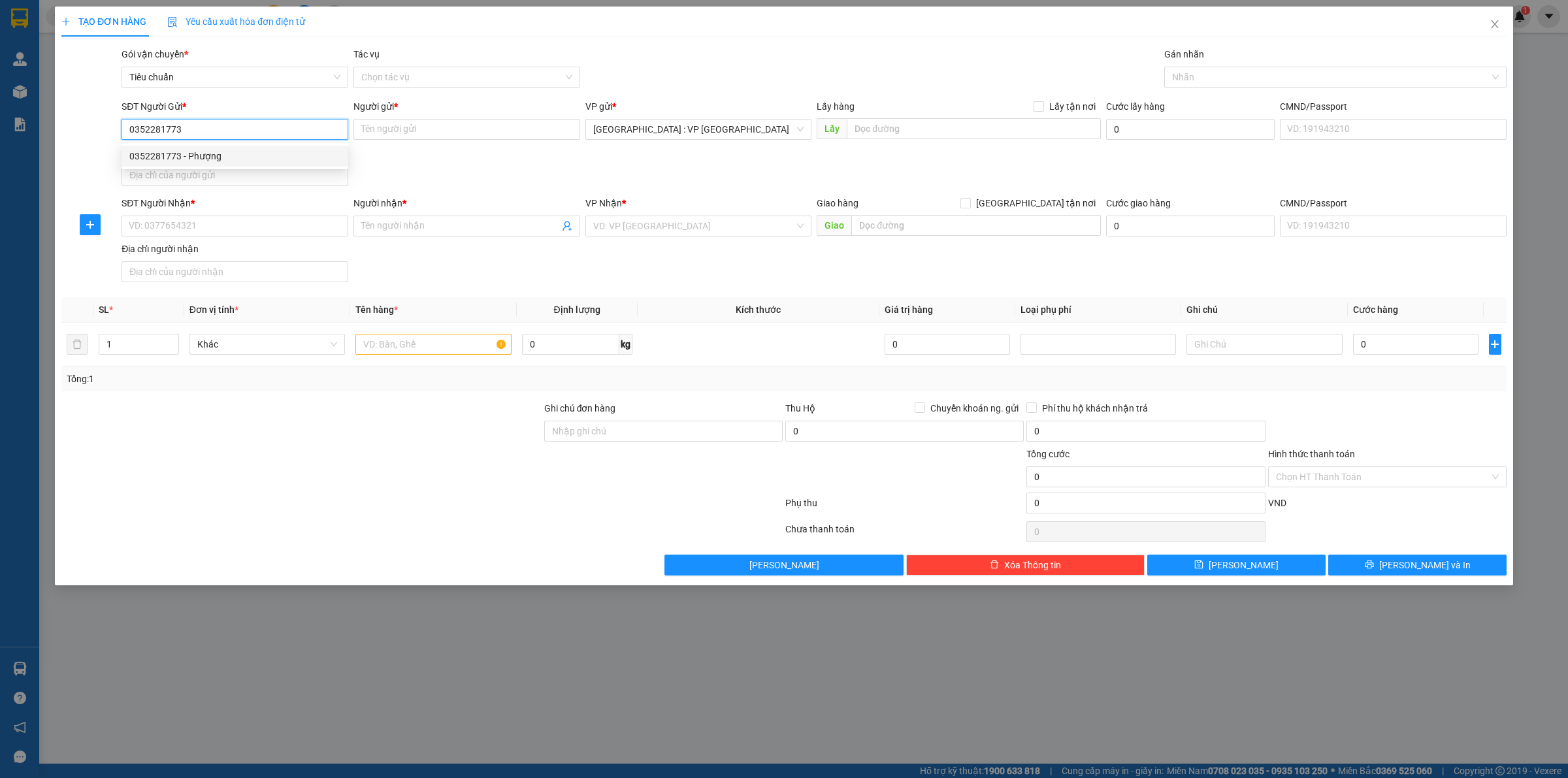
type input "Phượng"
click at [239, 219] on input "SĐT Người Nhận *" at bounding box center [234, 226] width 227 height 21
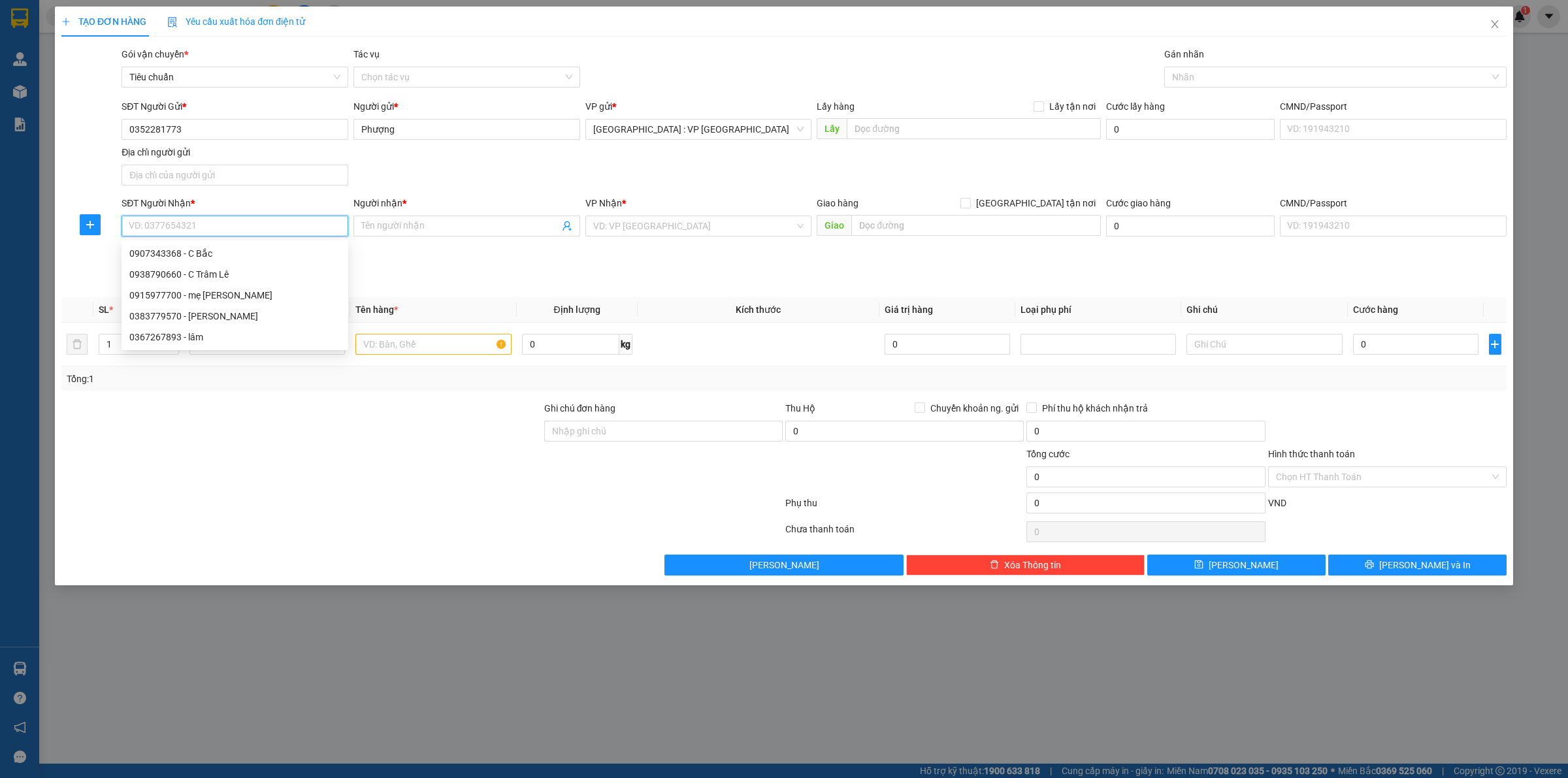
paste input "0915977700"
type input "0915977700"
click at [260, 259] on div "0915977700 - mẹ David" at bounding box center [235, 253] width 211 height 14
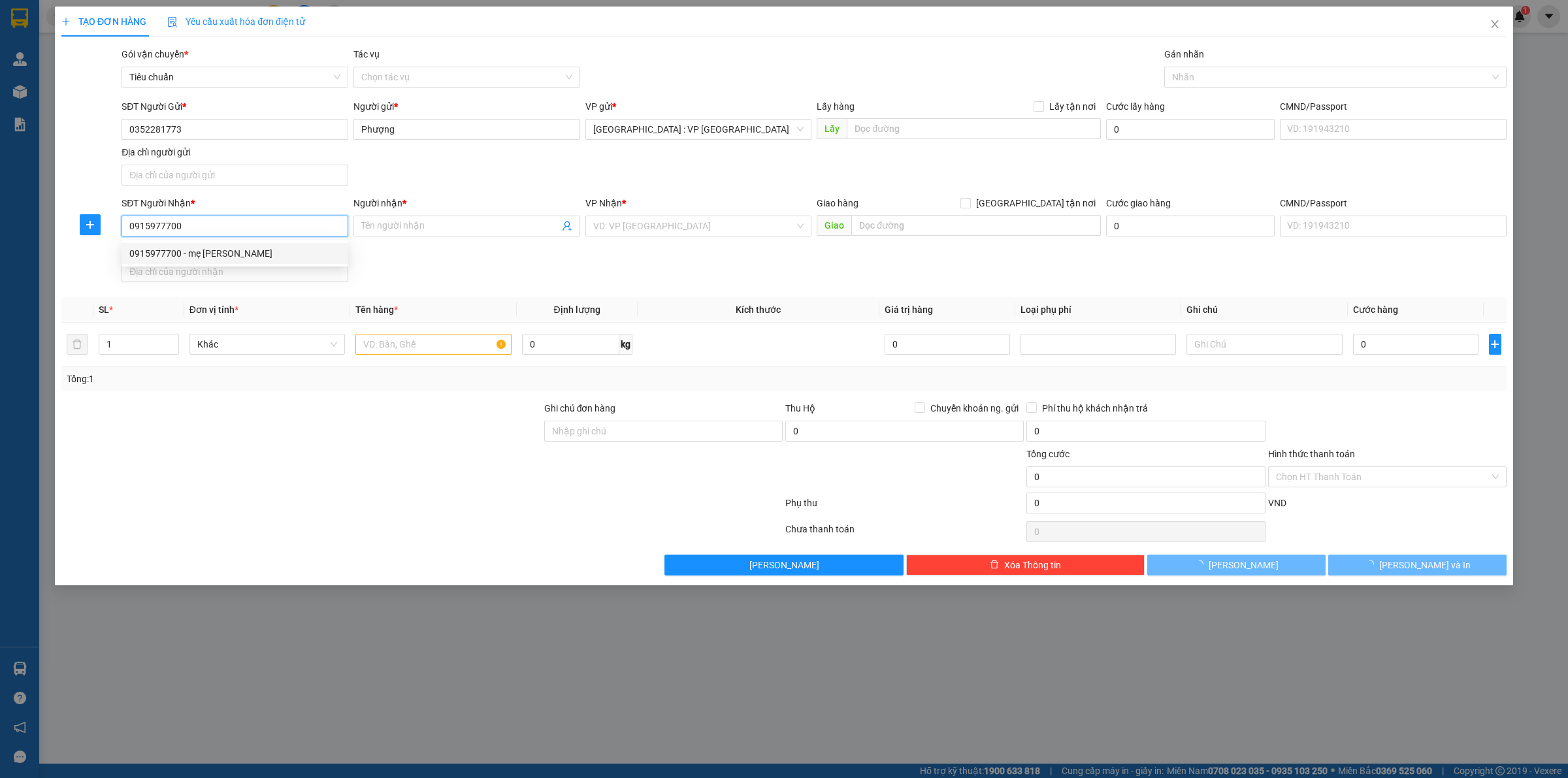
type input "mẹ [PERSON_NAME]"
checkbox input "true"
type input "Sảnh 2, CC [GEOGRAPHIC_DATA], [GEOGRAPHIC_DATA], [GEOGRAPHIC_DATA]"
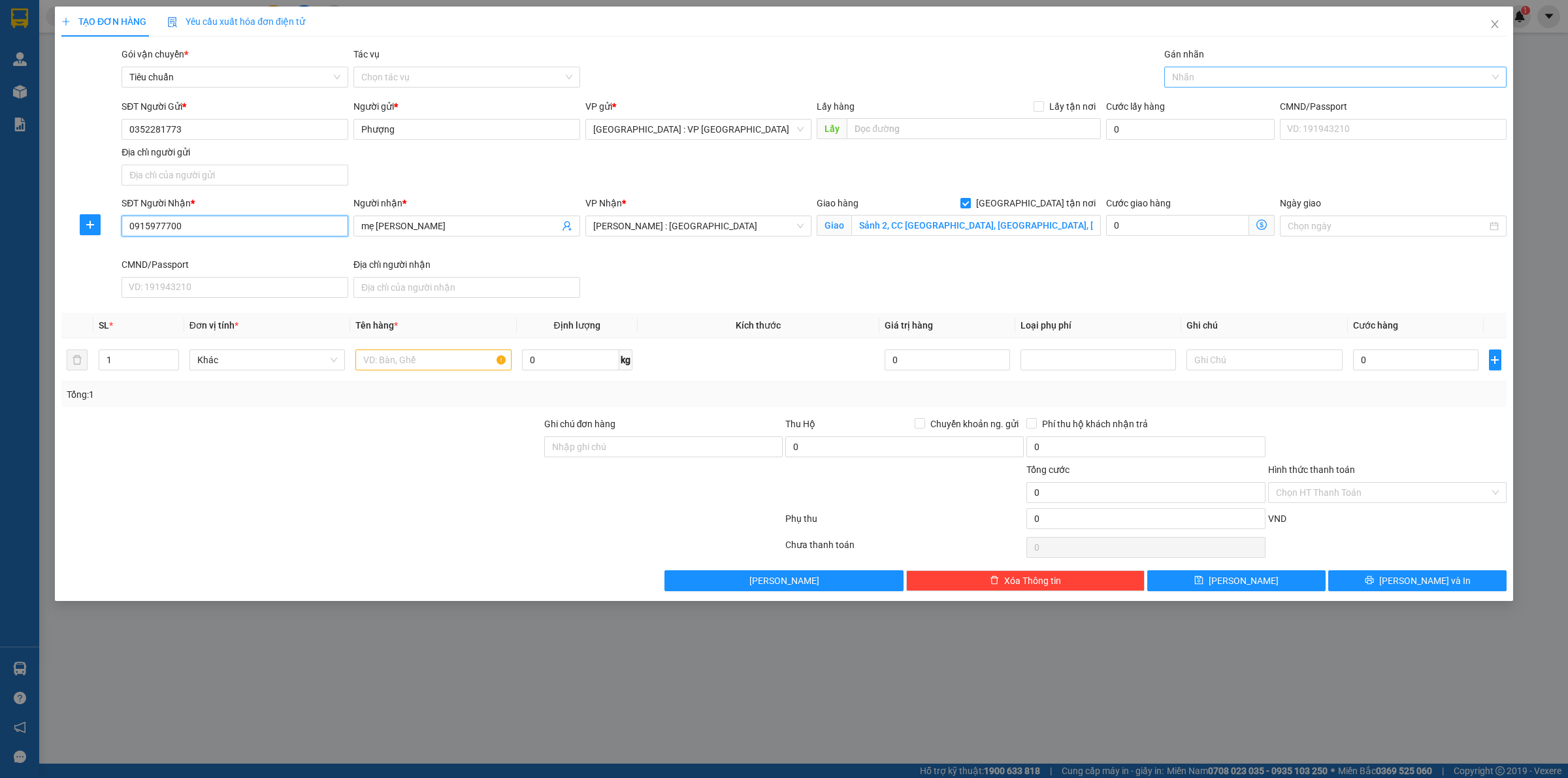
click at [1233, 80] on div at bounding box center [1329, 77] width 323 height 16
type input "0915977700"
type input "giao"
click at [1221, 102] on div "[GEOGRAPHIC_DATA] tận nơi" at bounding box center [1336, 103] width 327 height 14
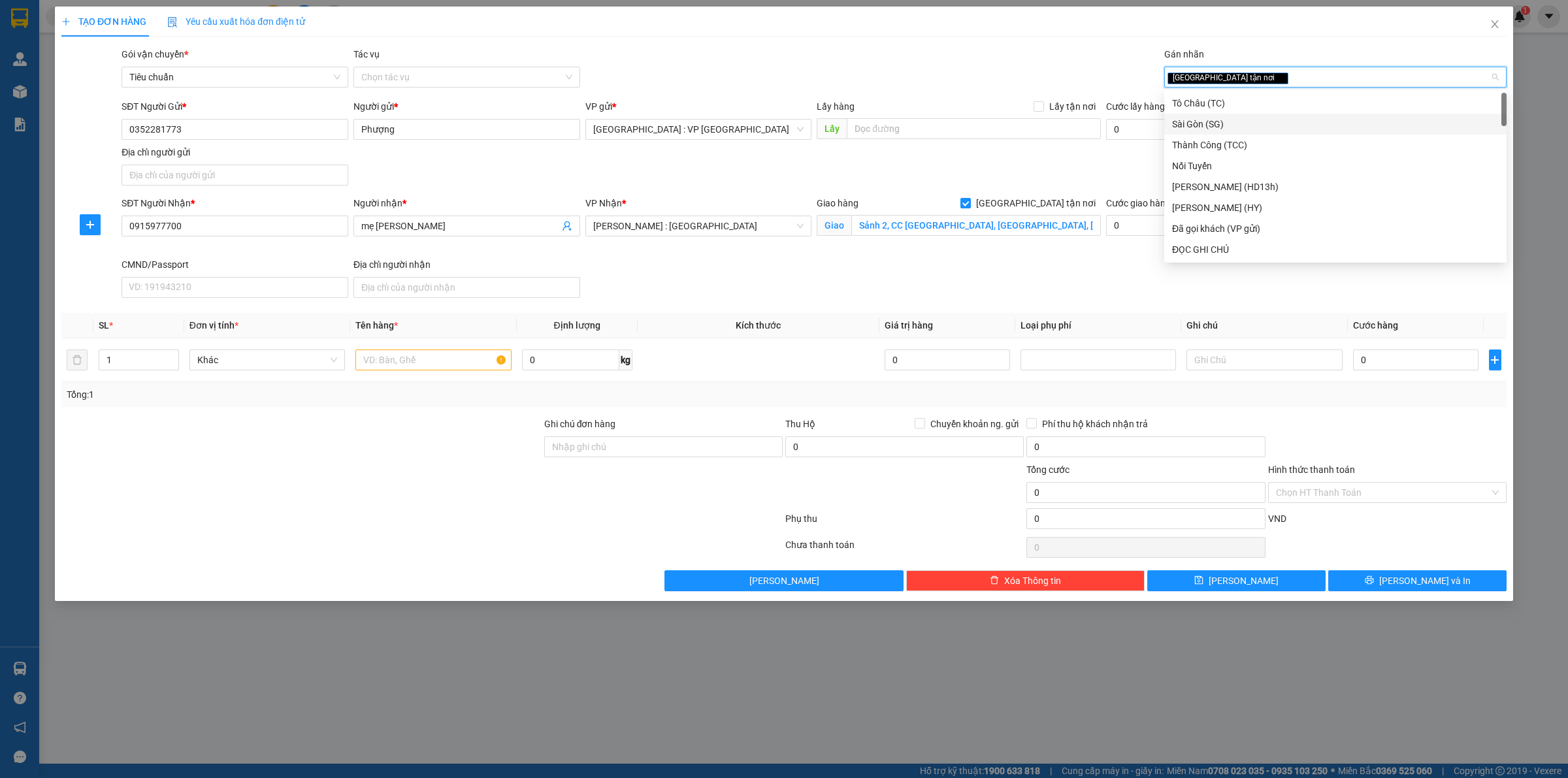
click at [964, 177] on div "SĐT Người Gửi * 0352281773 Người gửi * Phượng VP gửi * Hà Nội : VP Hà Đông Lấy …" at bounding box center [814, 145] width 1391 height 92
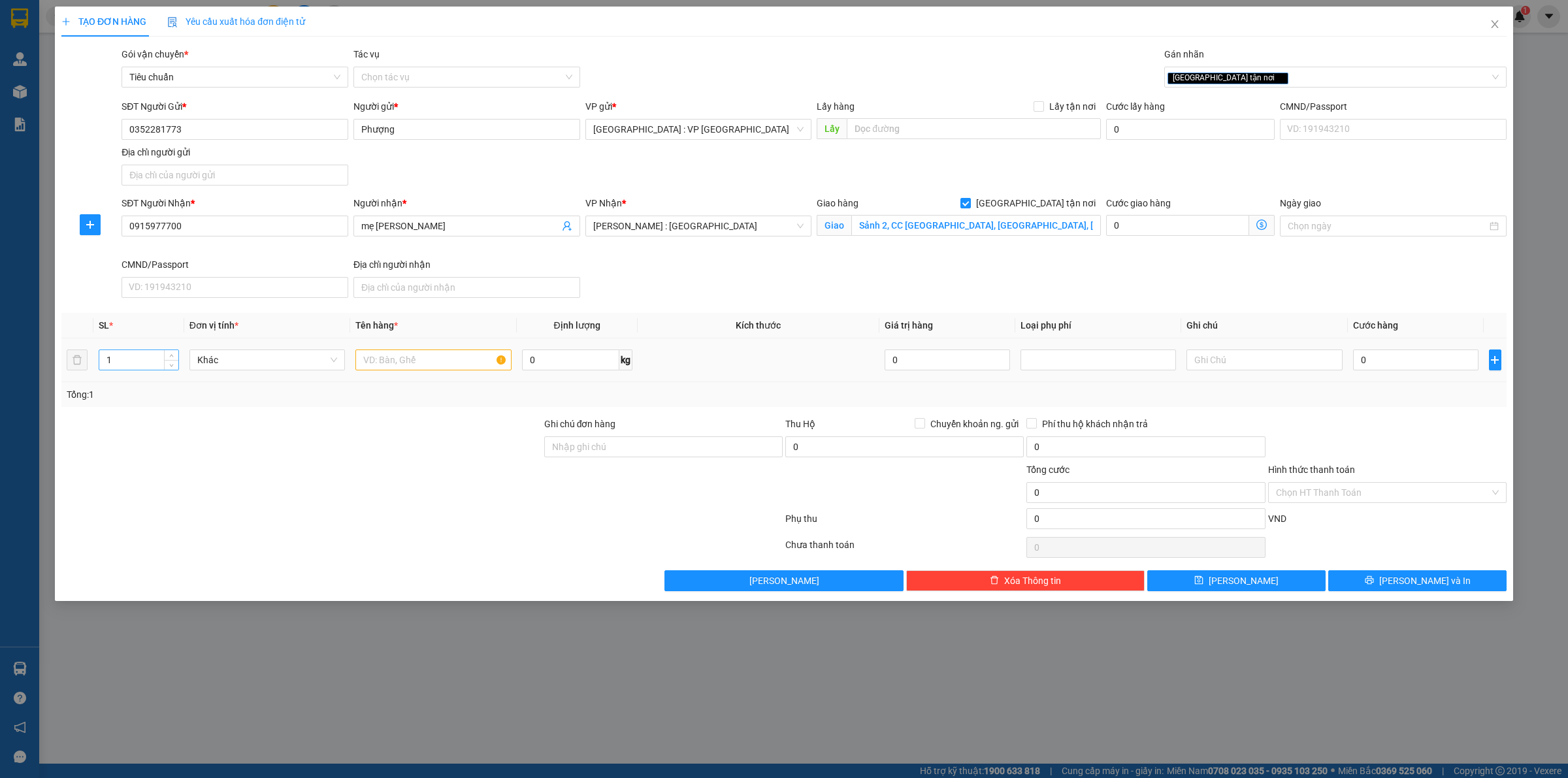
click at [119, 358] on input "1" at bounding box center [138, 360] width 79 height 20
type input "2"
click at [392, 366] on input "text" at bounding box center [433, 360] width 155 height 21
type input "2 thùng xốp"
click at [552, 351] on input "0" at bounding box center [571, 360] width 98 height 21
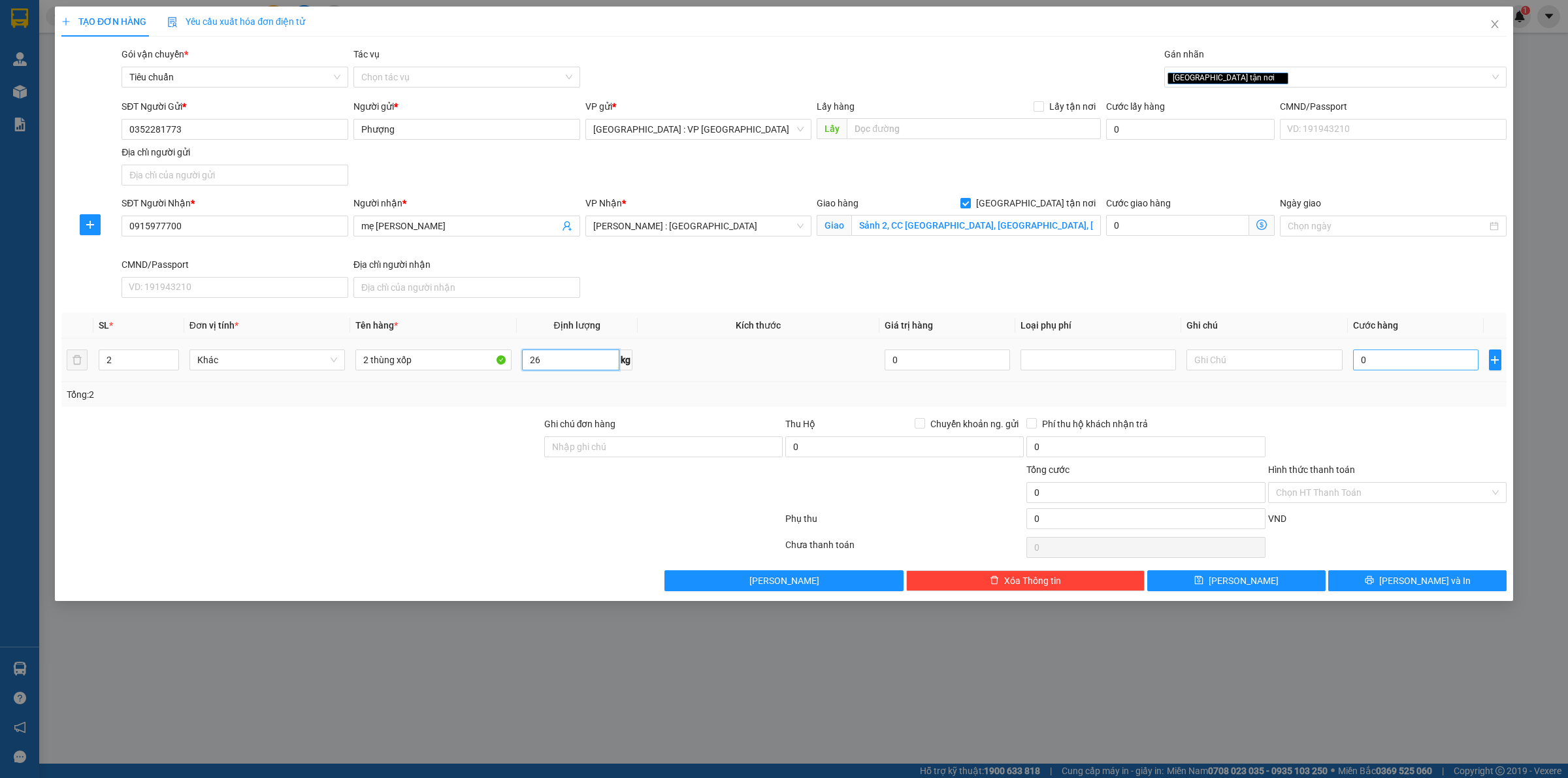
type input "26"
click at [1388, 366] on input "0" at bounding box center [1416, 360] width 126 height 21
type input "2"
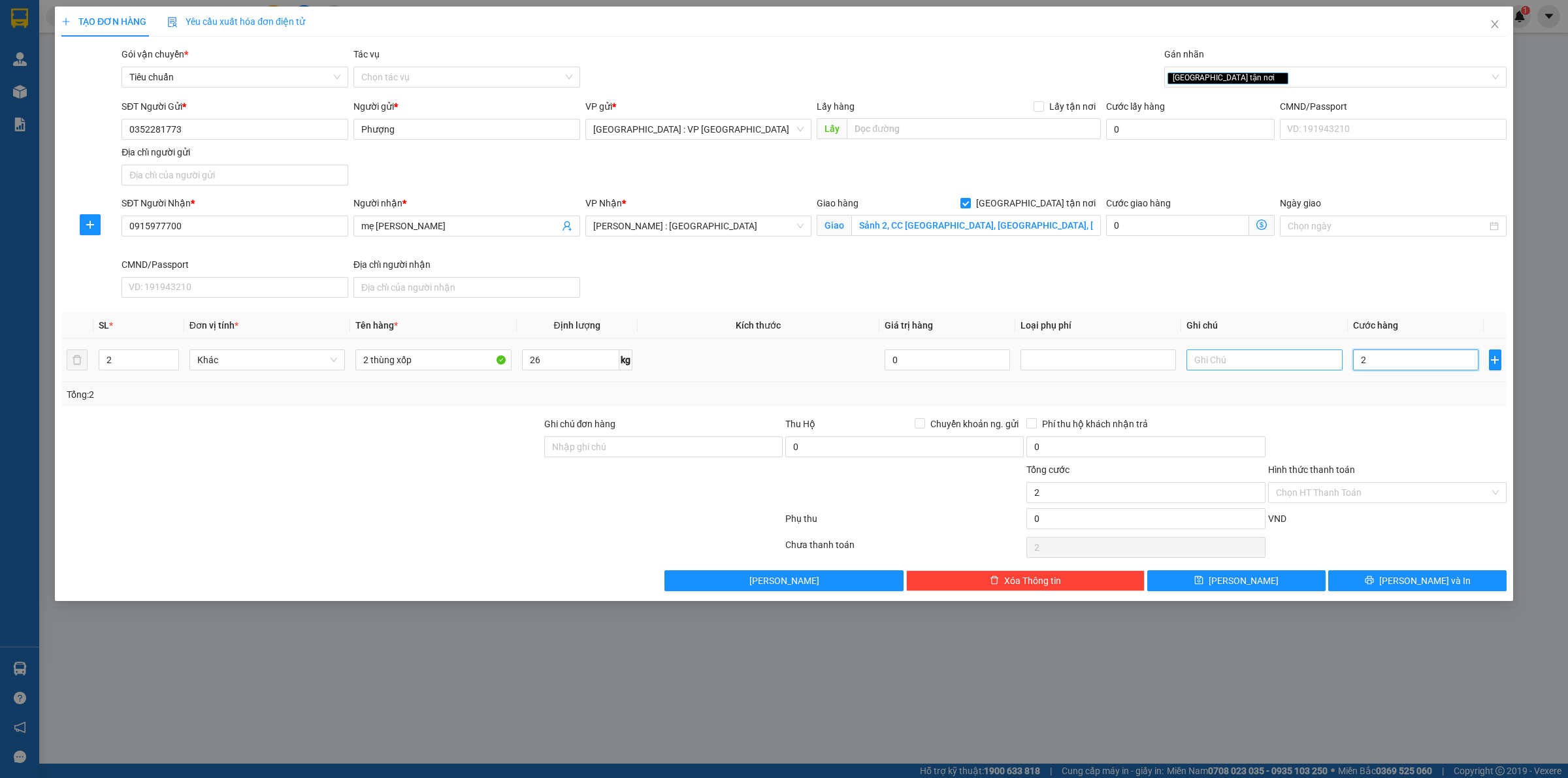
type input "20"
type input "200"
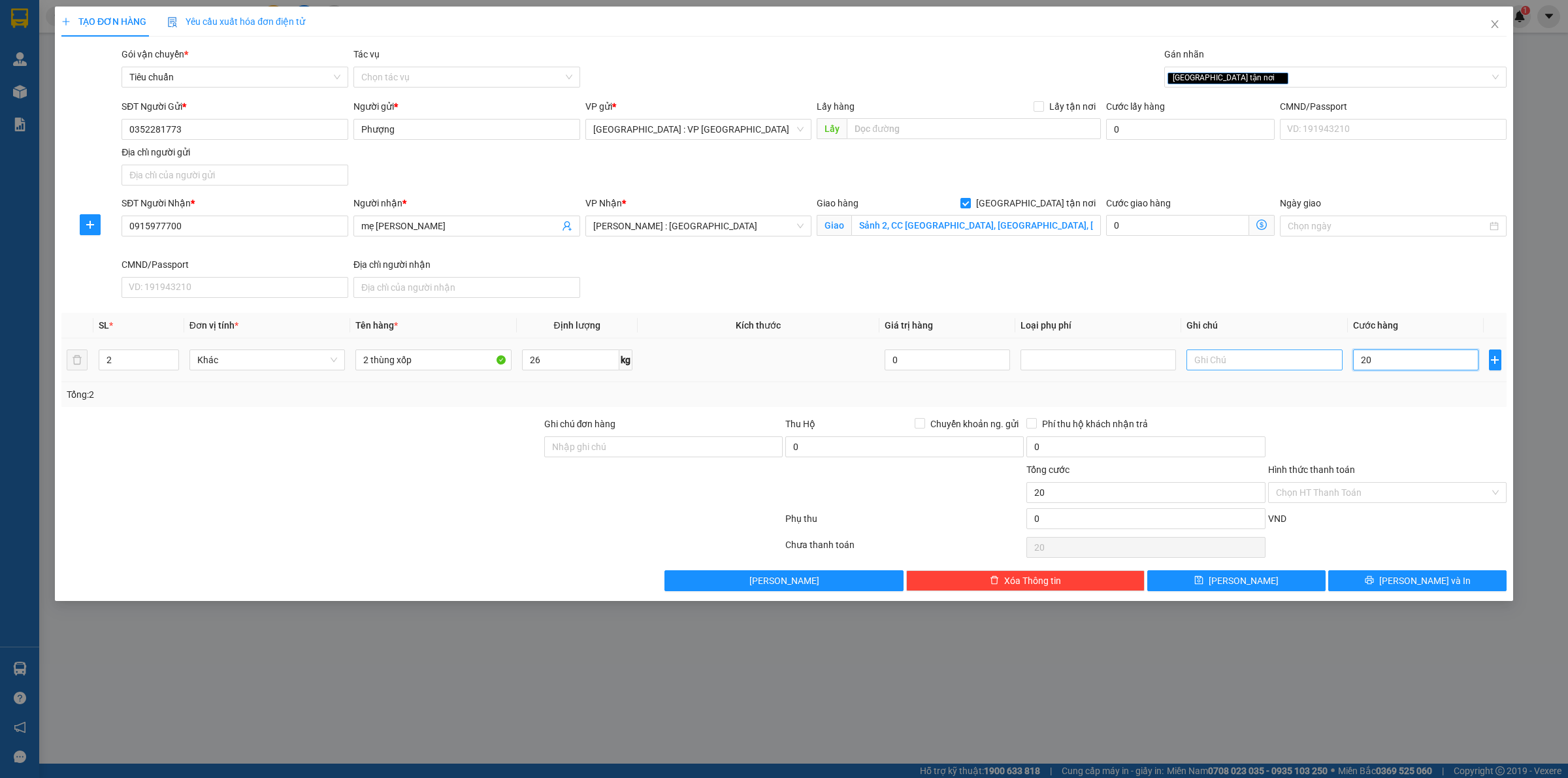
type input "200"
type input "2.000"
type input "20.000"
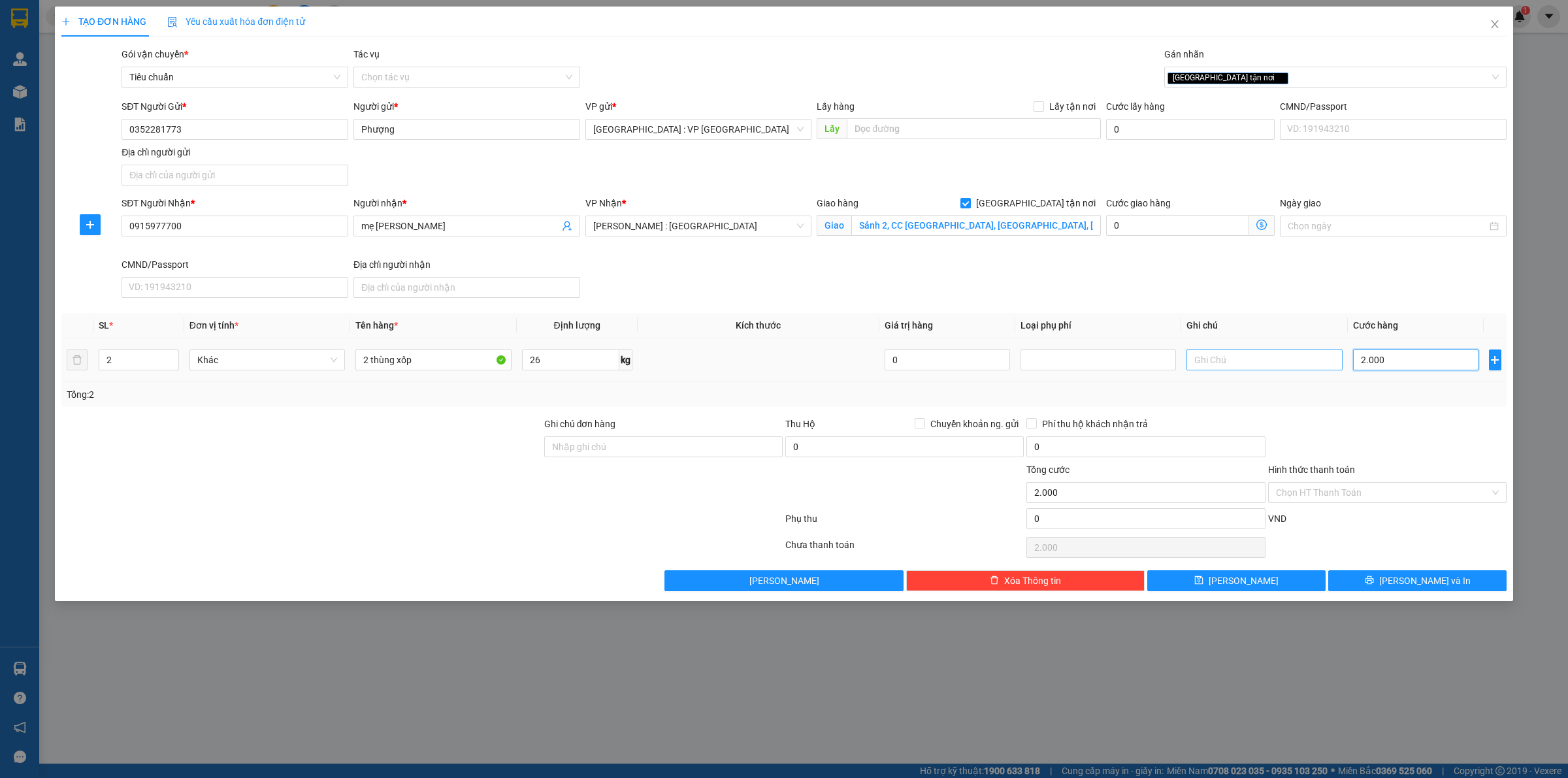
type input "20.000"
type input "200.000"
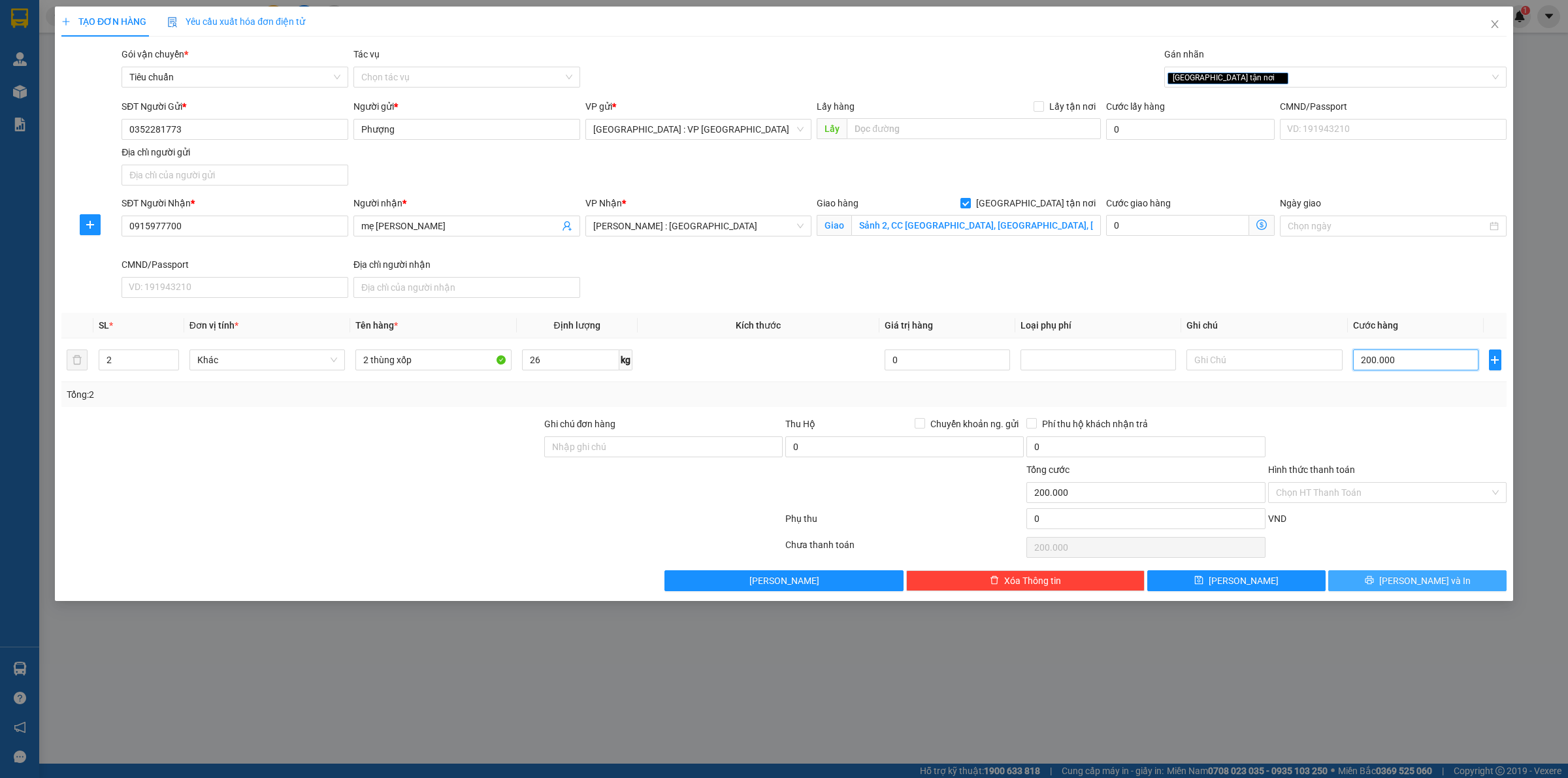
type input "200.000"
click at [1415, 577] on span "[PERSON_NAME] và In" at bounding box center [1425, 580] width 92 height 14
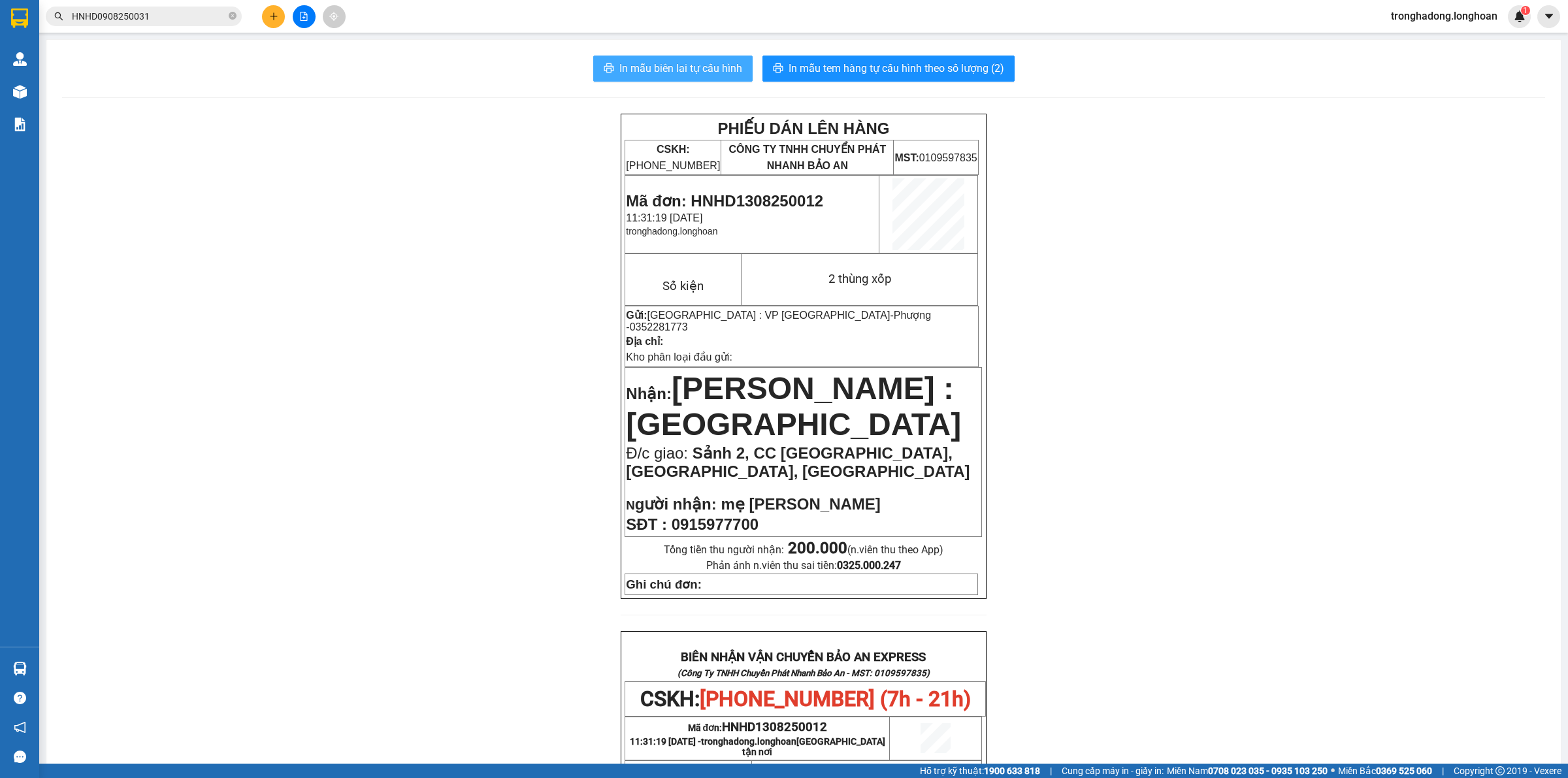
click at [683, 61] on span "In mẫu biên lai tự cấu hình" at bounding box center [681, 68] width 123 height 16
click at [930, 64] on span "In mẫu tem hàng tự cấu hình theo số lượng (2)" at bounding box center [896, 68] width 216 height 16
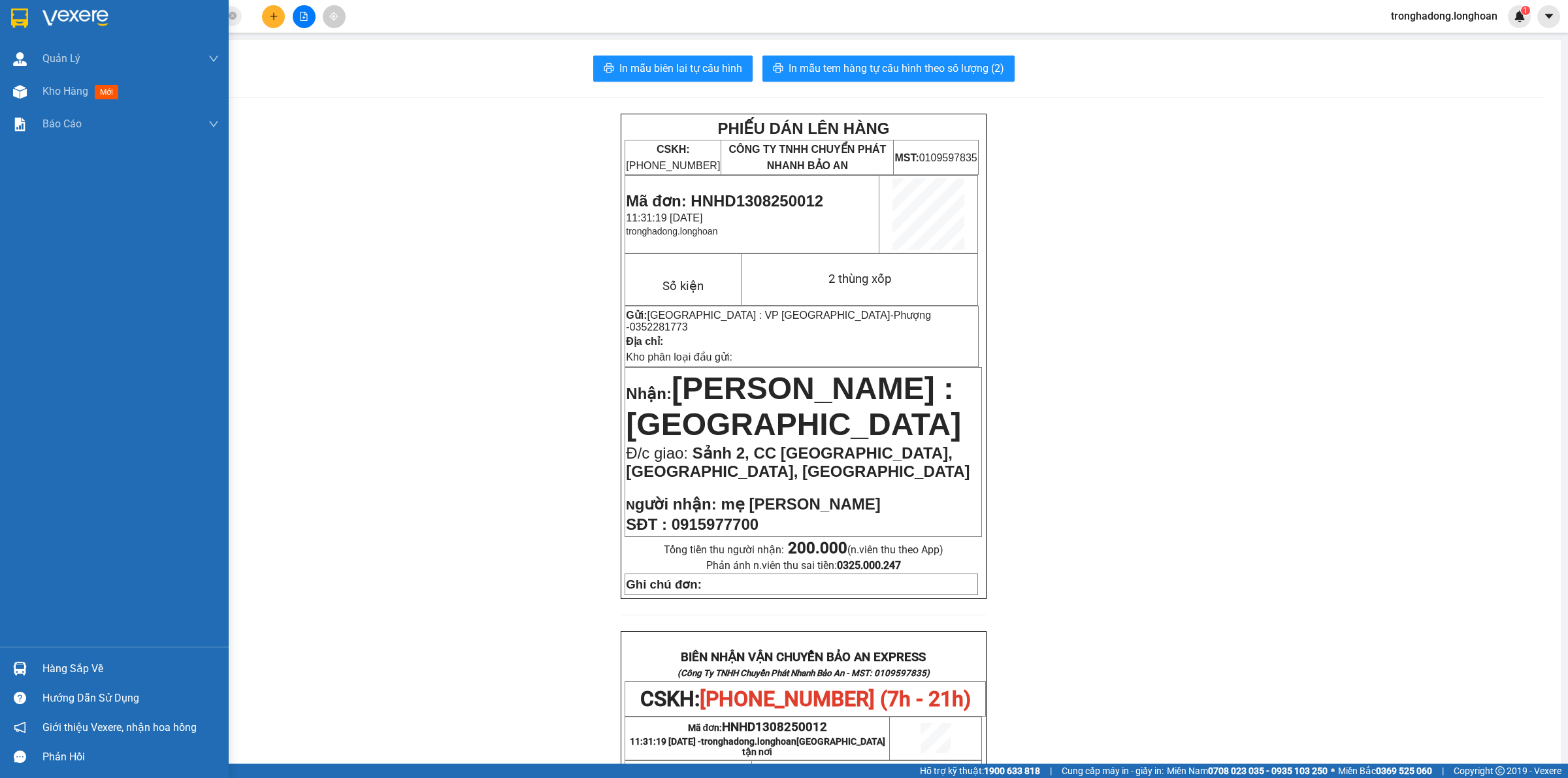
click at [16, 13] on img at bounding box center [19, 18] width 17 height 20
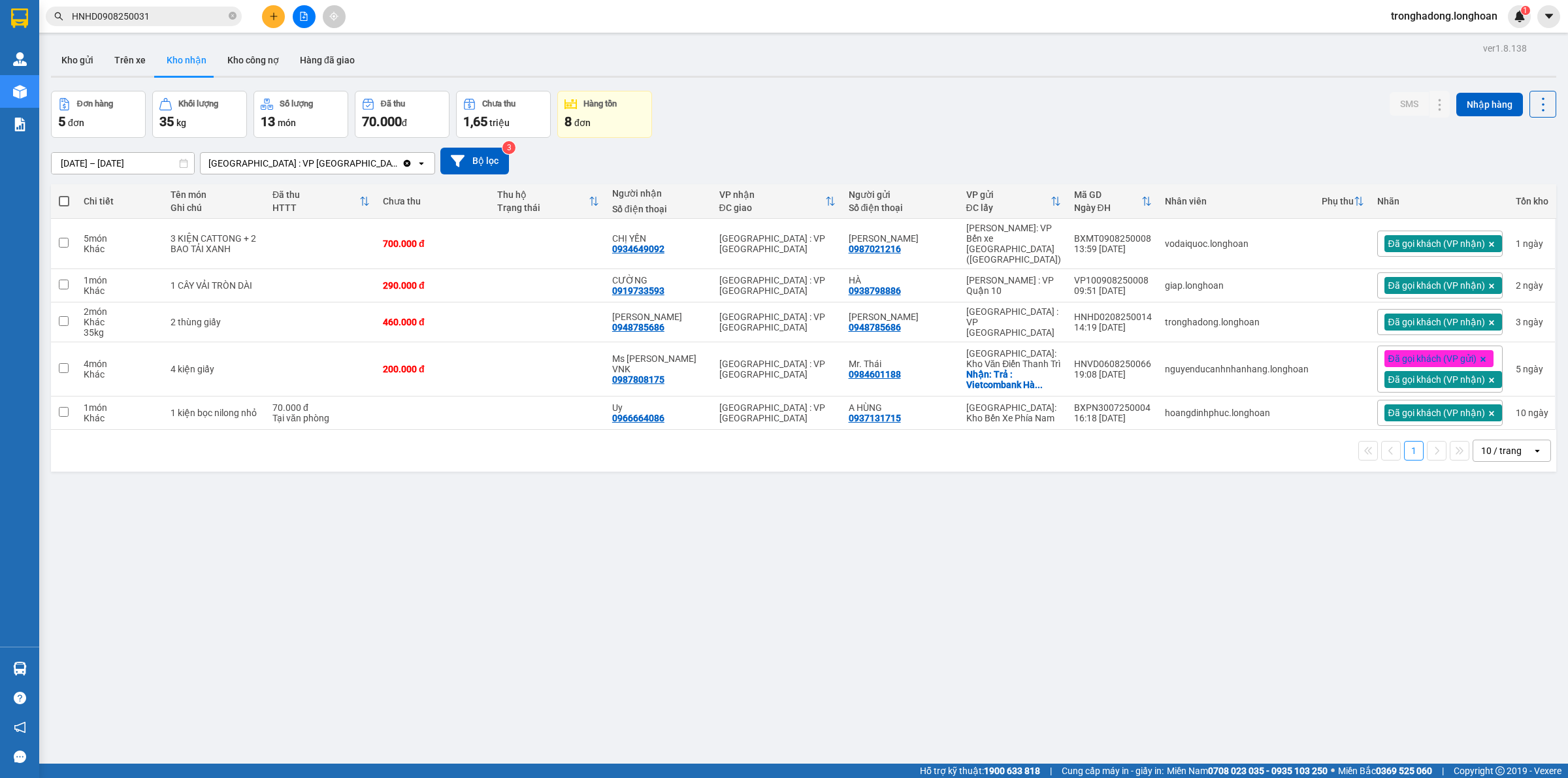
click at [587, 539] on div "ver 1.8.138 Kho gửi Trên xe Kho nhận Kho công nợ Hàng đã giao Đơn hàng 5 đơn Kh…" at bounding box center [804, 428] width 1516 height 778
click at [77, 59] on button "Kho gửi" at bounding box center [78, 60] width 53 height 31
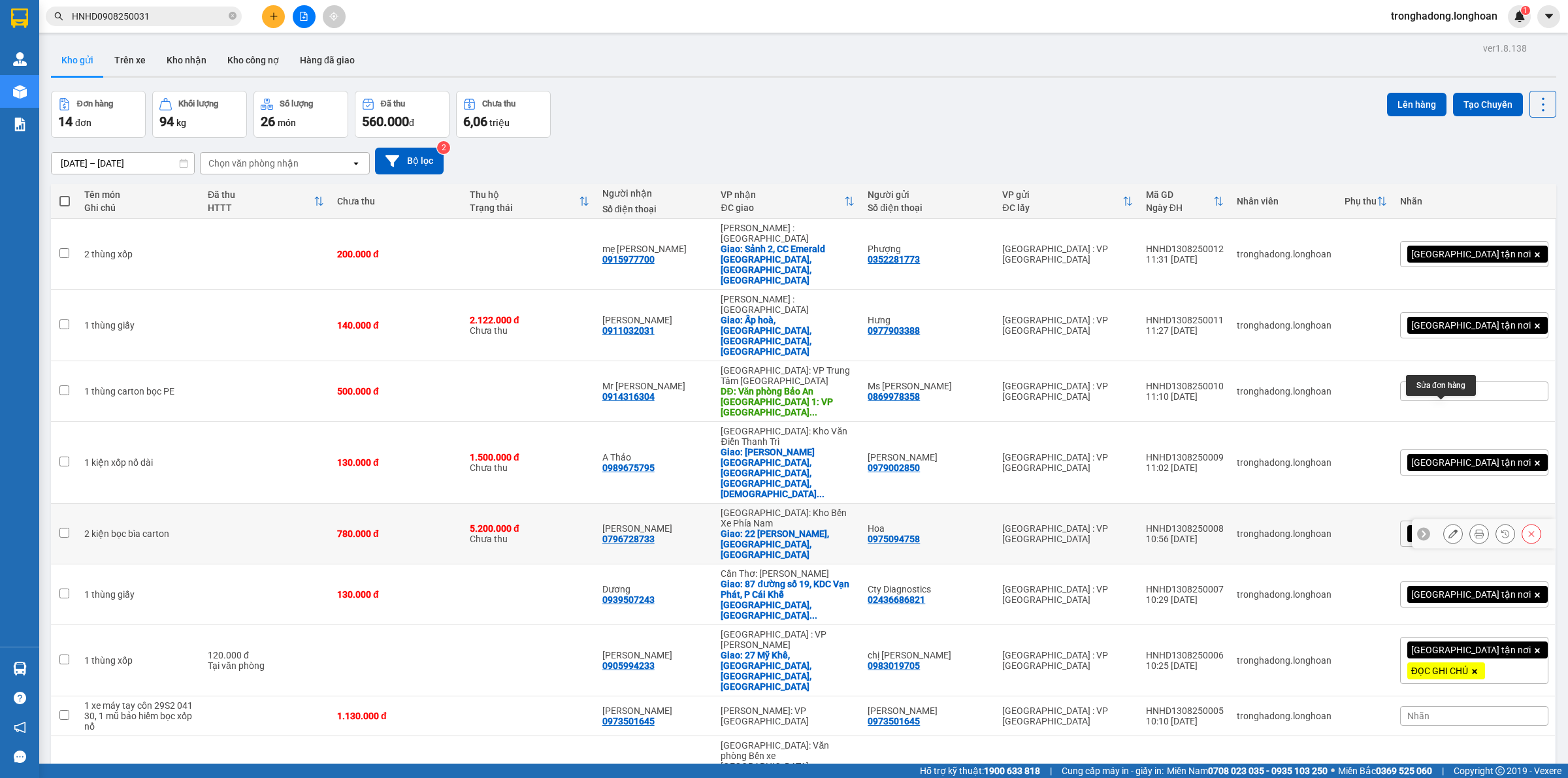
click at [1449, 529] on icon at bounding box center [1453, 533] width 9 height 9
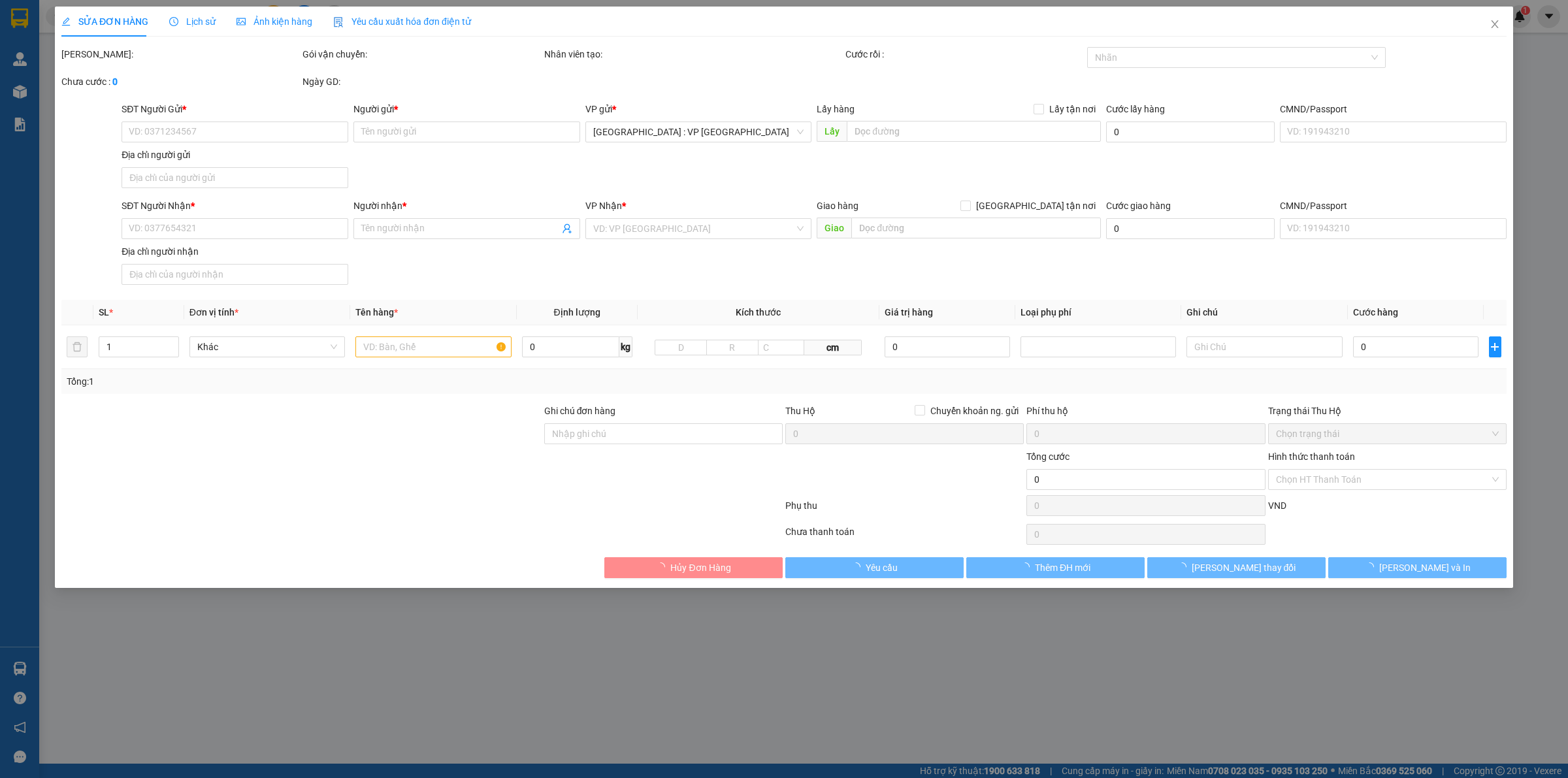
type input "0975094758"
type input "Hoa"
type input "0796728733"
type input "Anh Huy"
checkbox input "true"
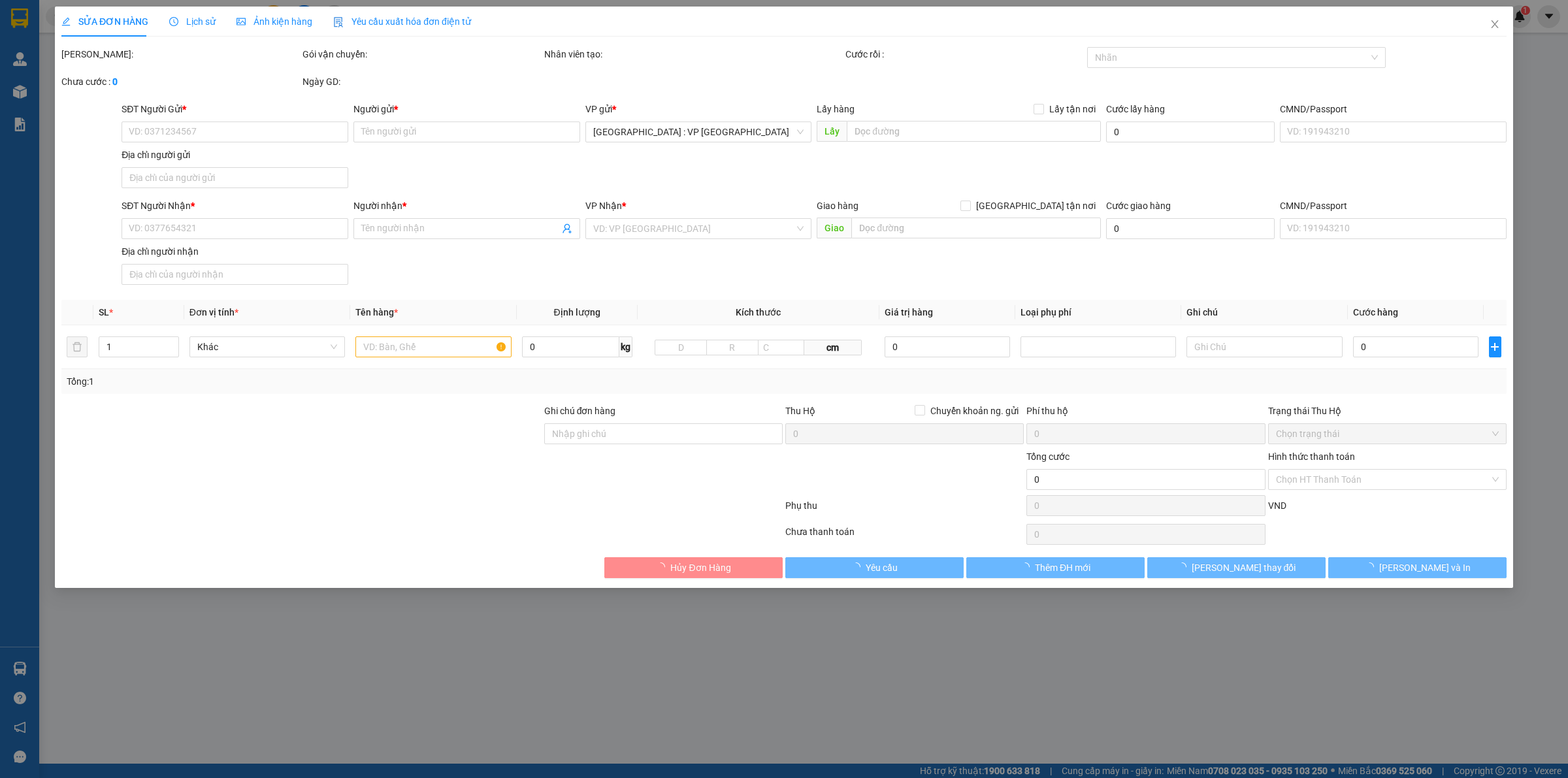
type input "22 Đường trung tâm, Vĩnh Thạnh, Nha Trang"
type input "780.000"
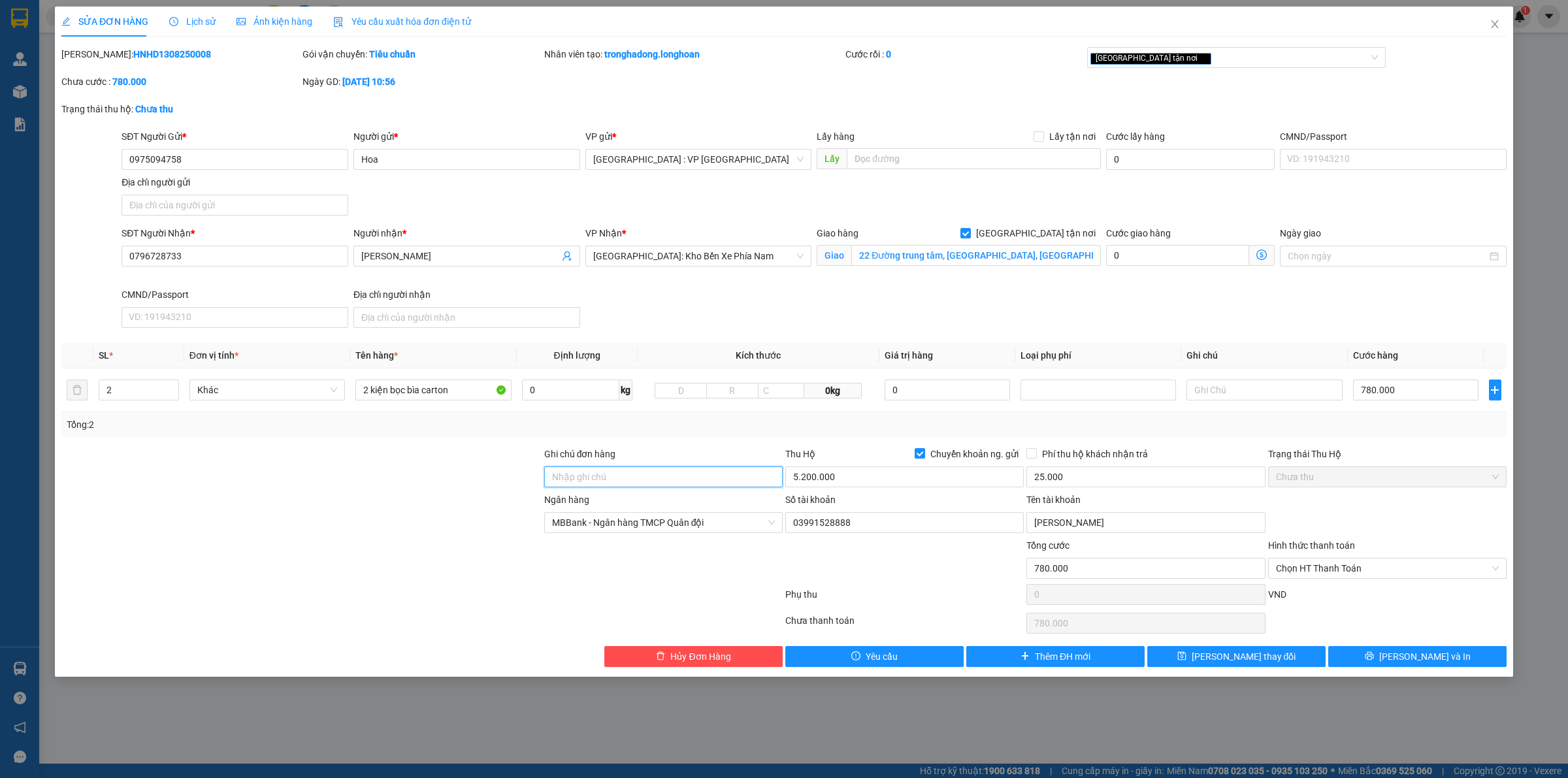
click at [607, 477] on input "Ghi chú đơn hàng" at bounding box center [664, 477] width 239 height 21
click at [731, 477] on input "HÀNG DỄ VỠ CHÚ Ý BỐC XẾP NHẸ TAY KHÔNG ĐÈ HÀNG ( HƯ VỠ KHÔNG ĐỀN GIÁ TRỊ HÀNG )" at bounding box center [664, 477] width 239 height 21
type input "HÀNG DỄ VỠ CHÚ Ý BỐC XẾP NHẸ TAY KHÔNG ĐÈ HÀNG ( HƯ VỠ KHÔNG ĐỀN )"
click at [1438, 663] on span "[PERSON_NAME] và In" at bounding box center [1425, 656] width 92 height 14
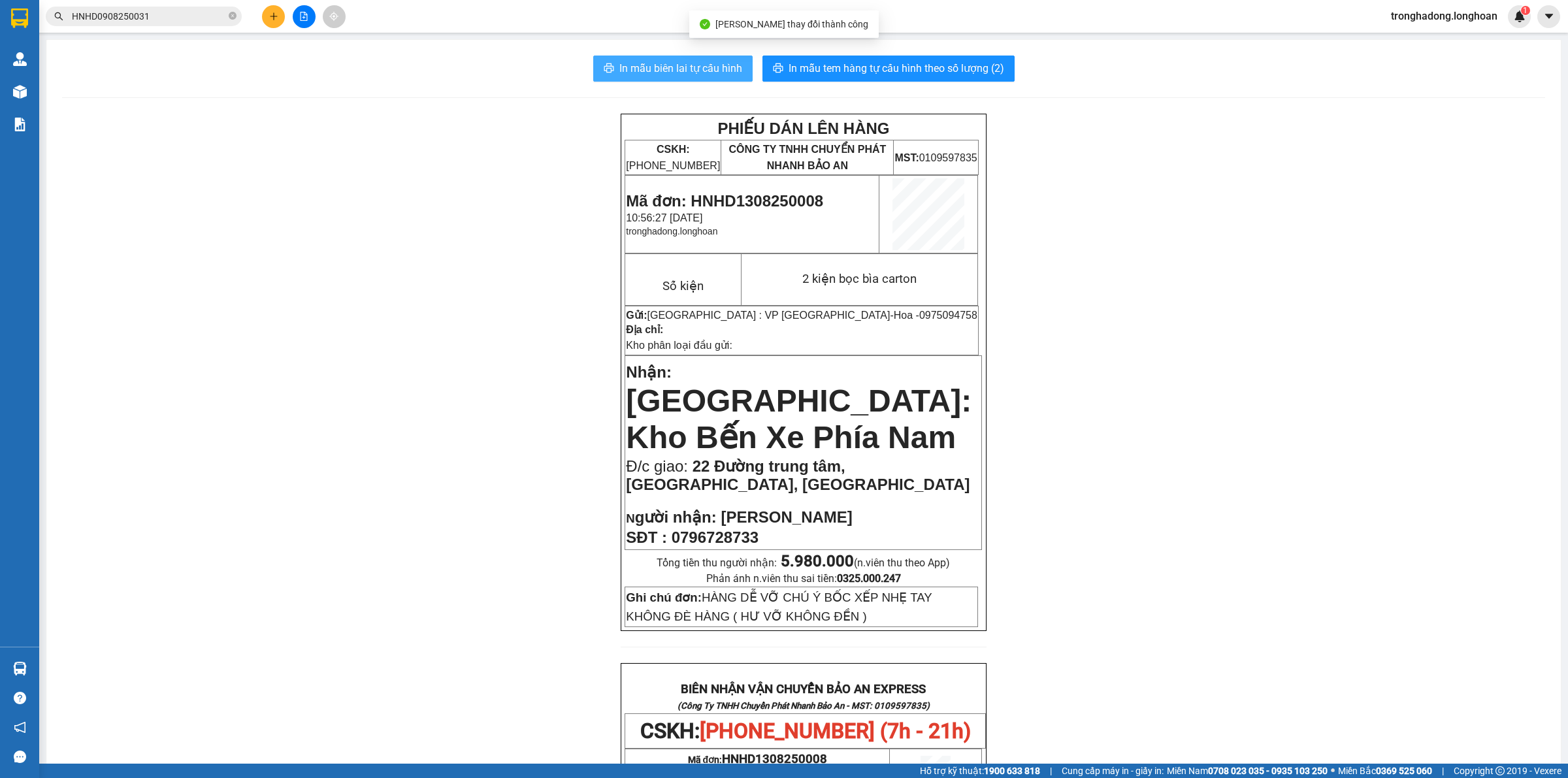
click at [665, 64] on span "In mẫu biên lai tự cấu hình" at bounding box center [681, 68] width 123 height 16
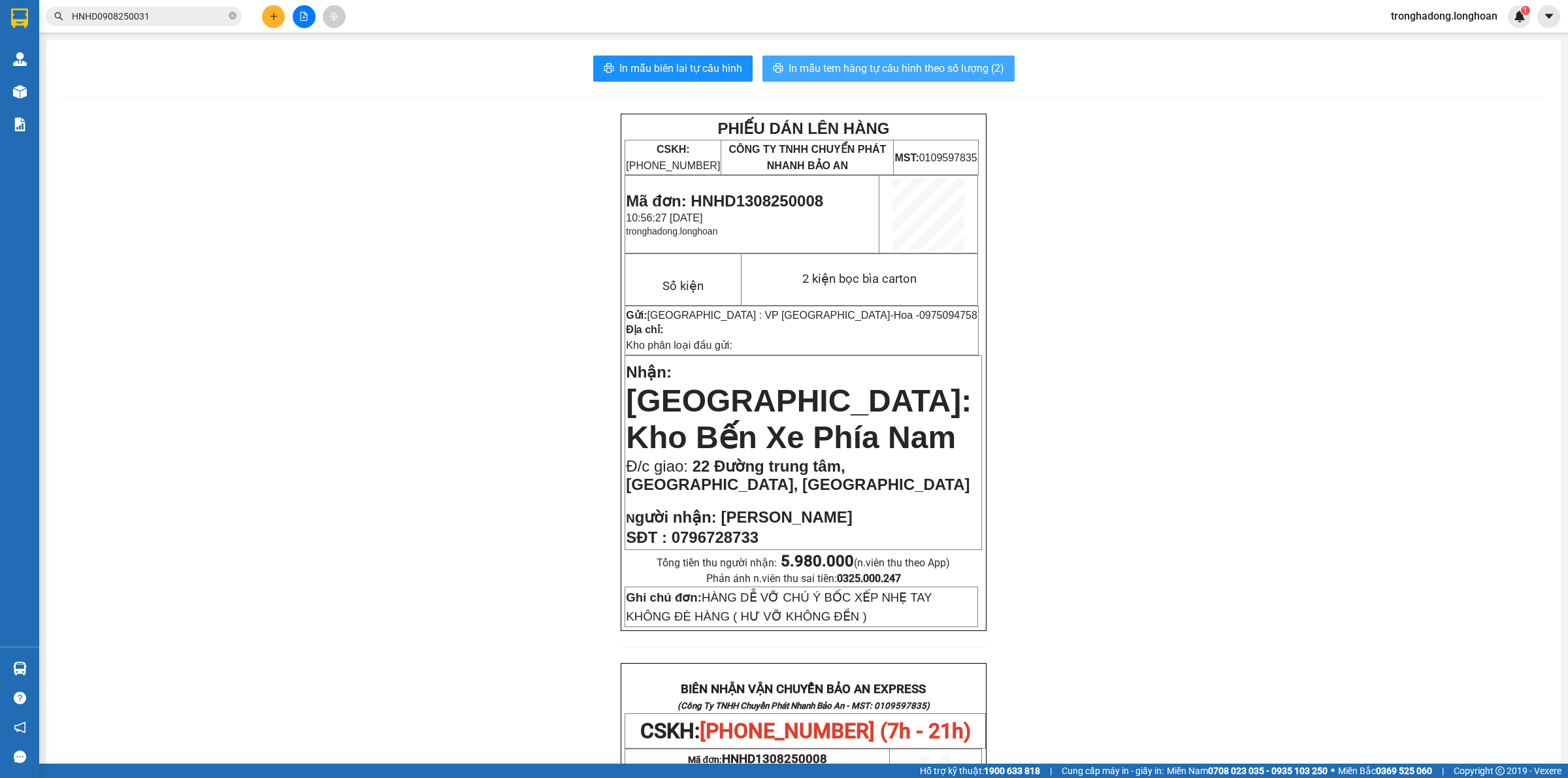
click at [904, 69] on span "In mẫu tem hàng tự cấu hình theo số lượng (2)" at bounding box center [896, 68] width 216 height 16
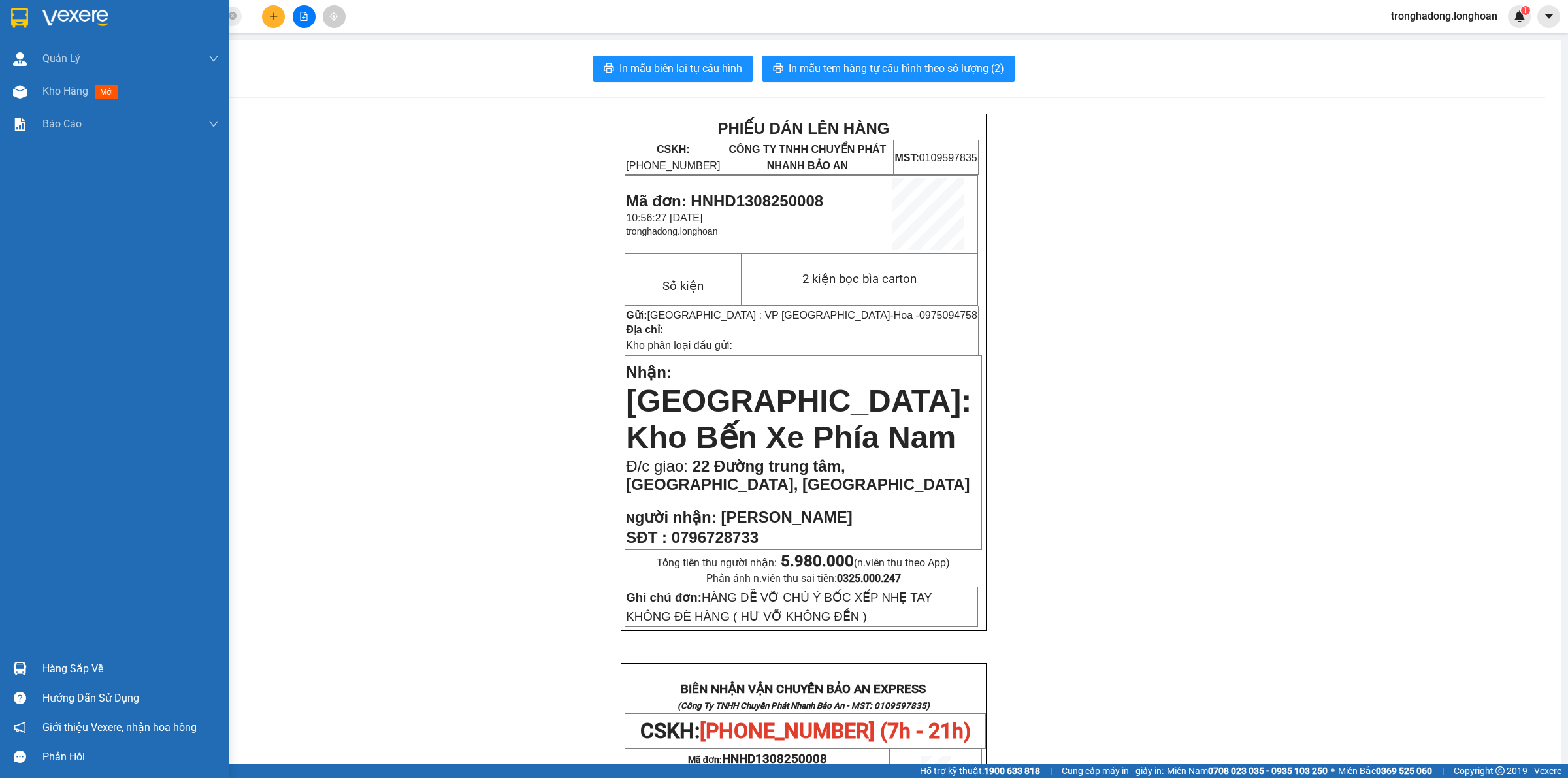
click at [20, 15] on img at bounding box center [19, 18] width 17 height 20
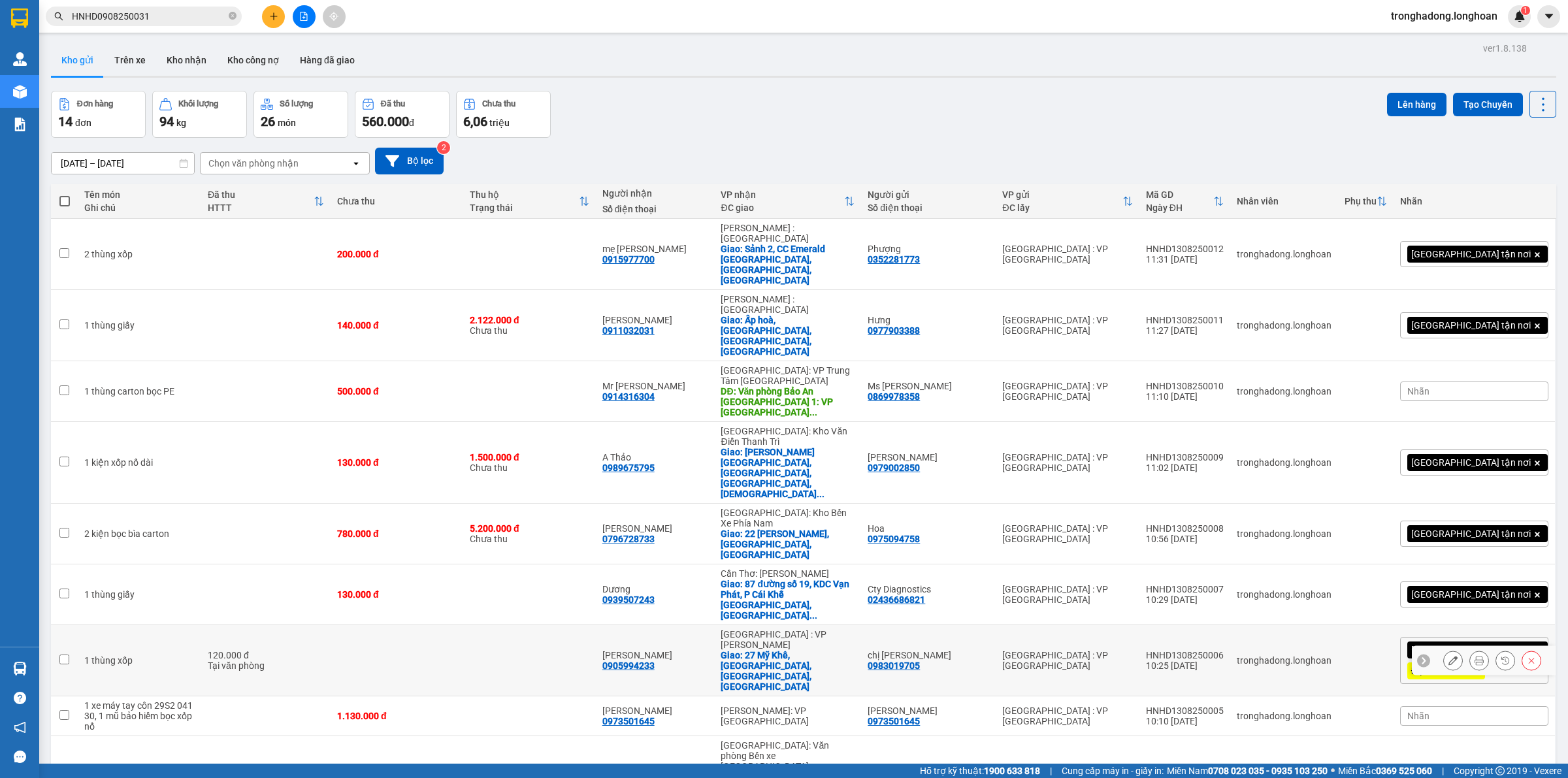
click at [1449, 656] on icon at bounding box center [1453, 661] width 9 height 9
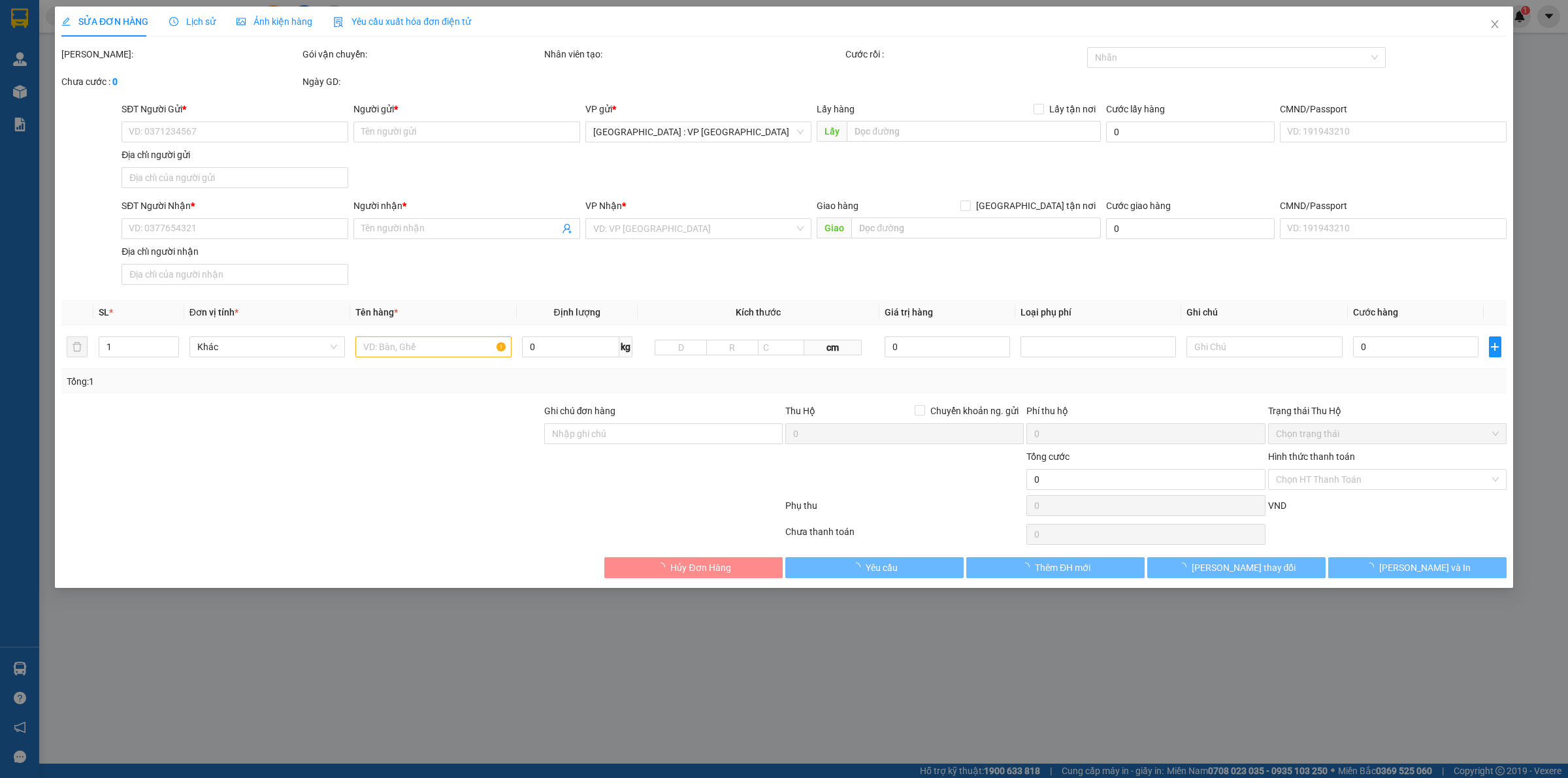
type input "0983019705"
type input "chị Lan Anh"
type input "0905994233"
type input "Đoàn Thị Linh"
checkbox input "true"
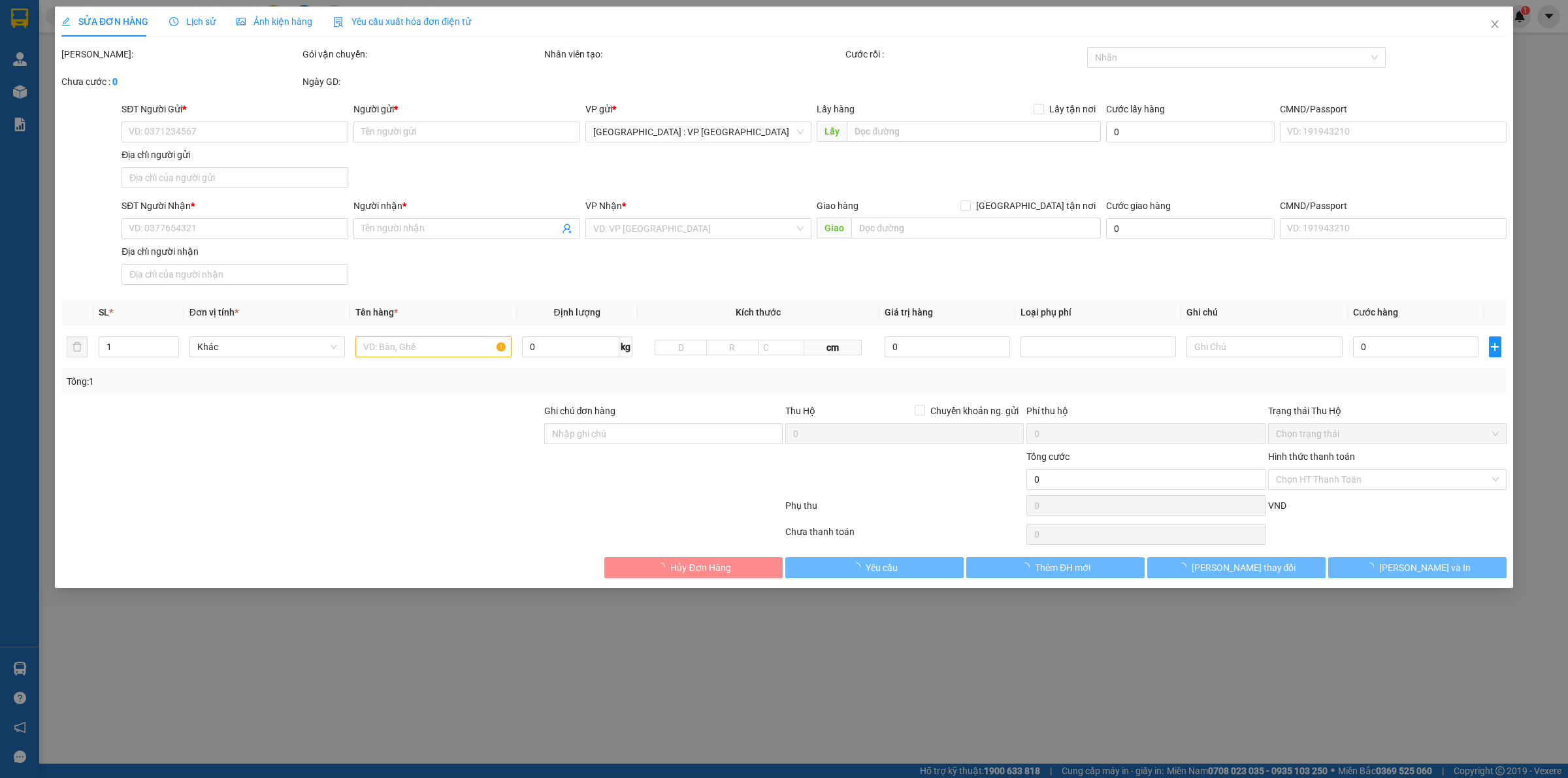
type input "27 Mỹ Khê, Phước Mỹ, Sơn Trà, Đà Nẵng"
type input "hàng cần gấp"
type input "120.000"
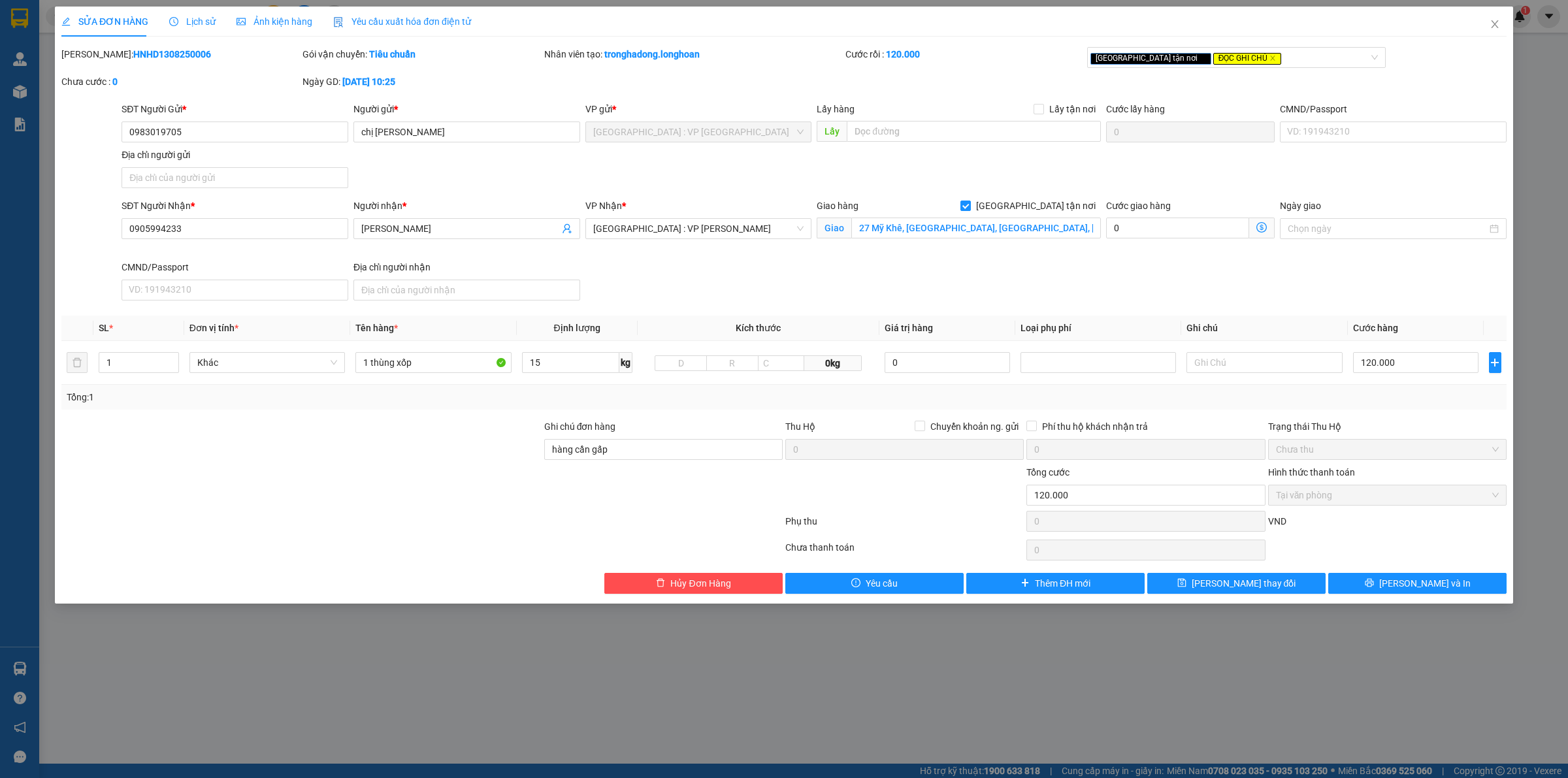
click at [531, 186] on div "SĐT Người Gửi * 0983019705 Người gửi * chị Lan Anh VP gửi * Hà Nội : VP Hà Đông…" at bounding box center [814, 148] width 1391 height 92
click at [649, 449] on input "hàng cần gấp" at bounding box center [664, 449] width 239 height 21
type input "h"
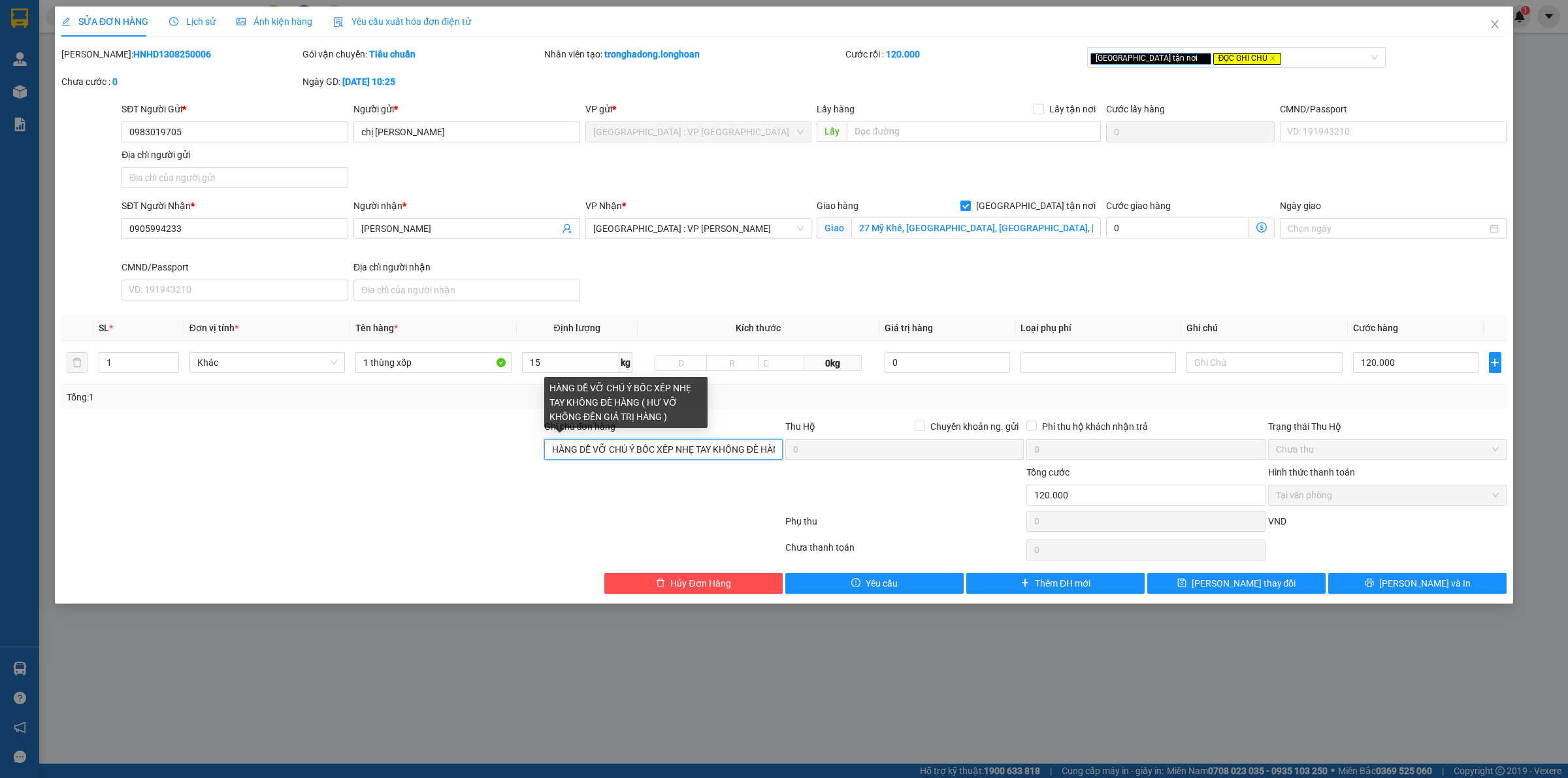
click at [661, 449] on input "HÀNG DỄ VỠ CHÚ Ý BỐC XẾP NHẸ TAY KHÔNG ĐÈ HÀNG ( HƯ VỠ KHÔNG ĐỀN GIÁ TRỊ HÀNG )" at bounding box center [664, 449] width 239 height 21
type input "HÀNG DỄ VỠ CHÚ Ý BỐC XẾP NHẸ TAY KHÔNG ĐÈ HÀNG ( HƯ VỠ KHÔNG ĐỀN). Hàng cần gấp"
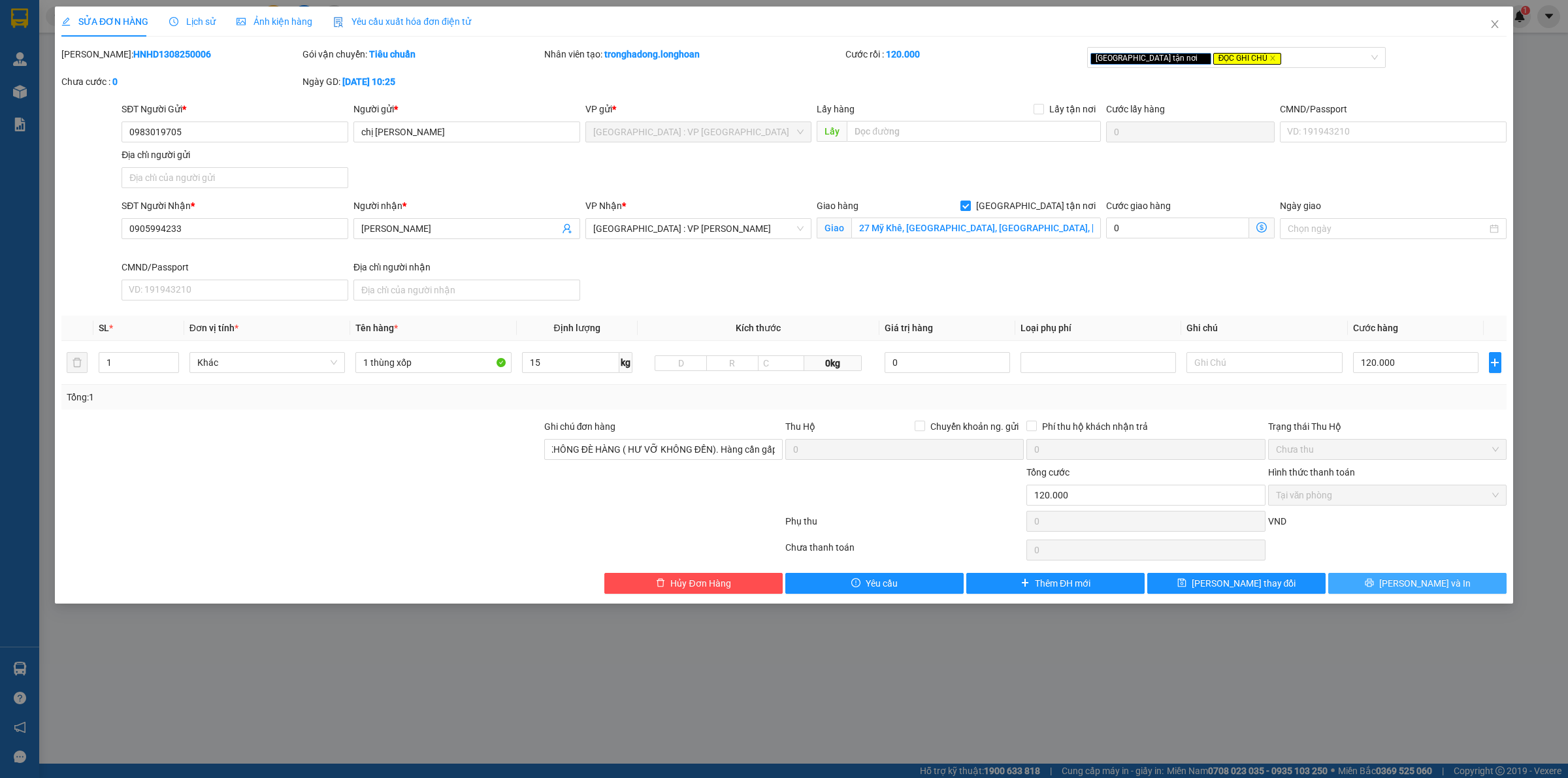
scroll to position [0, 0]
click at [1416, 581] on span "[PERSON_NAME] và In" at bounding box center [1425, 583] width 92 height 14
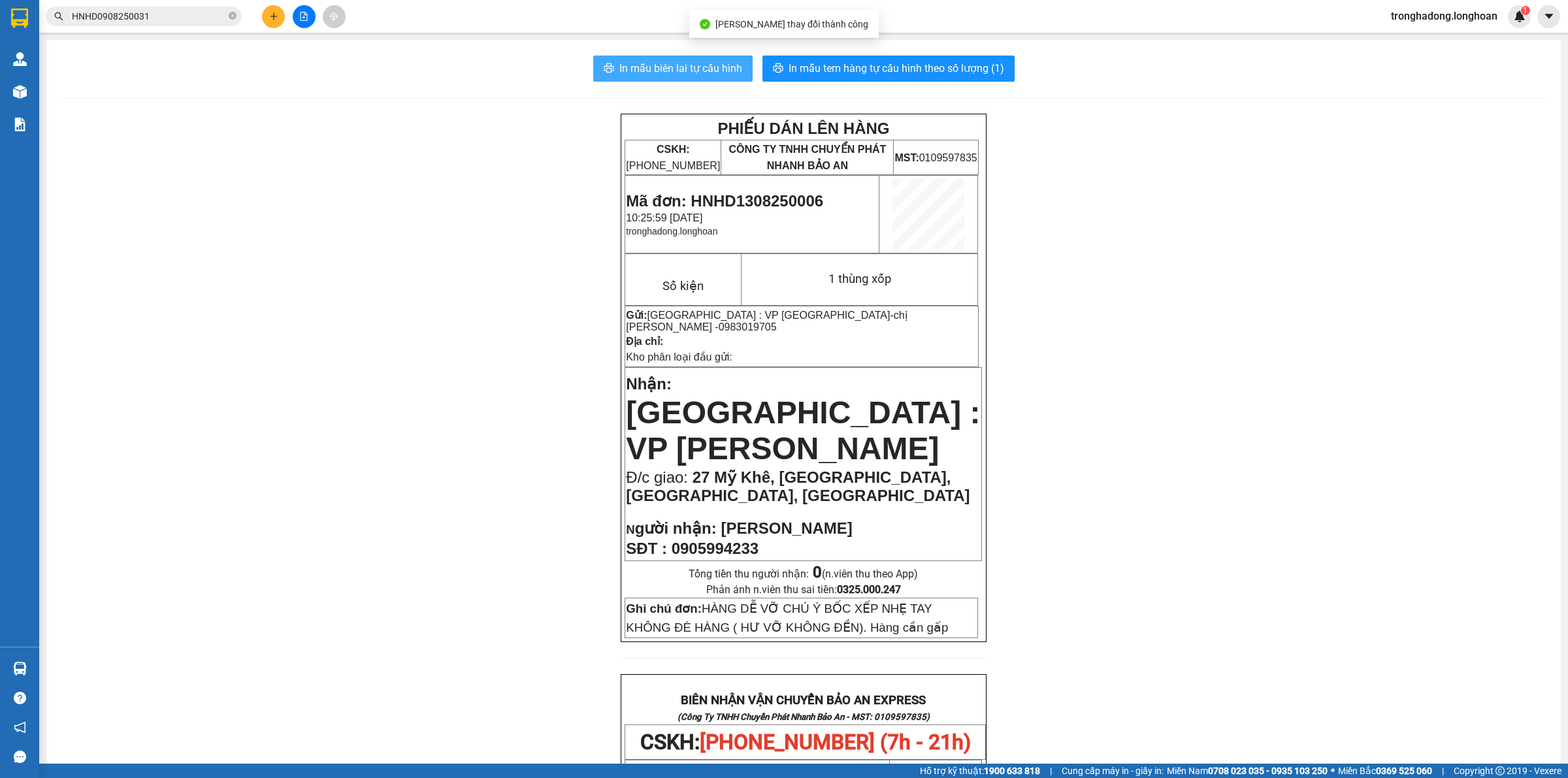
click at [649, 61] on span "In mẫu biên lai tự cấu hình" at bounding box center [681, 68] width 123 height 16
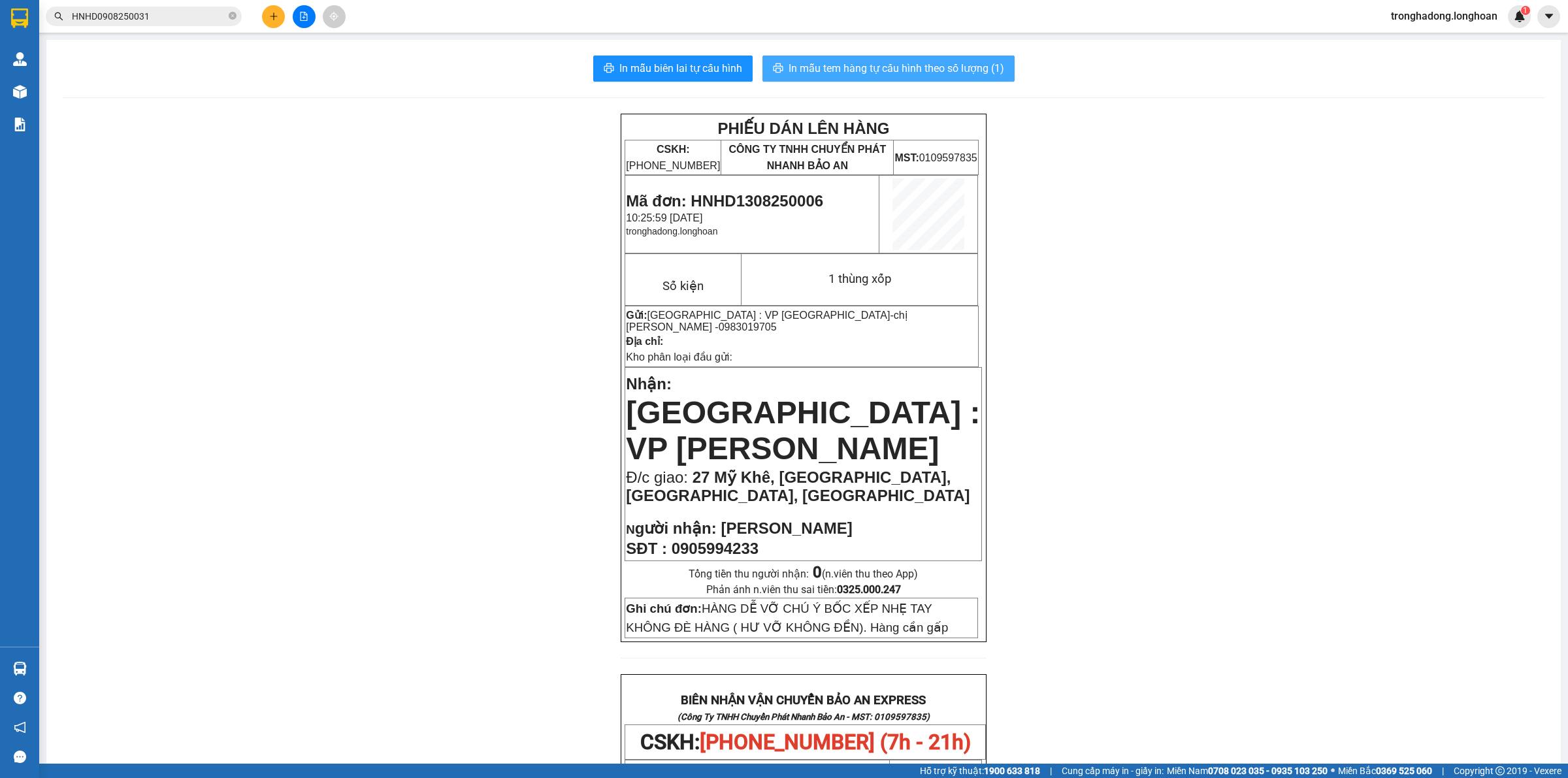
click at [917, 64] on span "In mẫu tem hàng tự cấu hình theo số lượng (1)" at bounding box center [896, 68] width 216 height 16
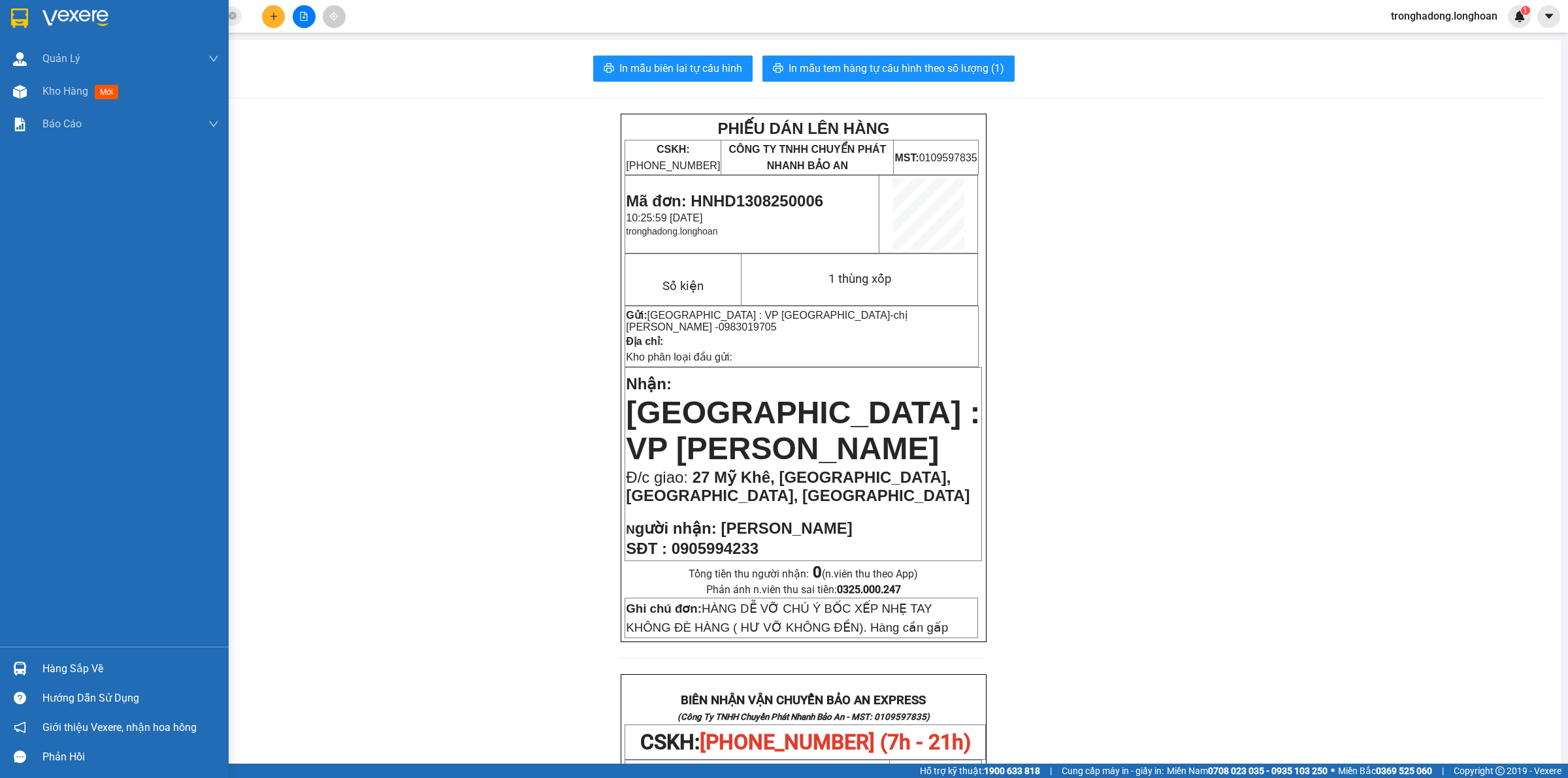
click at [14, 13] on img at bounding box center [19, 18] width 17 height 20
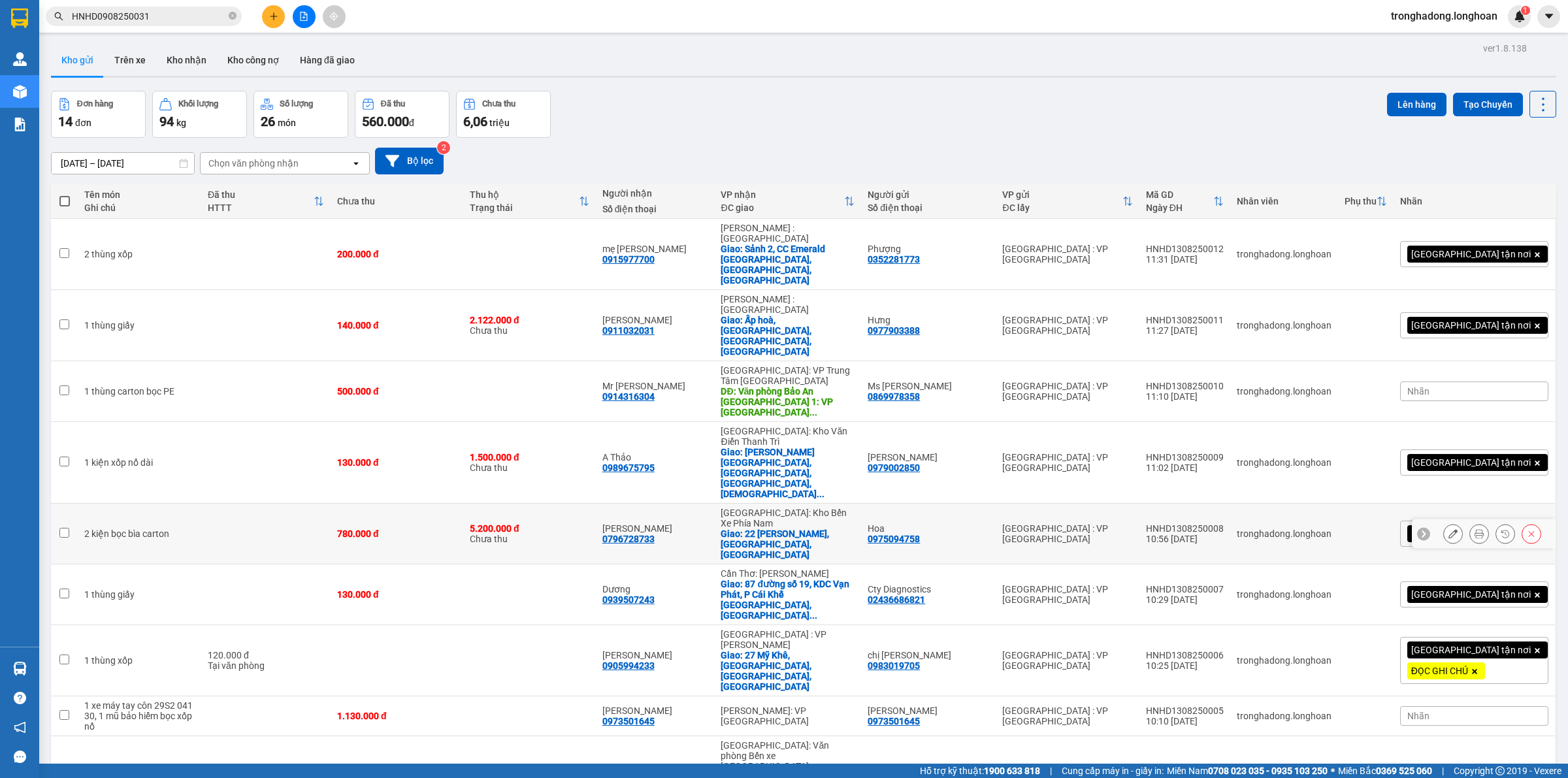
click at [1449, 529] on icon at bounding box center [1453, 533] width 9 height 9
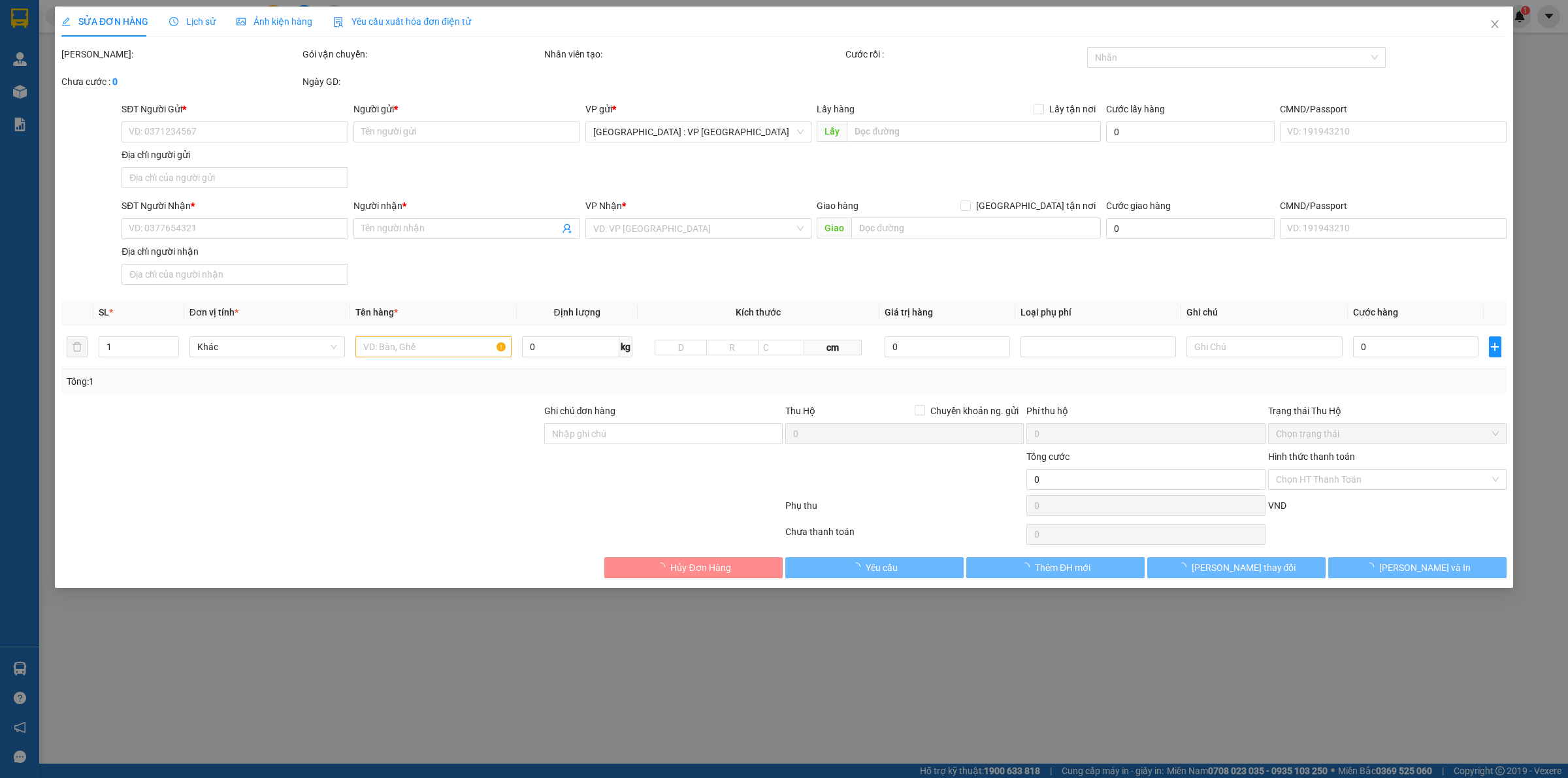
type input "0975094758"
type input "Hoa"
type input "0796728733"
type input "Anh Huy"
checkbox input "true"
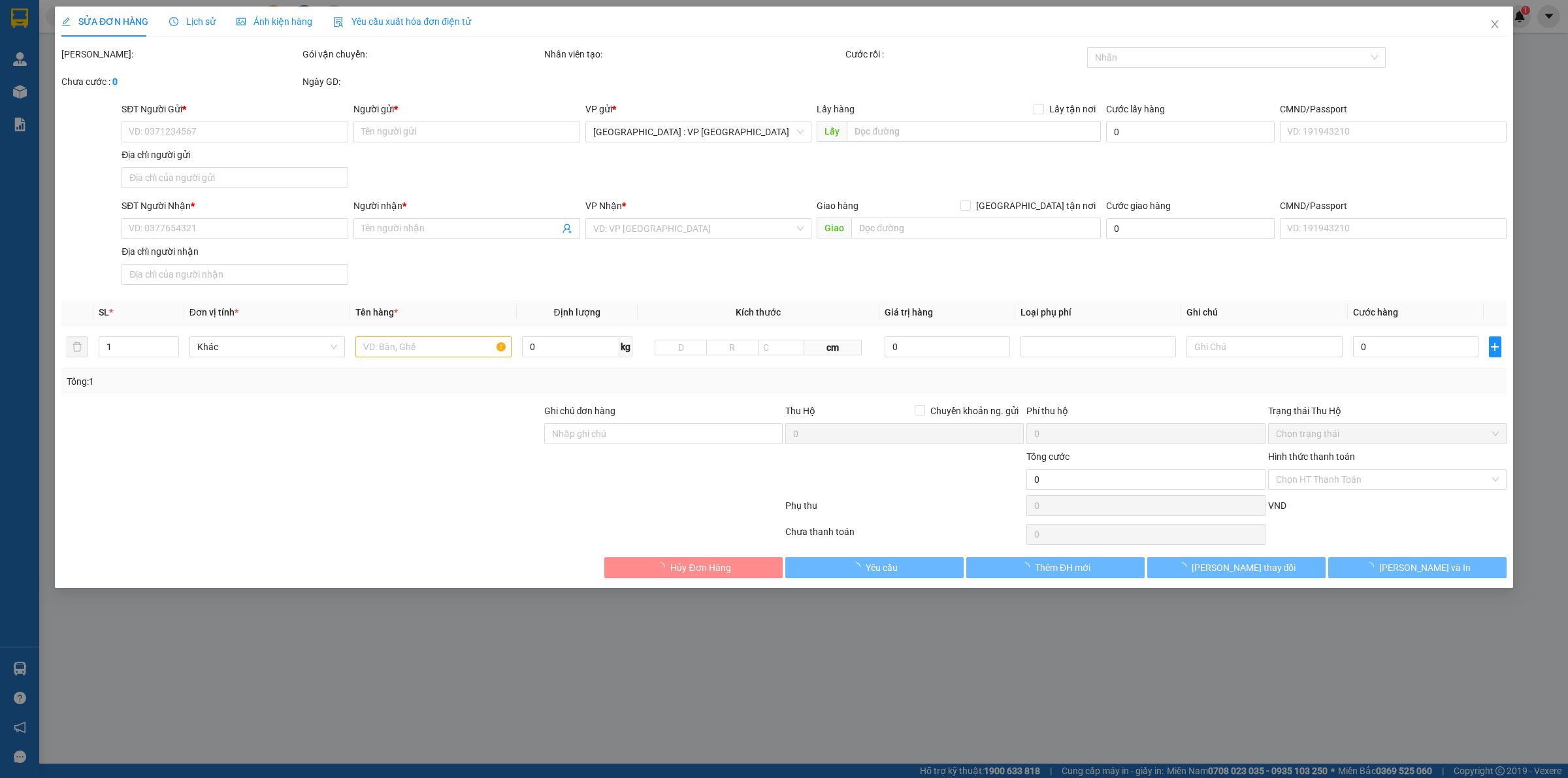
type input "22 Đường trung tâm, Vĩnh Thạnh, Nha Trang"
type input "HÀNG DỄ VỠ CHÚ Ý BỐC XẾP NHẸ TAY KHÔNG ĐÈ HÀNG ( HƯ VỠ KHÔNG ĐỀN )"
type input "780.000"
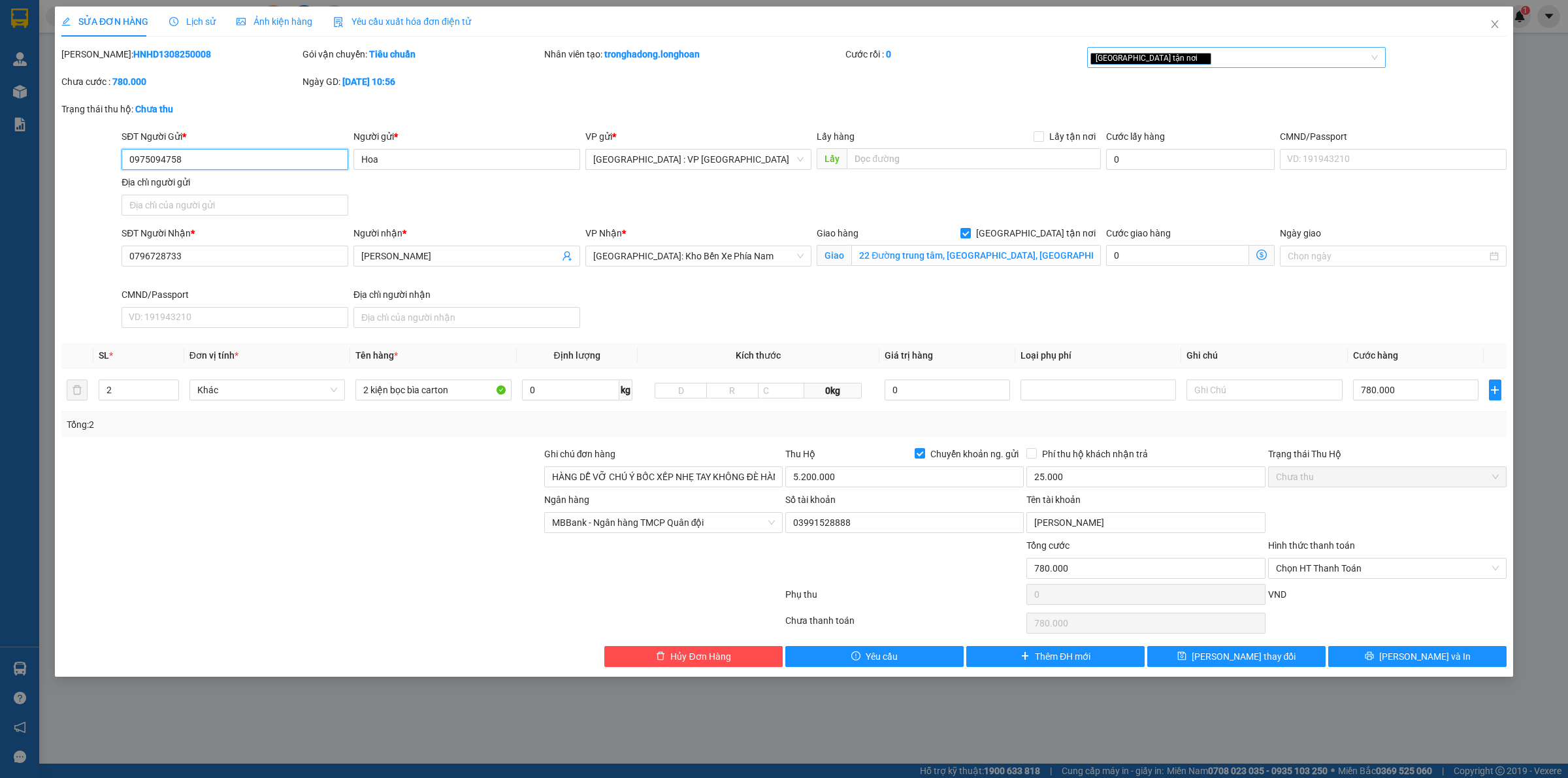
click at [1186, 57] on div "[GEOGRAPHIC_DATA] tận nơi" at bounding box center [1230, 57] width 279 height 16
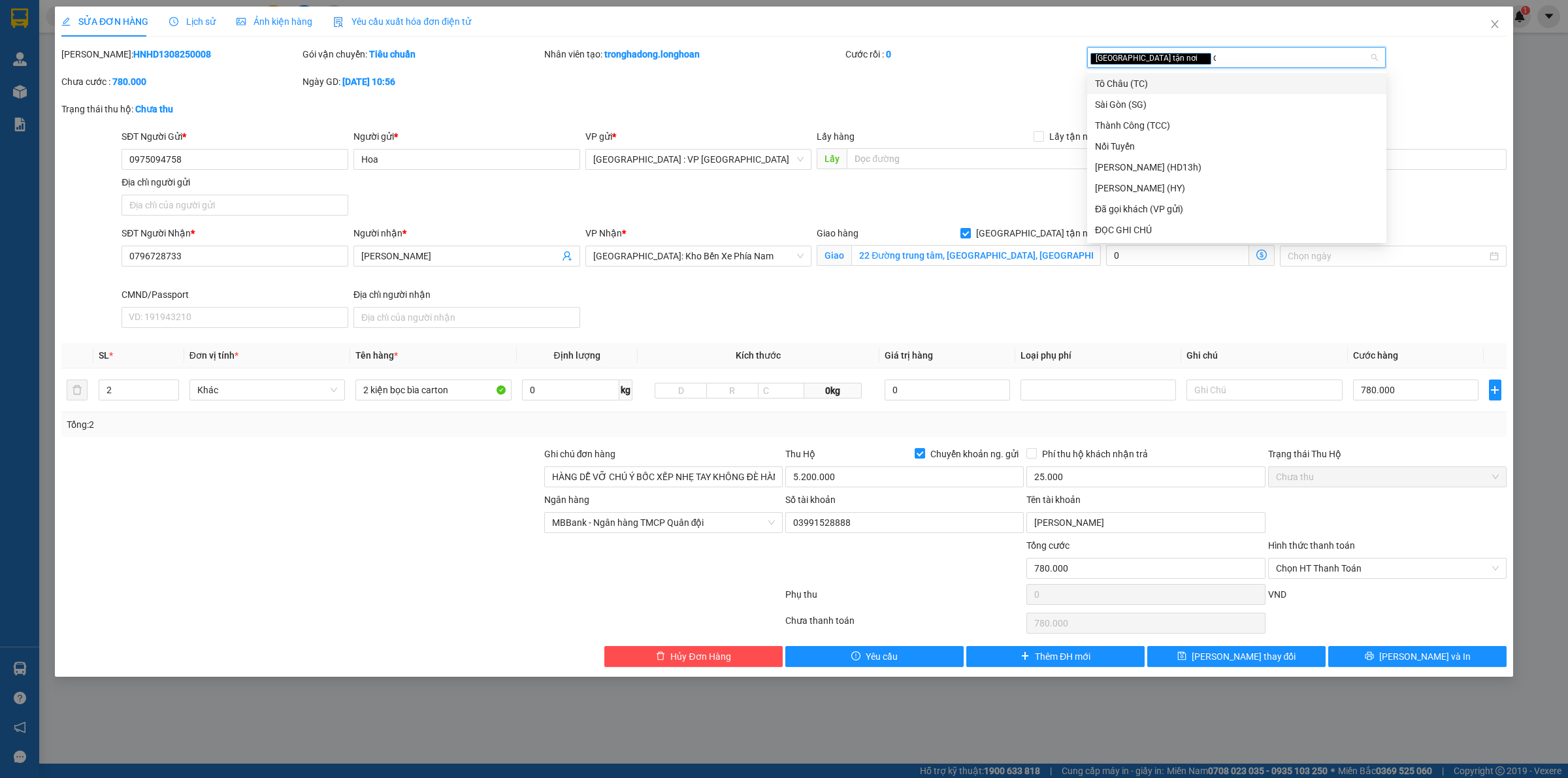
type input "d"
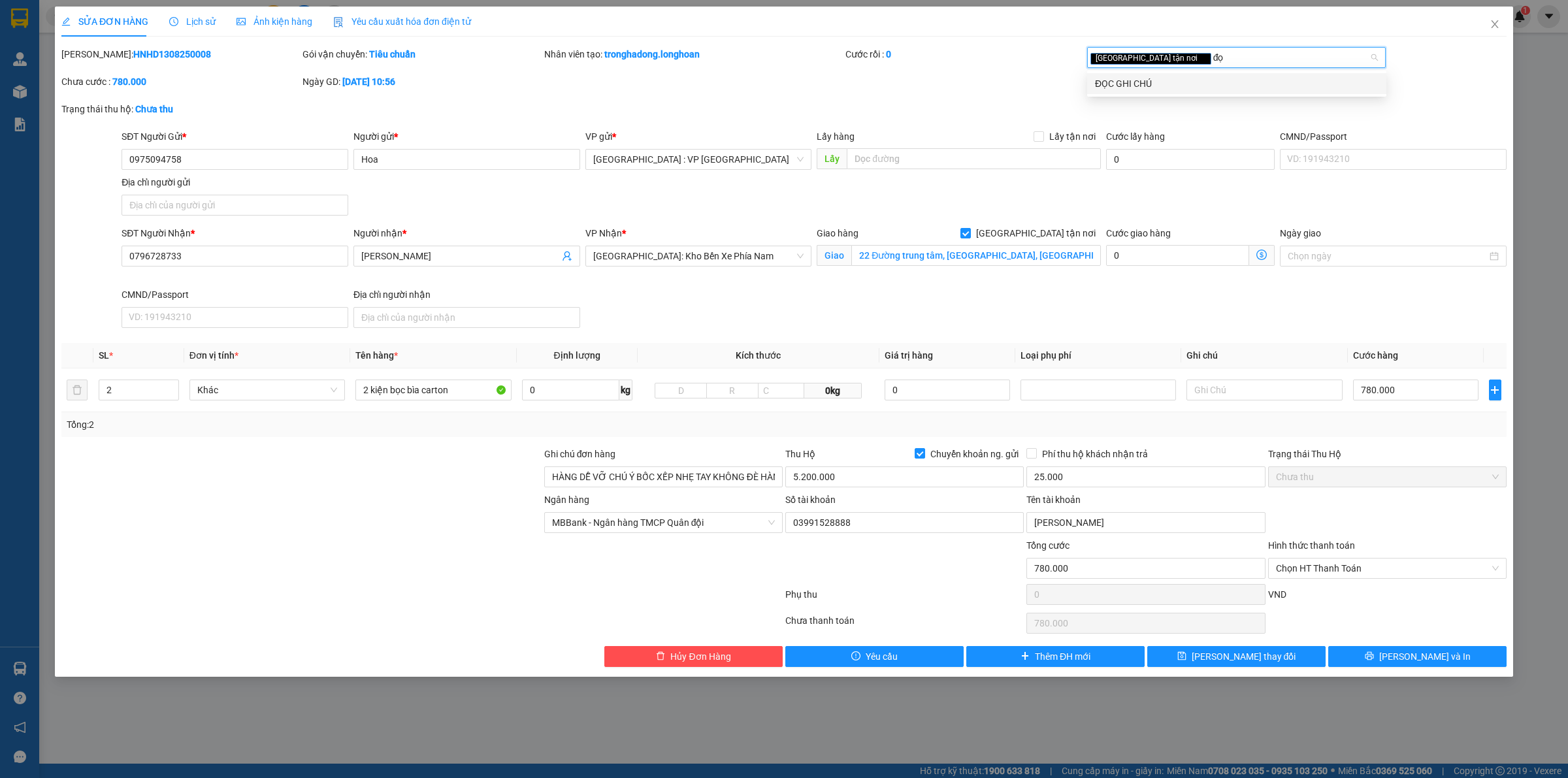
type input "đọc"
click at [1178, 83] on div "ĐỌC GHI CHÚ" at bounding box center [1237, 83] width 284 height 14
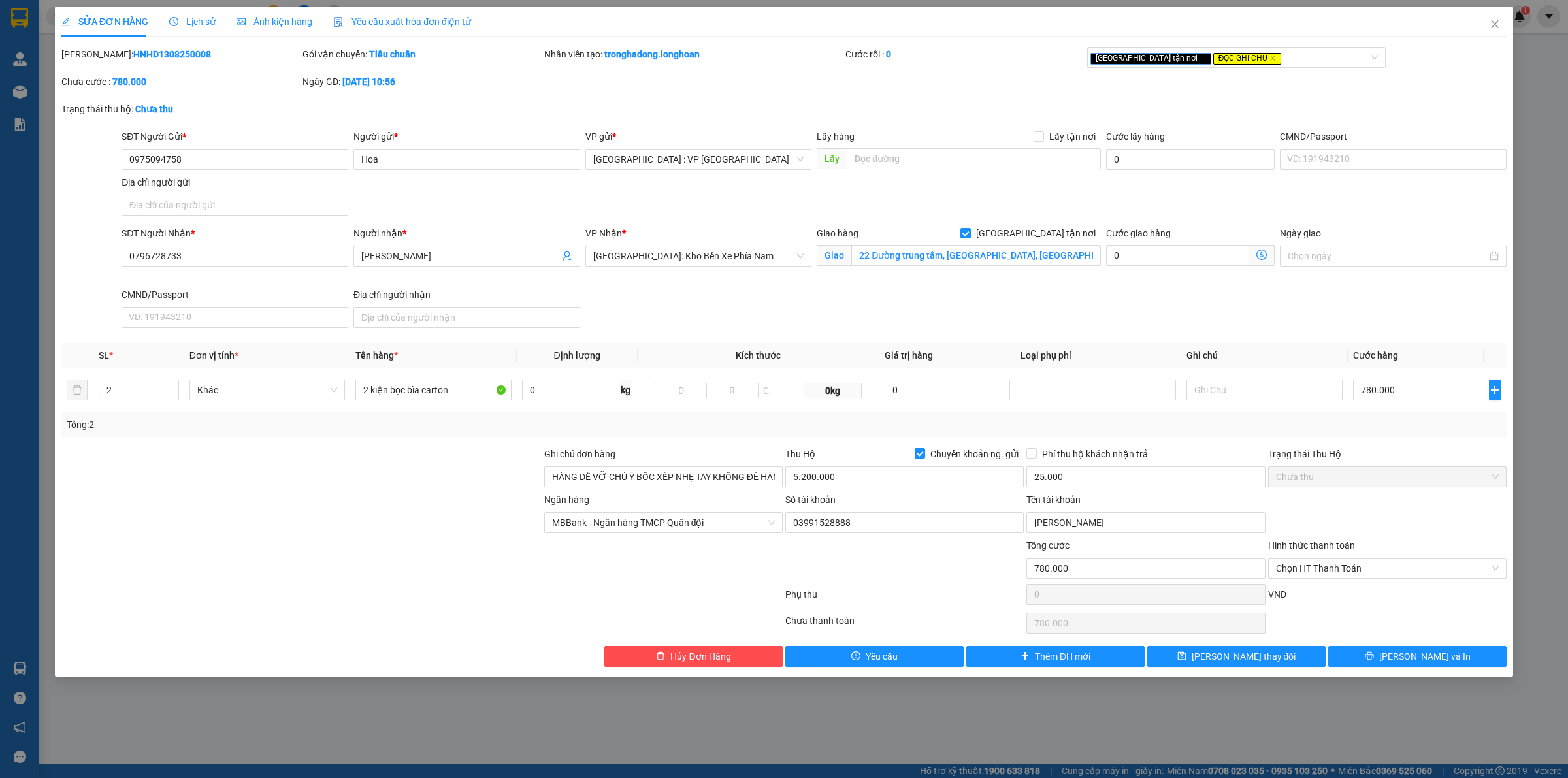
click at [906, 210] on div "SĐT Người Gửi * 0975094758 Người gửi * Hoa VP gửi * Hà Nội : VP Hà Đông Lấy hàn…" at bounding box center [814, 175] width 1391 height 92
click at [1246, 658] on span "[PERSON_NAME] thay đổi" at bounding box center [1244, 656] width 104 height 14
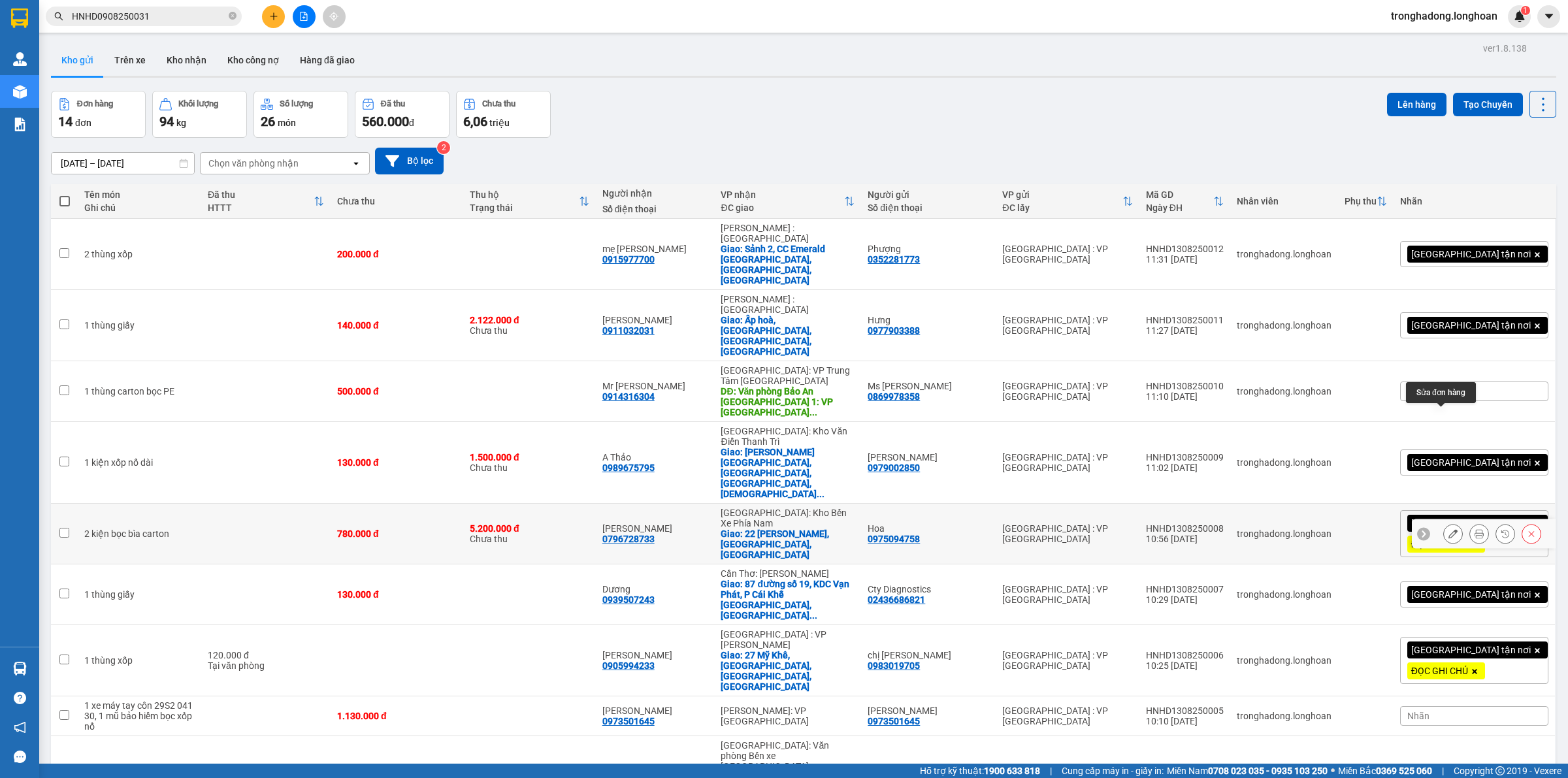
click at [1449, 529] on icon at bounding box center [1453, 533] width 9 height 9
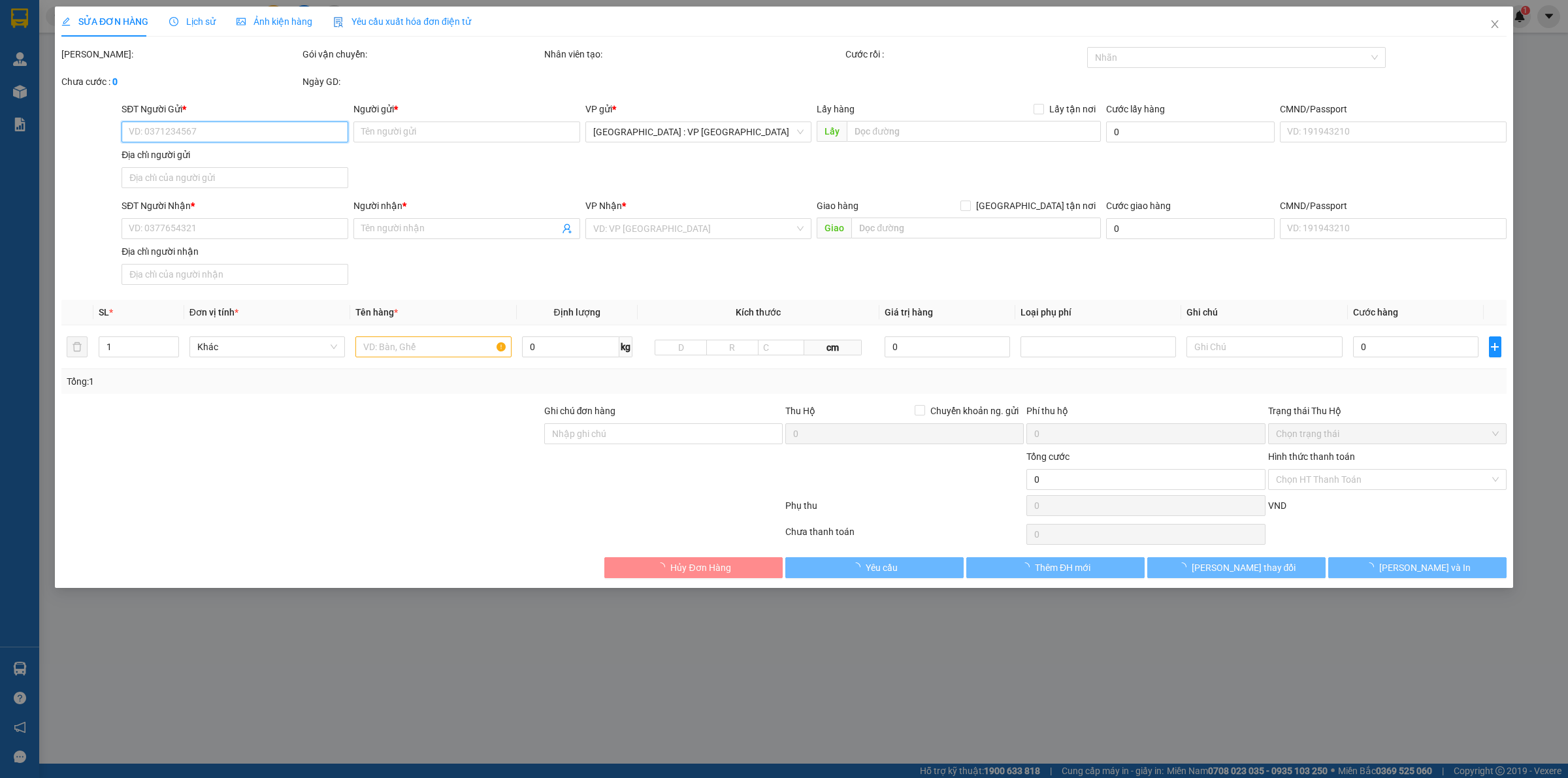
type input "0975094758"
type input "Hoa"
type input "0796728733"
type input "Anh Huy"
checkbox input "true"
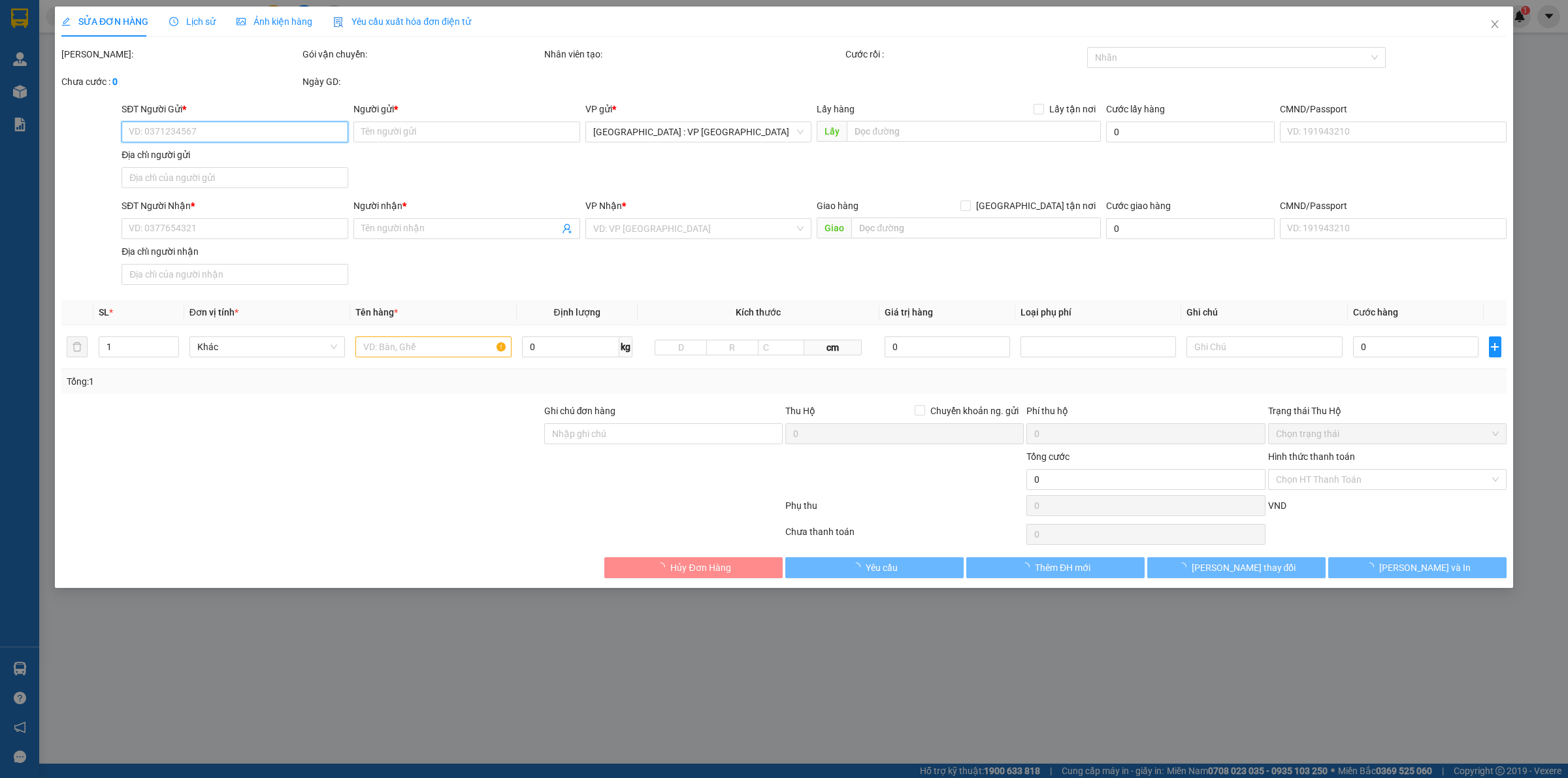
type input "22 Đường trung tâm, Vĩnh Thạnh, Nha Trang"
type input "HÀNG DỄ VỠ CHÚ Ý BỐC XẾP NHẸ TAY KHÔNG ĐÈ HÀNG ( HƯ VỠ KHÔNG ĐỀN )"
type input "780.000"
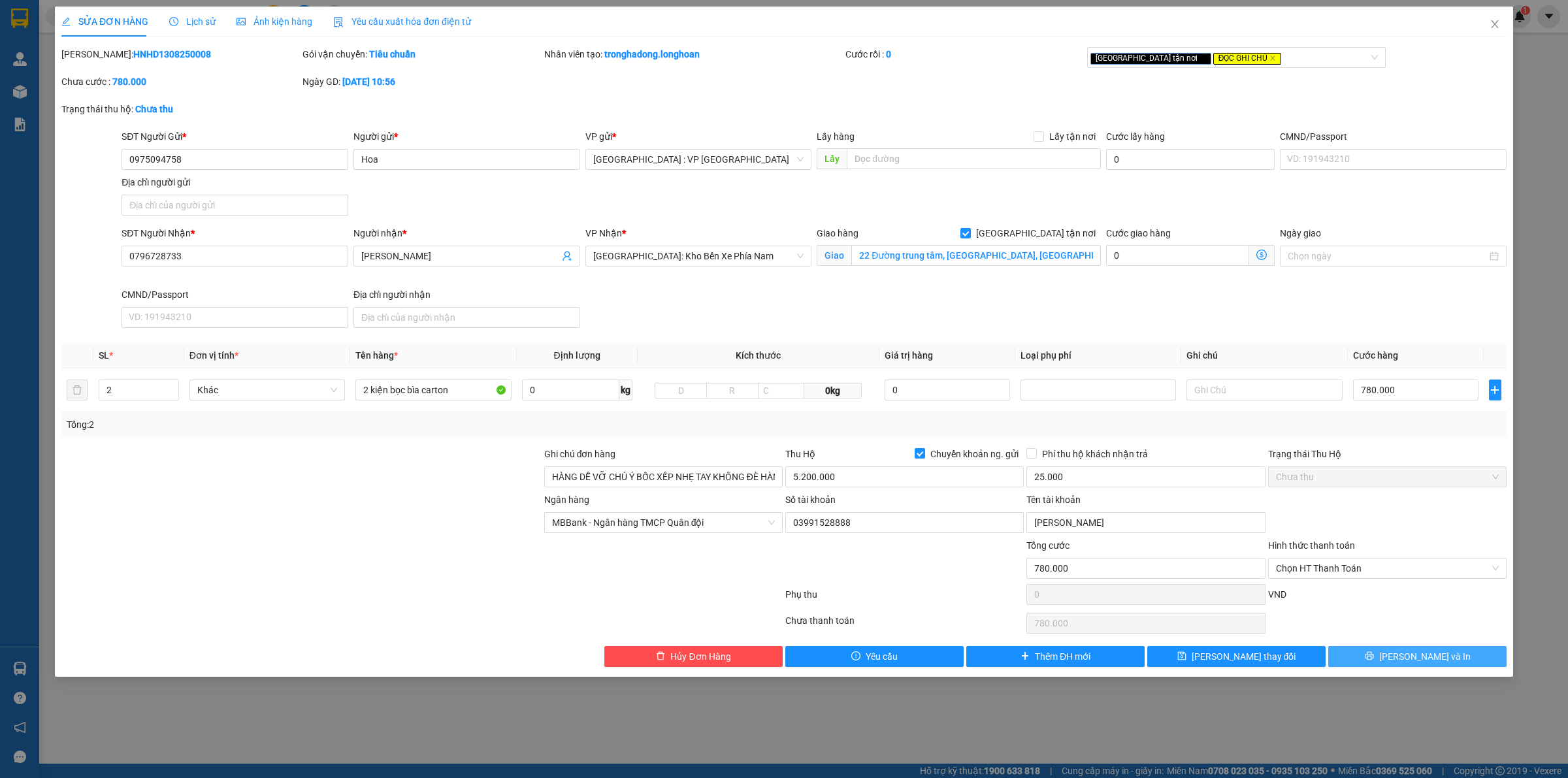
click at [1410, 658] on span "[PERSON_NAME] và In" at bounding box center [1425, 656] width 92 height 14
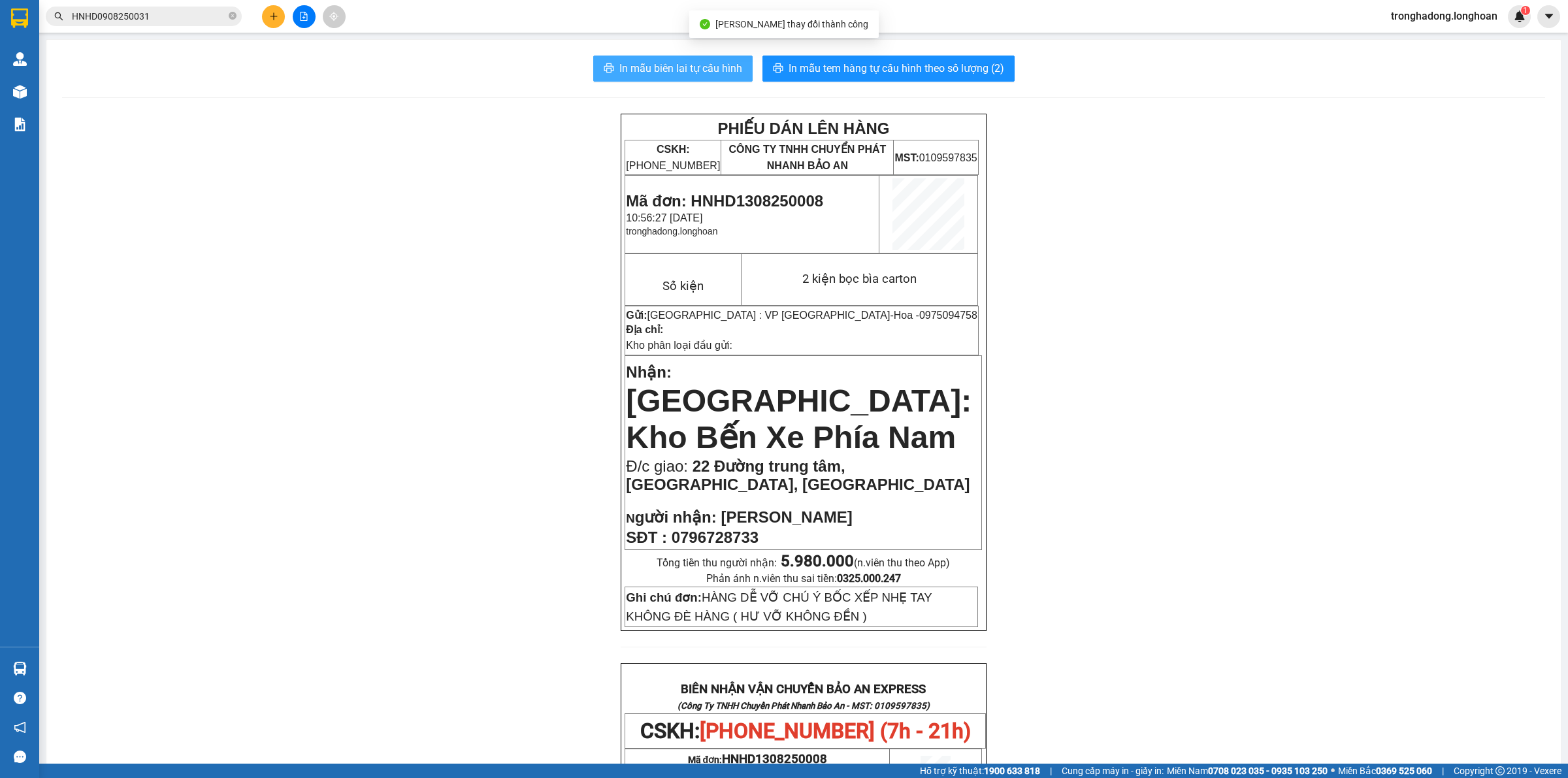
click at [655, 67] on span "In mẫu biên lai tự cấu hình" at bounding box center [681, 68] width 123 height 16
click at [268, 16] on button at bounding box center [273, 16] width 23 height 23
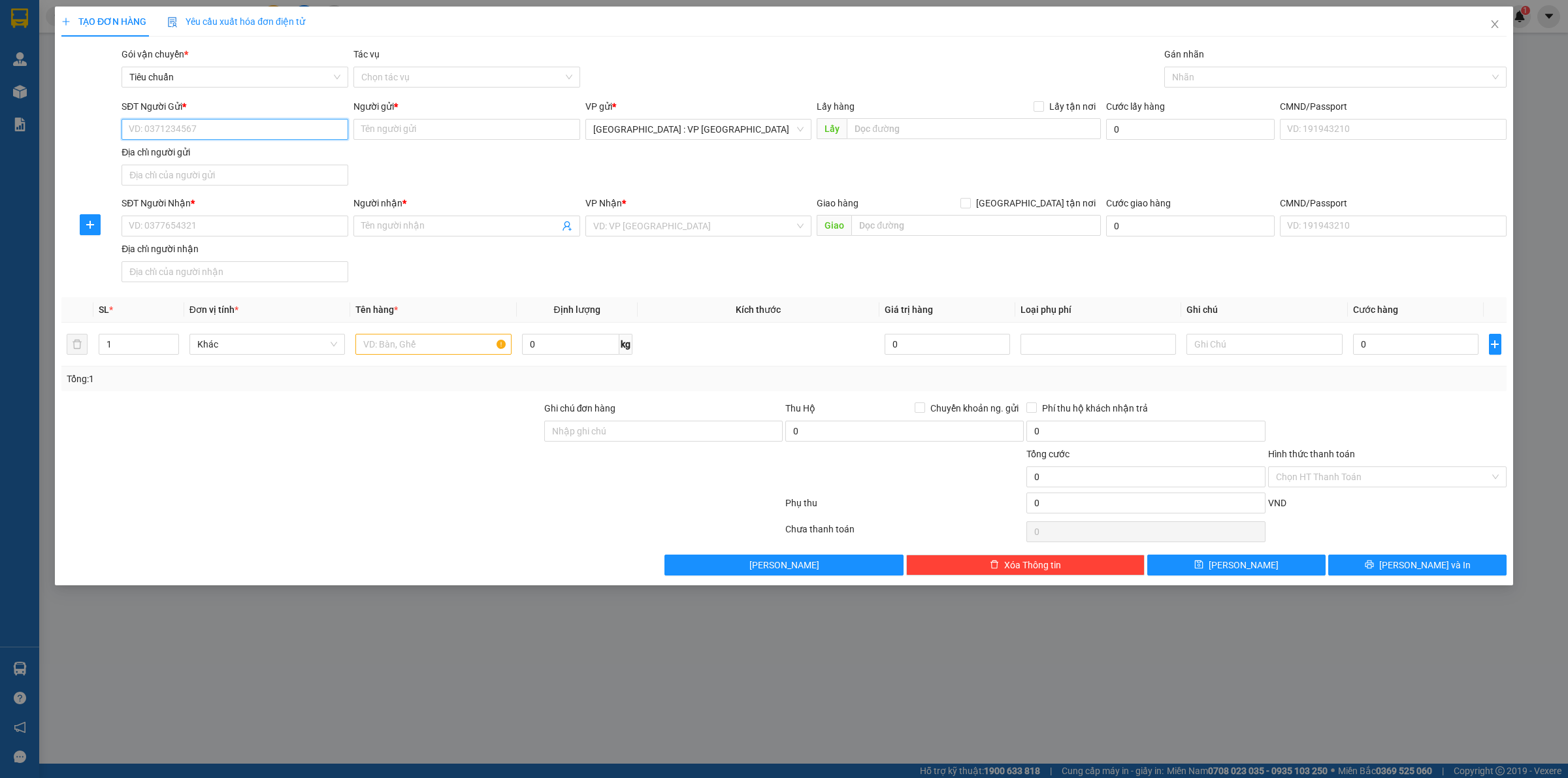
paste input "0899579998"
type input "0899579998"
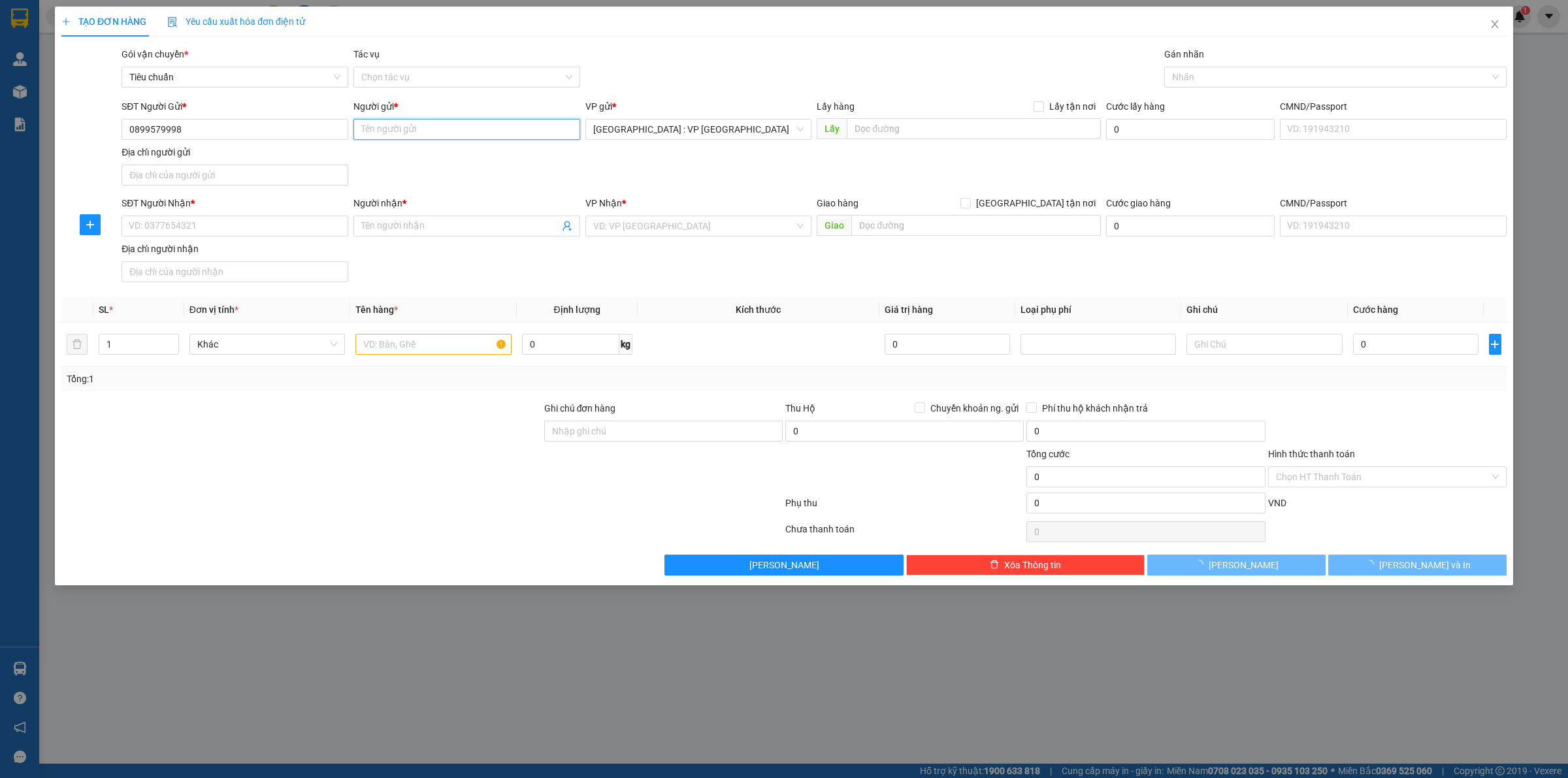
click at [415, 129] on input "Người gửi *" at bounding box center [466, 129] width 227 height 21
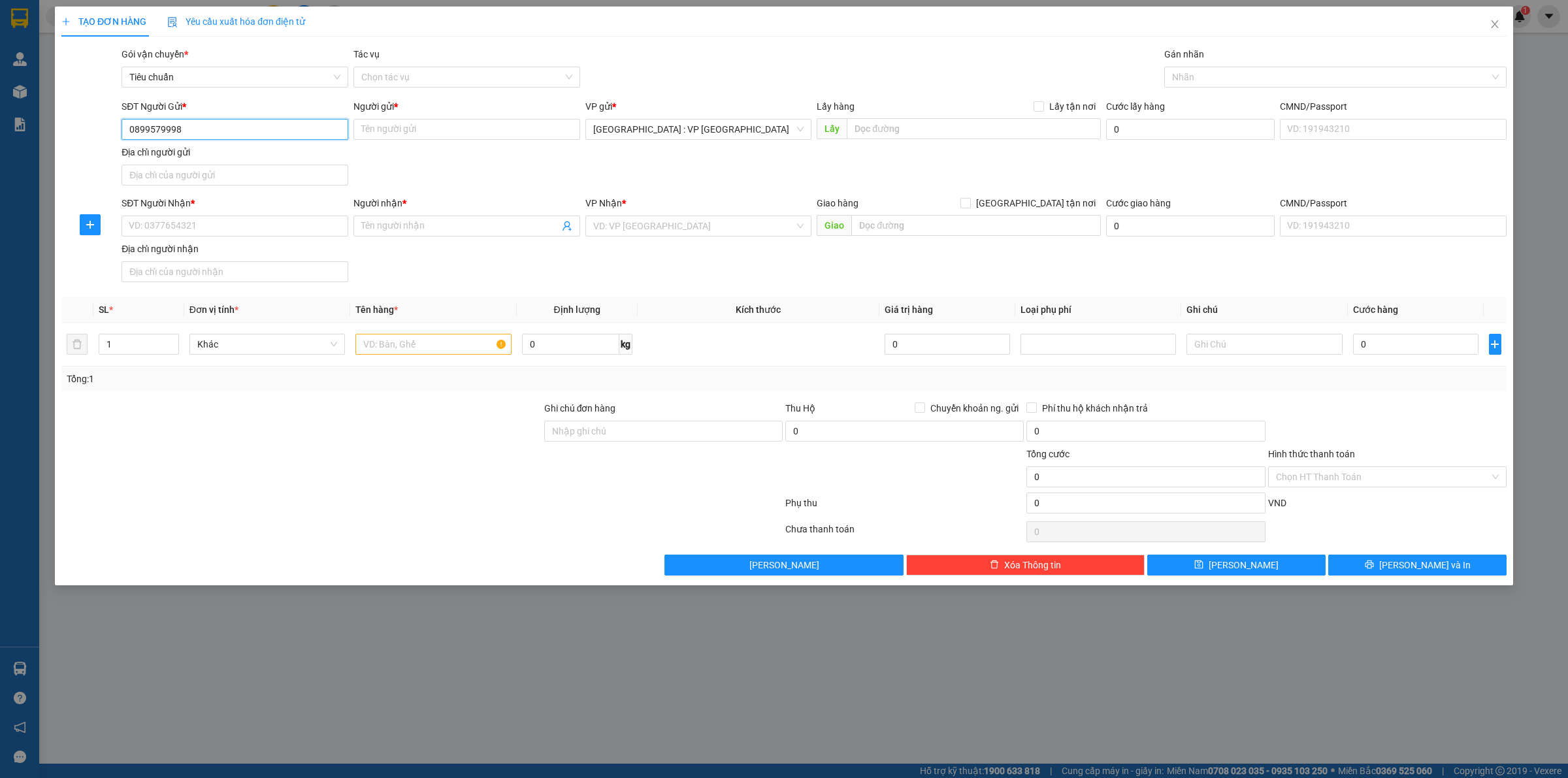
click at [284, 122] on input "0899579998" at bounding box center [234, 129] width 227 height 21
click at [278, 152] on div "0899579998 - TUẤN" at bounding box center [235, 156] width 211 height 14
type input "TUẤN"
checkbox input "true"
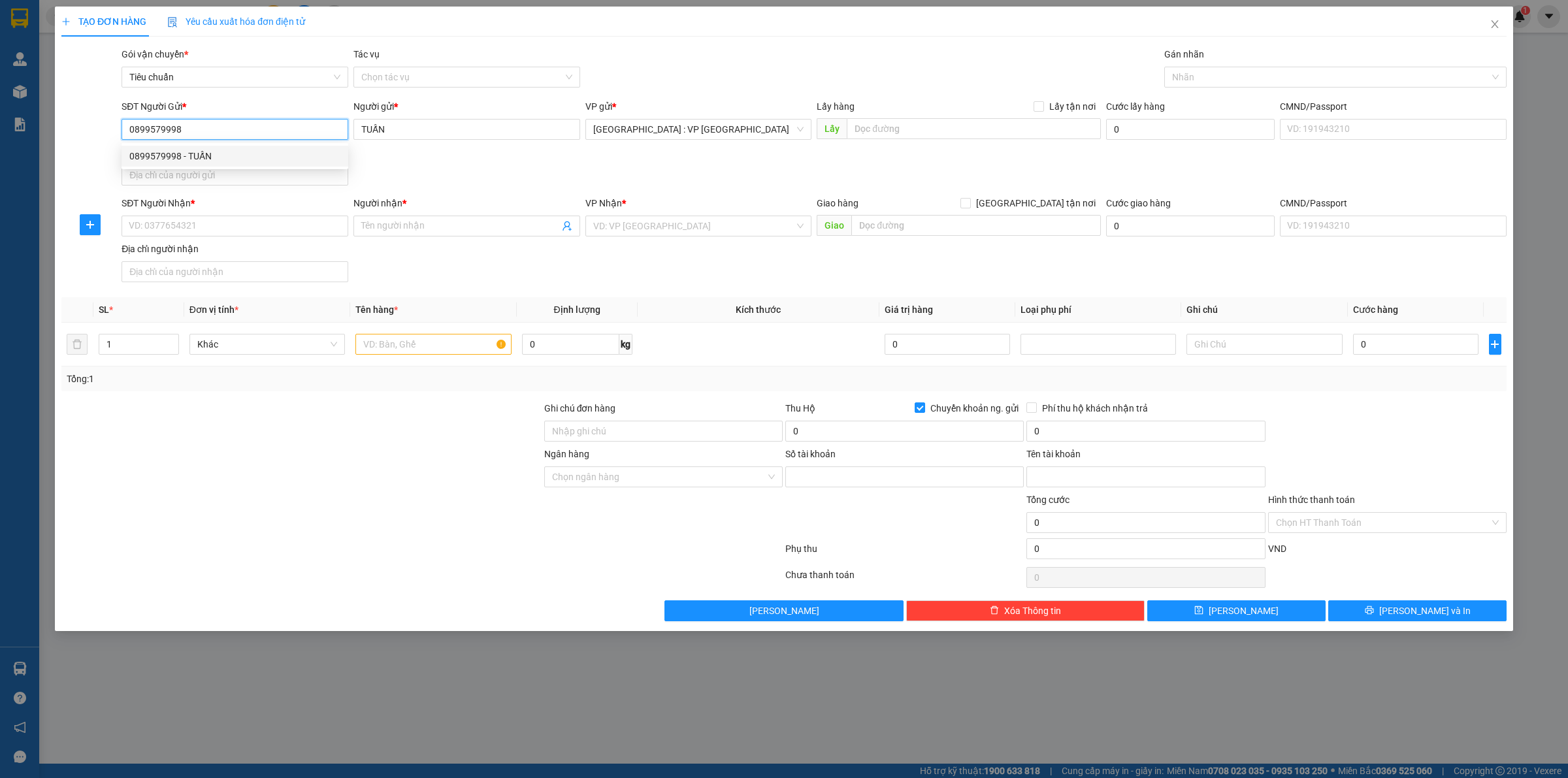
type input "6979579998"
type input "nguyen van tuan"
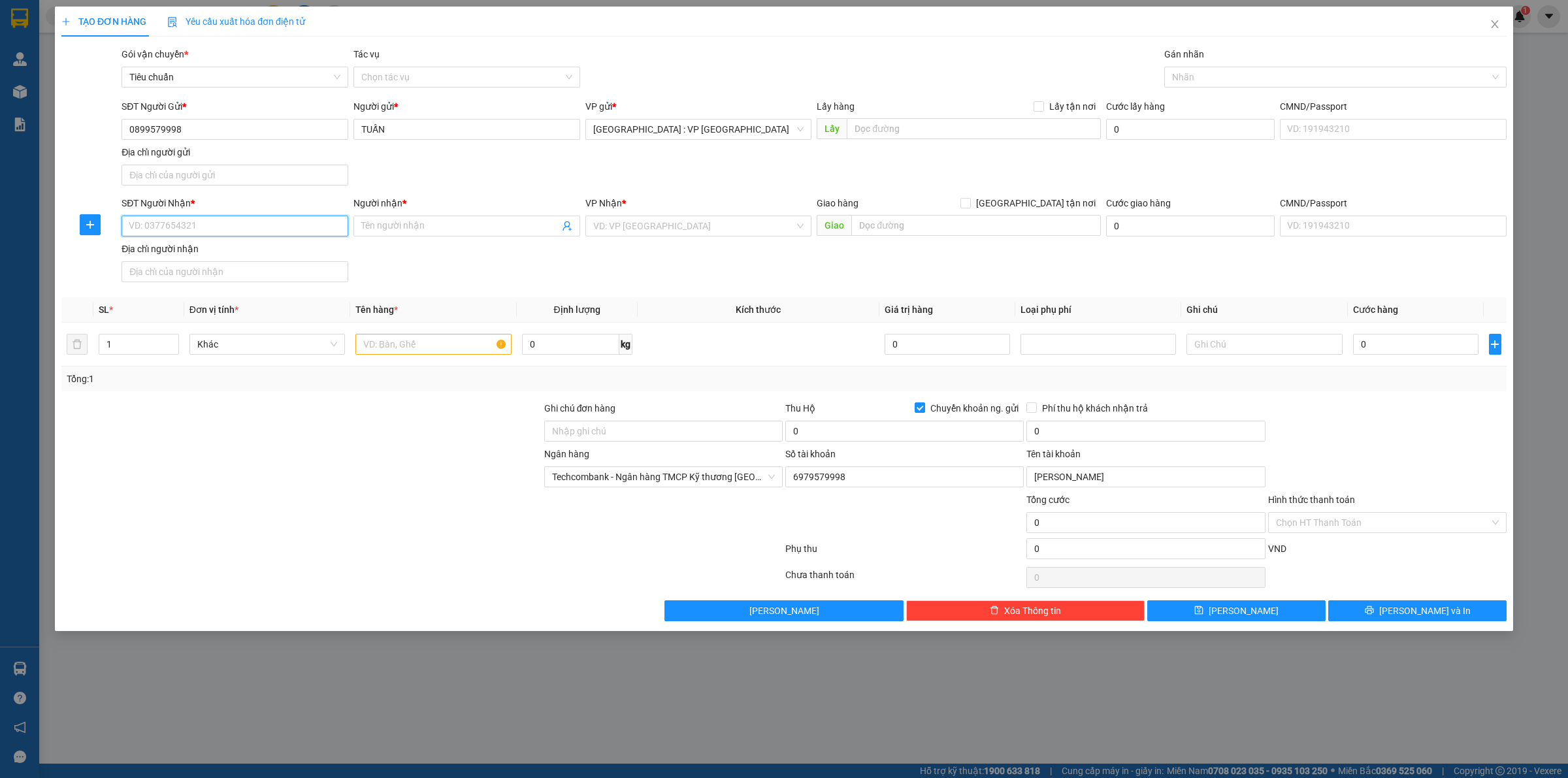
click at [265, 234] on input "SĐT Người Nhận *" at bounding box center [234, 226] width 227 height 21
paste input "0773888852"
type input "0773888852"
click at [262, 251] on div "0773888852 - Pha Tiến Hạnh" at bounding box center [235, 253] width 211 height 14
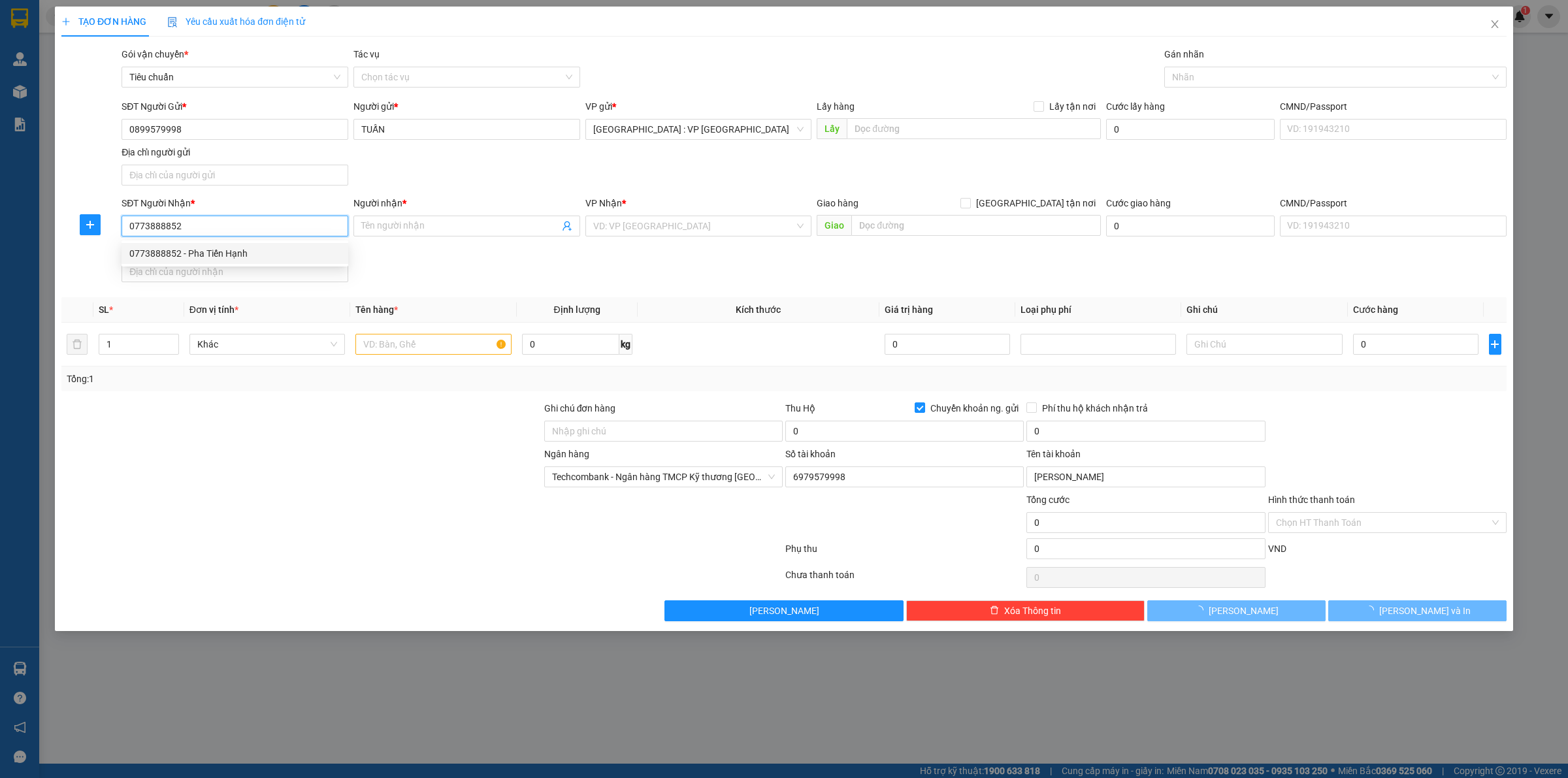
type input "Pha Tiến Hạnh"
checkbox input "false"
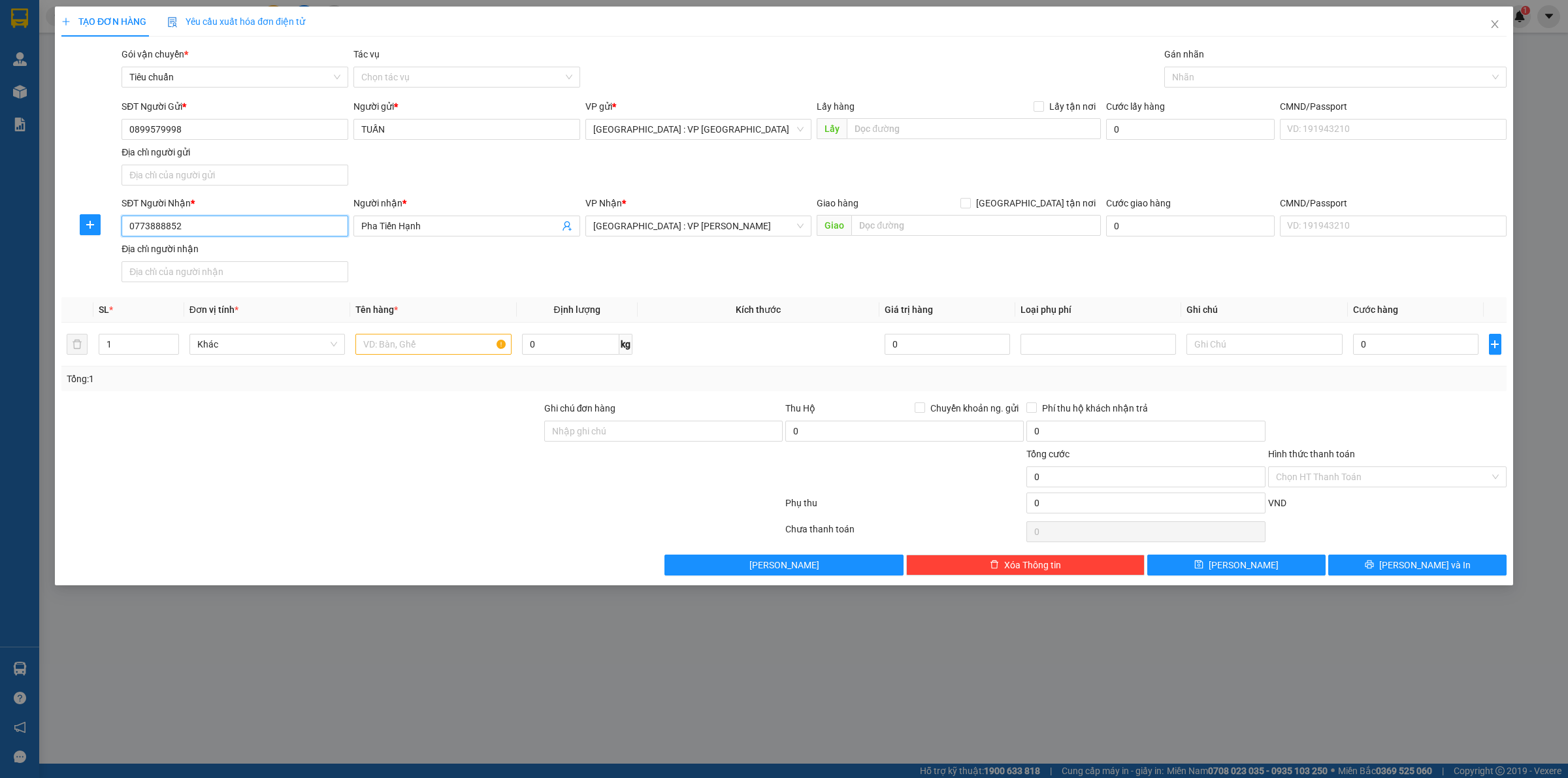
type input "0773888852"
click at [653, 263] on div "SĐT Người Nhận * 0773888852 0773888852 Người nhận * Pha Tiến Hạnh VP Nhận * [GE…" at bounding box center [814, 242] width 1391 height 92
click at [129, 344] on input "1" at bounding box center [138, 344] width 79 height 20
type input "2"
click at [406, 335] on input "text" at bounding box center [433, 344] width 155 height 21
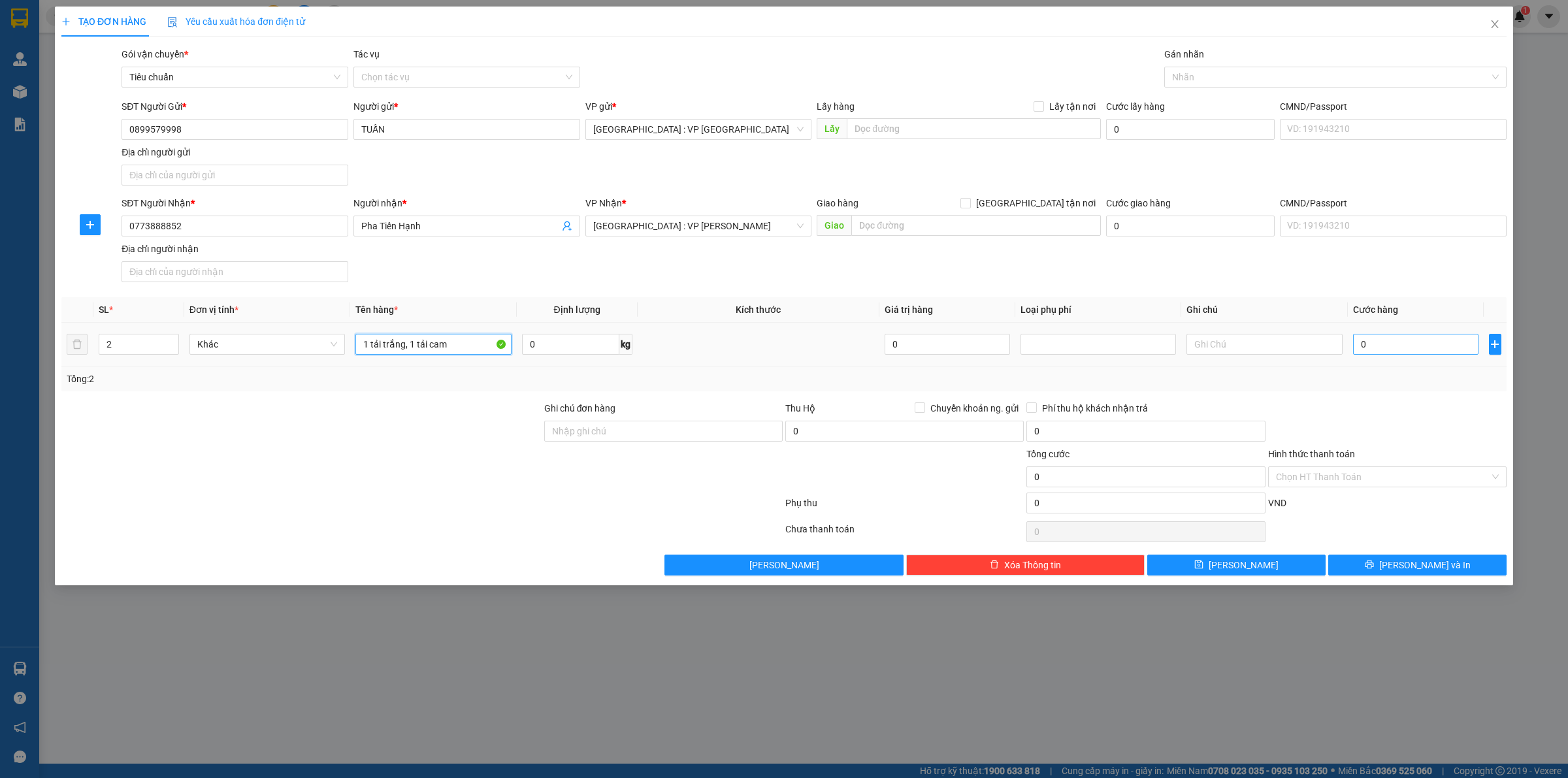
type input "1 tải trắng, 1 tải cam"
click at [1374, 347] on input "0" at bounding box center [1416, 344] width 126 height 21
type input "1"
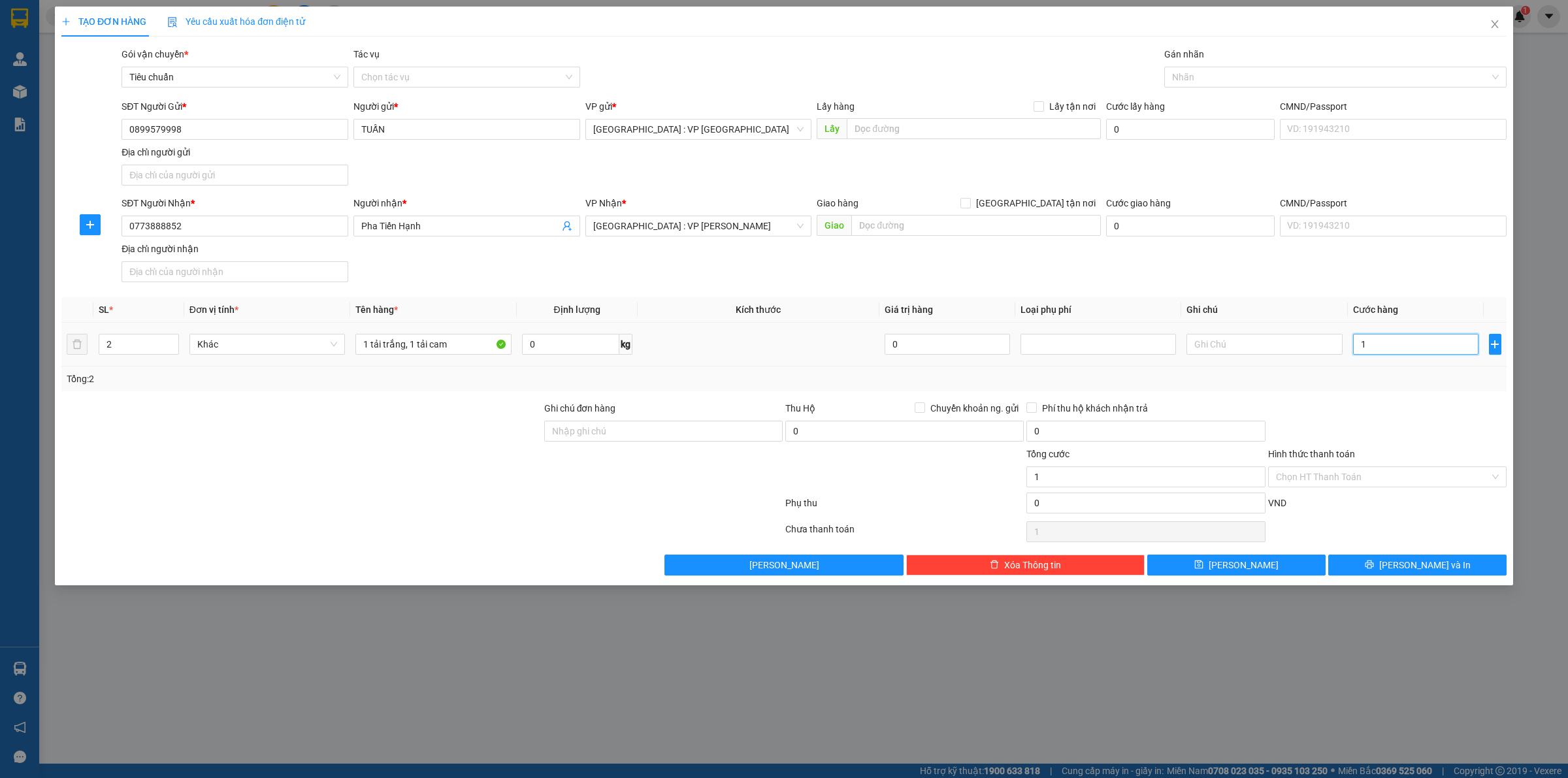
type input "11"
type input "110"
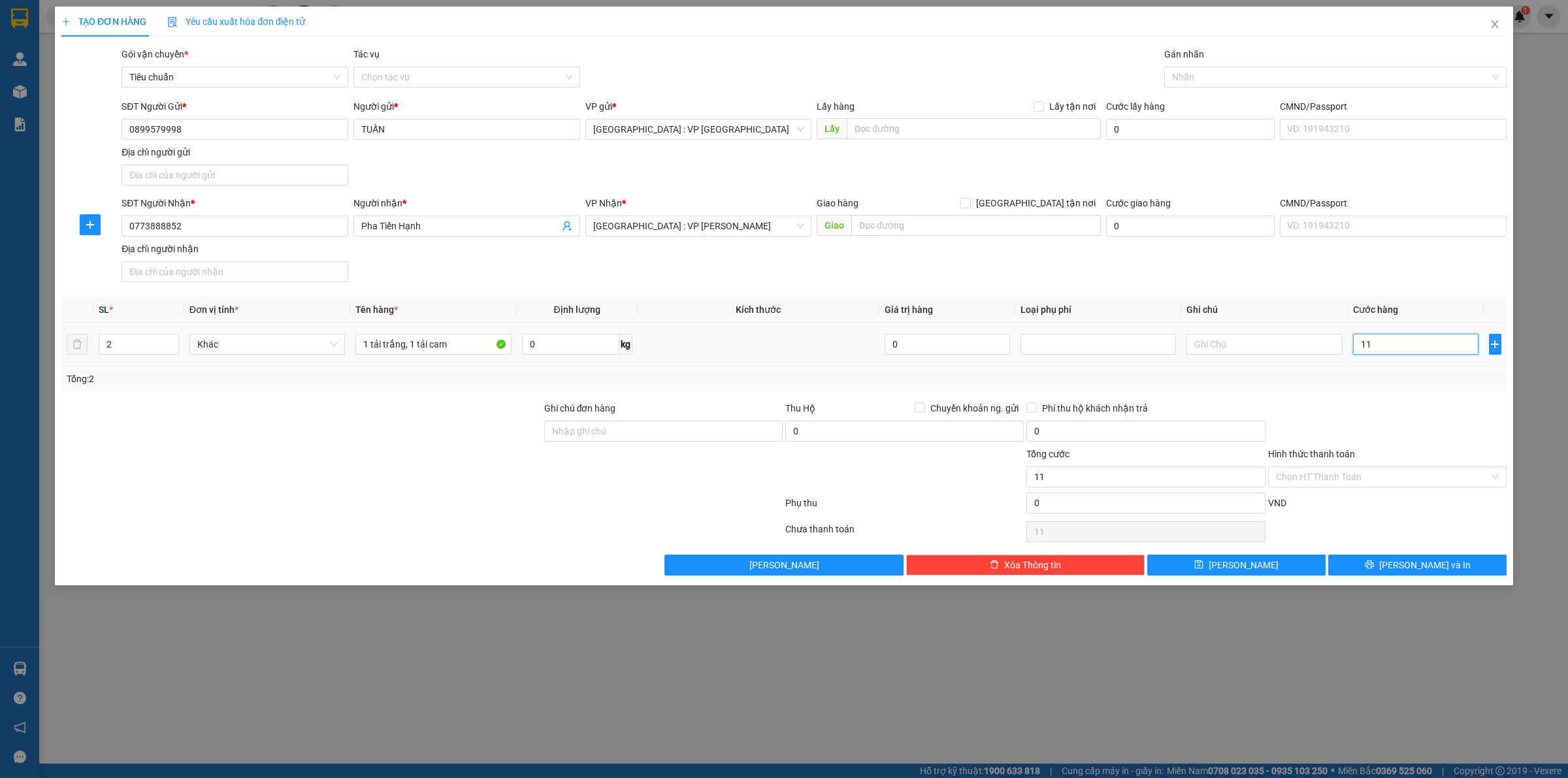
type input "110"
type input "1.100"
type input "11.000"
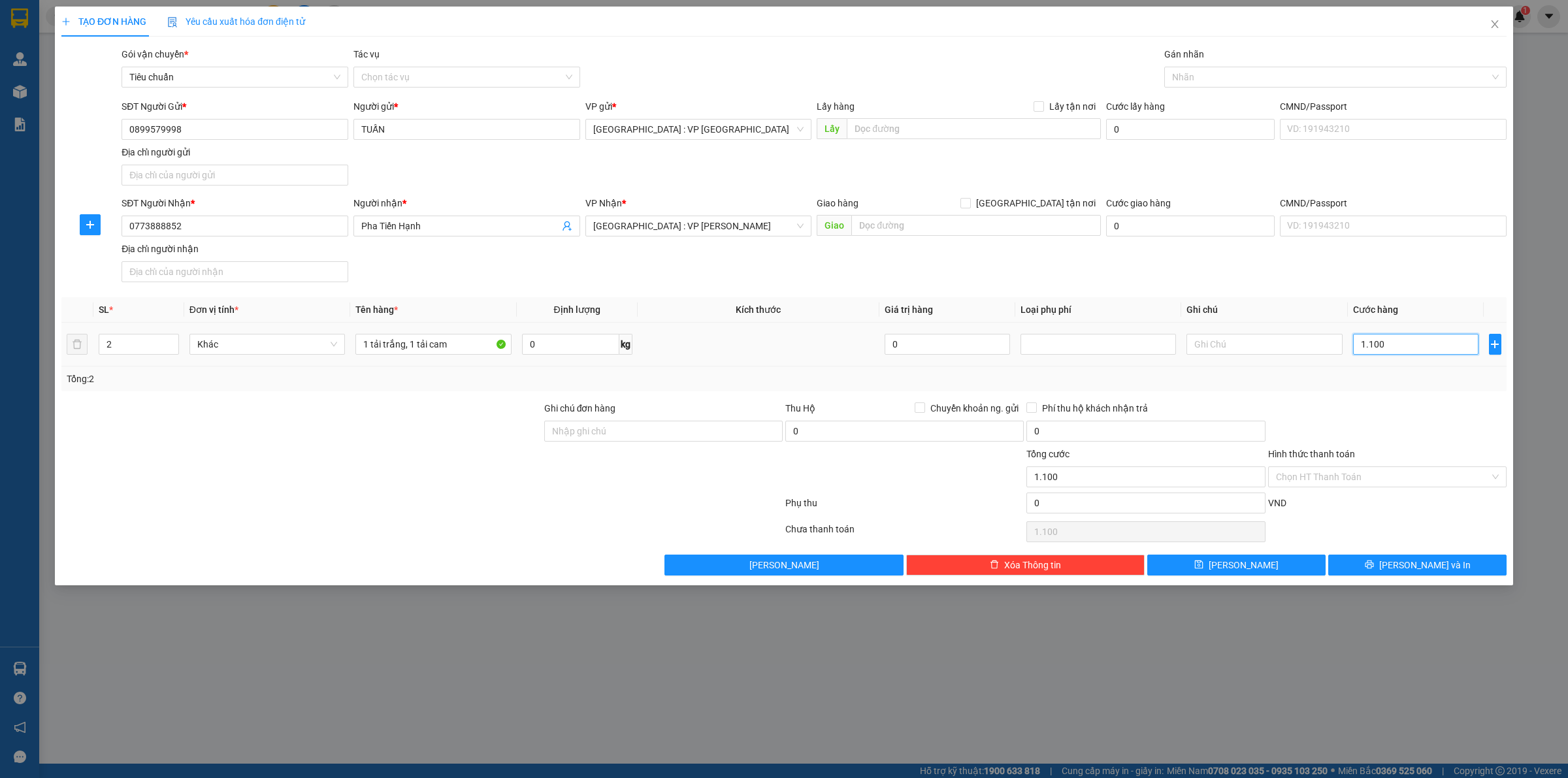
type input "11.000"
type input "110.000"
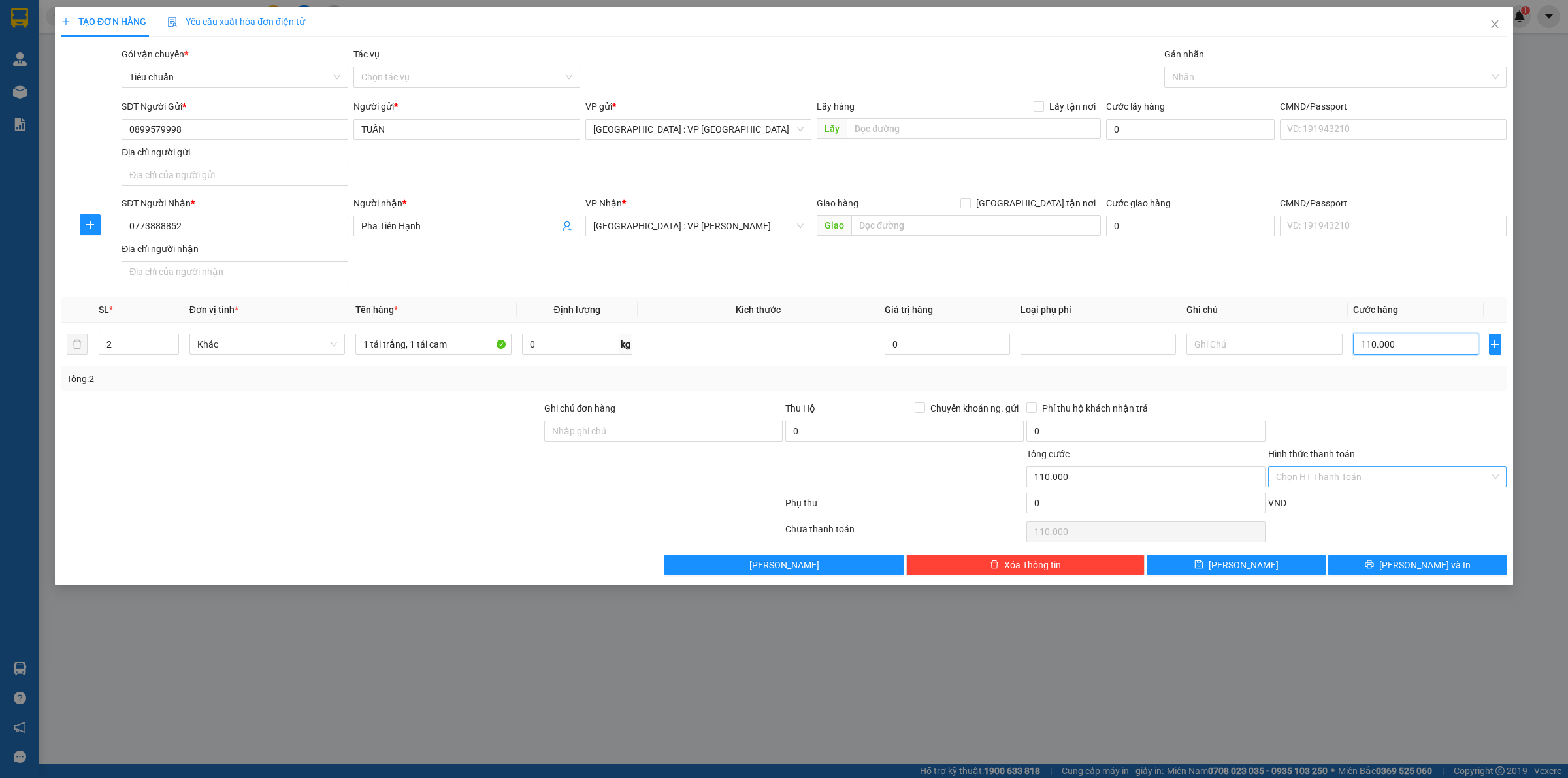
type input "110.000"
click at [1371, 474] on input "Hình thức thanh toán" at bounding box center [1383, 477] width 214 height 20
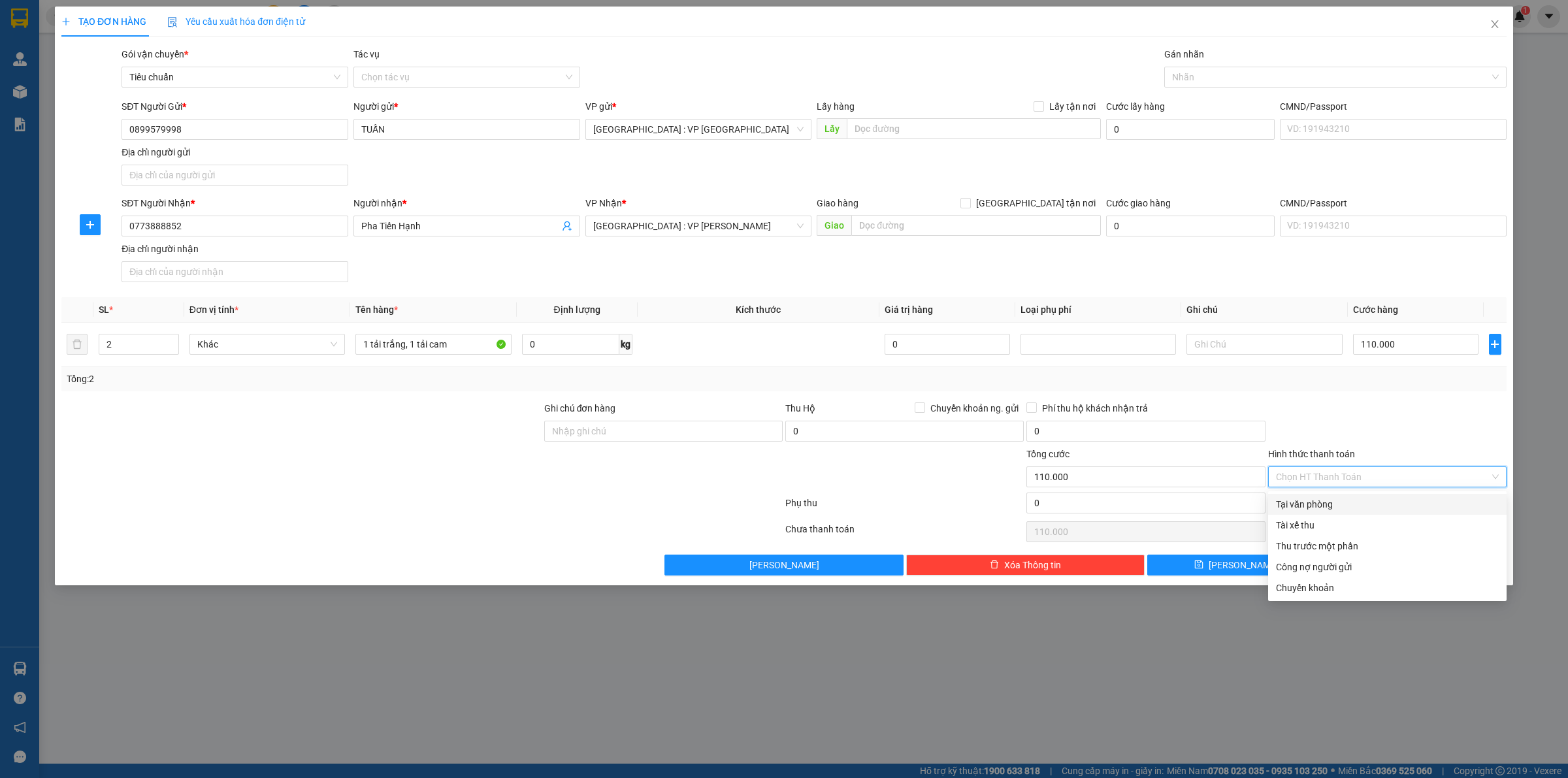
click at [1346, 497] on div "Tại văn phòng" at bounding box center [1388, 504] width 223 height 14
type input "0"
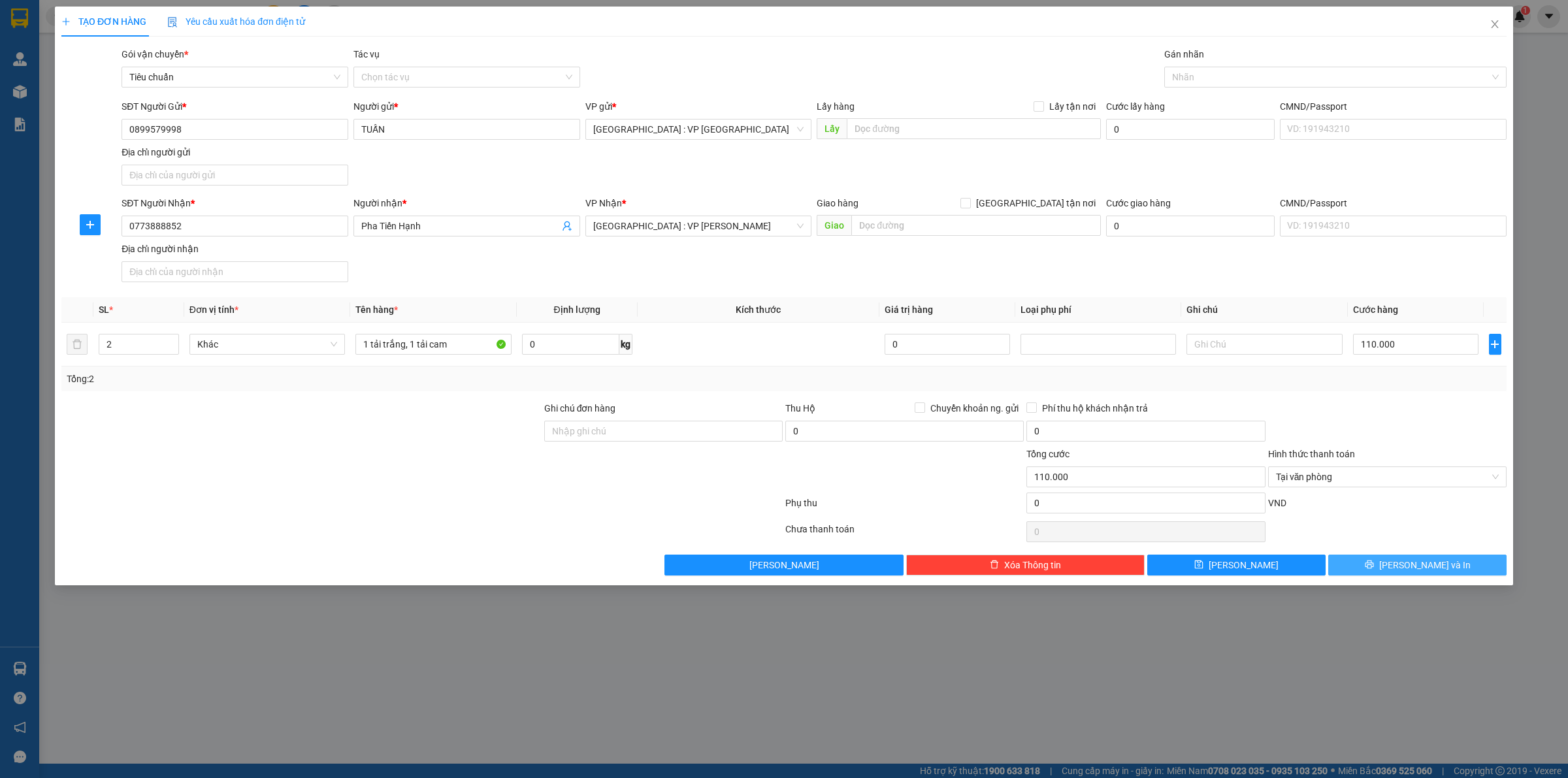
click at [1428, 567] on span "[PERSON_NAME] và In" at bounding box center [1425, 564] width 92 height 14
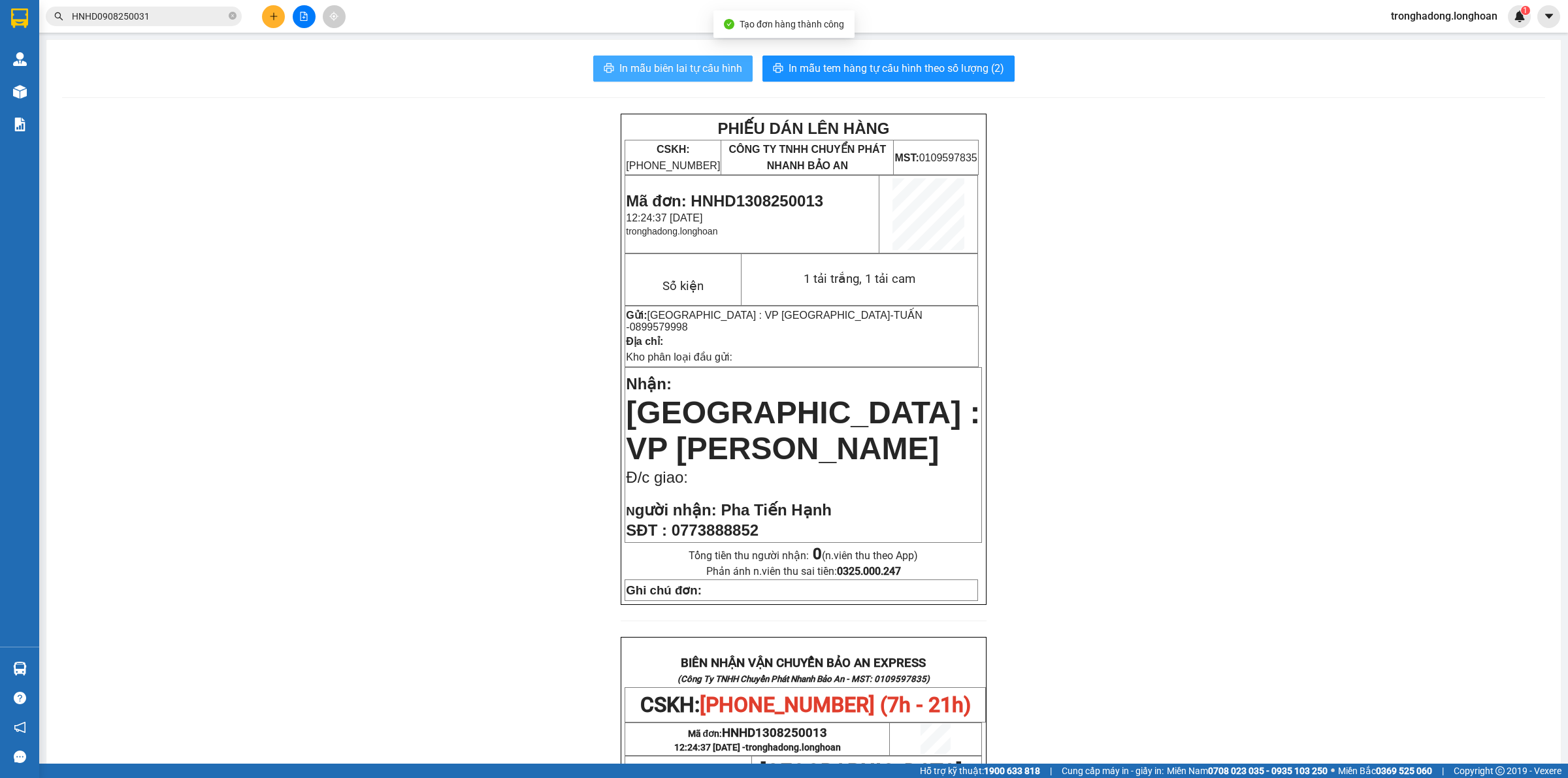
click at [642, 73] on span "In mẫu biên lai tự cấu hình" at bounding box center [681, 68] width 123 height 16
click at [894, 65] on span "In mẫu tem hàng tự cấu hình theo số lượng (2)" at bounding box center [896, 68] width 216 height 16
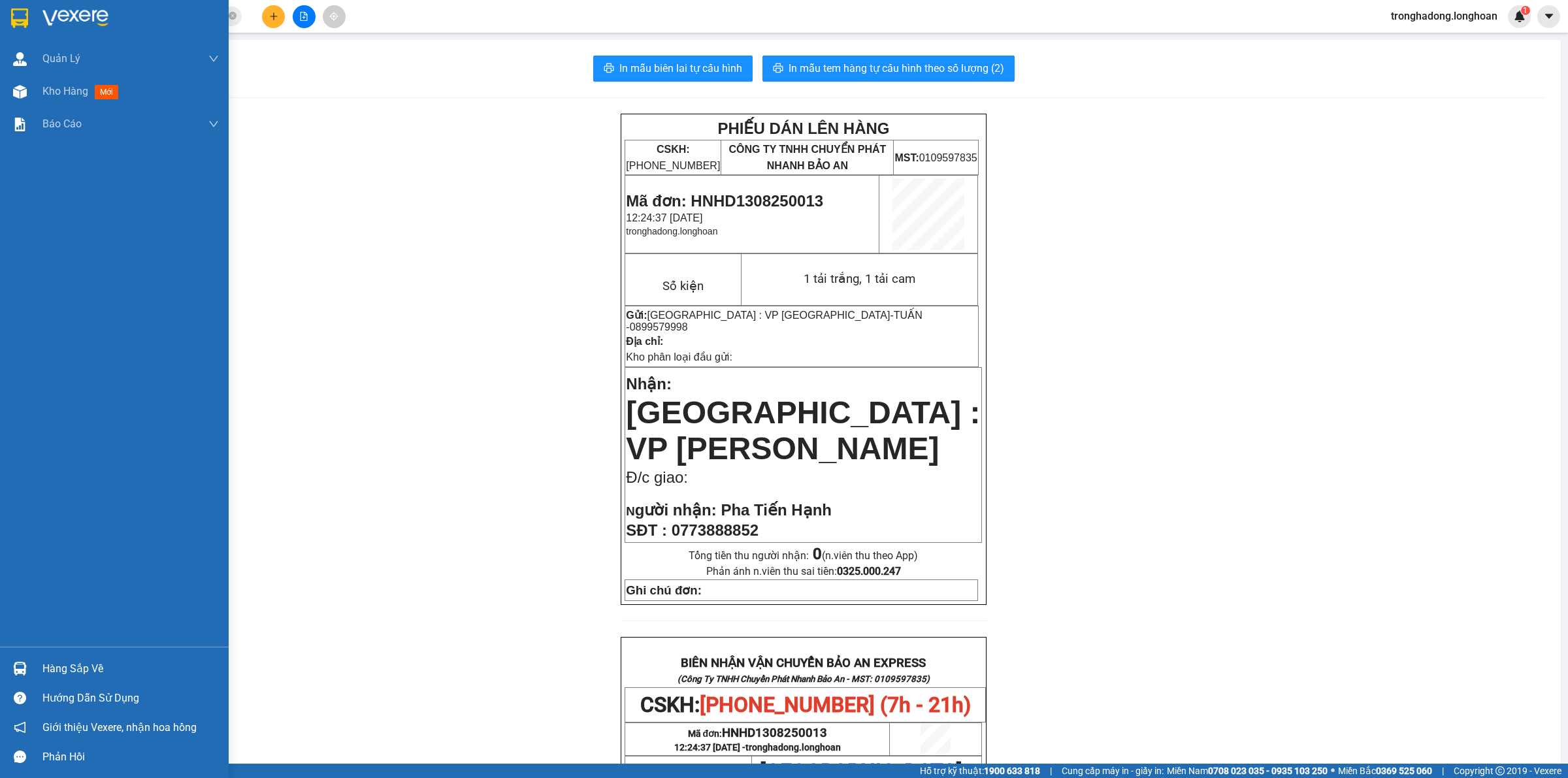
click at [13, 11] on img at bounding box center [19, 18] width 17 height 20
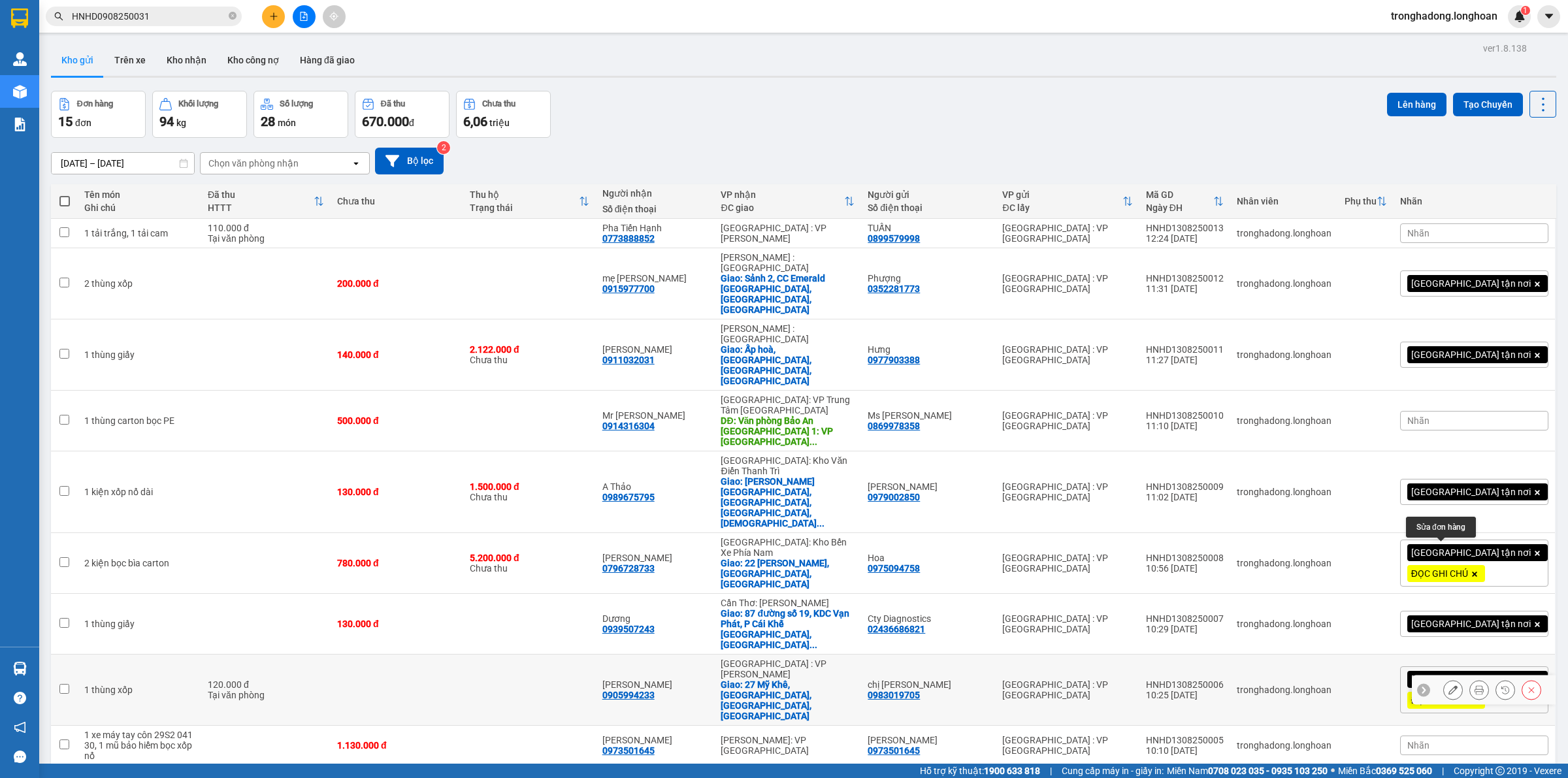
click at [1449, 686] on icon at bounding box center [1453, 690] width 9 height 9
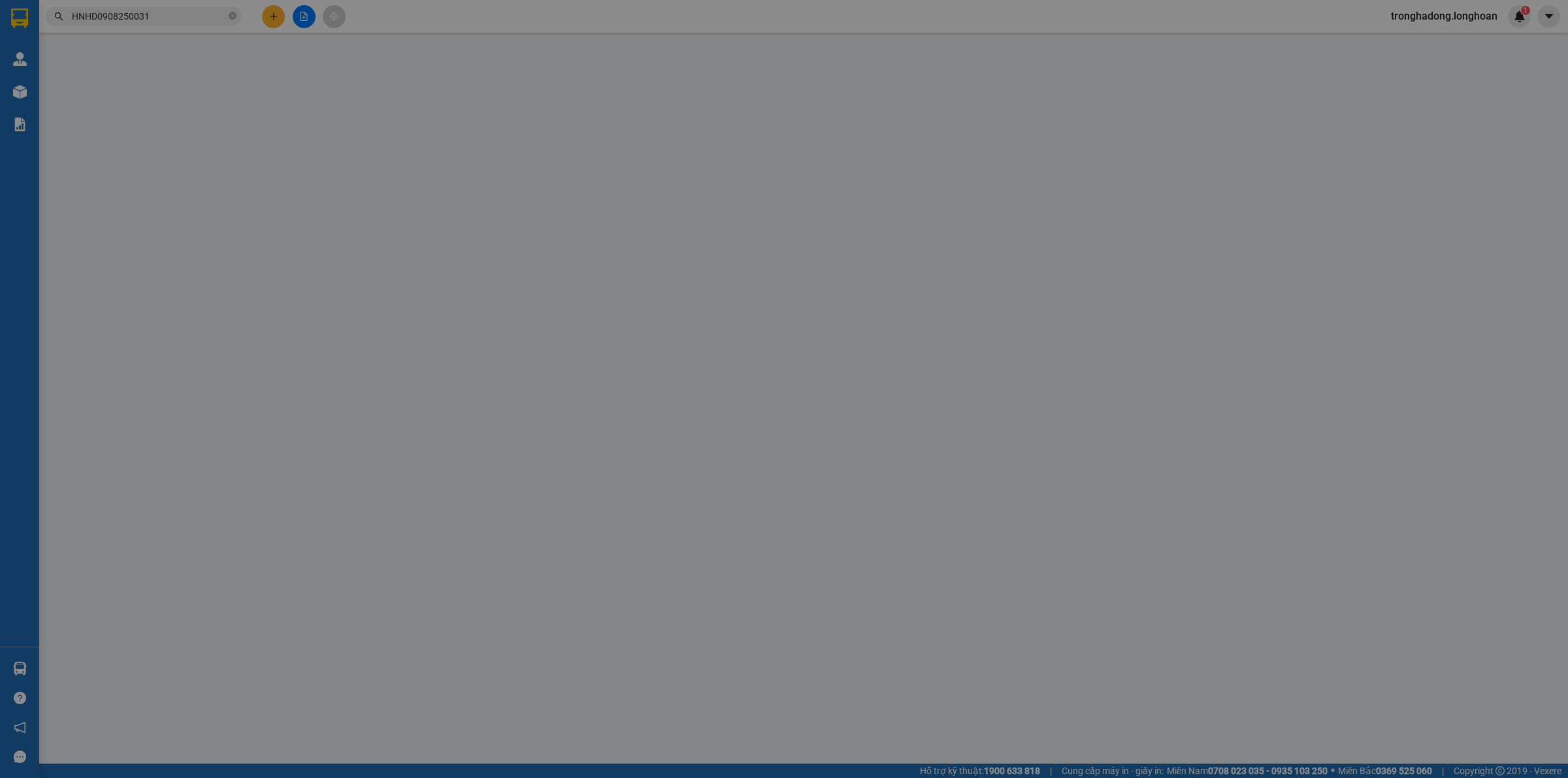
type input "0983019705"
type input "chị Lan Anh"
type input "0905994233"
type input "Đoàn Thị Linh"
checkbox input "true"
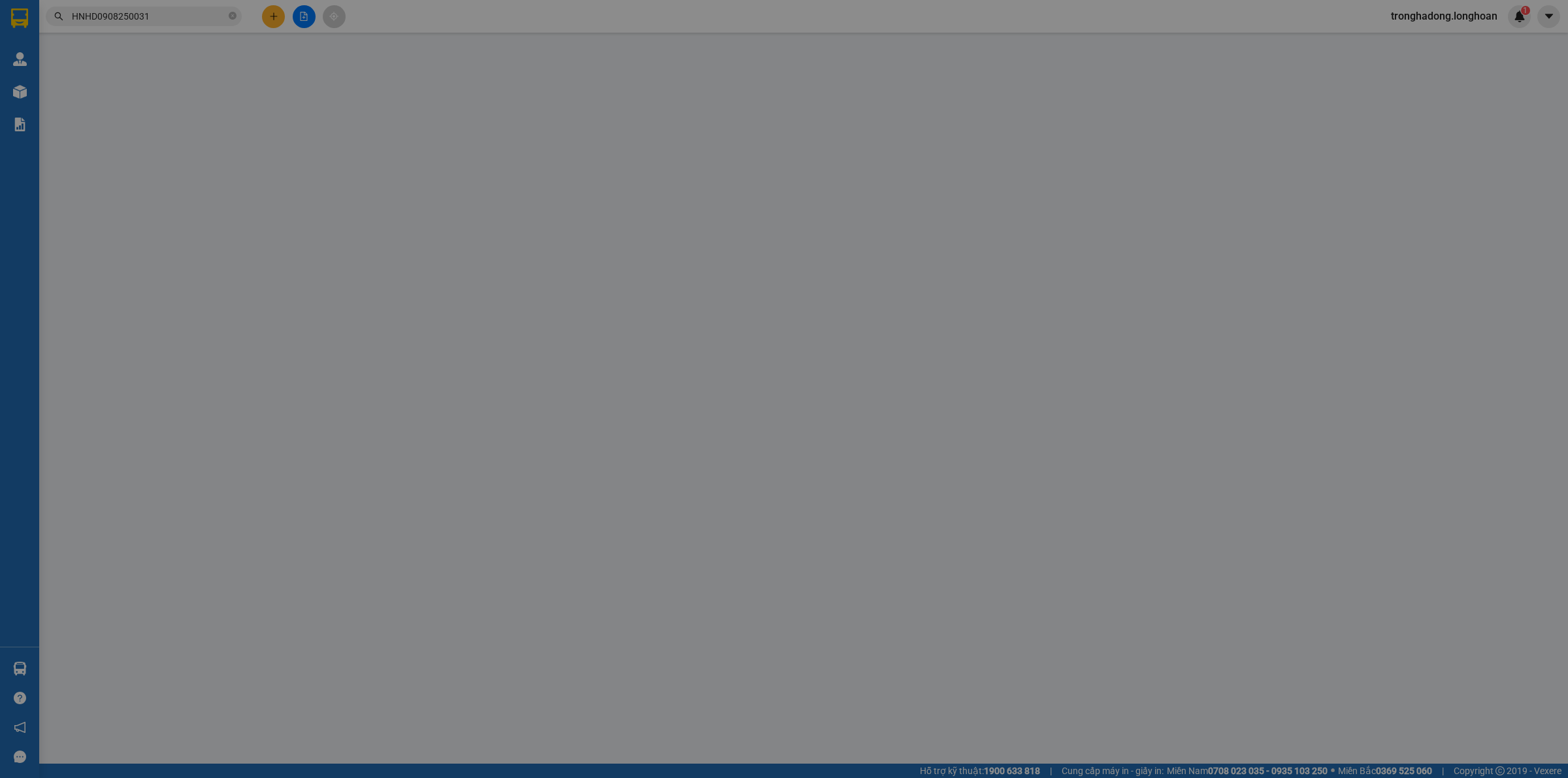
type input "27 Mỹ Khê, Phước Mỹ, Sơn Trà, Đà Nẵng"
type input "HÀNG DỄ VỠ CHÚ Ý BỐC XẾP NHẸ TAY KHÔNG ĐÈ HÀNG ( HƯ VỠ KHÔNG ĐỀN). Hàng cần gấp"
type input "120.000"
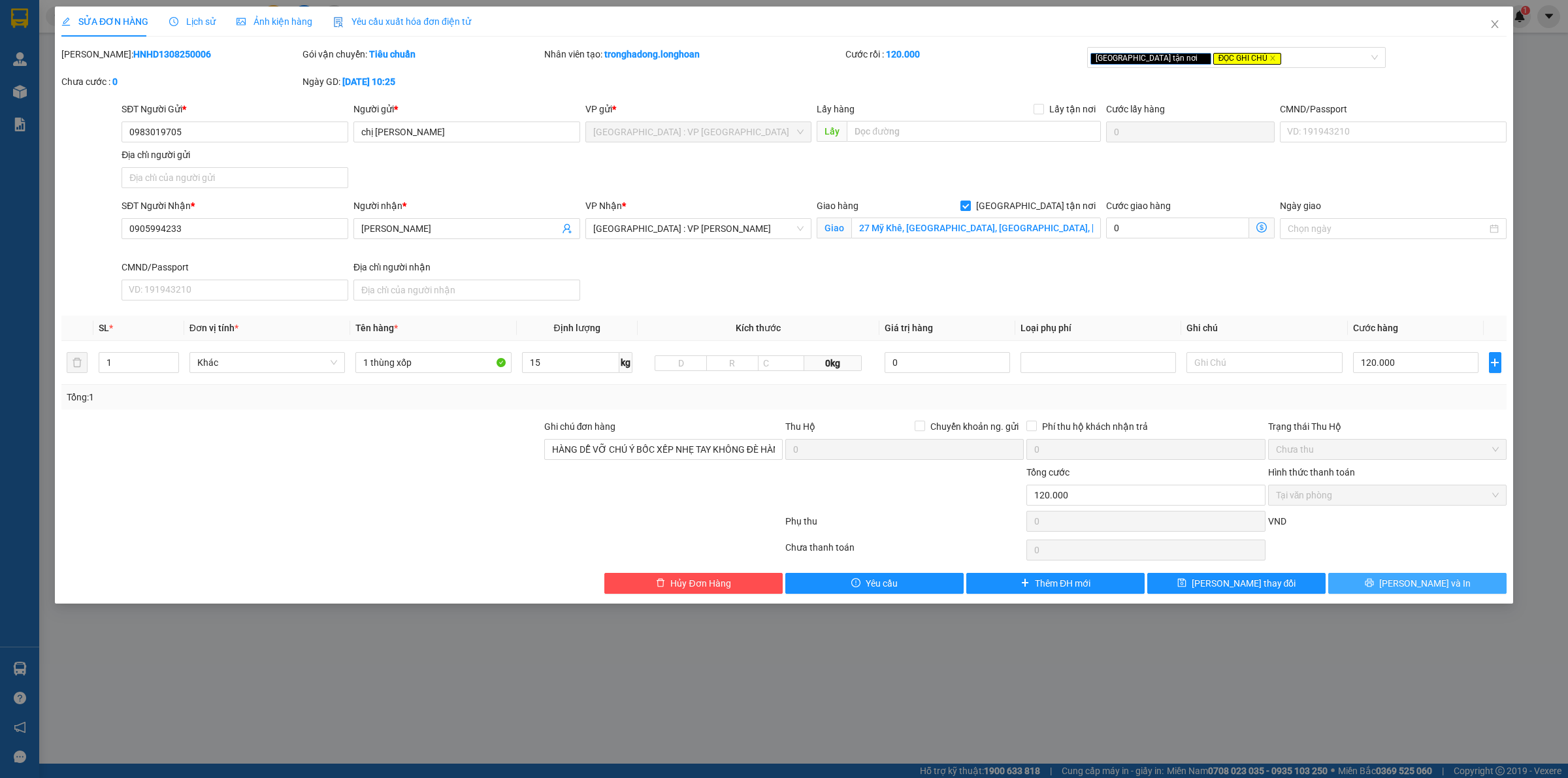
click at [1412, 584] on span "[PERSON_NAME] và In" at bounding box center [1425, 583] width 92 height 14
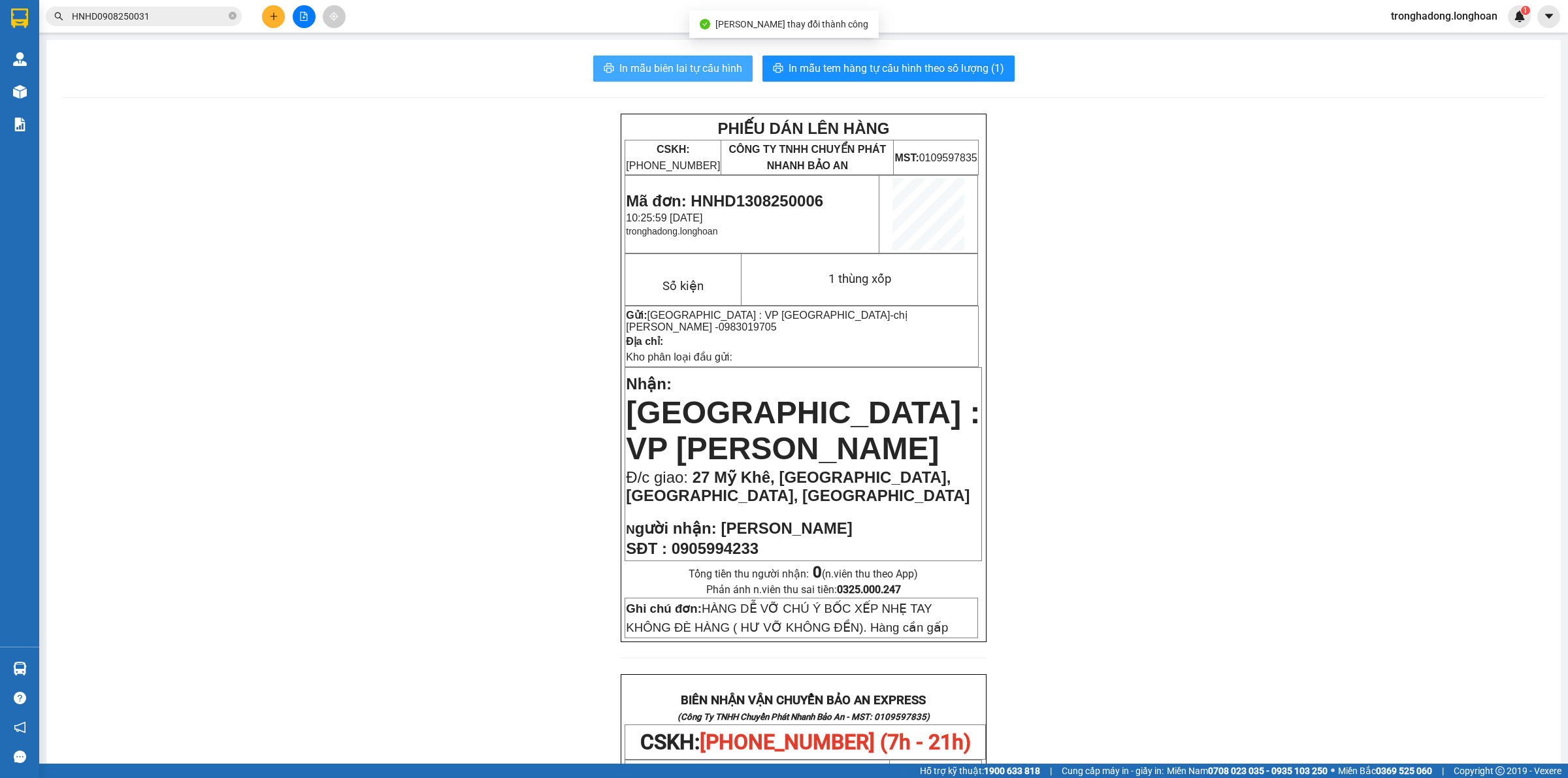
click at [641, 69] on span "In mẫu biên lai tự cấu hình" at bounding box center [681, 68] width 123 height 16
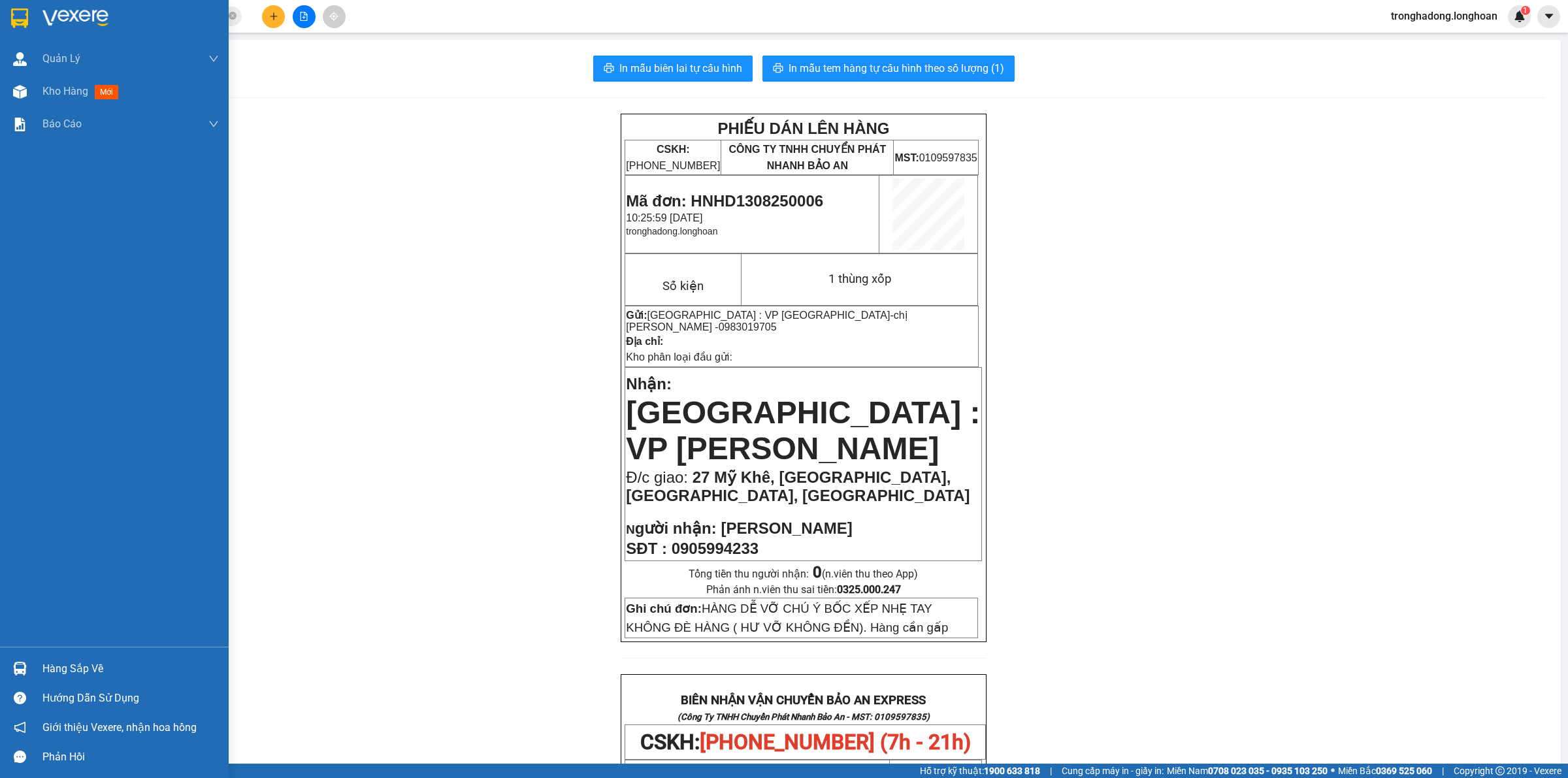
click at [18, 21] on img at bounding box center [19, 18] width 17 height 20
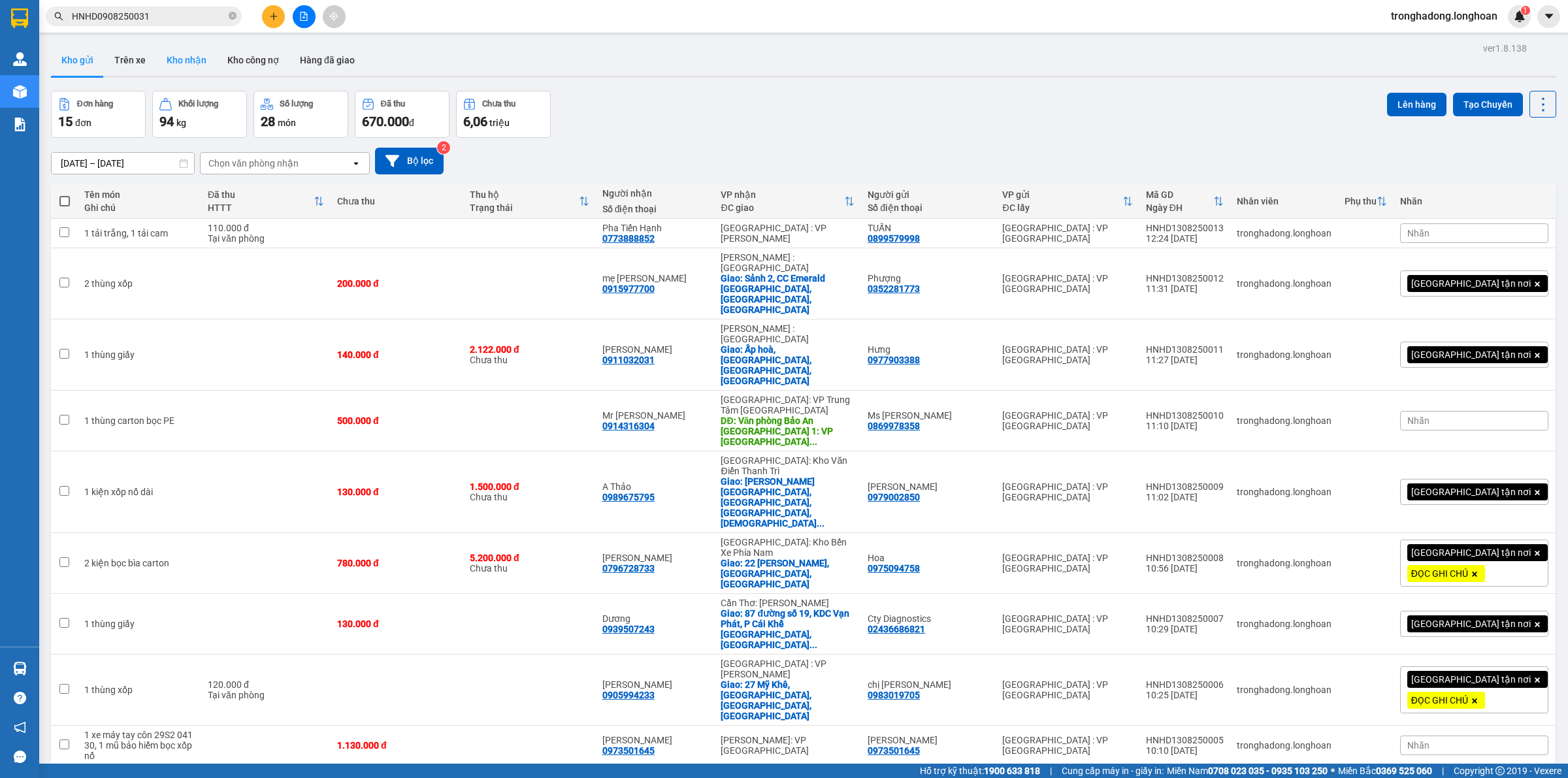
click at [184, 60] on button "Kho nhận" at bounding box center [186, 60] width 61 height 31
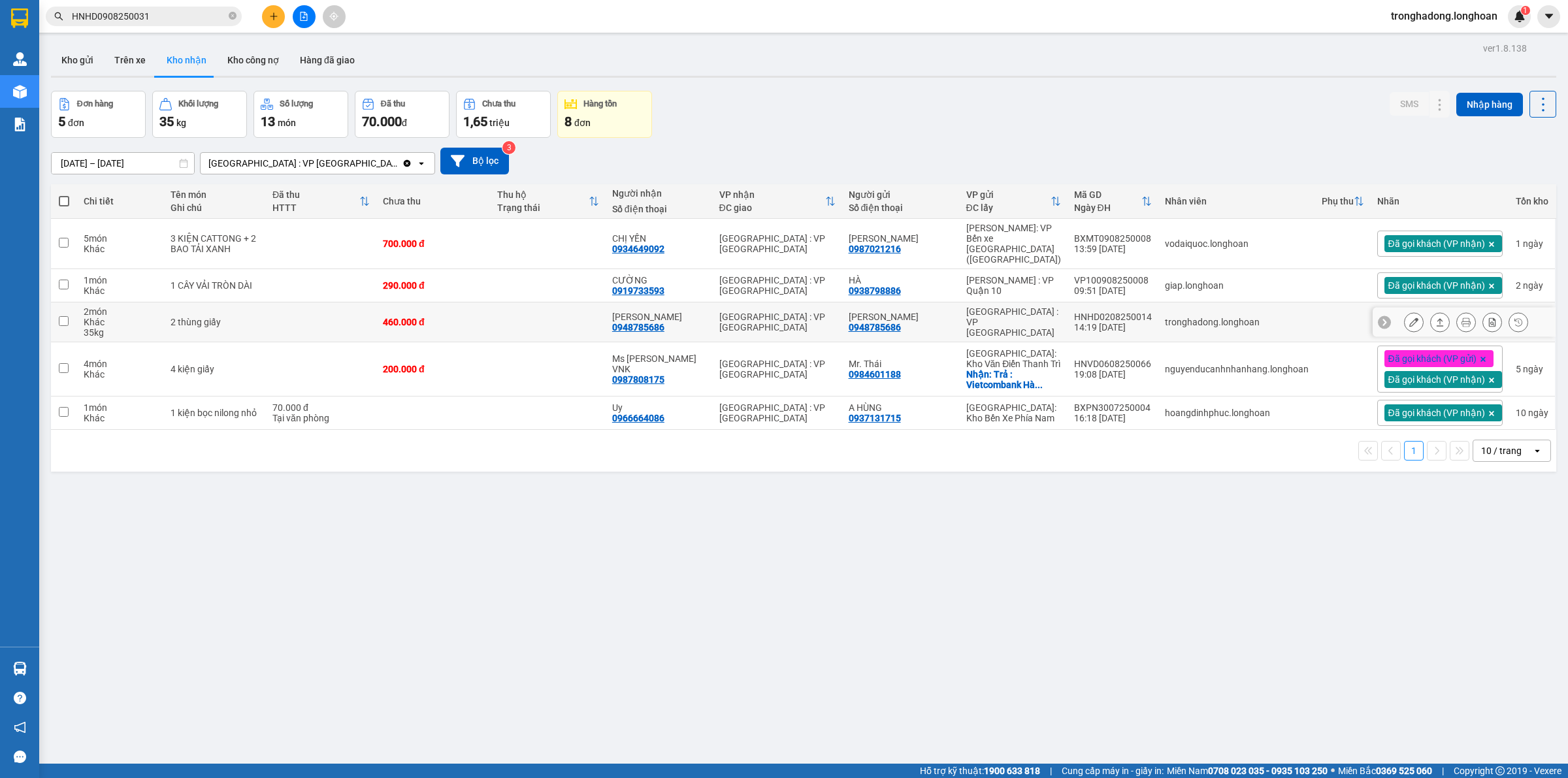
scroll to position [60, 0]
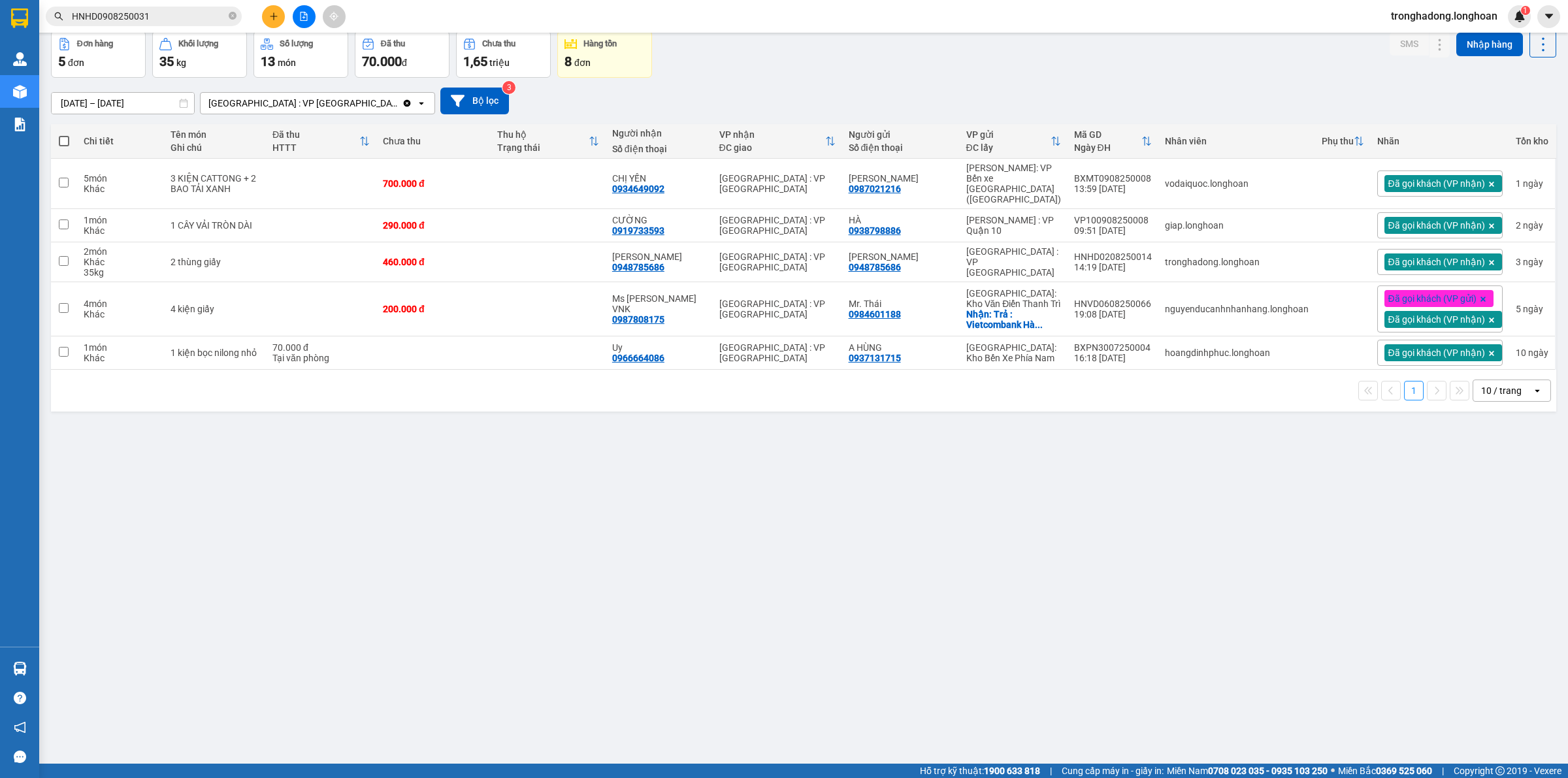
click at [189, 15] on input "HNHD0908250031" at bounding box center [149, 16] width 154 height 14
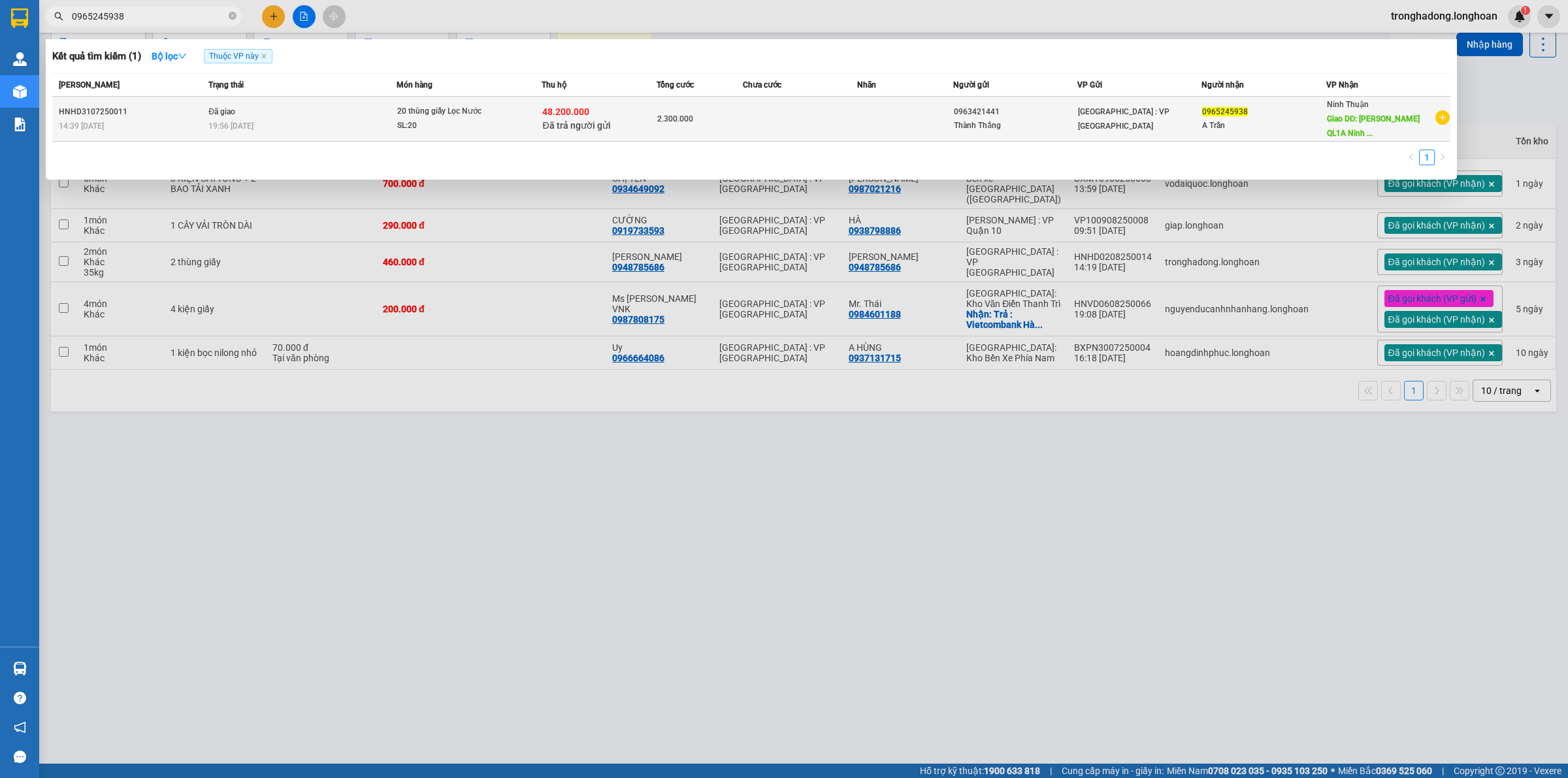
type input "0965245938"
click at [874, 124] on td at bounding box center [904, 119] width 95 height 45
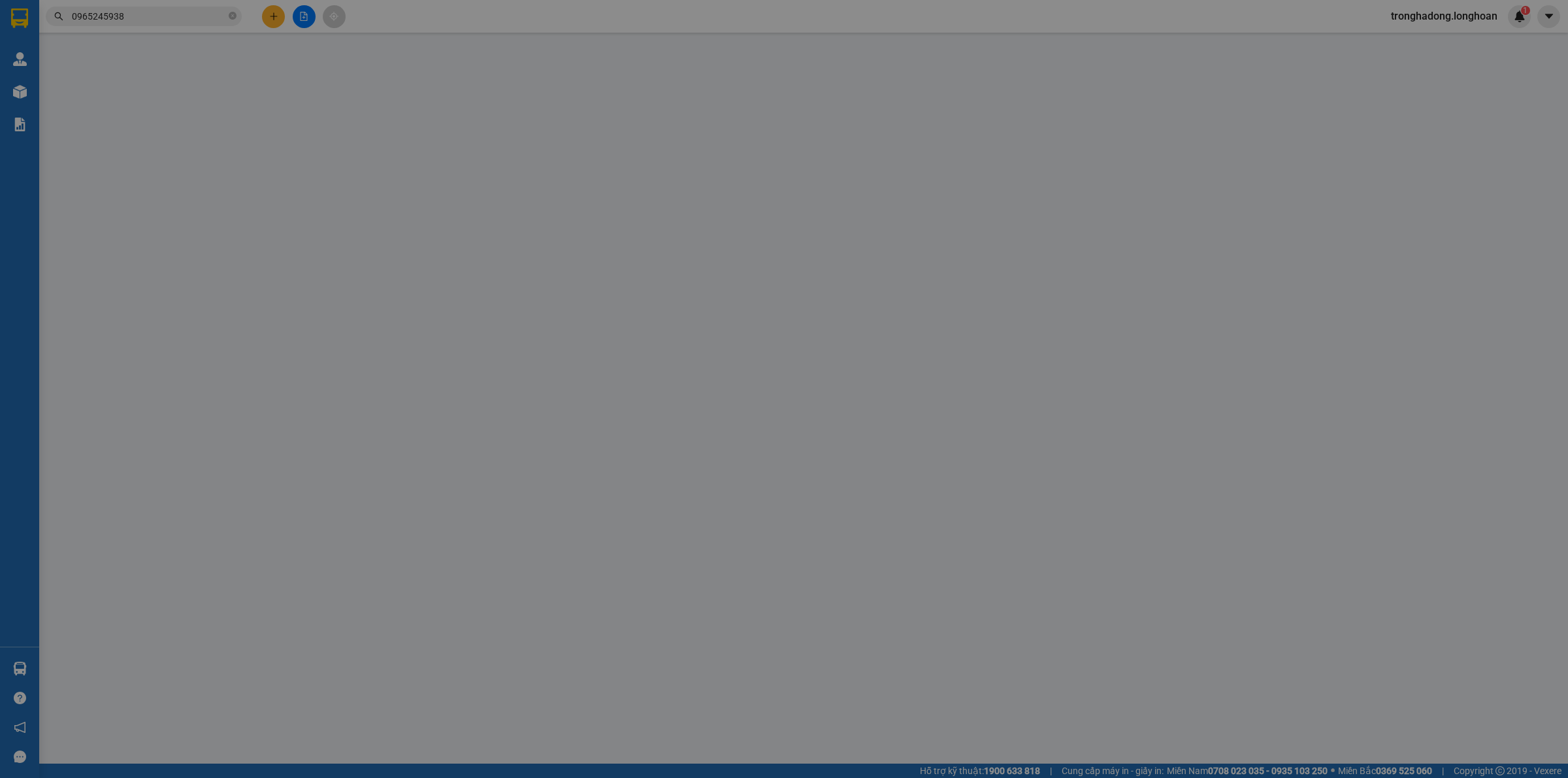
type input "0963421441"
type input "Thành Thắng"
type input "0965245938"
type input "A Trần"
type input "Phan Rang QL1A Ninh Thuận"
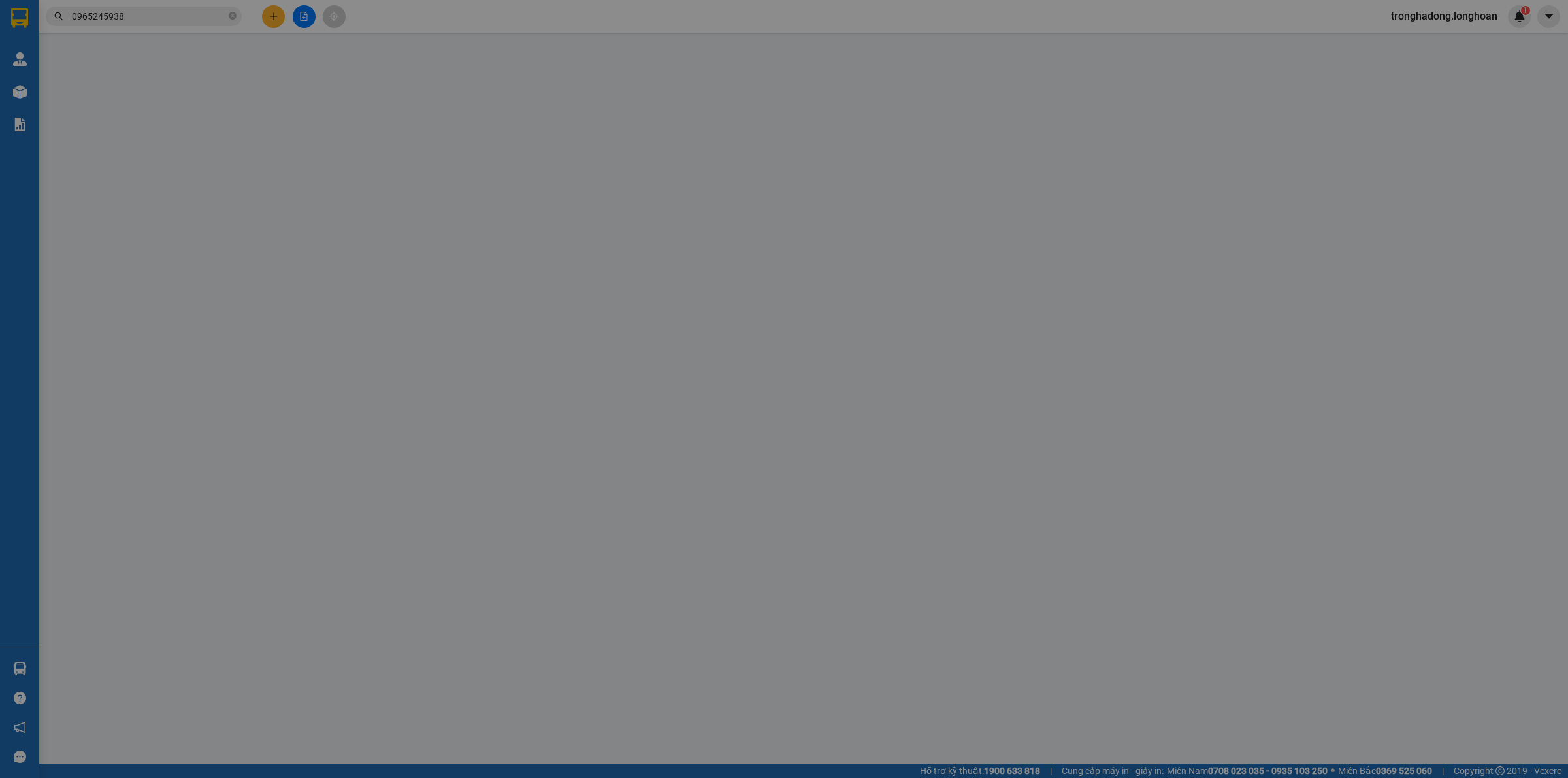
type input "Giao nguyên kiện"
checkbox input "true"
type input "48.200.000"
type input "100.000"
type input "2.300.000"
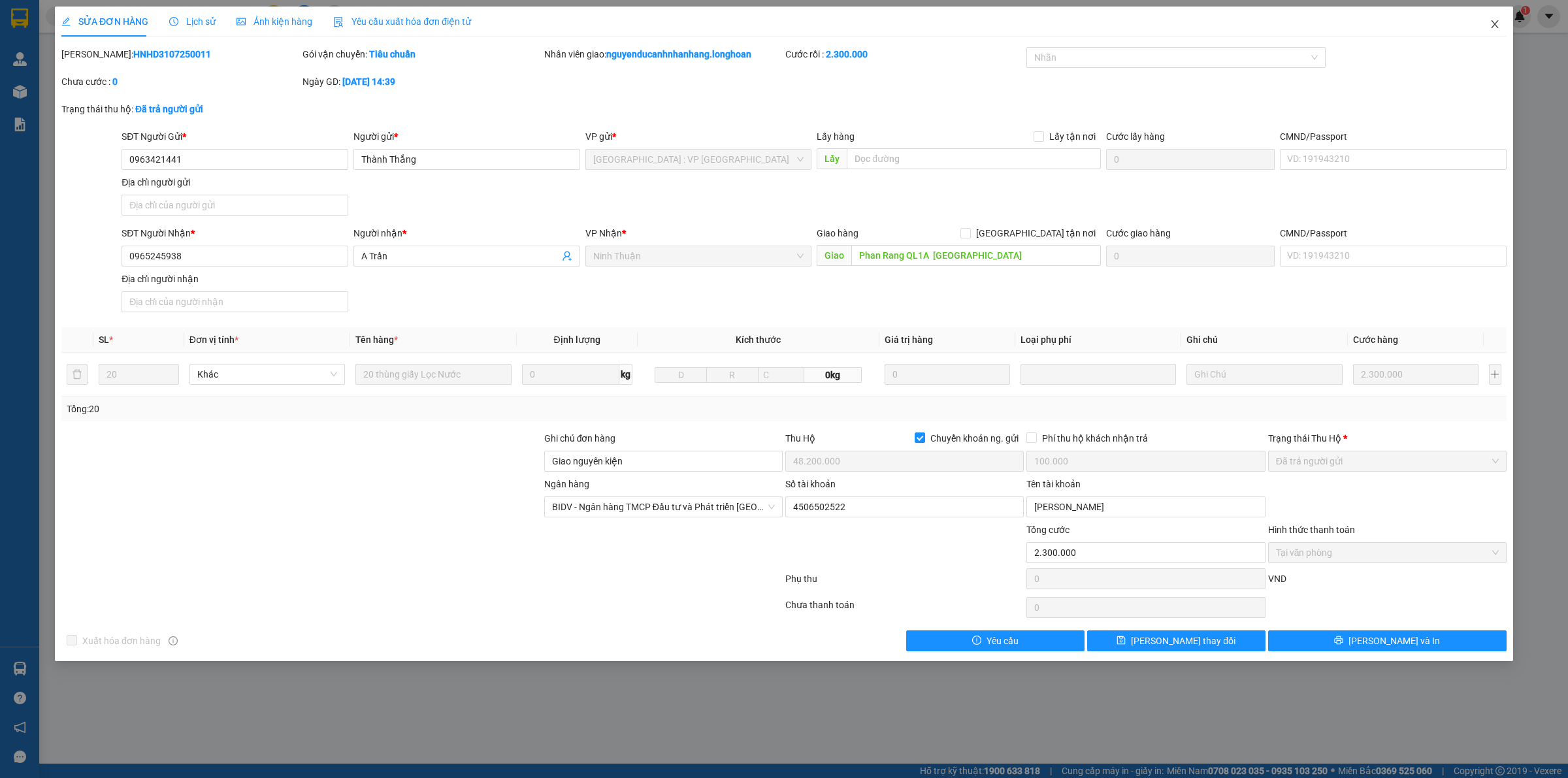
click at [1490, 24] on icon "close" at bounding box center [1495, 24] width 10 height 10
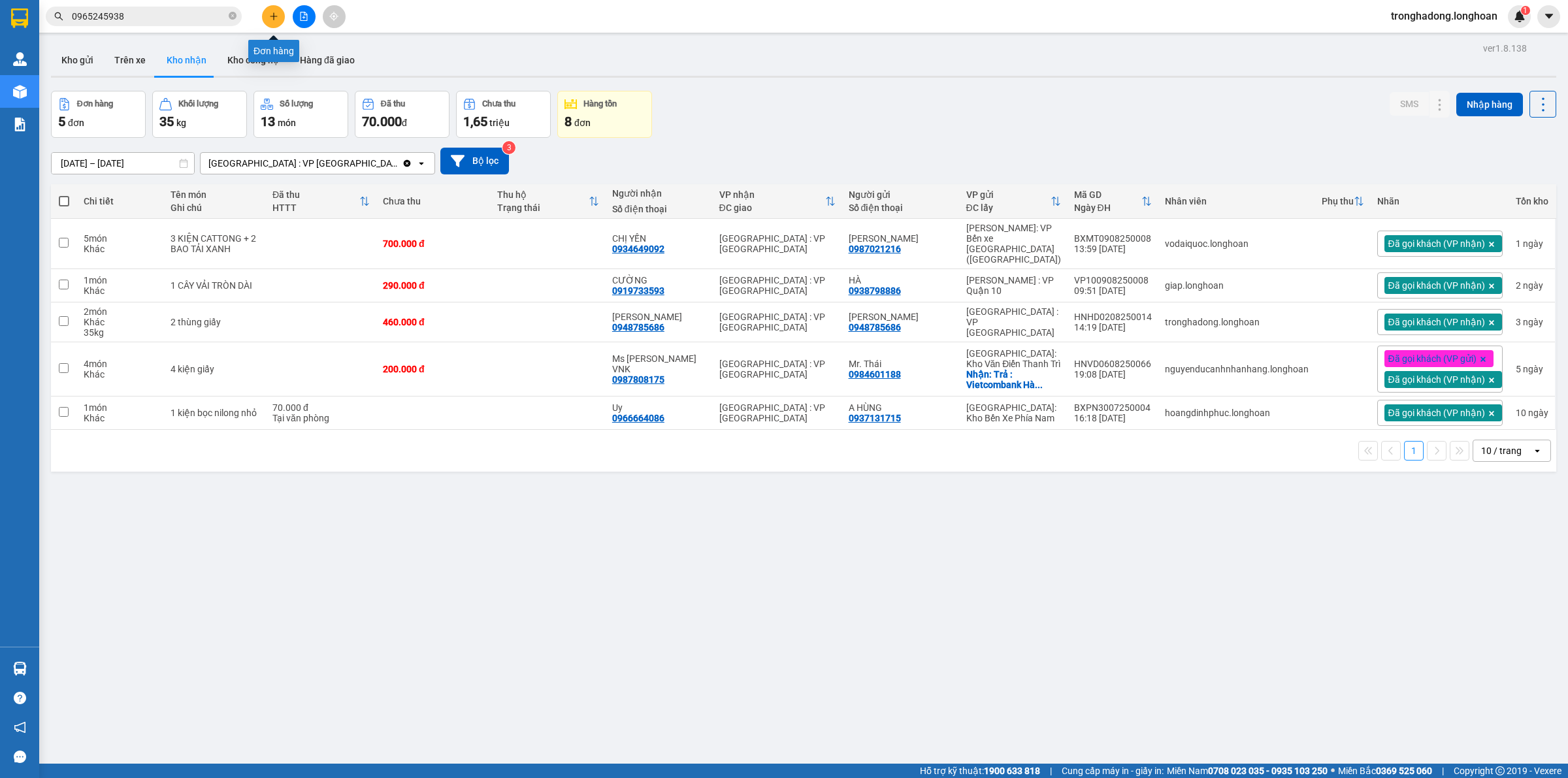
click at [265, 11] on button at bounding box center [273, 16] width 23 height 23
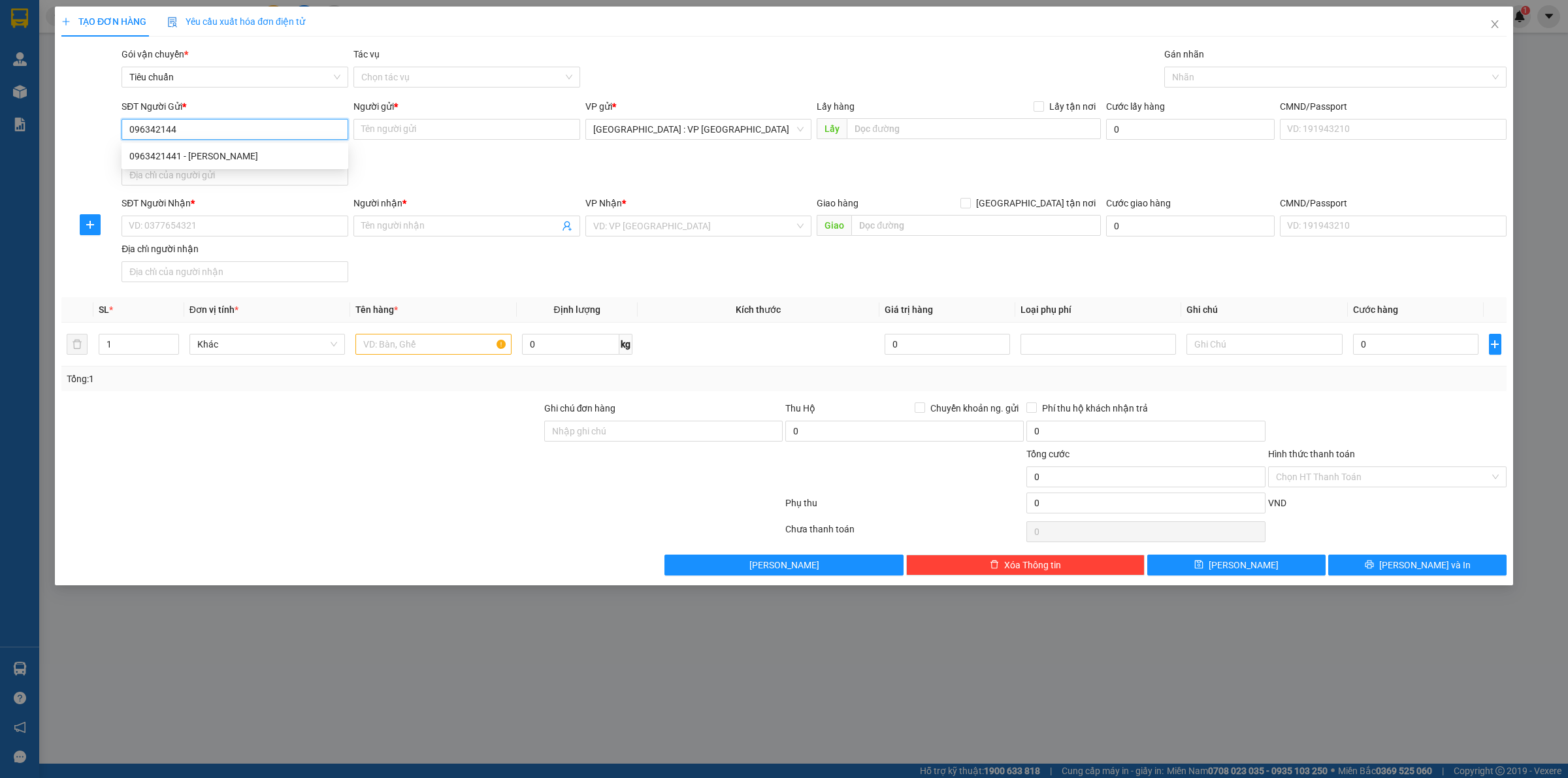
type input "0963421441"
click at [265, 155] on div "0963421441 - Thành Thắng" at bounding box center [235, 156] width 211 height 14
type input "Thành Thắng"
checkbox input "true"
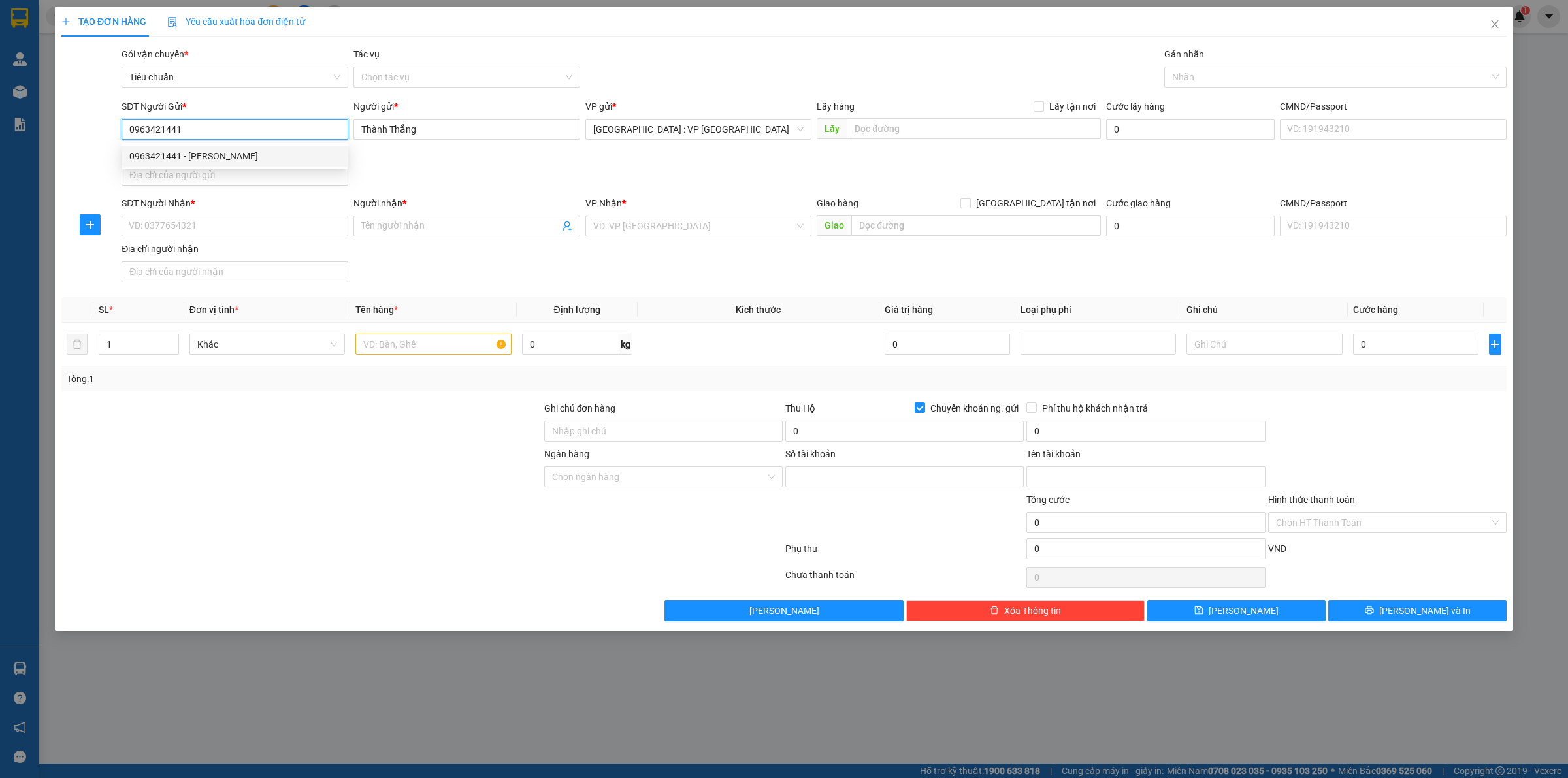
type input "4506502522"
type input "Nguyễn Văn Thắng"
type input "0963421441"
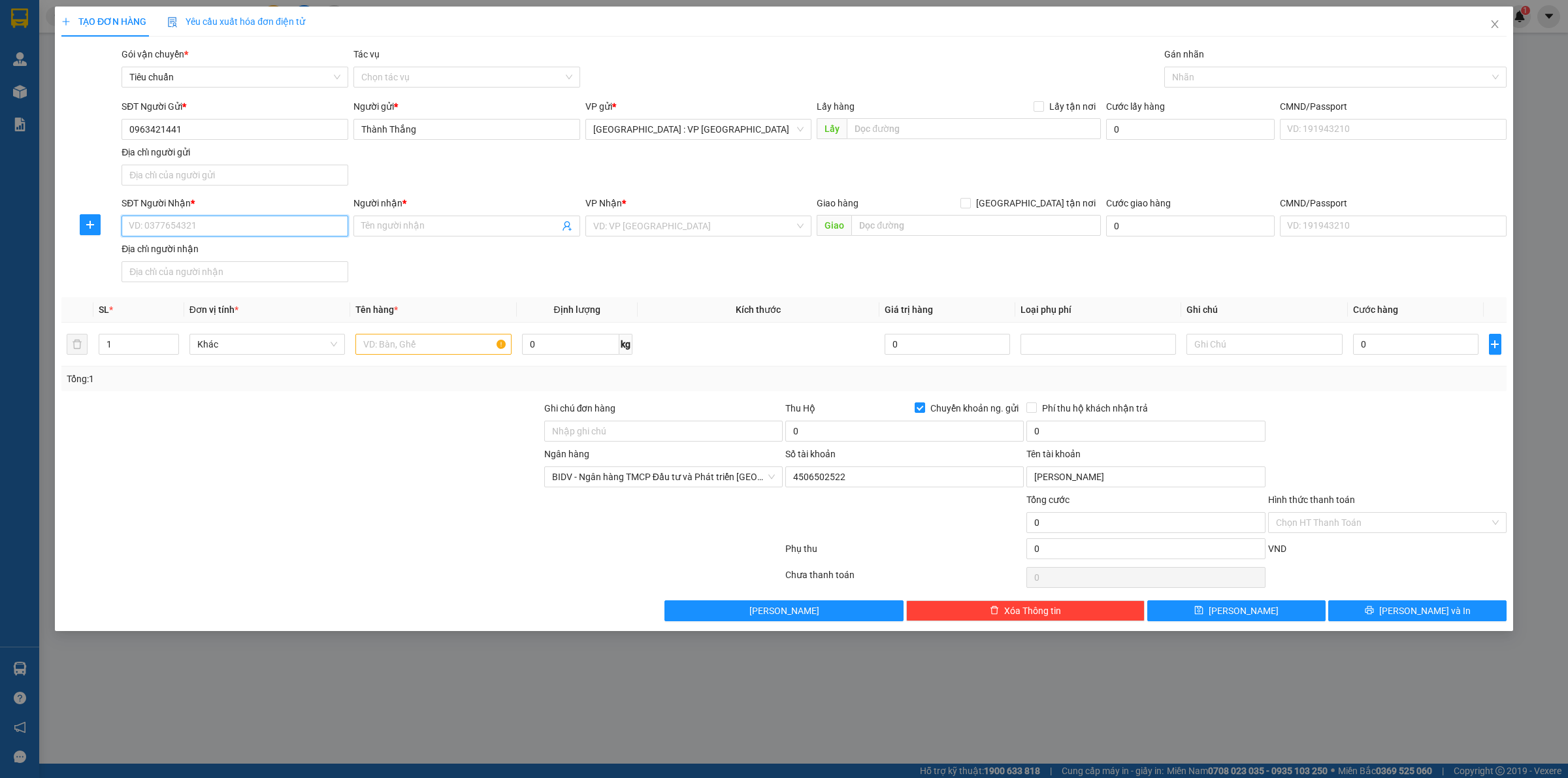
click at [219, 223] on input "SĐT Người Nhận *" at bounding box center [234, 226] width 227 height 21
type input "0965245938"
click at [234, 248] on div "0965245938 - A Trần" at bounding box center [235, 253] width 211 height 14
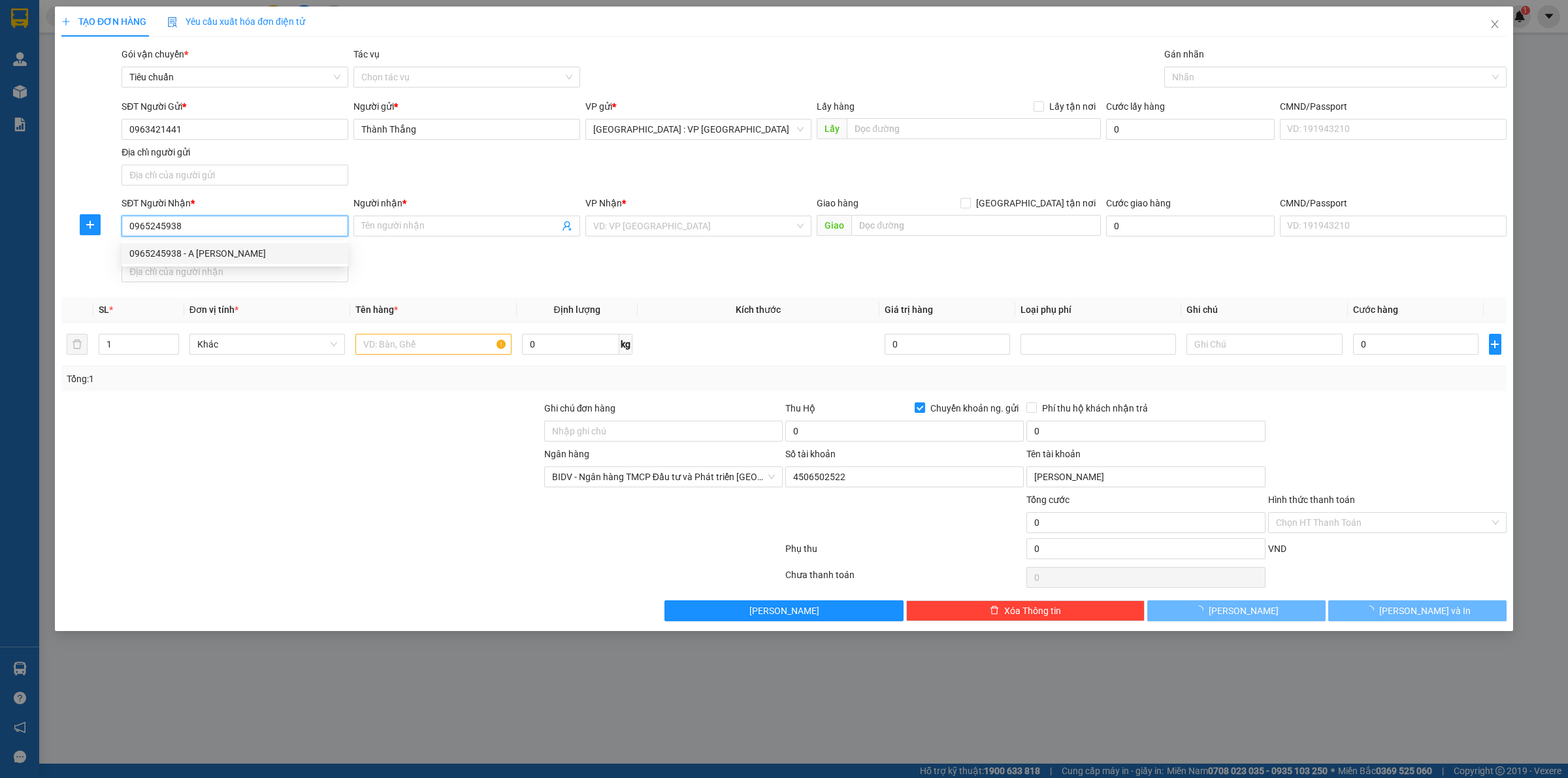
type input "A Trần"
type input "Phan Rang QL1A Ninh Thuận"
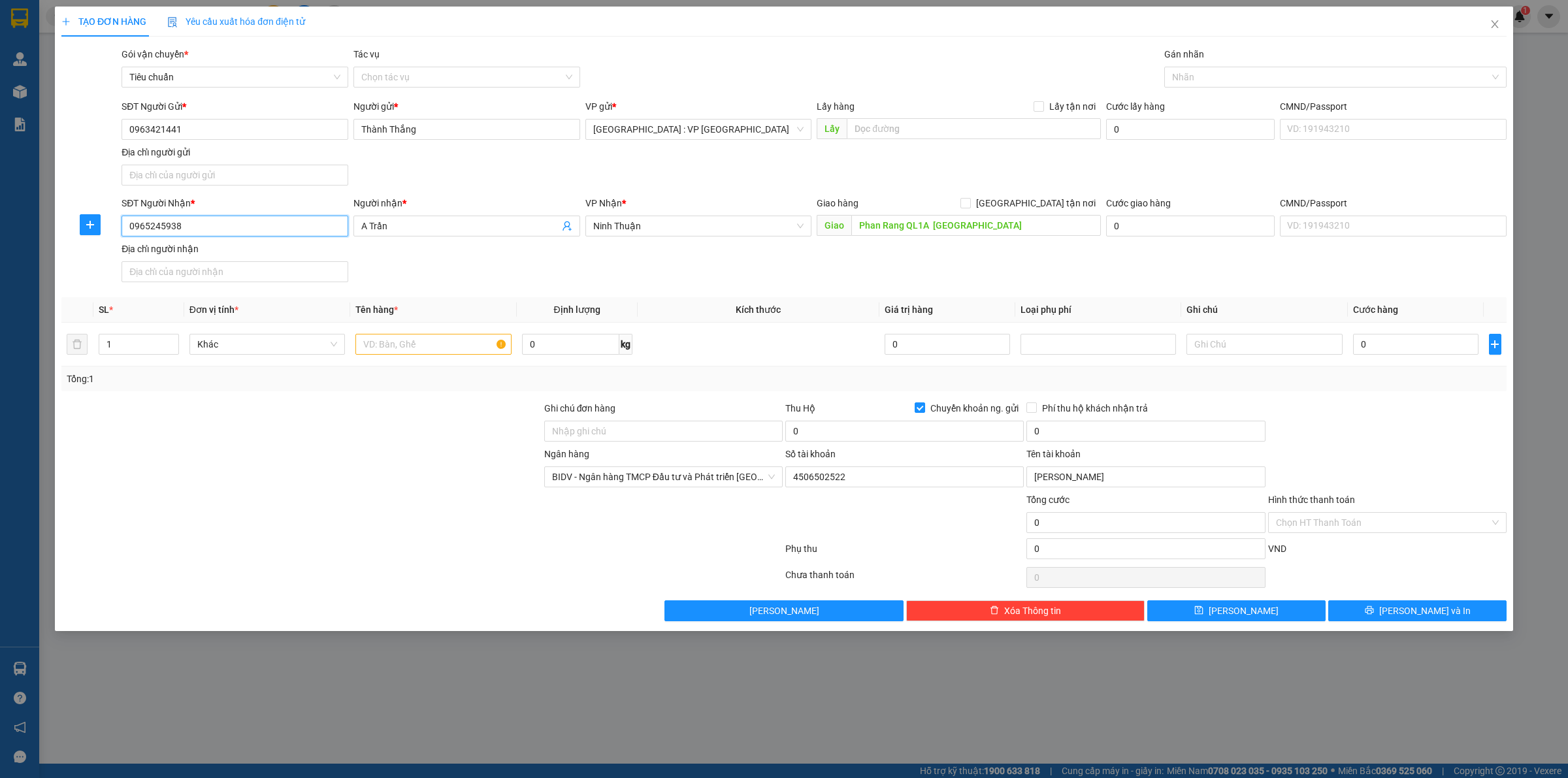
type input "0965245938"
click at [116, 347] on input "1" at bounding box center [138, 344] width 79 height 20
type input "10"
drag, startPoint x: 434, startPoint y: 347, endPoint x: 441, endPoint y: 344, distance: 7.6
click at [436, 347] on input "text" at bounding box center [433, 344] width 155 height 21
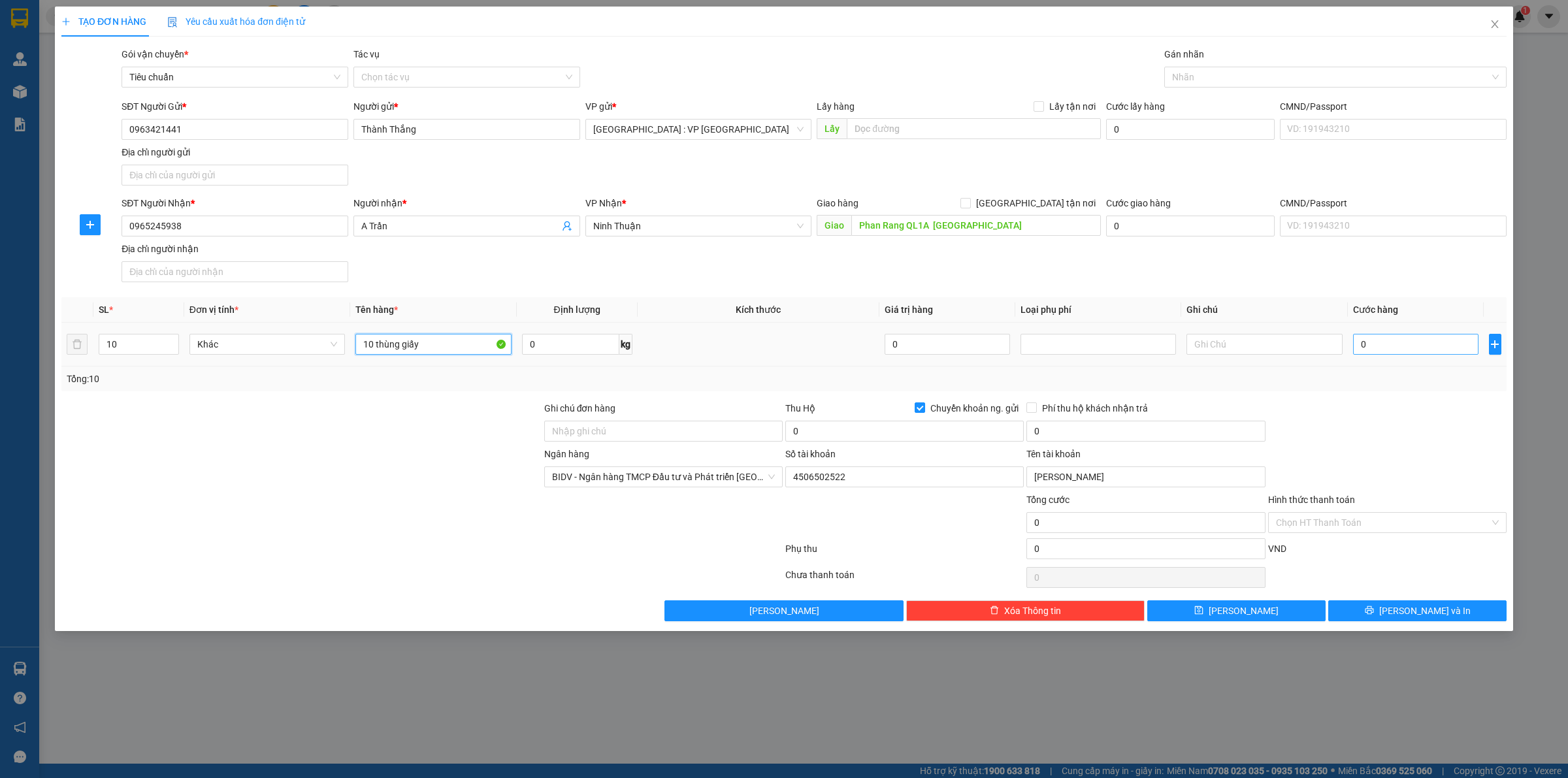
type input "10 thùng giấy"
click at [1383, 348] on input "0" at bounding box center [1416, 344] width 126 height 21
type input "1"
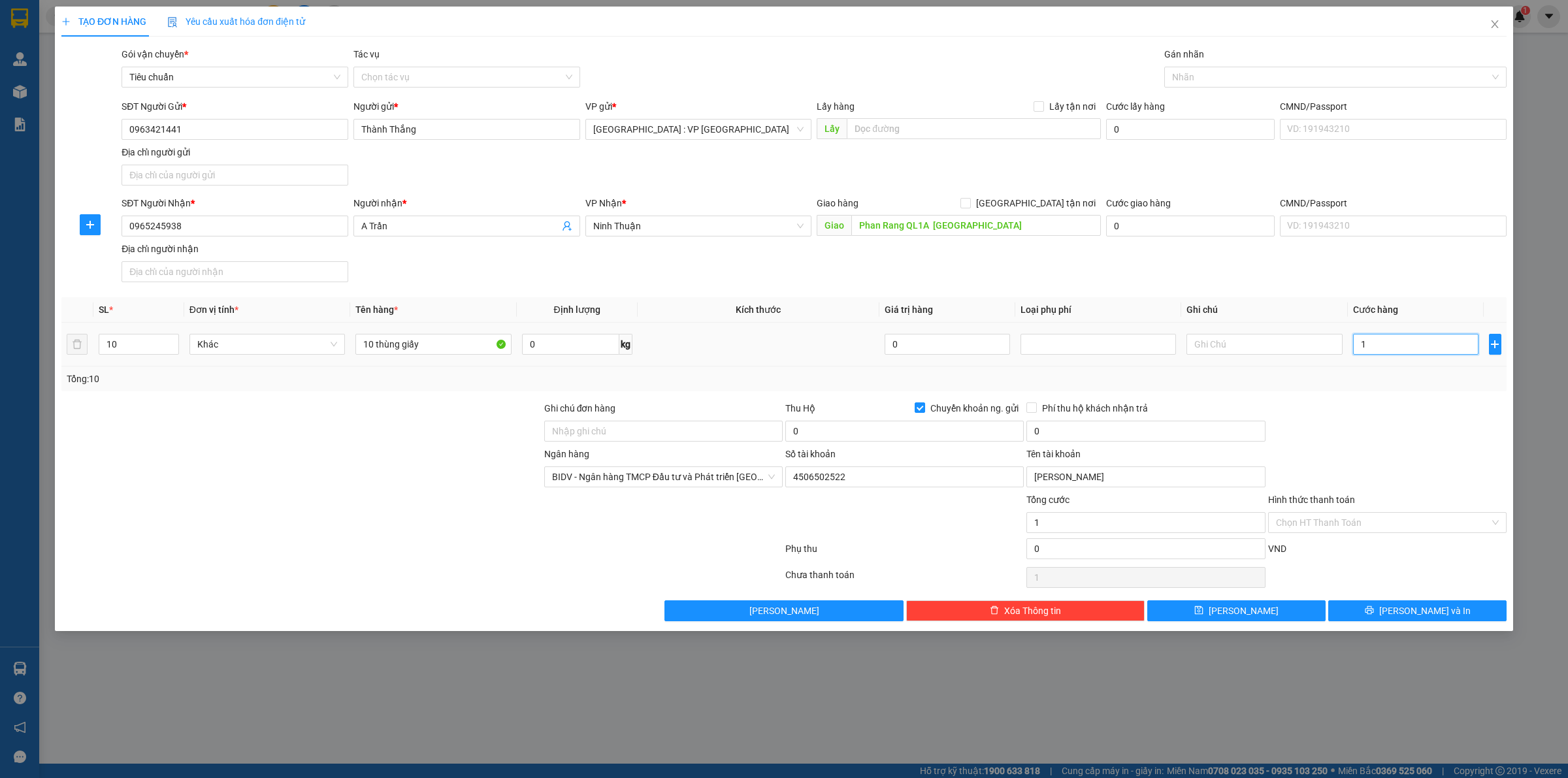
type input "13"
type input "134"
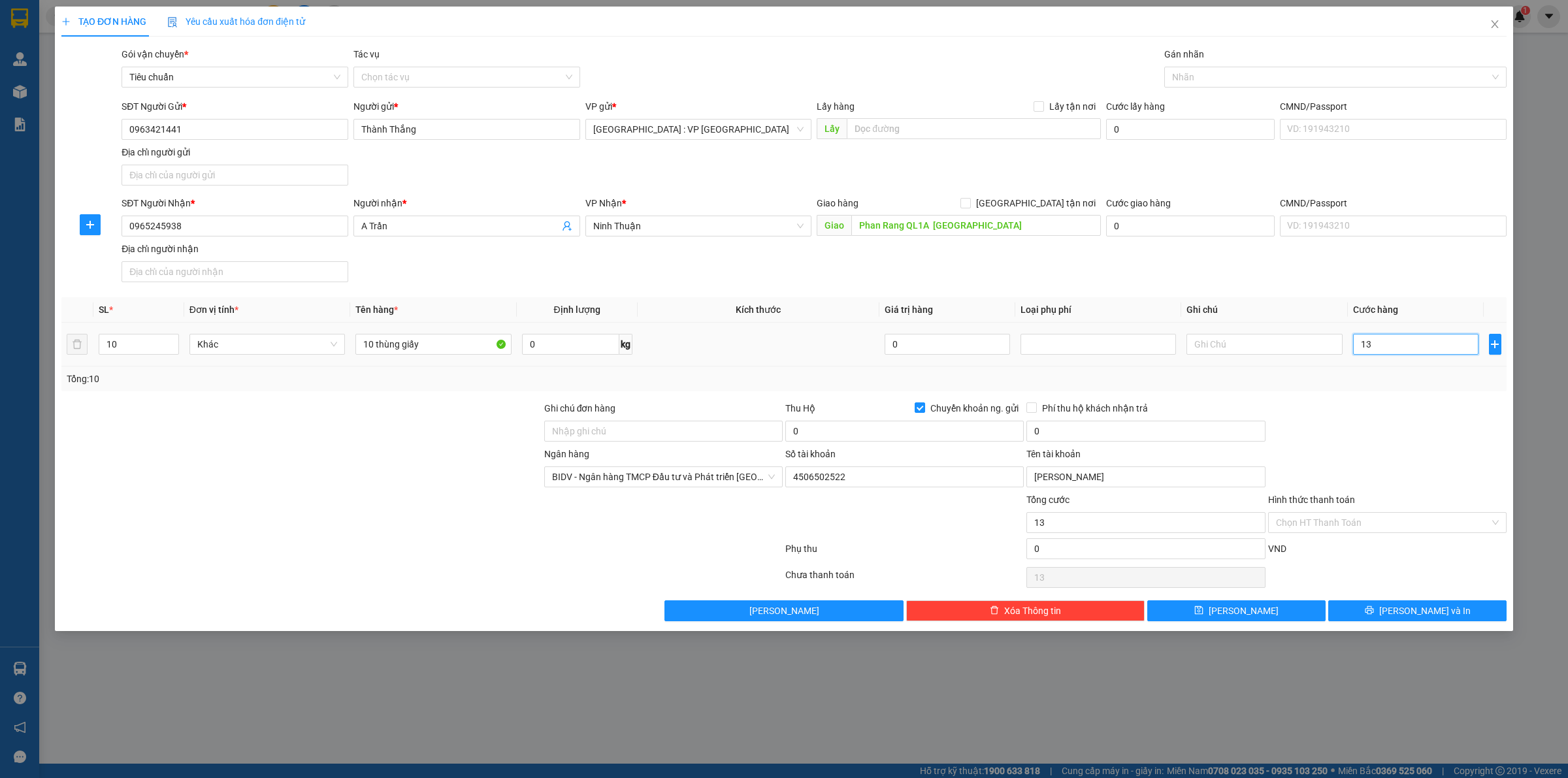
type input "134"
type input "1.340"
type input "13.400"
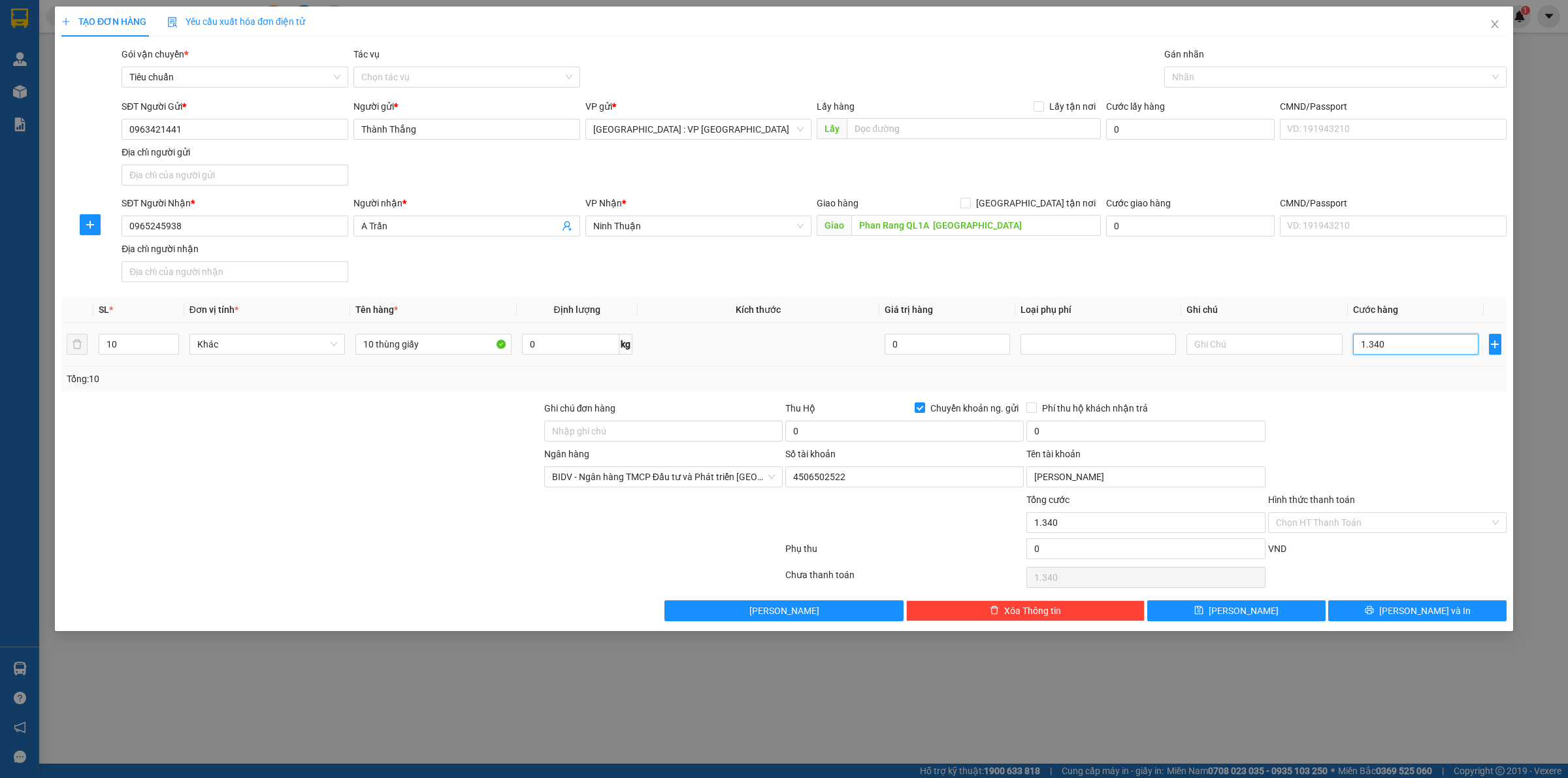
type input "13.400"
type input "134.000"
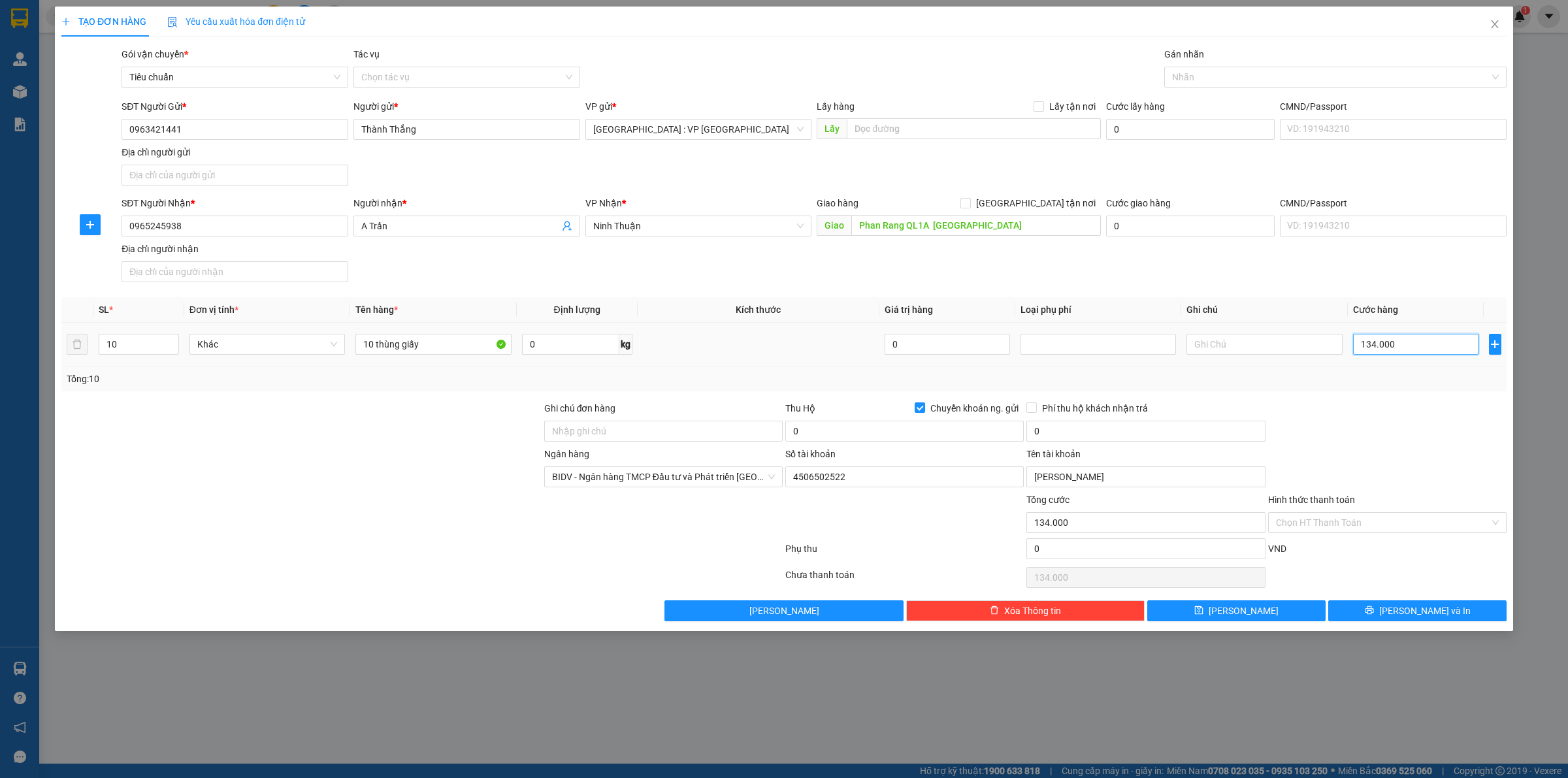
type input "1.340.000"
click at [862, 436] on input "0" at bounding box center [904, 431] width 239 height 21
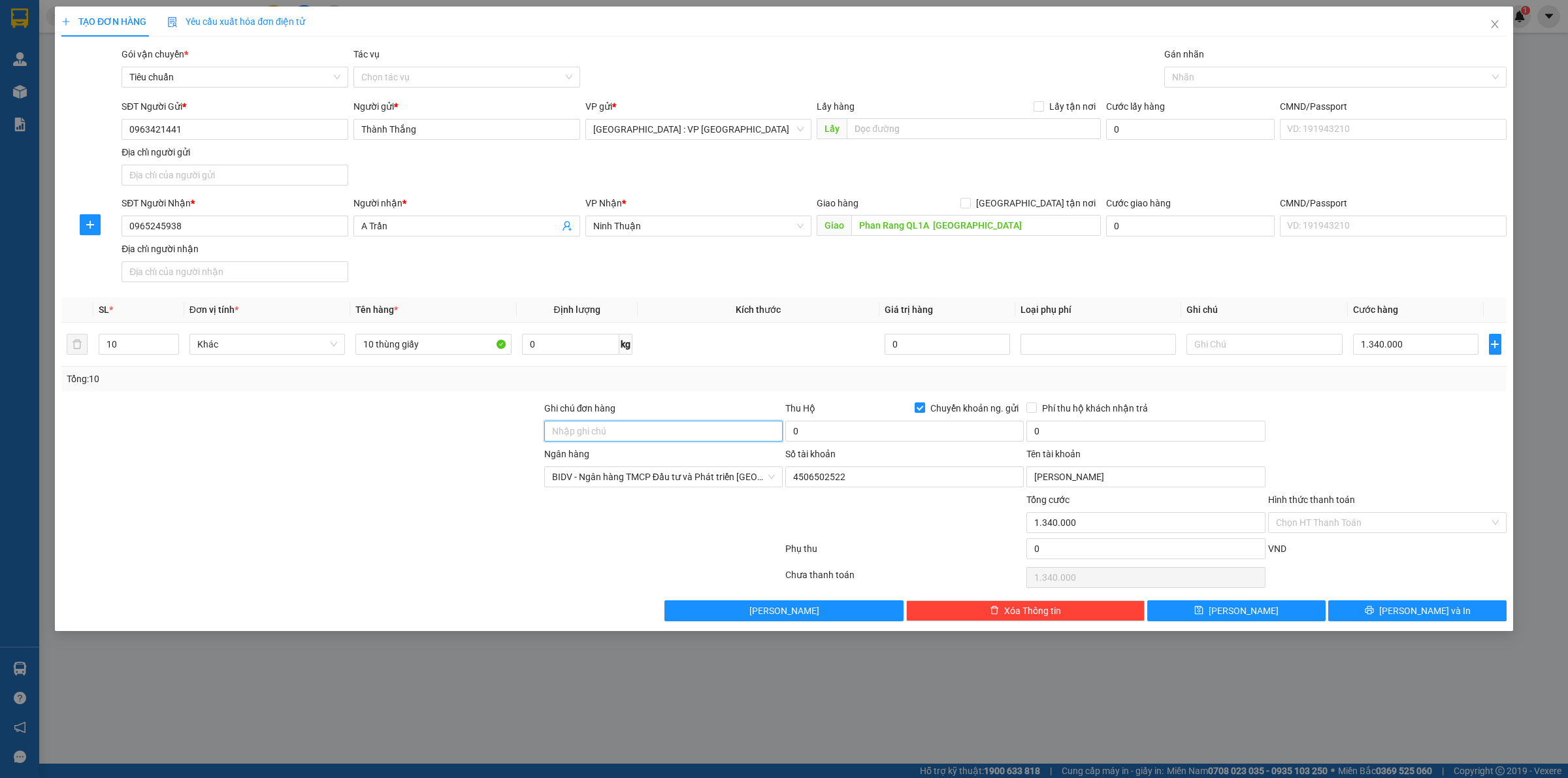
click at [639, 426] on input "Ghi chú đơn hàng" at bounding box center [664, 431] width 239 height 21
click at [715, 433] on input "HÀNG DỄ VỠ CHÚ Ý BỐC XẾP NHẸ TAY KHÔNG ĐÈ HÀNG ( HƯ VỠ KHÔNG ĐỀN GIÁ TRỊ HÀNG )" at bounding box center [664, 431] width 239 height 21
type input "HÀNG DỄ VỠ CHÚ Ý BỐC XẾP NHẸ TAY KHÔNG ĐÈ HÀNG ( HƯ VỠ KHÔNG ĐỀN)"
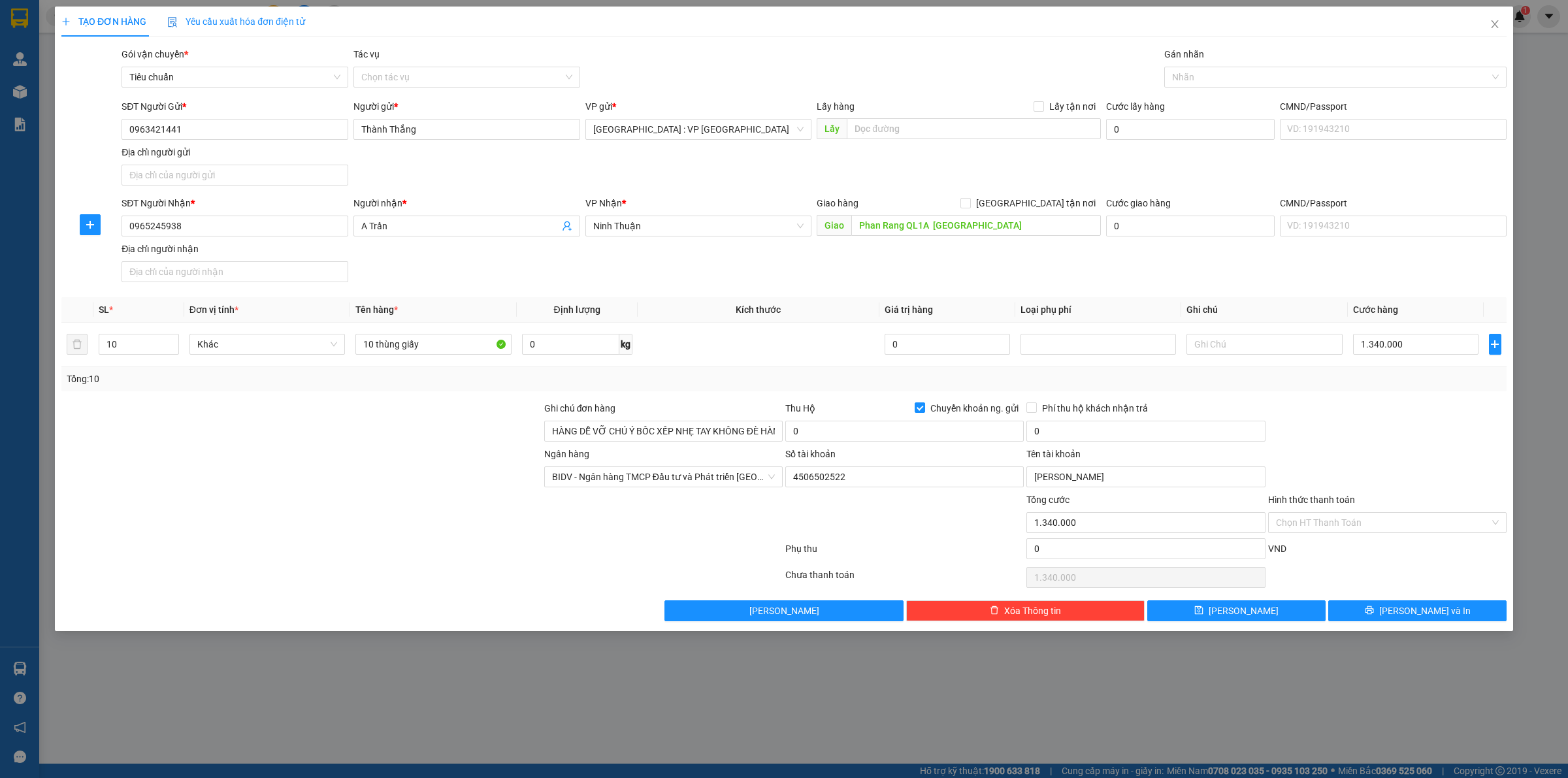
click at [579, 559] on div at bounding box center [422, 551] width 724 height 26
click at [1380, 342] on input "1.340.000" at bounding box center [1416, 344] width 126 height 21
type input "1"
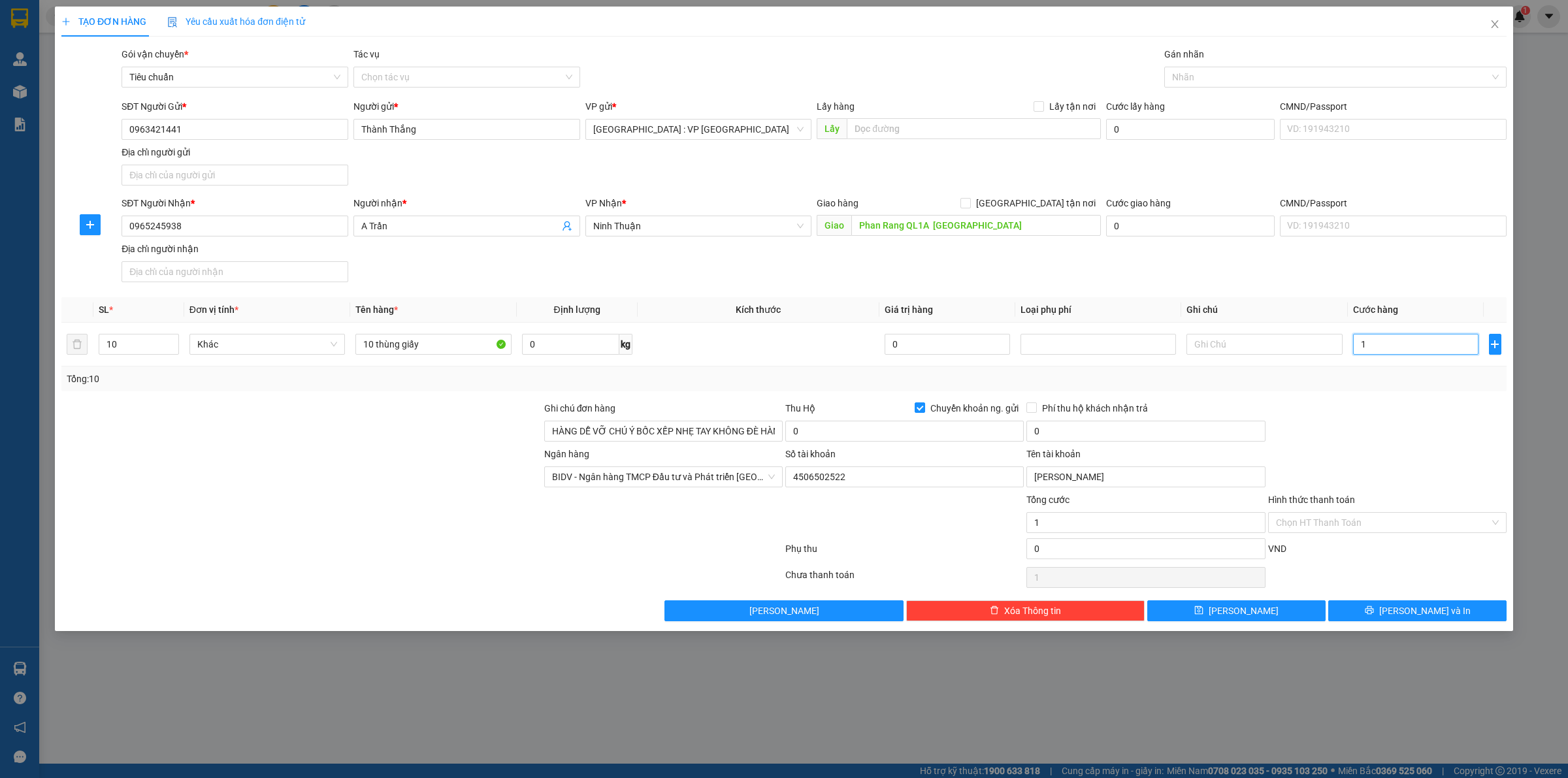
type input "13"
type input "130"
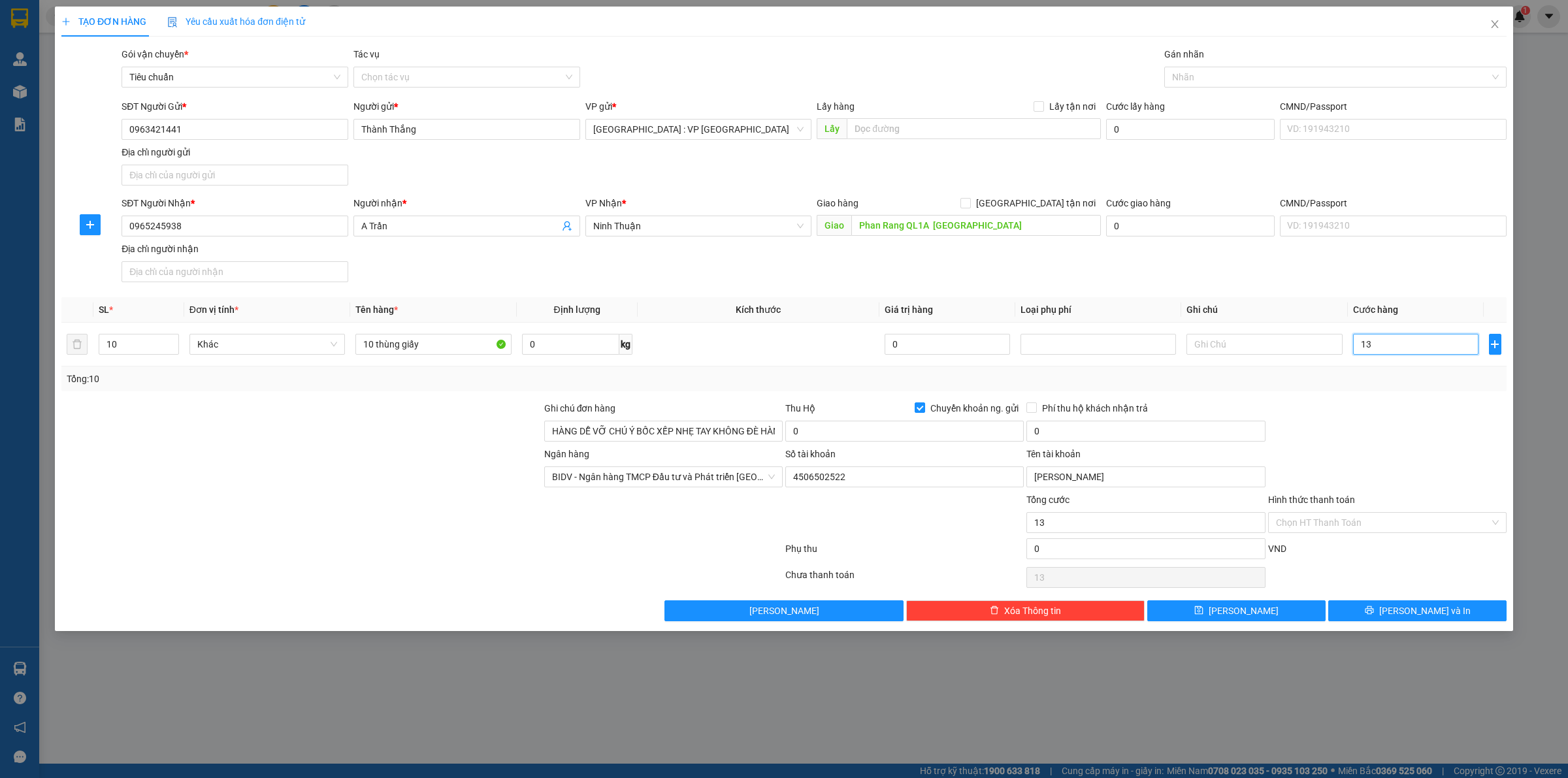
type input "130"
type input "1.300"
type input "13.000"
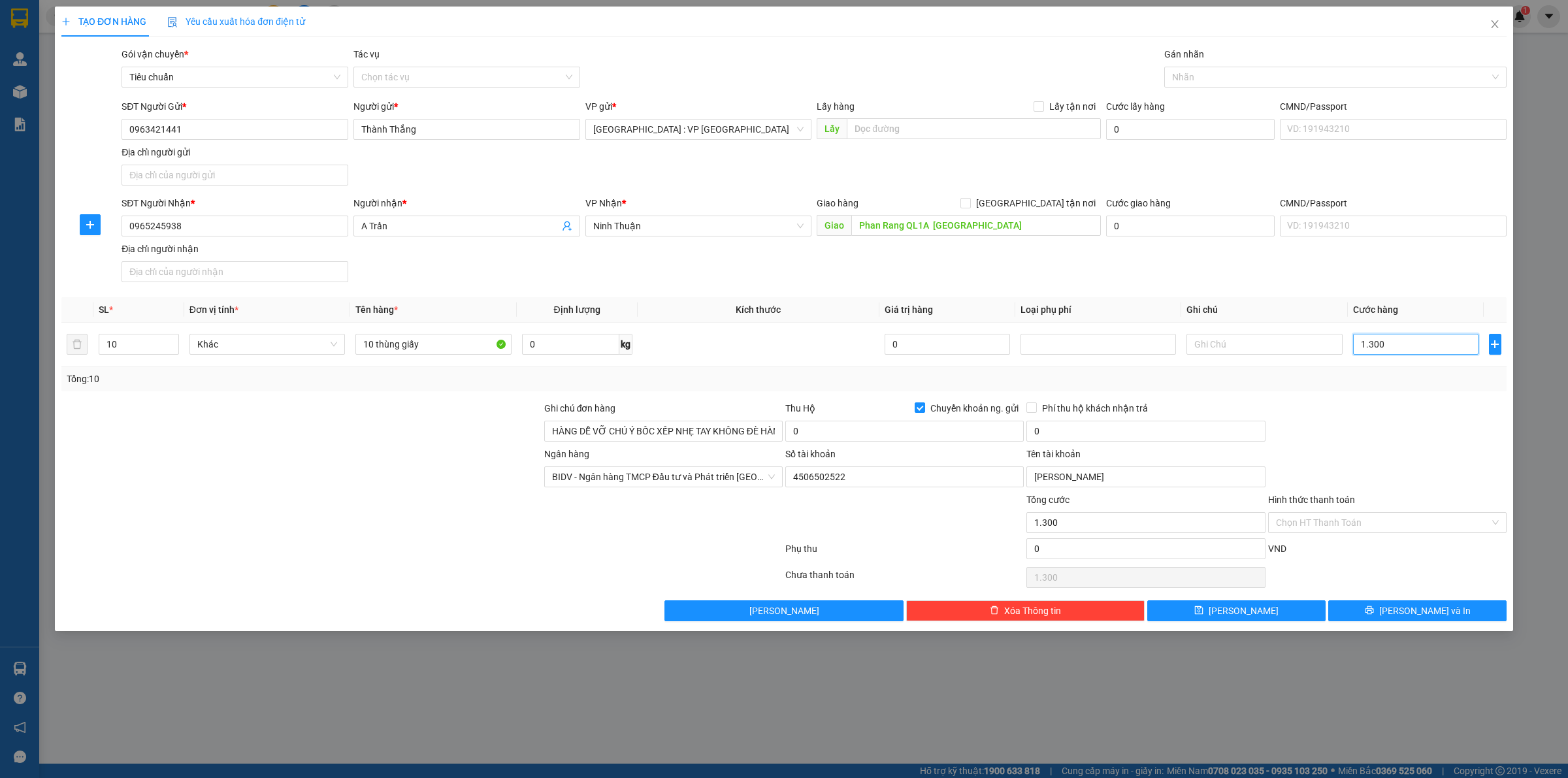
type input "13.000"
type input "130.000"
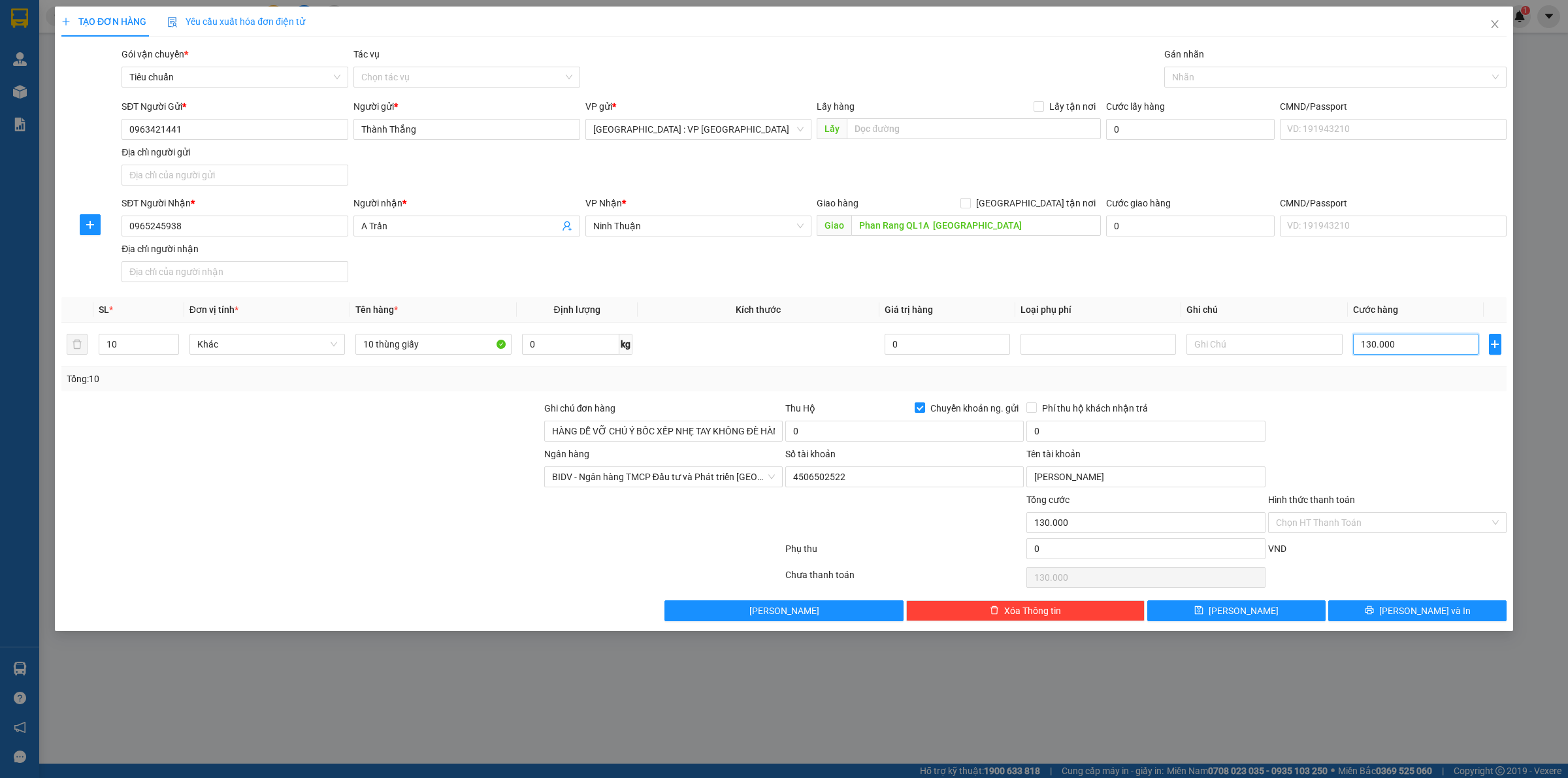
type input "1.300.000"
click at [1209, 77] on div at bounding box center [1329, 77] width 323 height 16
type input "1.300.000"
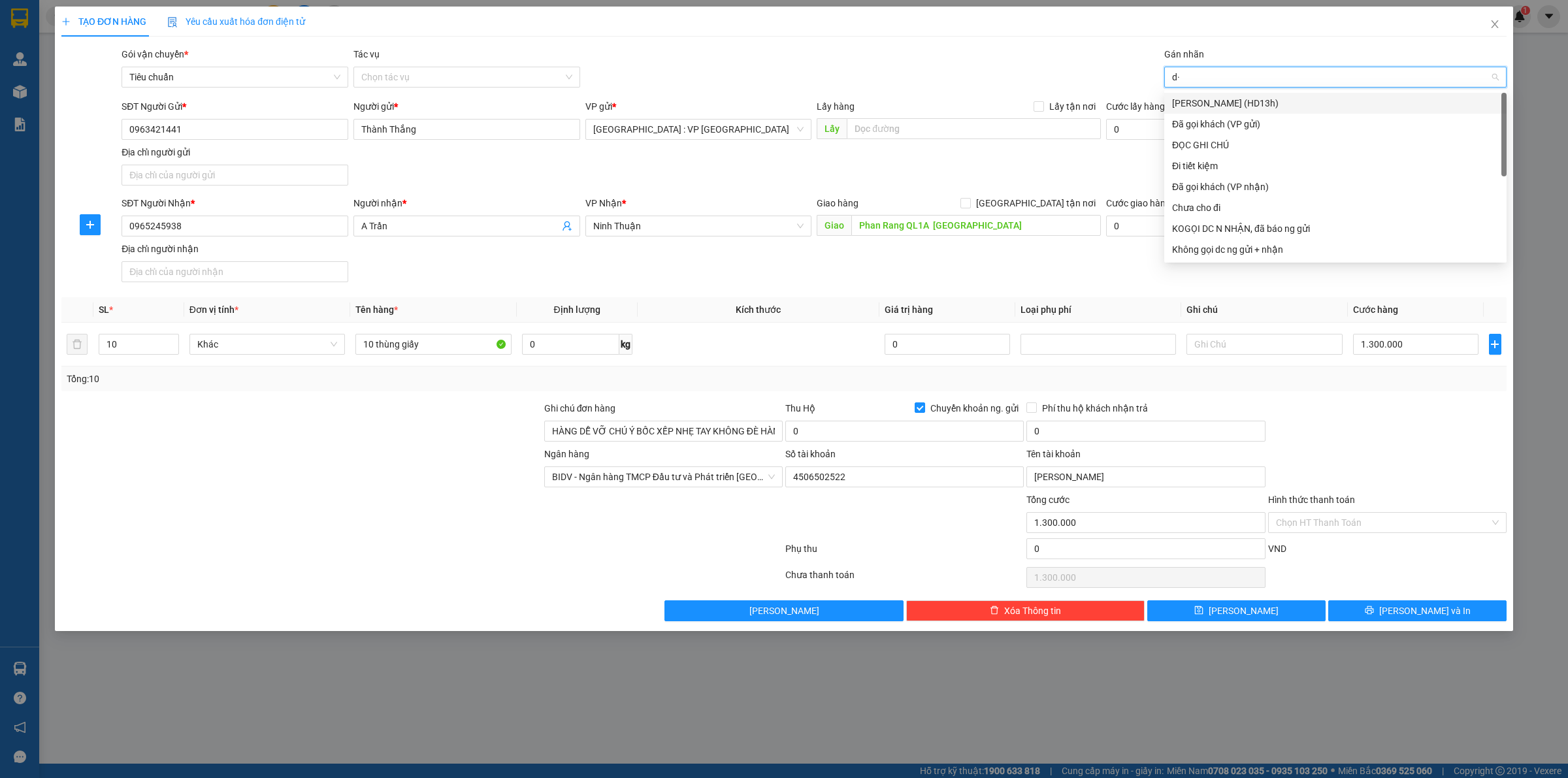
type input "d"
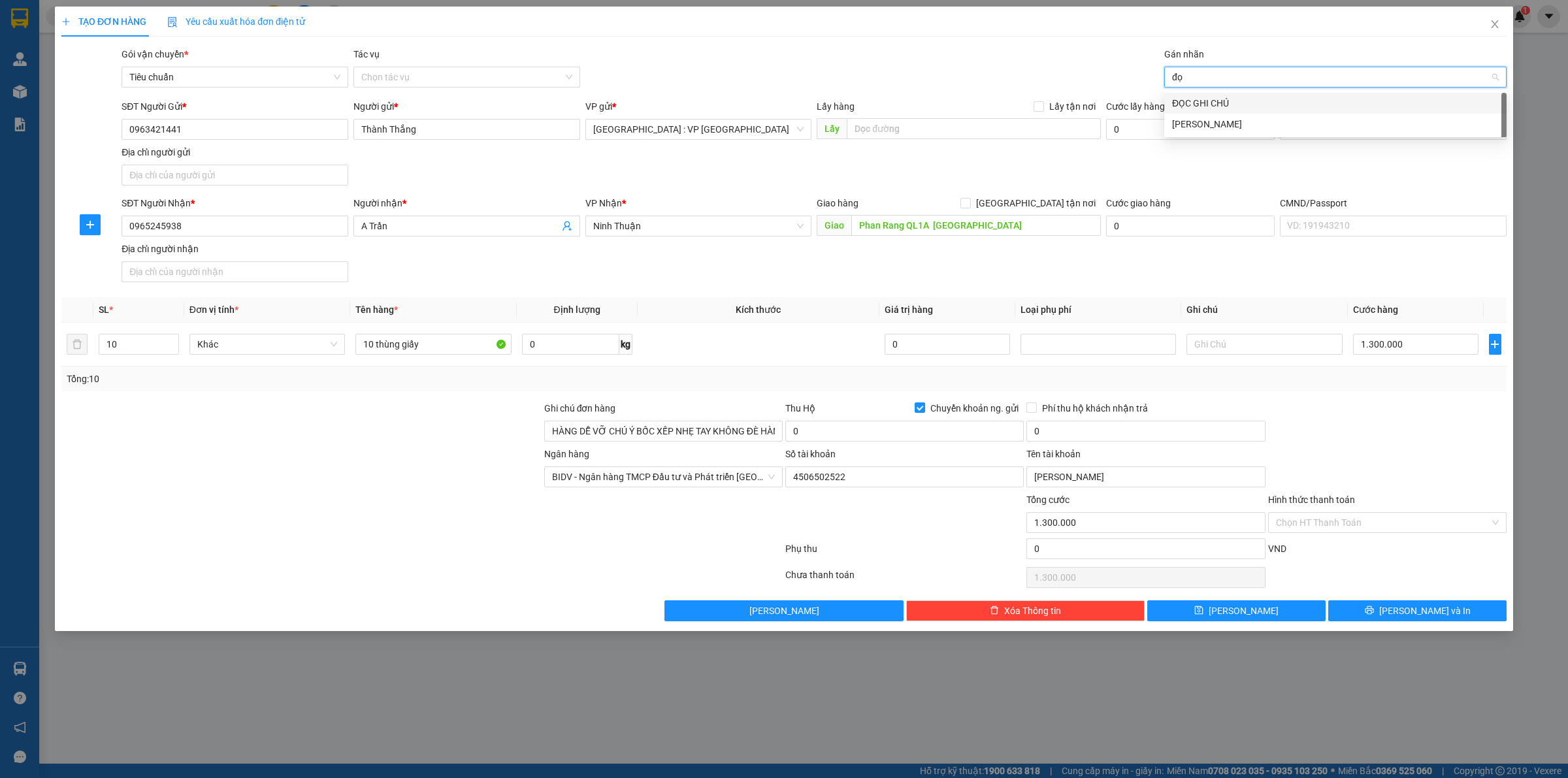
type input "đọc"
click at [1221, 101] on div "ĐỌC GHI CHÚ" at bounding box center [1336, 103] width 327 height 14
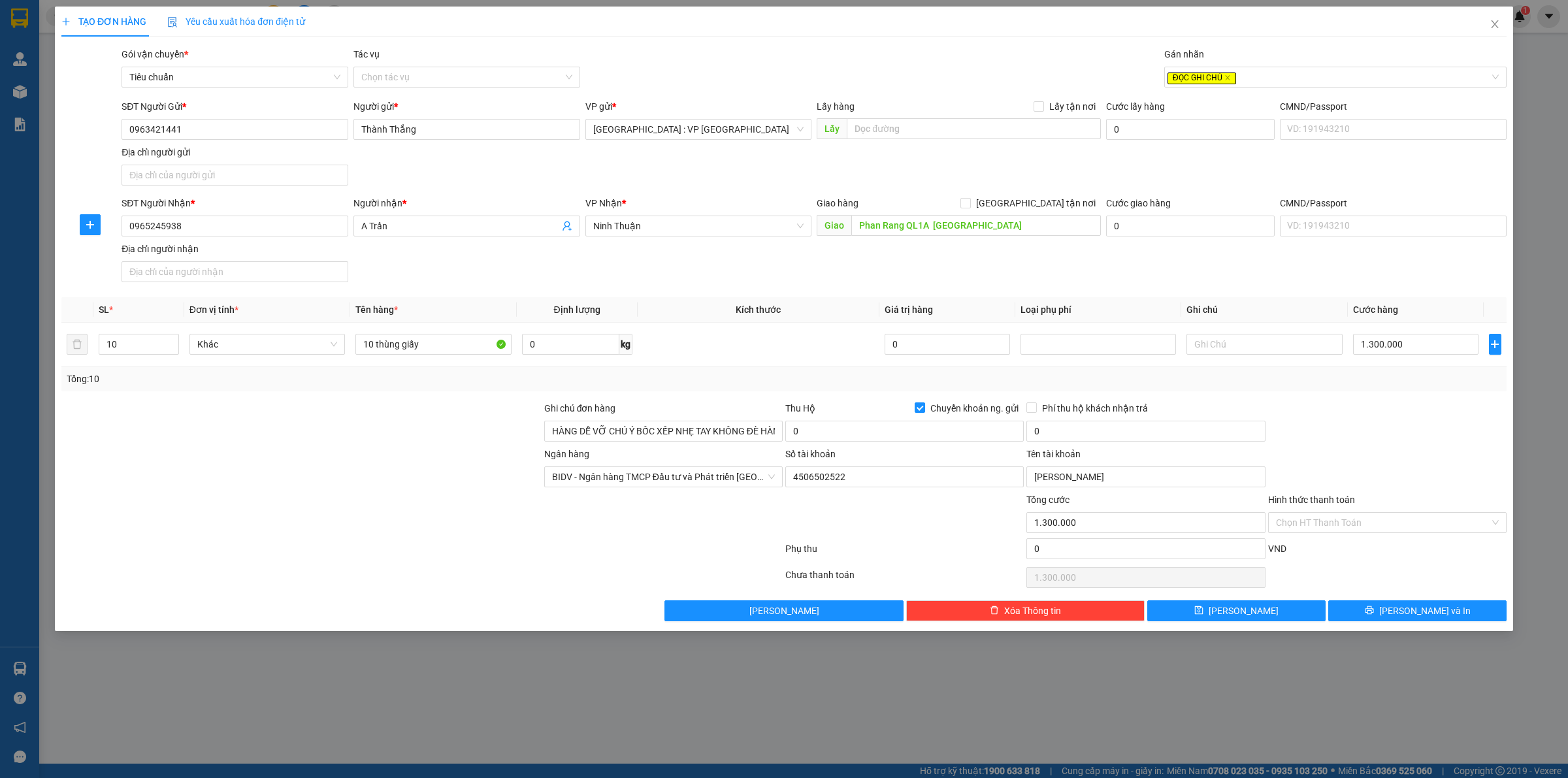
click at [1117, 276] on div "SĐT Người Nhận * 0965245938 Người nhận * A Trần VP Nhận * Ninh Thuận Giao hàng …" at bounding box center [814, 242] width 1391 height 92
click at [817, 431] on input "0" at bounding box center [904, 431] width 239 height 21
type input "33.700.000"
click at [879, 534] on div at bounding box center [904, 516] width 241 height 46
click at [1142, 434] on input "0" at bounding box center [1145, 431] width 239 height 21
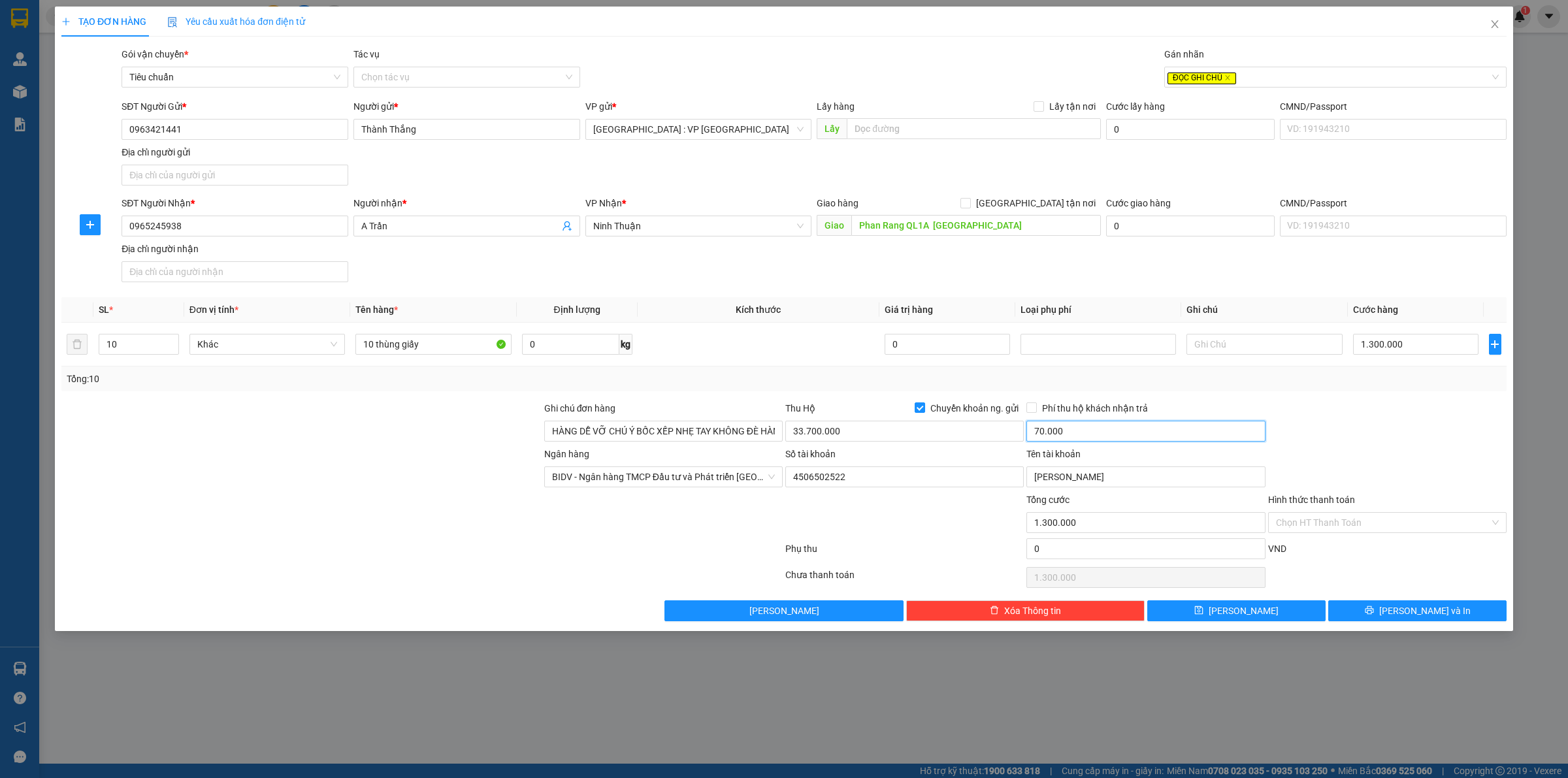
type input "70.000"
click at [1393, 409] on div at bounding box center [1388, 424] width 241 height 46
click at [1409, 615] on span "[PERSON_NAME] và In" at bounding box center [1425, 610] width 92 height 14
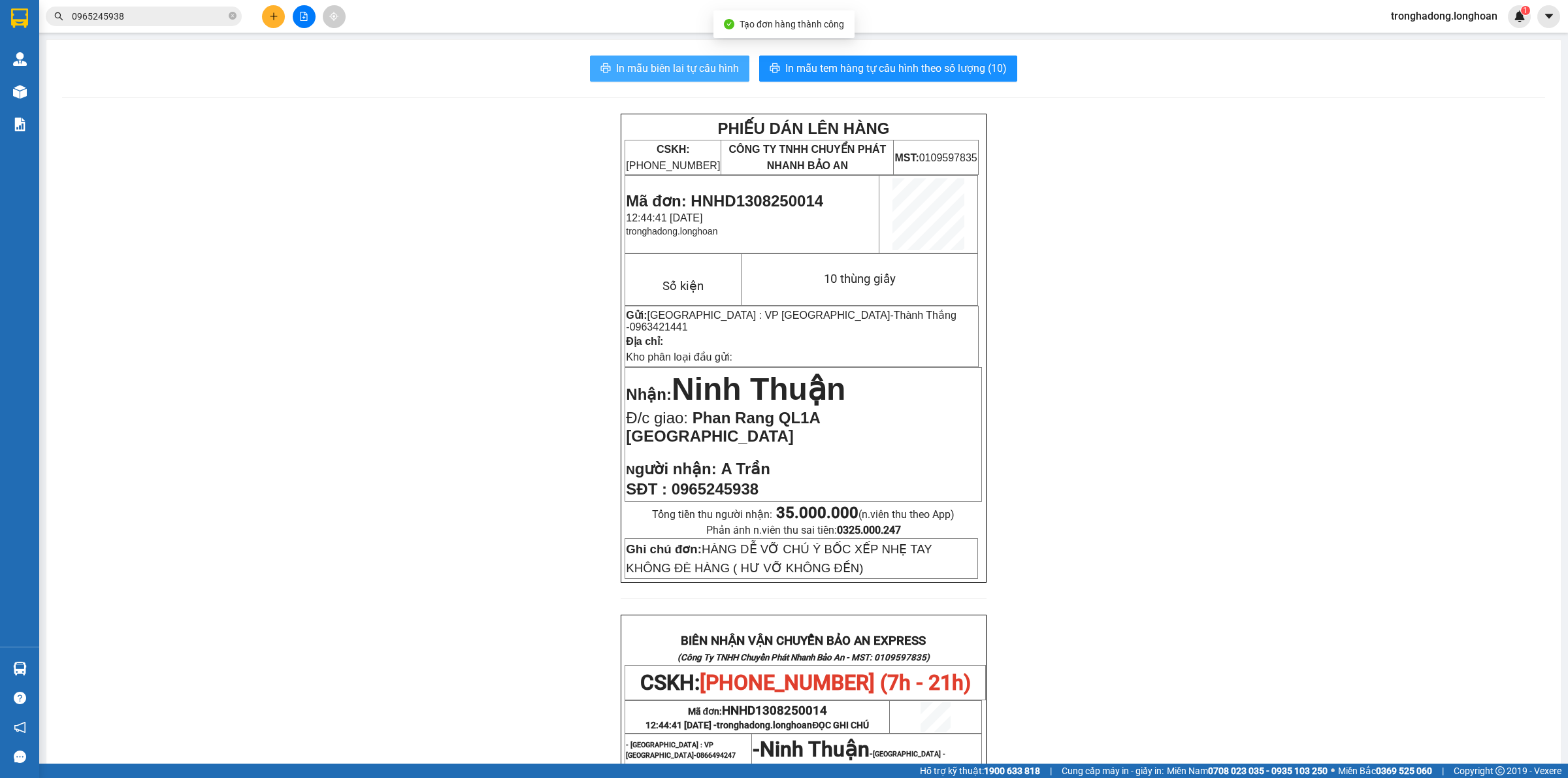
click at [653, 70] on span "In mẫu biên lai tự cấu hình" at bounding box center [678, 68] width 123 height 16
click at [916, 63] on span "In mẫu tem hàng tự cấu hình theo số lượng (10)" at bounding box center [896, 68] width 222 height 16
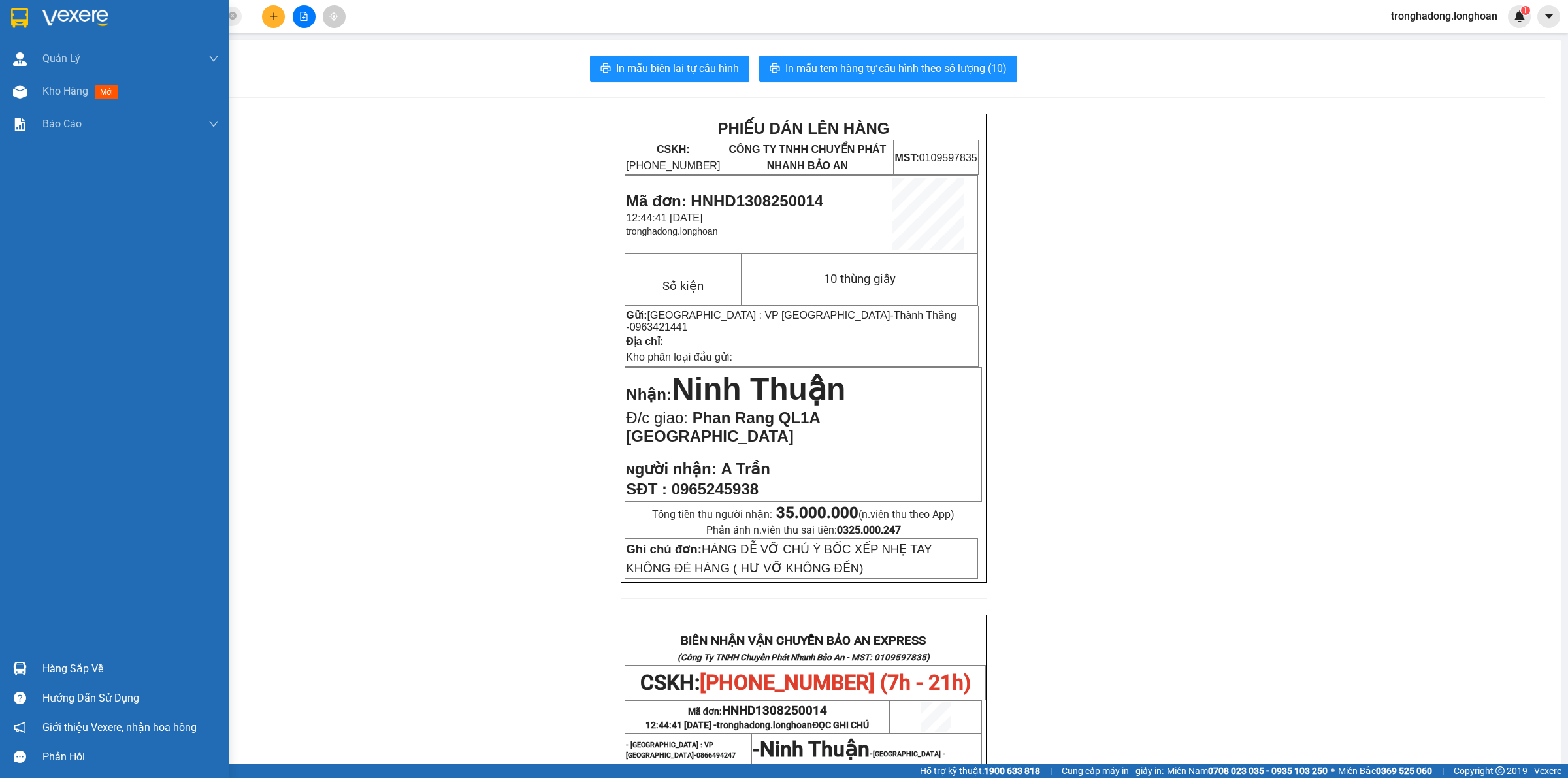
click at [17, 20] on img at bounding box center [19, 18] width 17 height 20
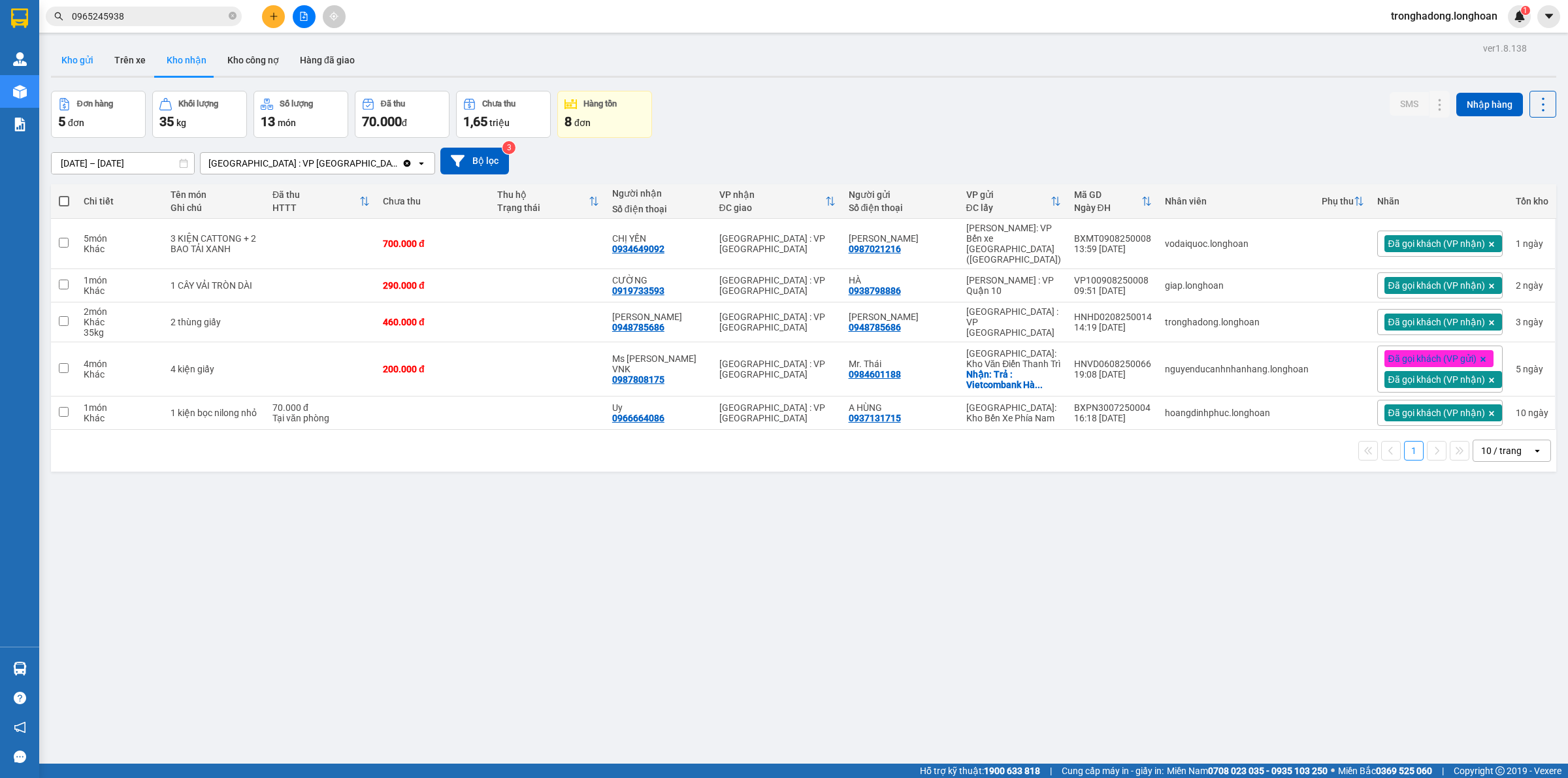
click at [69, 57] on button "Kho gửi" at bounding box center [78, 60] width 53 height 31
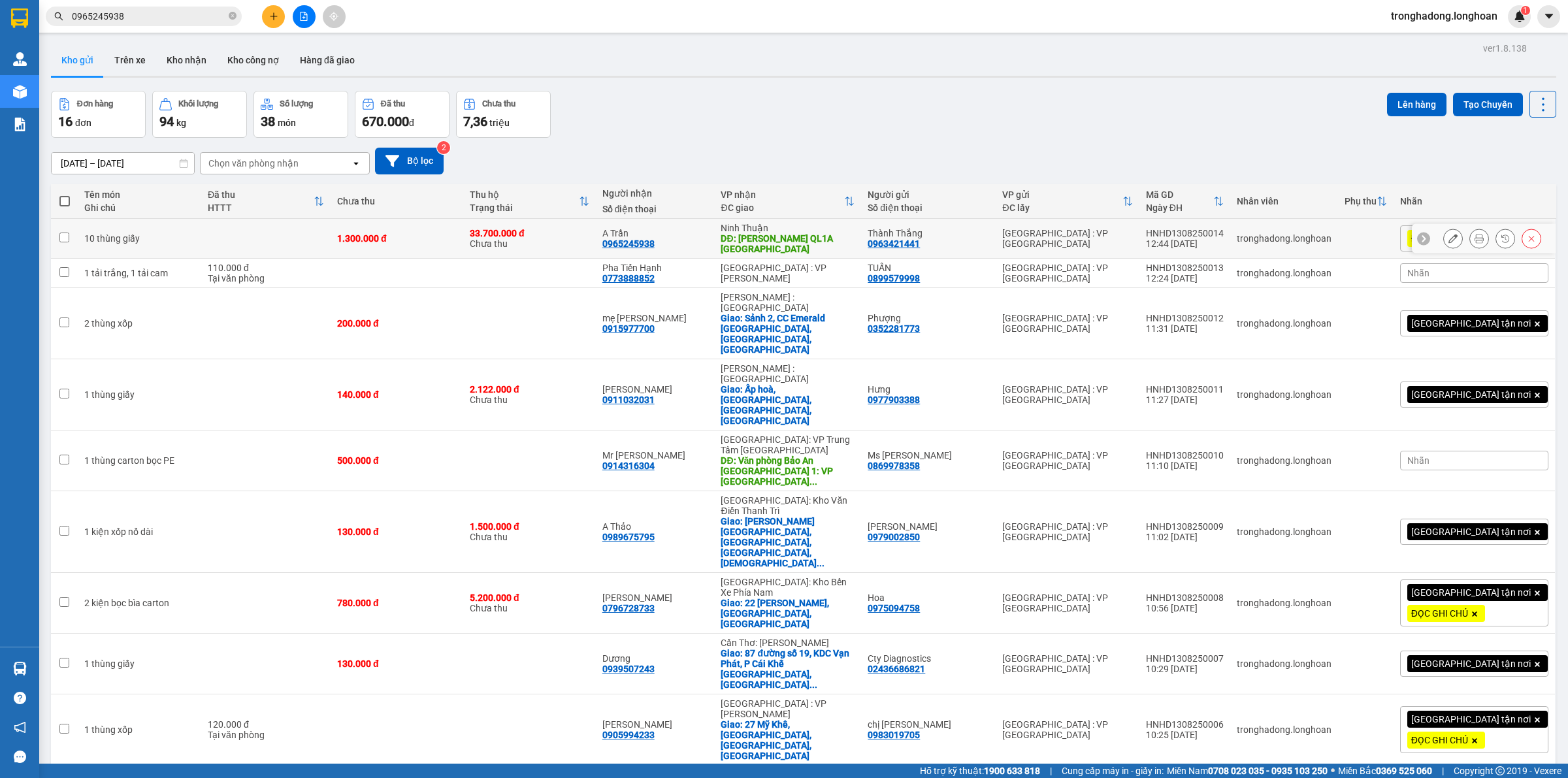
click at [1449, 242] on icon at bounding box center [1453, 239] width 9 height 9
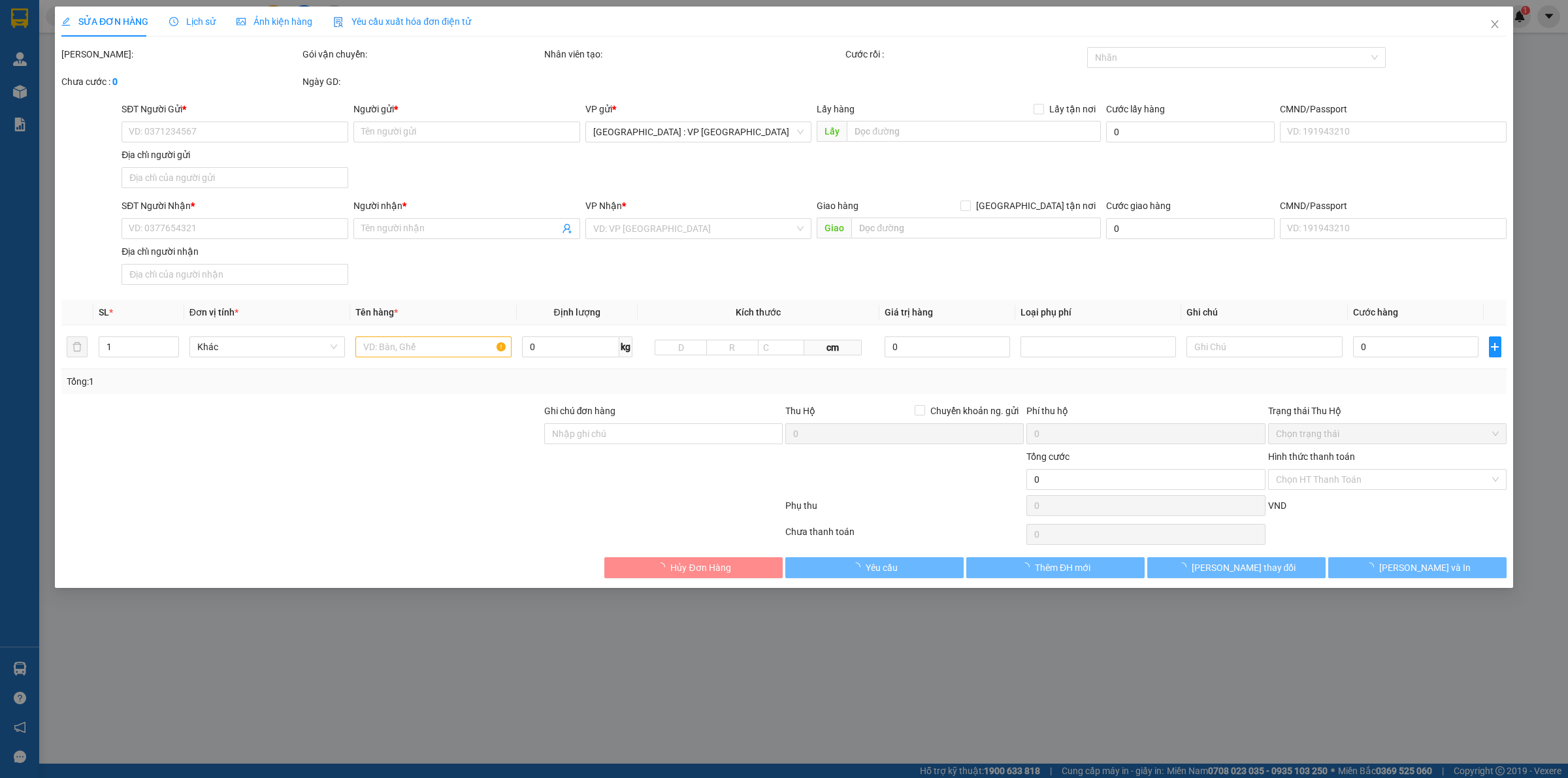
type input "0963421441"
type input "Thành Thắng"
type input "0965245938"
type input "A Trần"
type input "Phan Rang QL1A Ninh Thuận"
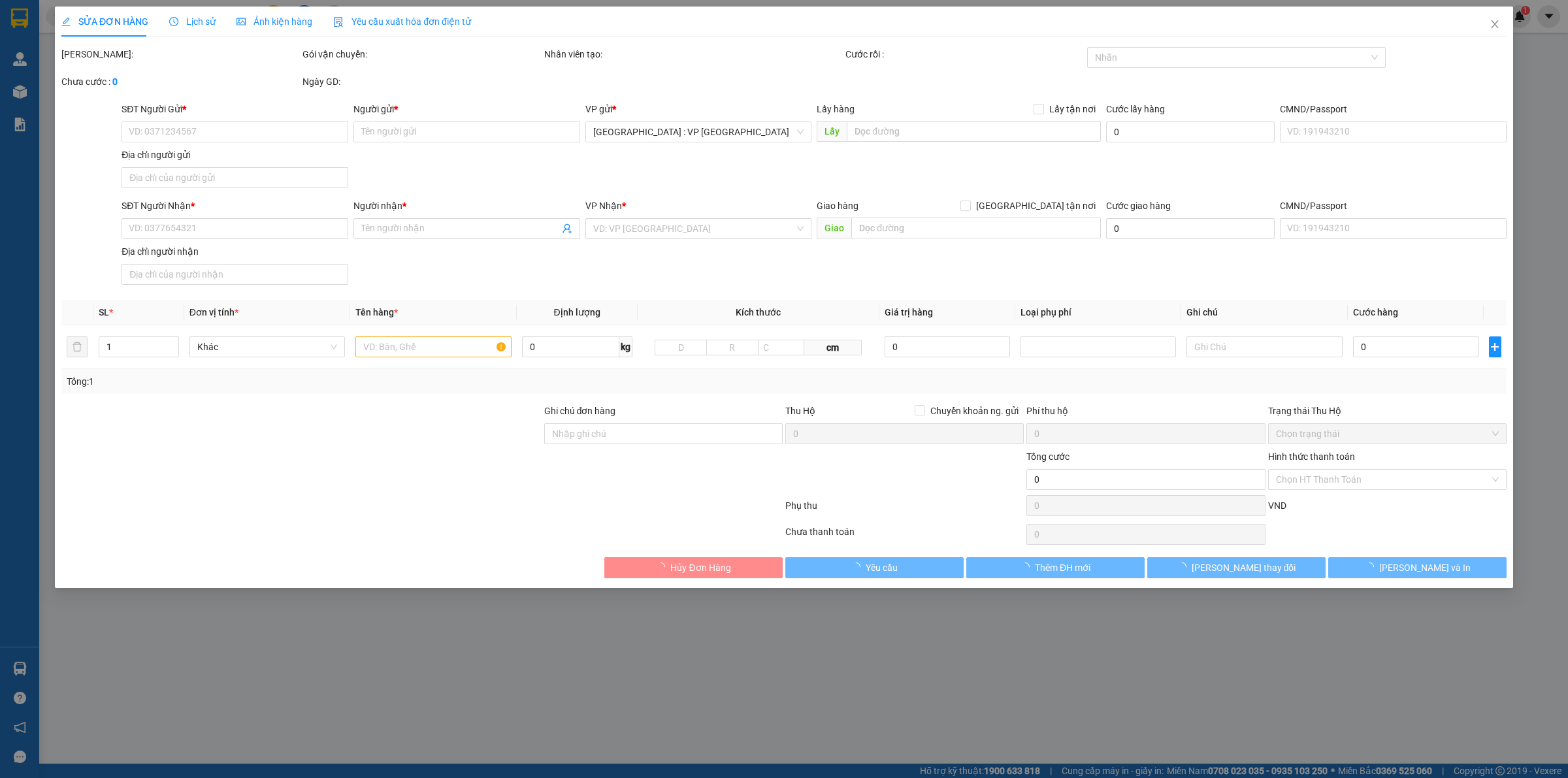
type input "HÀNG DỄ VỠ CHÚ Ý BỐC XẾP NHẸ TAY KHÔNG ĐÈ HÀNG ( HƯ VỠ KHÔNG ĐỀN)"
type input "1.300.000"
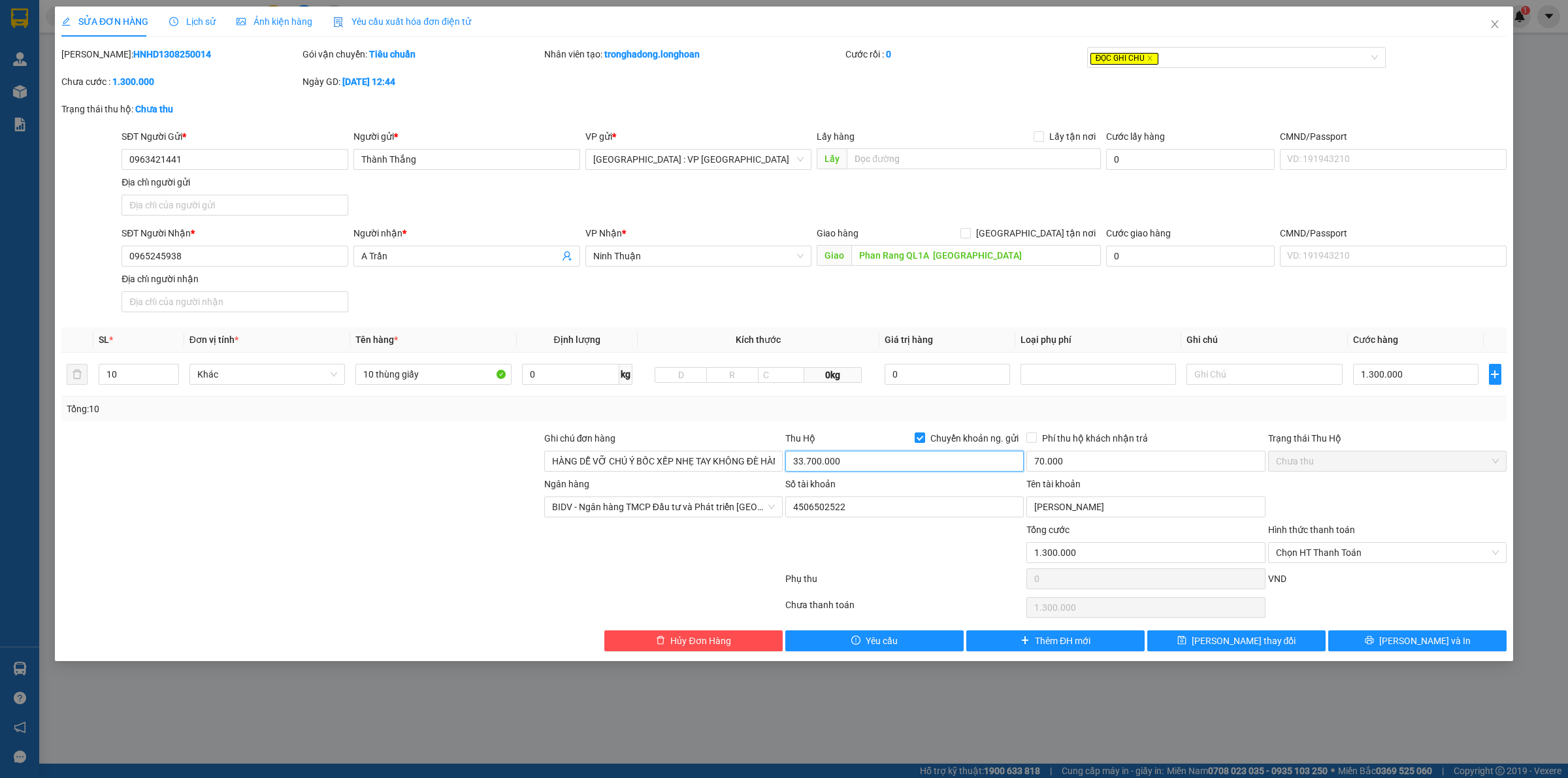
click at [808, 465] on input "33.700.000" at bounding box center [904, 461] width 239 height 21
type input "33.300.000"
click at [873, 567] on div at bounding box center [904, 545] width 241 height 46
click at [1374, 645] on icon "printer" at bounding box center [1368, 640] width 8 height 8
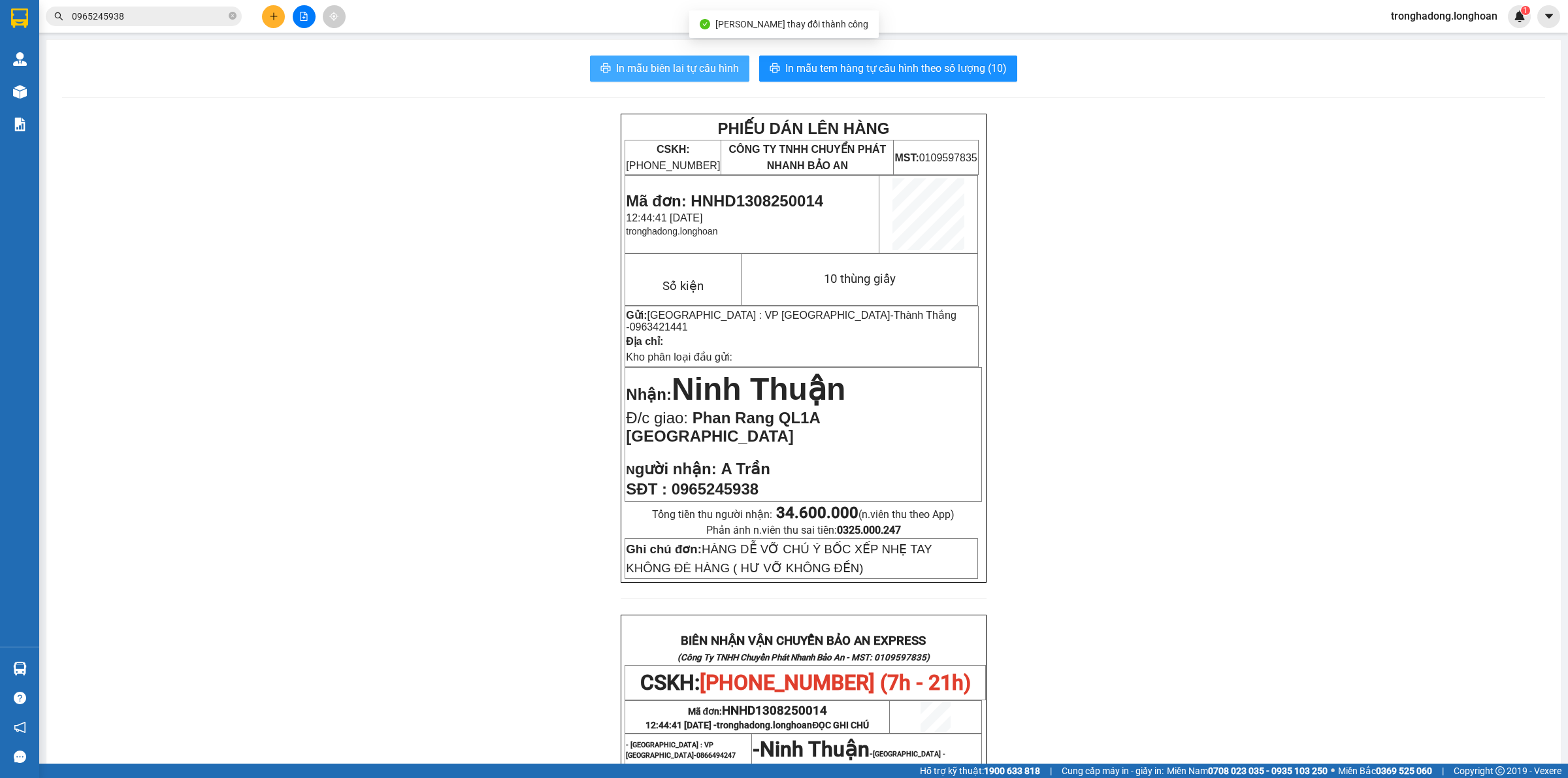
click at [658, 64] on span "In mẫu biên lai tự cấu hình" at bounding box center [678, 68] width 123 height 16
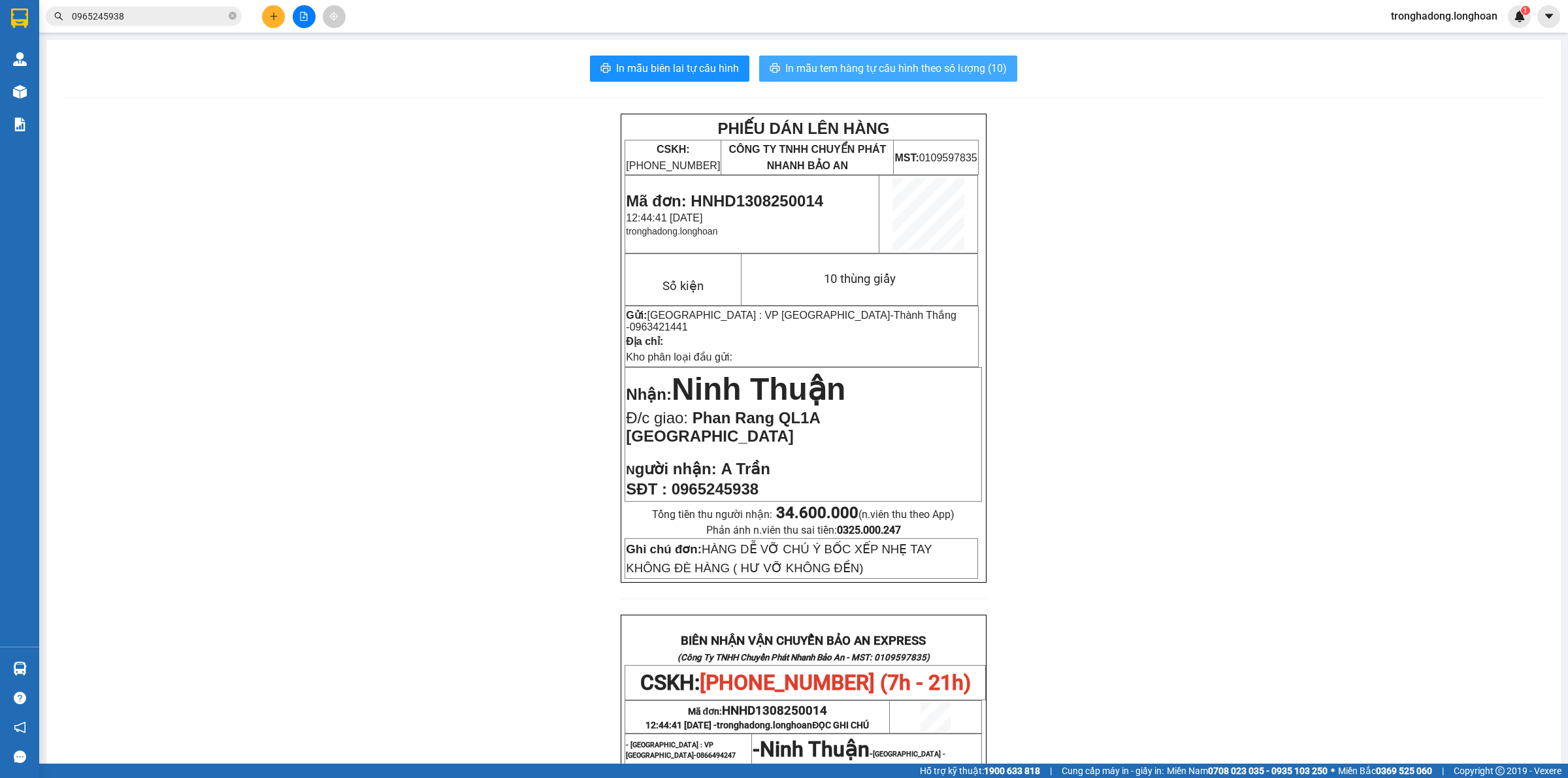
click at [838, 74] on span "In mẫu tem hàng tự cấu hình theo số lượng (10)" at bounding box center [896, 68] width 222 height 16
click at [273, 13] on icon "plus" at bounding box center [273, 16] width 9 height 9
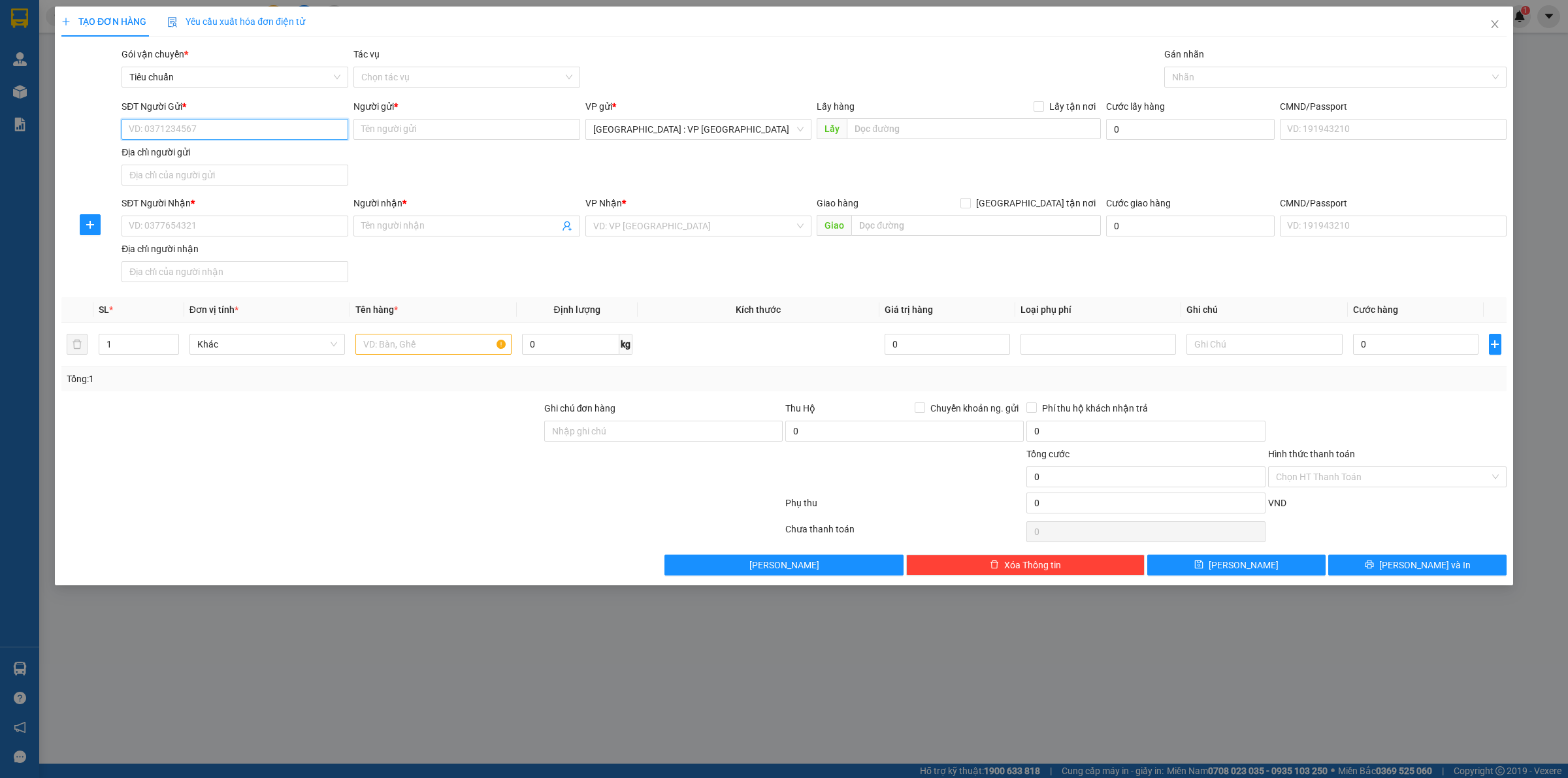
click at [257, 126] on input "SĐT Người Gửi *" at bounding box center [234, 129] width 227 height 21
type input "0989346477"
click at [250, 157] on div "0989346477 - Cty Vietbeton" at bounding box center [235, 156] width 211 height 14
type input "Cty Vietbeton"
type input "0989346477"
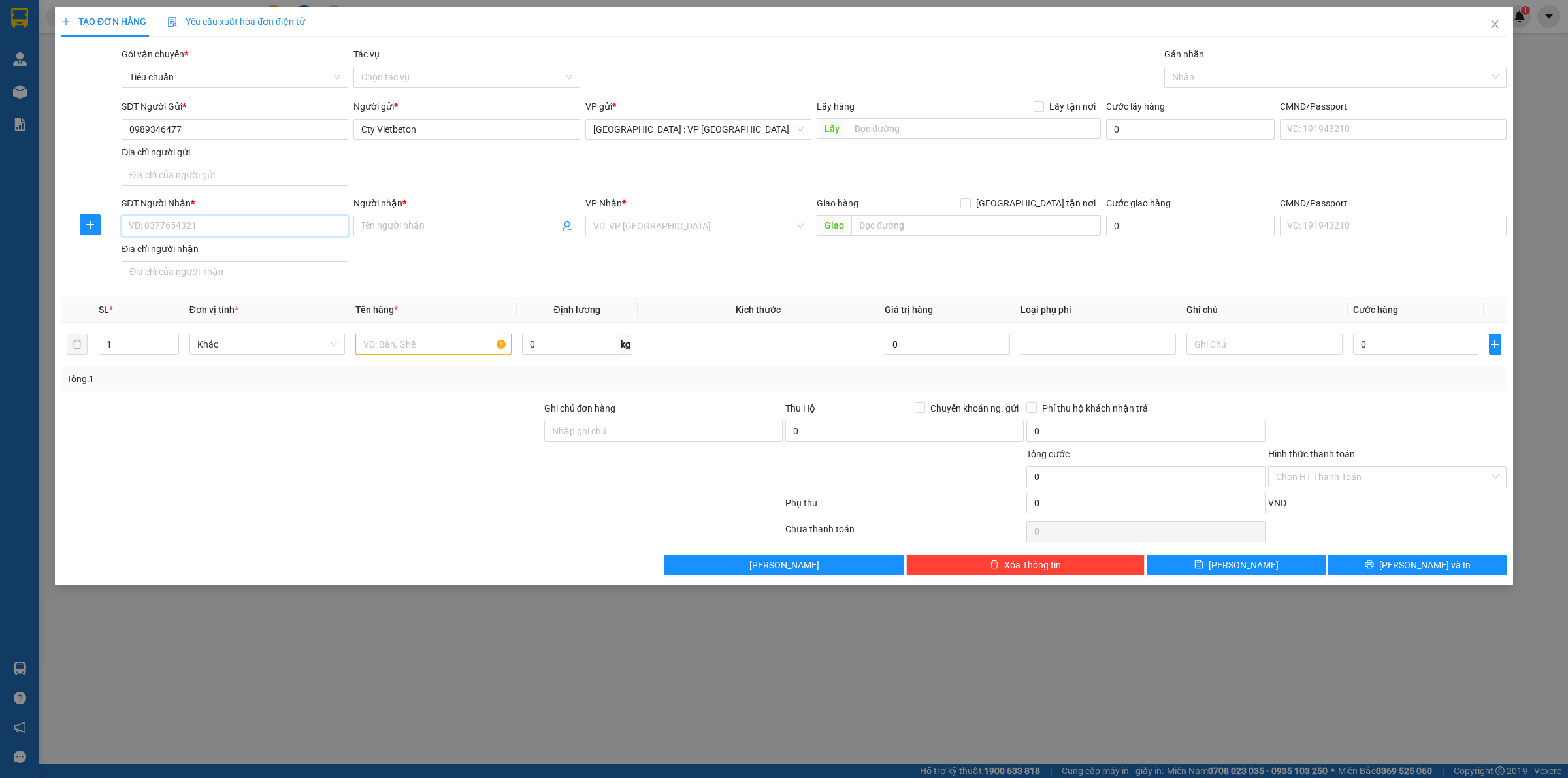
click at [260, 226] on input "SĐT Người Nhận *" at bounding box center [234, 226] width 227 height 21
type input "0708141989"
click at [440, 229] on input "Người nhận *" at bounding box center [460, 225] width 198 height 14
type input "D"
type input "Đặng Ngọc Chung"
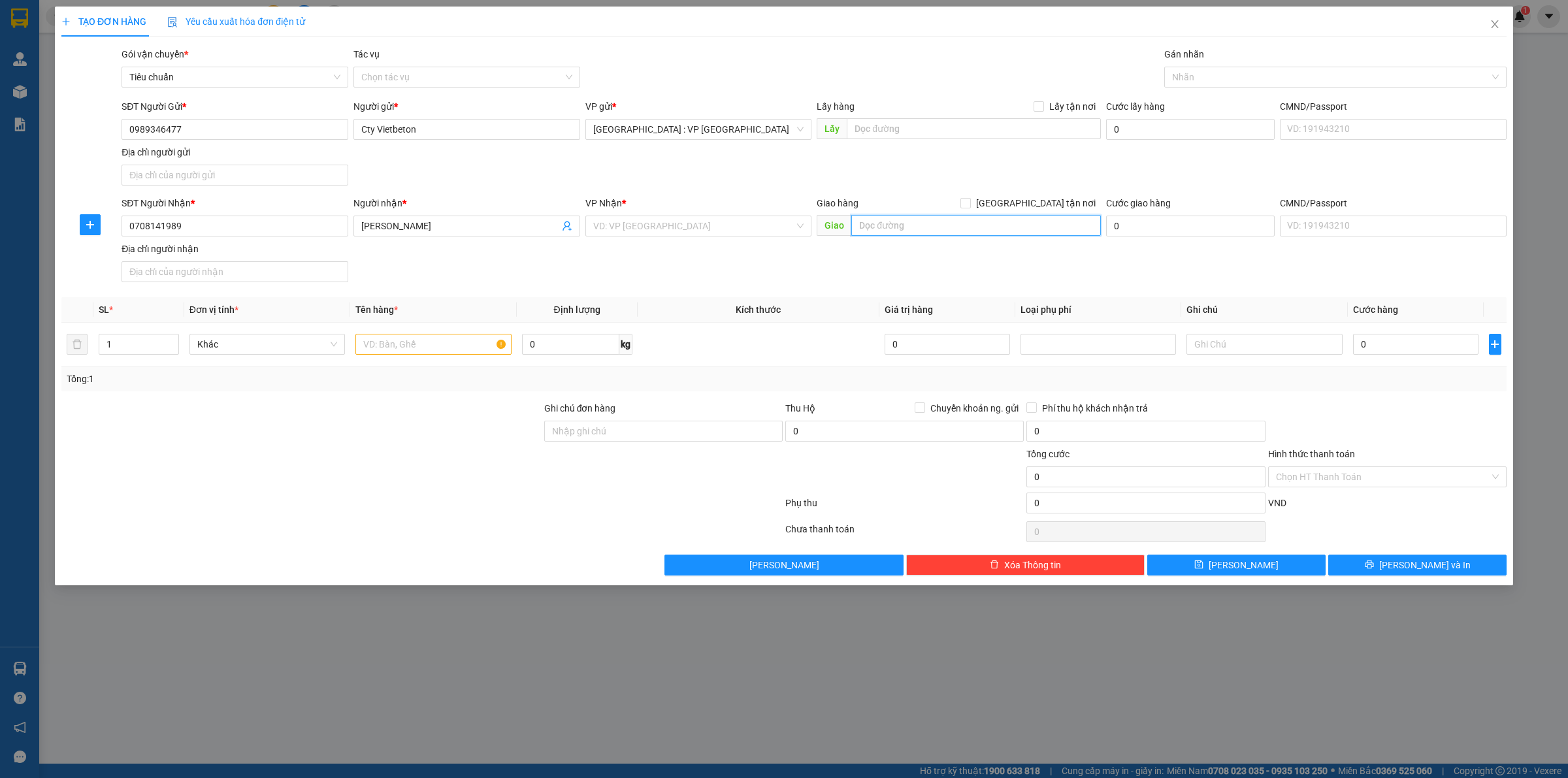
click at [904, 223] on input "text" at bounding box center [976, 225] width 250 height 21
click at [1040, 226] on input "49 Nguyễn Đình Chiểu, CaLong Móng Cái, quảng Ninh" at bounding box center [976, 225] width 250 height 21
type input "49 Nguyễn Đình Chiểu, CaLong Móng Cái, Quảng Ninh"
click at [969, 200] on input "[GEOGRAPHIC_DATA] tận nơi" at bounding box center [965, 202] width 9 height 9
checkbox input "true"
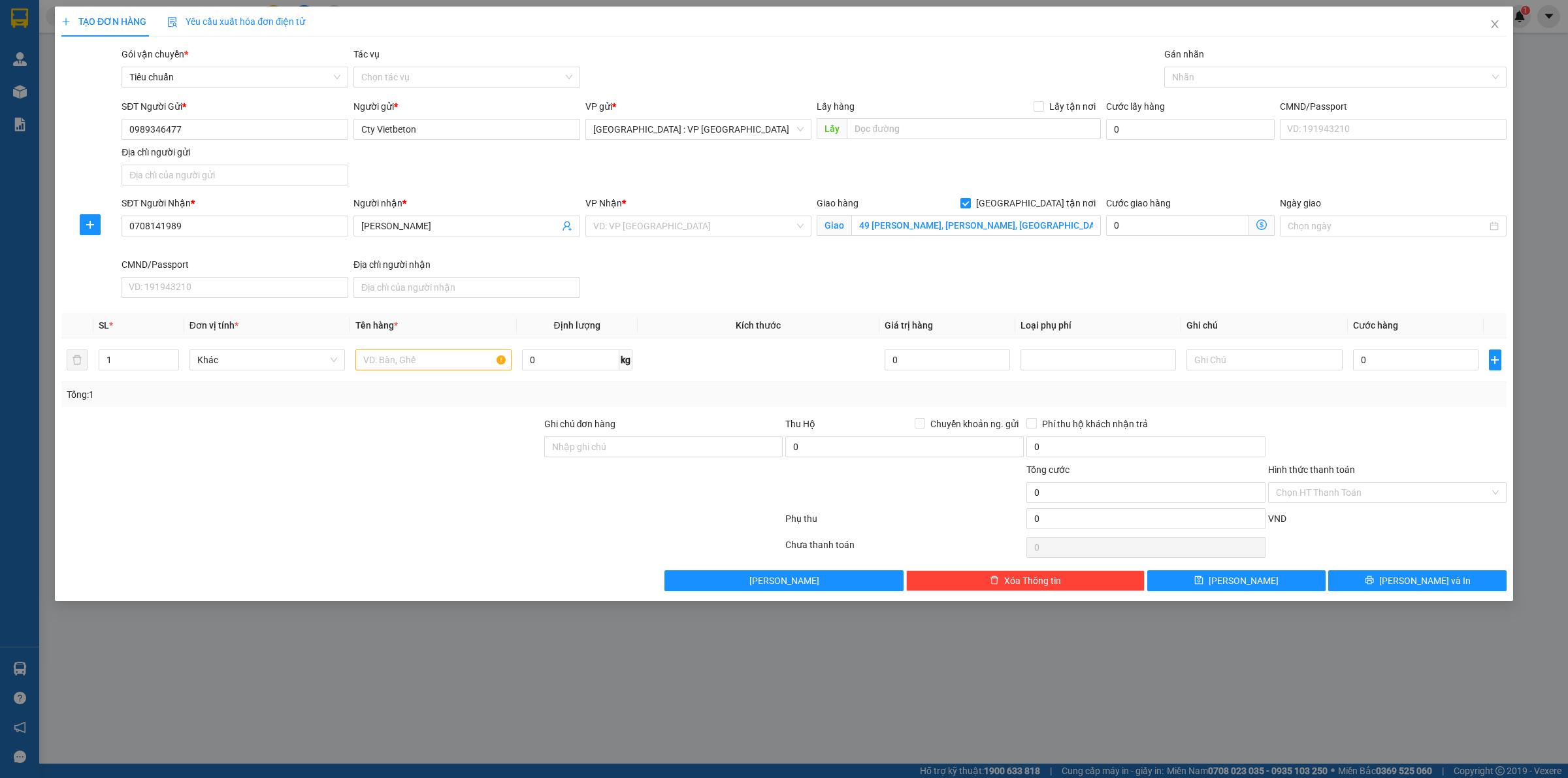
click at [1187, 65] on div "Gán nhãn" at bounding box center [1335, 57] width 342 height 20
click at [1186, 78] on div at bounding box center [1329, 77] width 323 height 16
click at [1193, 100] on div "[GEOGRAPHIC_DATA] tận nơi" at bounding box center [1336, 103] width 327 height 14
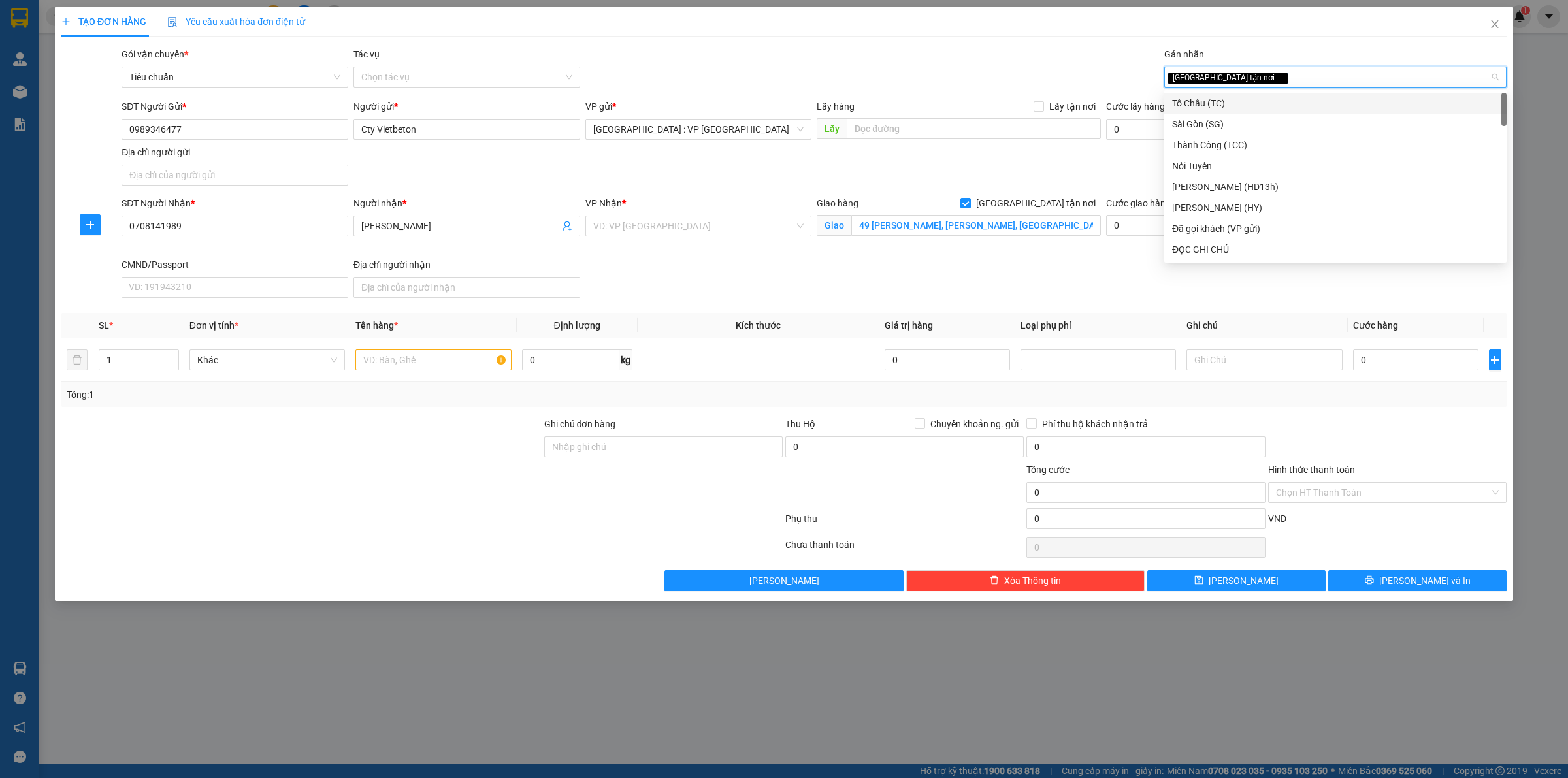
click at [998, 161] on div "SĐT Người Gửi * 0989346477 Người gửi * Cty Vietbeton VP gửi * Hà Nội : VP Hà Đô…" at bounding box center [814, 145] width 1391 height 92
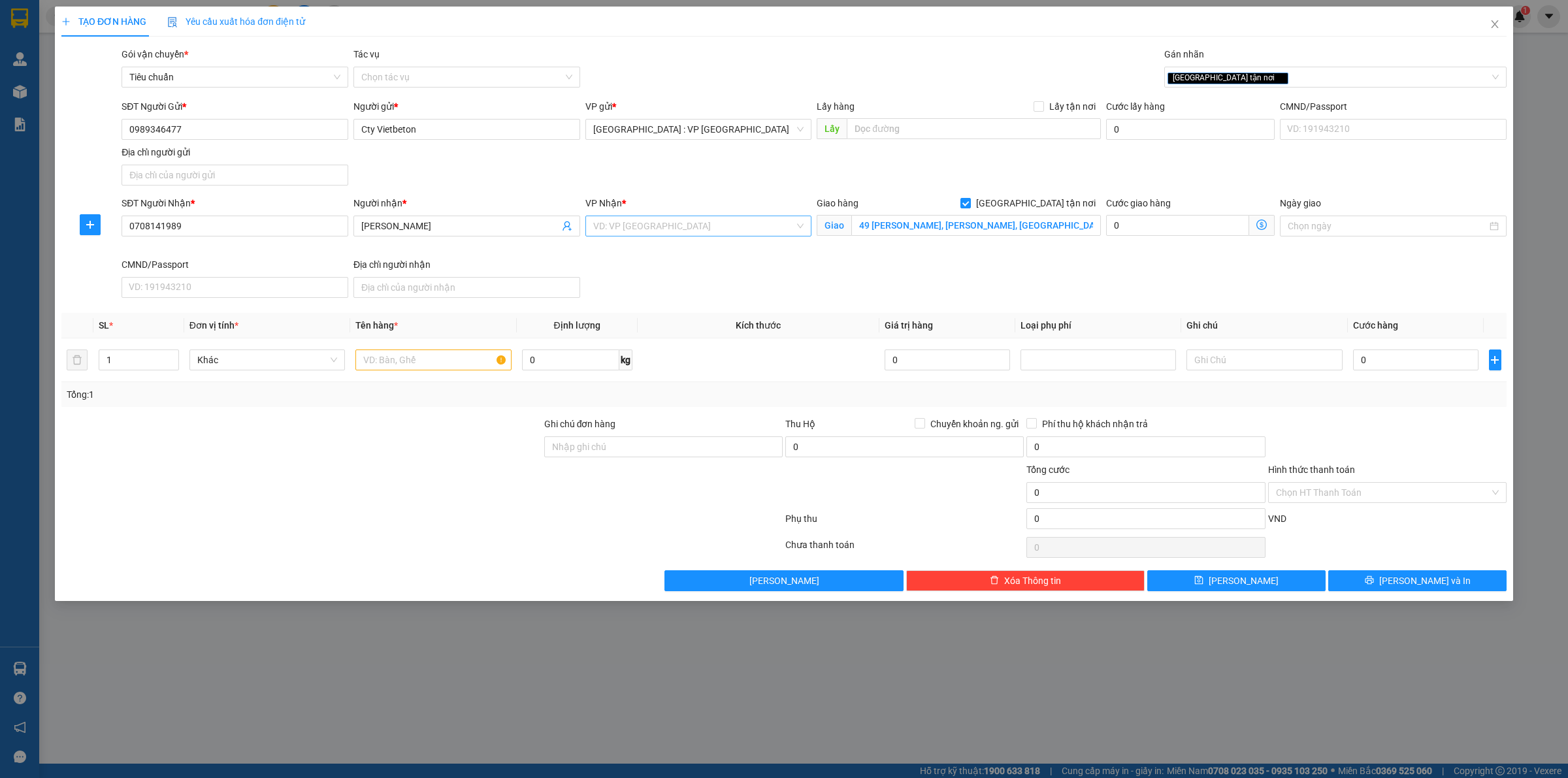
click at [686, 229] on input "search" at bounding box center [694, 226] width 202 height 20
click at [715, 250] on div "Hải Phòng: Văn phòng Bến xe Thượng Lý" at bounding box center [721, 253] width 256 height 14
click at [1405, 358] on input "0" at bounding box center [1416, 360] width 126 height 21
click at [127, 352] on input "1" at bounding box center [138, 360] width 79 height 20
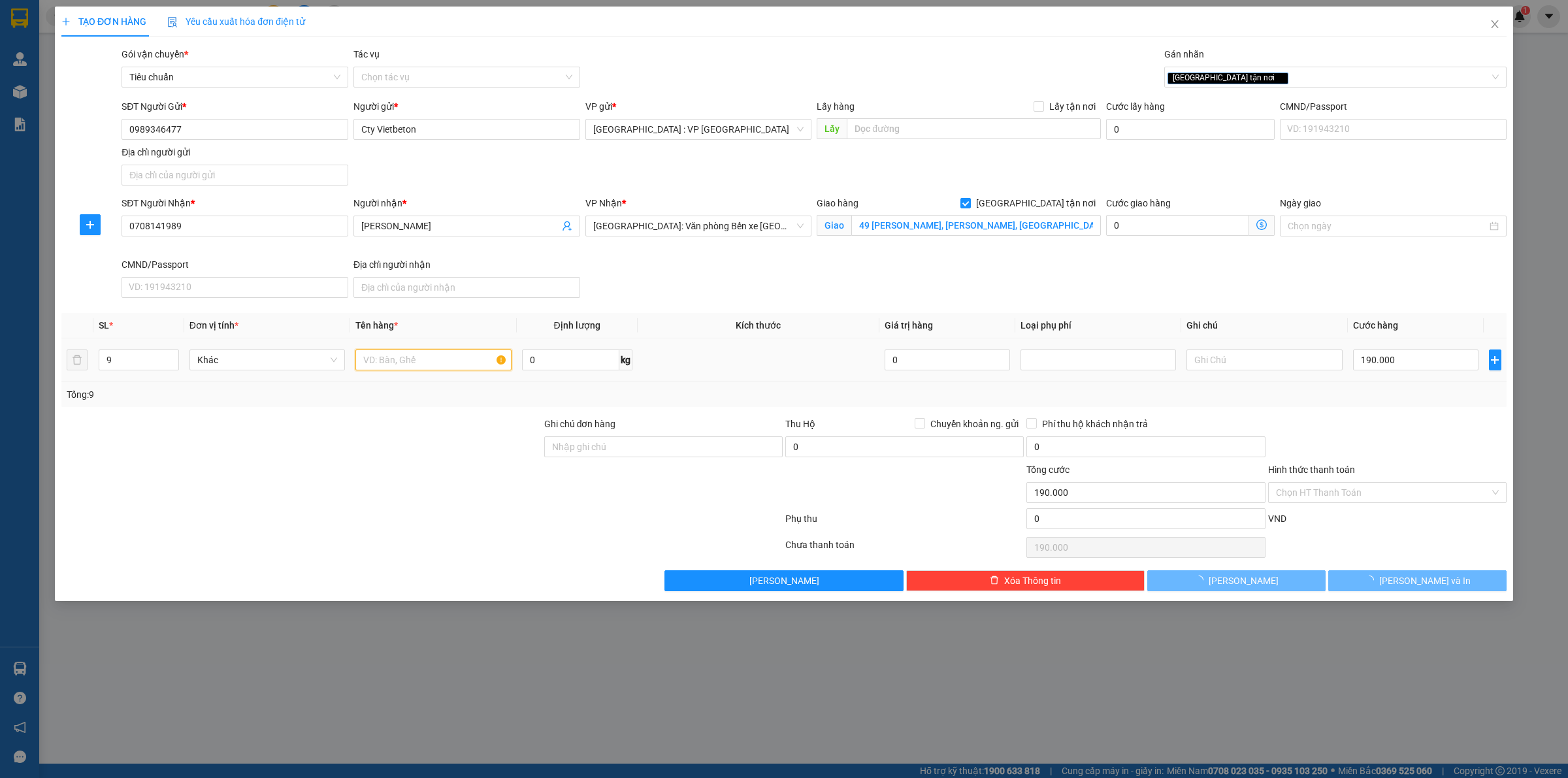
click at [379, 361] on input "text" at bounding box center [433, 360] width 155 height 21
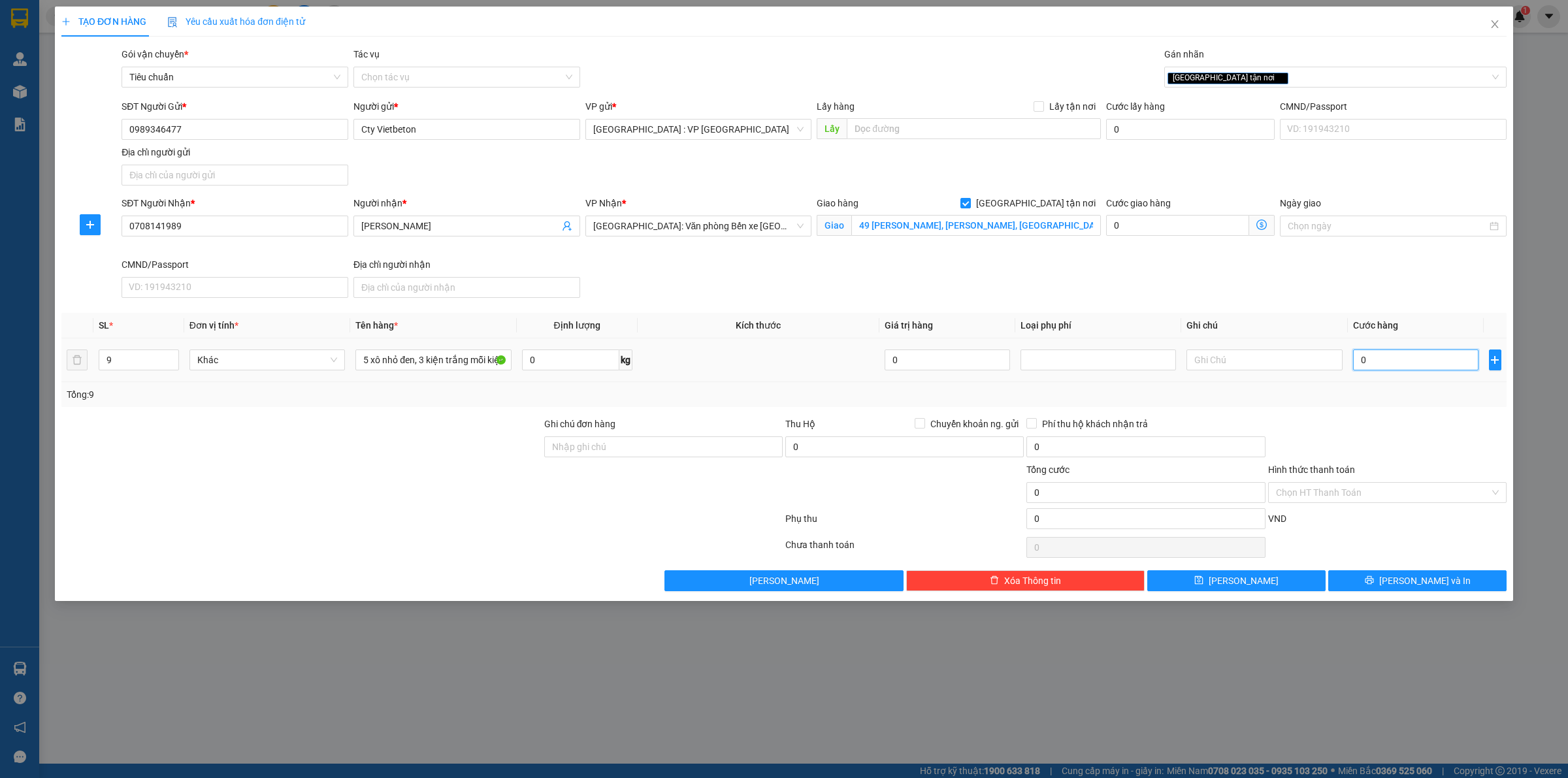
click at [1370, 366] on input "0" at bounding box center [1416, 360] width 126 height 21
click at [1391, 443] on div at bounding box center [1388, 440] width 241 height 46
click at [1422, 584] on span "[PERSON_NAME] và In" at bounding box center [1425, 580] width 92 height 14
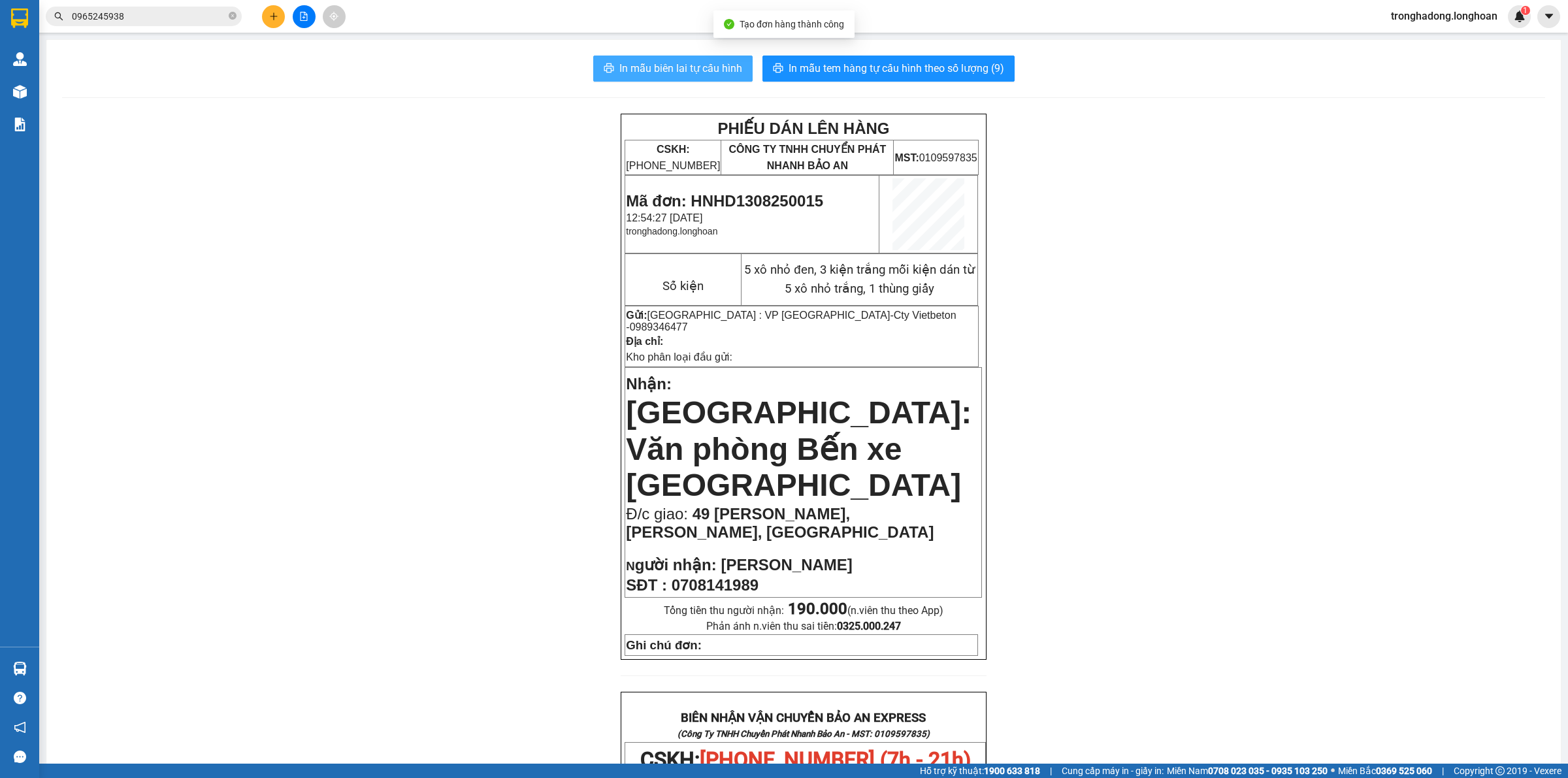
click at [628, 66] on span "In mẫu biên lai tự cấu hình" at bounding box center [681, 68] width 123 height 16
click at [905, 70] on span "In mẫu tem hàng tự cấu hình theo số lượng (9)" at bounding box center [896, 68] width 216 height 16
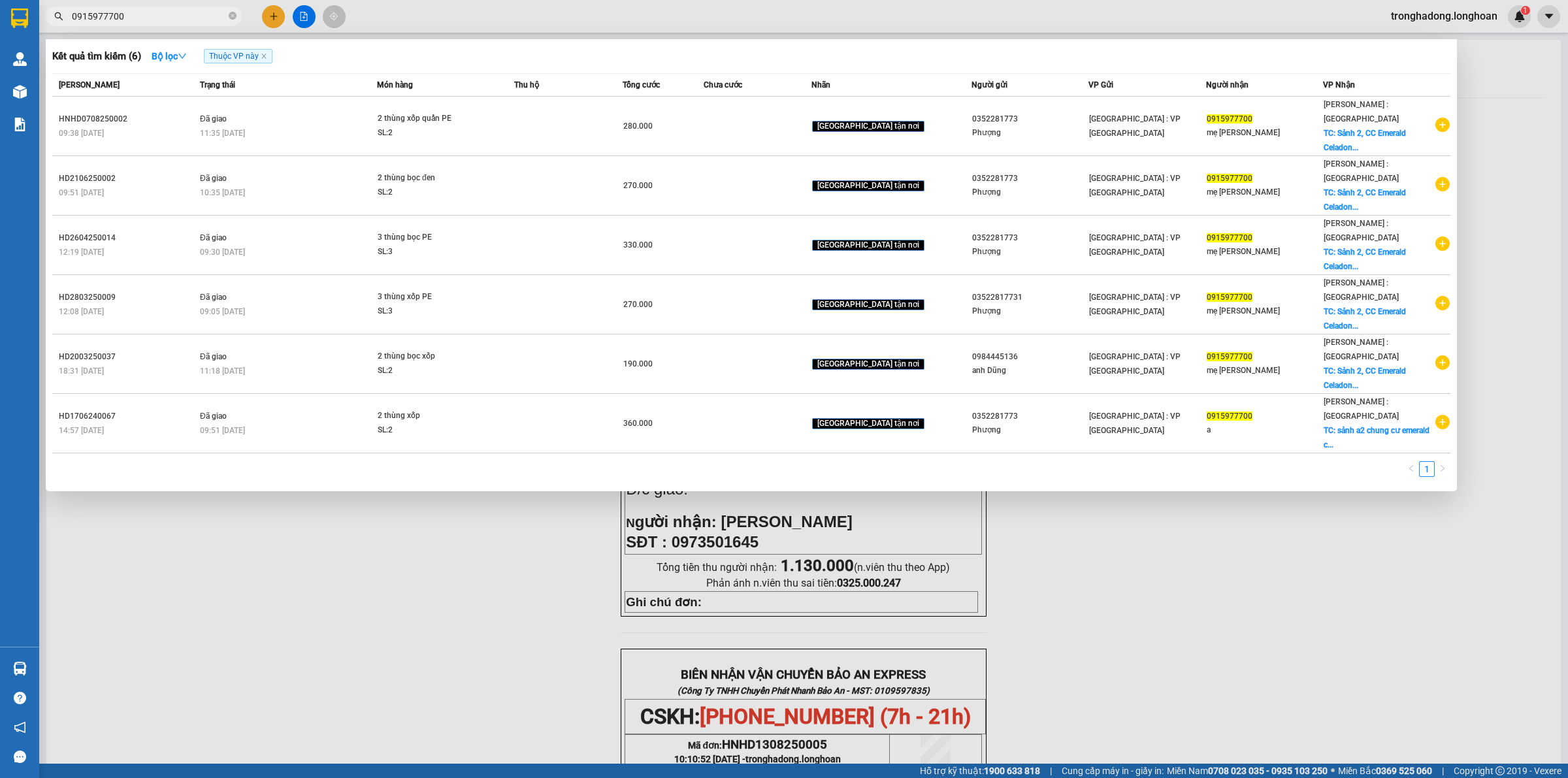
click at [217, 9] on input "0915977700" at bounding box center [149, 16] width 154 height 14
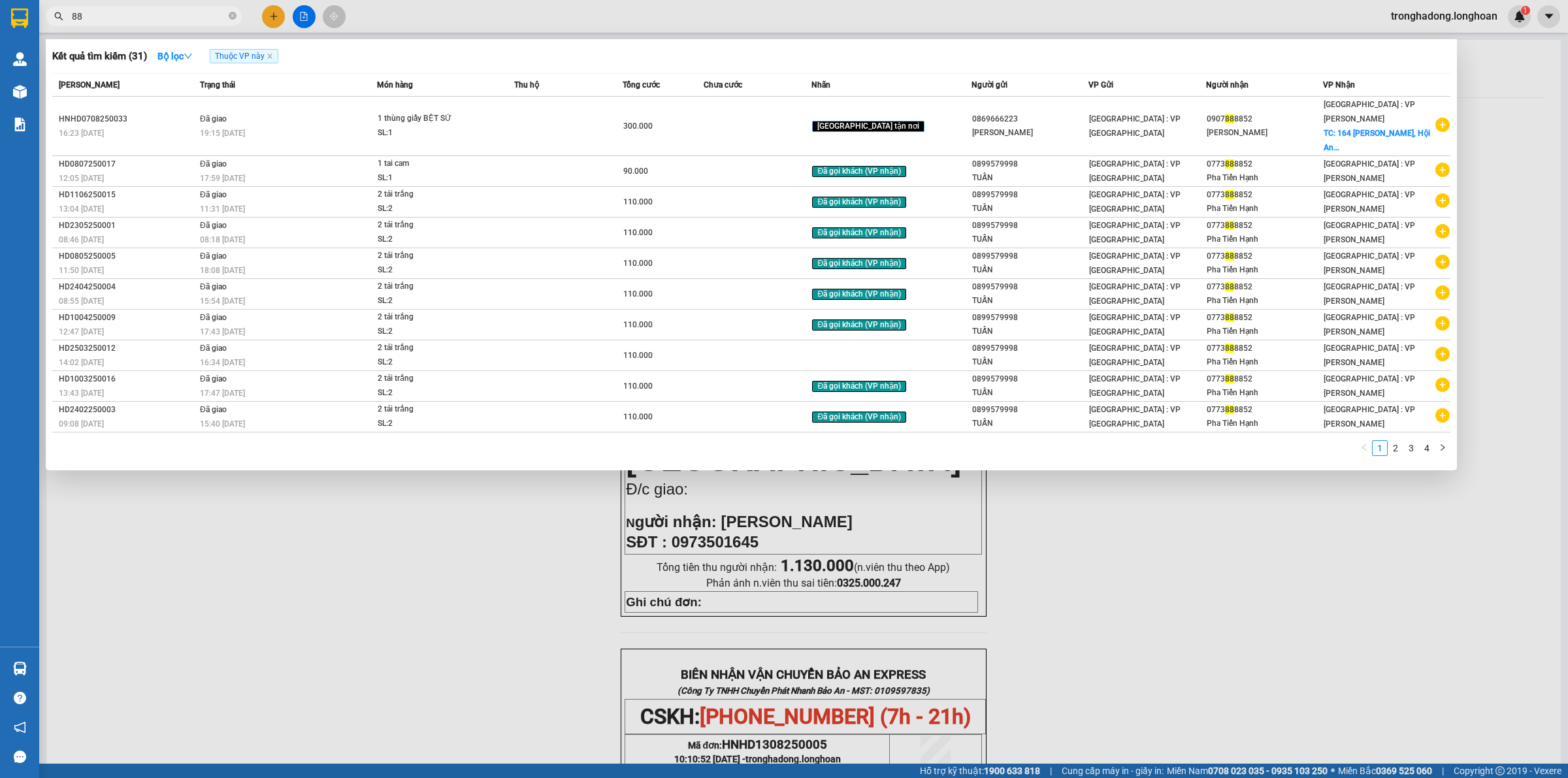
type input "8"
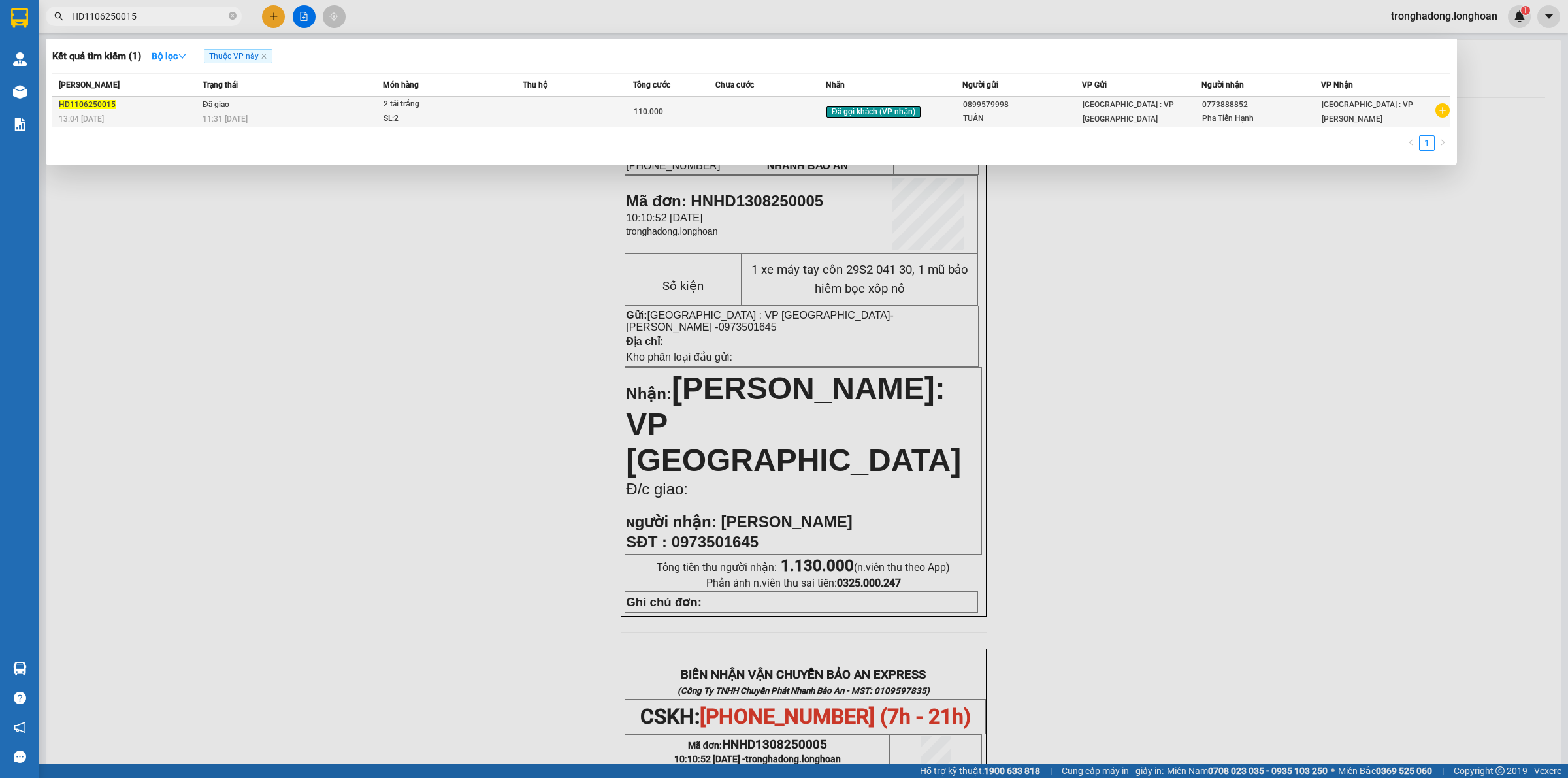
type input "HD1106250015"
click at [1020, 115] on div "TUẤN" at bounding box center [1023, 118] width 118 height 14
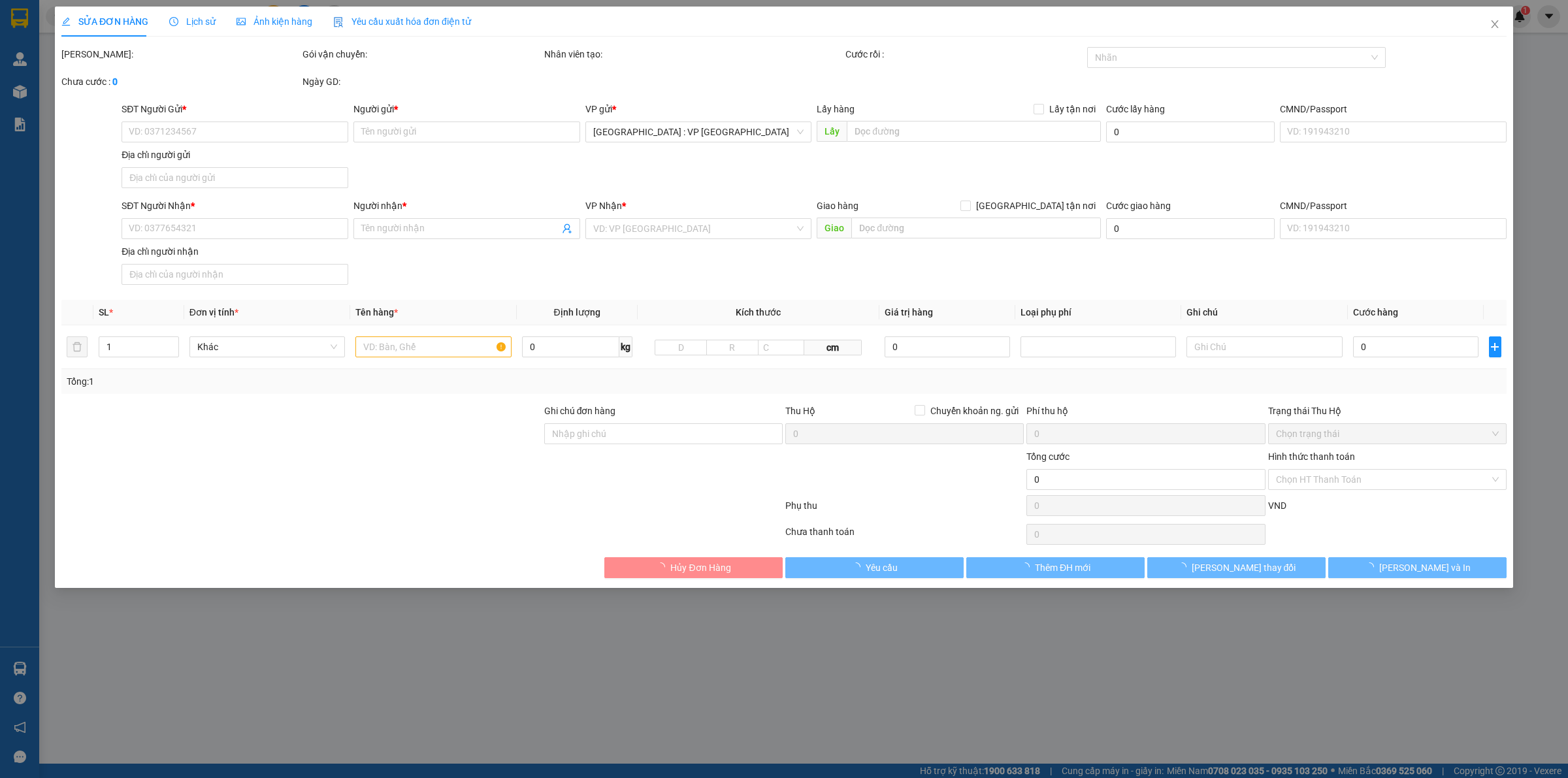
type input "0899579998"
type input "TUẤN"
type input "0773888852"
type input "Pha Tiến Hạnh"
type input "110.000"
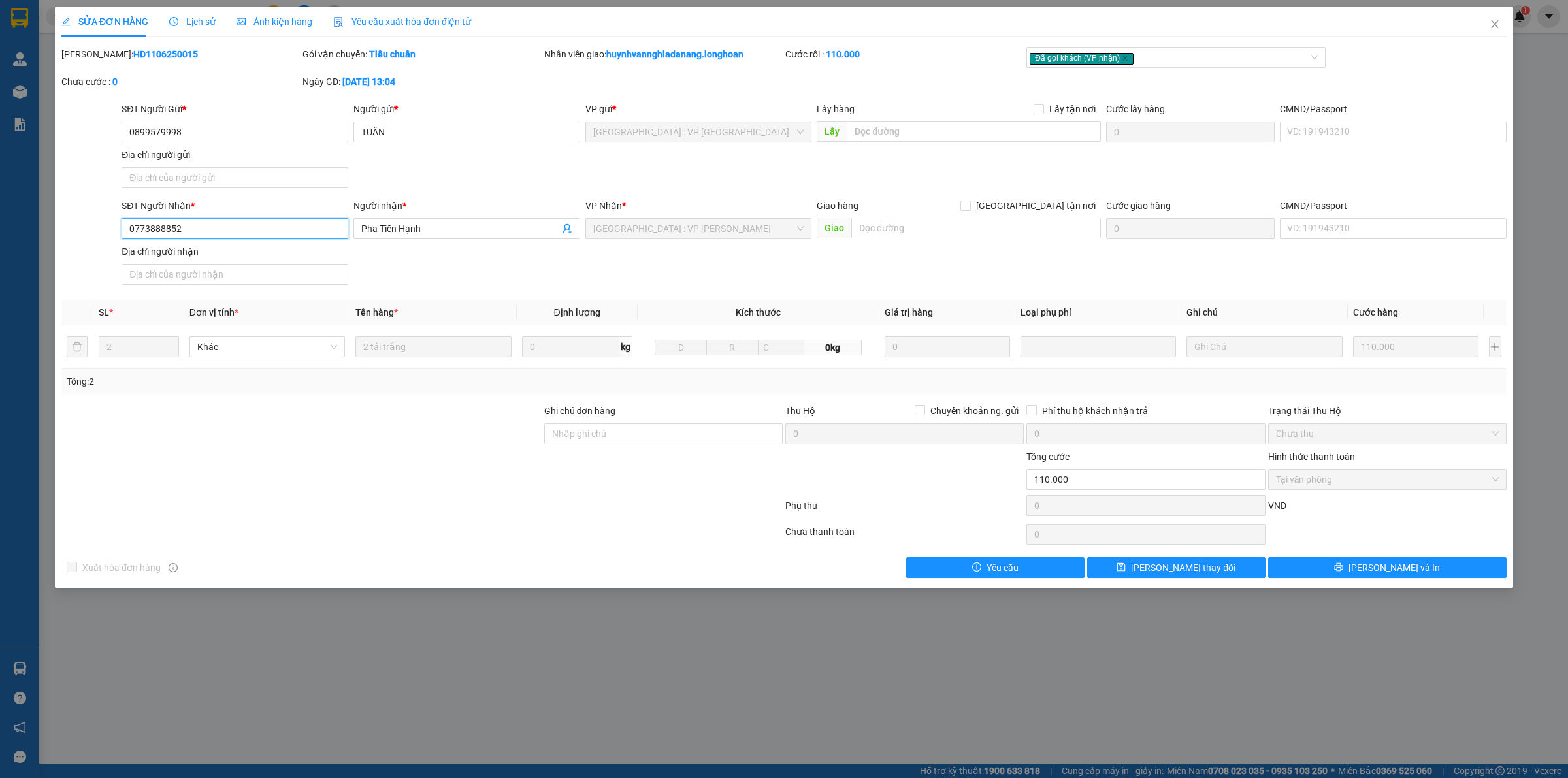
click at [228, 228] on input "0773888852" at bounding box center [234, 228] width 227 height 21
click at [727, 274] on div "SĐT Người Nhận * 0773888852 0773888852 Người nhận * Pha Tiến Hạnh VP Nhận * [GE…" at bounding box center [814, 245] width 1391 height 92
